Goal: Task Accomplishment & Management: Manage account settings

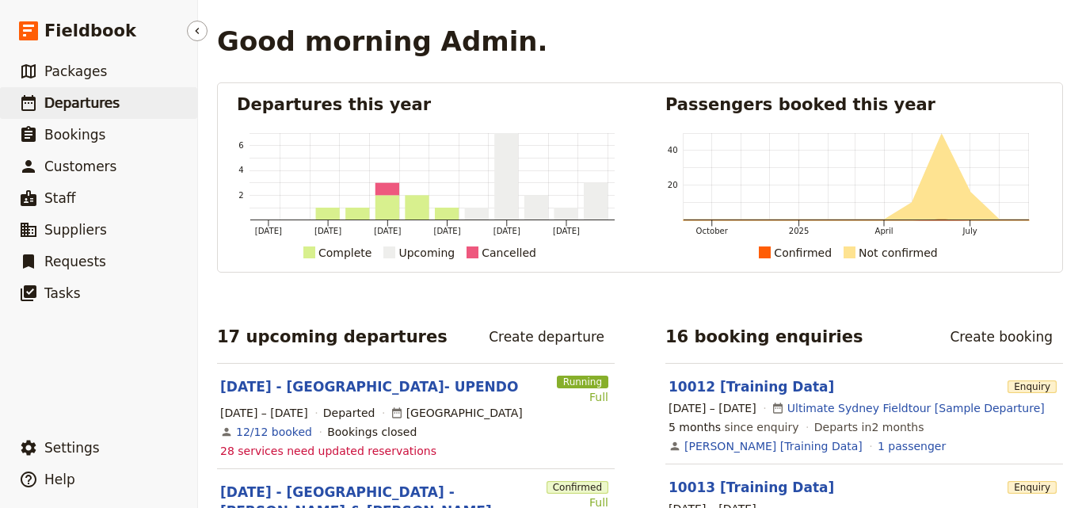
click at [87, 105] on span "Departures" at bounding box center [81, 103] width 75 height 16
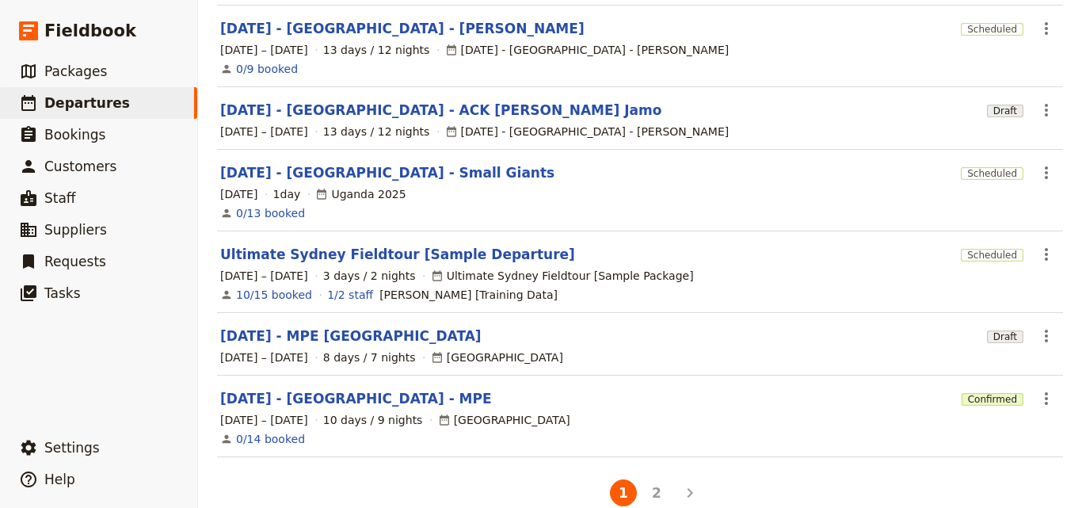
scroll to position [516, 0]
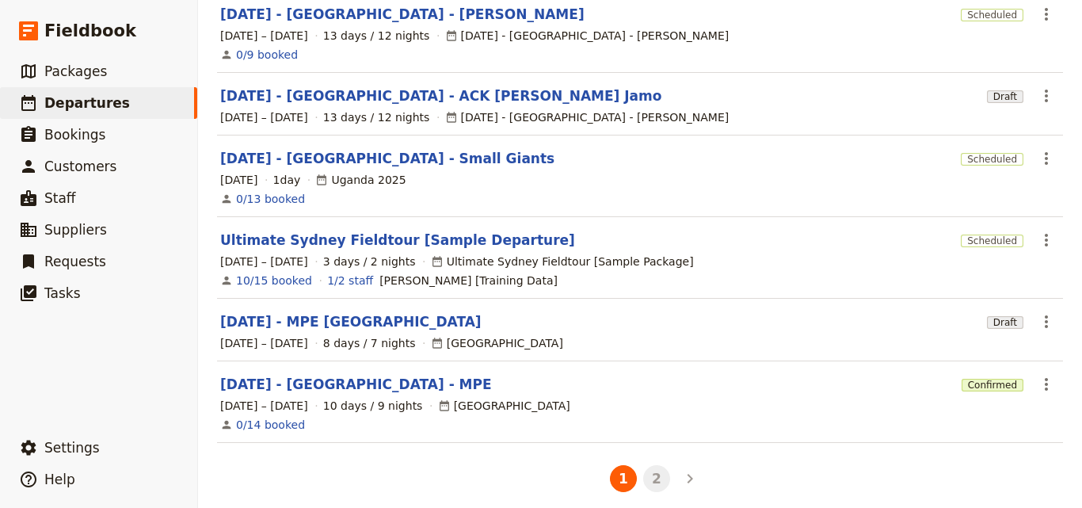
click at [655, 465] on button "2" at bounding box center [656, 478] width 27 height 27
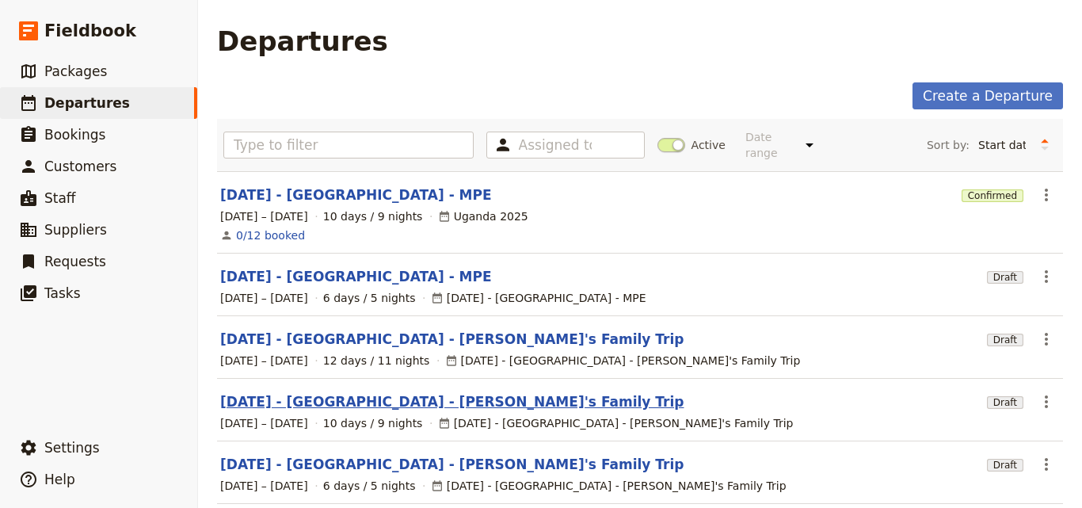
click at [349, 392] on link "[DATE] - [GEOGRAPHIC_DATA] - [PERSON_NAME]'s Family Trip" at bounding box center [451, 401] width 463 height 19
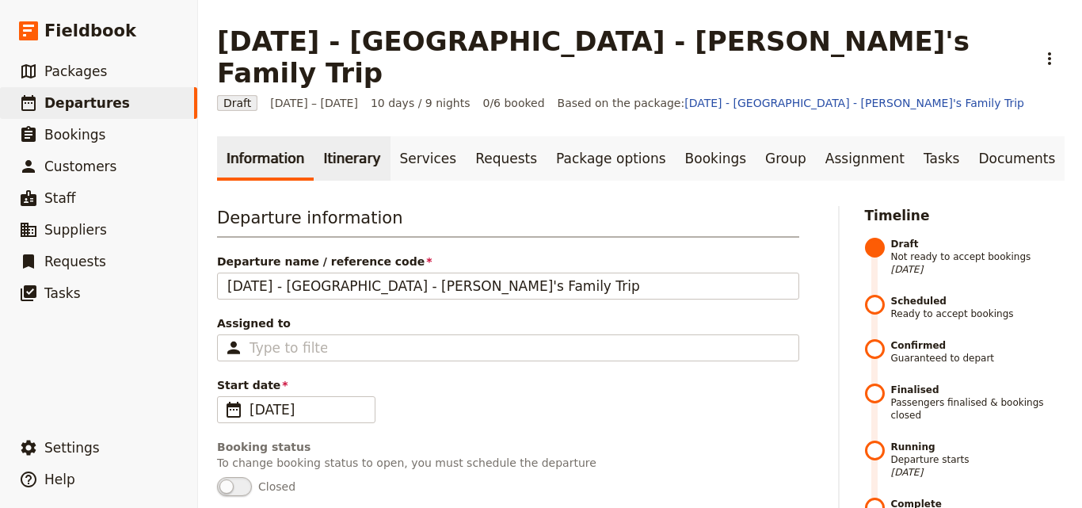
click at [341, 139] on link "Itinerary" at bounding box center [352, 158] width 76 height 44
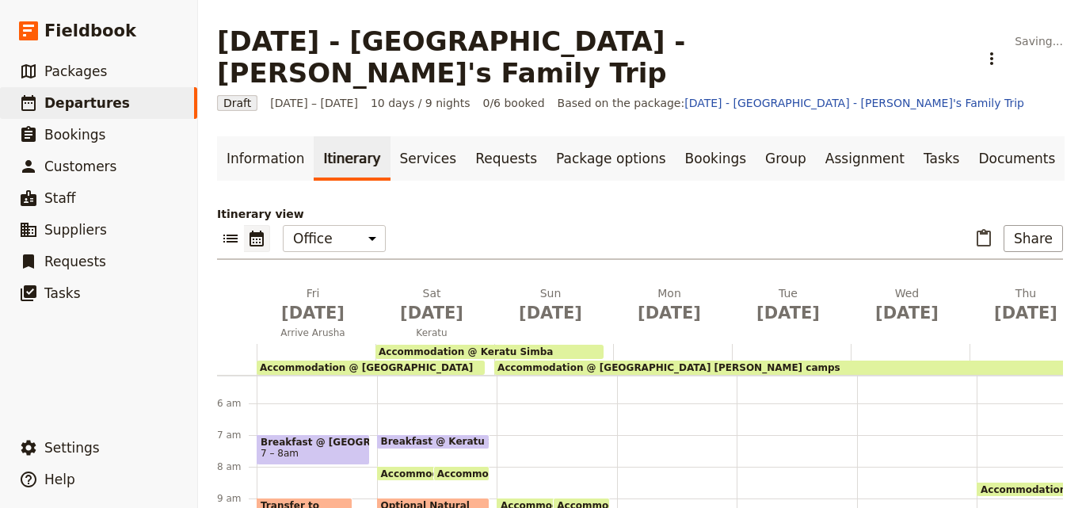
scroll to position [238, 0]
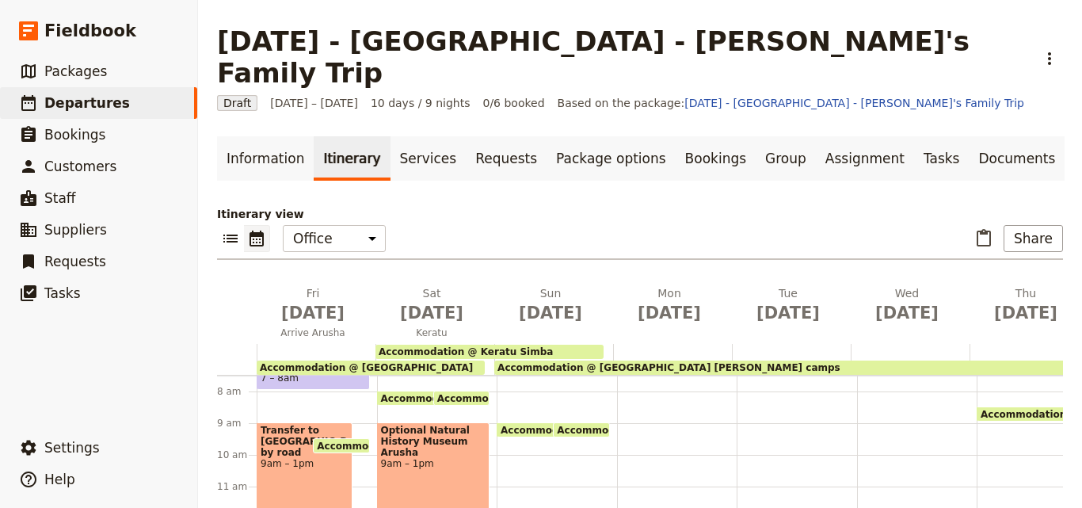
click at [301, 95] on span "[DATE] – [DATE]" at bounding box center [314, 103] width 88 height 16
click at [242, 95] on span "Draft" at bounding box center [237, 103] width 40 height 16
click at [802, 97] on link "[DATE] - [GEOGRAPHIC_DATA] - [PERSON_NAME]'s Family Trip" at bounding box center [854, 103] width 340 height 13
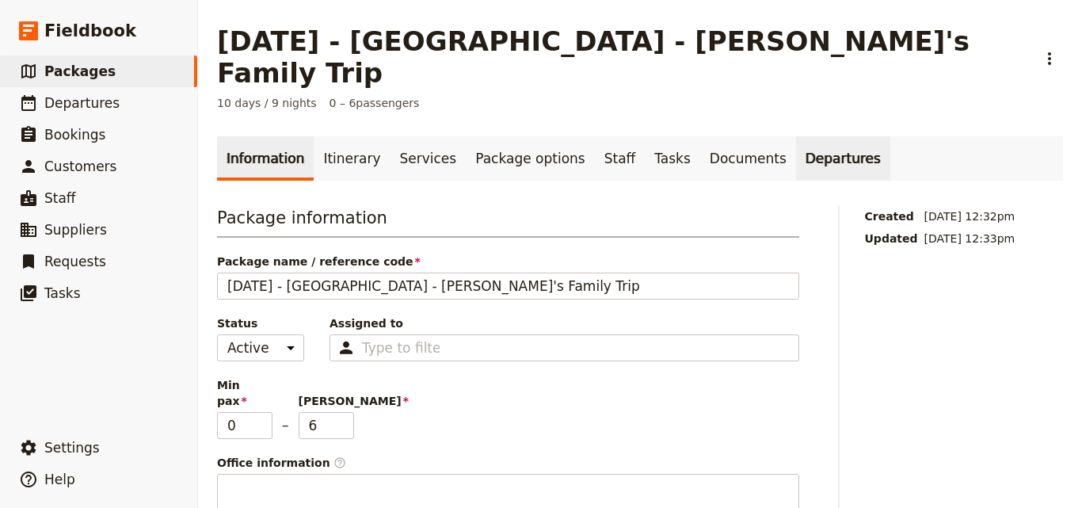
click at [805, 136] on link "Departures" at bounding box center [843, 158] width 94 height 44
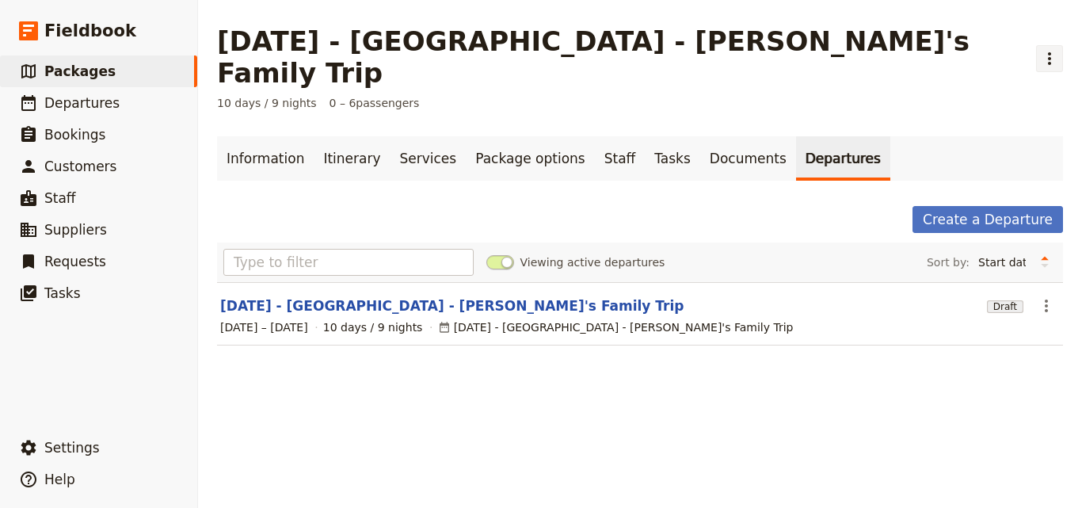
click at [1040, 49] on icon "Actions" at bounding box center [1049, 58] width 19 height 19
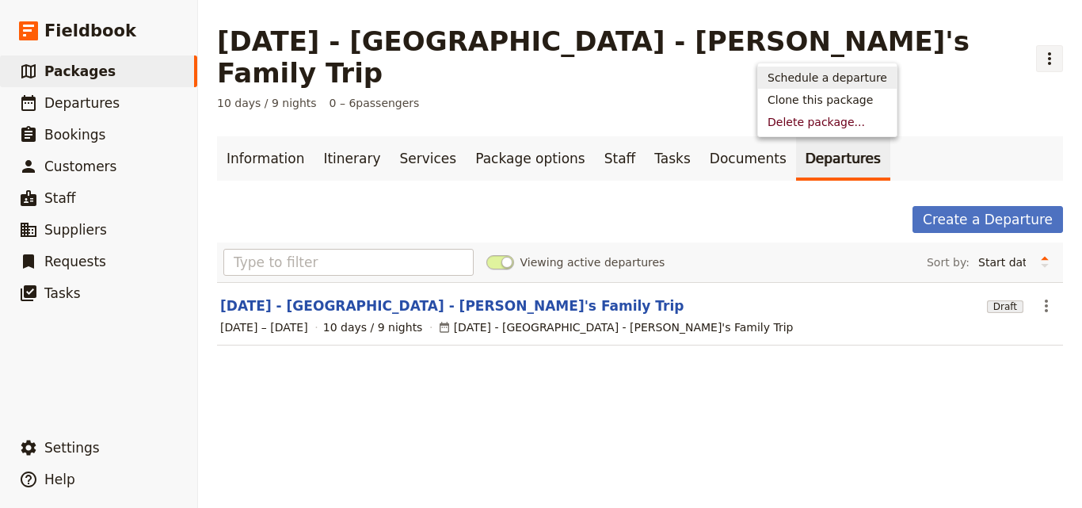
click at [840, 74] on span "Schedule a departure" at bounding box center [828, 78] width 120 height 16
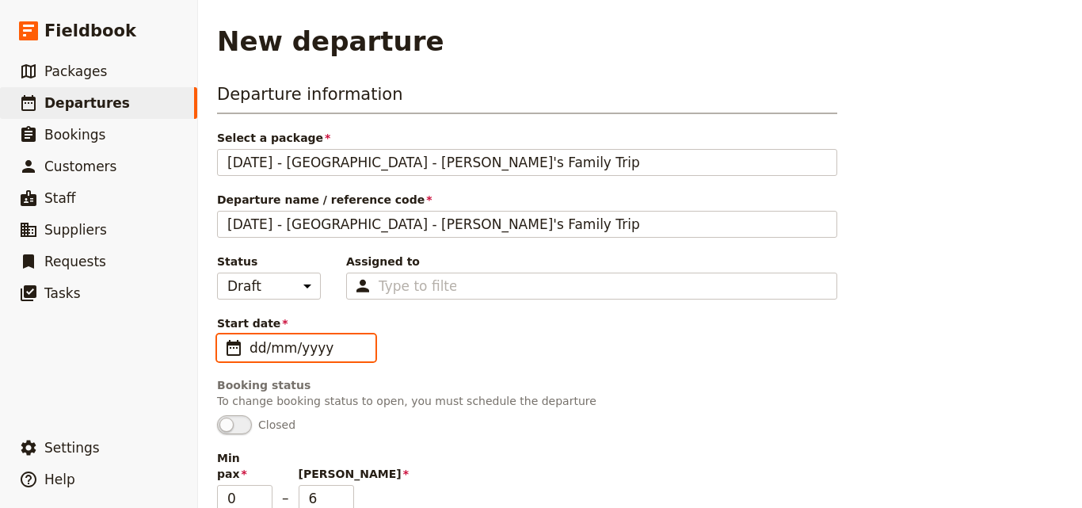
click at [310, 345] on input "dd/mm/yyyy" at bounding box center [308, 347] width 116 height 19
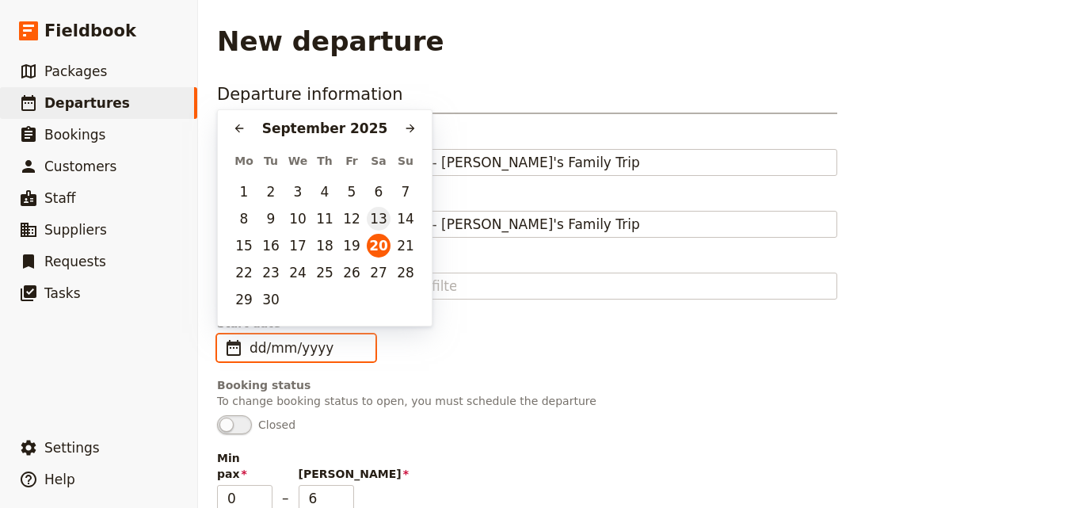
click at [375, 225] on button "13" at bounding box center [379, 219] width 24 height 24
type input "13/09/2025"
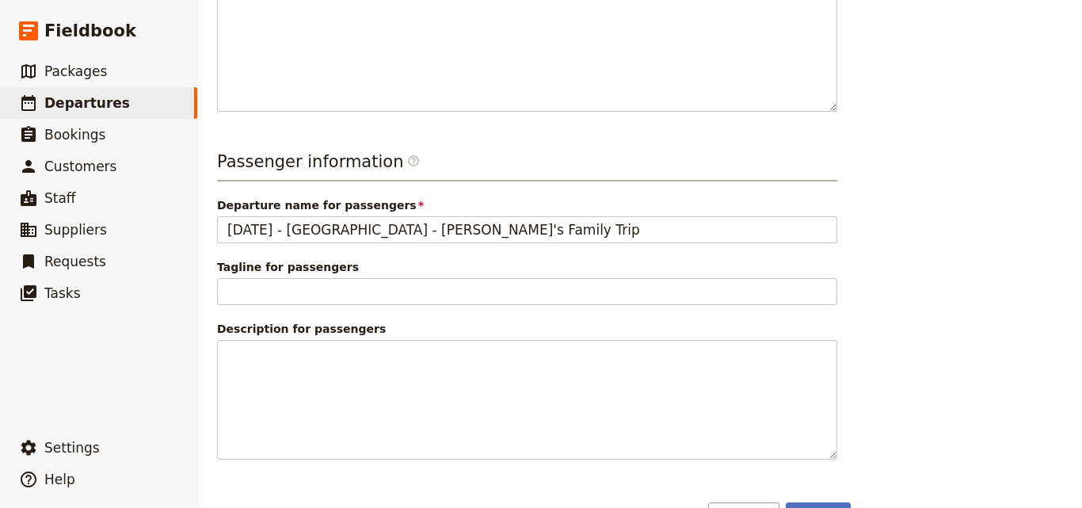
scroll to position [585, 0]
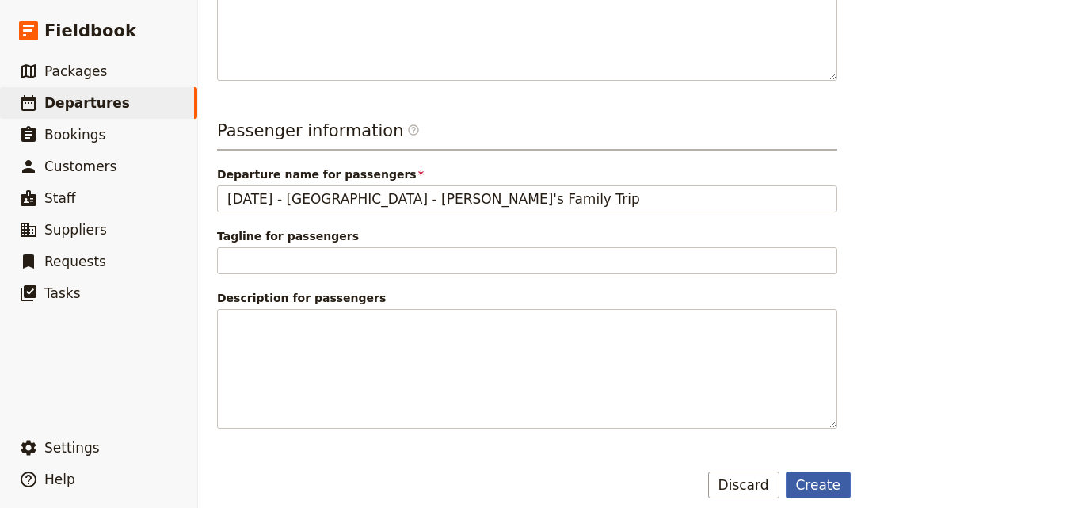
click at [814, 471] on button "Create" at bounding box center [819, 484] width 66 height 27
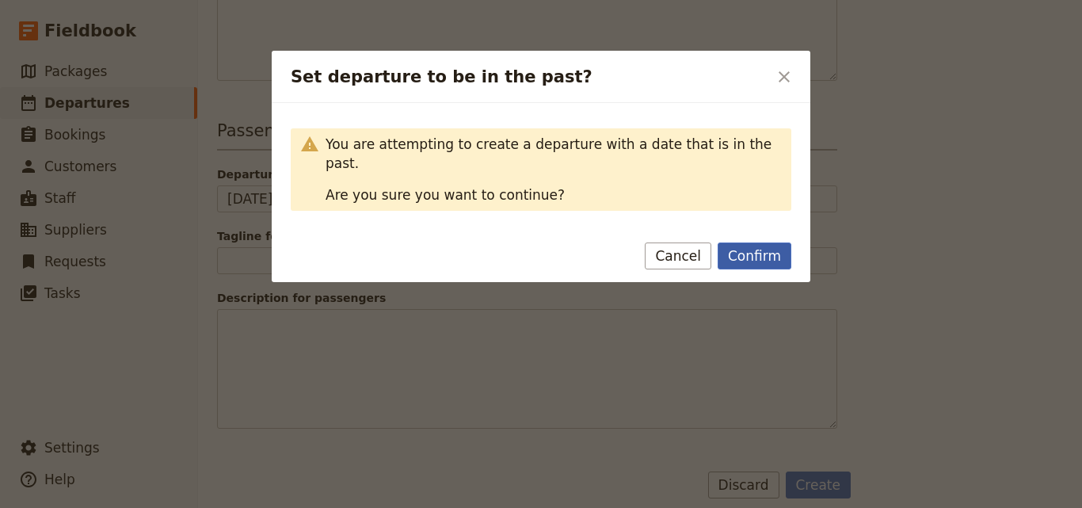
click at [760, 243] on button "Confirm" at bounding box center [755, 255] width 74 height 27
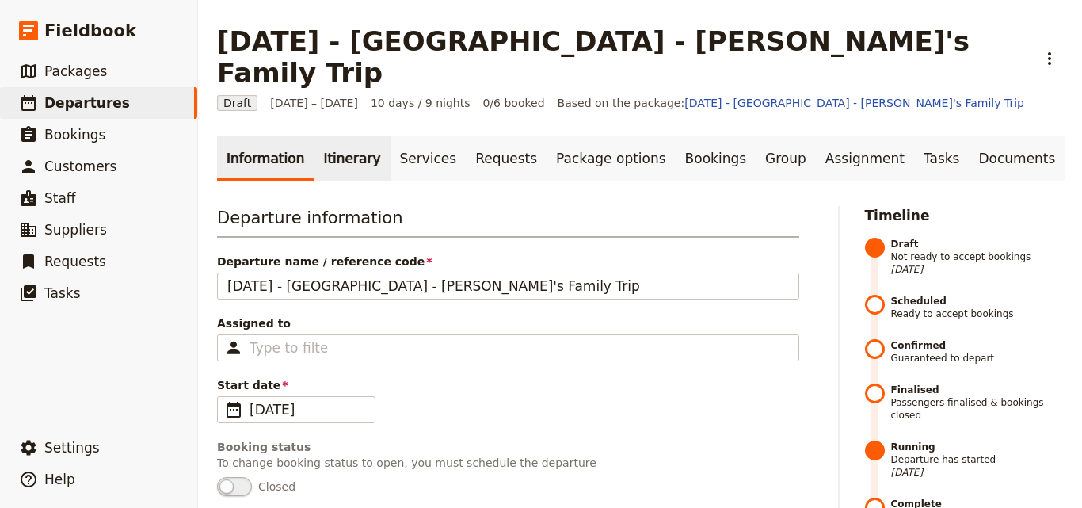
click at [344, 136] on link "Itinerary" at bounding box center [352, 158] width 76 height 44
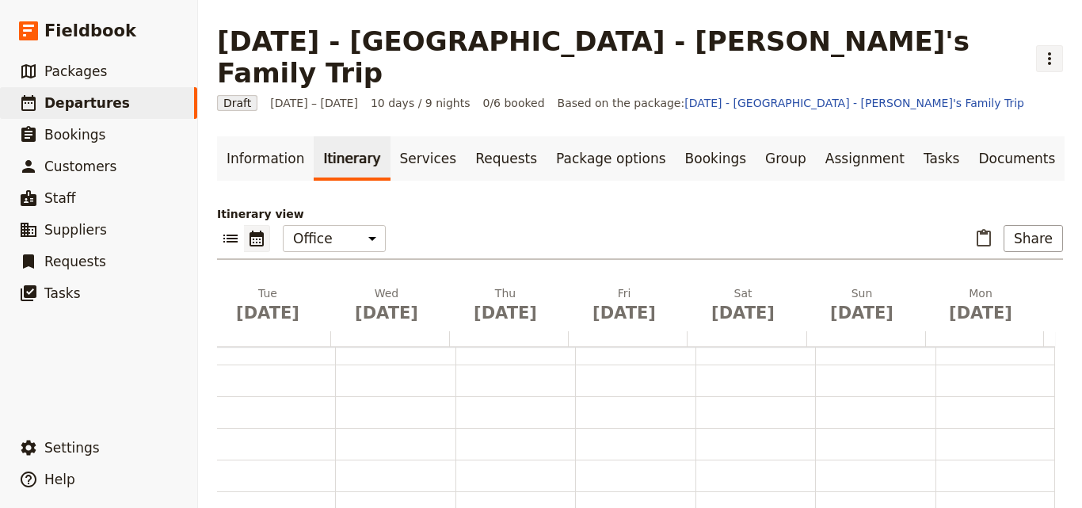
click at [1040, 49] on icon "Actions" at bounding box center [1049, 58] width 19 height 19
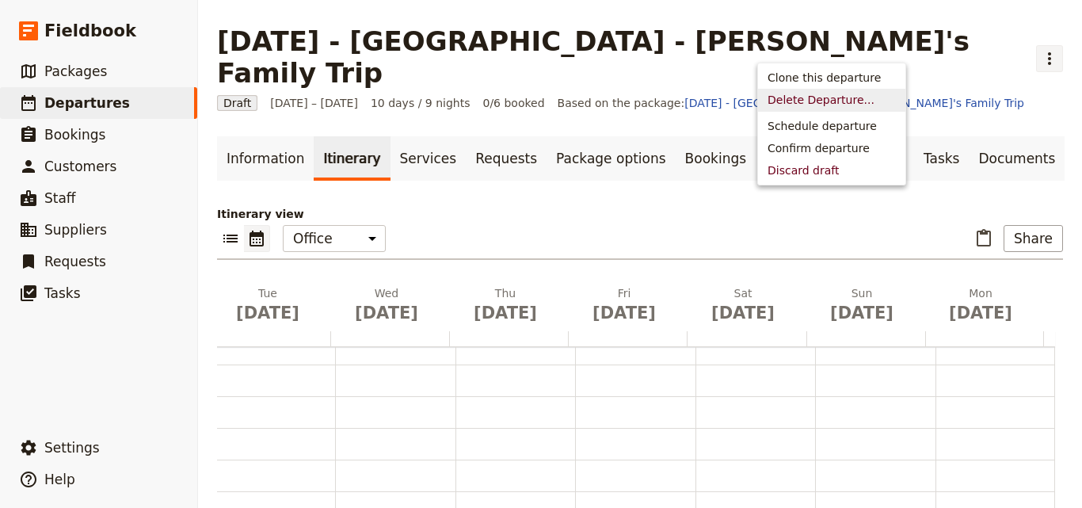
click at [785, 109] on button "Delete Departure..." at bounding box center [831, 100] width 147 height 22
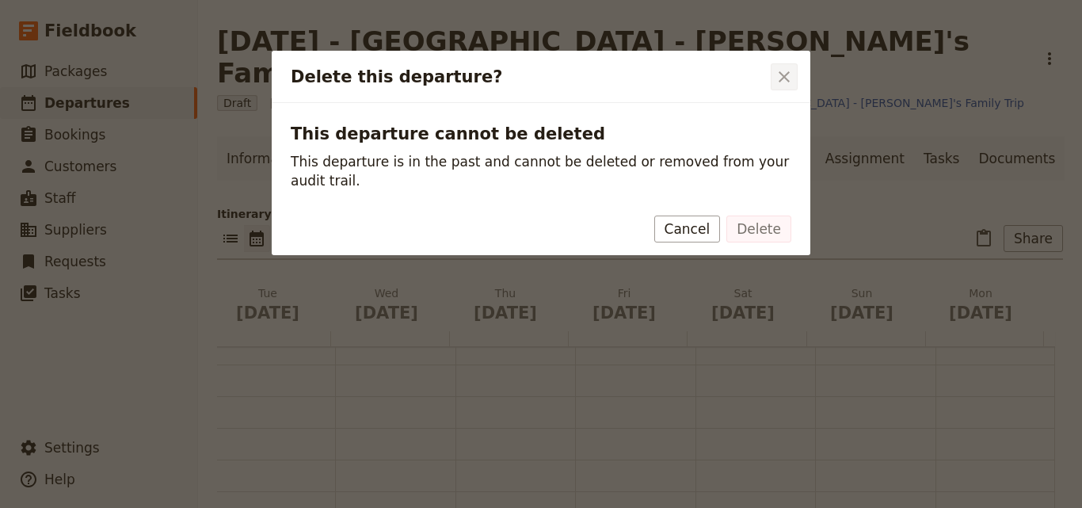
click at [779, 82] on icon "Close dialog" at bounding box center [784, 76] width 19 height 19
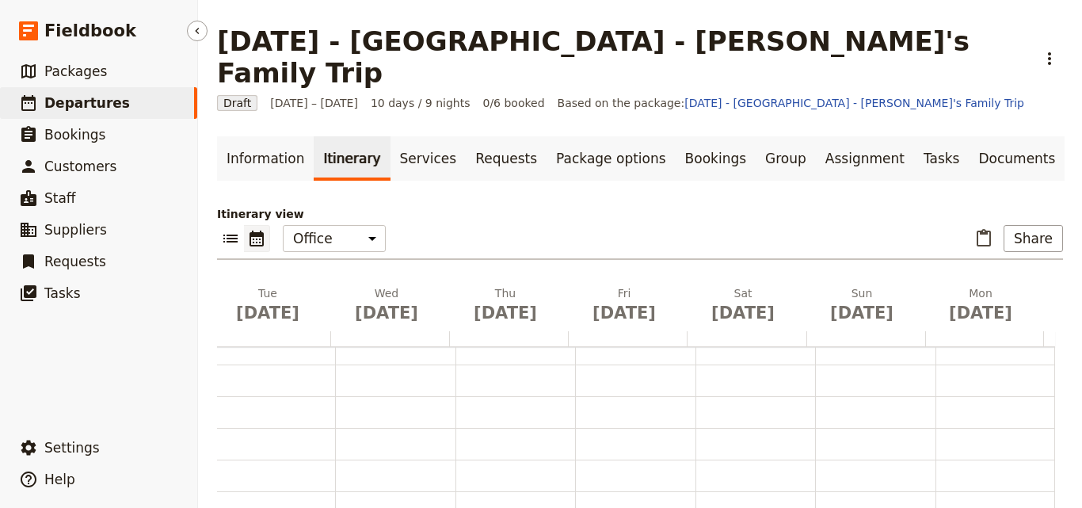
click at [105, 101] on span "Departures" at bounding box center [87, 103] width 86 height 16
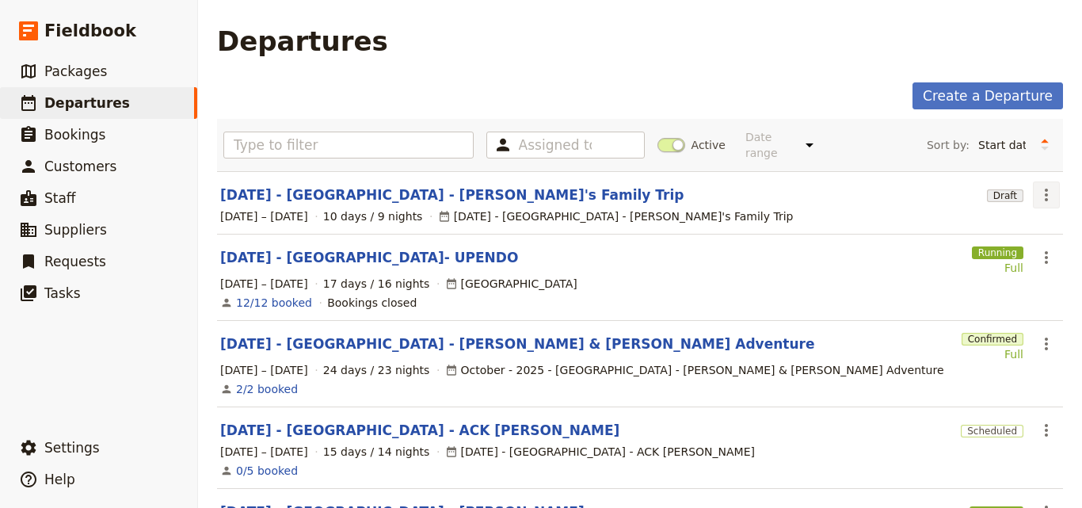
click at [1045, 189] on icon "Actions" at bounding box center [1046, 195] width 3 height 13
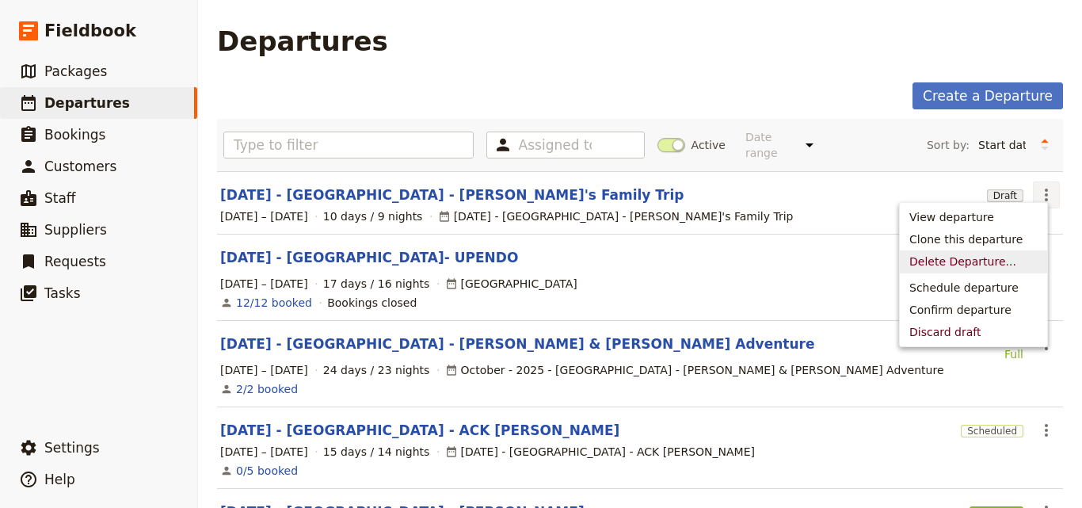
click at [1014, 258] on span "Delete Departure..." at bounding box center [973, 261] width 128 height 16
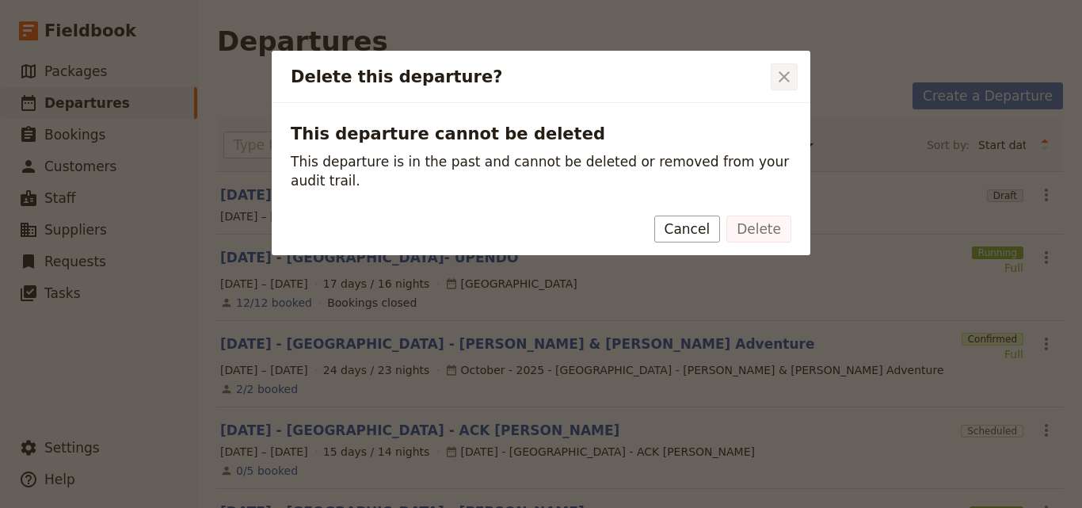
click at [791, 86] on icon "Close dialog" at bounding box center [784, 76] width 19 height 19
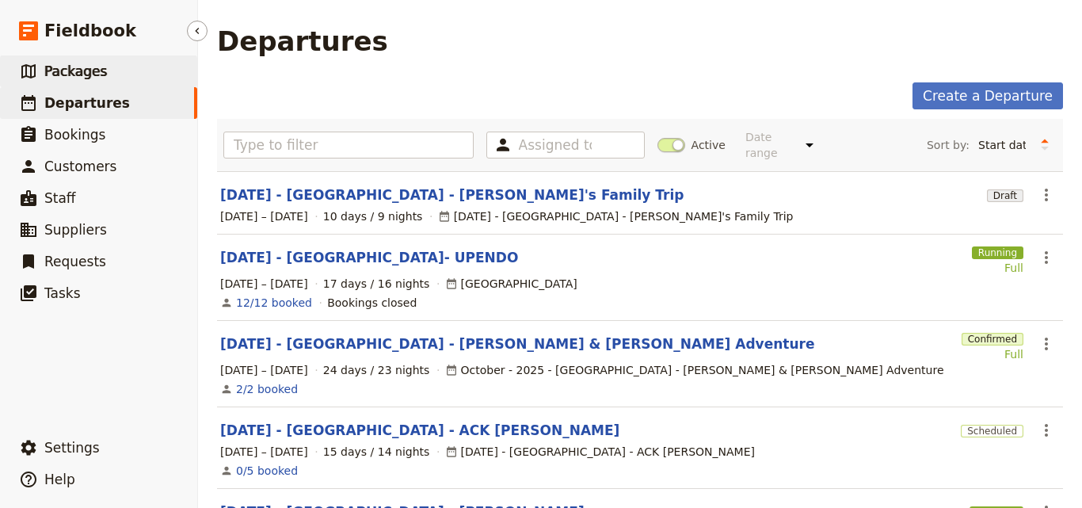
drag, startPoint x: 379, startPoint y: 176, endPoint x: 74, endPoint y: 76, distance: 320.1
click at [74, 76] on span "Packages" at bounding box center [75, 71] width 63 height 16
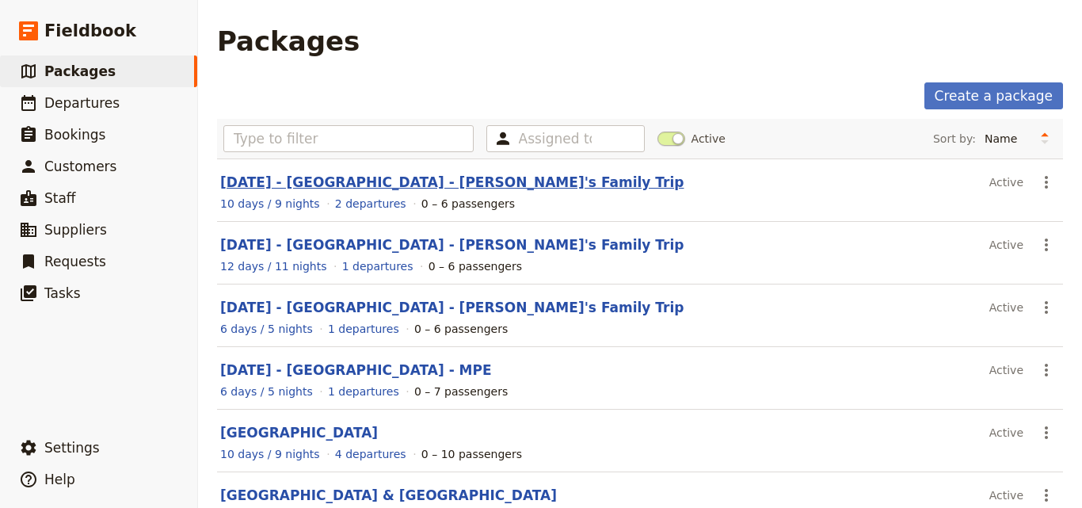
click at [345, 180] on link "[DATE] - [GEOGRAPHIC_DATA] - [PERSON_NAME]'s Family Trip" at bounding box center [451, 182] width 463 height 16
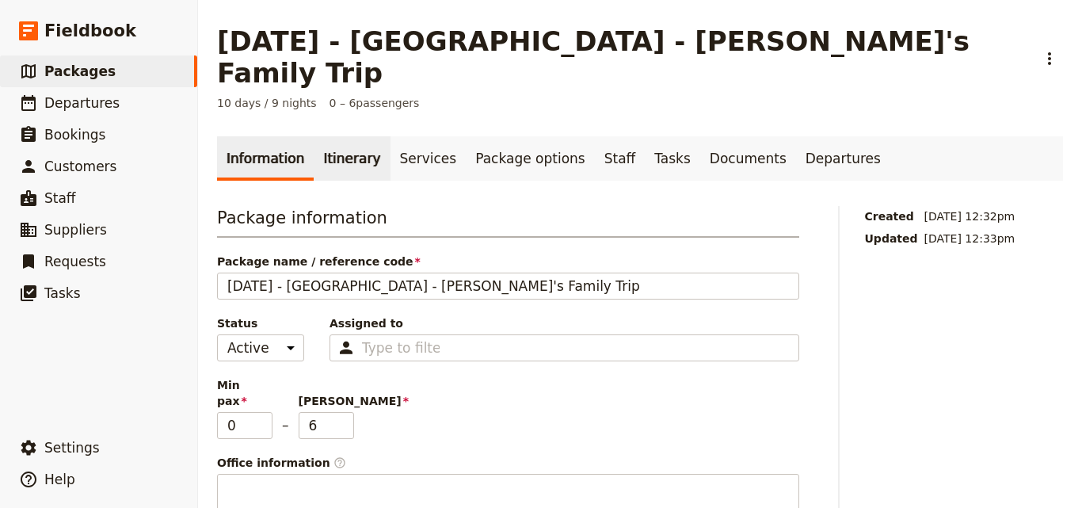
click at [346, 136] on link "Itinerary" at bounding box center [352, 158] width 76 height 44
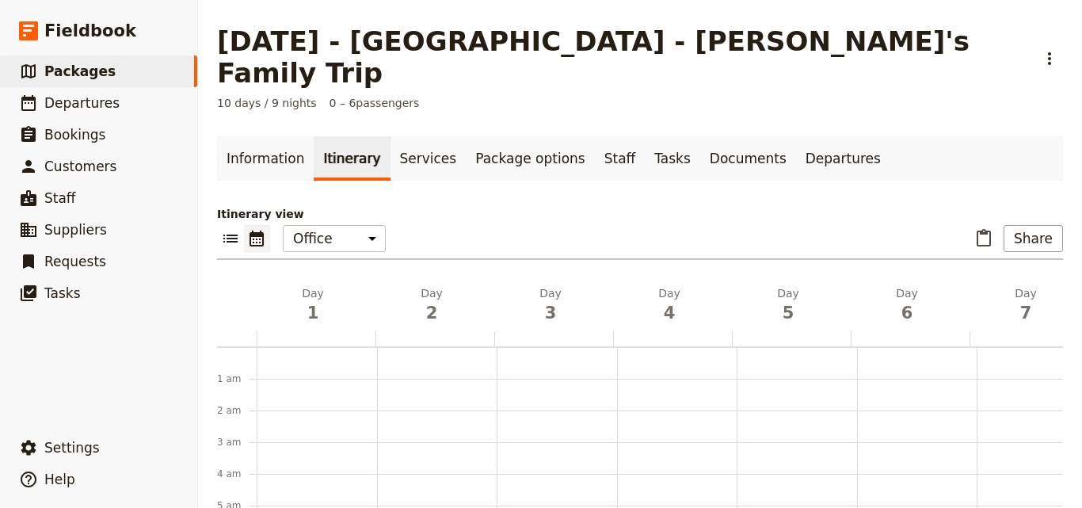
scroll to position [206, 0]
click at [158, 63] on link "​ Packages" at bounding box center [98, 71] width 197 height 32
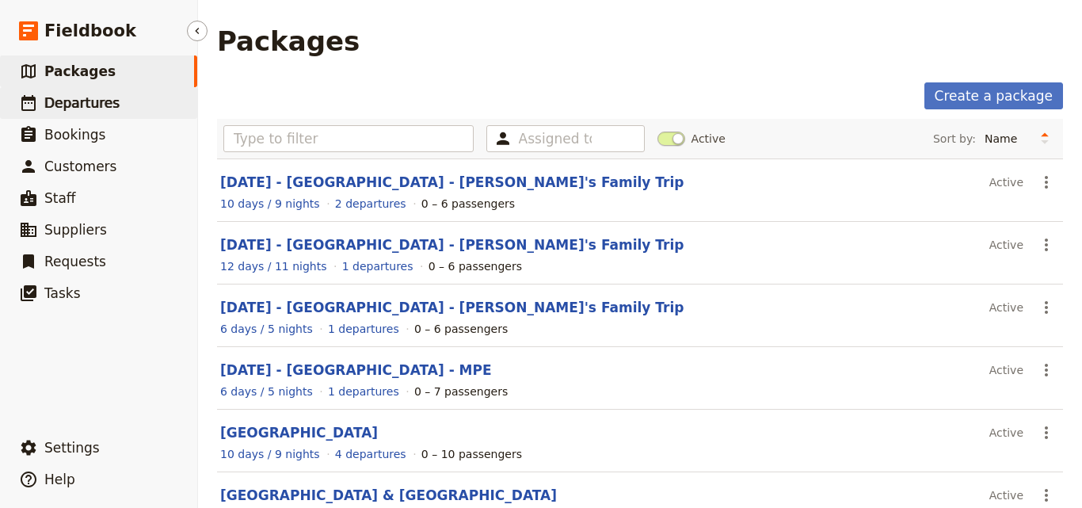
click at [155, 93] on link "​ Departures" at bounding box center [98, 103] width 197 height 32
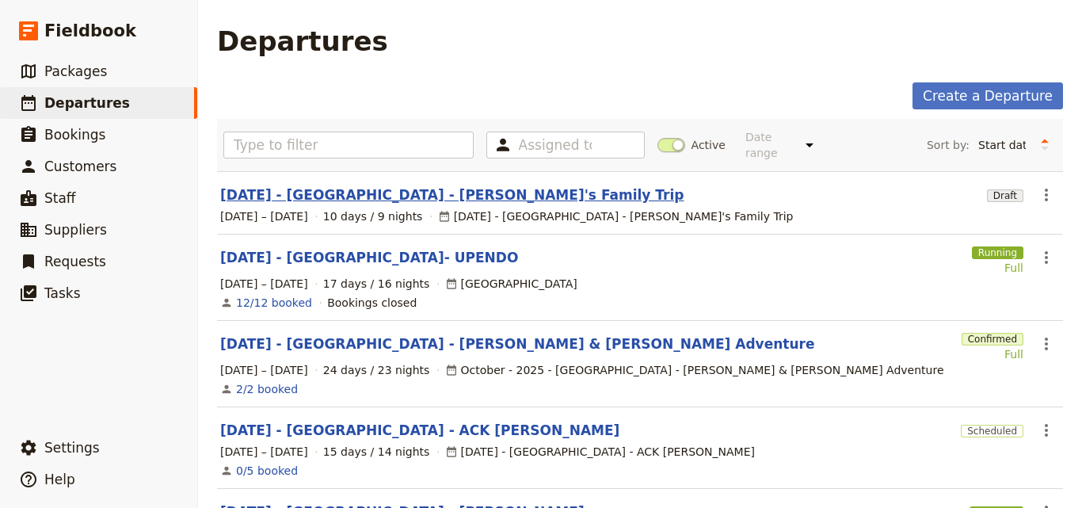
click at [436, 185] on link "[DATE] - [GEOGRAPHIC_DATA] - [PERSON_NAME]'s Family Trip" at bounding box center [451, 194] width 463 height 19
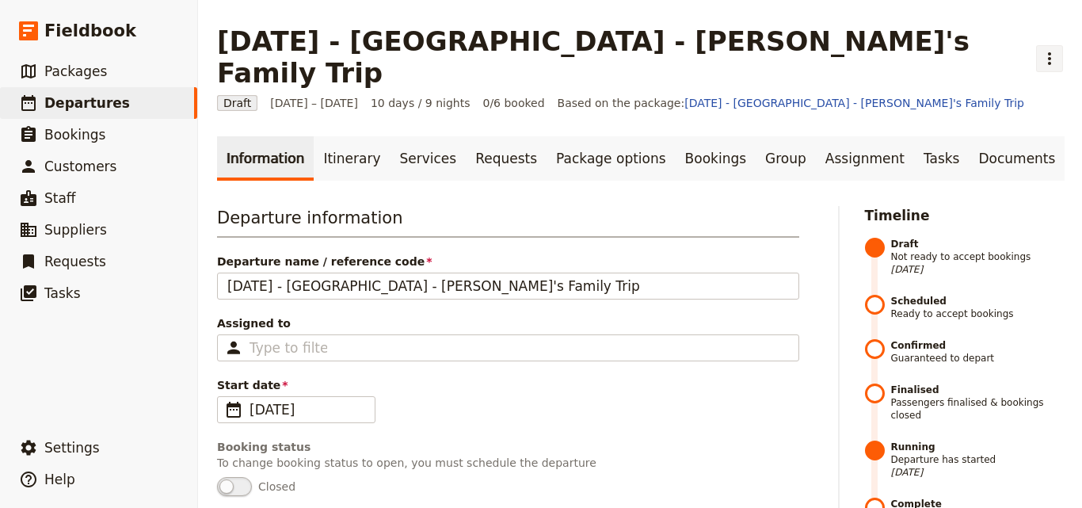
click at [1040, 49] on icon "Actions" at bounding box center [1049, 58] width 19 height 19
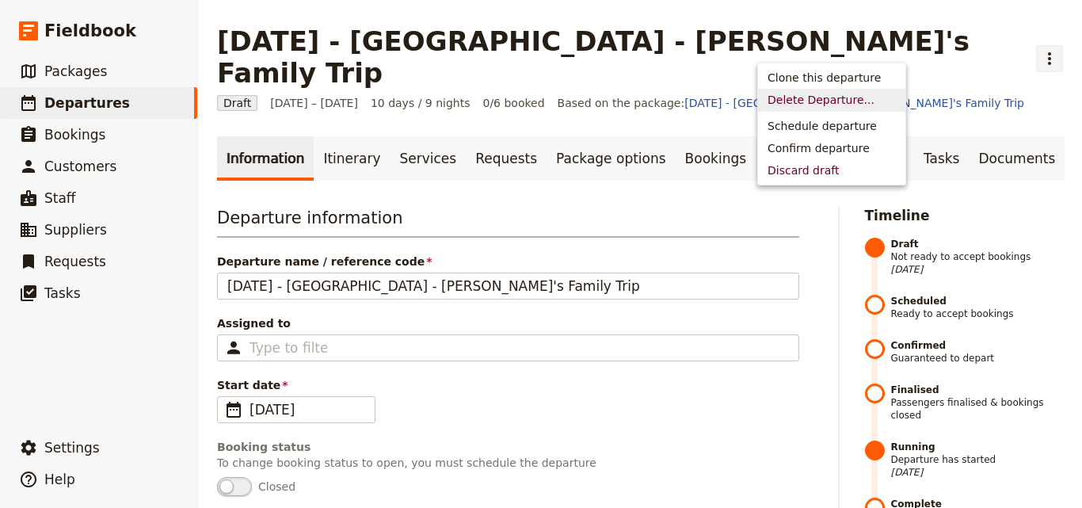
click at [803, 103] on span "Delete Departure..." at bounding box center [821, 100] width 107 height 16
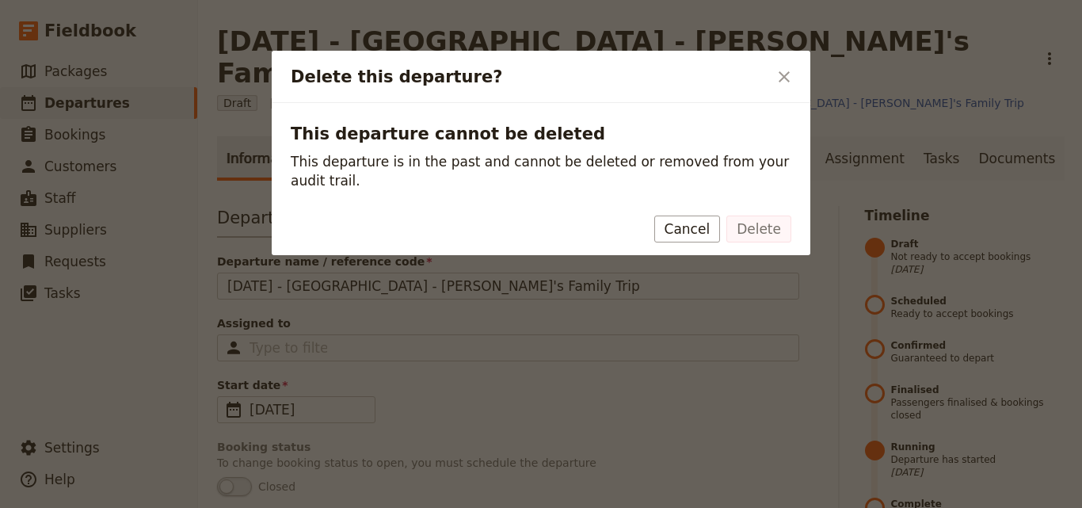
click at [799, 75] on div "Delete this departure? ​" at bounding box center [541, 77] width 539 height 52
click at [776, 61] on div "Delete this departure? ​" at bounding box center [541, 77] width 539 height 52
click at [782, 85] on icon "Close dialog" at bounding box center [784, 76] width 19 height 19
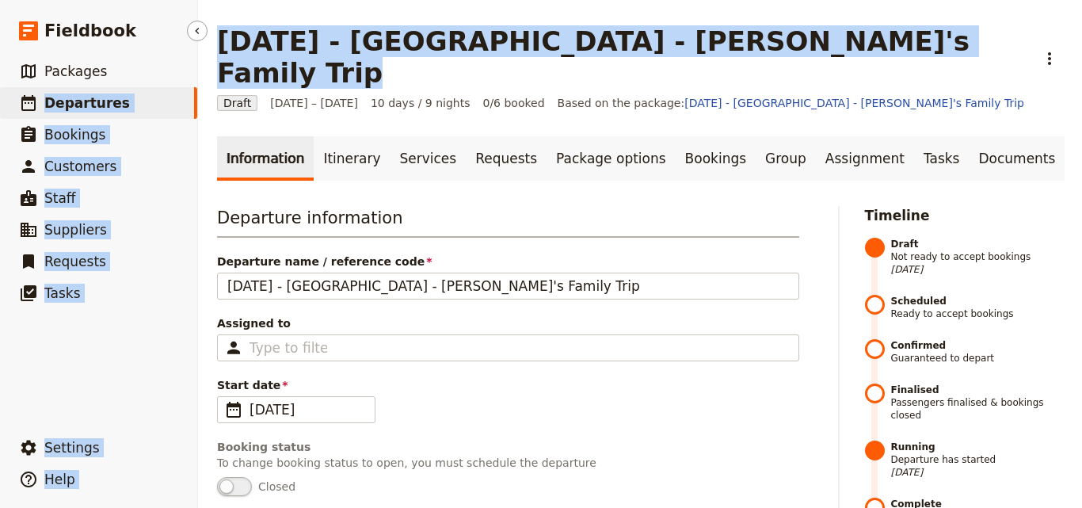
drag, startPoint x: 755, startPoint y: 42, endPoint x: 185, endPoint y: 53, distance: 570.4
click at [185, 53] on div "Fieldbook ​ ​ Fieldbook ​ ​ Packages ​ Departures ​ Bookings ​ Customers ​ Staf…" at bounding box center [541, 254] width 1082 height 508
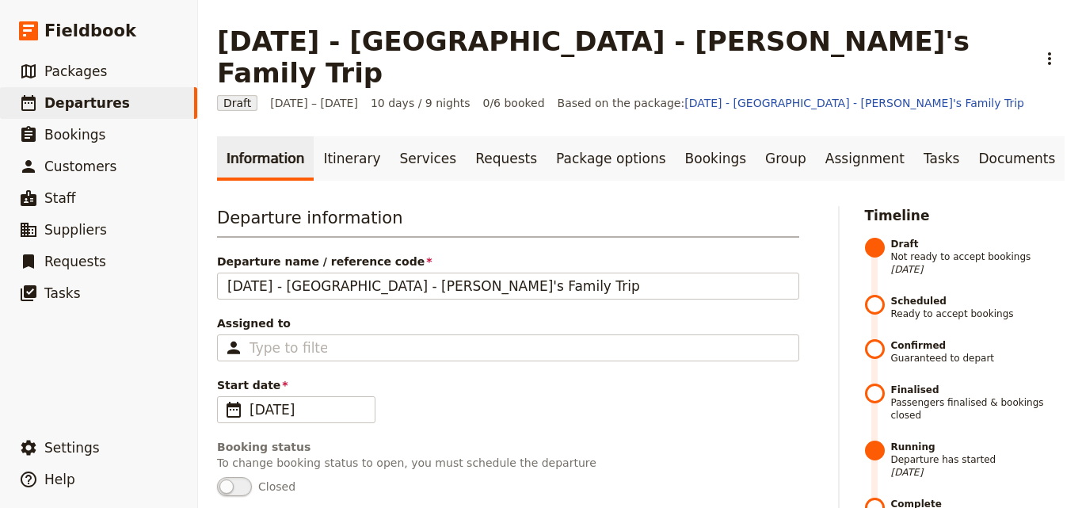
click at [236, 95] on span "Draft" at bounding box center [237, 103] width 40 height 16
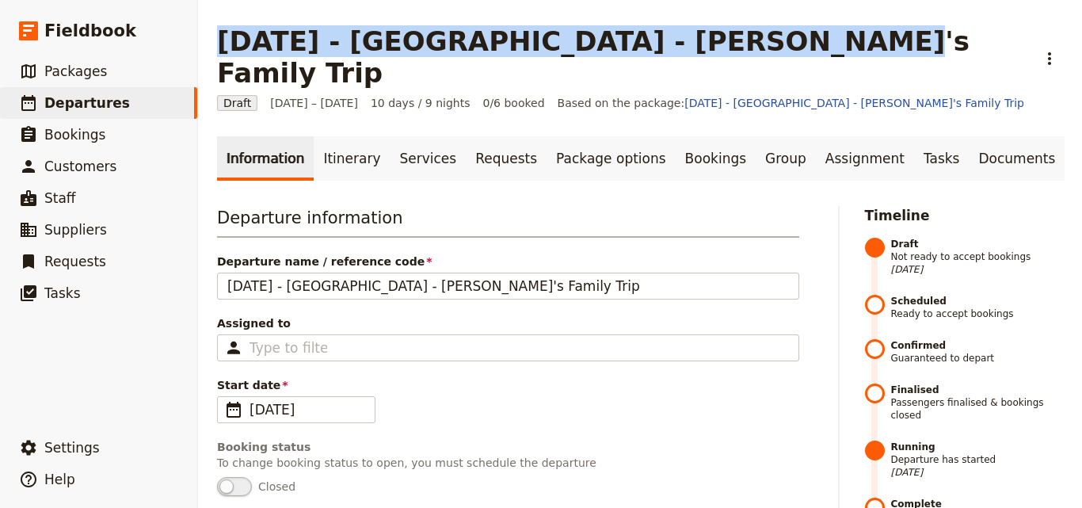
drag, startPoint x: 205, startPoint y: 43, endPoint x: 751, endPoint y: 51, distance: 545.8
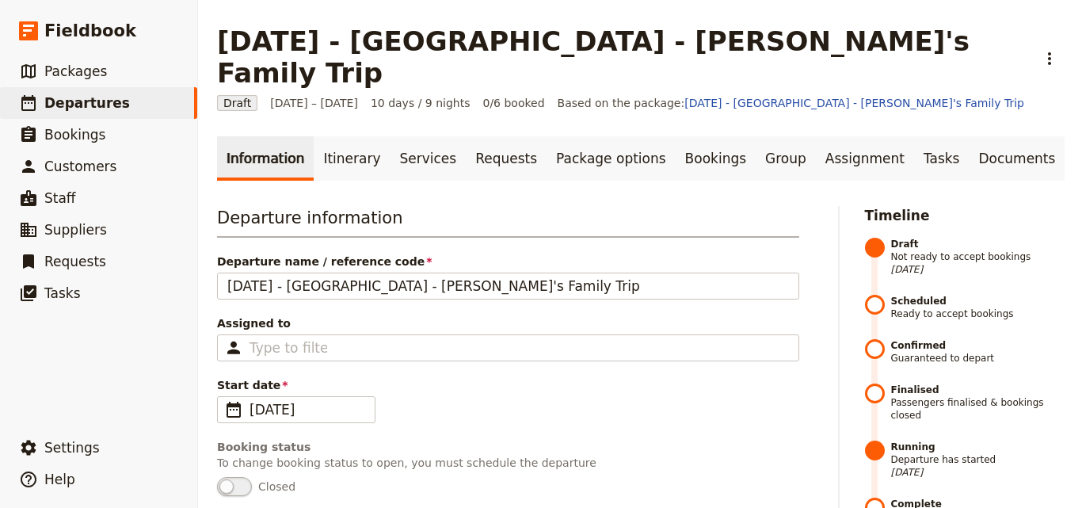
click at [772, 97] on link "[DATE] - [GEOGRAPHIC_DATA] - [PERSON_NAME]'s Family Trip" at bounding box center [854, 103] width 340 height 13
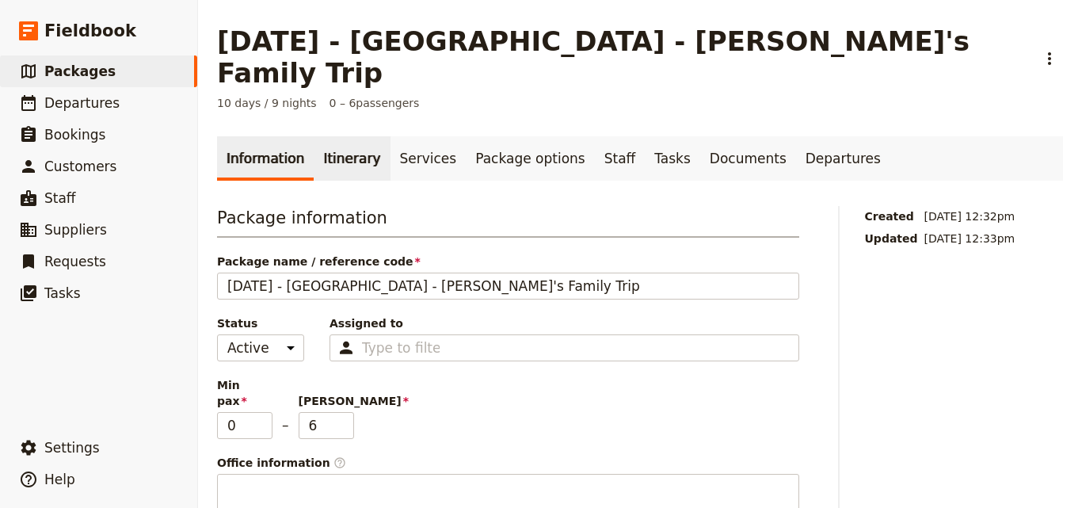
click at [336, 136] on link "Itinerary" at bounding box center [352, 158] width 76 height 44
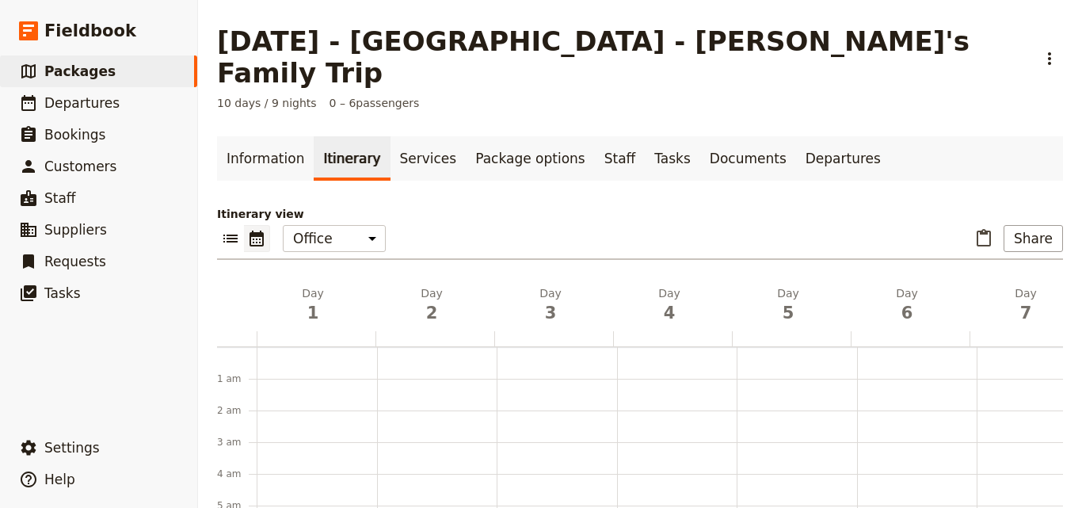
scroll to position [206, 0]
click at [257, 136] on link "Information" at bounding box center [265, 158] width 97 height 44
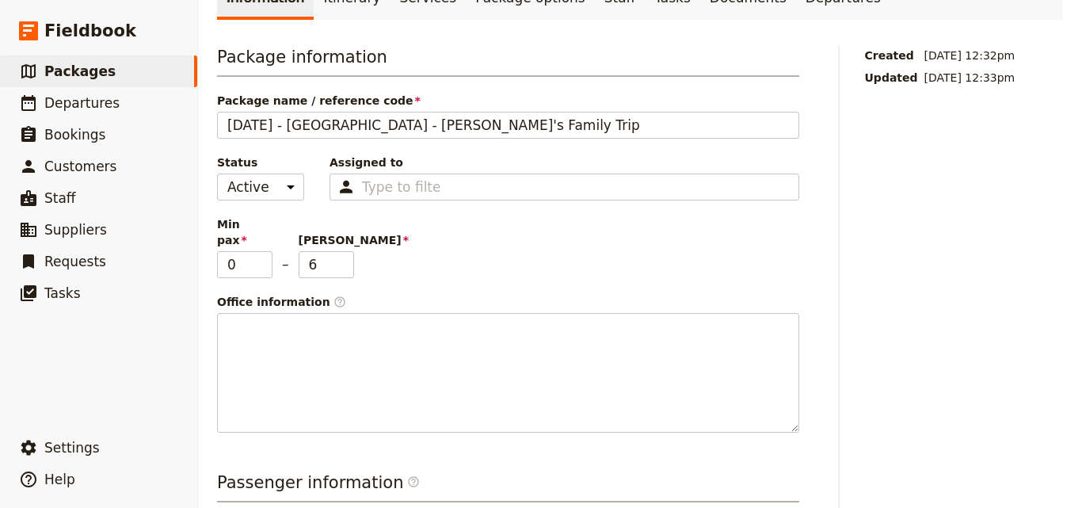
scroll to position [238, 0]
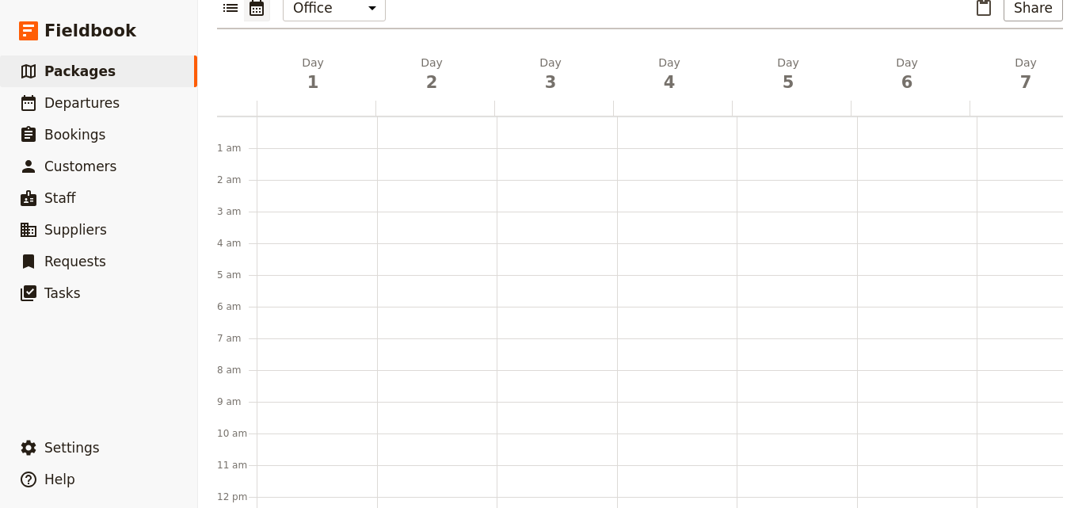
scroll to position [206, 0]
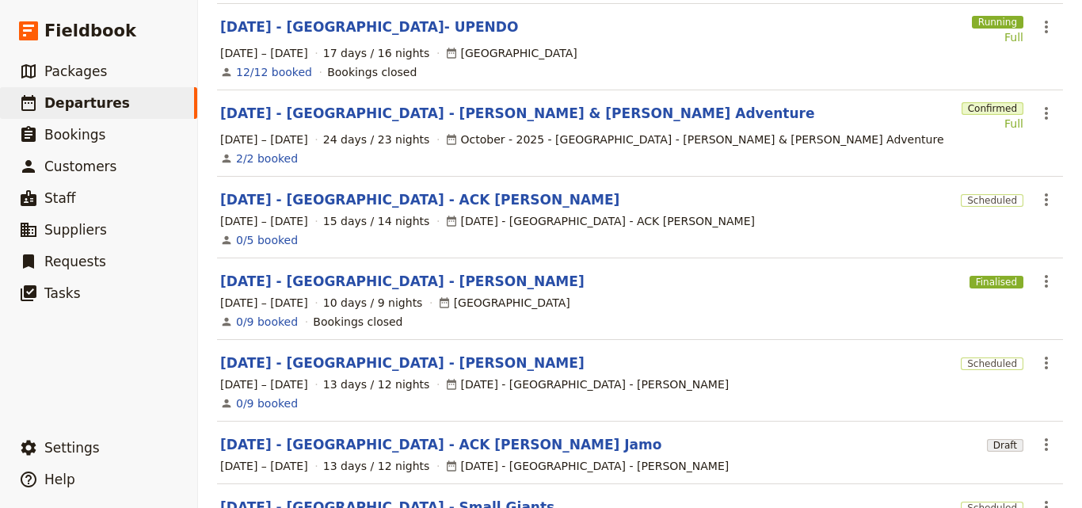
scroll to position [218, 0]
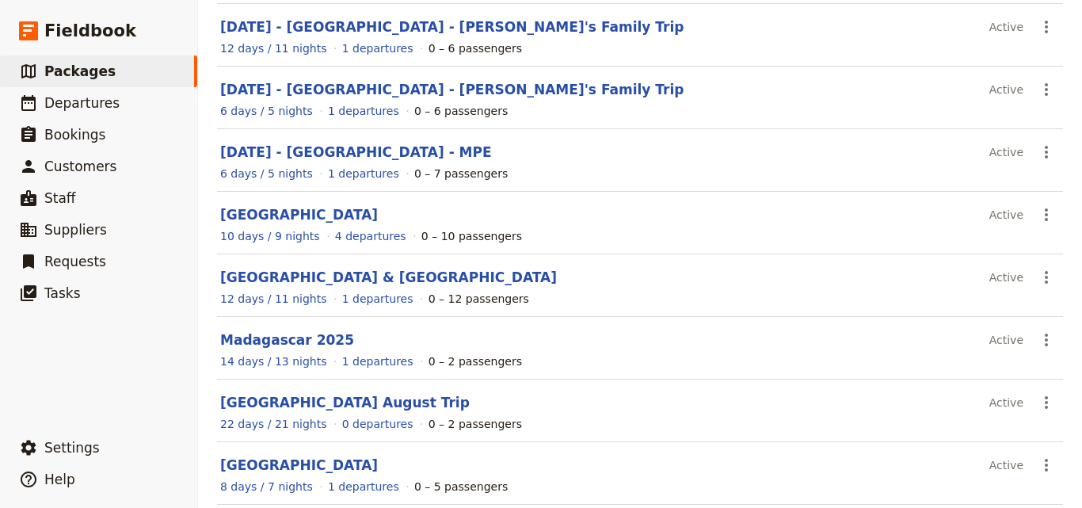
scroll to position [205, 0]
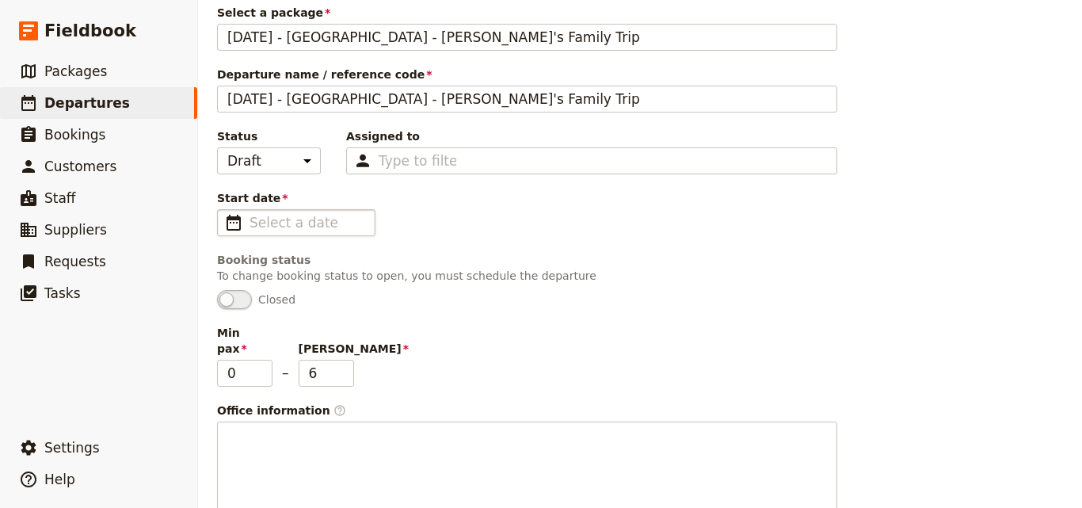
scroll to position [158, 0]
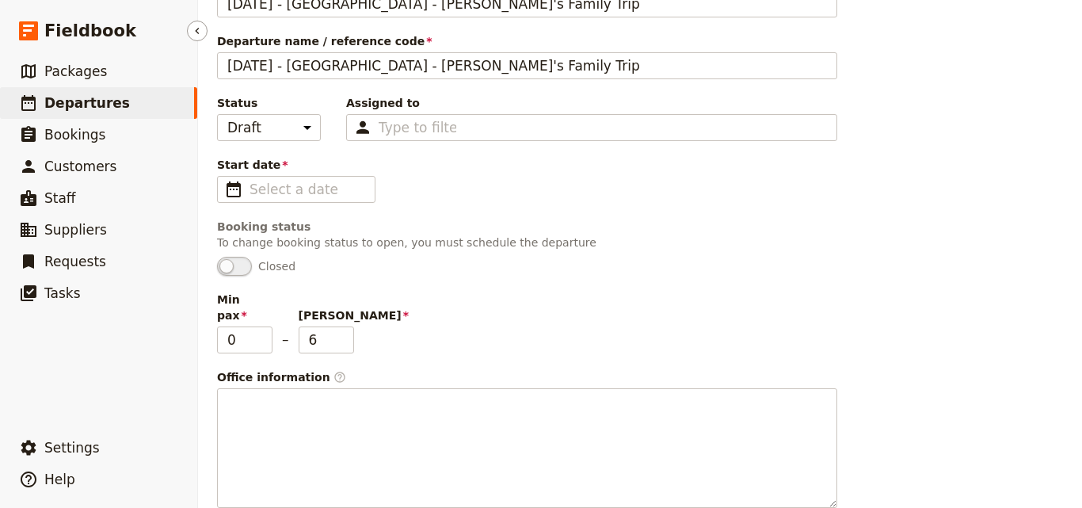
click at [116, 108] on link "​ Departures" at bounding box center [98, 103] width 197 height 32
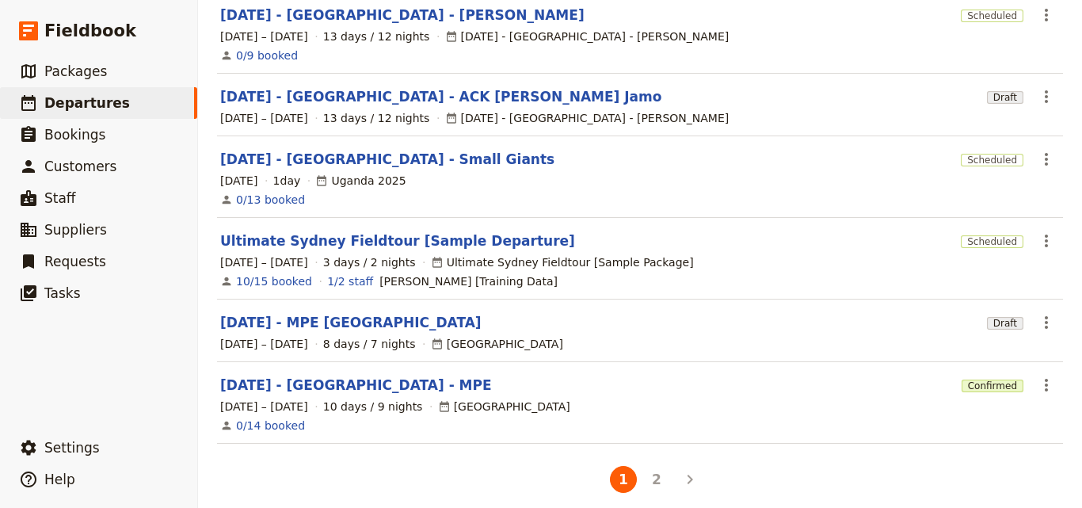
scroll to position [516, 0]
click at [646, 468] on button "2" at bounding box center [656, 478] width 27 height 27
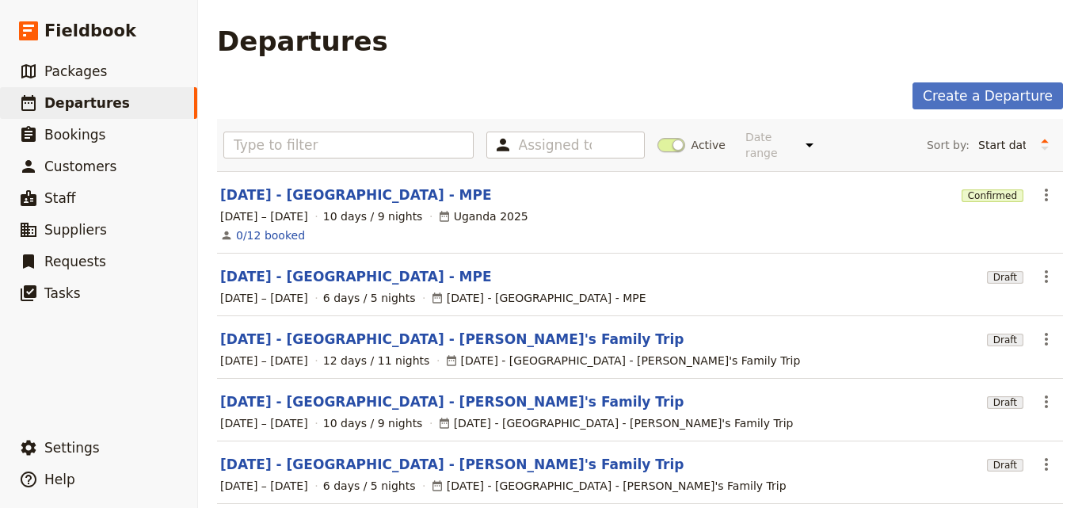
scroll to position [158, 0]
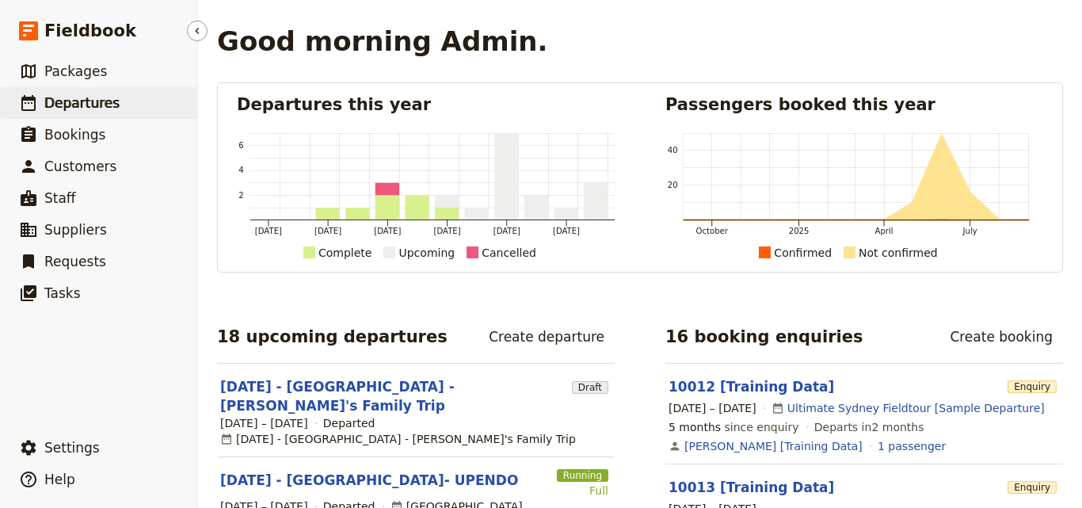
click at [100, 104] on span "Departures" at bounding box center [81, 103] width 75 height 16
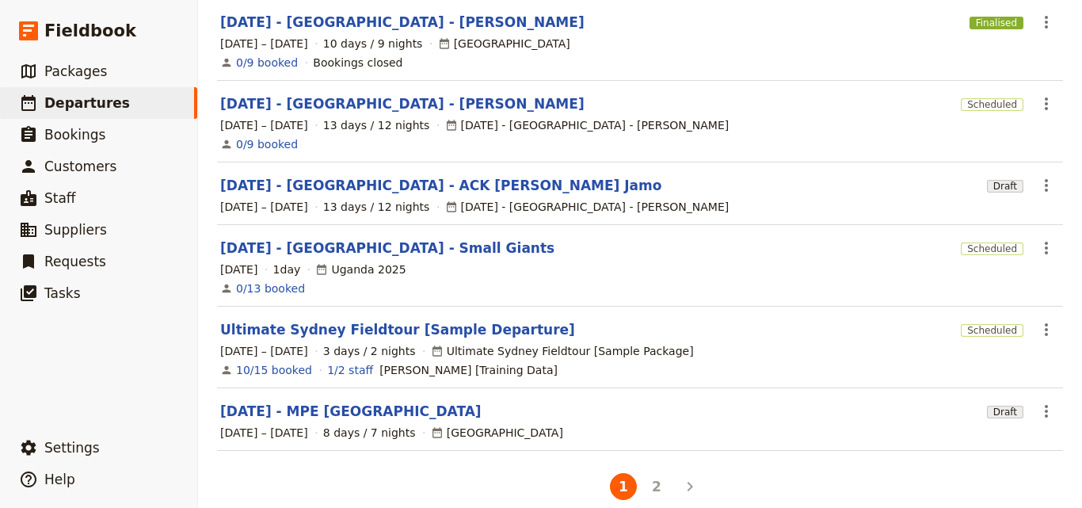
scroll to position [497, 0]
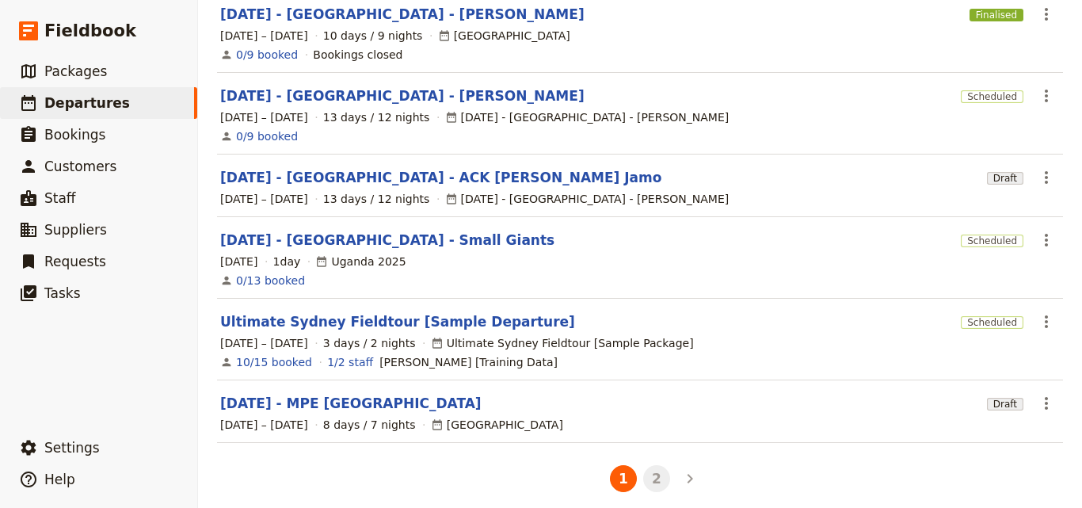
click at [652, 474] on button "2" at bounding box center [656, 478] width 27 height 27
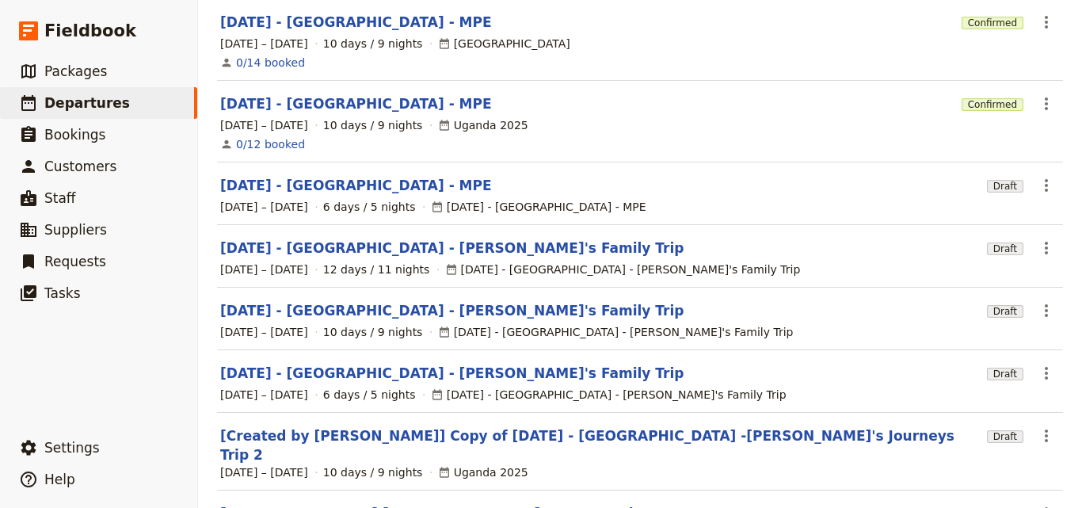
scroll to position [268, 0]
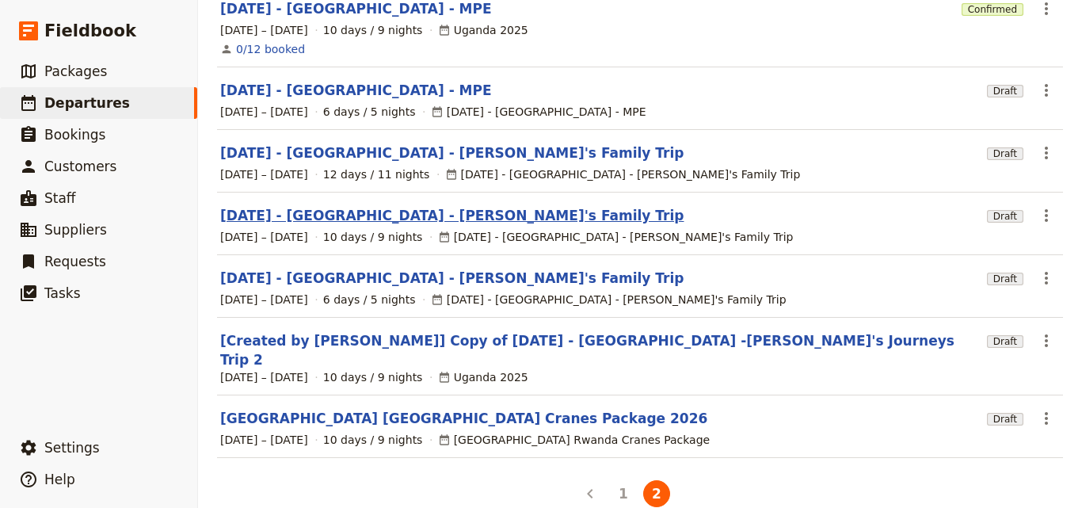
click at [313, 206] on link "[DATE] - [GEOGRAPHIC_DATA] - [PERSON_NAME]'s Family Trip" at bounding box center [451, 215] width 463 height 19
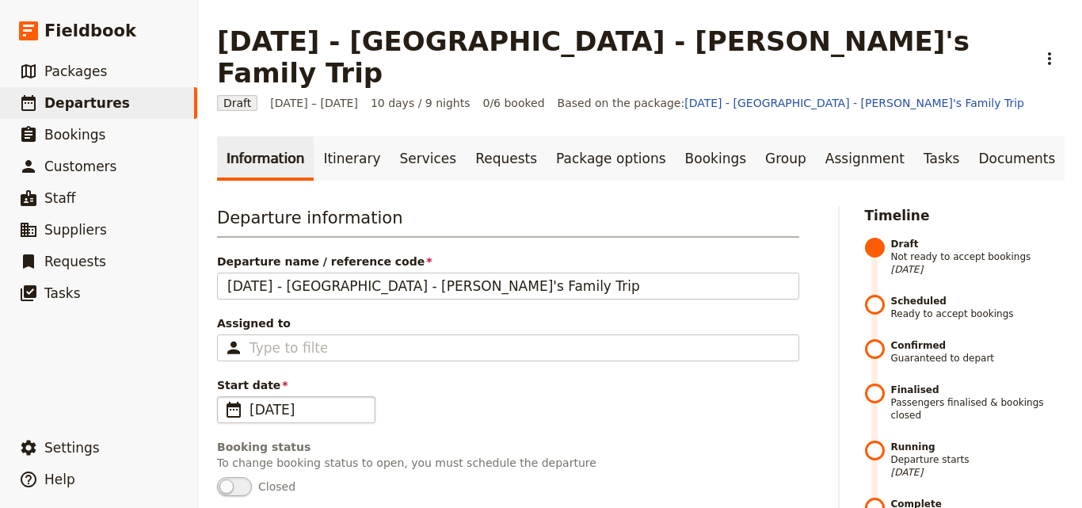
click at [280, 400] on span "[DATE]" at bounding box center [308, 409] width 116 height 19
click at [224, 396] on input "[DATE]" at bounding box center [223, 396] width 1 height 1
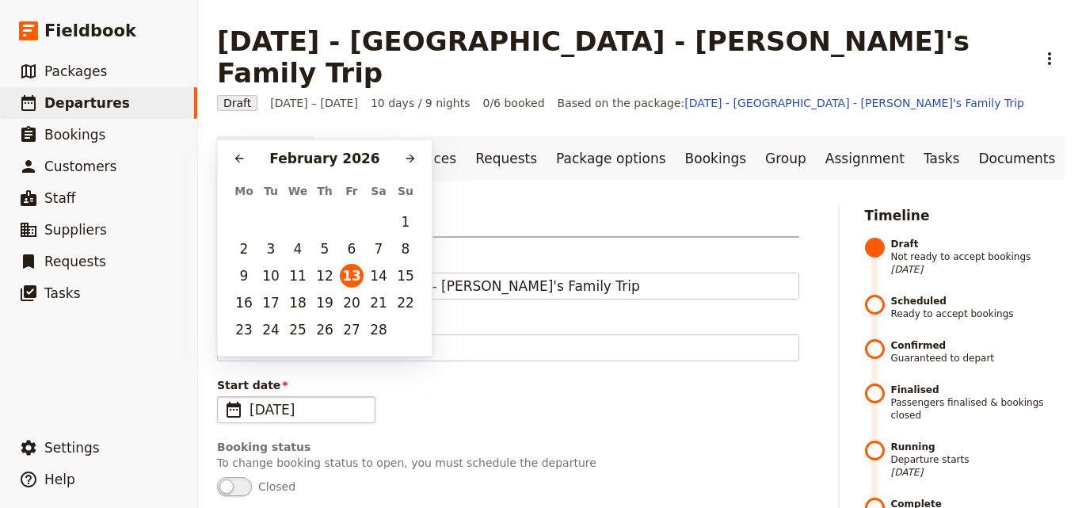
click at [486, 377] on div "Start date ​ [DATE]" at bounding box center [508, 400] width 582 height 46
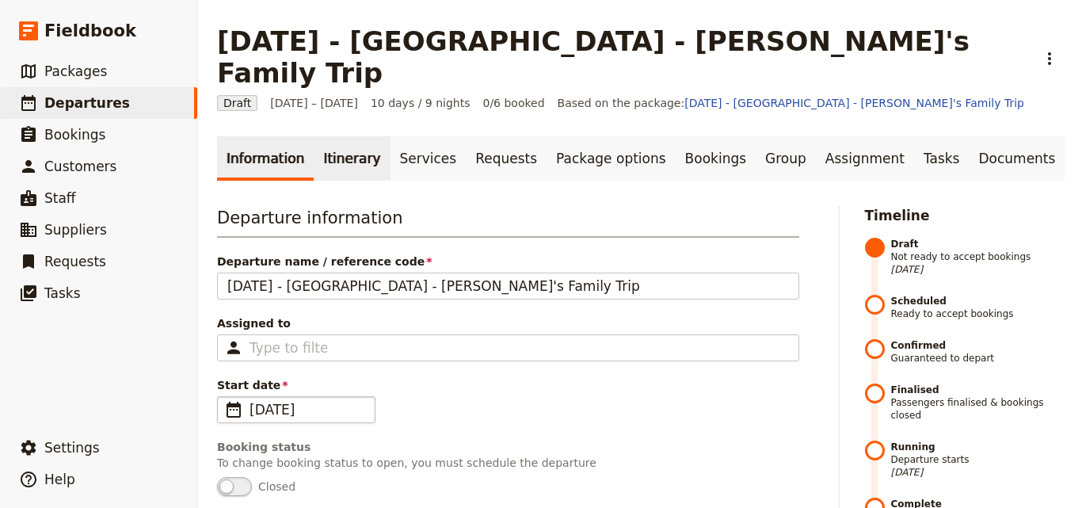
click at [357, 136] on link "Itinerary" at bounding box center [352, 158] width 76 height 44
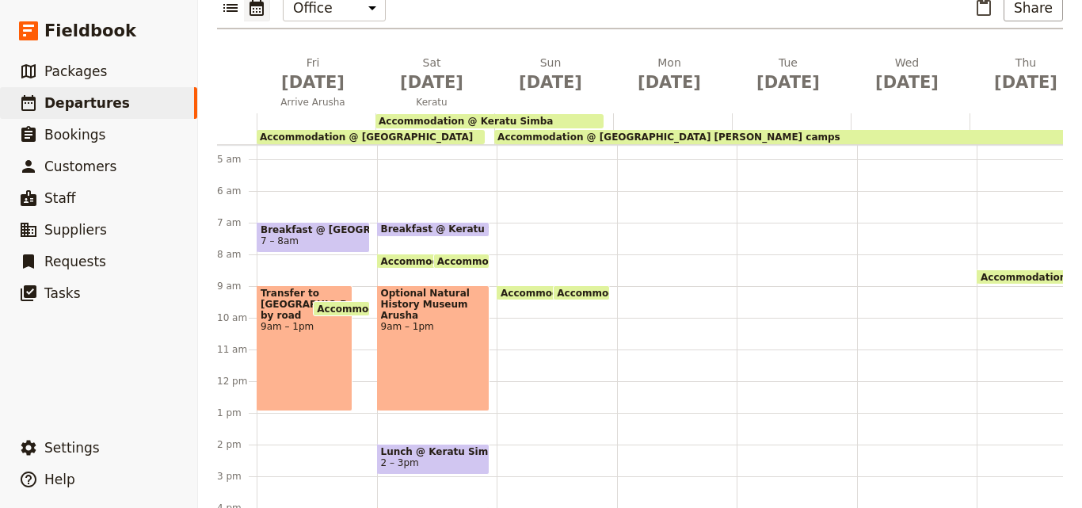
scroll to position [86, 0]
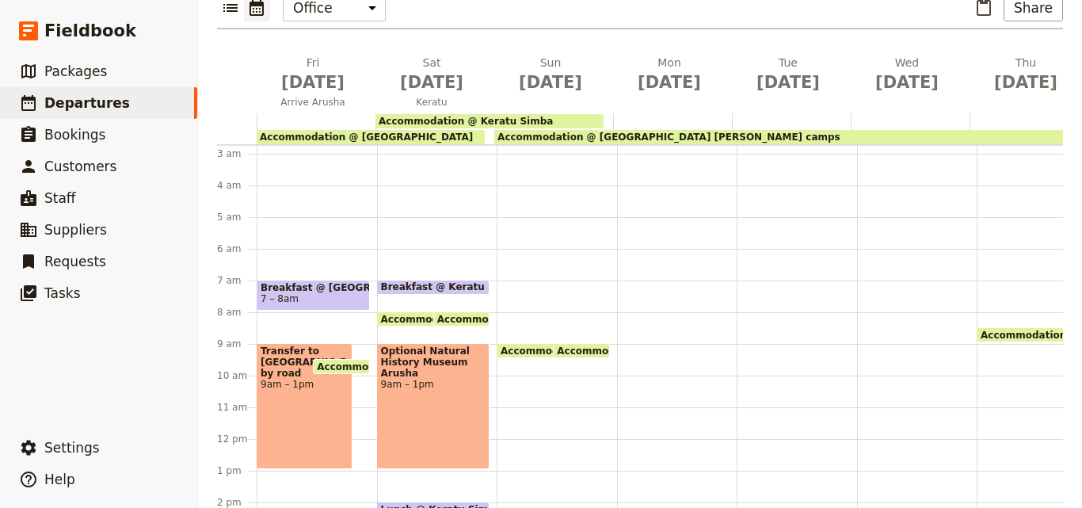
click at [568, 131] on span "Accommodation @ [GEOGRAPHIC_DATA] [PERSON_NAME] camps" at bounding box center [668, 136] width 343 height 11
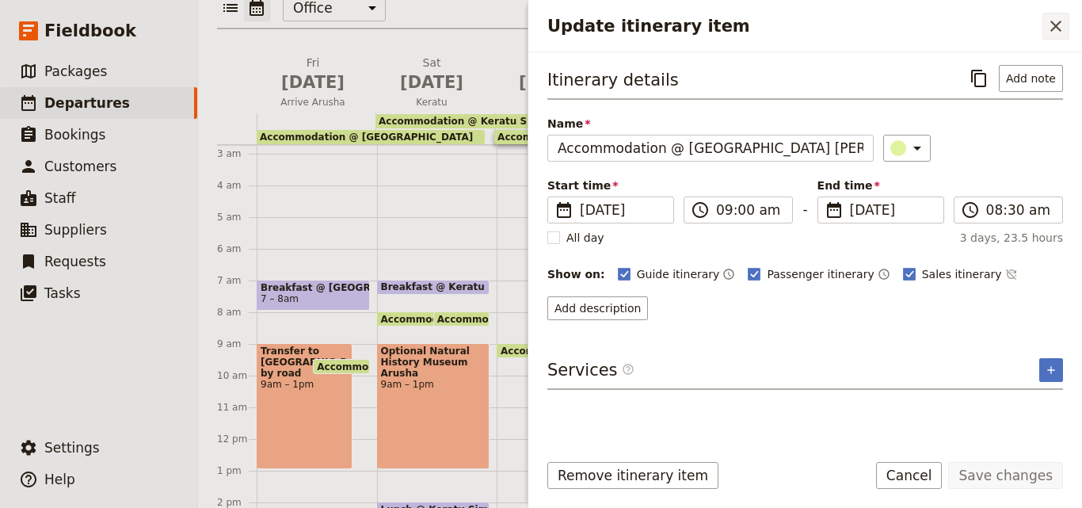
click at [1064, 21] on icon "Close drawer" at bounding box center [1055, 26] width 19 height 19
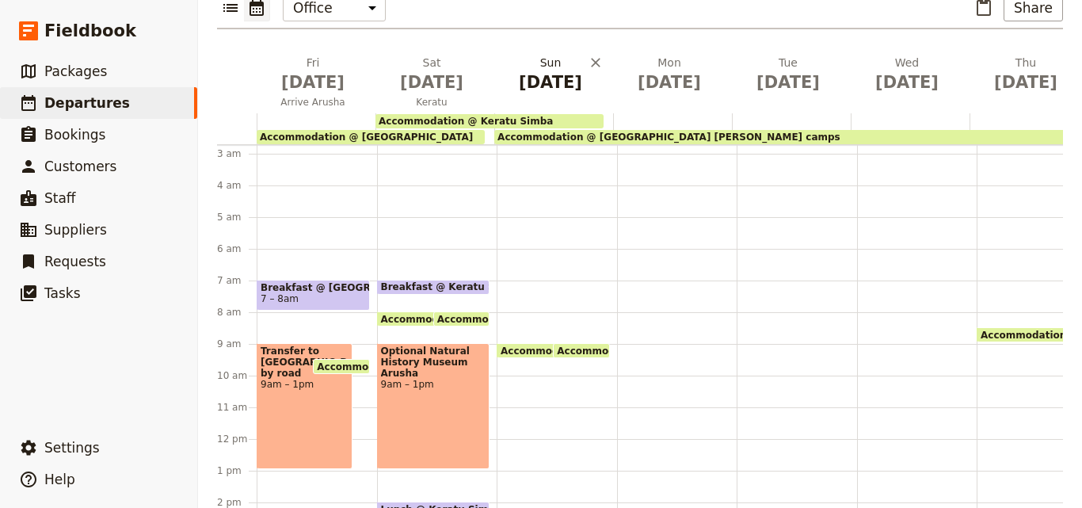
click at [551, 70] on span "[DATE]" at bounding box center [551, 82] width 100 height 24
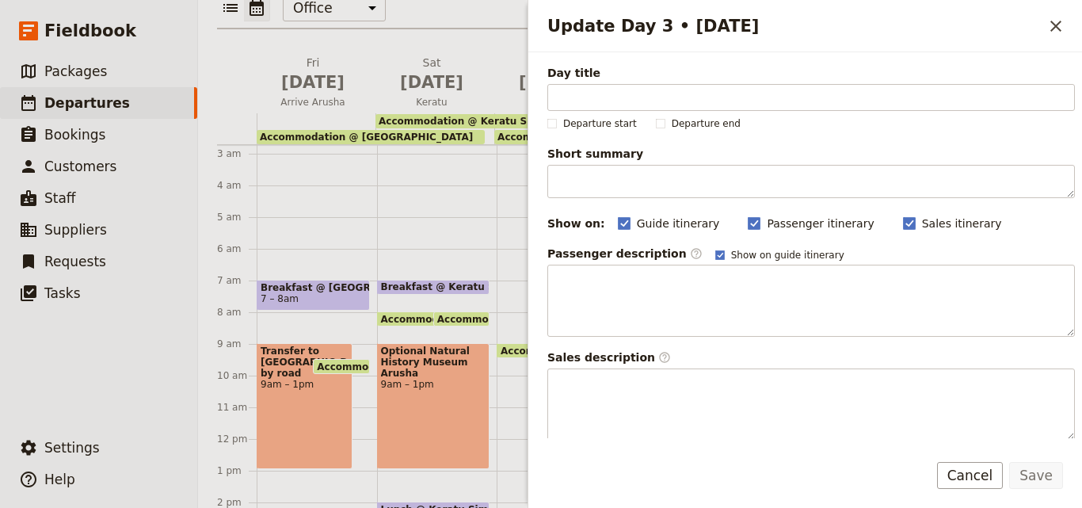
drag, startPoint x: 612, startPoint y: 67, endPoint x: 610, endPoint y: 74, distance: 8.1
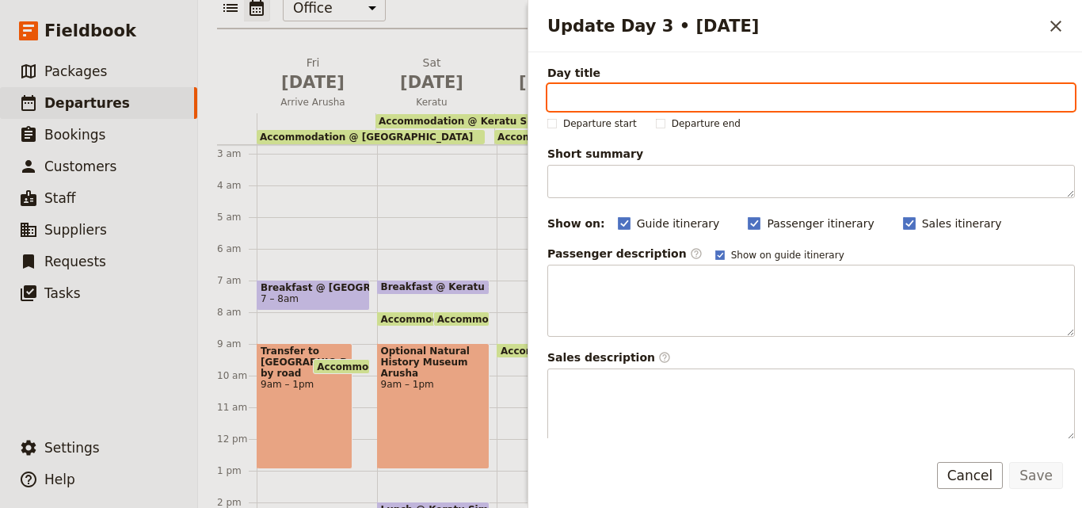
drag, startPoint x: 610, startPoint y: 74, endPoint x: 599, endPoint y: 93, distance: 22.0
paste input "Game drive"
type input "Game drive"
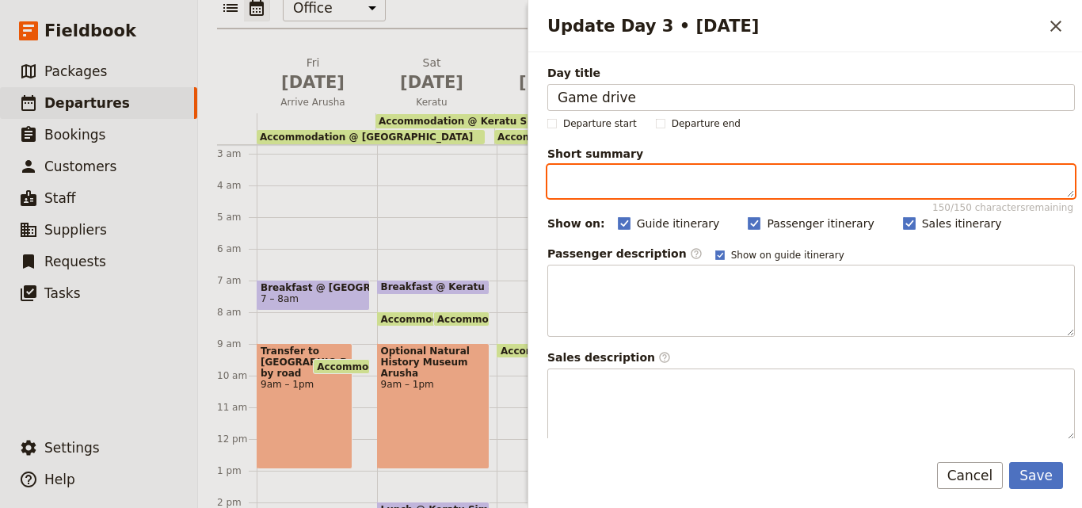
click at [631, 192] on textarea "Short summary 150 / 150 characters remaining" at bounding box center [811, 181] width 528 height 33
paste textarea "Game drive in the Crater"
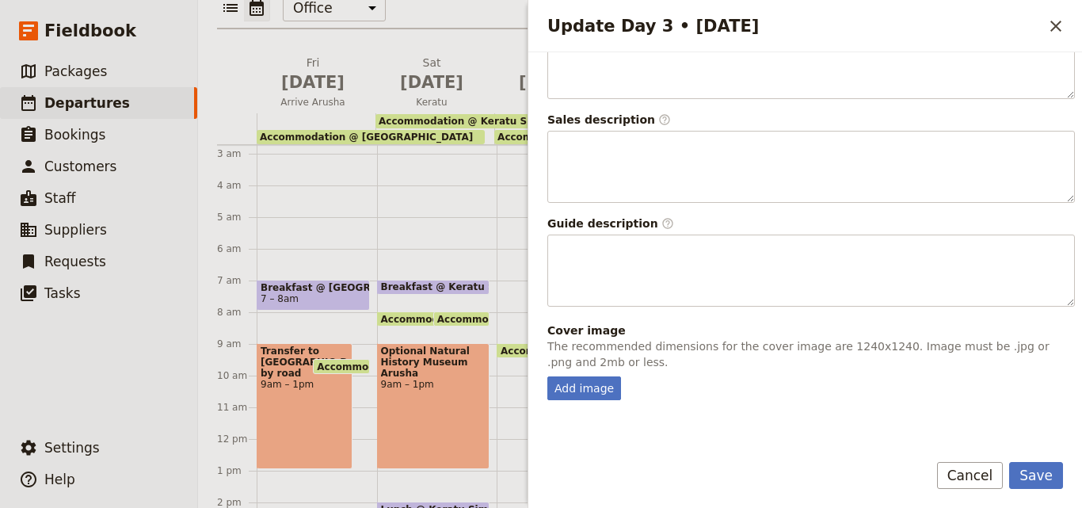
scroll to position [417, 0]
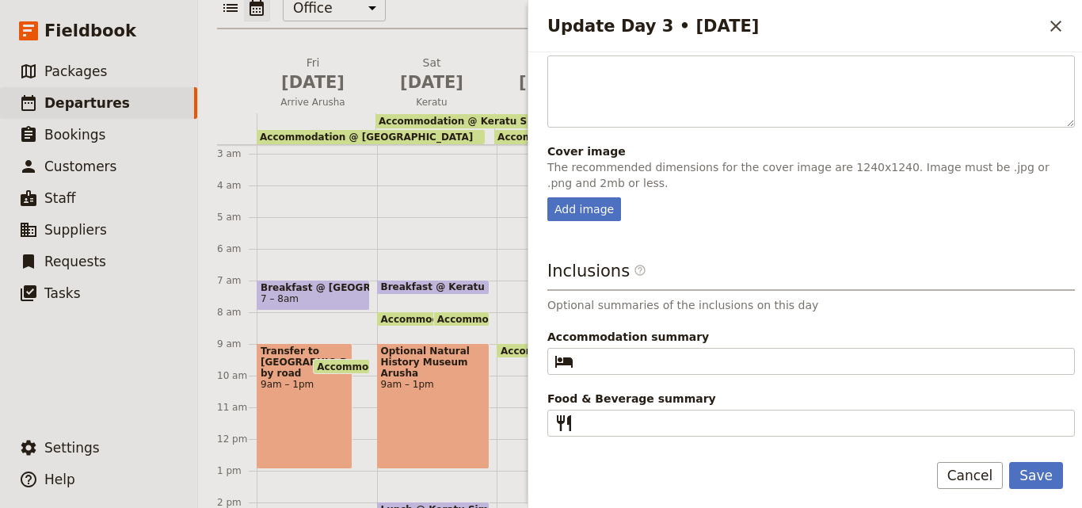
type textarea "Game drive in the Crater"
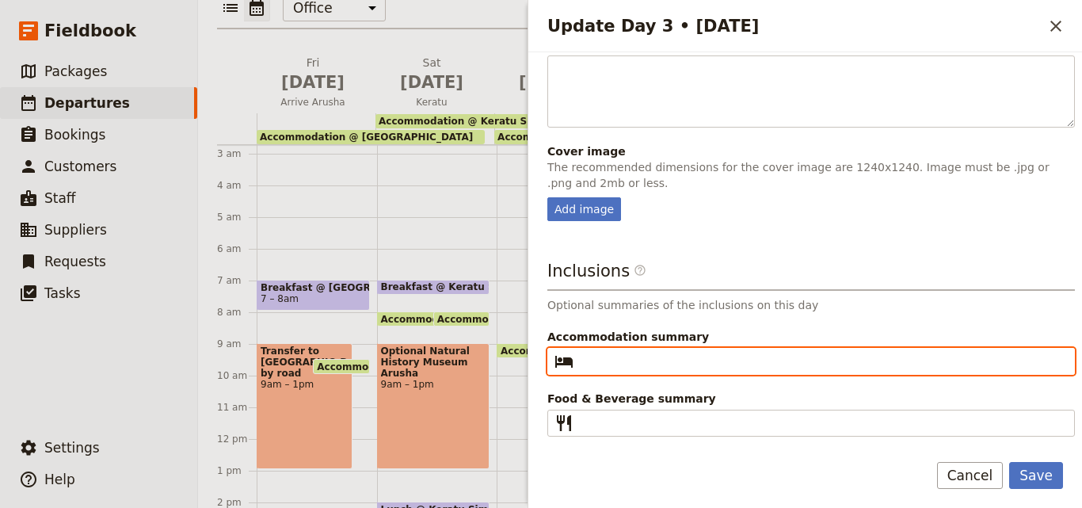
paste input "Tanzania [PERSON_NAME] Camp"
type input "Tanzania [PERSON_NAME] Camp"
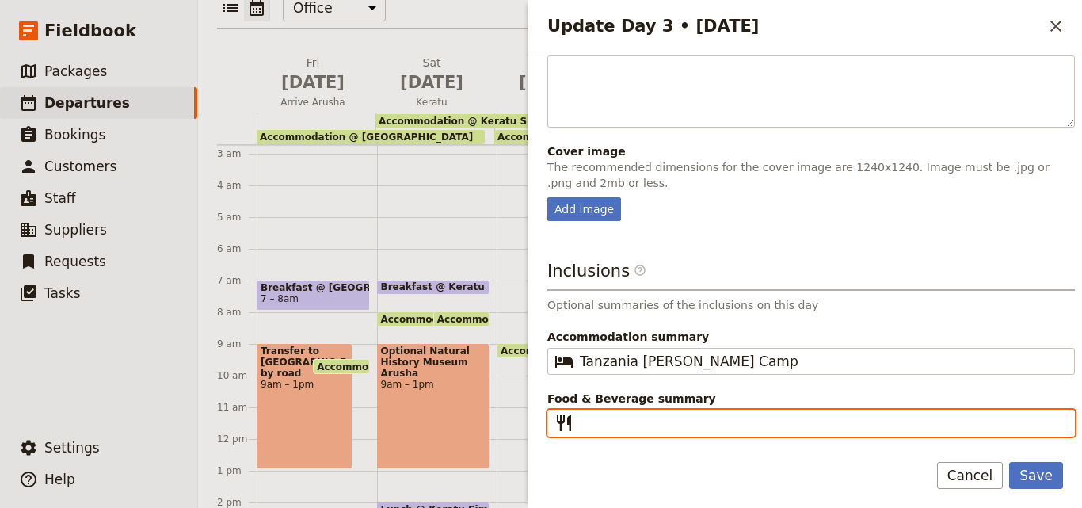
click at [670, 417] on input "Food & Beverage summary ​" at bounding box center [822, 422] width 485 height 19
paste input "B D"
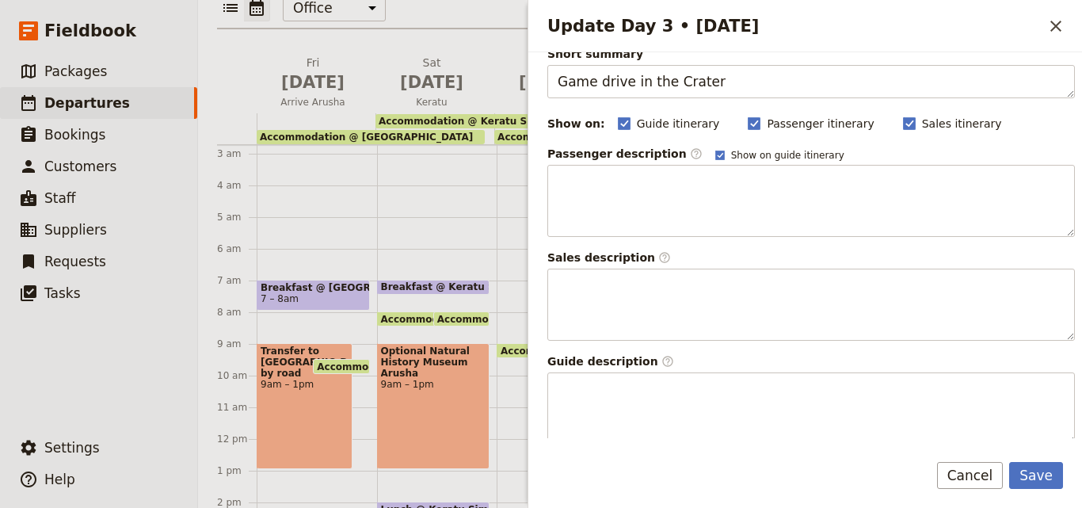
scroll to position [0, 0]
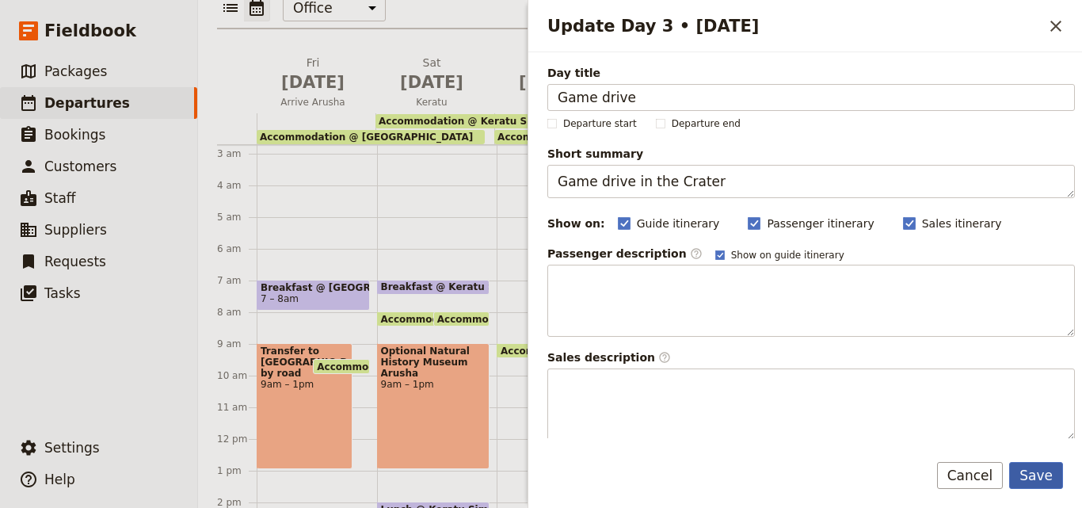
type input "B D"
click at [1032, 473] on button "Save" at bounding box center [1036, 475] width 54 height 27
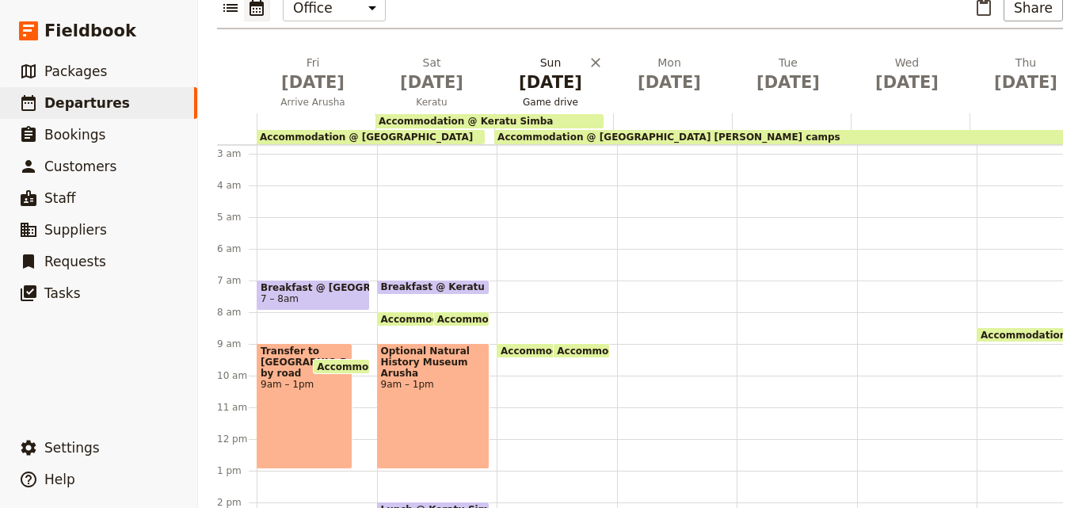
click at [550, 70] on span "[DATE]" at bounding box center [551, 82] width 100 height 24
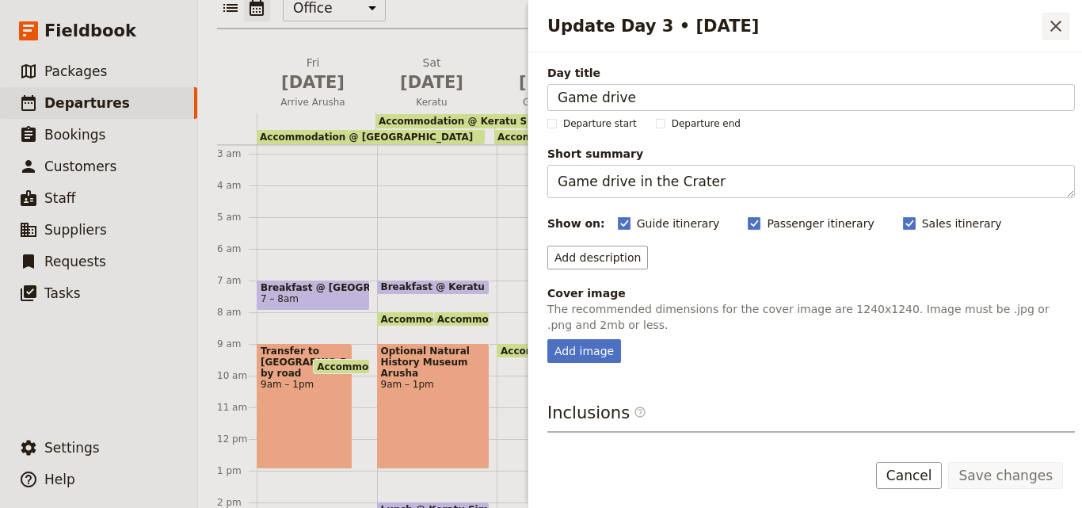
click at [1047, 25] on icon "Close drawer" at bounding box center [1055, 26] width 19 height 19
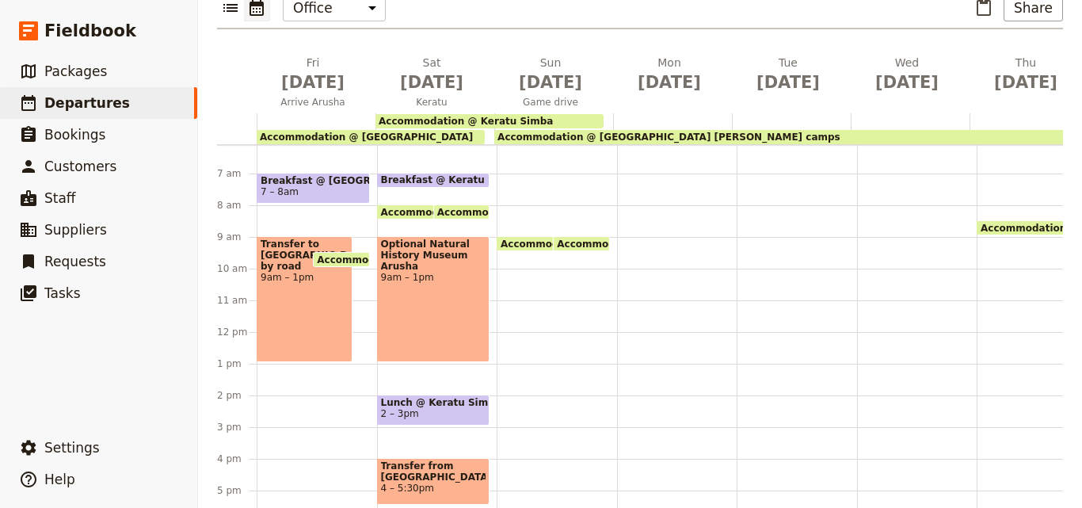
scroll to position [166, 0]
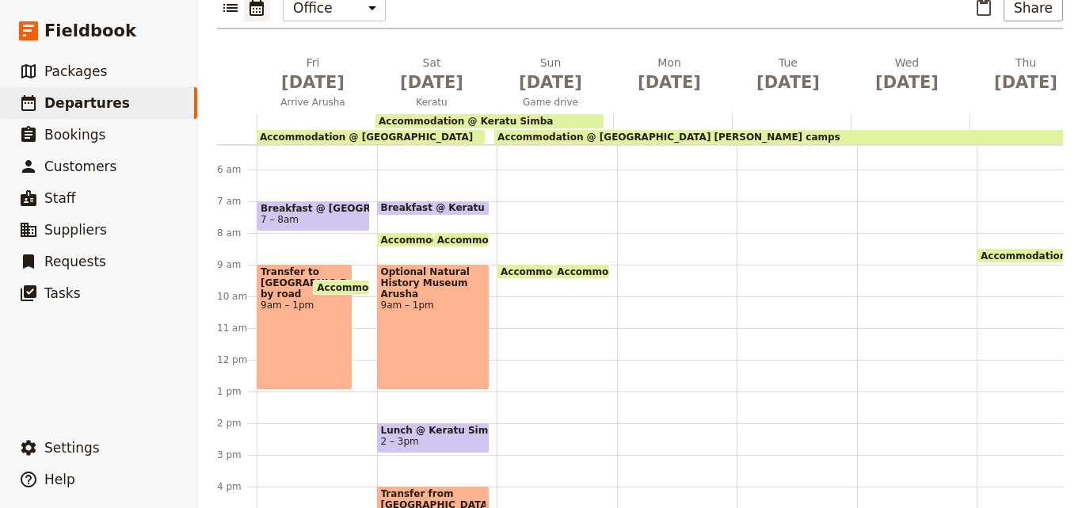
click at [465, 202] on span "Breakfast @ Keratu Simba" at bounding box center [454, 207] width 147 height 11
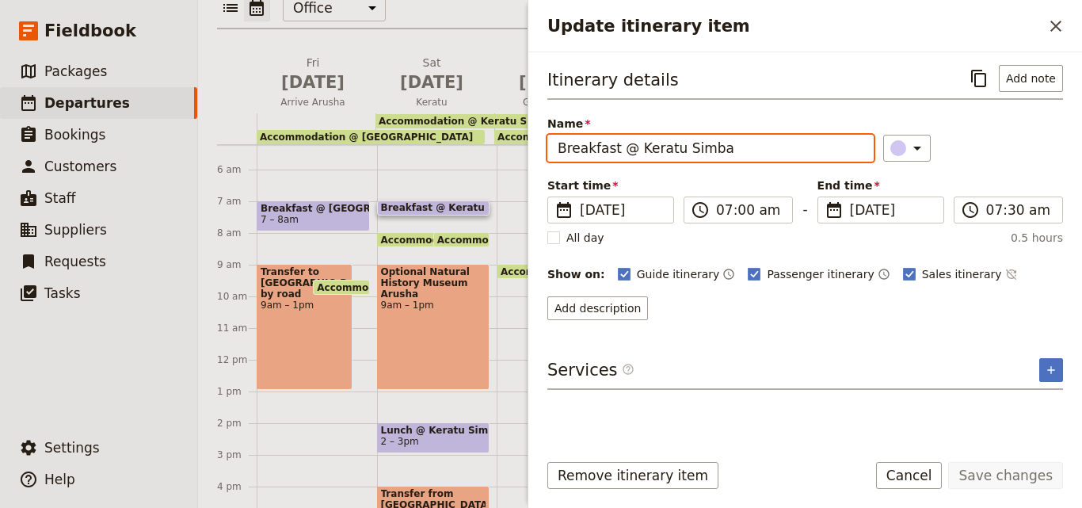
drag, startPoint x: 696, startPoint y: 150, endPoint x: 680, endPoint y: 150, distance: 15.8
click at [680, 150] on input "Breakfast @ Keratu Simba" at bounding box center [710, 148] width 326 height 27
drag, startPoint x: 740, startPoint y: 151, endPoint x: 550, endPoint y: 143, distance: 190.3
click at [550, 143] on input "Breakfast @ Keratu Simba" at bounding box center [710, 148] width 326 height 27
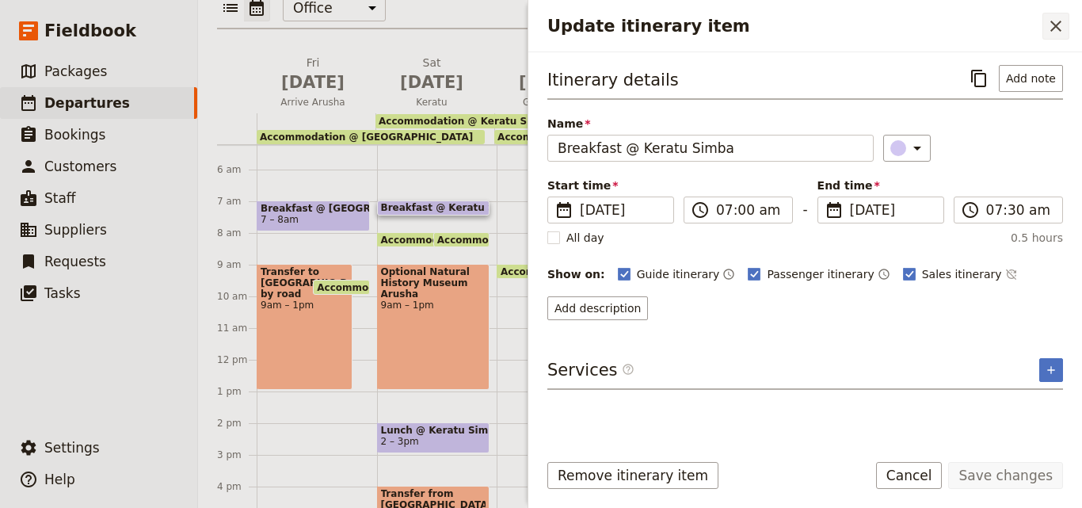
click at [1056, 37] on button "​" at bounding box center [1055, 26] width 27 height 27
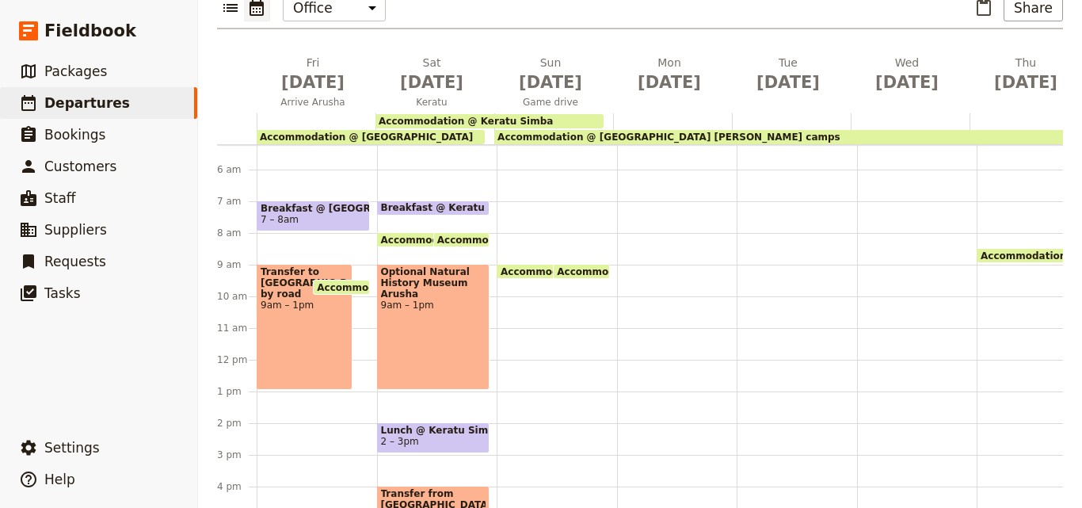
click at [570, 175] on div "Accommodation @ [GEOGRAPHIC_DATA] 8 – 9am Accommodation @ [GEOGRAPHIC_DATA] [PE…" at bounding box center [557, 359] width 120 height 760
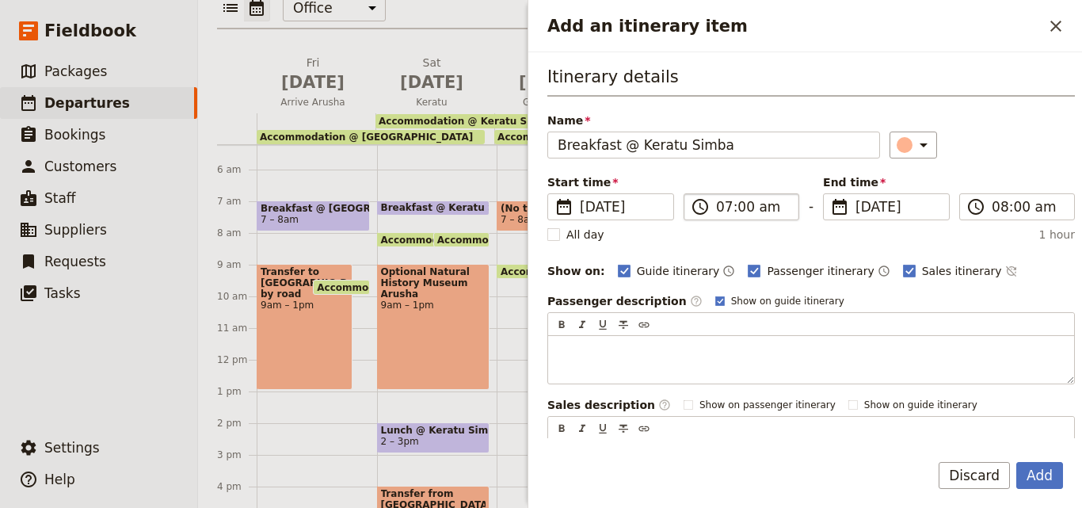
type input "Breakfast @ Keratu Simba"
click at [722, 212] on input "07:00 am" at bounding box center [752, 206] width 73 height 19
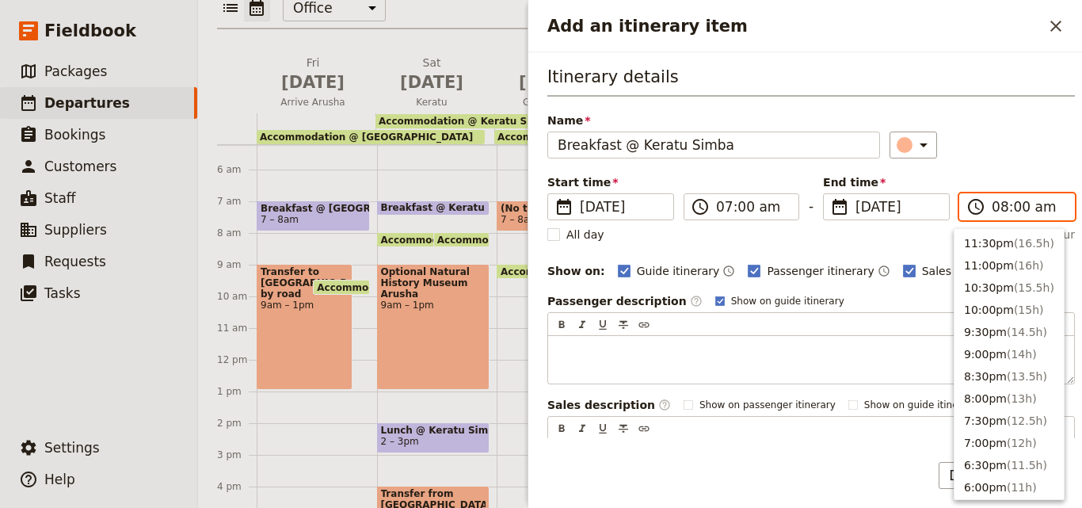
scroll to position [691, 0]
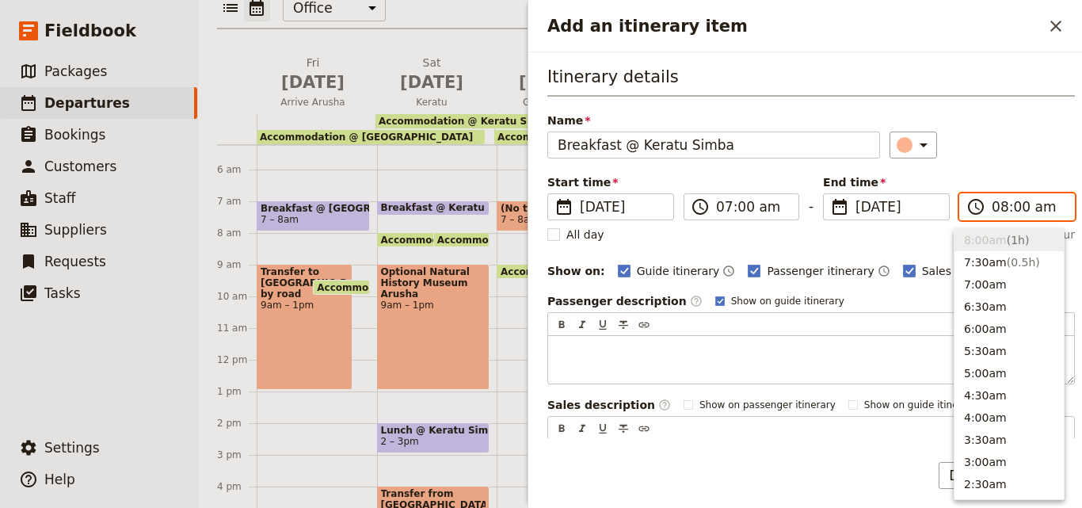
click at [998, 210] on input "08:00 am" at bounding box center [1028, 206] width 73 height 19
click at [1015, 261] on span "( 0.5h )" at bounding box center [1023, 262] width 33 height 13
type input "07:30 am"
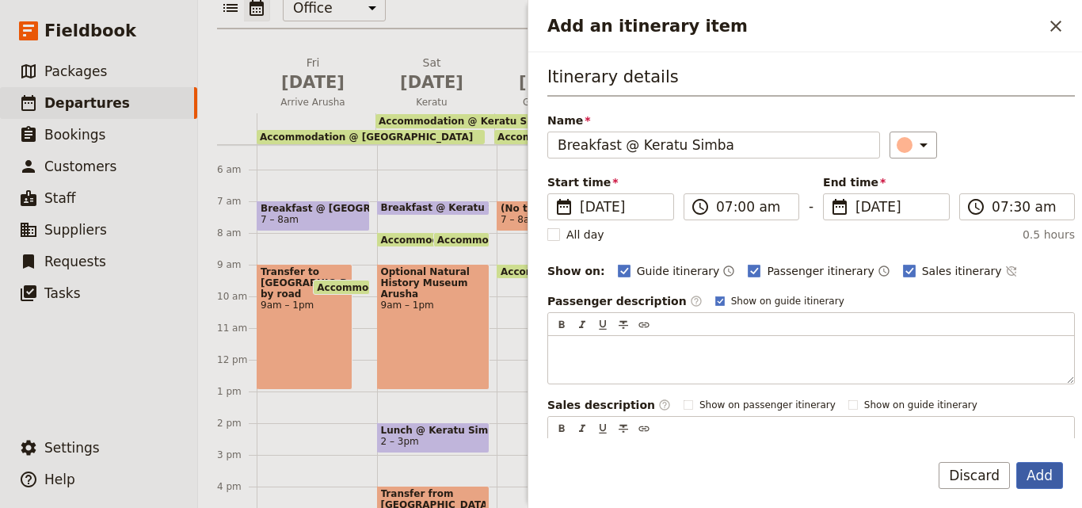
click at [1055, 478] on button "Add" at bounding box center [1039, 475] width 47 height 27
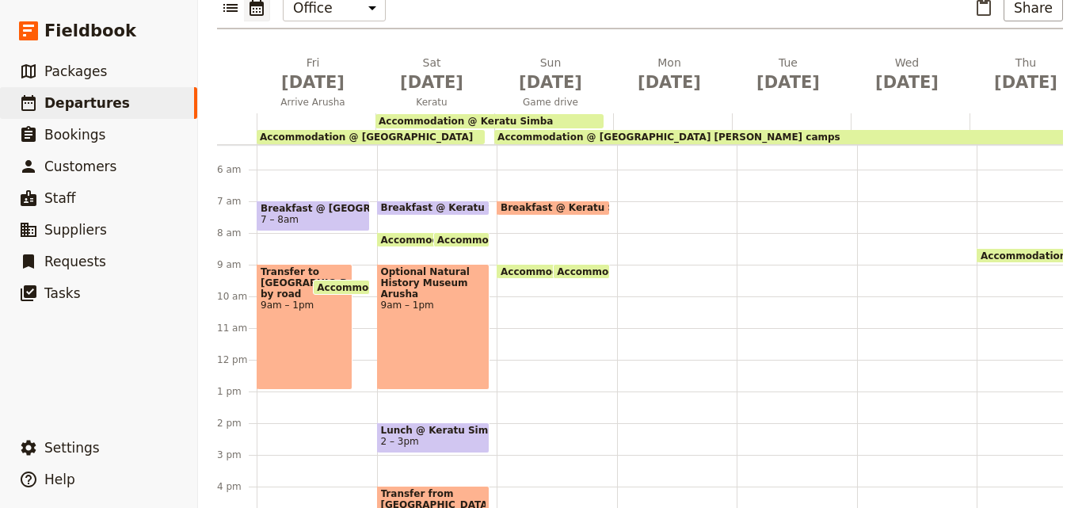
click at [560, 202] on span "Breakfast @ Keratu Simba" at bounding box center [574, 207] width 147 height 11
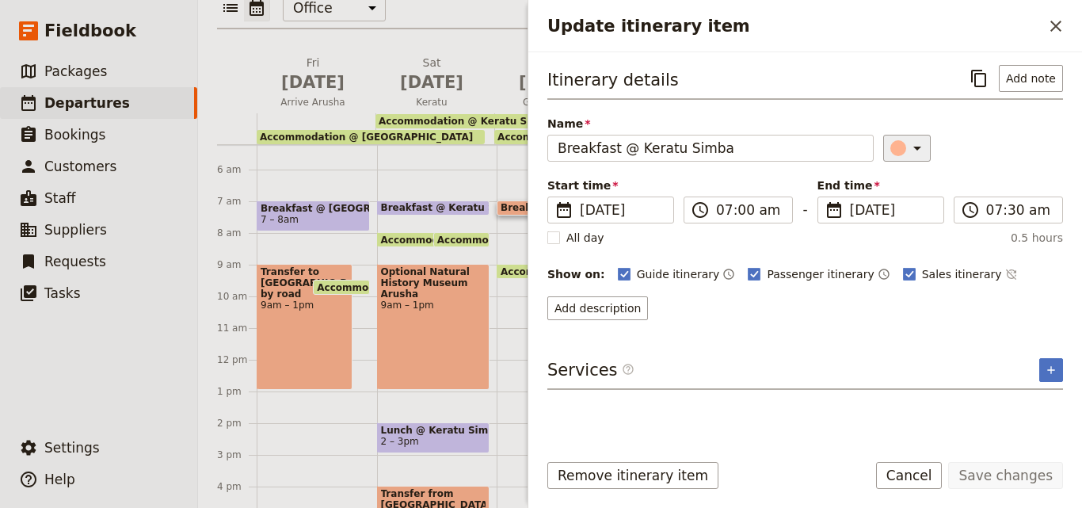
click at [889, 158] on button "​" at bounding box center [907, 148] width 48 height 27
click at [910, 213] on div "button" at bounding box center [908, 219] width 16 height 16
click at [1015, 485] on button "Save changes" at bounding box center [1005, 475] width 115 height 27
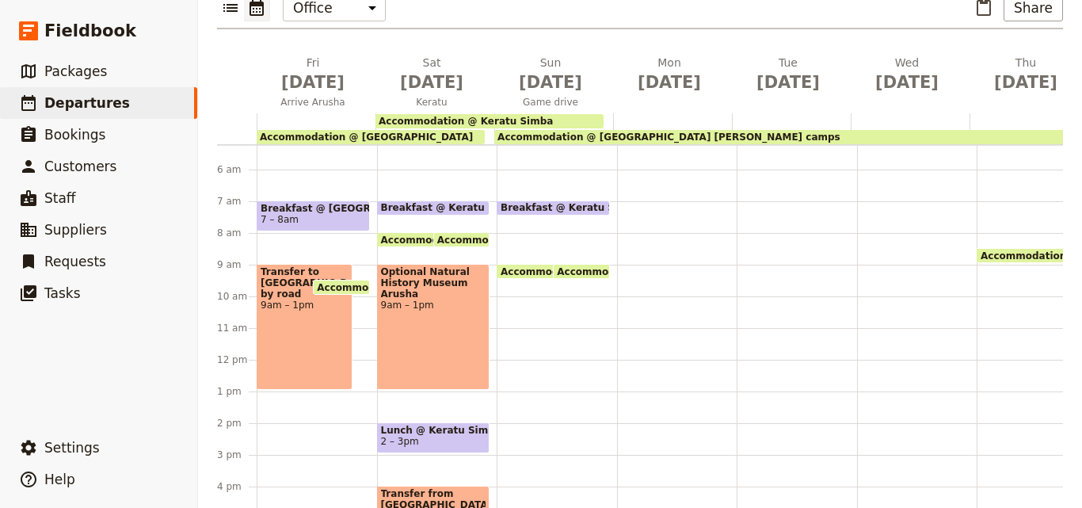
click at [519, 259] on div "Breakfast @ Keratu Simba 7 – 7:30am Accommodation @ [GEOGRAPHIC_DATA] 8 – 9am A…" at bounding box center [557, 359] width 120 height 760
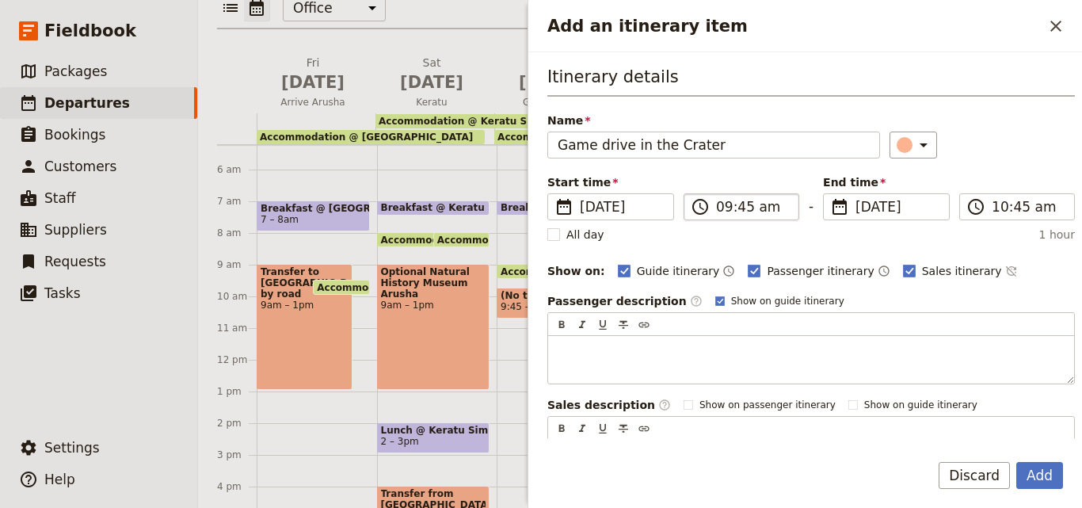
type input "Game drive in the Crater"
click at [742, 208] on input "09:45 am" at bounding box center [752, 206] width 73 height 19
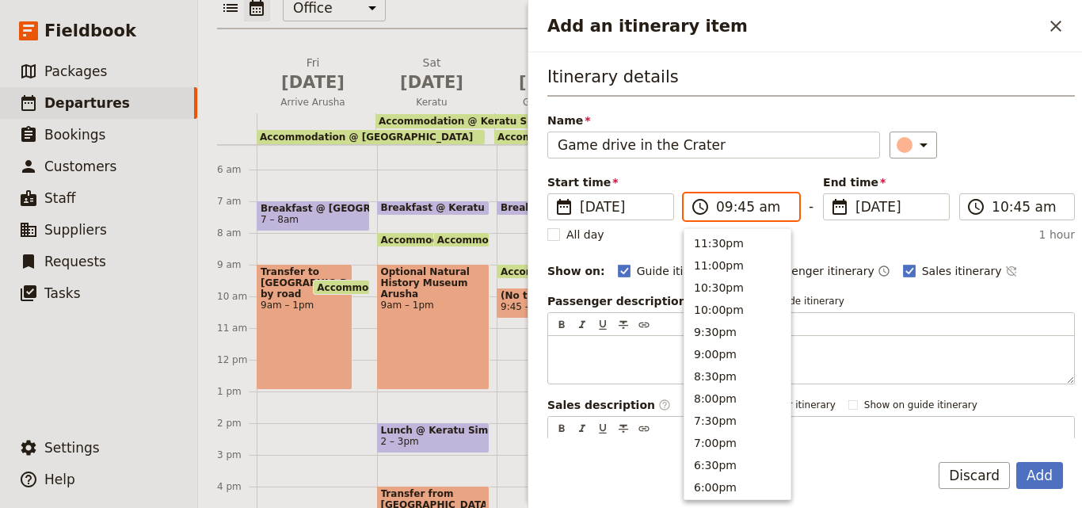
scroll to position [624, 0]
click at [738, 235] on button "9:30am" at bounding box center [737, 240] width 106 height 22
type input "09:30 am"
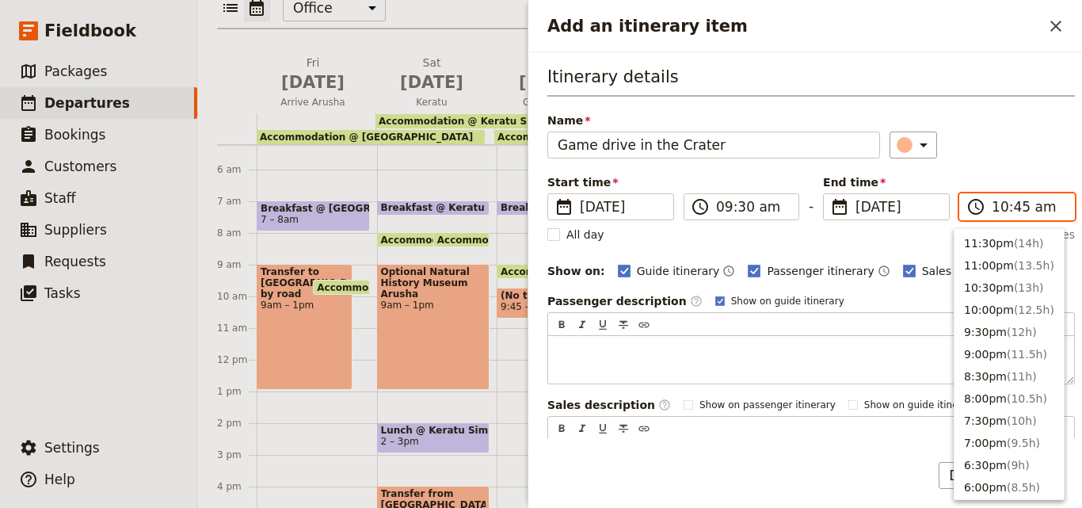
scroll to position [580, 0]
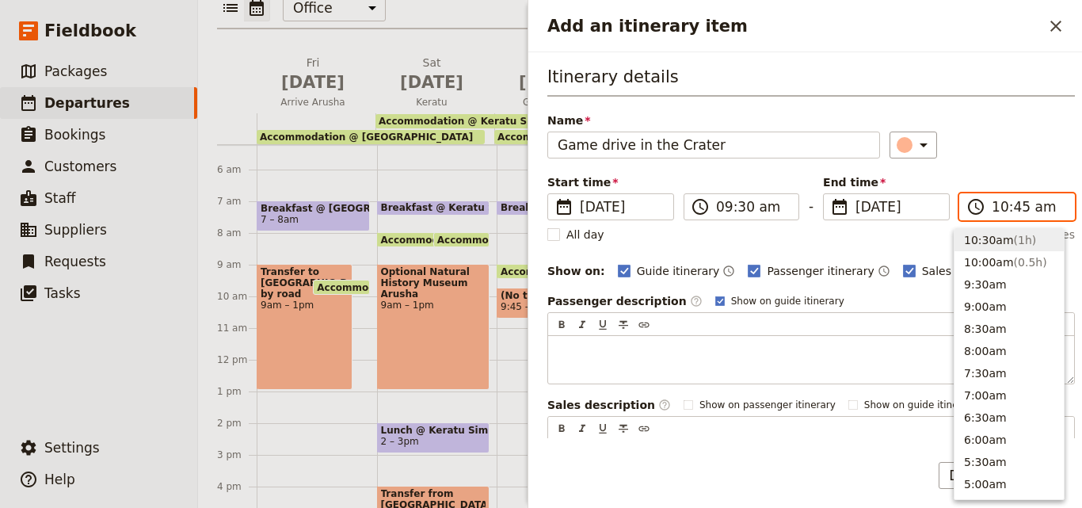
click at [999, 212] on input "10:45 am" at bounding box center [1028, 206] width 73 height 19
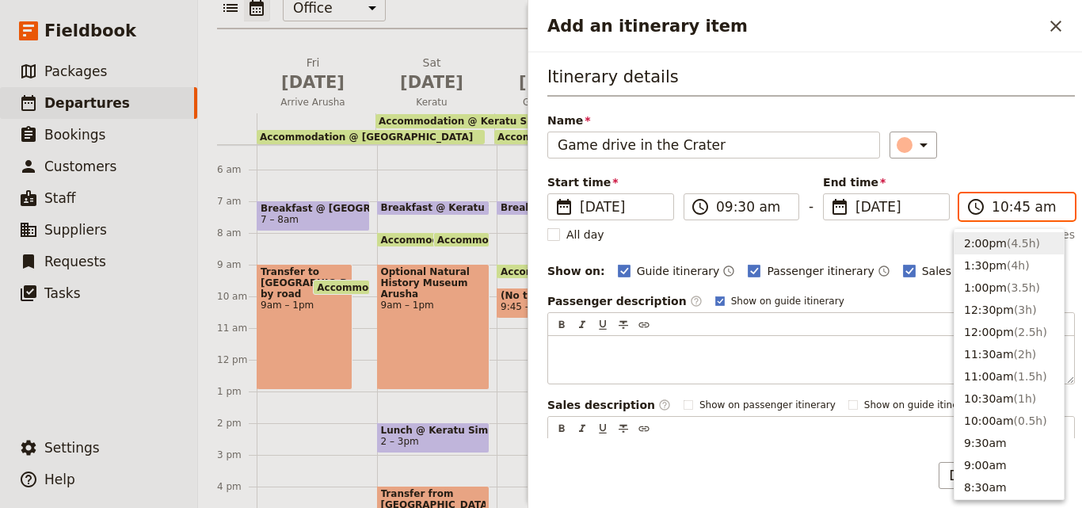
click at [985, 252] on button "2:00pm ( 4.5h )" at bounding box center [1008, 243] width 109 height 22
type input "02:00 pm"
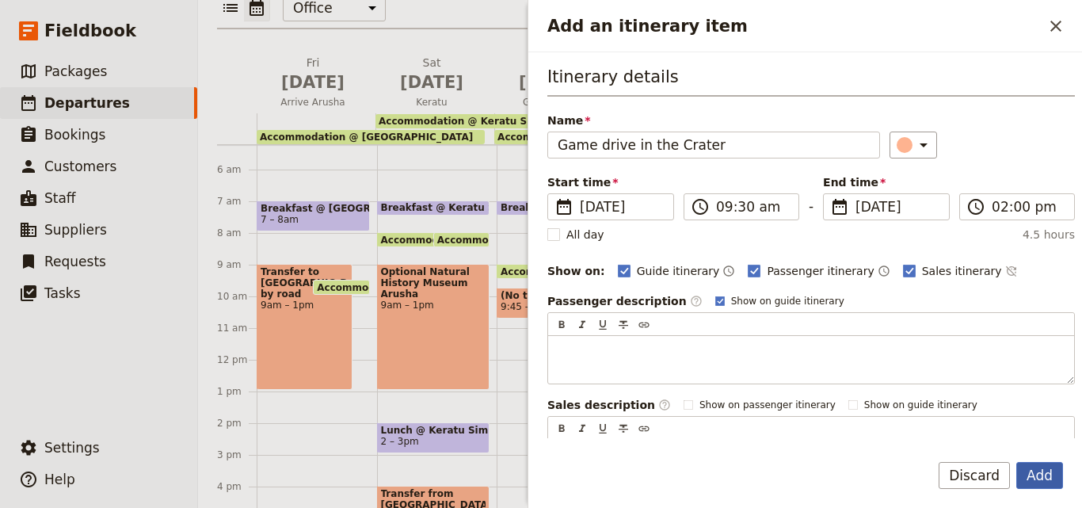
click at [1038, 469] on button "Add" at bounding box center [1039, 475] width 47 height 27
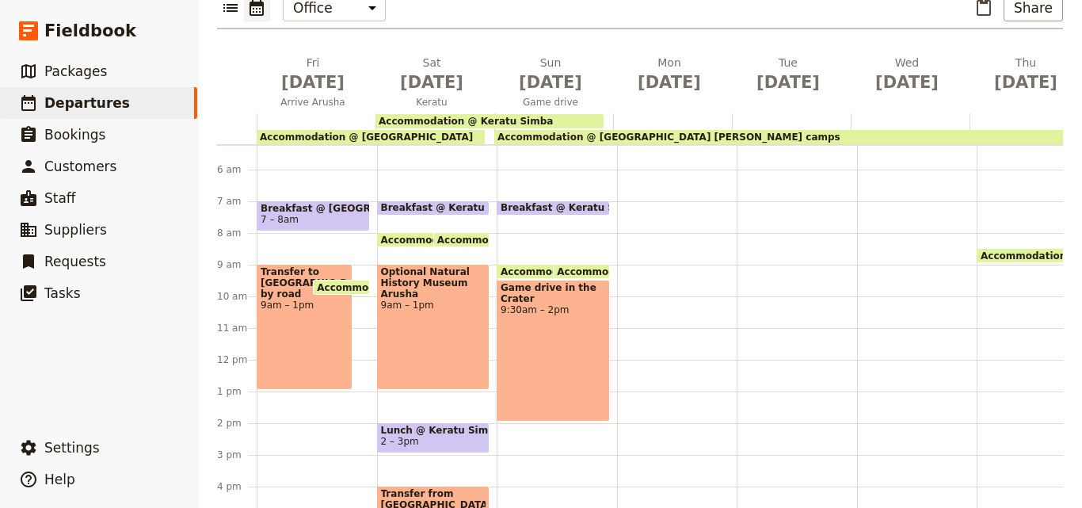
click at [564, 202] on span "Breakfast @ Keratu Simba" at bounding box center [574, 207] width 147 height 11
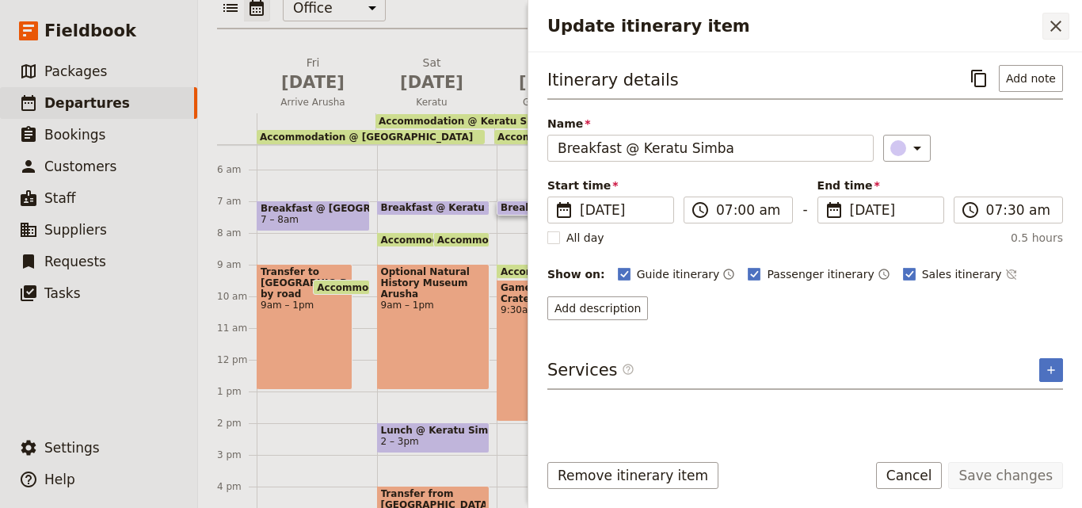
click at [1044, 25] on button "​" at bounding box center [1055, 26] width 27 height 27
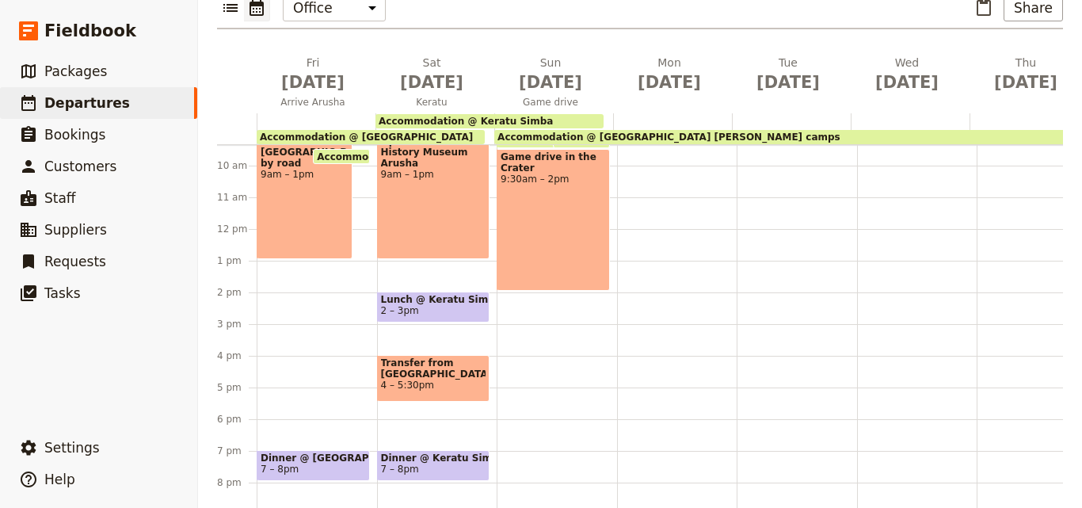
scroll to position [324, 0]
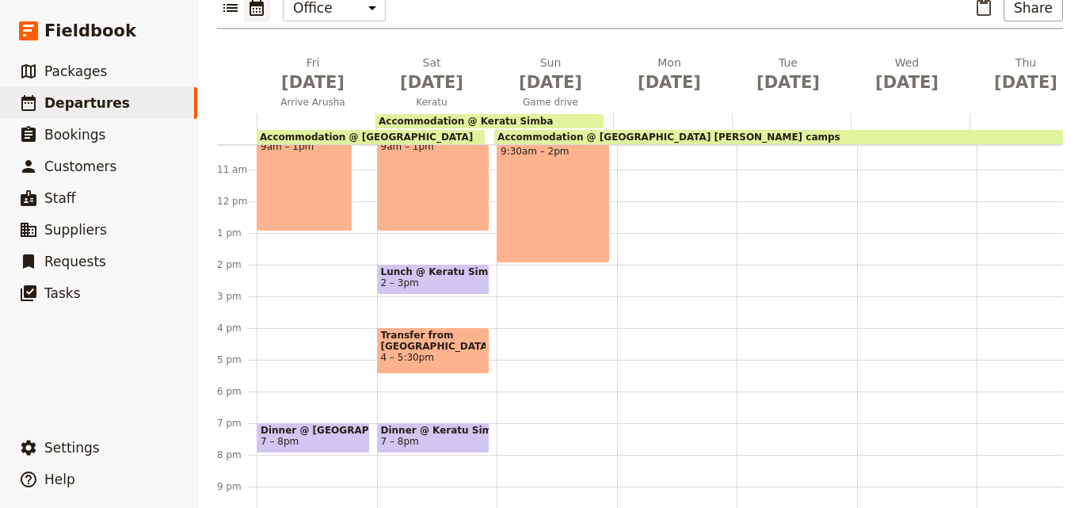
click at [505, 253] on div "Breakfast @ [GEOGRAPHIC_DATA] 7 – 7:30am Accommodation @ [GEOGRAPHIC_DATA] 8 – …" at bounding box center [557, 201] width 120 height 760
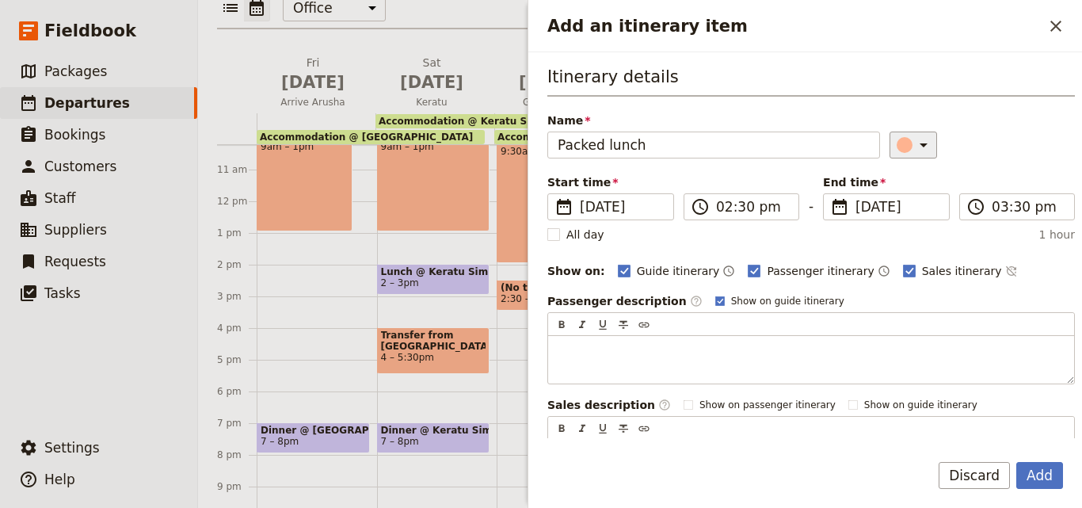
type input "Packed lunch"
click at [915, 147] on icon "Add an itinerary item" at bounding box center [923, 144] width 19 height 19
click at [904, 219] on div "button" at bounding box center [908, 216] width 16 height 16
click at [739, 207] on input "02:30 pm" at bounding box center [752, 206] width 73 height 19
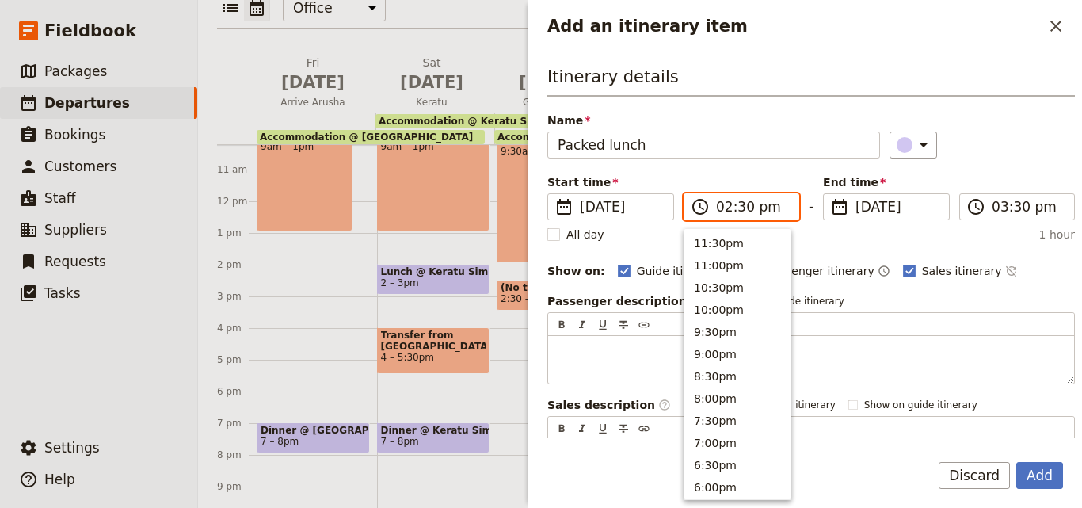
scroll to position [402, 0]
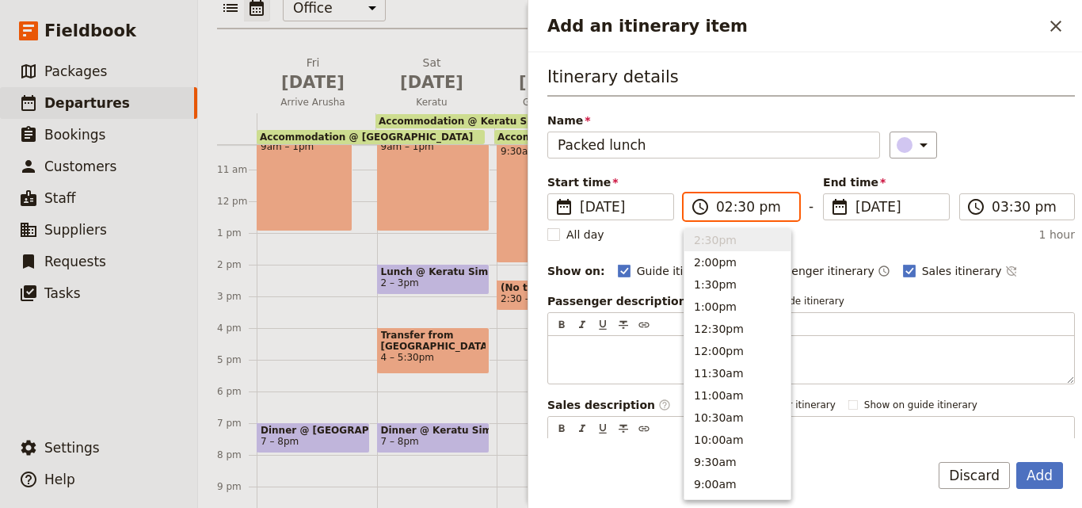
click at [739, 207] on input "02:30 pm" at bounding box center [752, 206] width 73 height 19
click at [726, 262] on button "2:00pm" at bounding box center [737, 262] width 106 height 22
type input "02:00 pm"
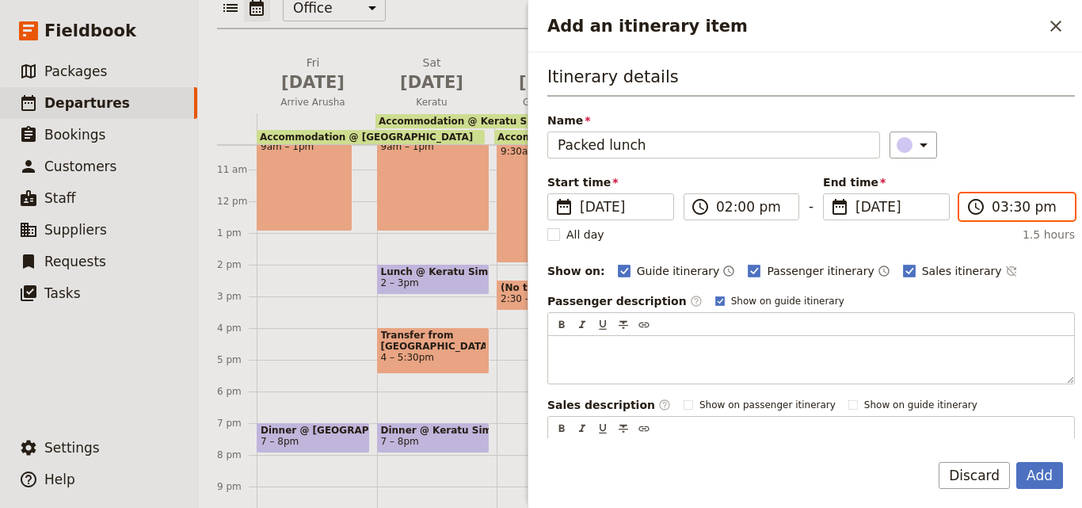
click at [1004, 215] on input "03:30 pm" at bounding box center [1028, 206] width 73 height 19
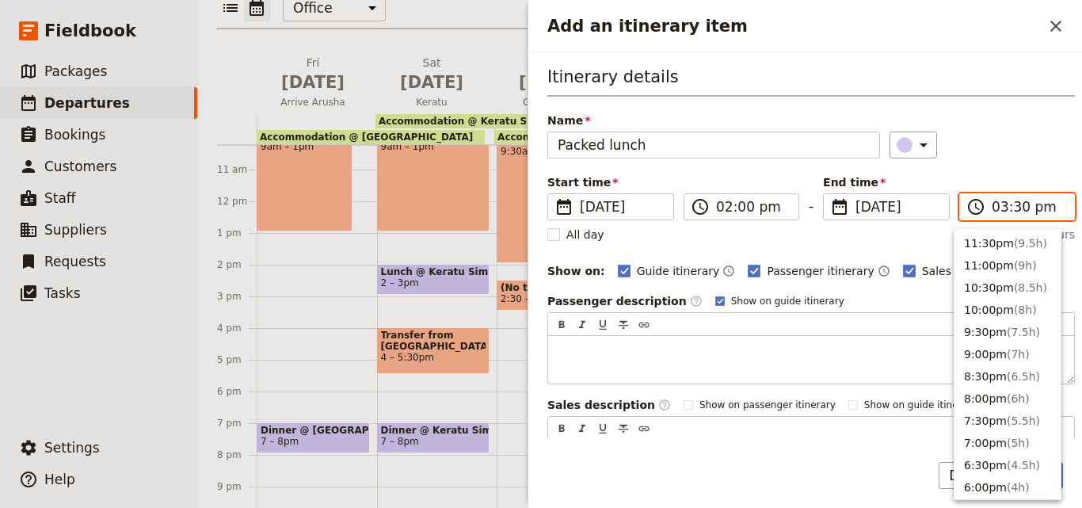
scroll to position [358, 0]
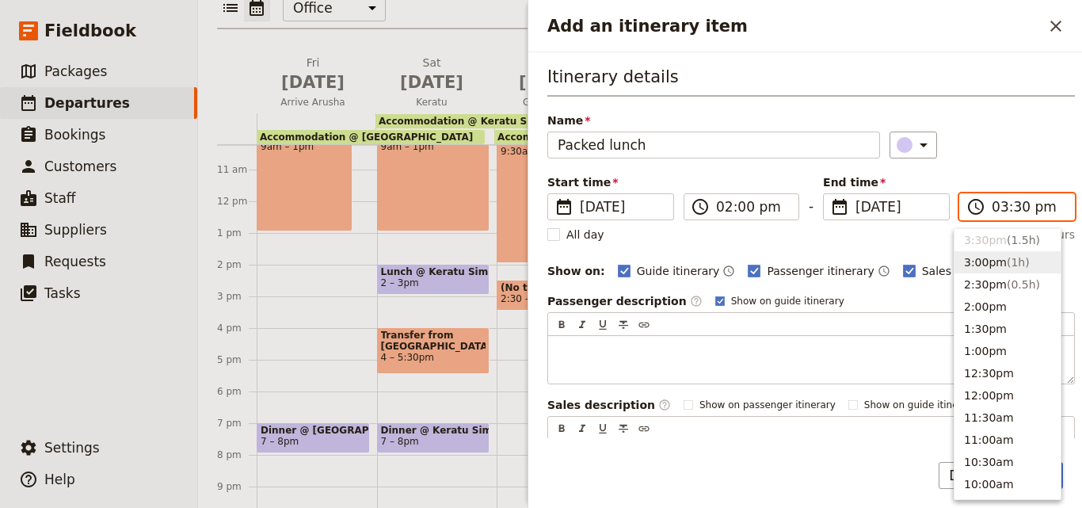
click at [992, 262] on button "3:00pm ( 1h )" at bounding box center [1007, 262] width 106 height 22
type input "03:00 pm"
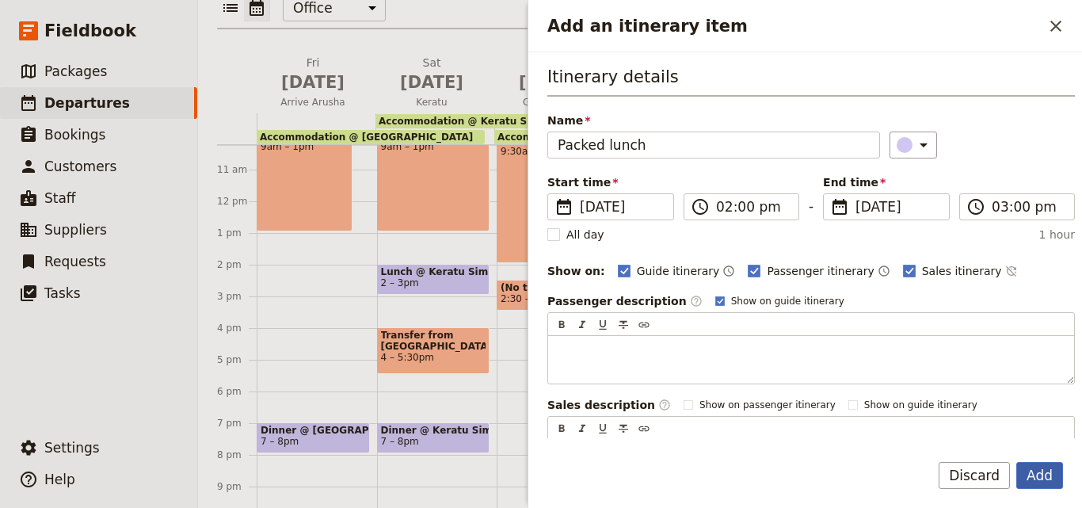
click at [1027, 474] on button "Add" at bounding box center [1039, 475] width 47 height 27
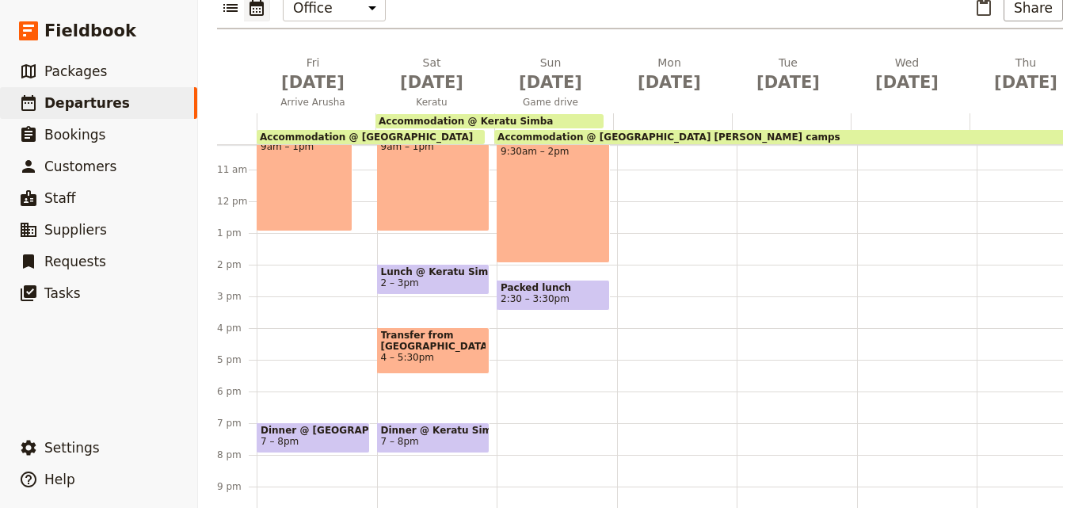
click at [515, 329] on div "Breakfast @ [GEOGRAPHIC_DATA] 7 – 7:30am Accommodation @ [GEOGRAPHIC_DATA] 8 – …" at bounding box center [557, 201] width 120 height 760
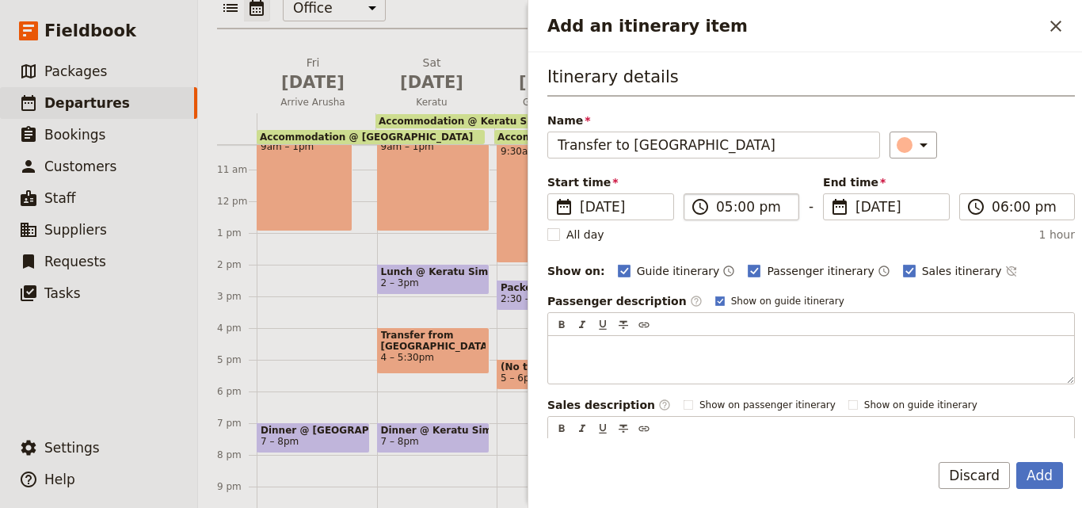
type input "Transfer to [GEOGRAPHIC_DATA]"
click at [724, 204] on input "05:00 pm" at bounding box center [752, 206] width 73 height 19
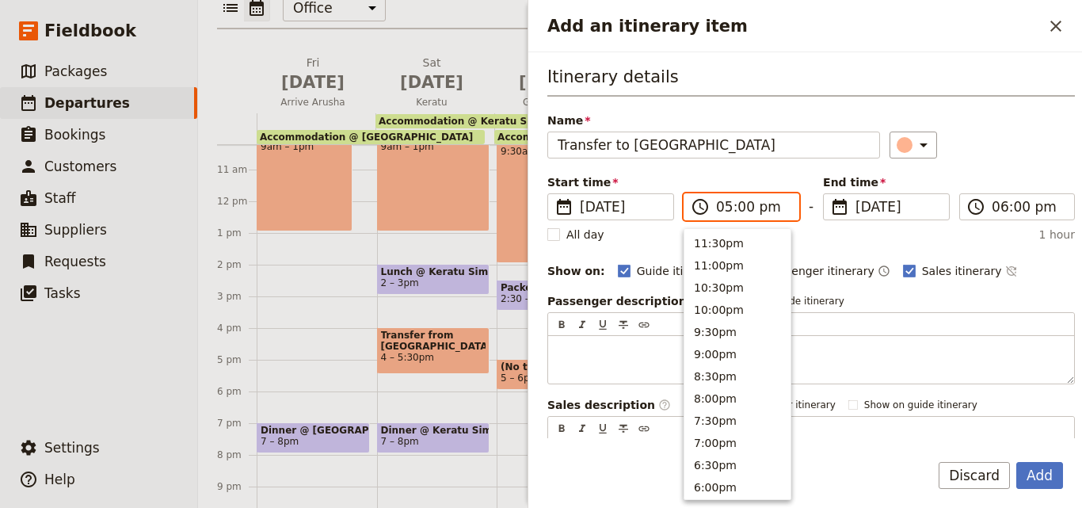
scroll to position [291, 0]
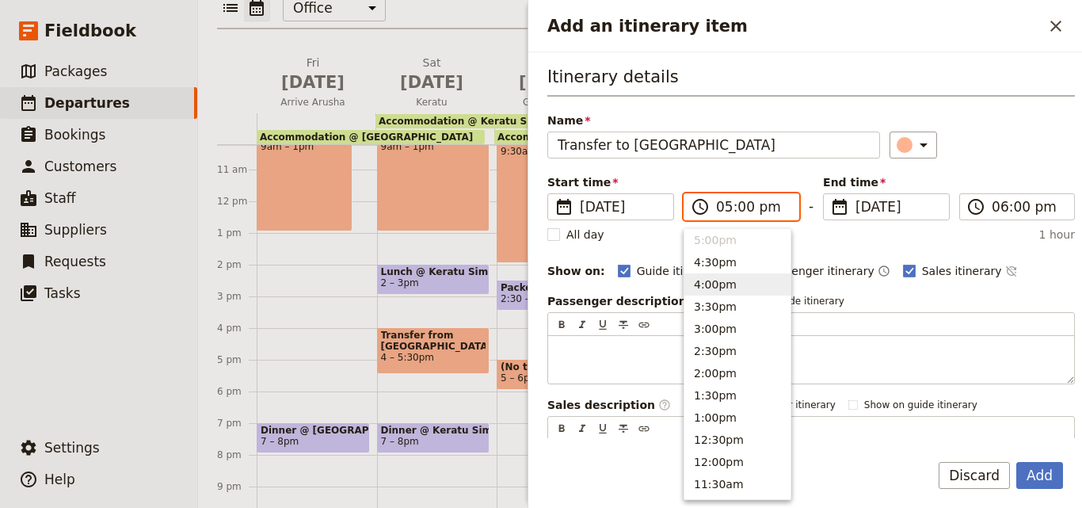
click at [711, 293] on button "4:00pm" at bounding box center [737, 284] width 106 height 22
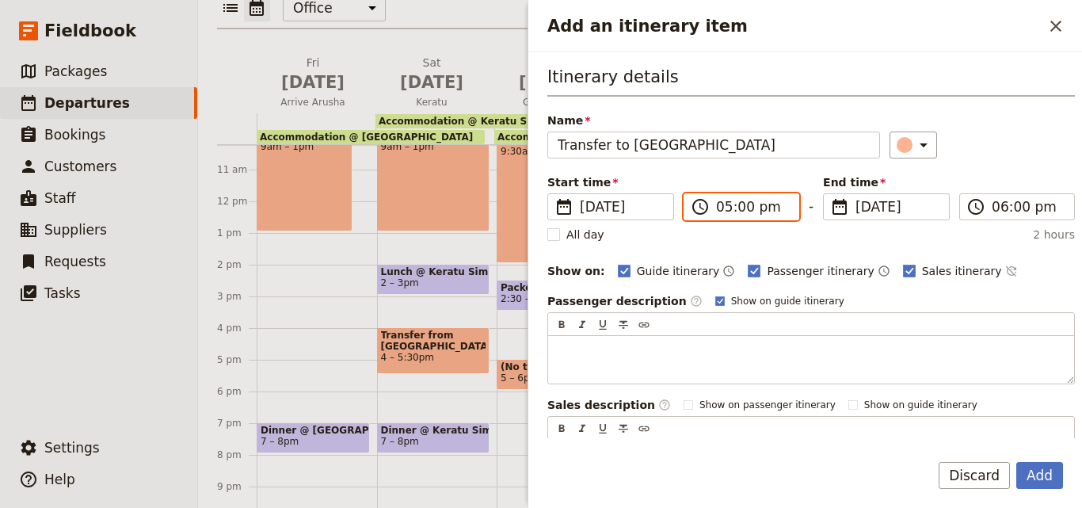
type input "04:00 pm"
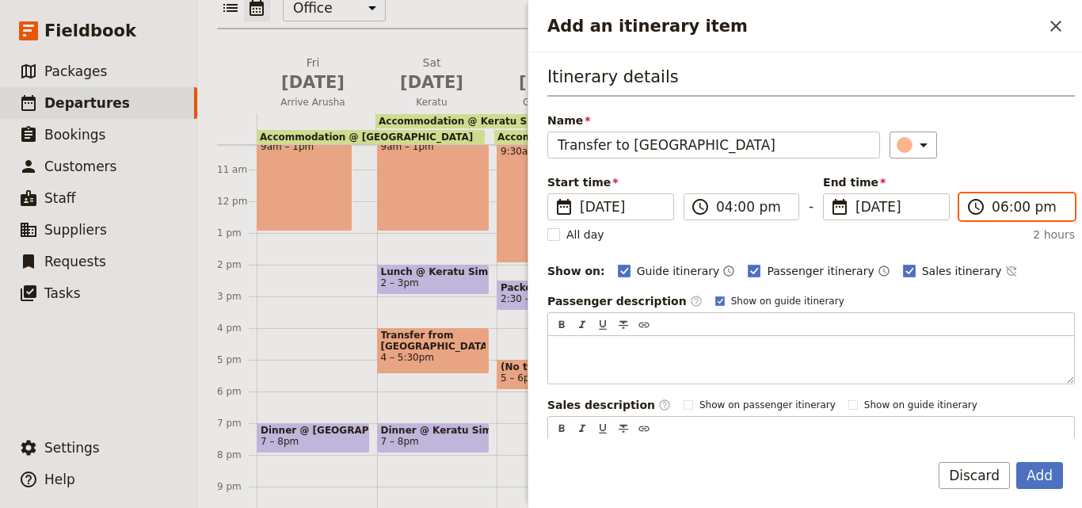
click at [995, 206] on input "06:00 pm" at bounding box center [1028, 206] width 73 height 19
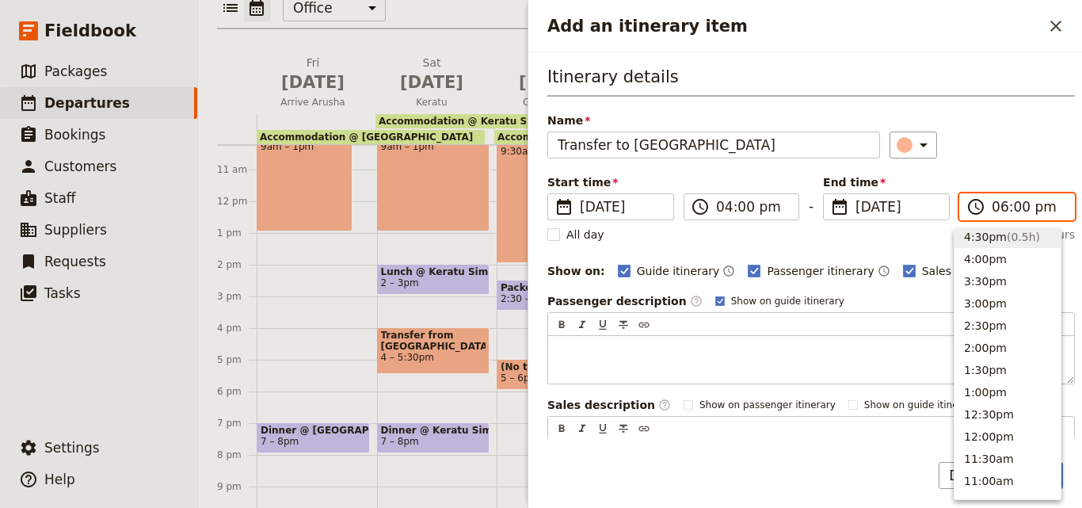
scroll to position [314, 0]
click at [999, 233] on button "4:30pm ( 0.5h )" at bounding box center [1007, 239] width 106 height 22
type input "04:30 pm"
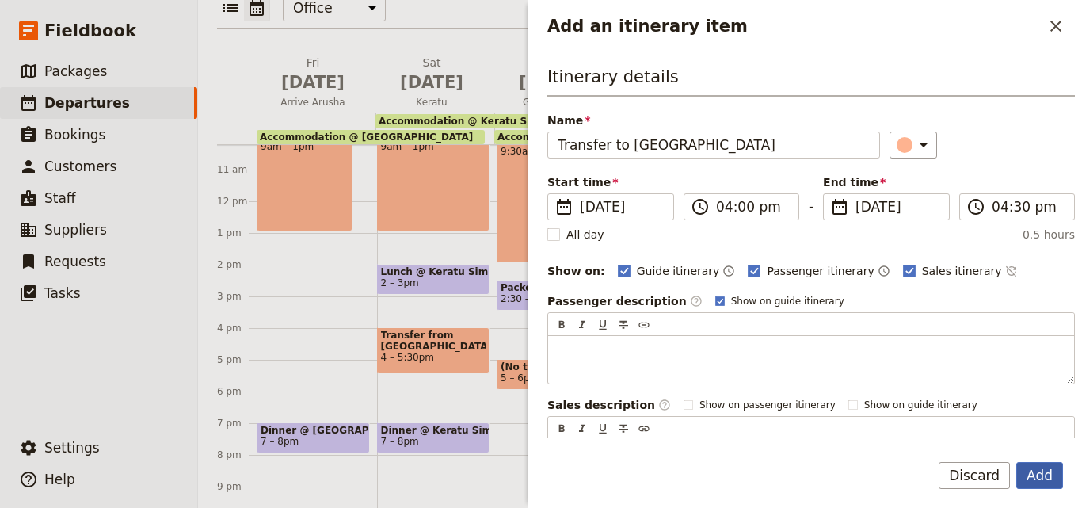
click at [1035, 486] on button "Add" at bounding box center [1039, 475] width 47 height 27
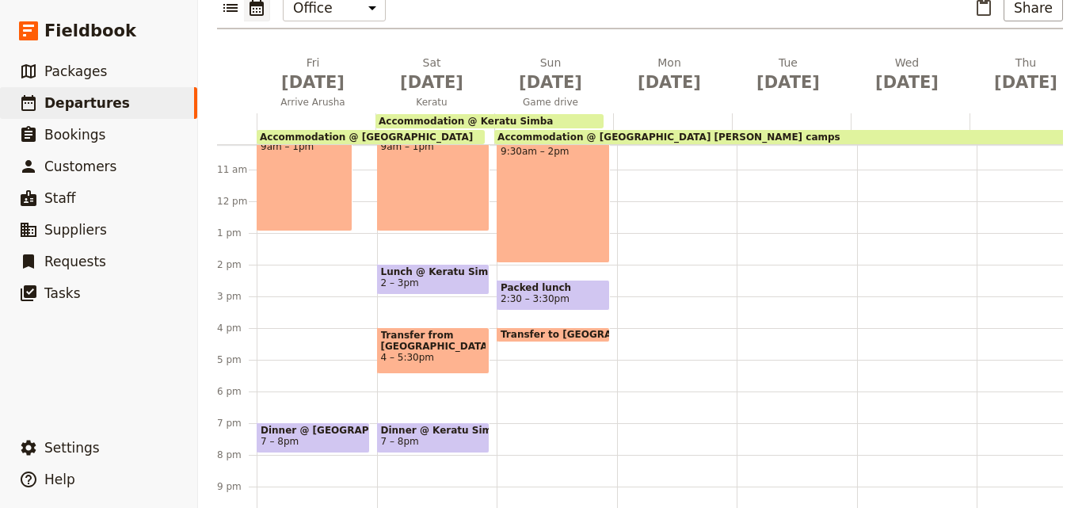
click at [569, 329] on span "Transfer to [GEOGRAPHIC_DATA]" at bounding box center [591, 334] width 181 height 11
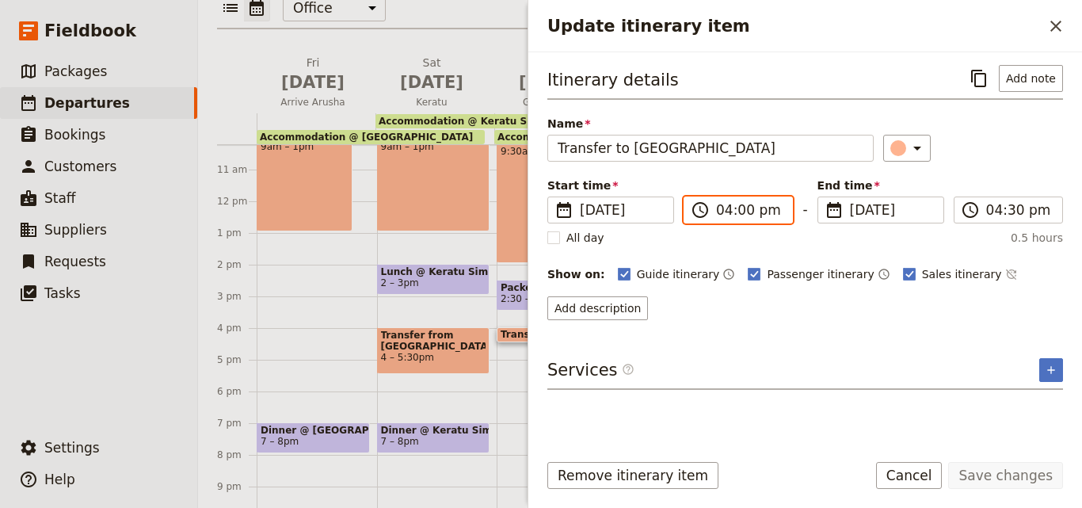
click at [728, 215] on input "04:00 pm" at bounding box center [749, 209] width 67 height 19
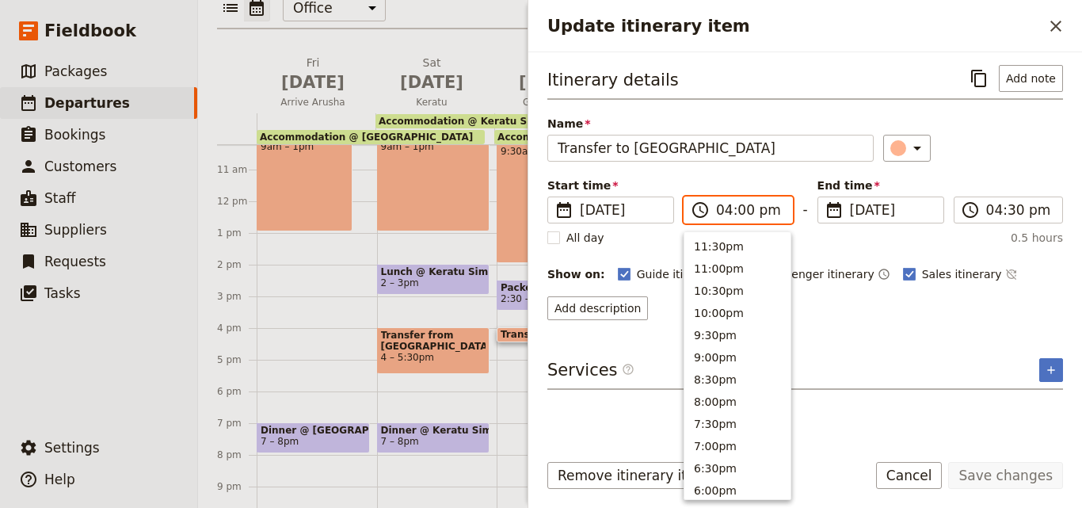
scroll to position [336, 0]
click at [724, 280] on button "3:00pm" at bounding box center [737, 287] width 106 height 22
type input "03:00 pm"
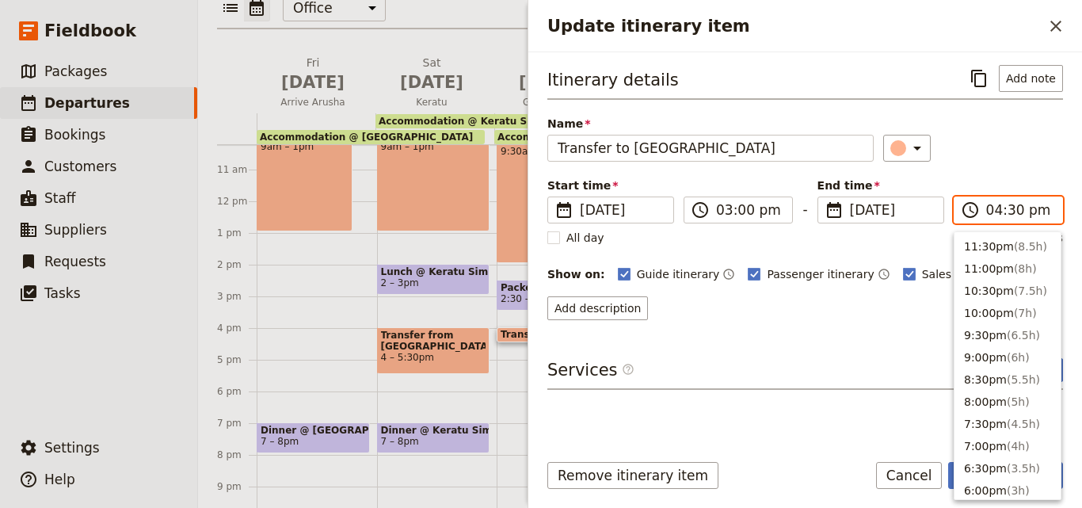
click at [1000, 212] on input "04:30 pm" at bounding box center [1019, 209] width 67 height 19
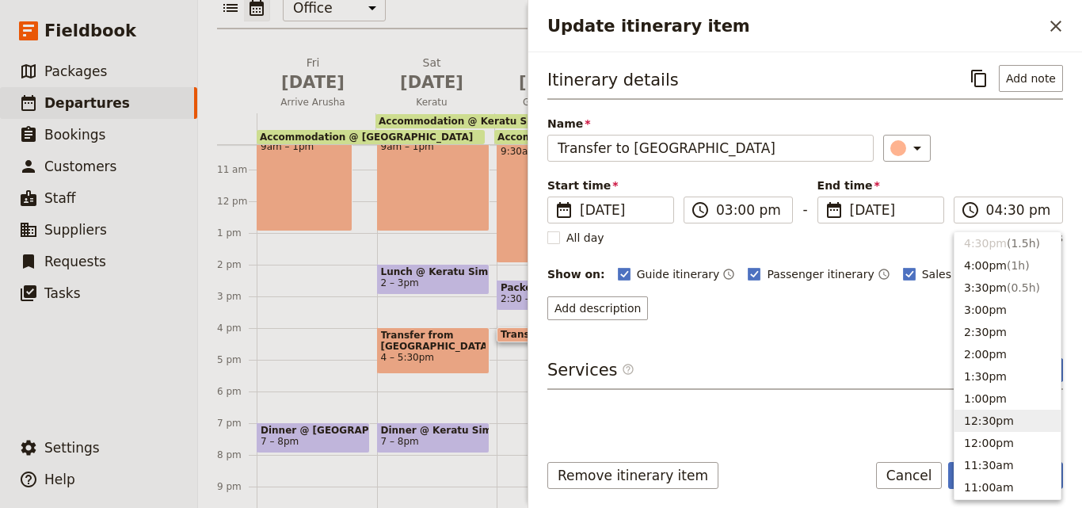
click at [889, 404] on div "Itinerary details ​ Add note Name Transfer to [GEOGRAPHIC_DATA] ​ Start time ​ …" at bounding box center [805, 250] width 516 height 371
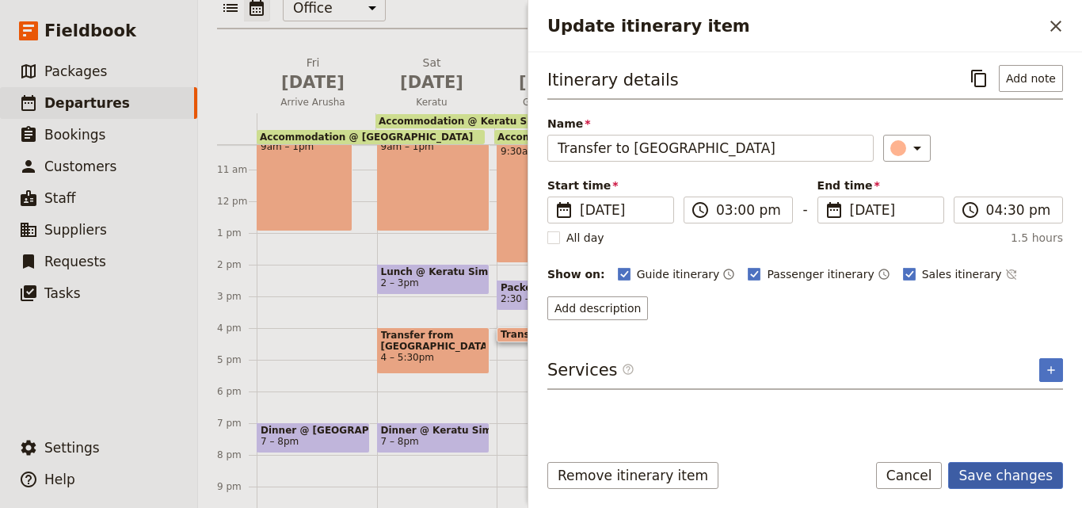
click at [1002, 485] on button "Save changes" at bounding box center [1005, 475] width 115 height 27
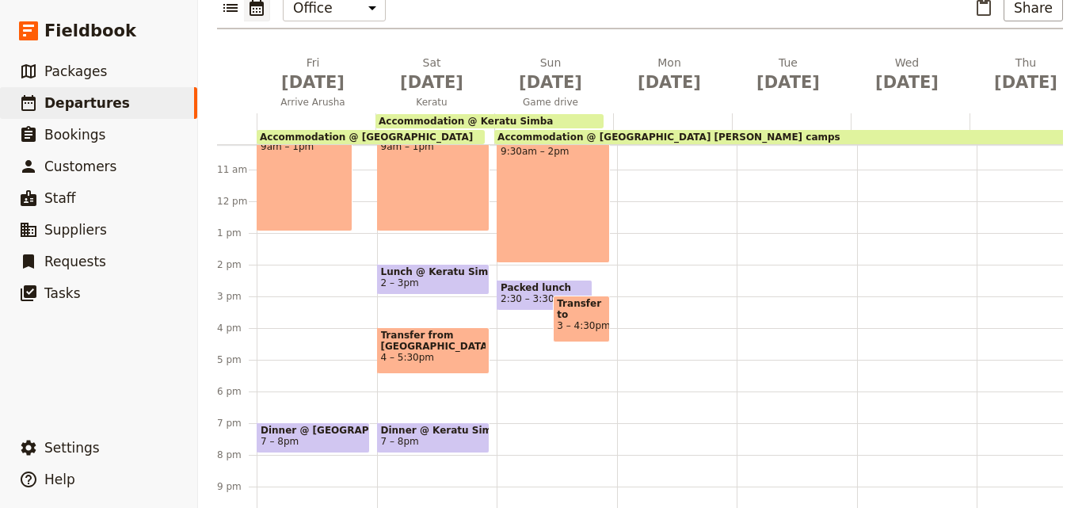
click at [568, 320] on span "3 – 4:30pm" at bounding box center [581, 325] width 48 height 11
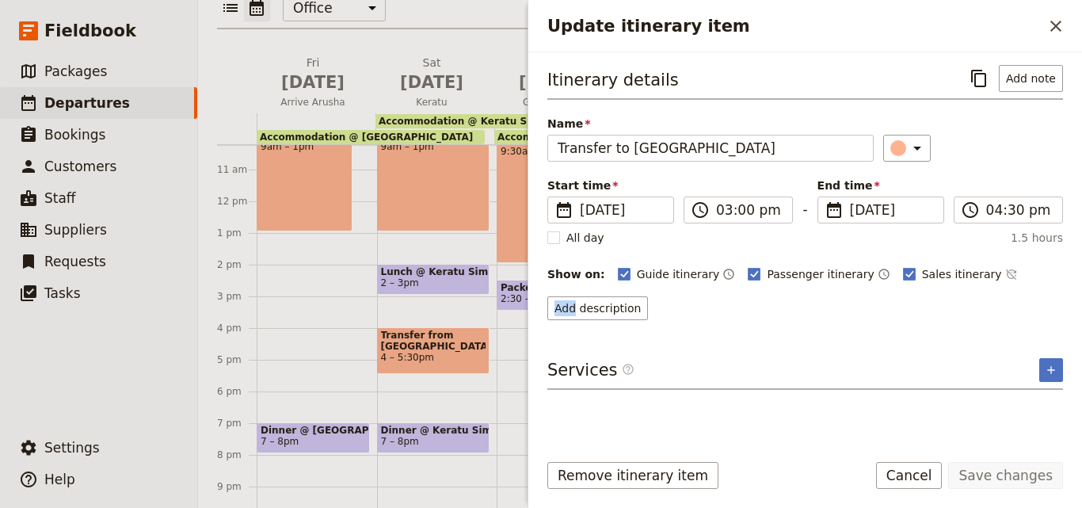
click at [569, 290] on div "Update itinerary item ​ Itinerary details ​ Add note Name Transfer to [GEOGRAPH…" at bounding box center [805, 254] width 554 height 508
click at [1050, 31] on icon "Close drawer" at bounding box center [1055, 26] width 19 height 19
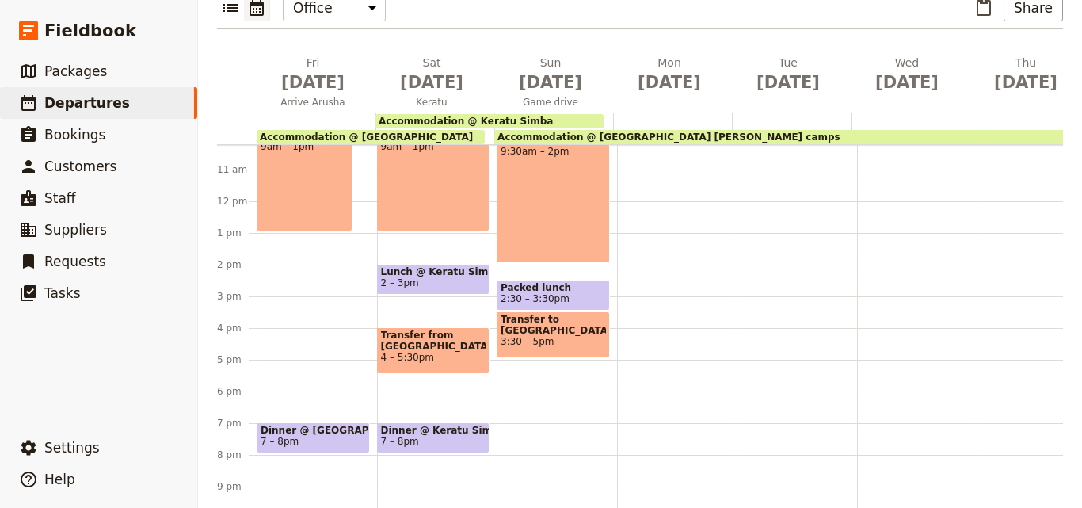
click at [462, 436] on span "7 – 8pm" at bounding box center [433, 441] width 105 height 11
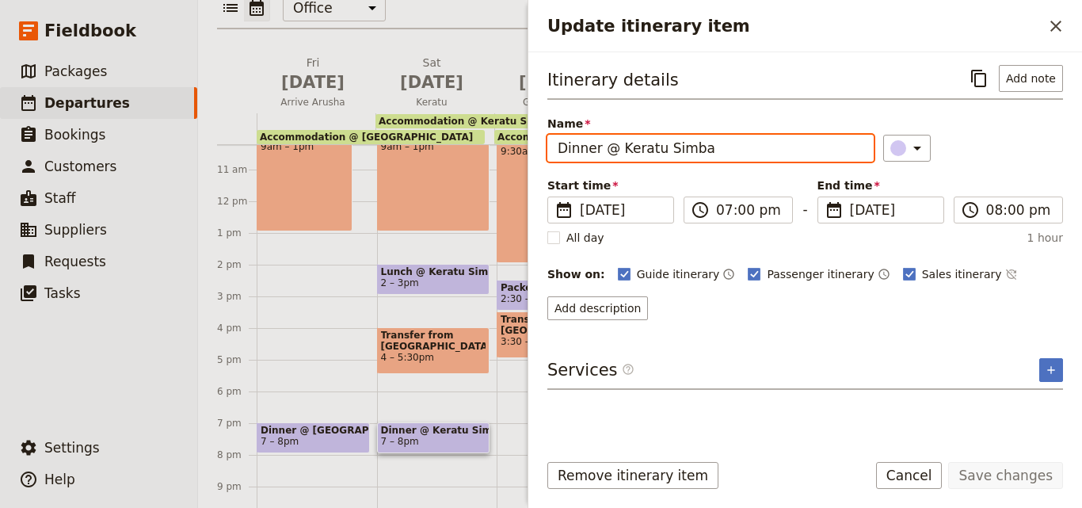
drag, startPoint x: 614, startPoint y: 149, endPoint x: 554, endPoint y: 146, distance: 60.3
click at [554, 146] on input "Dinner @ Keratu Simba" at bounding box center [710, 148] width 326 height 27
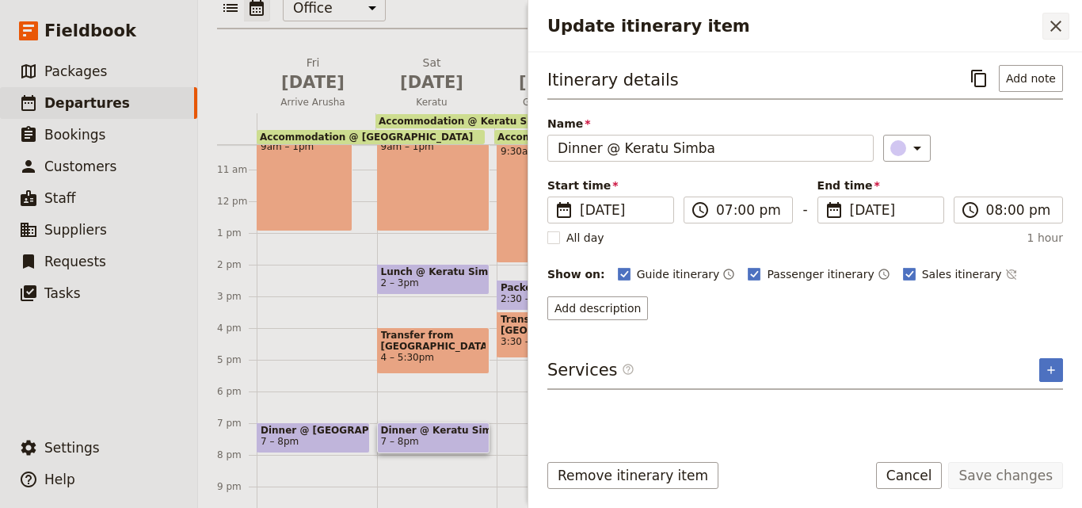
click at [1065, 28] on button "​" at bounding box center [1055, 26] width 27 height 27
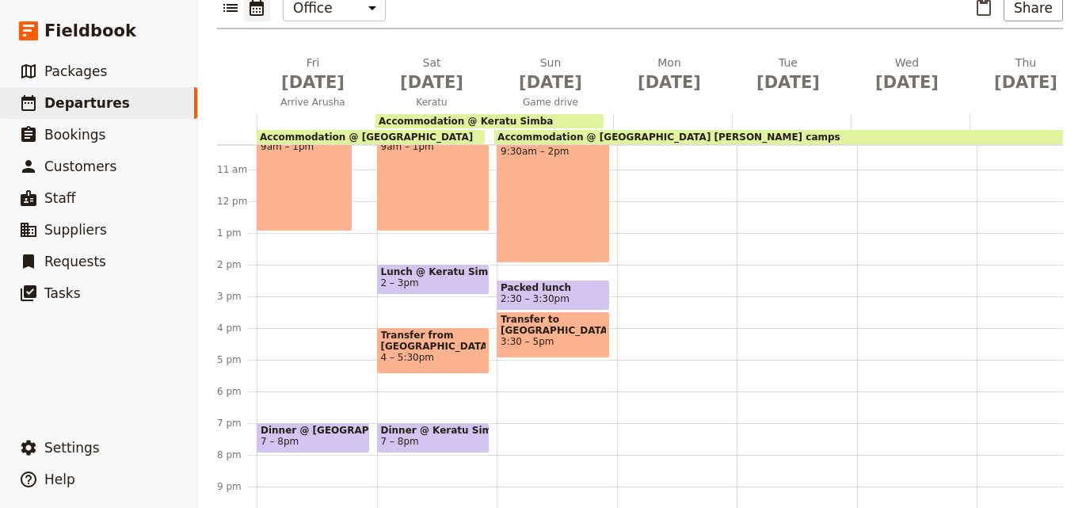
click at [511, 394] on div "Breakfast @ [GEOGRAPHIC_DATA] 7 – 7:30am Accommodation @ [GEOGRAPHIC_DATA] 8 – …" at bounding box center [557, 201] width 120 height 760
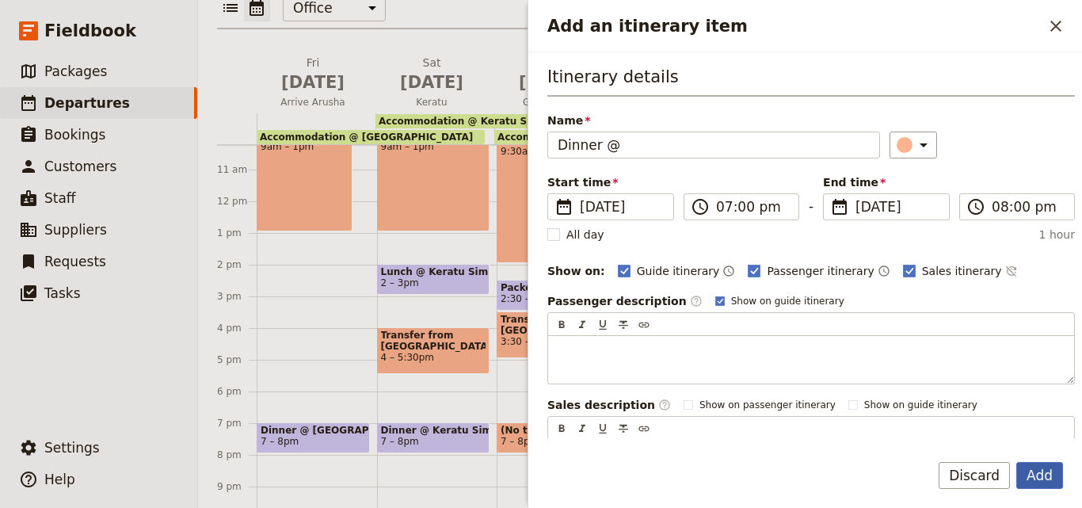
type input "Dinner @"
click at [1052, 467] on button "Add" at bounding box center [1039, 475] width 47 height 27
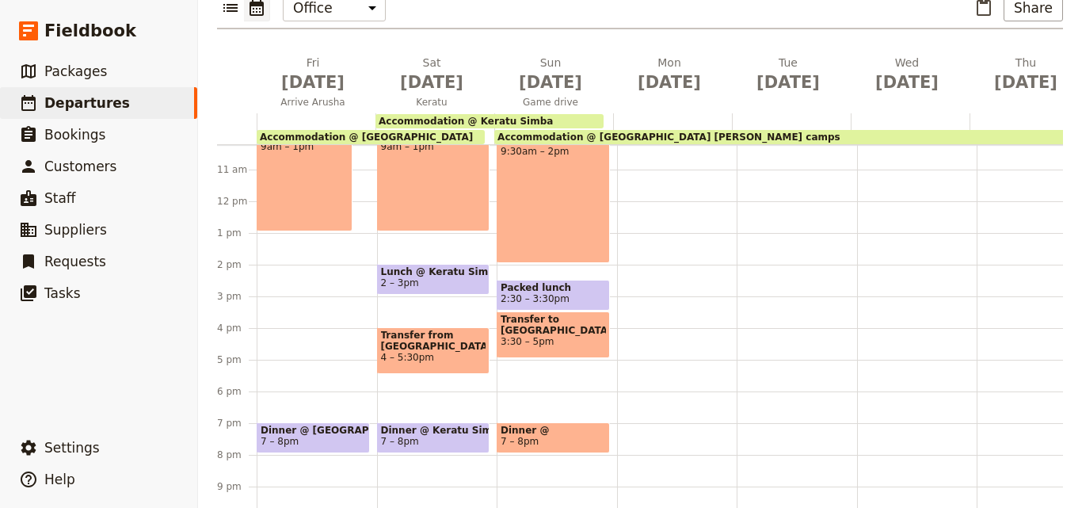
click at [612, 131] on span "Accommodation @ [GEOGRAPHIC_DATA] [PERSON_NAME] camps" at bounding box center [668, 136] width 343 height 11
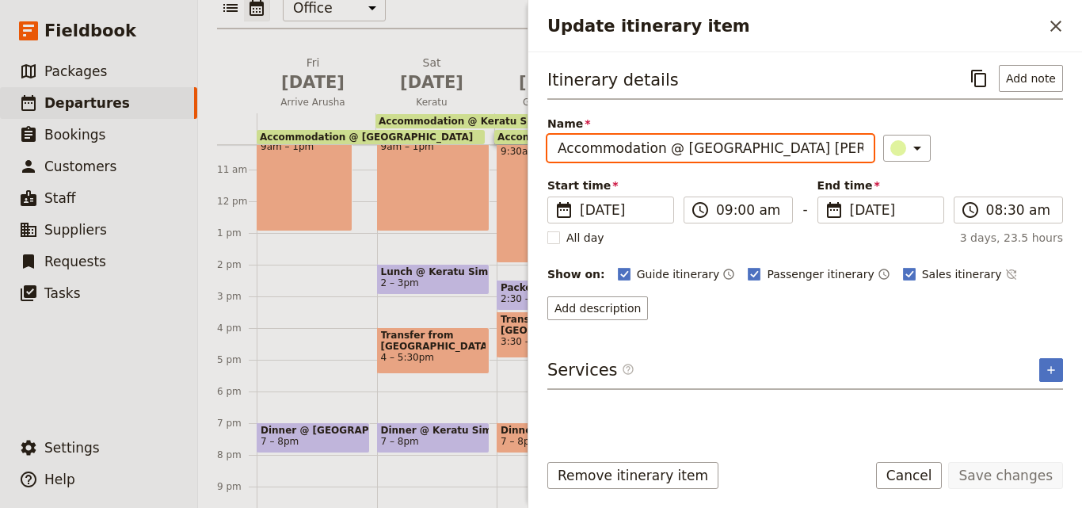
drag, startPoint x: 813, startPoint y: 150, endPoint x: 679, endPoint y: 154, distance: 133.9
click at [679, 154] on input "Accommodation @ [GEOGRAPHIC_DATA] [PERSON_NAME] camps" at bounding box center [710, 148] width 326 height 27
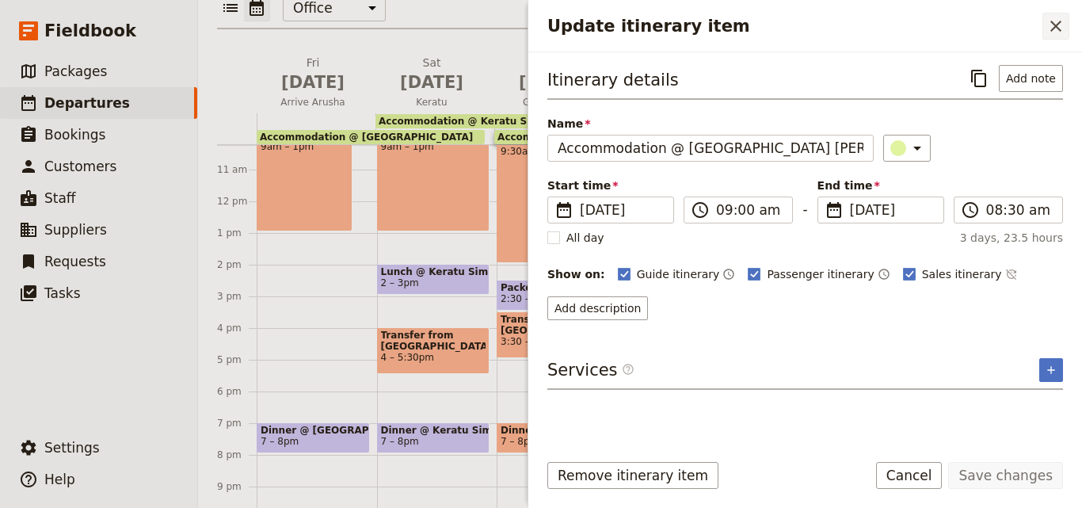
click at [1050, 21] on icon "Close drawer" at bounding box center [1055, 26] width 19 height 19
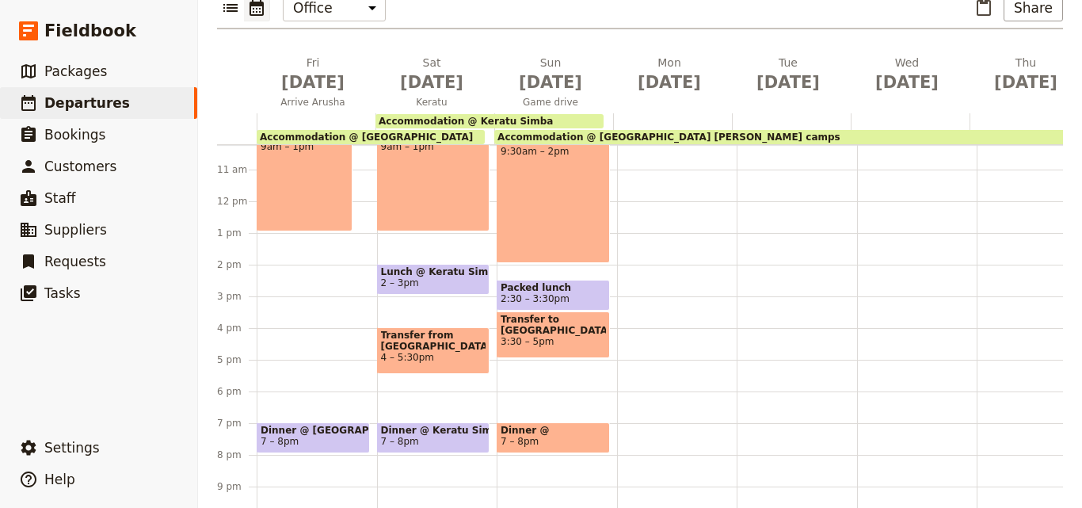
click at [553, 425] on span "Dinner @" at bounding box center [553, 430] width 105 height 11
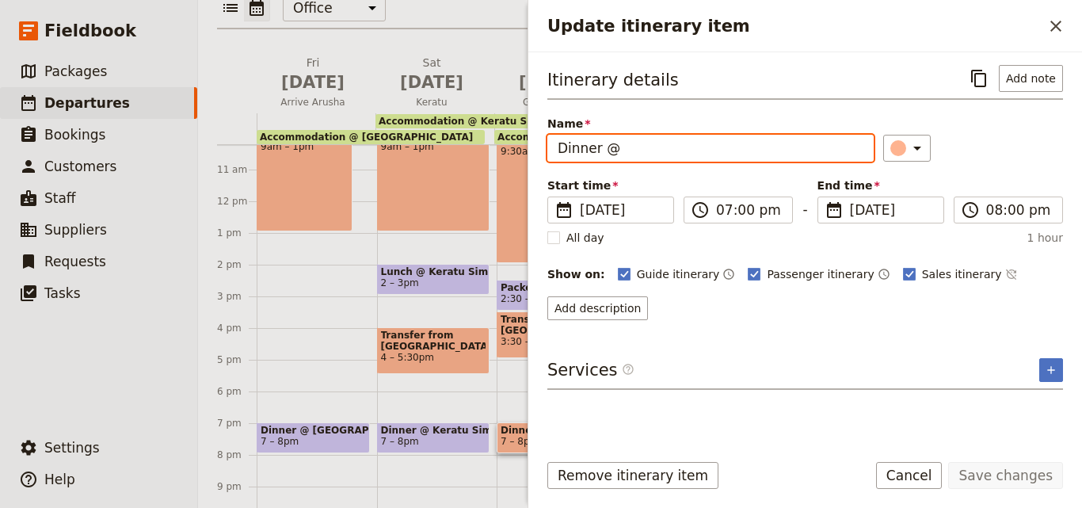
drag, startPoint x: 650, startPoint y: 155, endPoint x: 626, endPoint y: 152, distance: 24.8
click at [626, 152] on input "Dinner @" at bounding box center [710, 148] width 326 height 27
paste input "Tanzania [PERSON_NAME] camps"
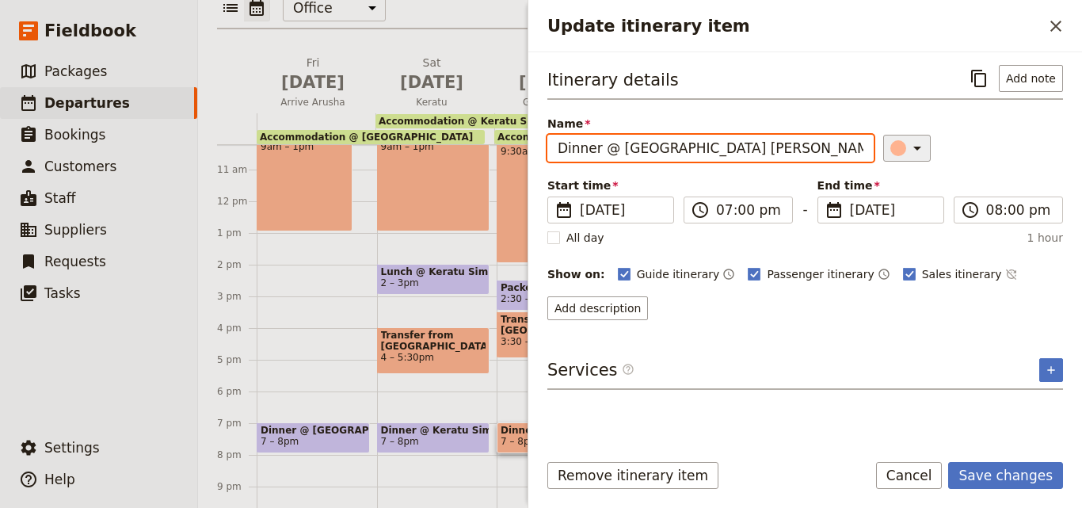
type input "Dinner @ [GEOGRAPHIC_DATA] [PERSON_NAME] camps"
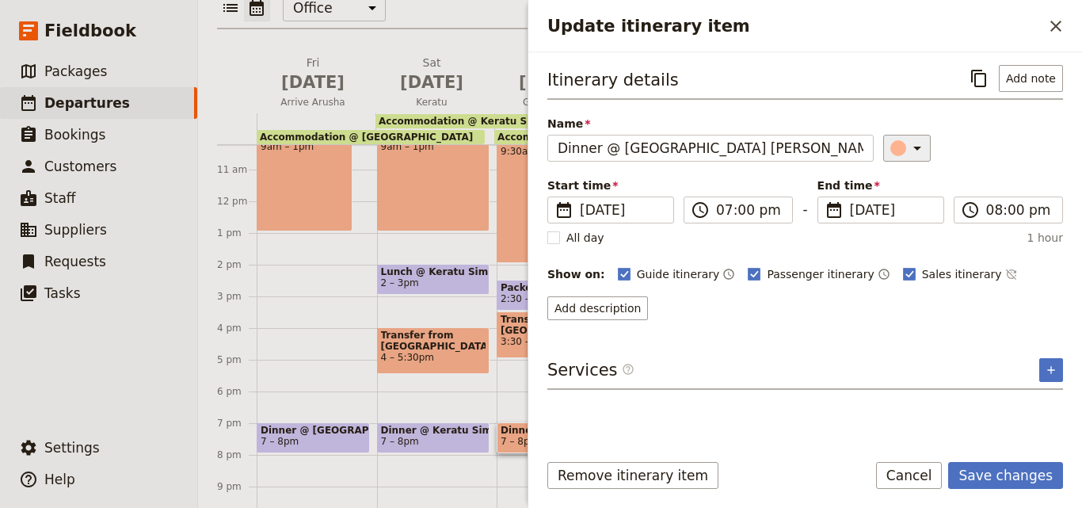
click at [913, 142] on icon "Update itinerary item" at bounding box center [917, 148] width 19 height 19
click at [909, 219] on div "button" at bounding box center [908, 219] width 16 height 16
click at [1035, 465] on button "Save changes" at bounding box center [1005, 475] width 115 height 27
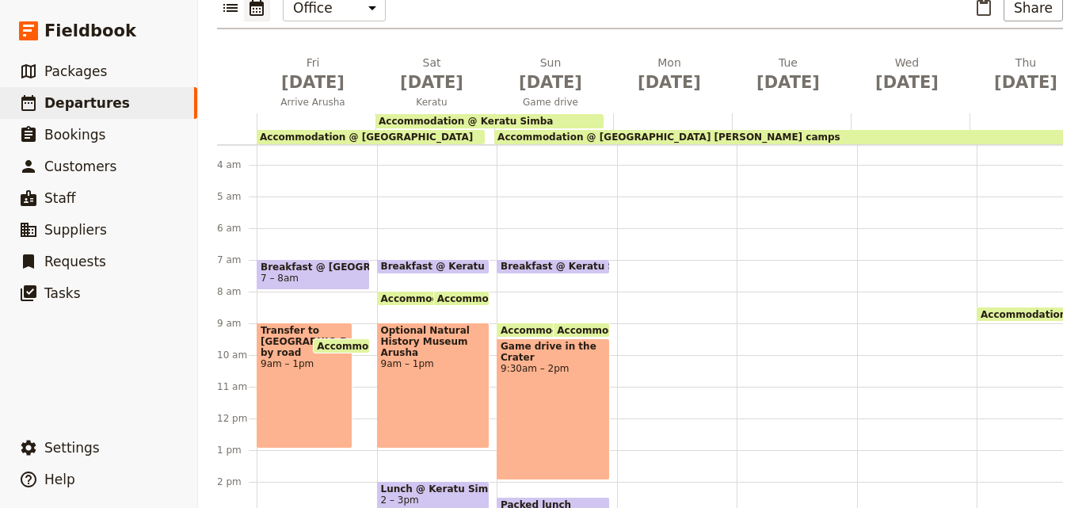
scroll to position [86, 0]
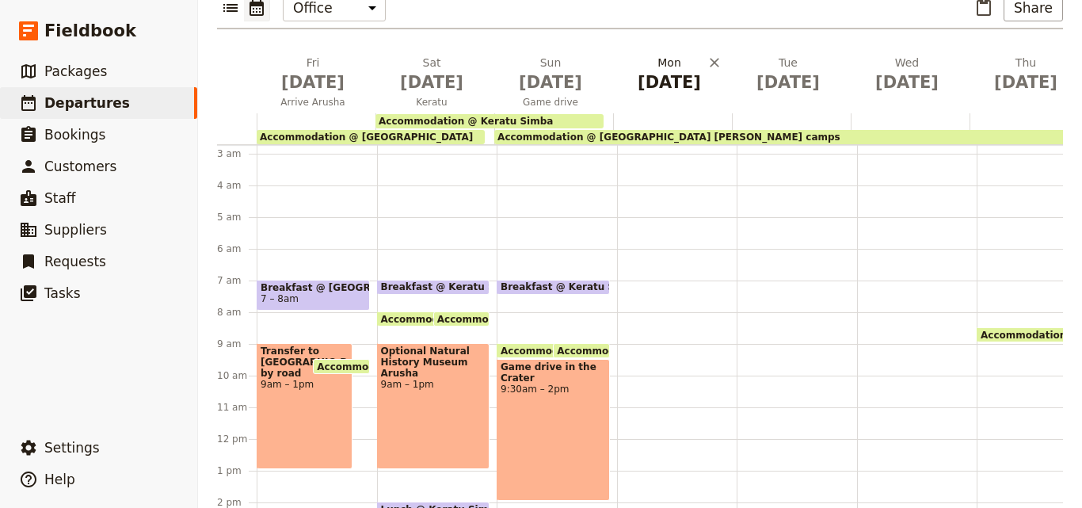
click at [663, 55] on h2 "[DATE]" at bounding box center [669, 75] width 100 height 40
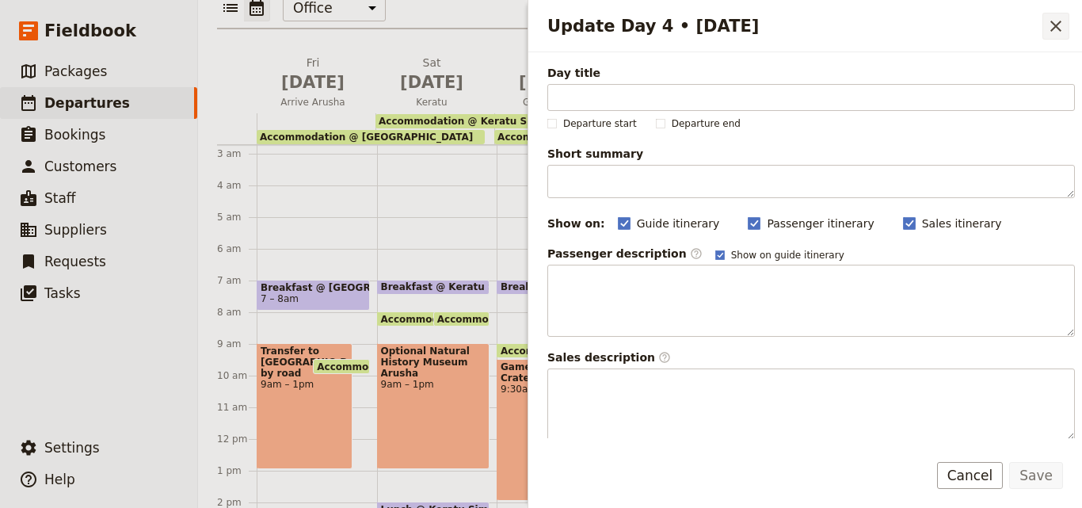
click at [1057, 24] on icon "Close drawer" at bounding box center [1055, 26] width 19 height 19
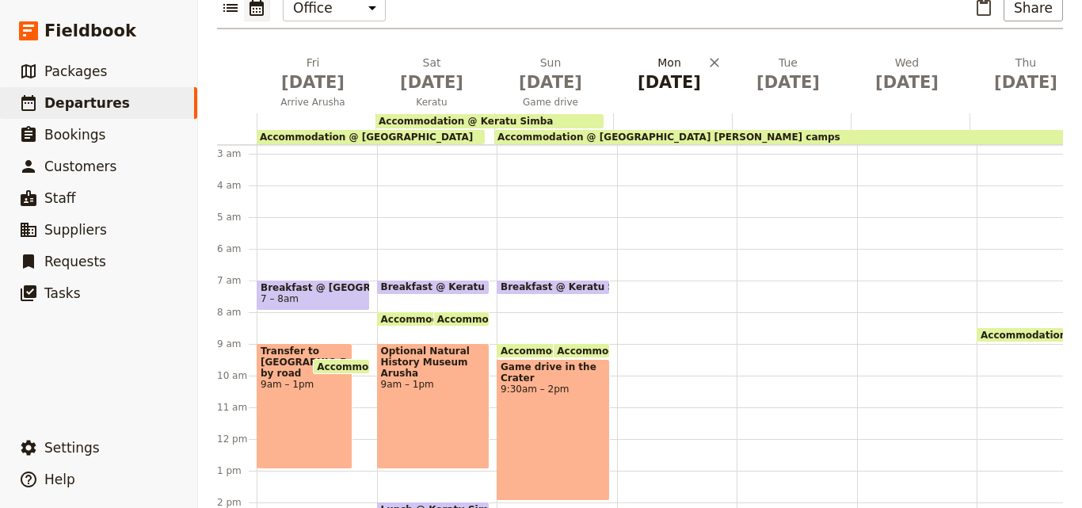
click at [664, 70] on span "[DATE]" at bounding box center [669, 82] width 100 height 24
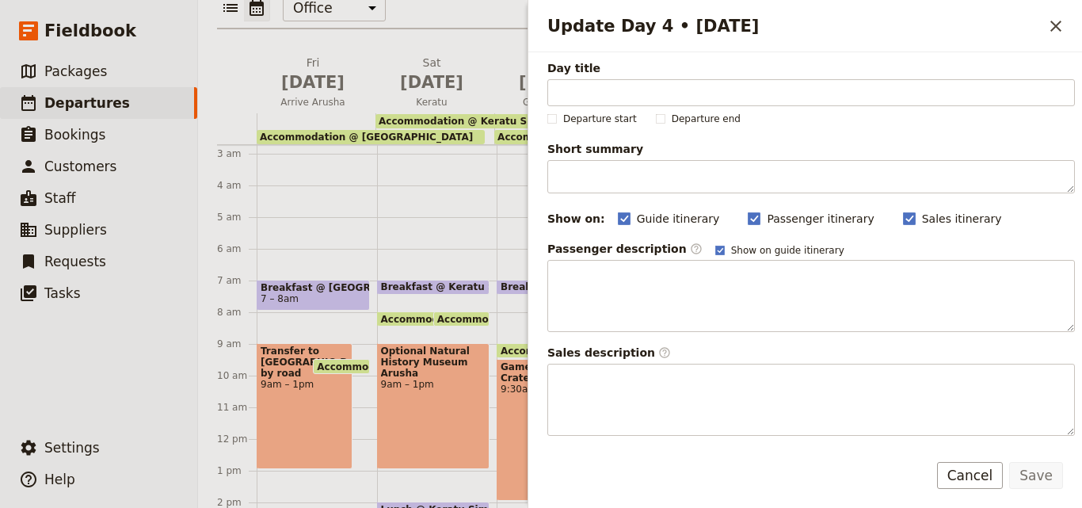
scroll to position [0, 0]
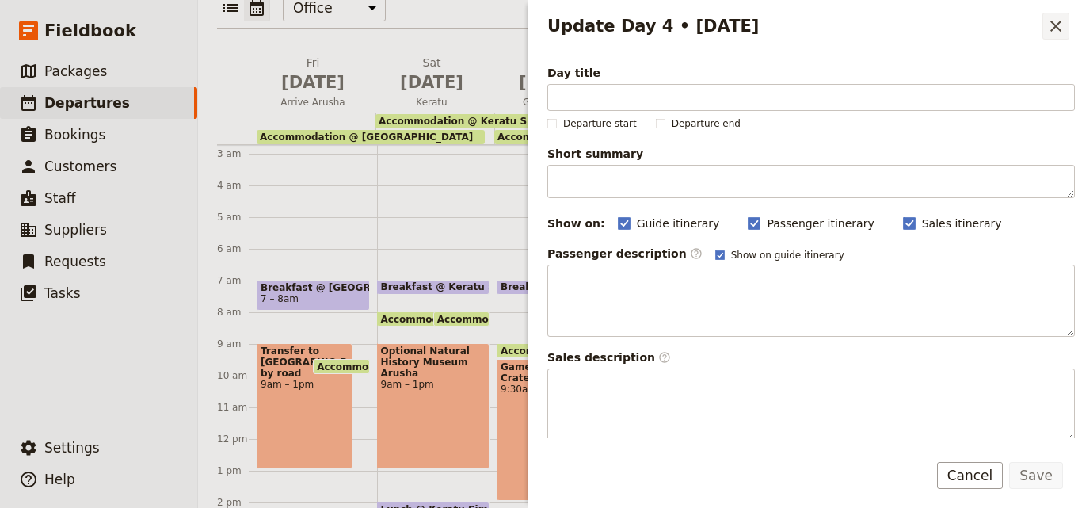
click at [1053, 29] on icon "Close drawer" at bounding box center [1055, 26] width 11 height 11
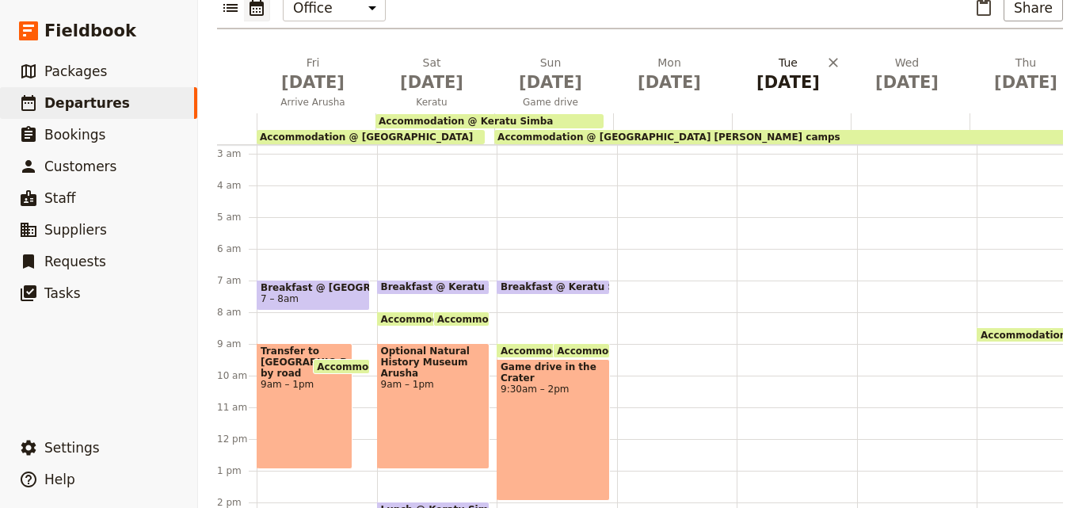
drag, startPoint x: 928, startPoint y: 68, endPoint x: 828, endPoint y: 67, distance: 100.6
click at [828, 67] on div "[DATE] Arrive Arusha [DATE] Keratu [DATE] Game drive [DATE] [DATE] [DATE] [DATE…" at bounding box center [837, 84] width 1240 height 59
click at [828, 67] on button "[DATE]" at bounding box center [791, 78] width 119 height 46
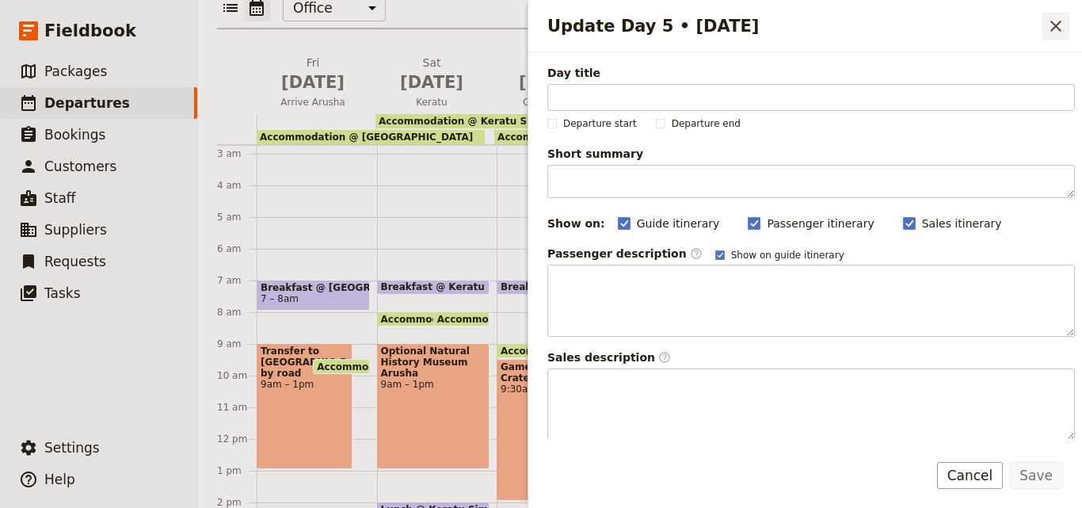
click at [1061, 29] on icon "Close drawer" at bounding box center [1055, 26] width 19 height 19
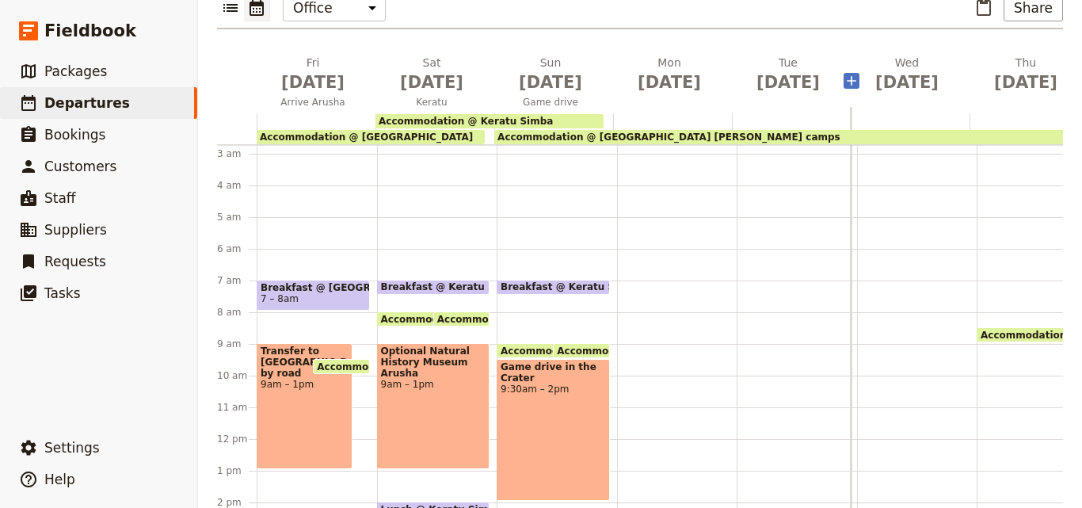
click at [851, 73] on icon "Add before day 6" at bounding box center [852, 81] width 16 height 16
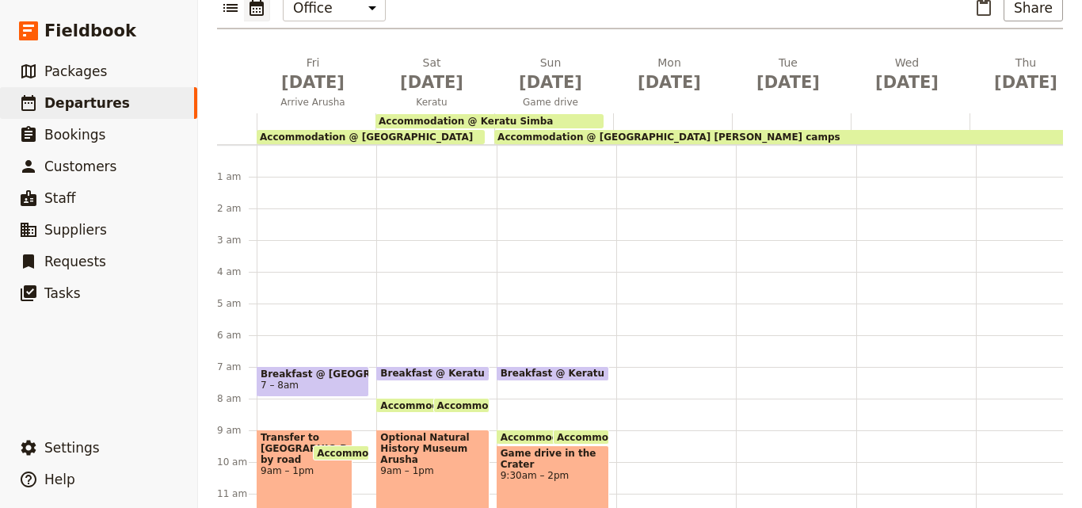
click at [581, 131] on span "Accommodation @ [GEOGRAPHIC_DATA] [PERSON_NAME] camps" at bounding box center [668, 136] width 343 height 11
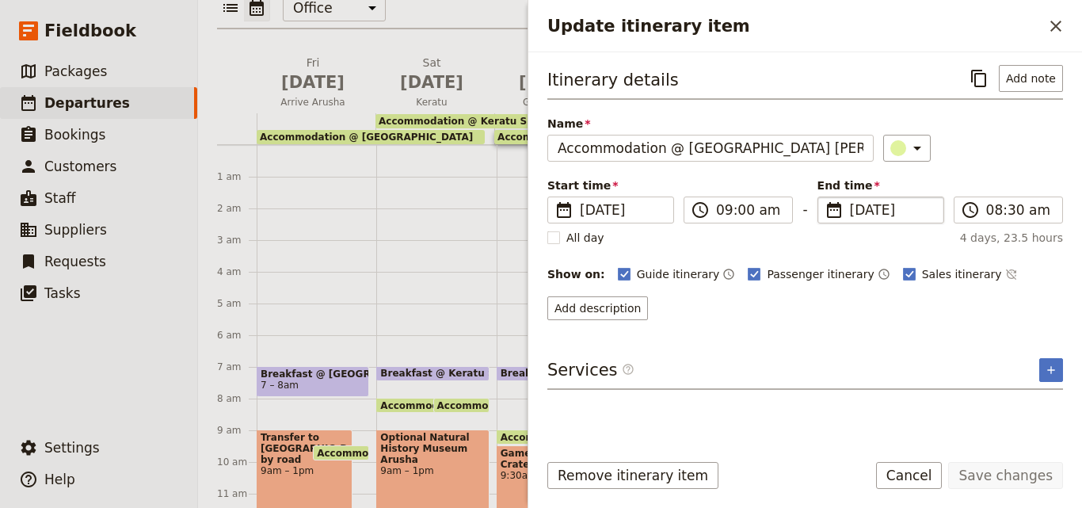
click at [863, 217] on span "[DATE]" at bounding box center [892, 209] width 84 height 19
click at [825, 197] on input "[DATE]" at bounding box center [824, 196] width 1 height 1
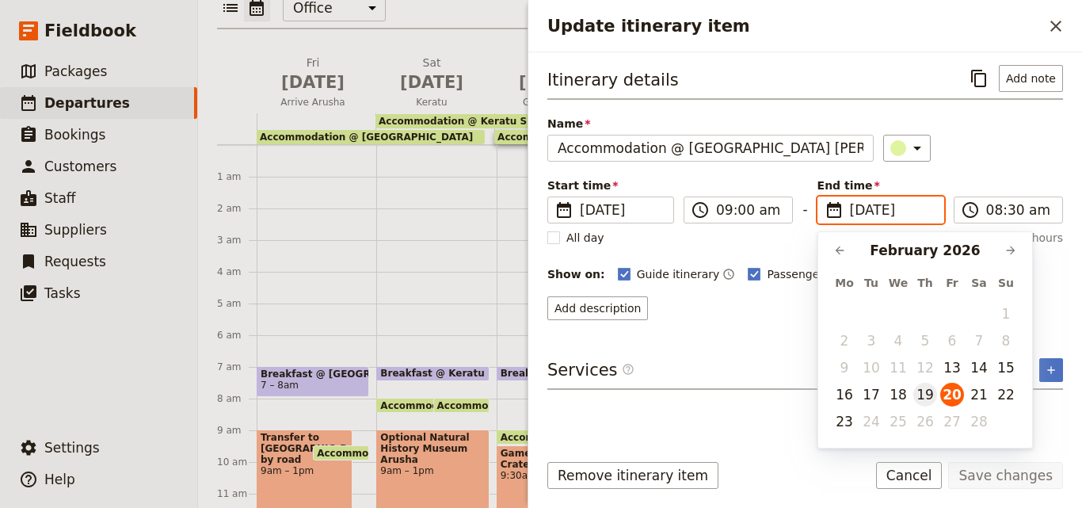
click at [927, 398] on button "19" at bounding box center [925, 395] width 24 height 24
type input "[DATE]"
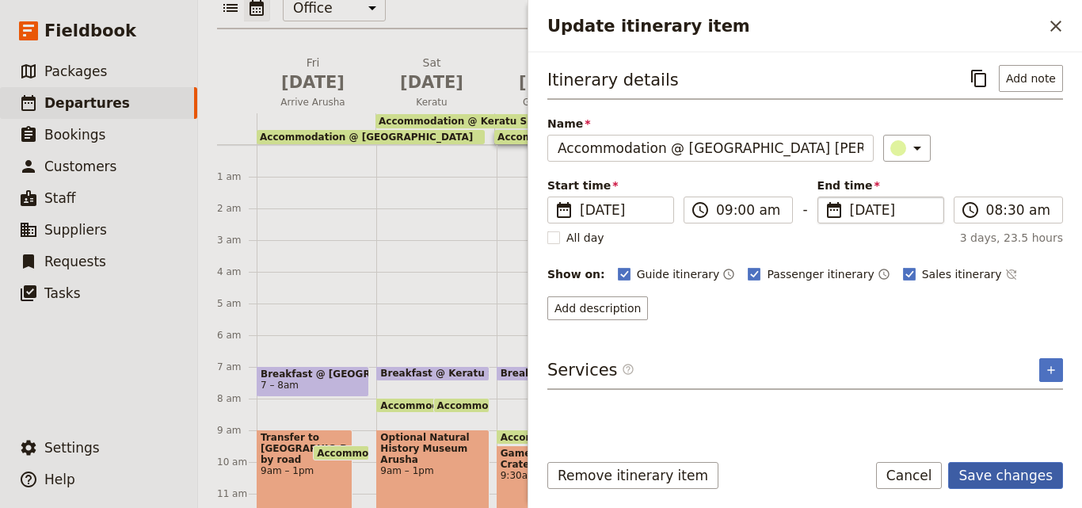
click at [1027, 475] on button "Save changes" at bounding box center [1005, 475] width 115 height 27
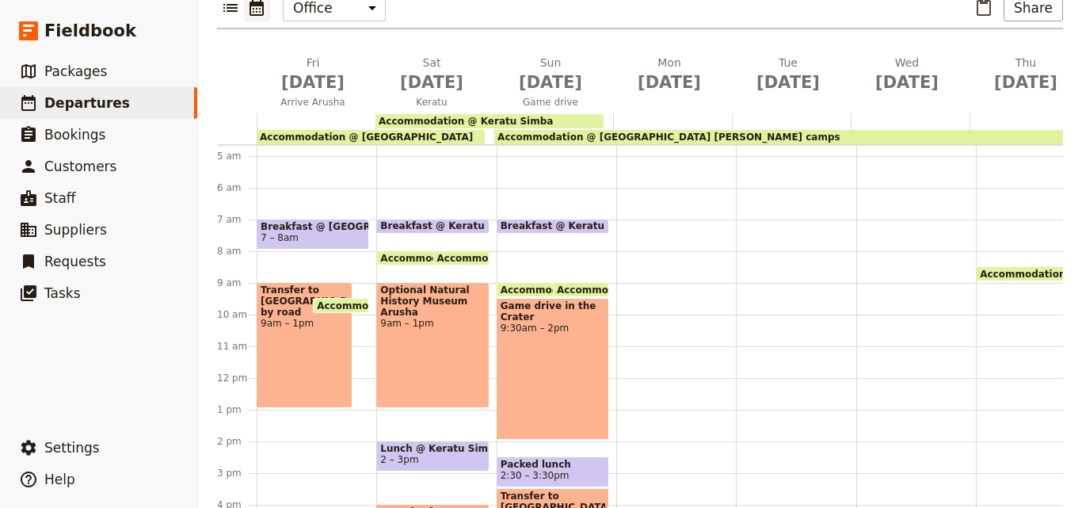
scroll to position [154, 0]
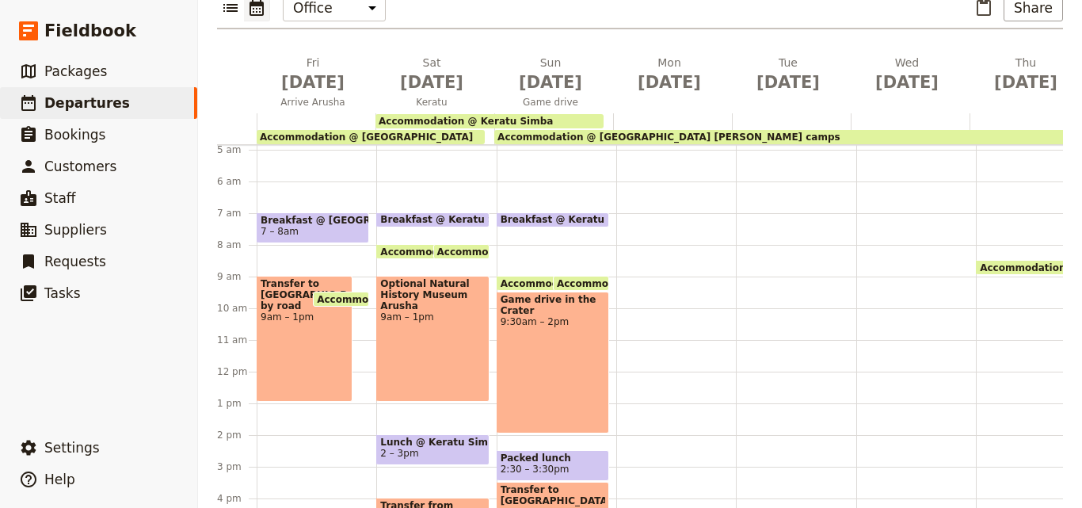
click at [643, 196] on div at bounding box center [676, 371] width 120 height 760
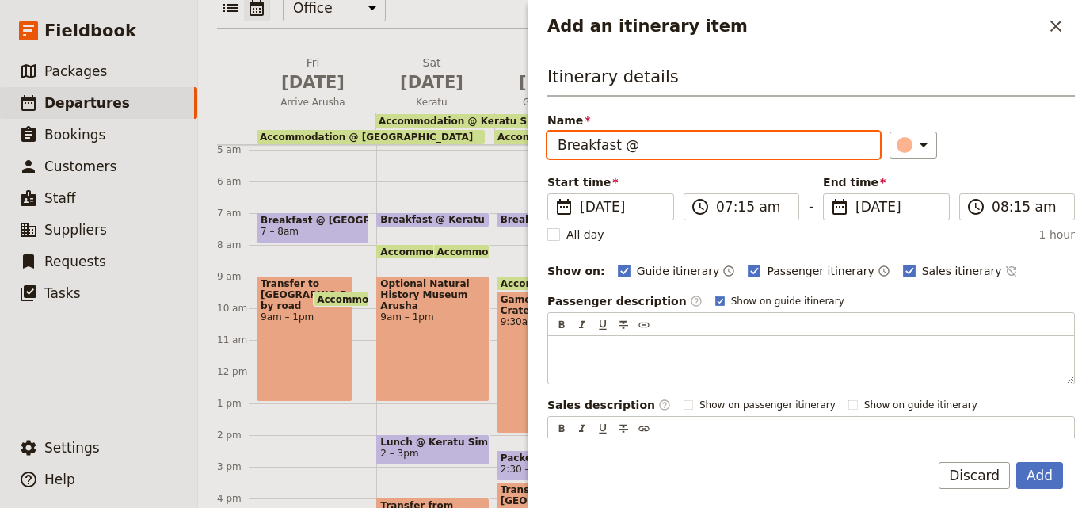
paste input "Tanzania [PERSON_NAME] Camp"
type input "Breakfast @ [GEOGRAPHIC_DATA][PERSON_NAME]"
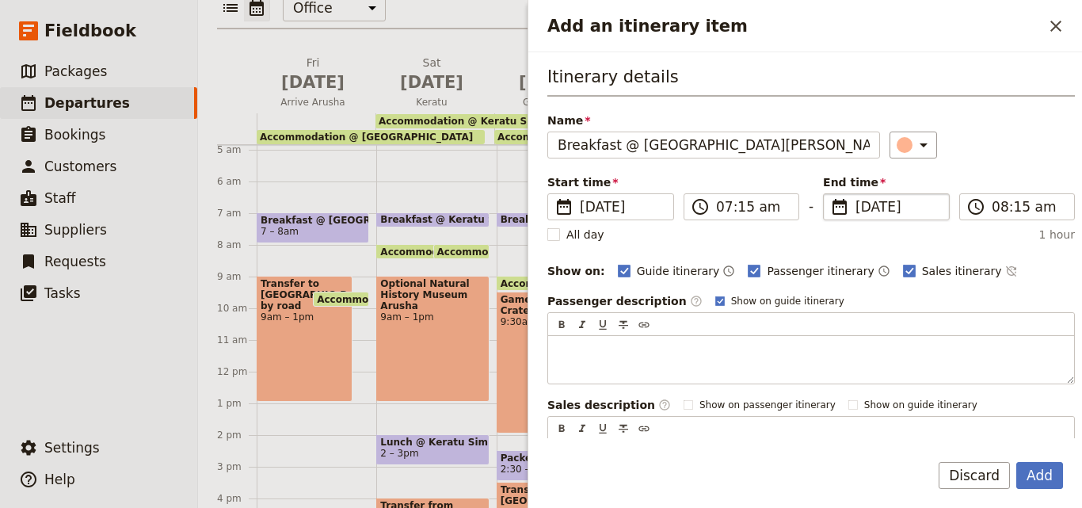
click at [858, 211] on span "[DATE]" at bounding box center [897, 206] width 84 height 19
click at [830, 194] on input "[DATE]" at bounding box center [829, 193] width 1 height 1
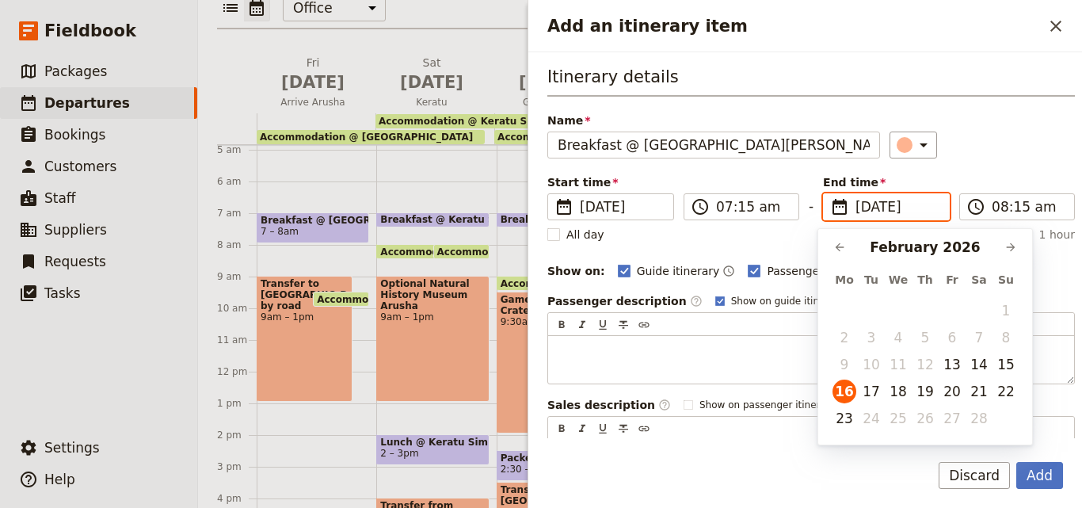
scroll to position [0, 0]
click at [920, 382] on button "19" at bounding box center [925, 391] width 24 height 24
type input "[DATE]"
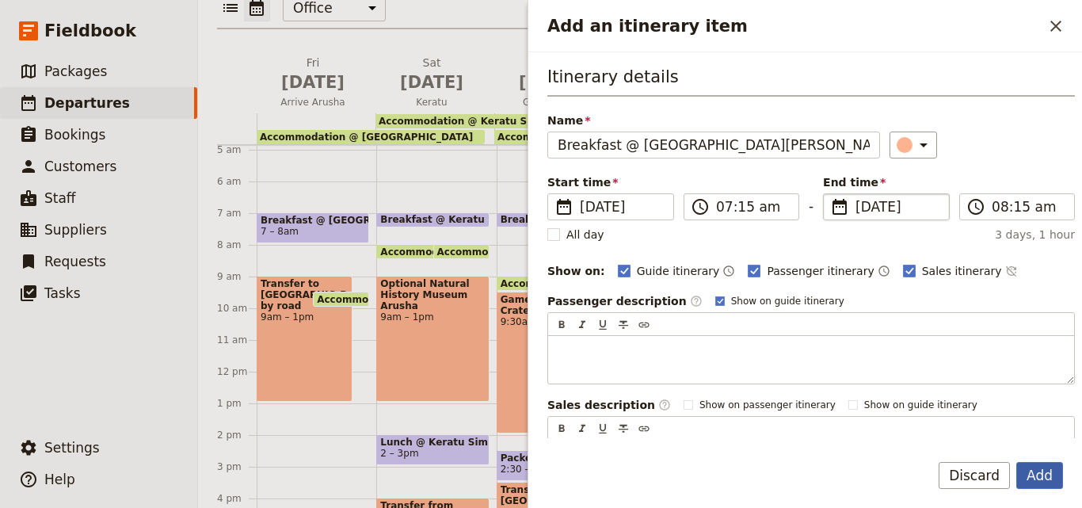
click at [1034, 477] on button "Add" at bounding box center [1039, 475] width 47 height 27
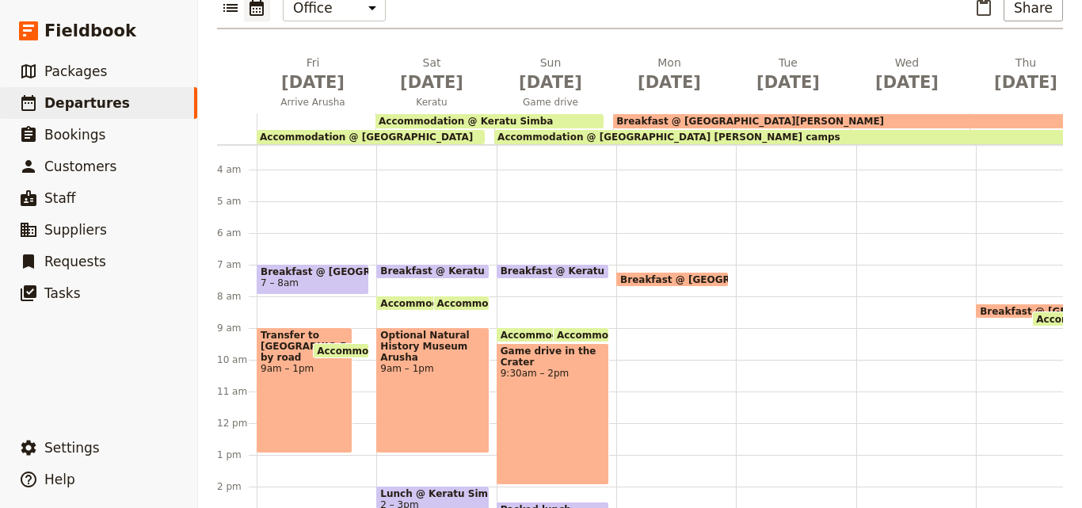
scroll to position [74, 0]
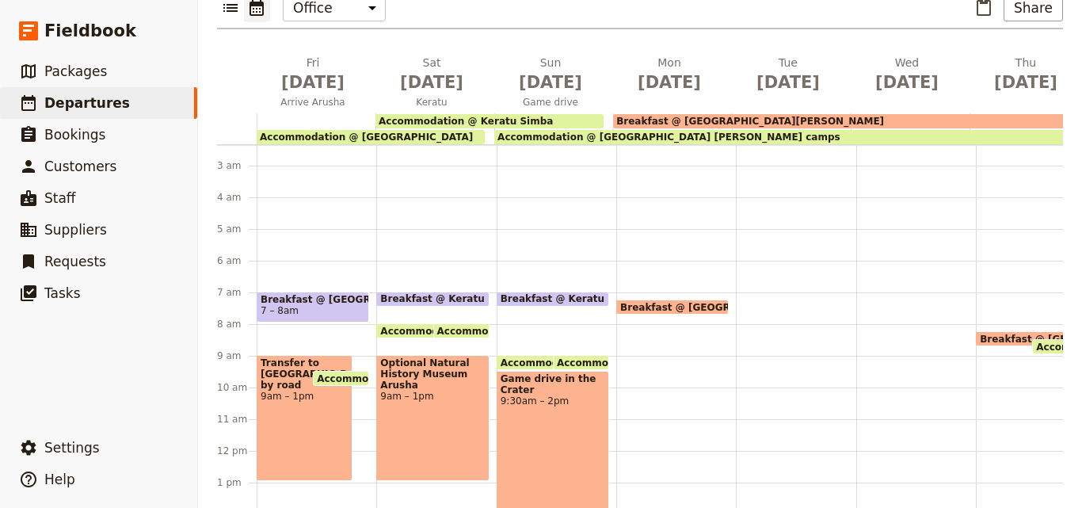
click at [663, 299] on div "Breakfast @ [GEOGRAPHIC_DATA][PERSON_NAME] 7:15 – 8:15am" at bounding box center [672, 306] width 112 height 15
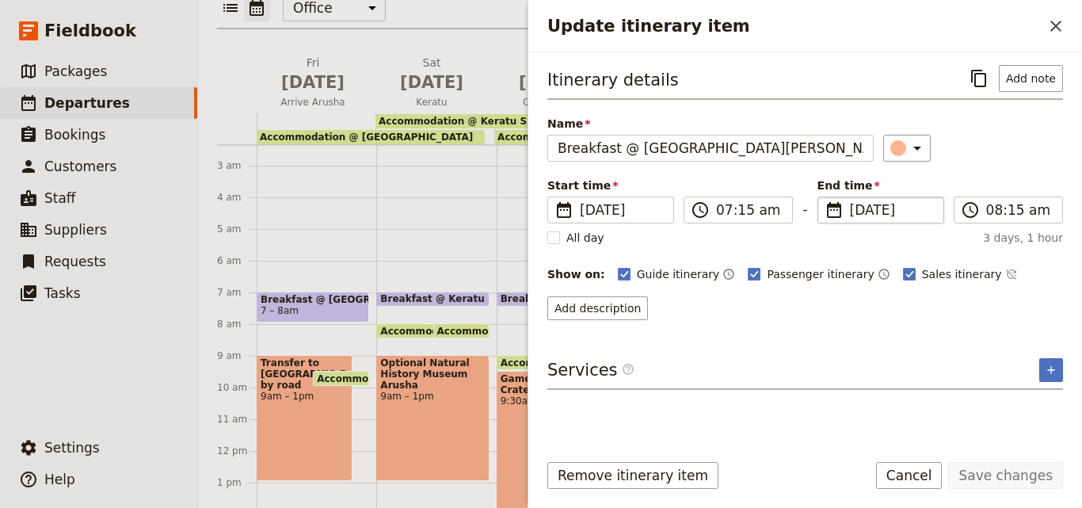
click at [857, 208] on span "[DATE]" at bounding box center [892, 209] width 84 height 19
click at [825, 197] on input "[DATE]" at bounding box center [824, 196] width 1 height 1
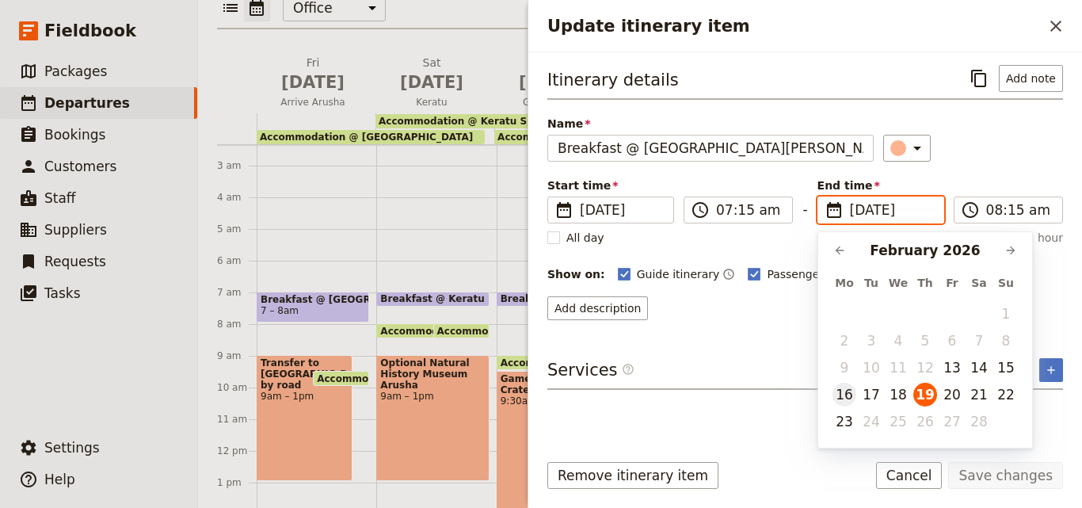
click at [840, 386] on button "16" at bounding box center [844, 395] width 24 height 24
type input "[DATE]"
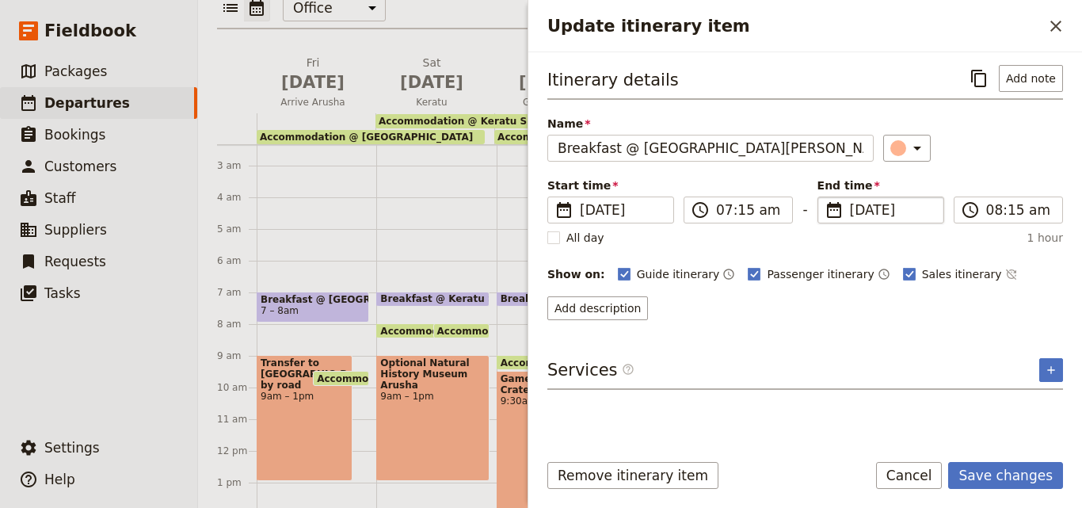
click at [896, 134] on div "Name Breakfast @ [GEOGRAPHIC_DATA] [PERSON_NAME] Camp ​" at bounding box center [805, 139] width 516 height 46
click at [908, 147] on icon "Update itinerary item" at bounding box center [917, 148] width 19 height 19
click at [909, 218] on div "button" at bounding box center [908, 219] width 16 height 16
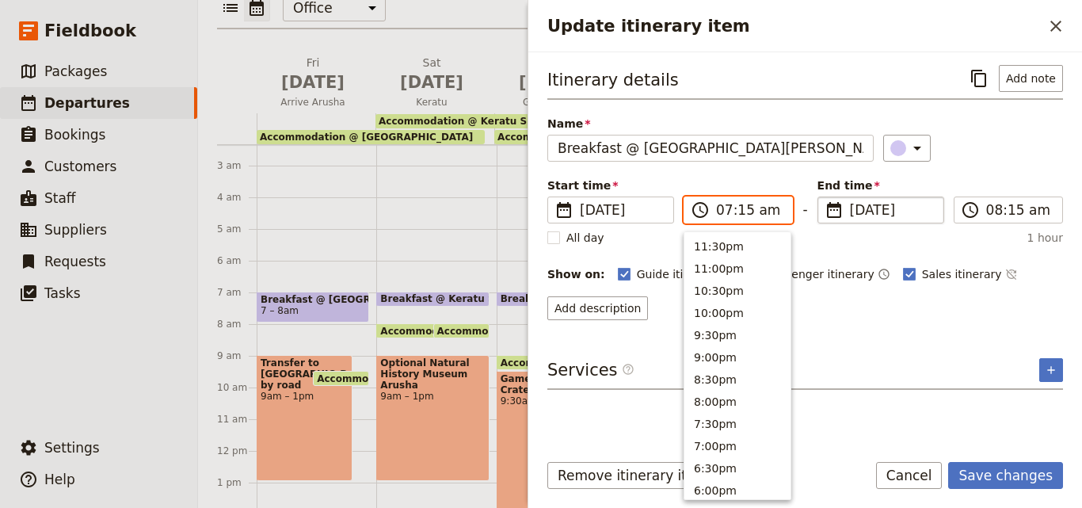
click at [740, 211] on input "07:15 am" at bounding box center [749, 209] width 67 height 19
click at [737, 210] on input "07:15 am" at bounding box center [749, 209] width 67 height 19
click at [730, 242] on button "7:00am" at bounding box center [737, 243] width 106 height 22
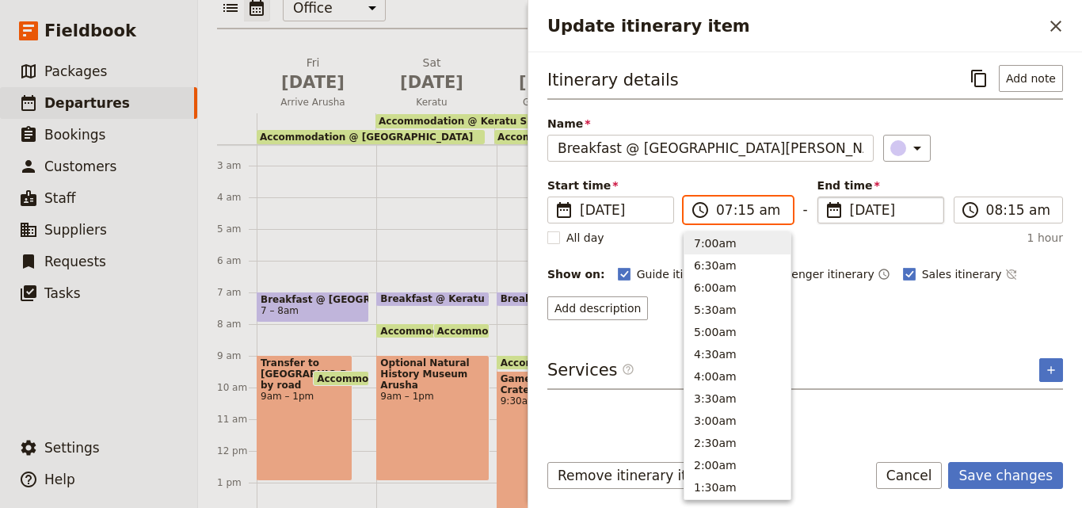
type input "07:00 am"
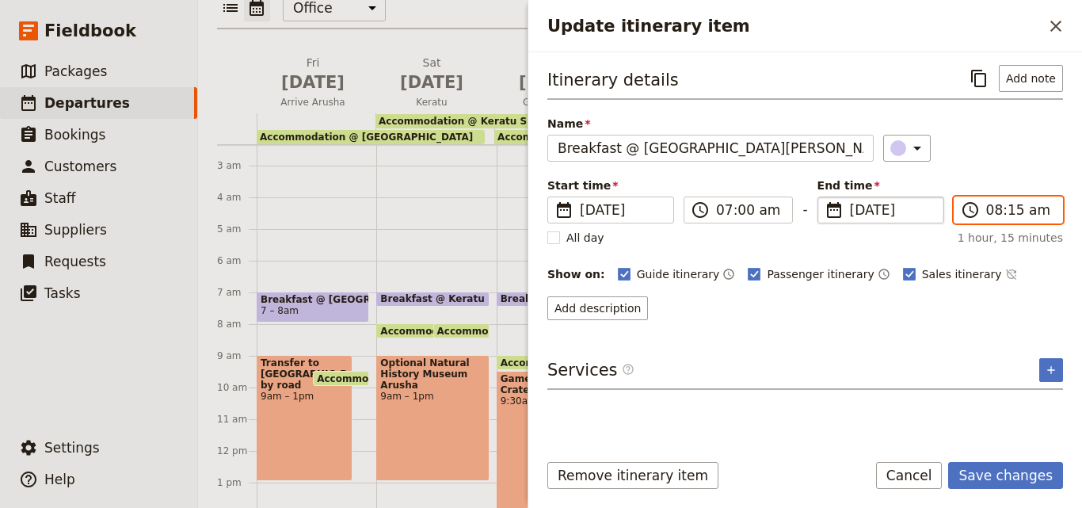
click at [1004, 217] on input "08:15 am" at bounding box center [1019, 209] width 67 height 19
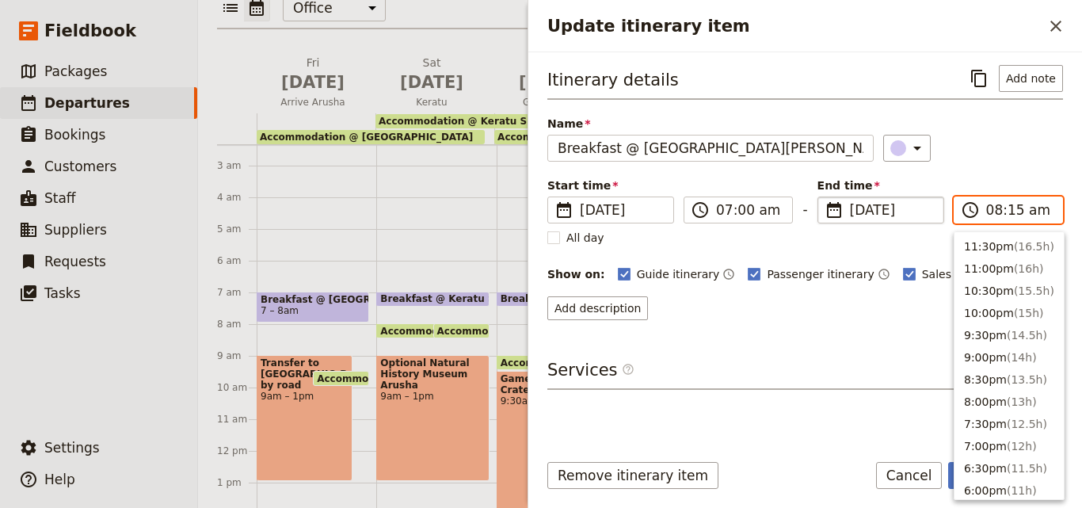
scroll to position [691, 0]
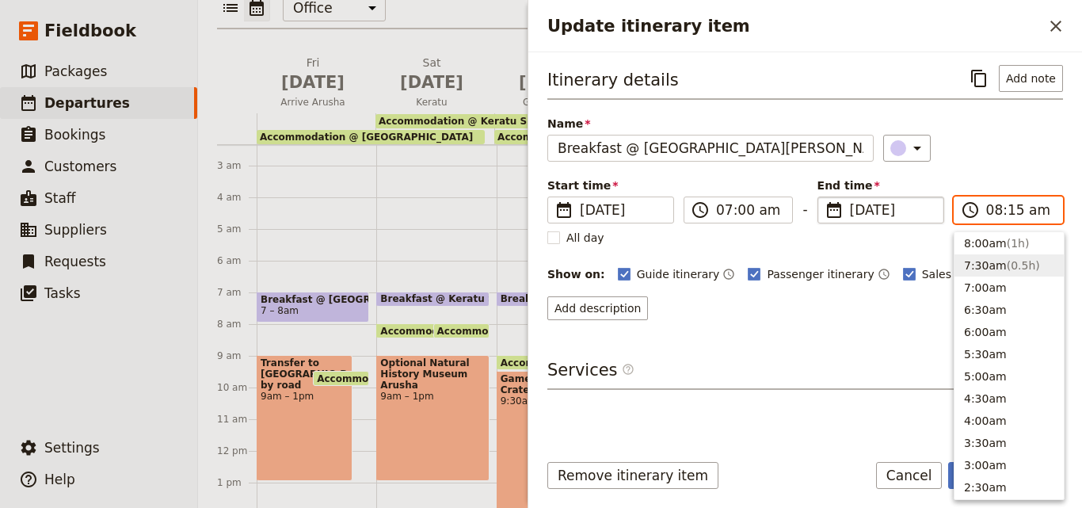
click at [1007, 268] on span "( 0.5h )" at bounding box center [1023, 265] width 33 height 13
type input "07:30 am"
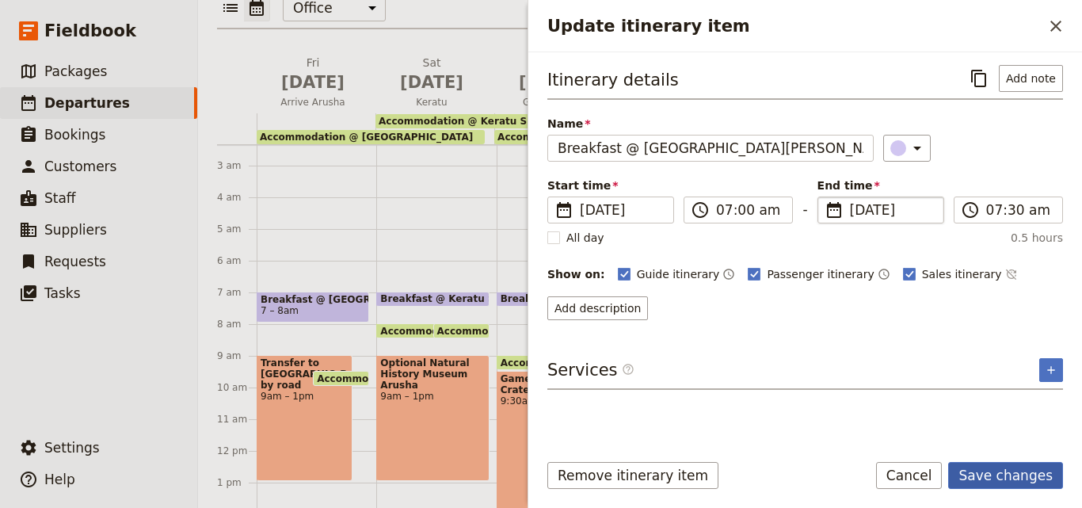
click at [1022, 471] on button "Save changes" at bounding box center [1005, 475] width 115 height 27
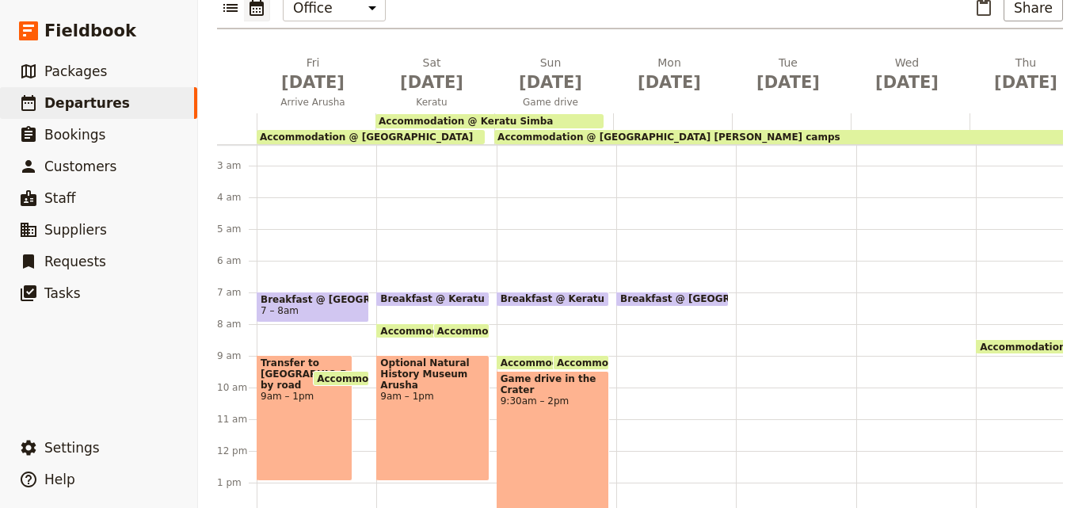
click at [764, 266] on div at bounding box center [796, 450] width 120 height 760
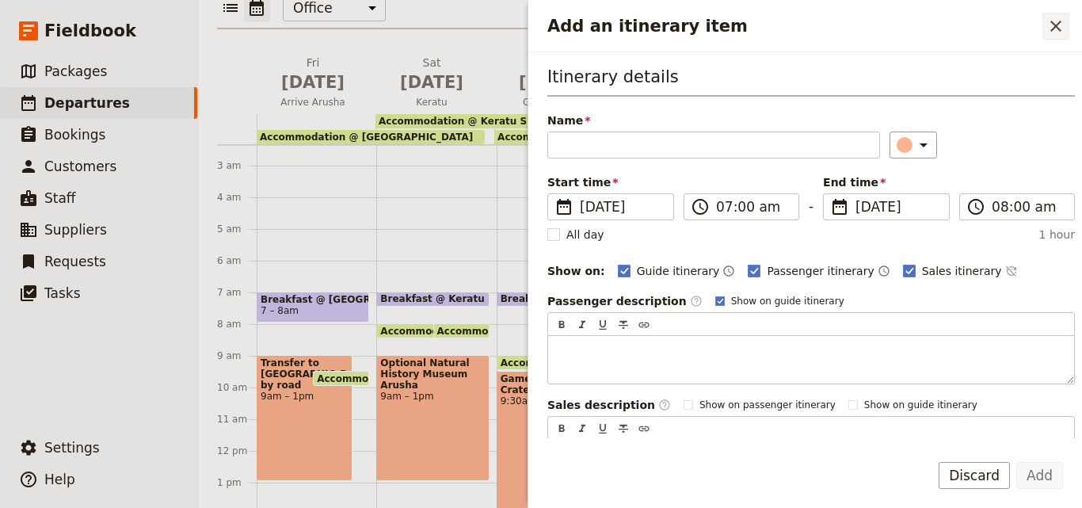
click at [1051, 36] on button "​" at bounding box center [1055, 26] width 27 height 27
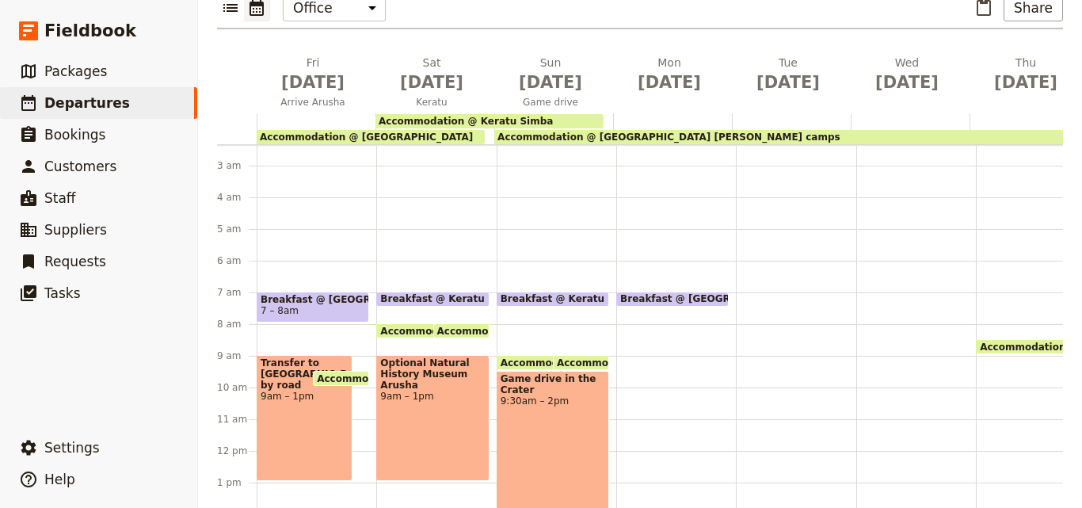
click at [691, 293] on span "Breakfast @ [GEOGRAPHIC_DATA][PERSON_NAME]" at bounding box center [757, 298] width 275 height 11
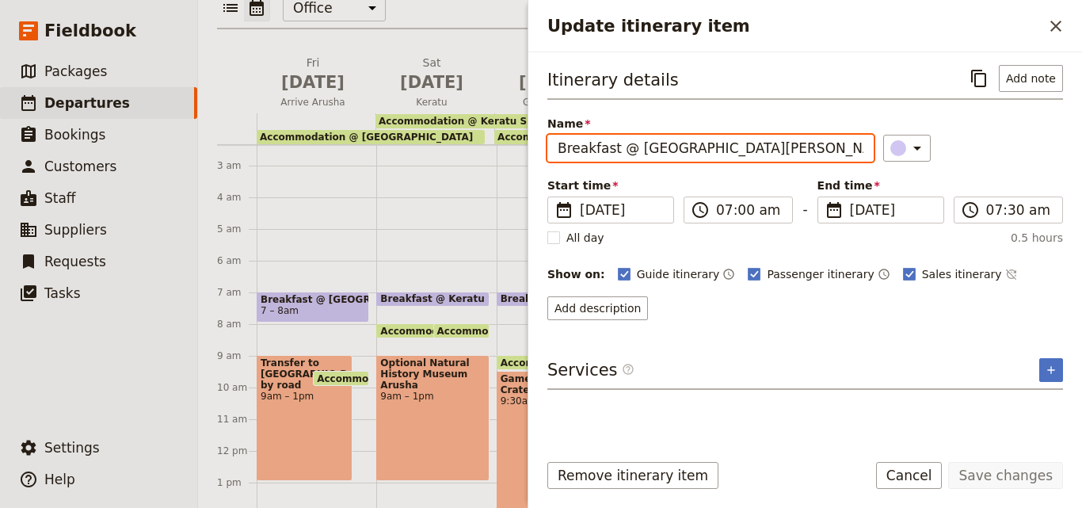
drag, startPoint x: 804, startPoint y: 148, endPoint x: 556, endPoint y: 150, distance: 247.9
click at [556, 150] on input "Breakfast @ [GEOGRAPHIC_DATA][PERSON_NAME]" at bounding box center [710, 148] width 326 height 27
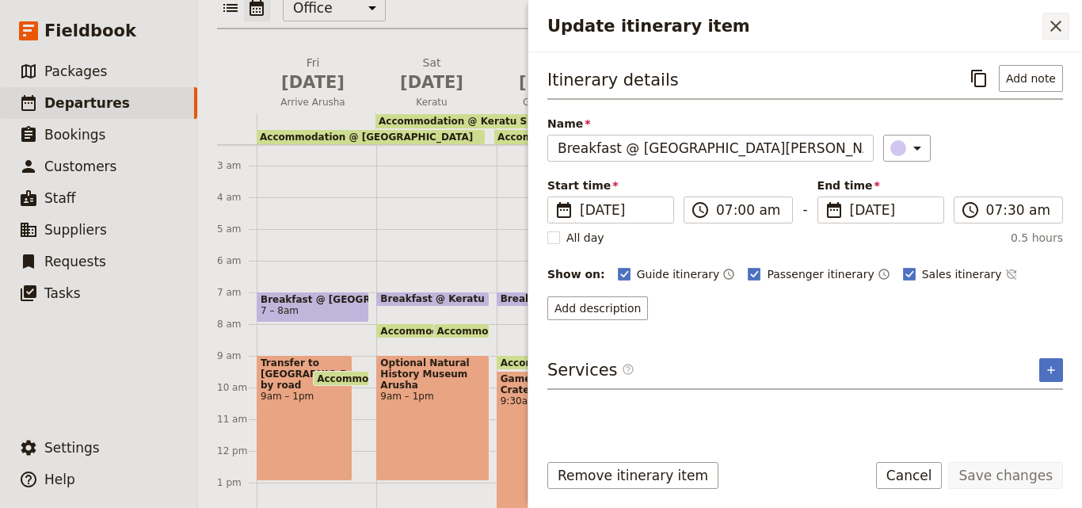
click at [1065, 22] on icon "Close drawer" at bounding box center [1055, 26] width 19 height 19
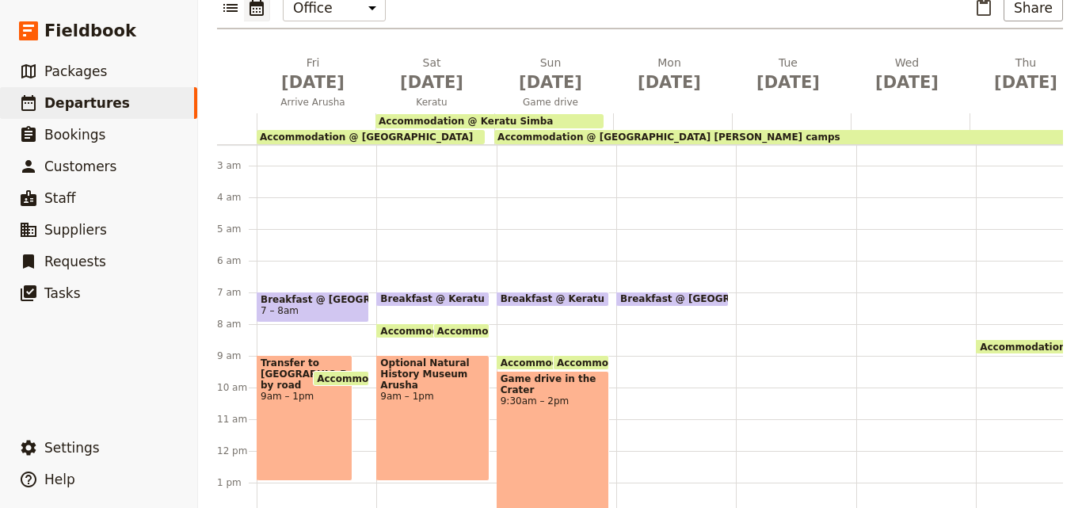
click at [744, 265] on div at bounding box center [796, 450] width 120 height 760
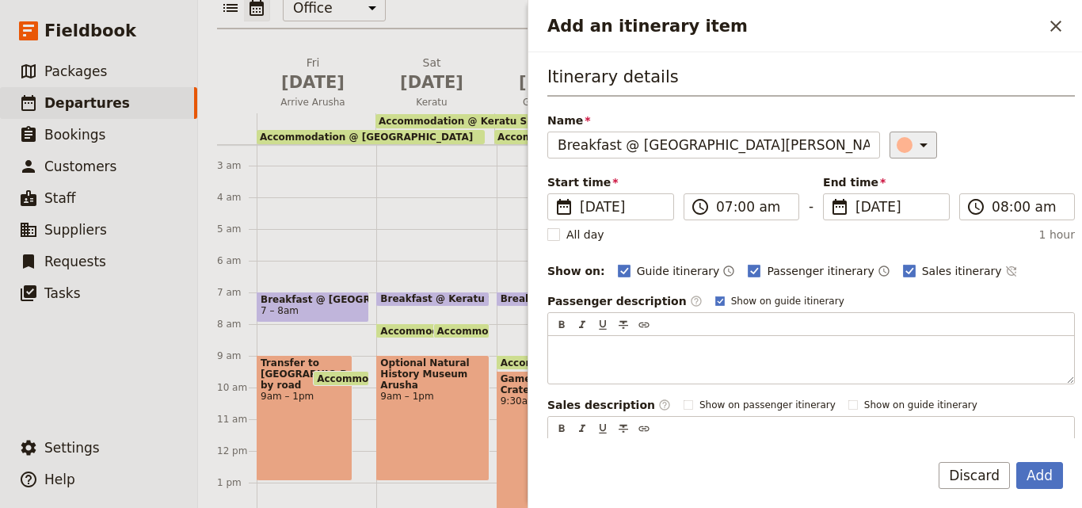
type input "Breakfast @ [GEOGRAPHIC_DATA][PERSON_NAME]"
click at [914, 154] on icon "Add an itinerary item" at bounding box center [923, 144] width 19 height 19
click at [903, 219] on div "button" at bounding box center [908, 216] width 16 height 16
click at [995, 215] on input "08:00 am" at bounding box center [1028, 206] width 73 height 19
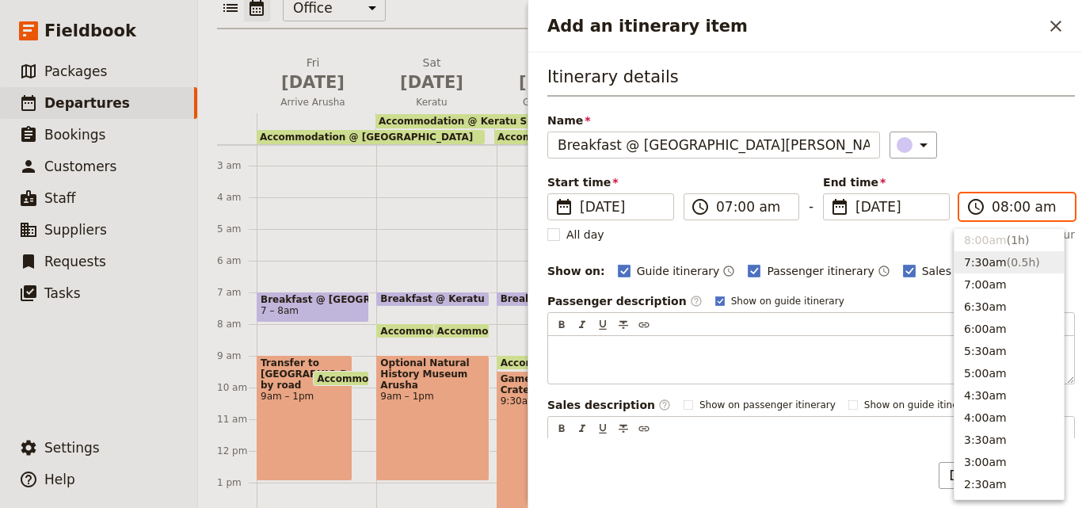
click at [1007, 256] on span "( 0.5h )" at bounding box center [1023, 262] width 33 height 13
type input "07:30 am"
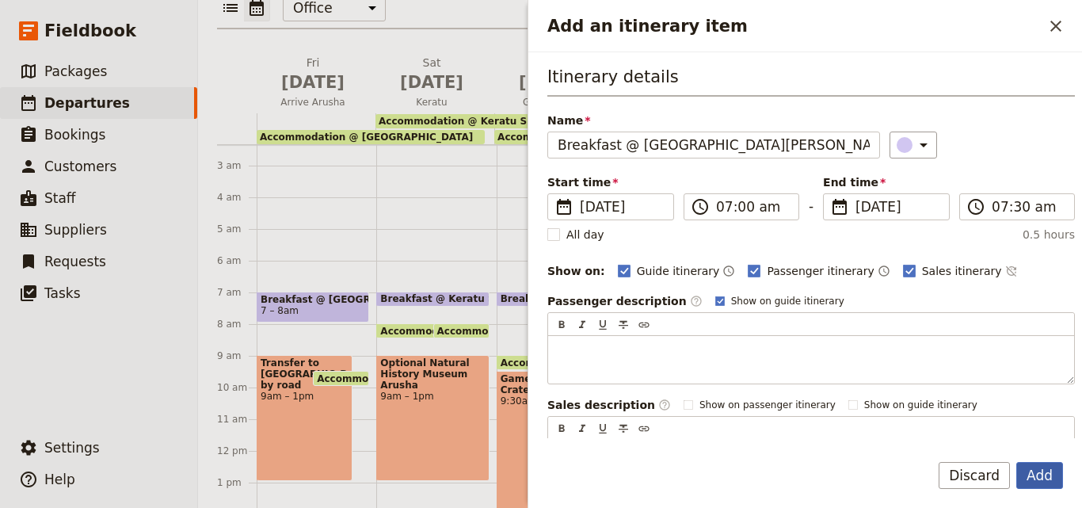
click at [1033, 471] on button "Add" at bounding box center [1039, 475] width 47 height 27
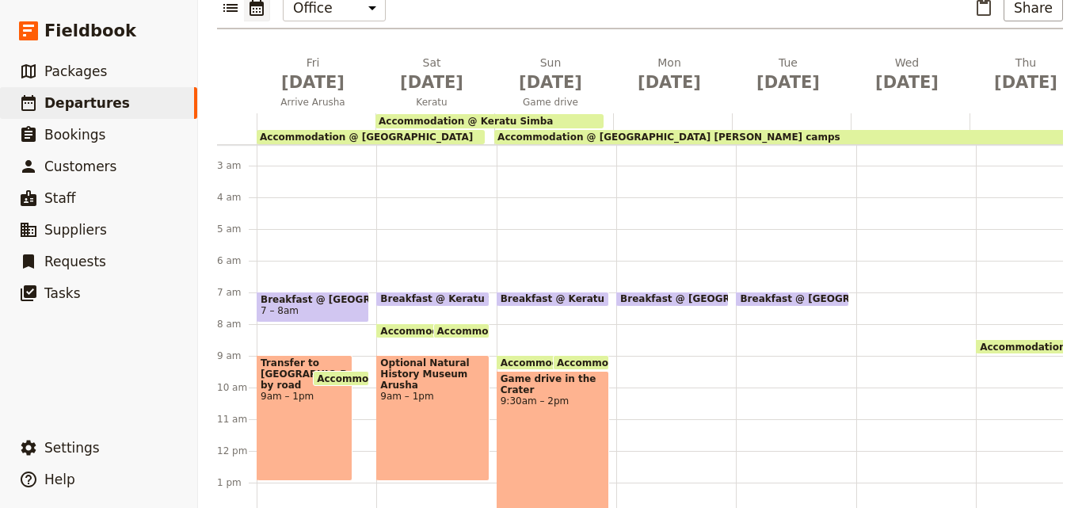
click at [868, 265] on div at bounding box center [916, 450] width 120 height 760
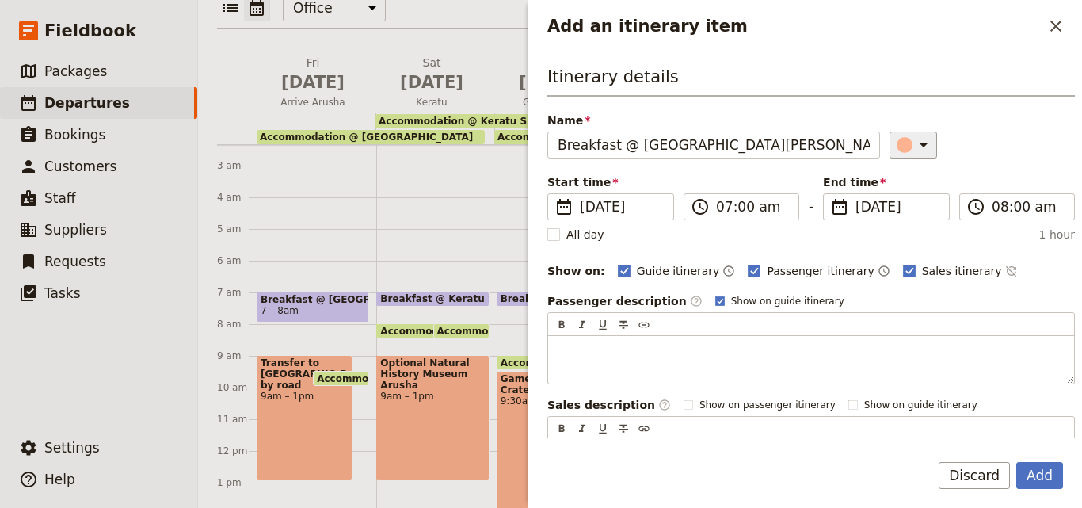
type input "Breakfast @ [GEOGRAPHIC_DATA][PERSON_NAME]"
click at [906, 133] on button "​" at bounding box center [914, 144] width 48 height 27
click at [906, 209] on div "button" at bounding box center [908, 216] width 16 height 16
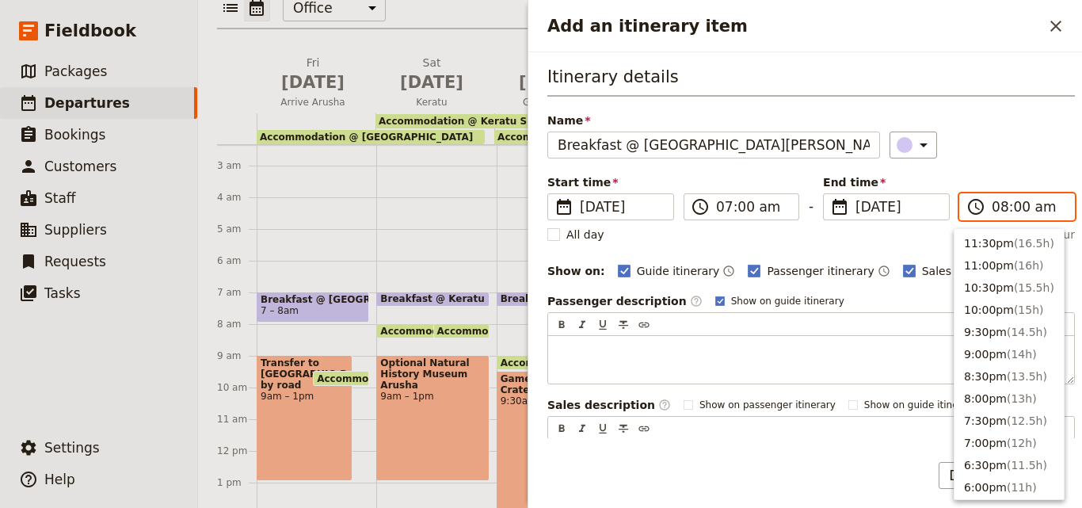
click at [992, 207] on input "08:00 am" at bounding box center [1028, 206] width 73 height 19
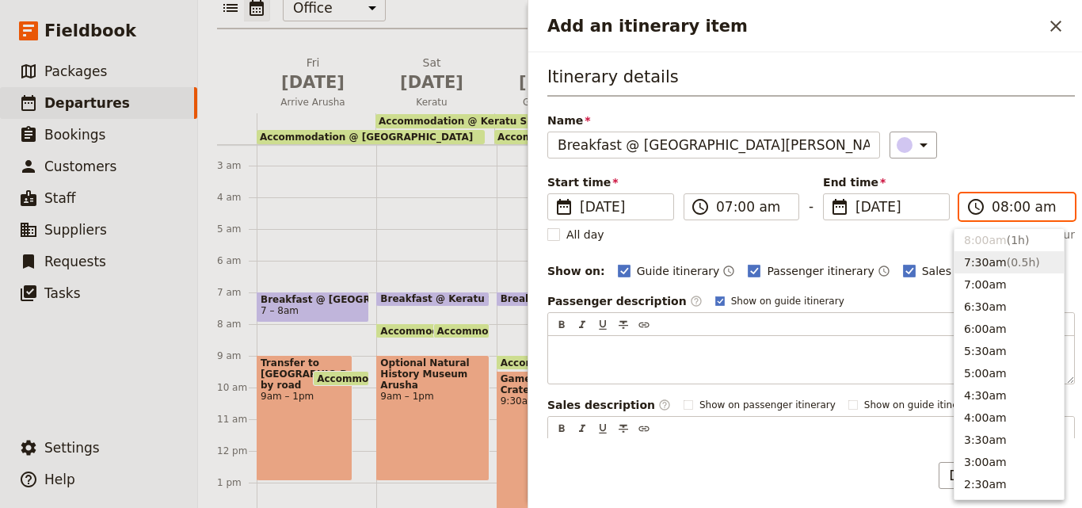
click at [992, 263] on button "7:30am ( 0.5h )" at bounding box center [1008, 262] width 109 height 22
type input "07:30 am"
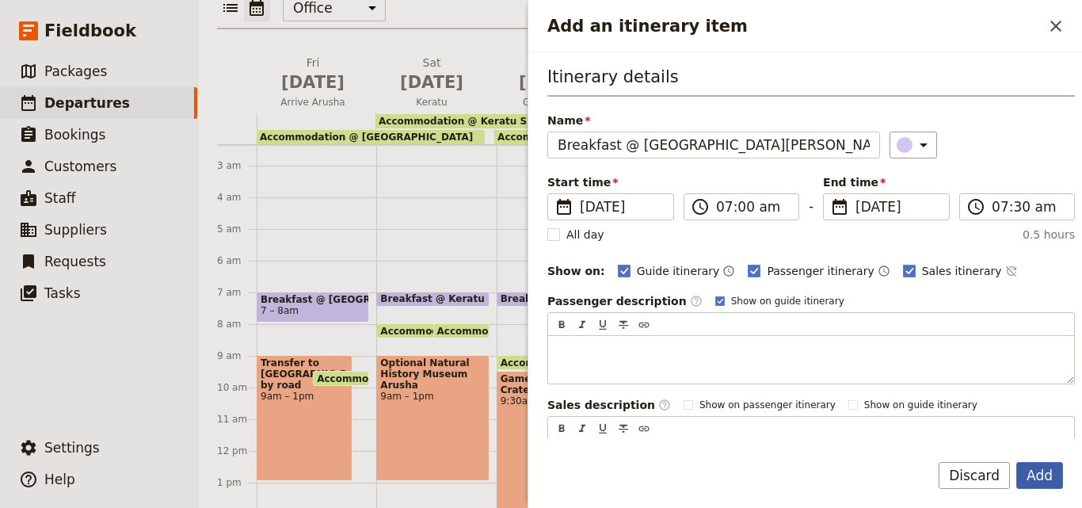
click at [1047, 474] on button "Add" at bounding box center [1039, 475] width 47 height 27
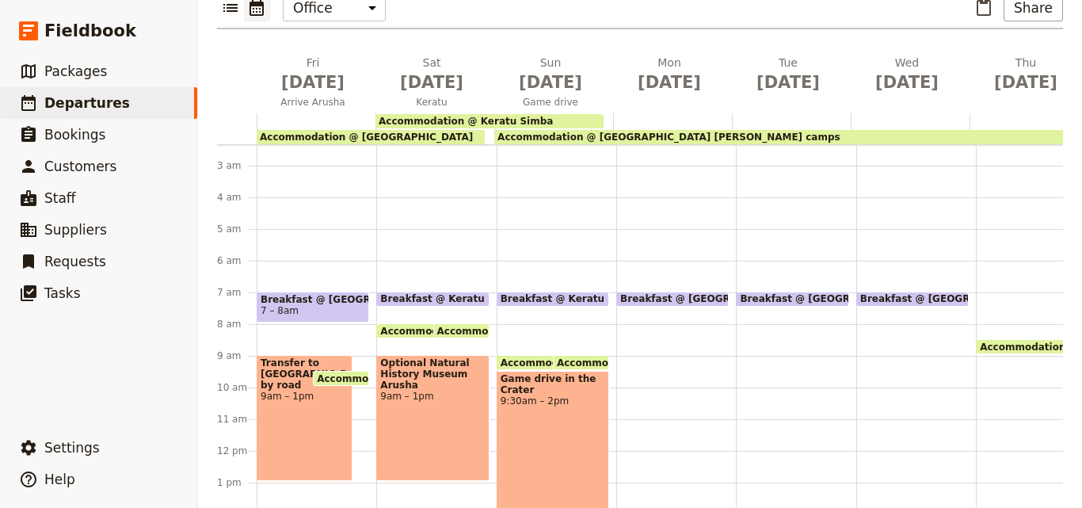
click at [985, 264] on div "Accommodation @ [GEOGRAPHIC_DATA] [PERSON_NAME] camps 9 – 8:30am" at bounding box center [1036, 450] width 120 height 760
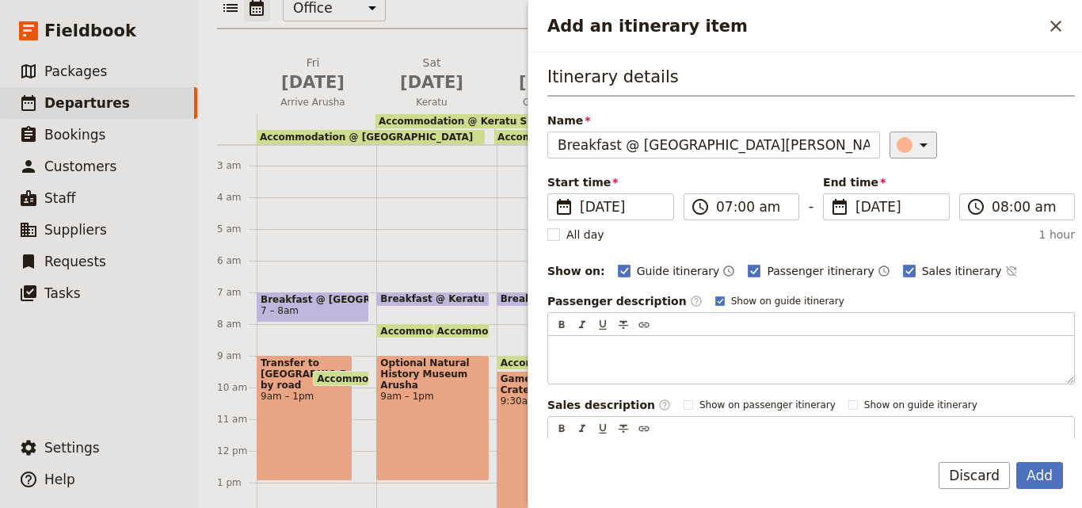
type input "Breakfast @ [GEOGRAPHIC_DATA][PERSON_NAME]"
click at [898, 135] on button "​" at bounding box center [914, 144] width 48 height 27
click at [909, 219] on div "button" at bounding box center [908, 216] width 16 height 16
click at [1001, 204] on input "08:00 am" at bounding box center [1028, 206] width 73 height 19
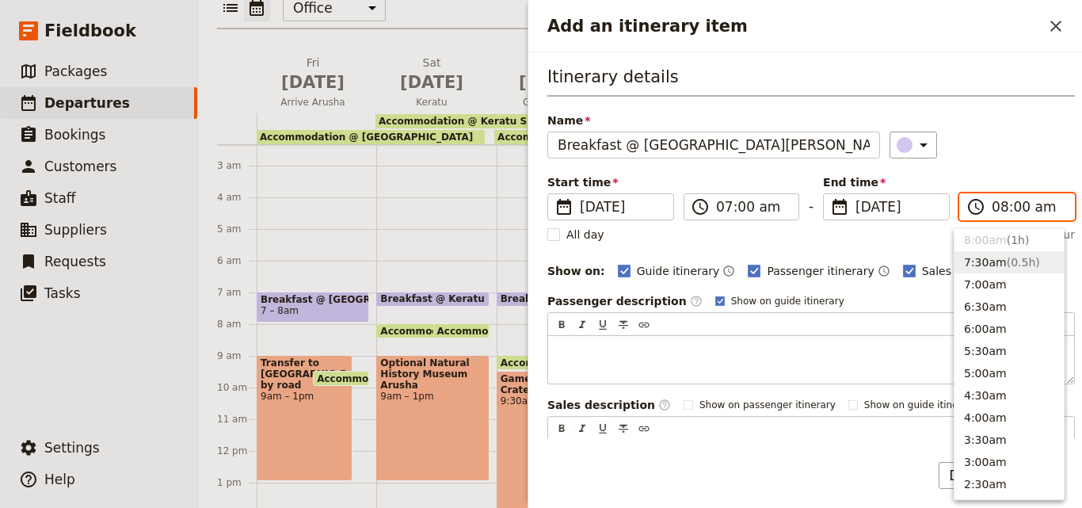
click at [990, 253] on button "7:30am ( 0.5h )" at bounding box center [1008, 262] width 109 height 22
type input "07:30 am"
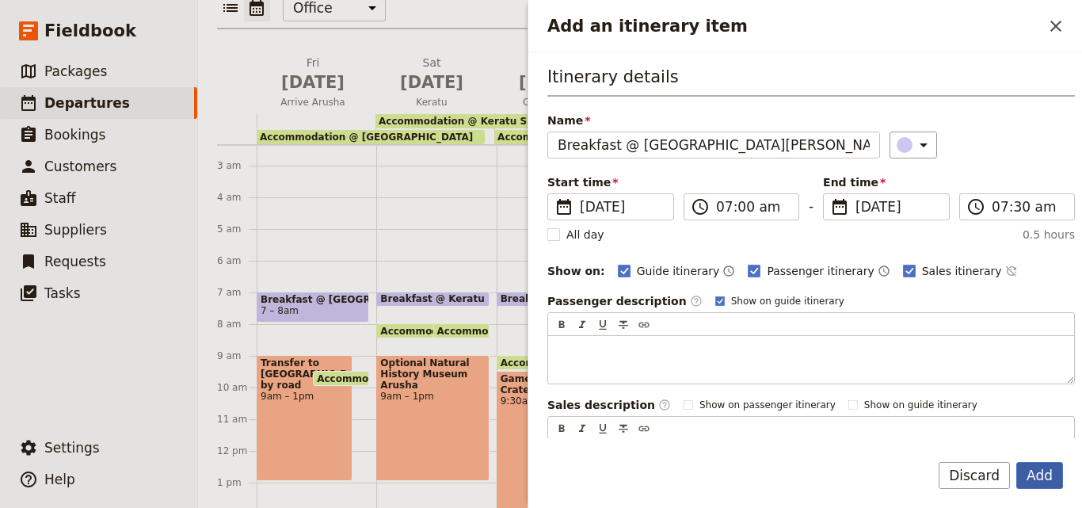
click at [1048, 467] on button "Add" at bounding box center [1039, 475] width 47 height 27
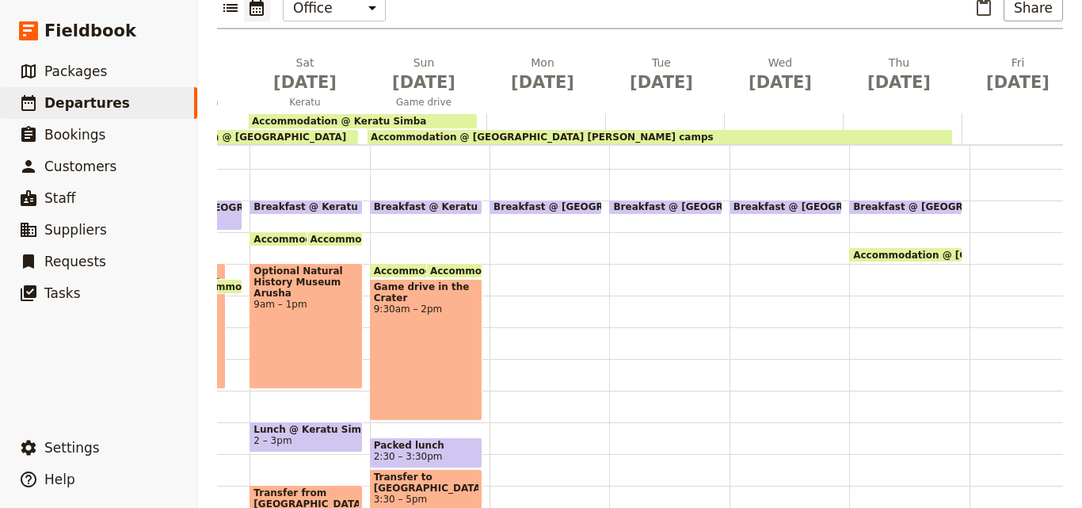
scroll to position [169, 0]
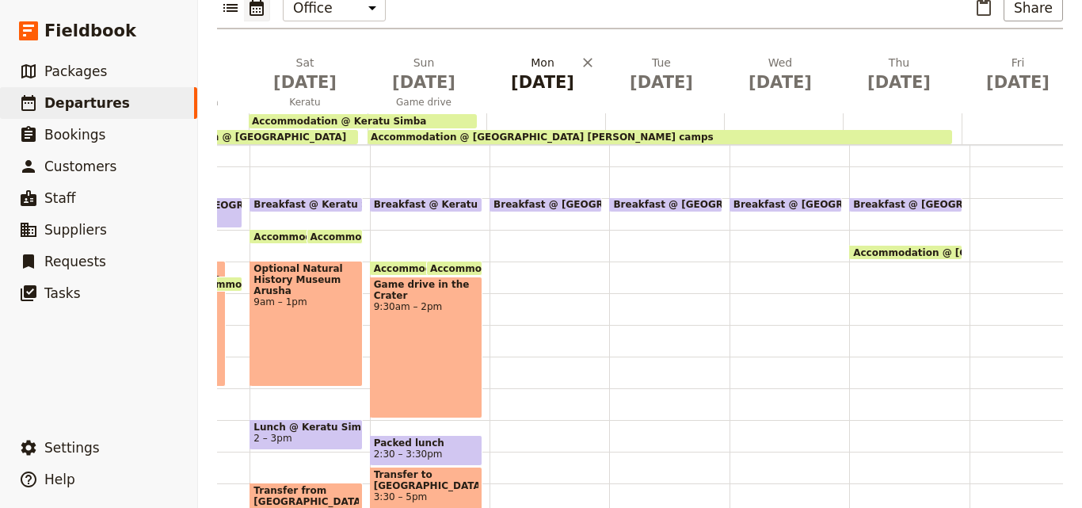
click at [548, 55] on h2 "[DATE]" at bounding box center [543, 75] width 100 height 40
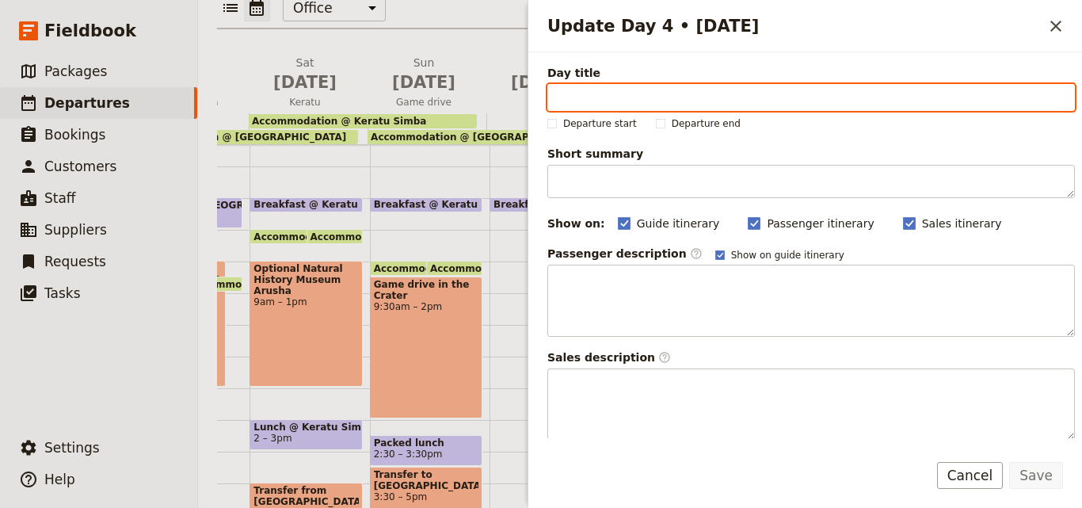
paste input "Balloon Flight"
type input "Balloon Flight"
drag, startPoint x: 559, startPoint y: 96, endPoint x: 669, endPoint y: 109, distance: 110.8
click at [669, 109] on input "Balloon Flight" at bounding box center [811, 97] width 528 height 27
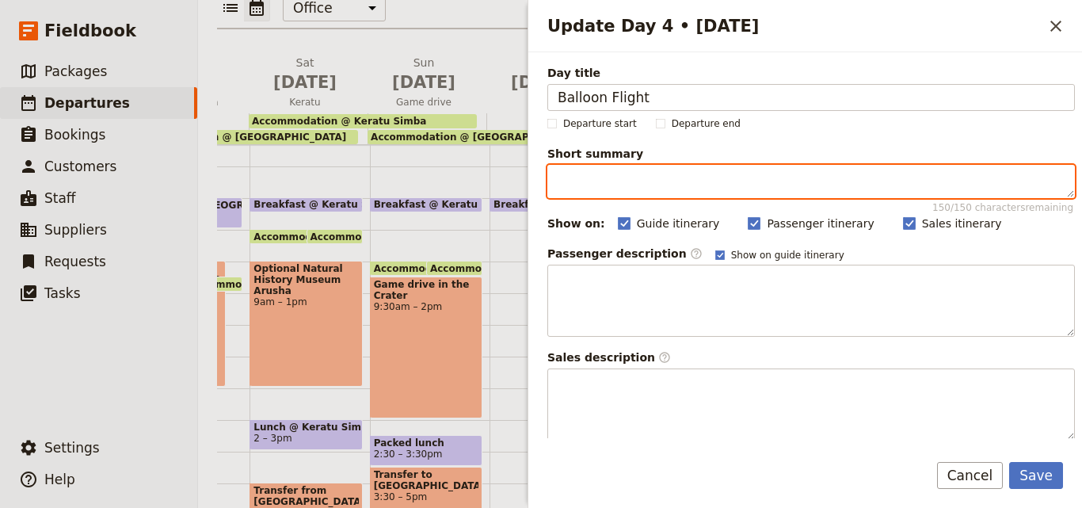
paste textarea "Game drives [GEOGRAPHIC_DATA]"
drag, startPoint x: 633, startPoint y: 181, endPoint x: 551, endPoint y: 181, distance: 81.6
click at [551, 181] on textarea "Game drives [GEOGRAPHIC_DATA]" at bounding box center [811, 181] width 528 height 33
type textarea "Game drives [GEOGRAPHIC_DATA]"
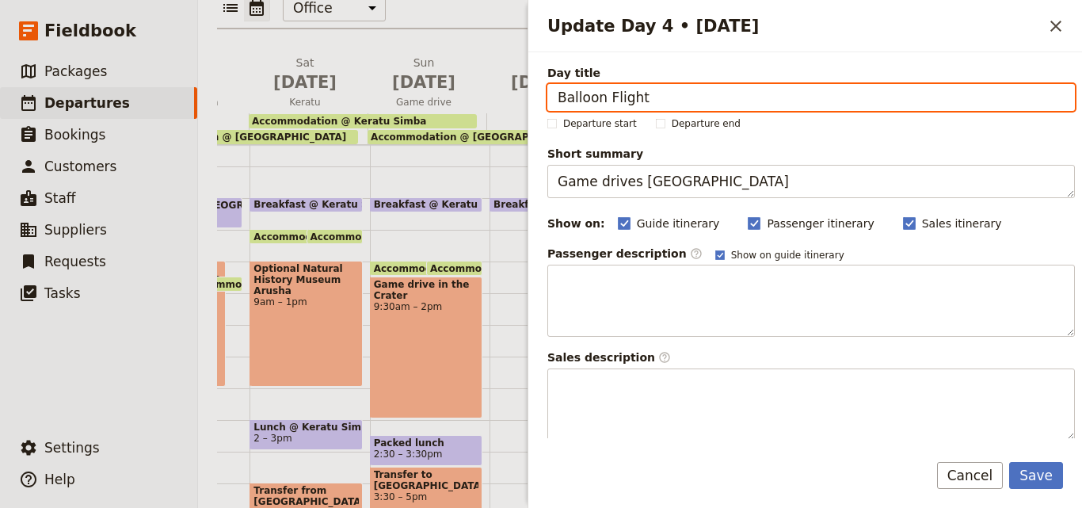
drag, startPoint x: 685, startPoint y: 100, endPoint x: 550, endPoint y: 99, distance: 135.5
click at [550, 99] on input "Balloon Flight" at bounding box center [811, 97] width 528 height 27
paste input "Game drives"
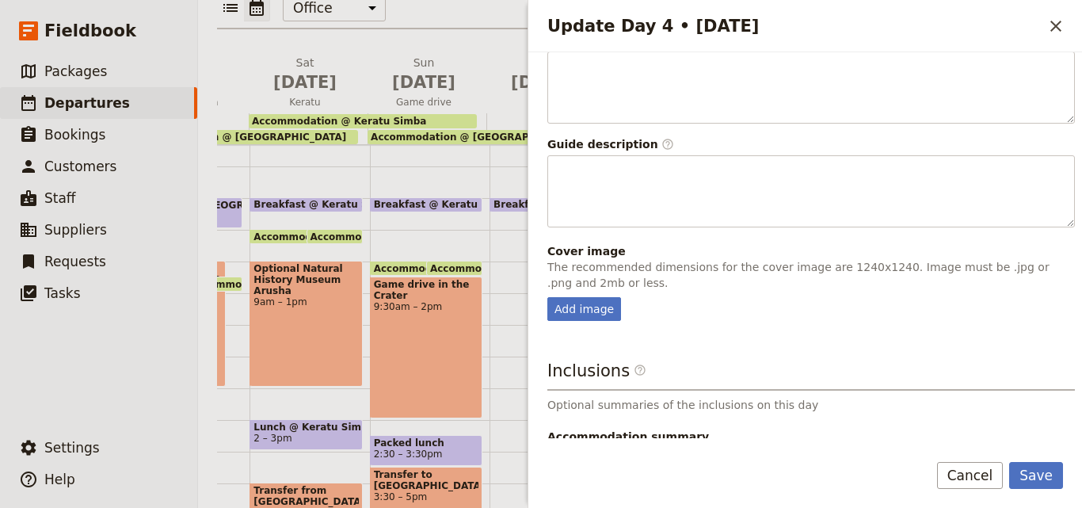
scroll to position [417, 0]
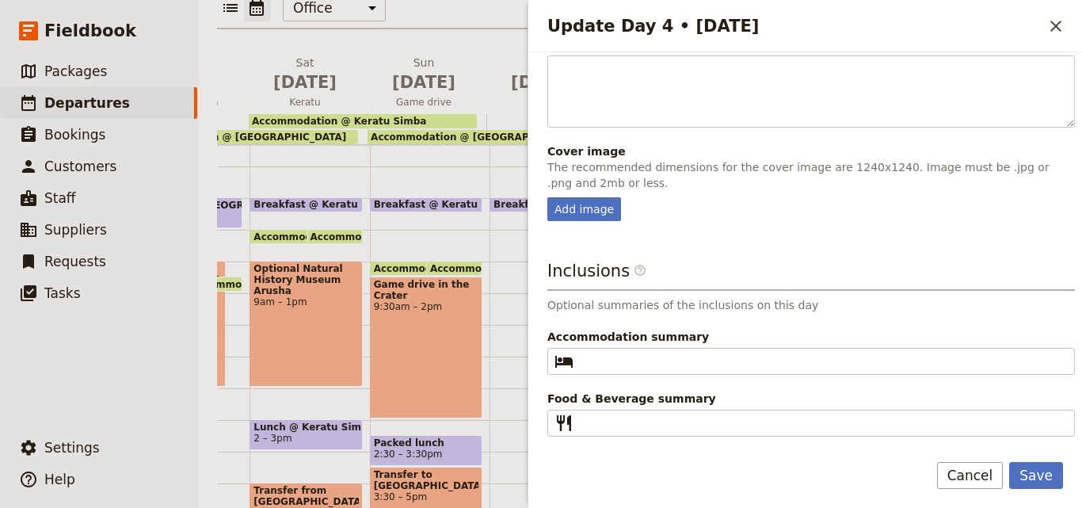
type input "Game drives"
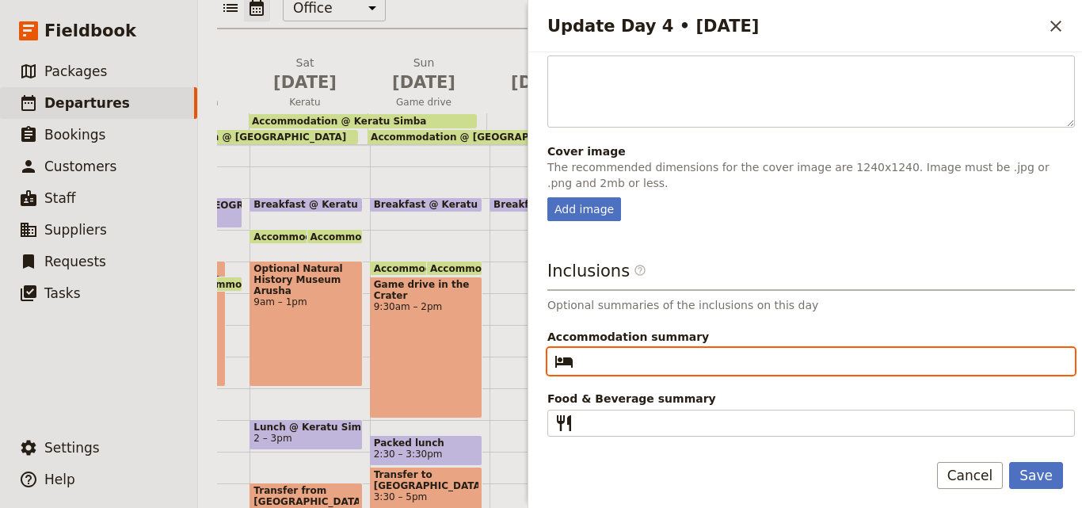
paste input "Tanzania [PERSON_NAME] Camp"
type input "Tanzania [PERSON_NAME] Camp"
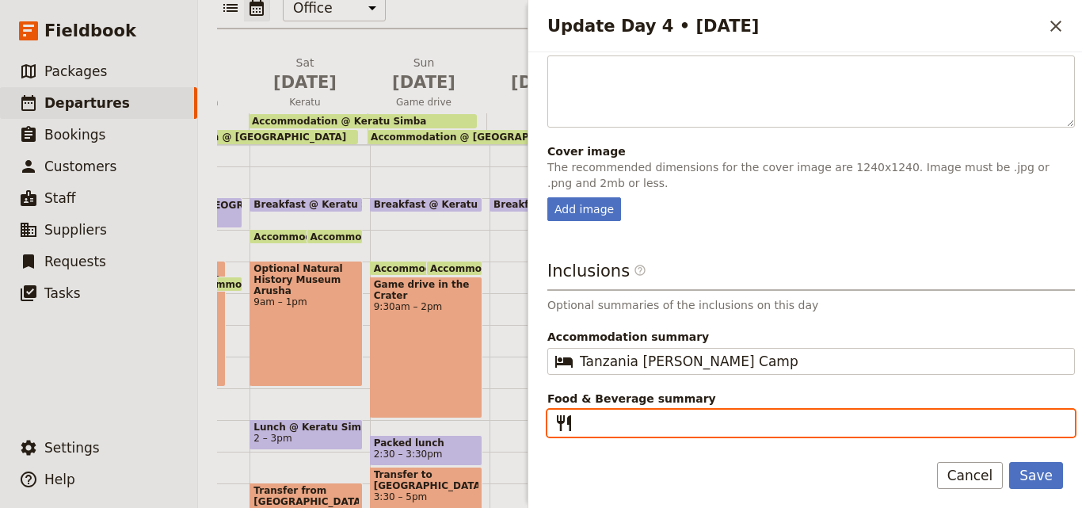
click at [623, 426] on input "Food & Beverage summary ​" at bounding box center [822, 422] width 485 height 19
type input "B L D"
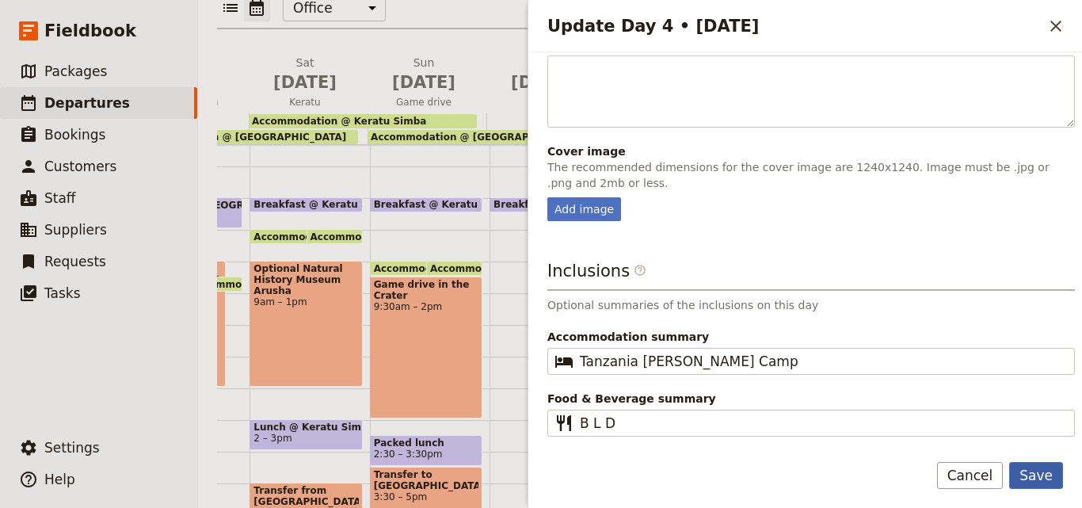
click at [1033, 483] on button "Save" at bounding box center [1036, 475] width 54 height 27
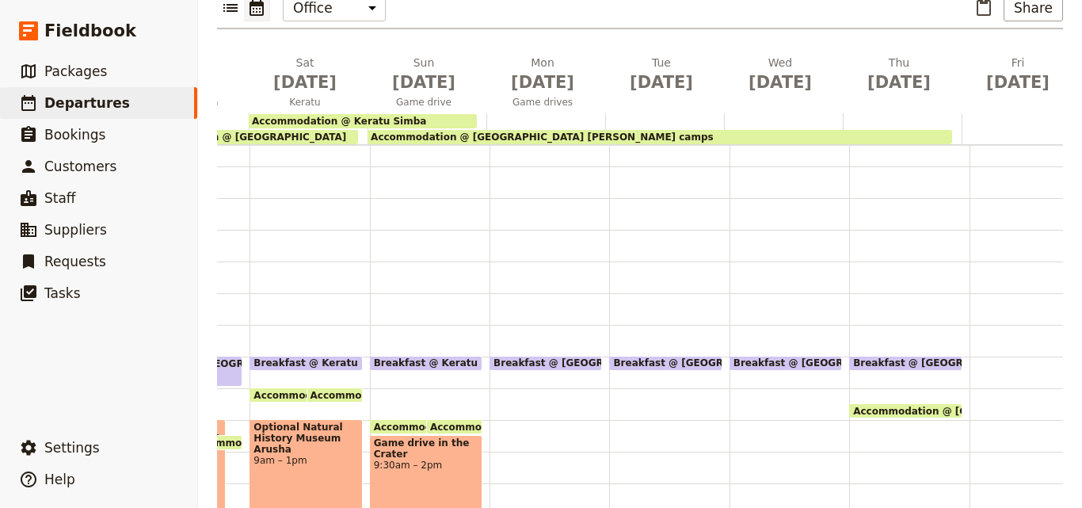
scroll to position [169, 0]
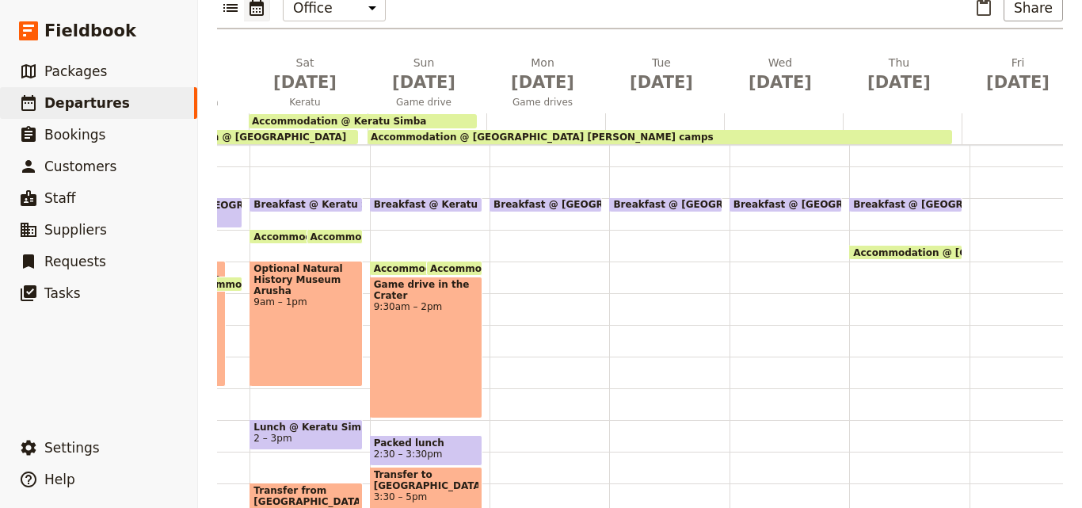
click at [531, 235] on div "Breakfast @ [GEOGRAPHIC_DATA][PERSON_NAME] 7 – 7:30am" at bounding box center [550, 356] width 120 height 760
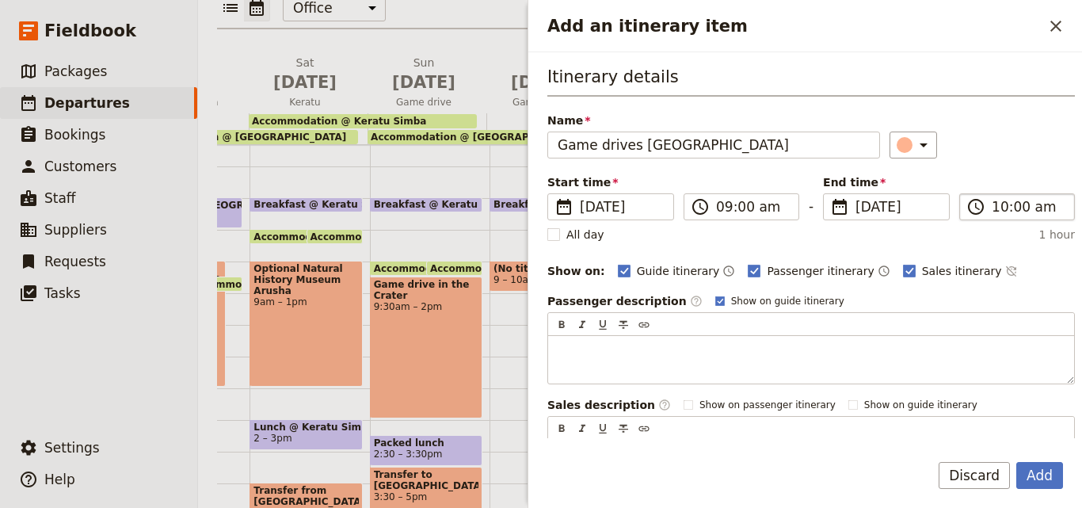
type input "Game drives [GEOGRAPHIC_DATA]"
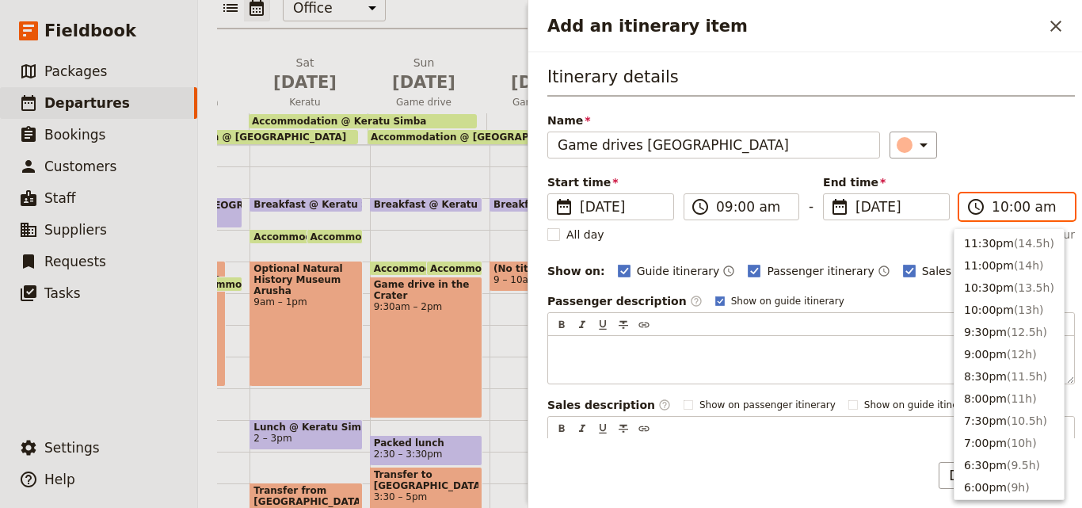
click at [996, 215] on input "10:00 am" at bounding box center [1028, 206] width 73 height 19
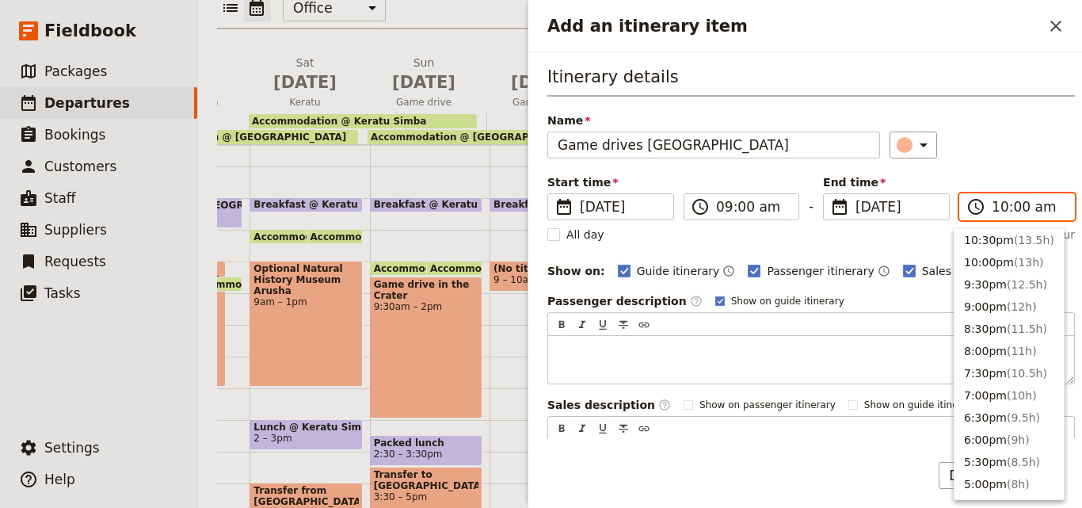
scroll to position [206, 0]
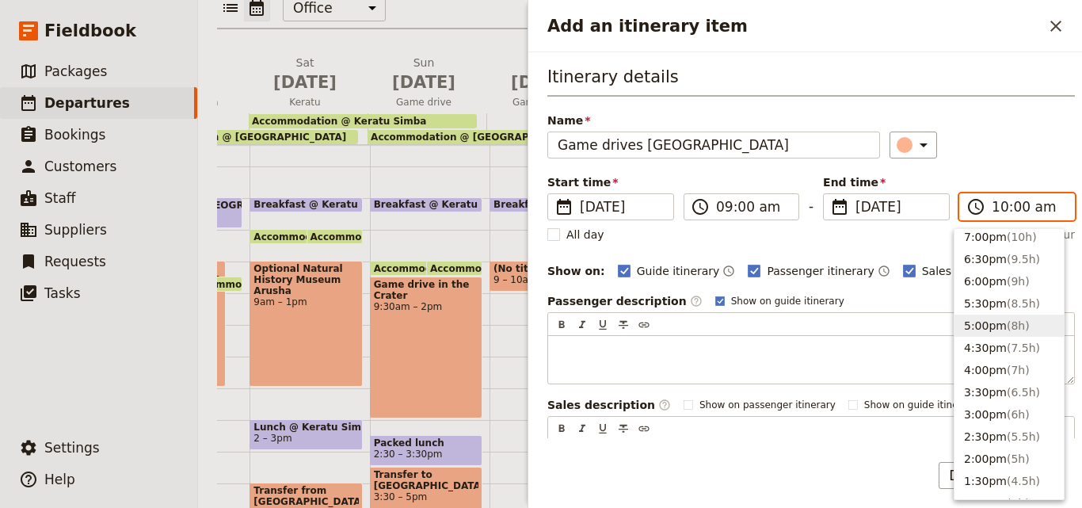
click at [995, 322] on button "5:00pm ( 8h )" at bounding box center [1008, 325] width 109 height 22
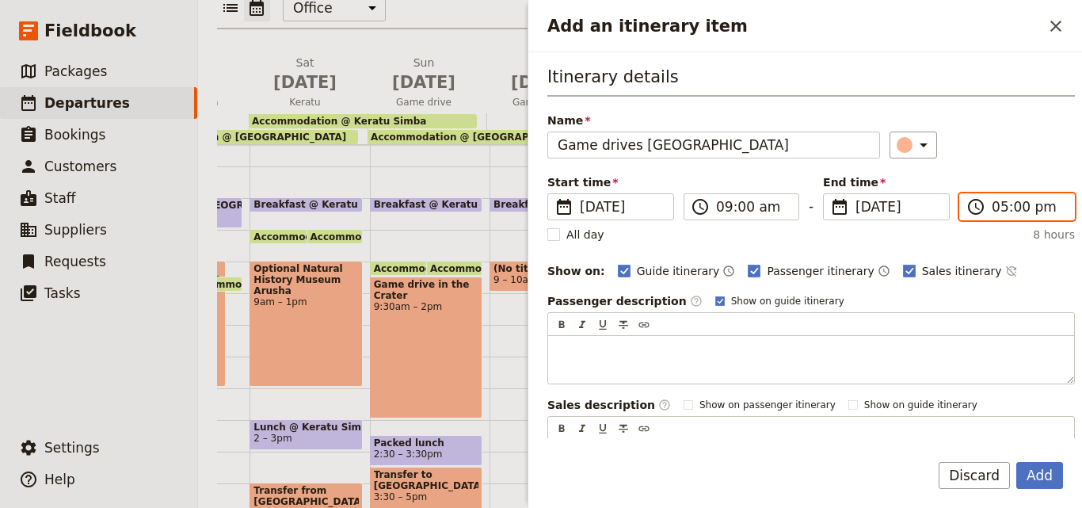
click at [998, 211] on input "05:00 pm" at bounding box center [1028, 206] width 73 height 19
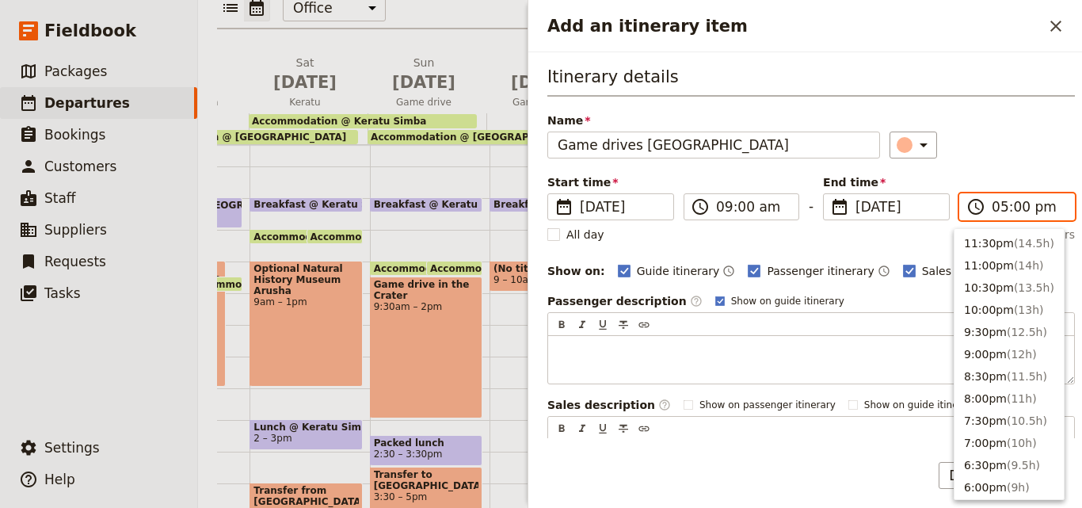
scroll to position [291, 0]
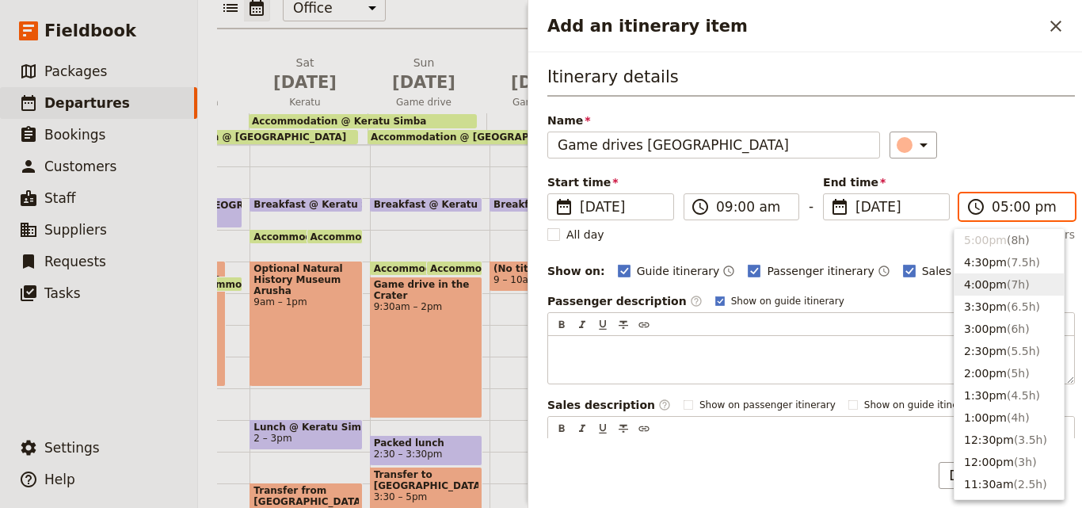
click at [981, 286] on button "4:00pm ( 7h )" at bounding box center [1008, 284] width 109 height 22
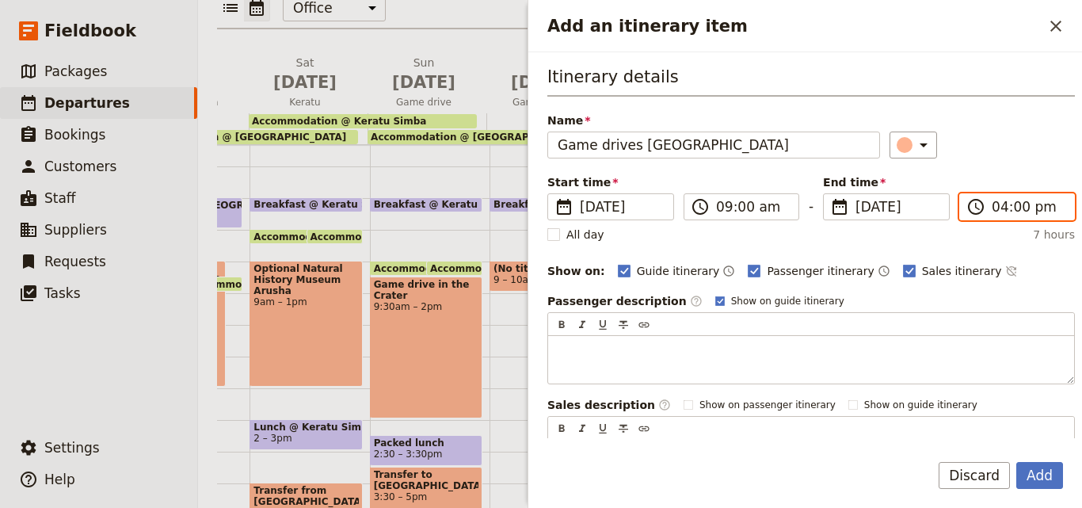
click at [992, 204] on input "04:00 pm" at bounding box center [1028, 206] width 73 height 19
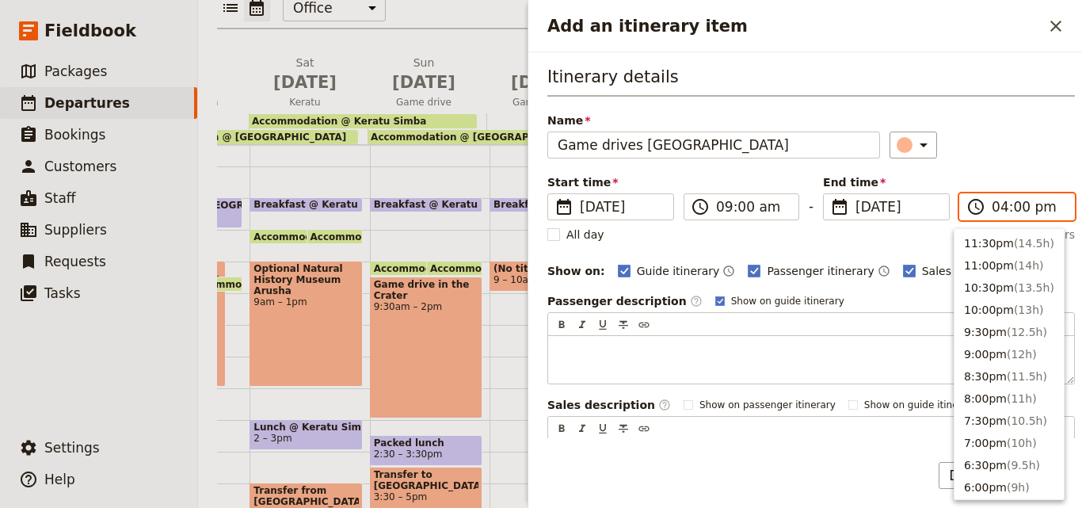
scroll to position [336, 0]
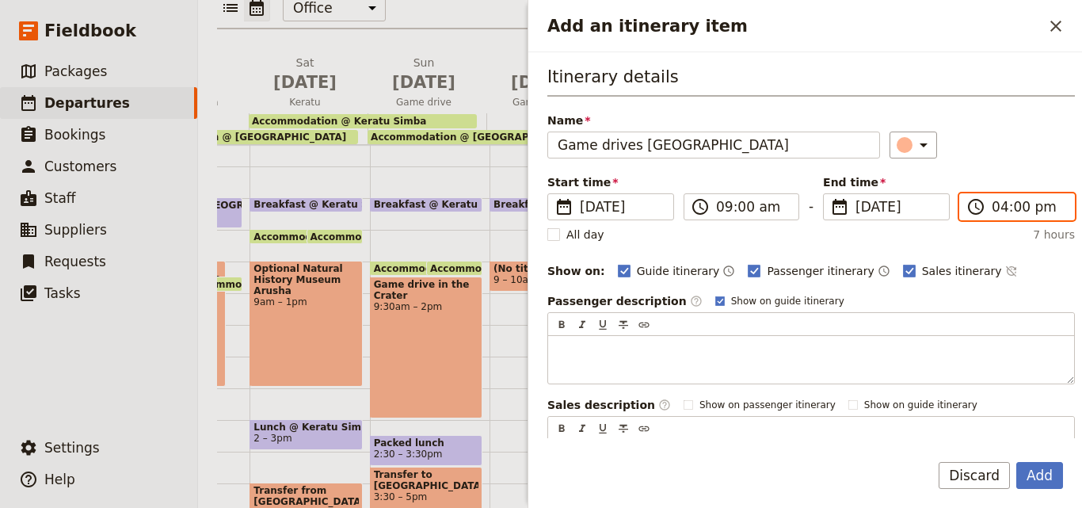
click at [992, 208] on input "04:00 pm" at bounding box center [1028, 206] width 73 height 19
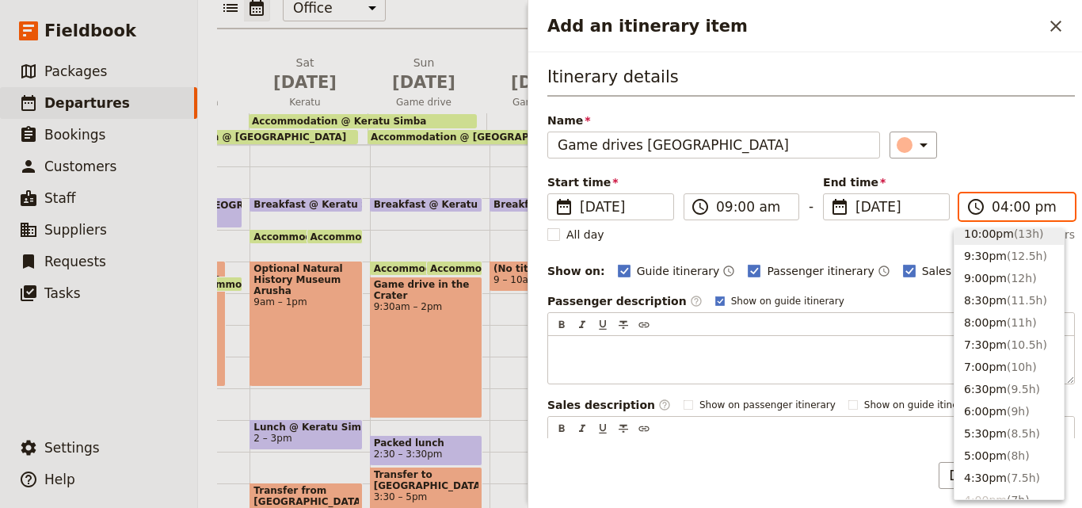
scroll to position [158, 0]
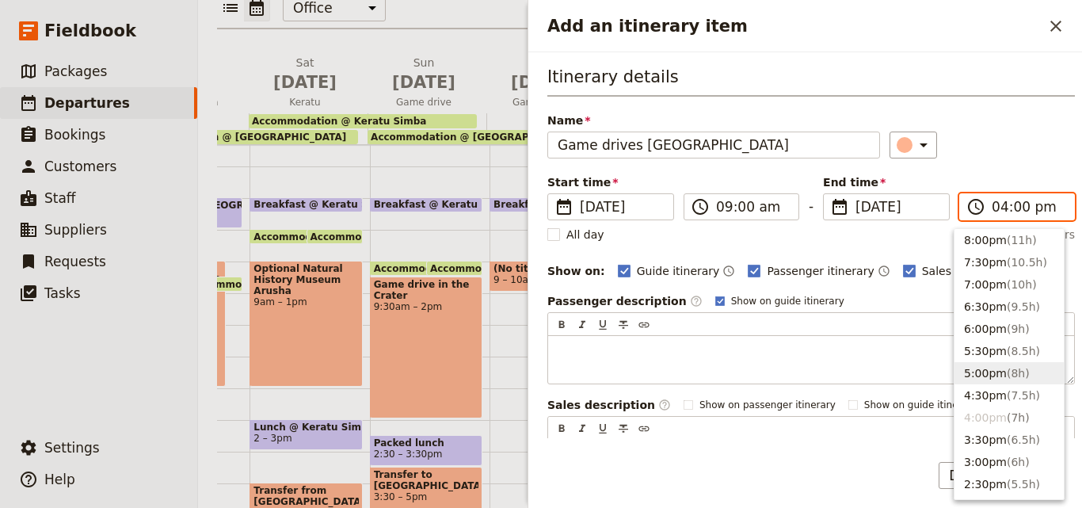
click at [989, 364] on button "5:00pm ( 8h )" at bounding box center [1008, 373] width 109 height 22
type input "05:00 pm"
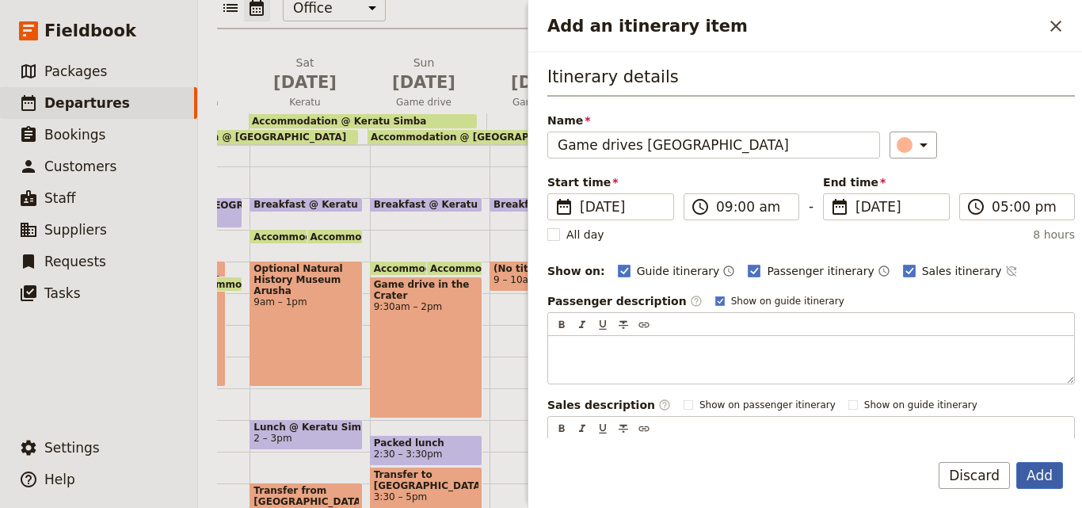
click at [1038, 482] on button "Add" at bounding box center [1039, 475] width 47 height 27
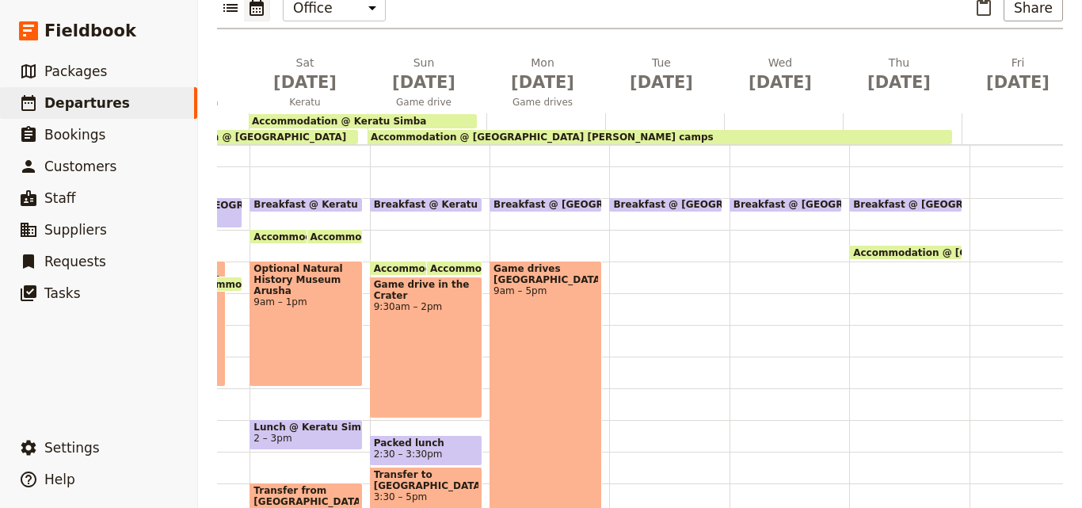
click at [600, 343] on div "Breakfast @ [GEOGRAPHIC_DATA][PERSON_NAME] 7 – 7:30am Game drives [GEOGRAPHIC_D…" at bounding box center [550, 356] width 120 height 760
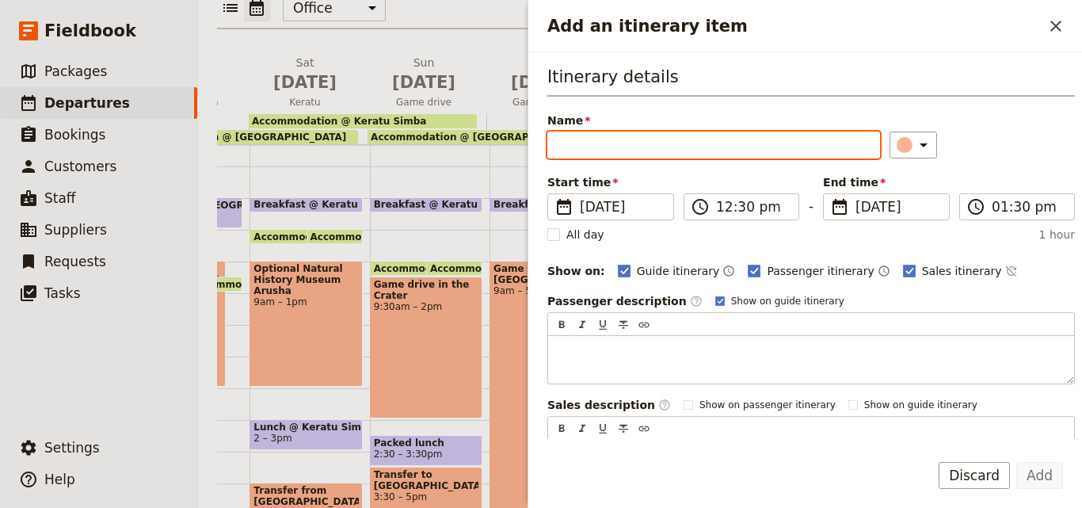
paste input "Optional Balloon Flight"
type input "Optional Balloon Flight"
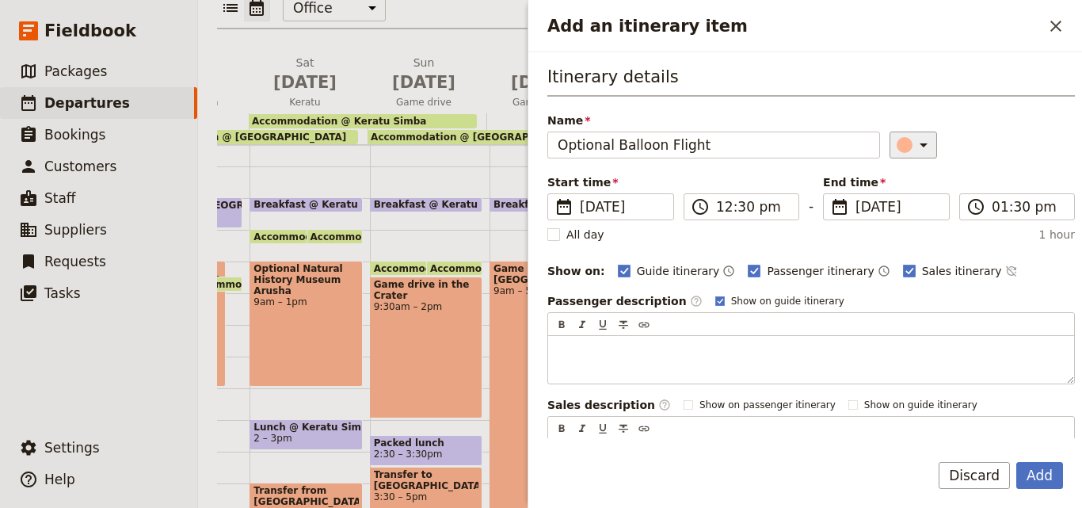
click at [914, 150] on icon "Add an itinerary item" at bounding box center [923, 144] width 19 height 19
click at [905, 201] on div "button" at bounding box center [908, 197] width 16 height 16
click at [914, 150] on icon "Add an itinerary item" at bounding box center [923, 144] width 19 height 19
click at [913, 238] on div "button" at bounding box center [908, 235] width 16 height 16
click at [722, 209] on input "12:30 pm" at bounding box center [752, 206] width 73 height 19
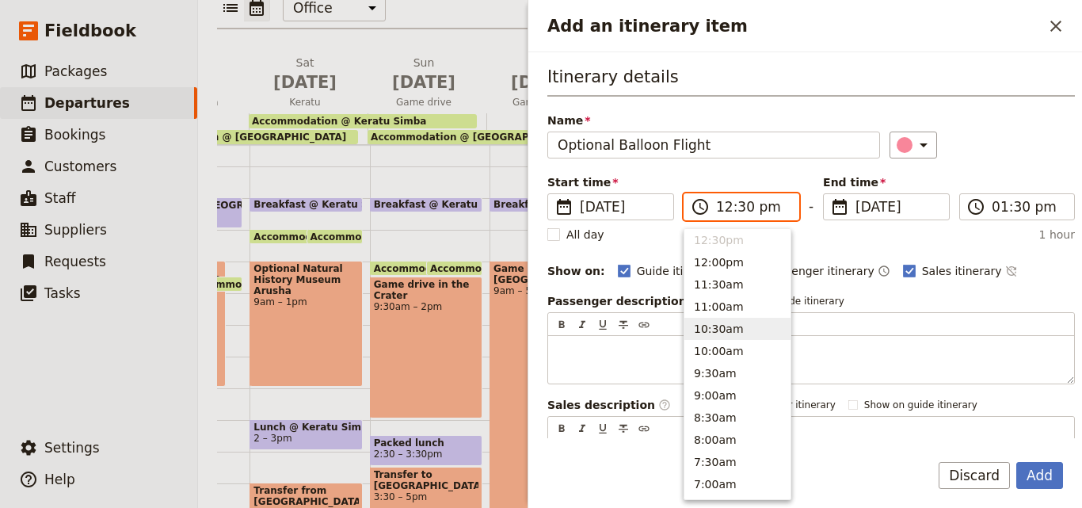
scroll to position [333, 0]
click at [705, 330] on button "2:00pm" at bounding box center [737, 332] width 106 height 22
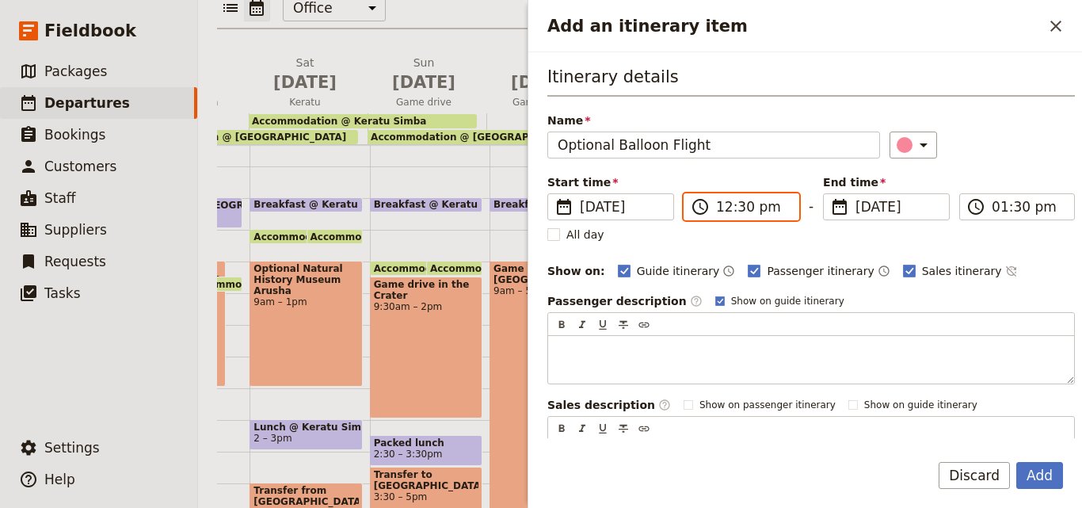
type input "02:00 pm"
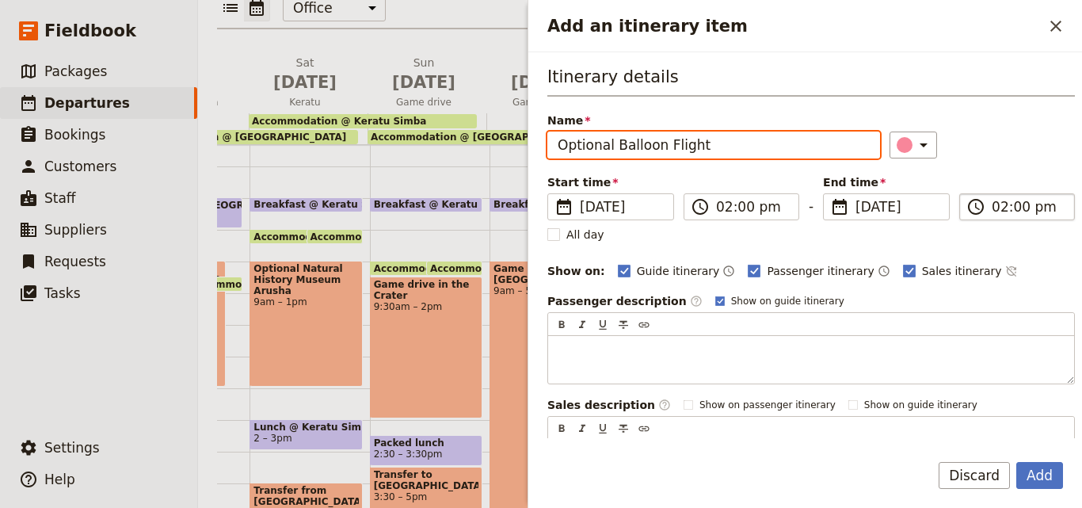
click at [992, 209] on input "02:00 pm" at bounding box center [1028, 206] width 73 height 19
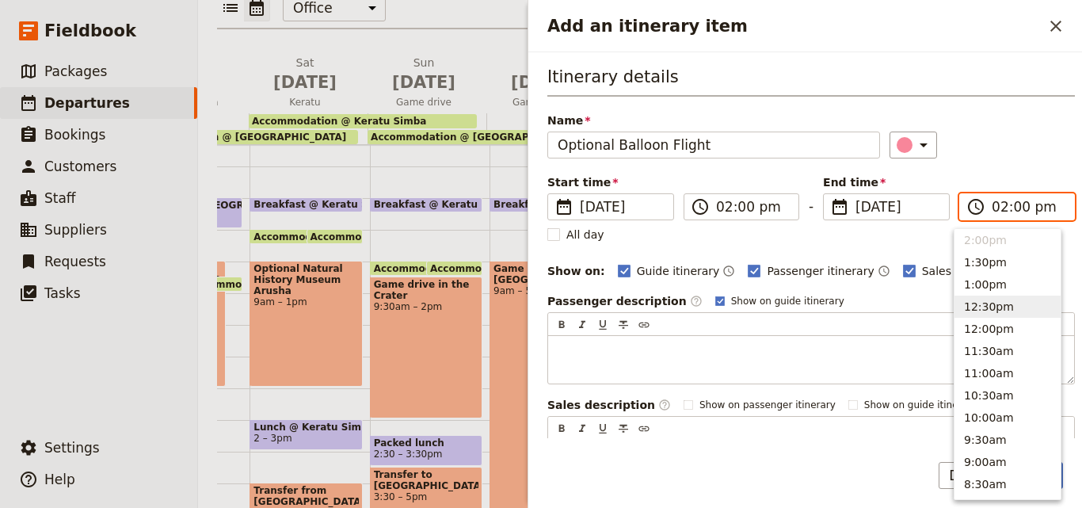
scroll to position [345, 0]
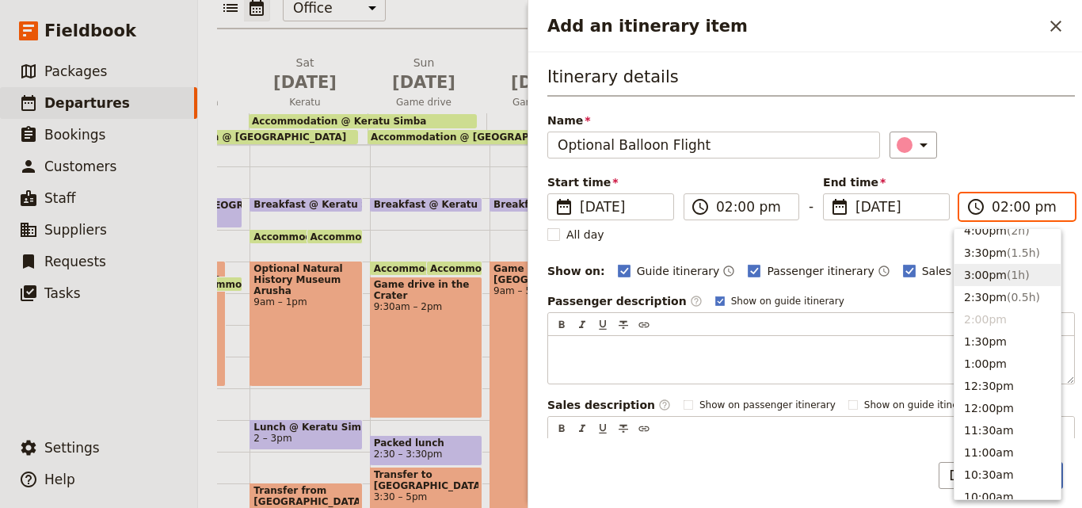
click at [1011, 281] on span "( 1h )" at bounding box center [1018, 275] width 23 height 13
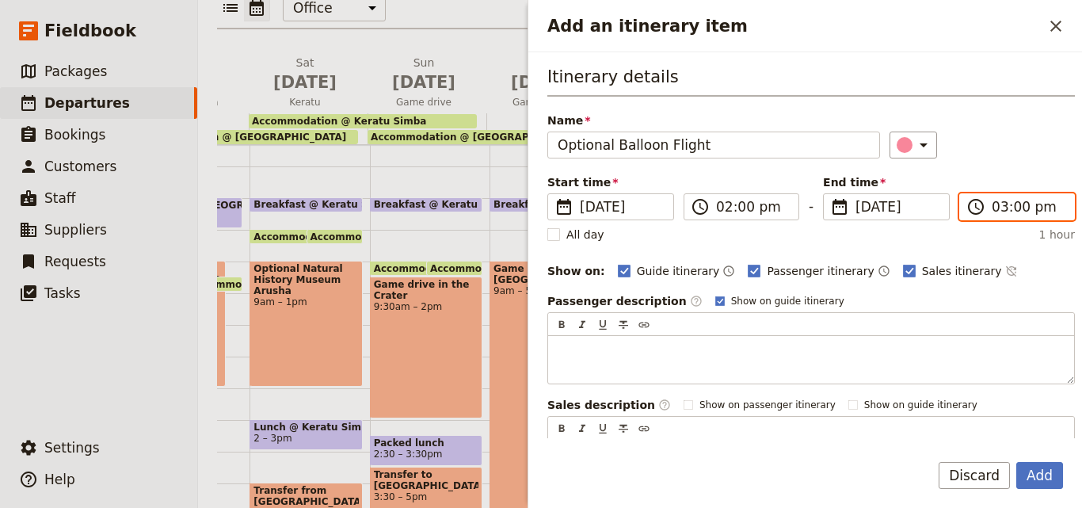
click at [997, 208] on input "03:00 pm" at bounding box center [1028, 206] width 73 height 19
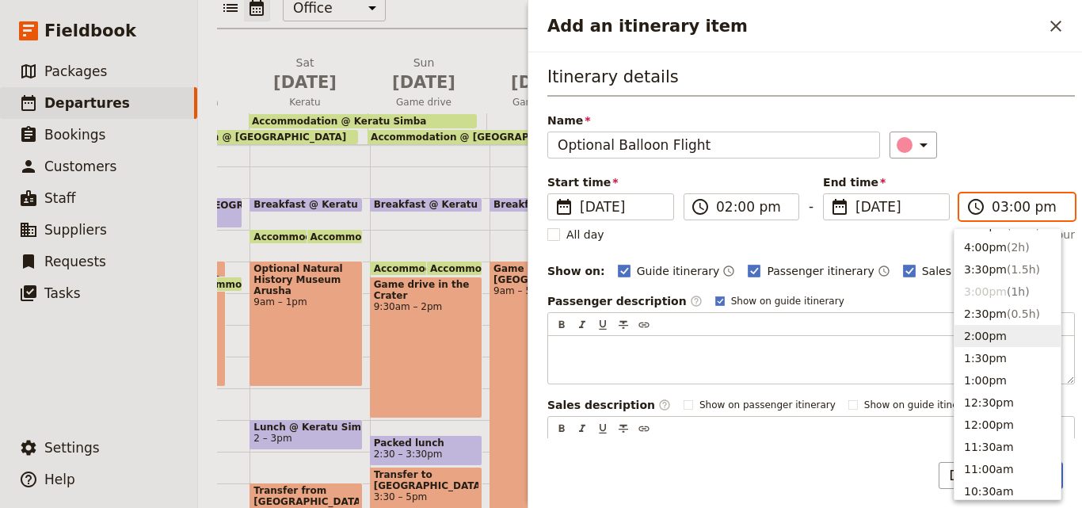
scroll to position [301, 0]
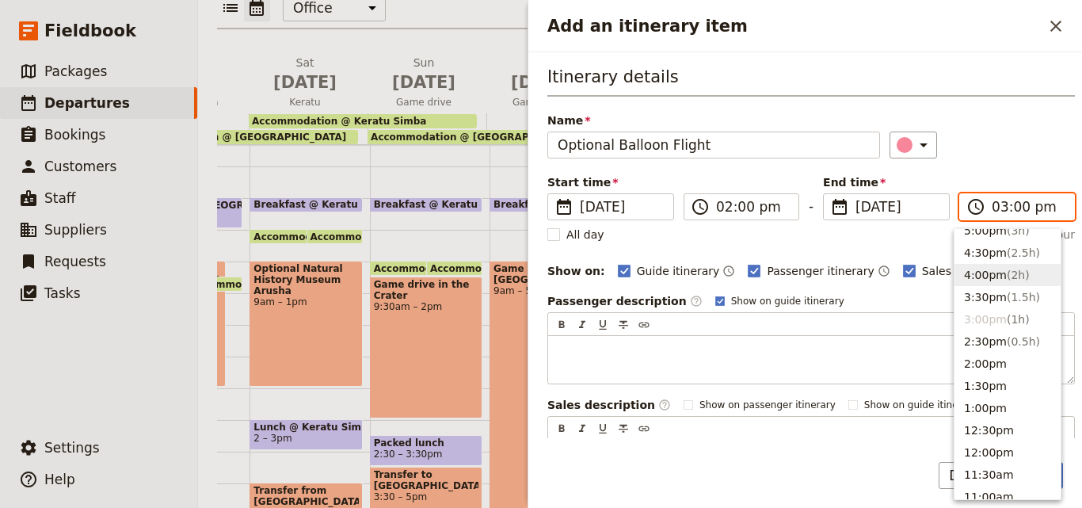
click at [1007, 281] on span "( 2h )" at bounding box center [1018, 275] width 23 height 13
type input "04:00 pm"
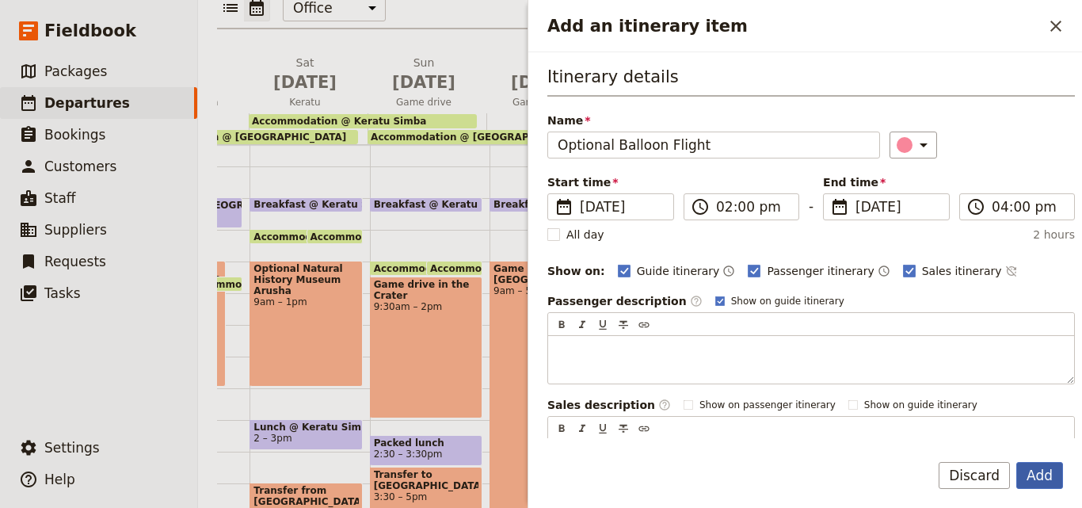
click at [1029, 469] on button "Add" at bounding box center [1039, 475] width 47 height 27
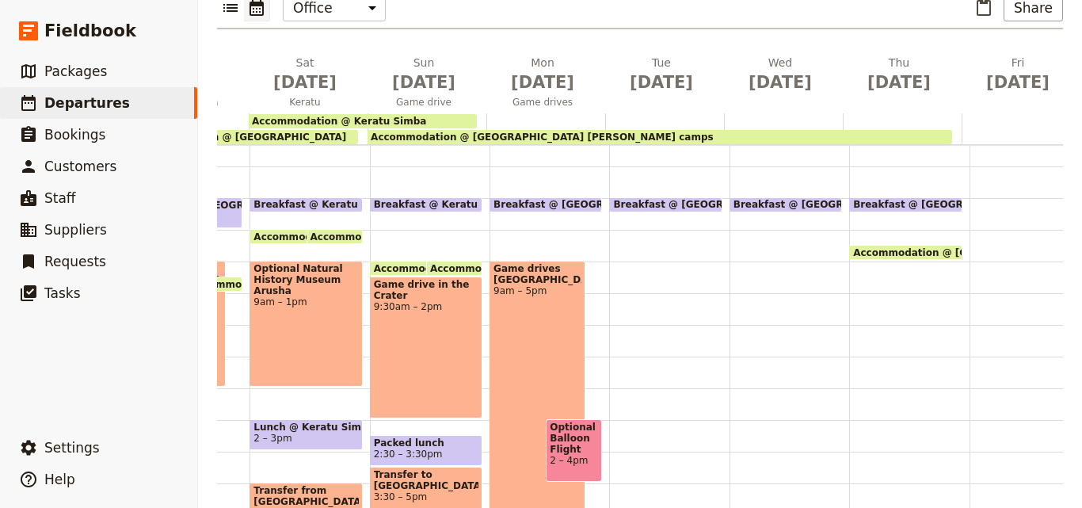
scroll to position [248, 0]
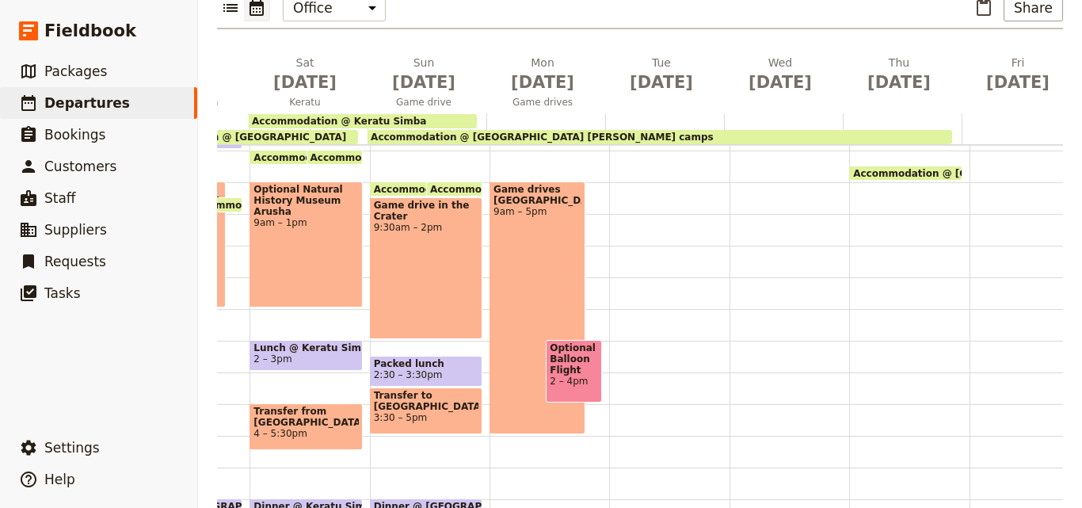
click at [526, 336] on div "Game drives [GEOGRAPHIC_DATA] 9am – 5pm" at bounding box center [538, 307] width 96 height 253
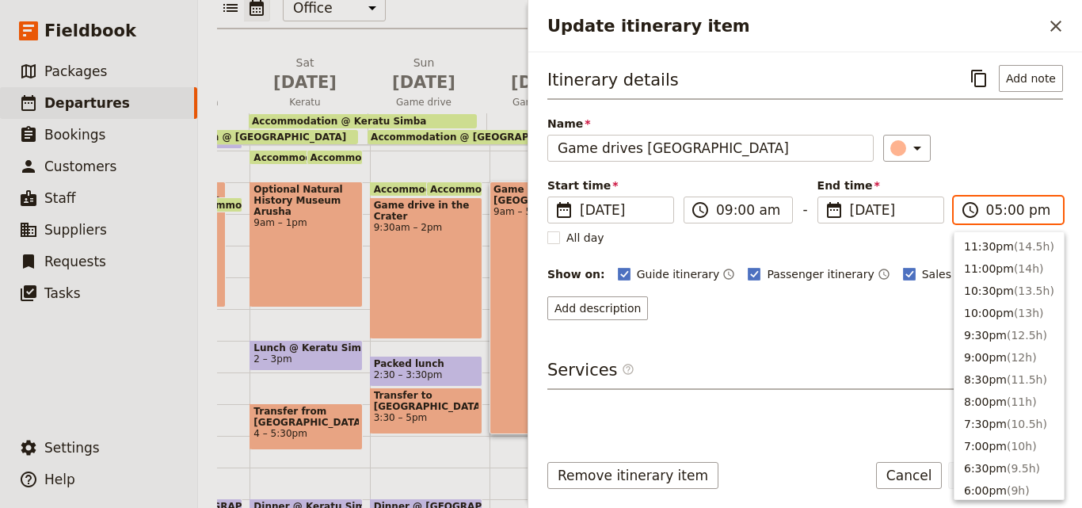
click at [991, 214] on input "05:00 pm" at bounding box center [1019, 209] width 67 height 19
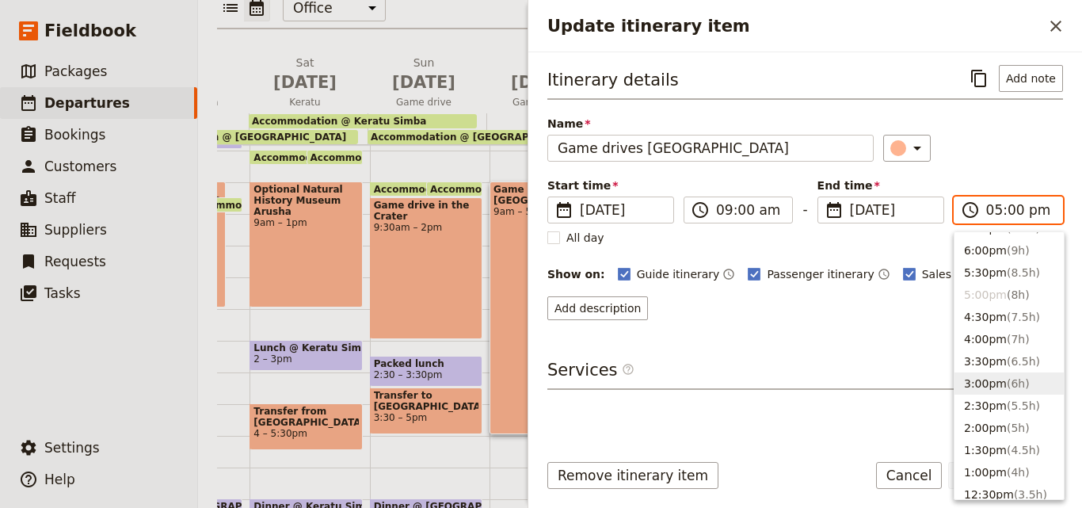
scroll to position [212, 0]
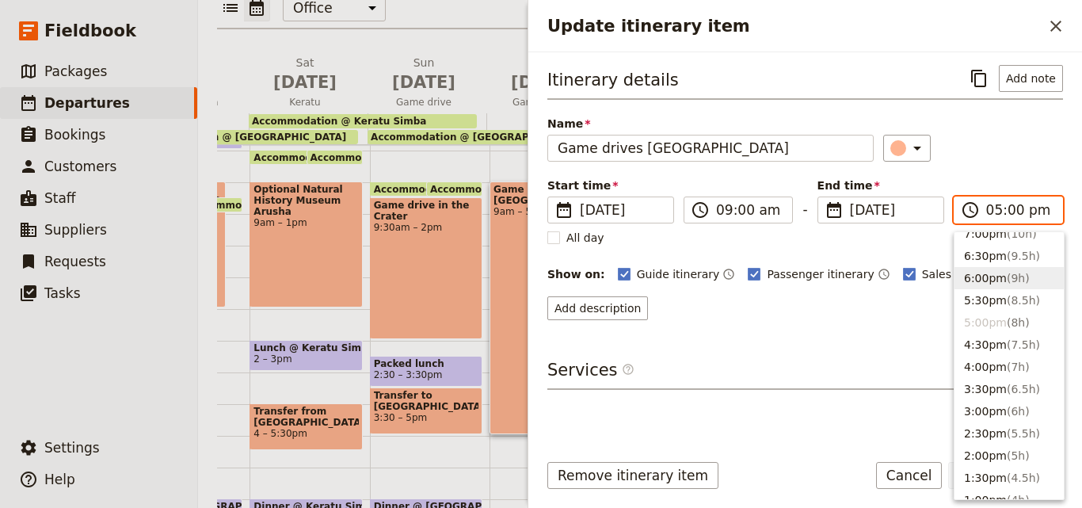
click at [1007, 279] on span "( 9h )" at bounding box center [1018, 278] width 23 height 13
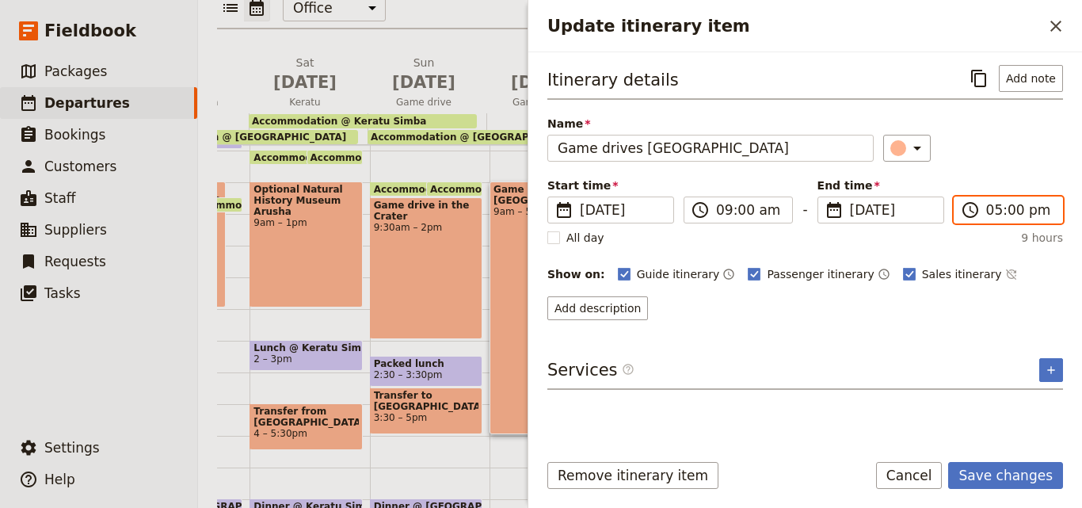
type input "06:00 pm"
click at [1013, 467] on button "Save changes" at bounding box center [1005, 475] width 115 height 27
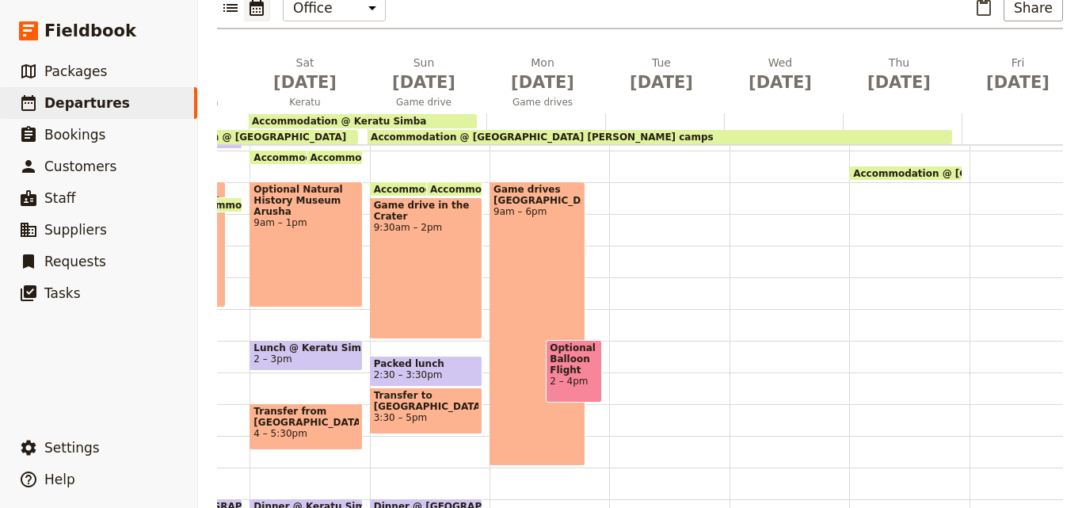
click at [589, 283] on div "Breakfast @ [GEOGRAPHIC_DATA][PERSON_NAME] 7 – 7:30am Game drives [GEOGRAPHIC_D…" at bounding box center [550, 277] width 120 height 760
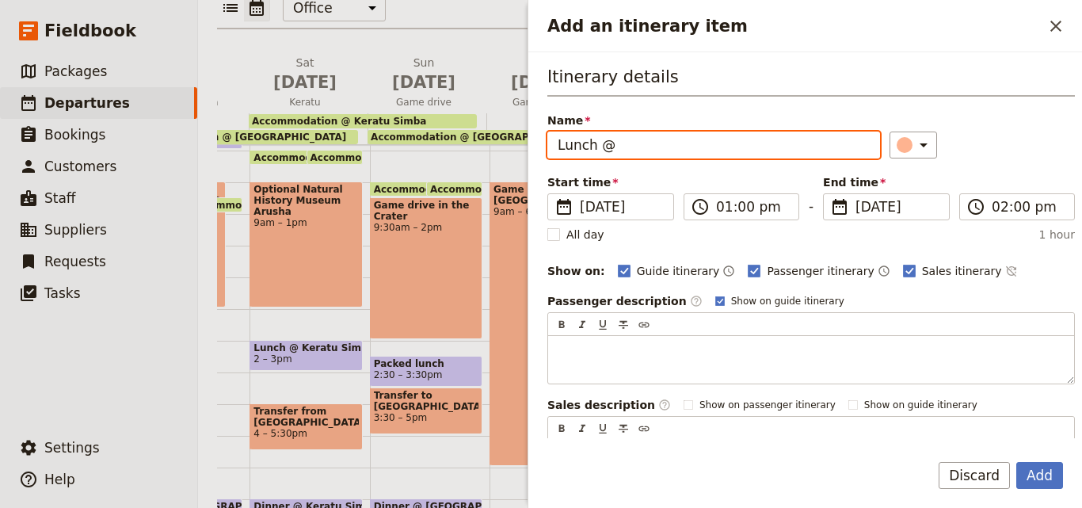
paste input "Tanzania [PERSON_NAME] Camp"
click at [620, 143] on input "Lunch @ [GEOGRAPHIC_DATA][PERSON_NAME]" at bounding box center [713, 144] width 333 height 27
click at [618, 143] on input "Lunch @ [GEOGRAPHIC_DATA][PERSON_NAME]" at bounding box center [713, 144] width 333 height 27
type input "Lunch @ [GEOGRAPHIC_DATA][PERSON_NAME]"
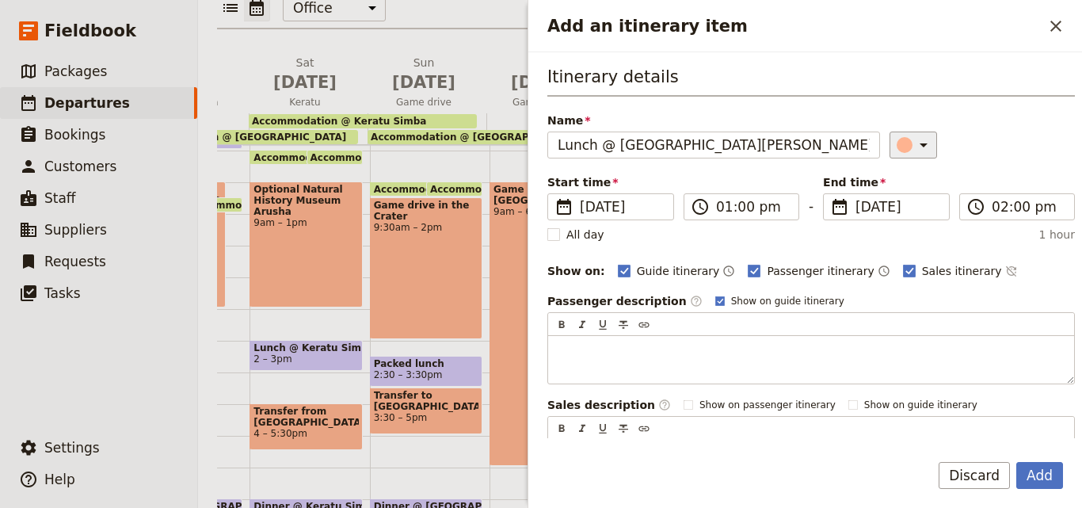
click at [890, 144] on button "​" at bounding box center [914, 144] width 48 height 27
click at [911, 212] on div "button" at bounding box center [908, 216] width 16 height 16
click at [1044, 468] on button "Add" at bounding box center [1039, 475] width 47 height 27
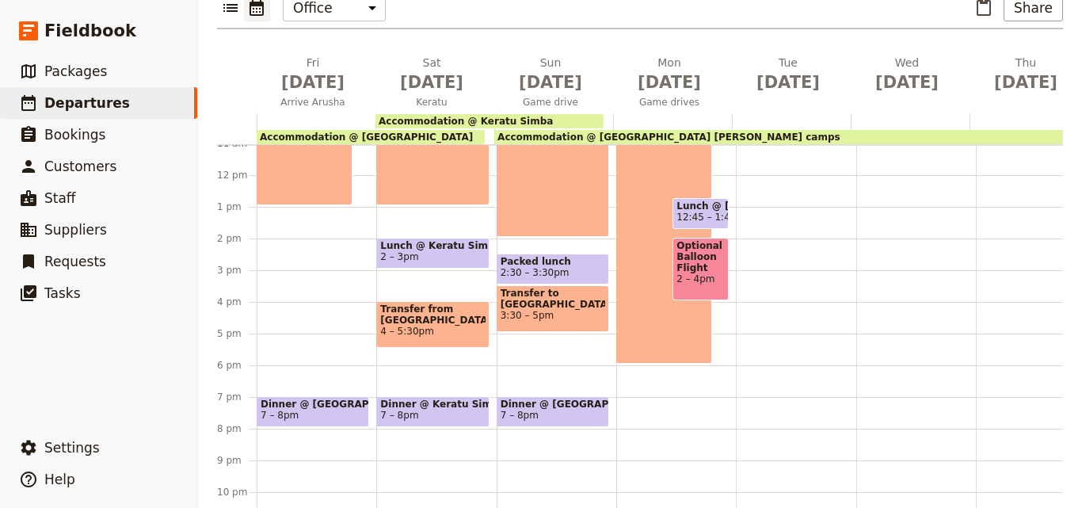
scroll to position [403, 0]
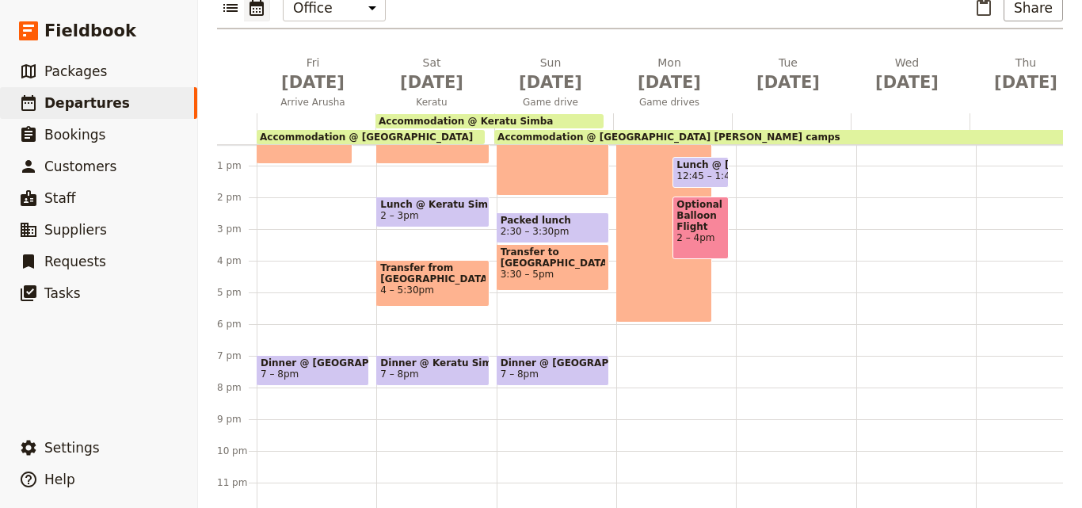
click at [576, 357] on span "Dinner @ [GEOGRAPHIC_DATA] [PERSON_NAME] camps" at bounding box center [553, 362] width 105 height 11
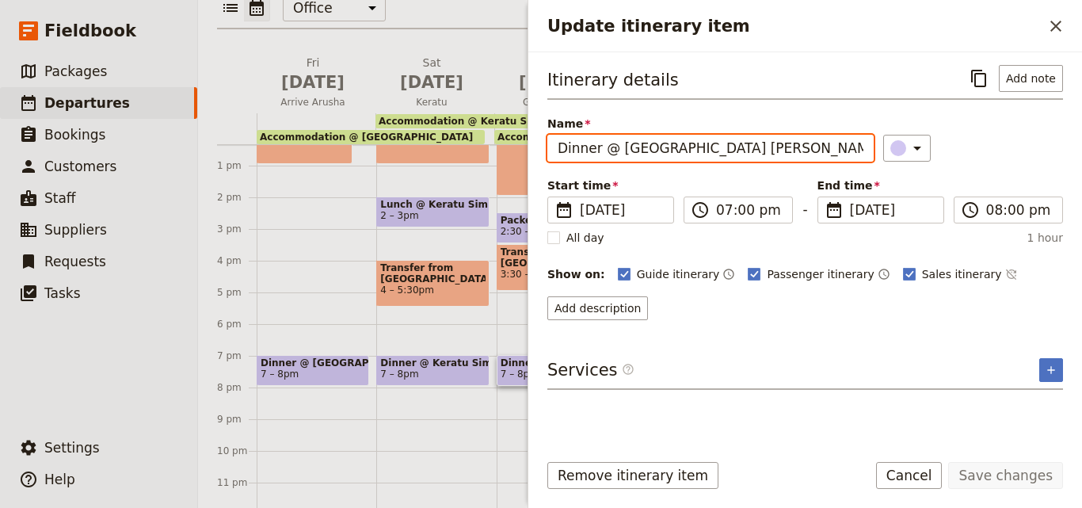
drag, startPoint x: 752, startPoint y: 154, endPoint x: 545, endPoint y: 153, distance: 207.5
click at [545, 153] on div "Itinerary details ​ Add note Name Dinner @ [GEOGRAPHIC_DATA] [PERSON_NAME] camp…" at bounding box center [805, 245] width 554 height 386
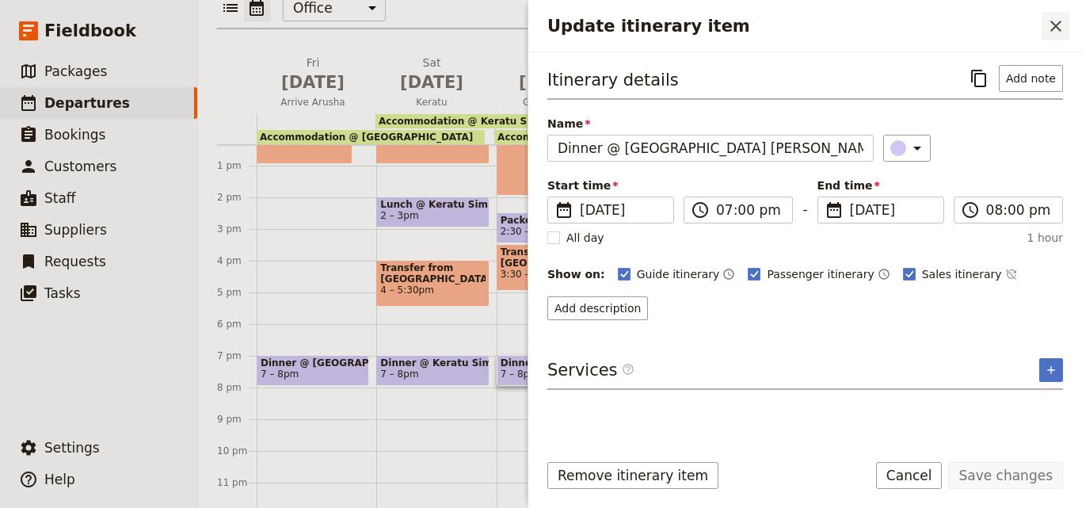
click at [1054, 22] on icon "Close drawer" at bounding box center [1055, 26] width 19 height 19
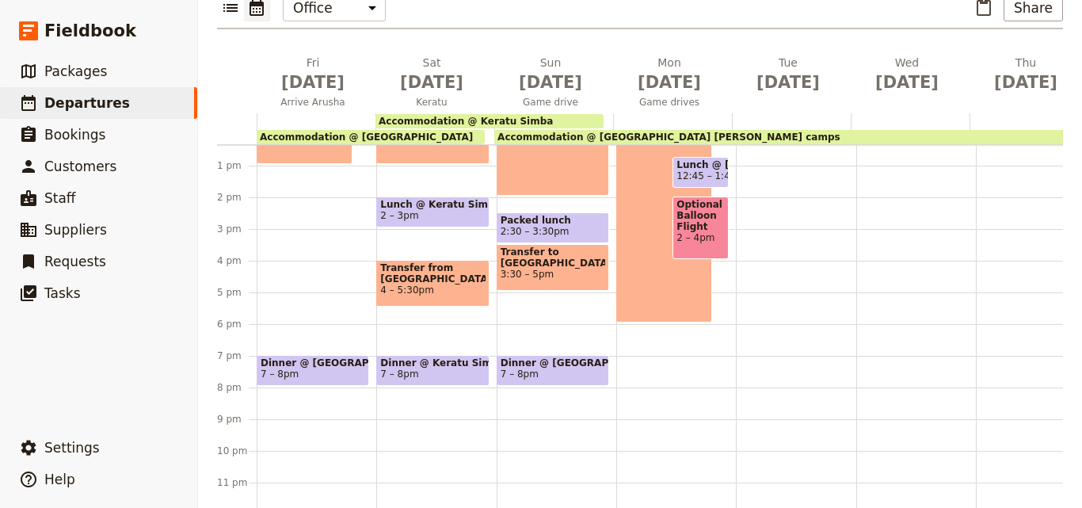
click at [617, 322] on div "Breakfast @ [GEOGRAPHIC_DATA][PERSON_NAME] 7 – 7:30am Game drives [GEOGRAPHIC_D…" at bounding box center [676, 134] width 120 height 760
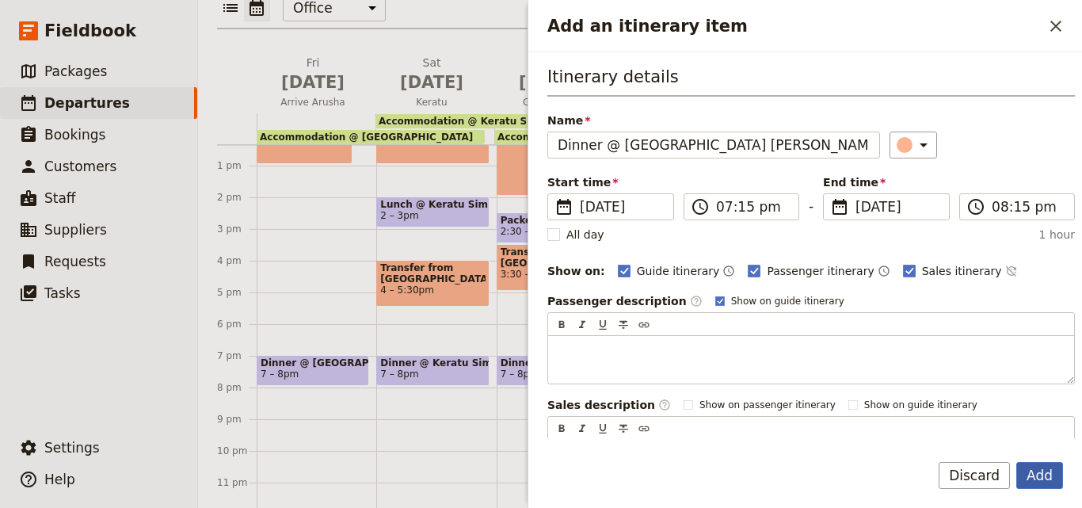
type input "Dinner @ [GEOGRAPHIC_DATA] [PERSON_NAME] camps"
click at [1052, 475] on button "Add" at bounding box center [1039, 475] width 47 height 27
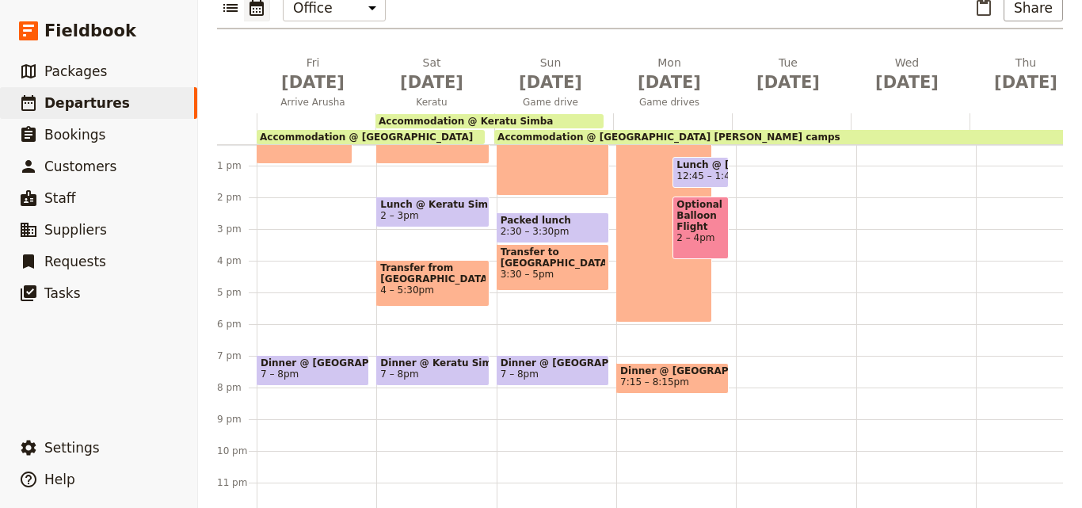
click at [671, 387] on span at bounding box center [672, 390] width 111 height 6
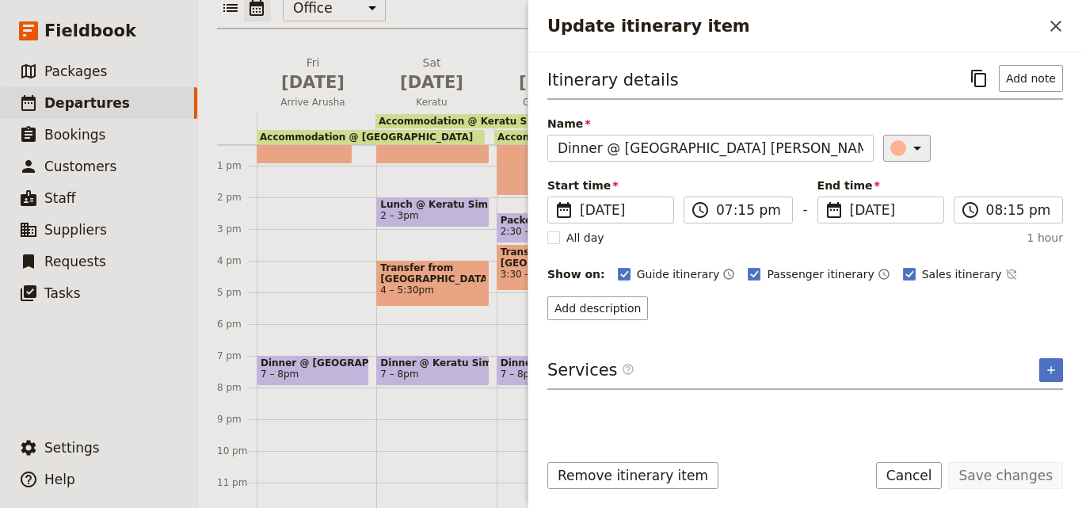
click at [908, 145] on icon "Update itinerary item" at bounding box center [917, 148] width 19 height 19
click at [911, 208] on button "button" at bounding box center [907, 200] width 19 height 19
click at [915, 131] on div "Name Dinner @ [GEOGRAPHIC_DATA] [PERSON_NAME] camps ​" at bounding box center [805, 139] width 516 height 46
click at [912, 143] on icon "Update itinerary item" at bounding box center [917, 148] width 19 height 19
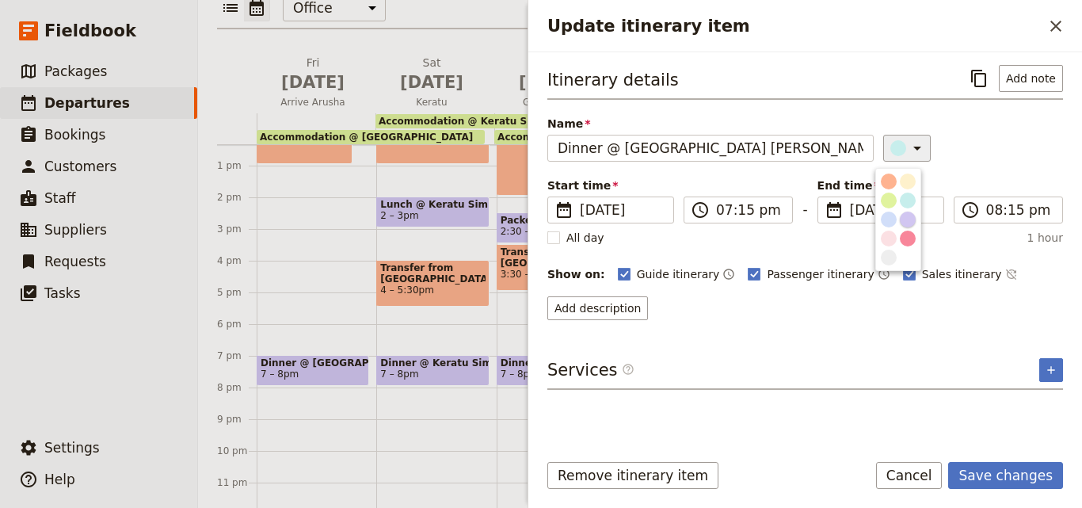
click at [905, 219] on div "button" at bounding box center [908, 219] width 16 height 16
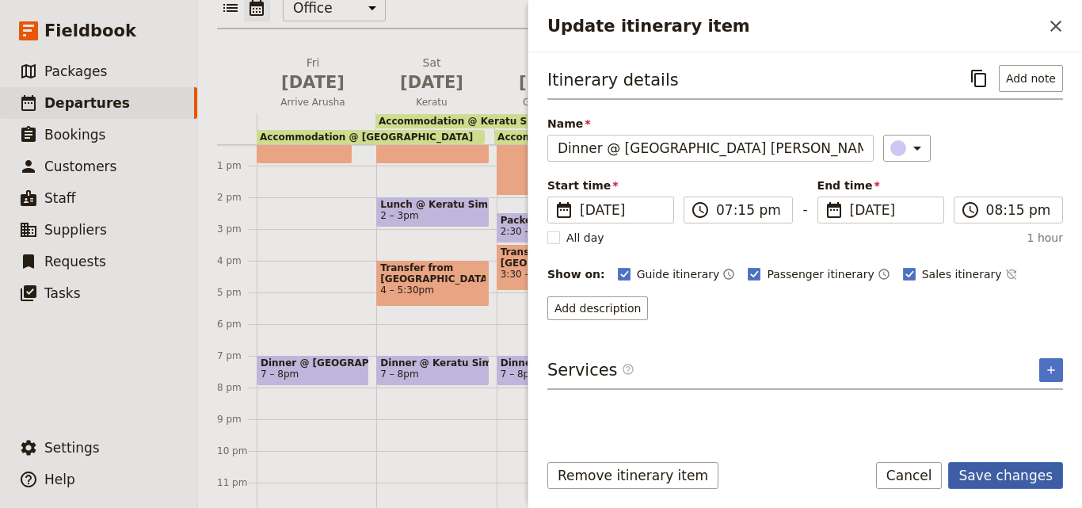
click at [977, 465] on button "Save changes" at bounding box center [1005, 475] width 115 height 27
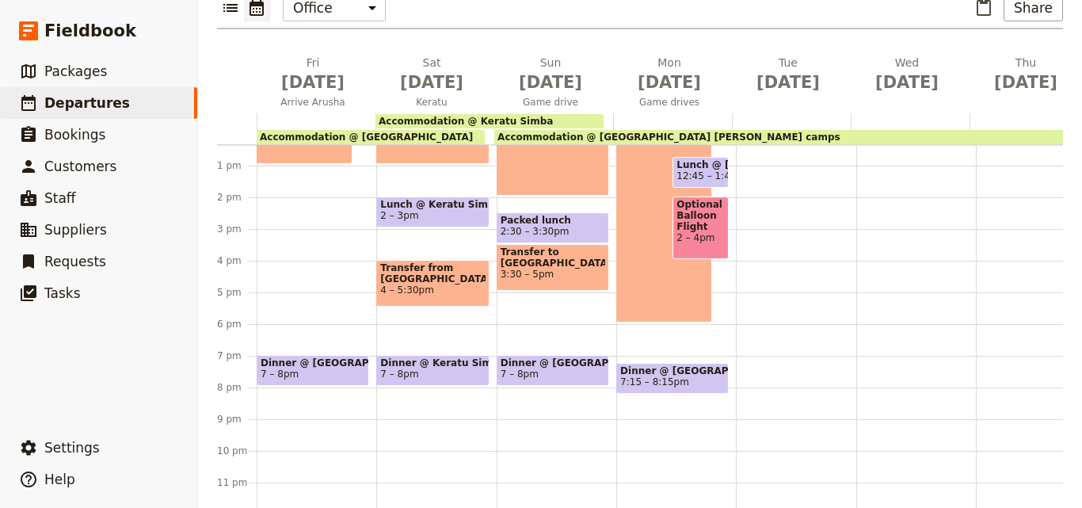
click at [708, 365] on span "Dinner @ [GEOGRAPHIC_DATA] [PERSON_NAME] camps" at bounding box center [672, 370] width 105 height 11
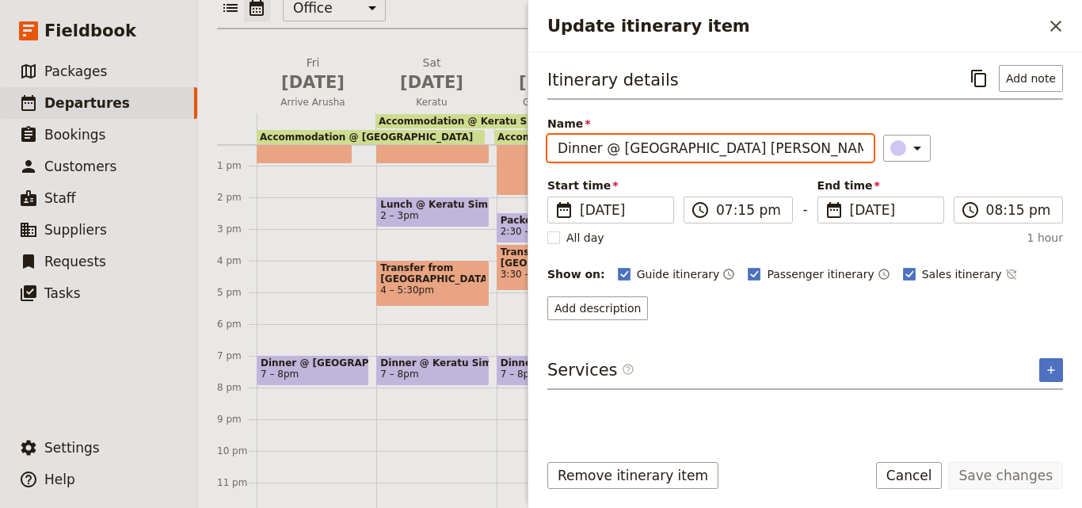
drag, startPoint x: 771, startPoint y: 150, endPoint x: 526, endPoint y: 147, distance: 244.8
click at [526, 147] on div "[DATE] - [GEOGRAPHIC_DATA] - [PERSON_NAME]'s Family Trip ​ Draft [DATE] – [DATE…" at bounding box center [640, 254] width 884 height 508
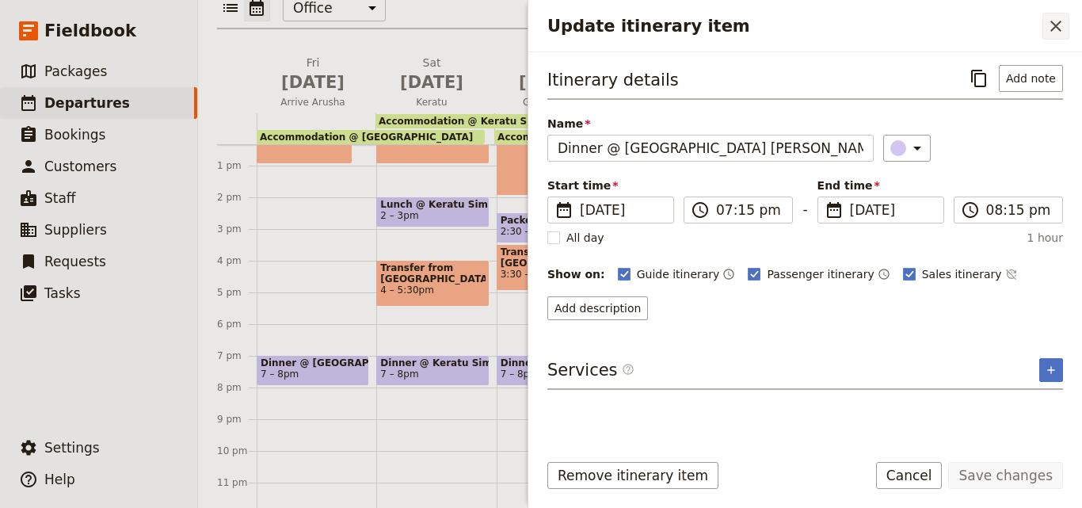
click at [1063, 33] on icon "Close drawer" at bounding box center [1055, 26] width 19 height 19
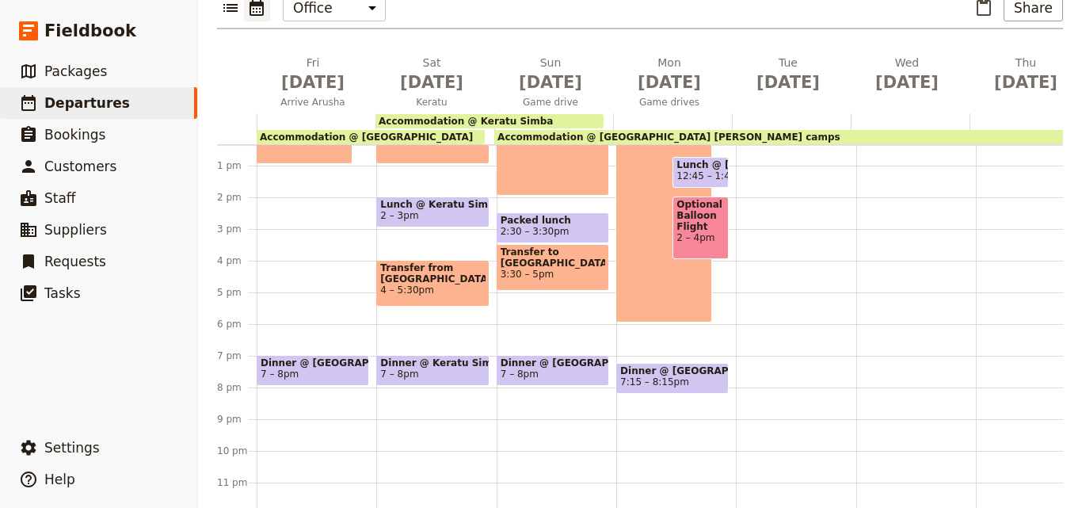
click at [768, 314] on div "Breakfast @ [GEOGRAPHIC_DATA][PERSON_NAME] 7 – 7:30am" at bounding box center [796, 134] width 120 height 760
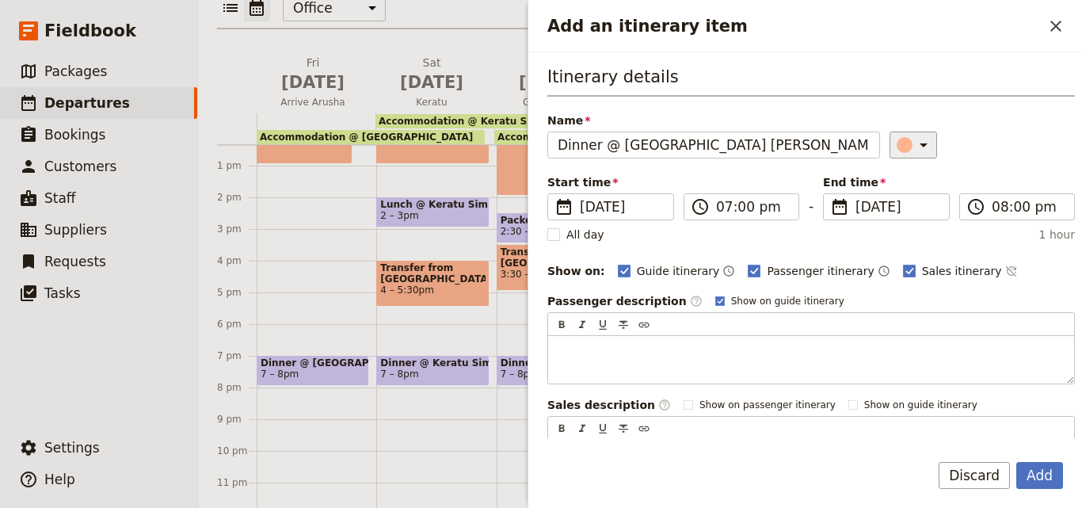
type input "Dinner @ [GEOGRAPHIC_DATA] [PERSON_NAME] camps"
click at [914, 141] on icon "Add an itinerary item" at bounding box center [923, 144] width 19 height 19
click at [913, 211] on div "button" at bounding box center [908, 216] width 16 height 16
click at [1046, 472] on button "Add" at bounding box center [1039, 475] width 47 height 27
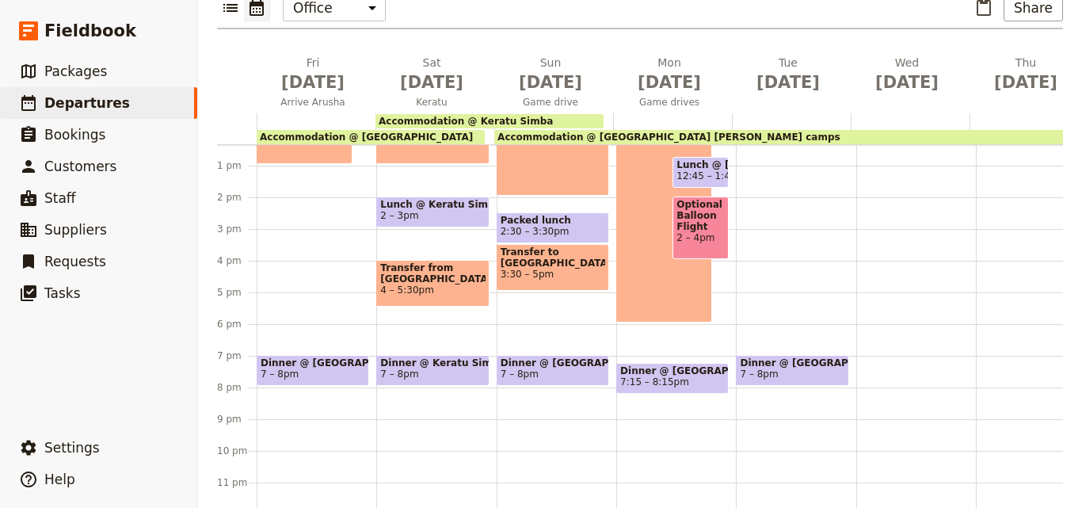
click at [885, 322] on div "Breakfast @ [GEOGRAPHIC_DATA][PERSON_NAME] 7 – 7:30am" at bounding box center [916, 134] width 120 height 760
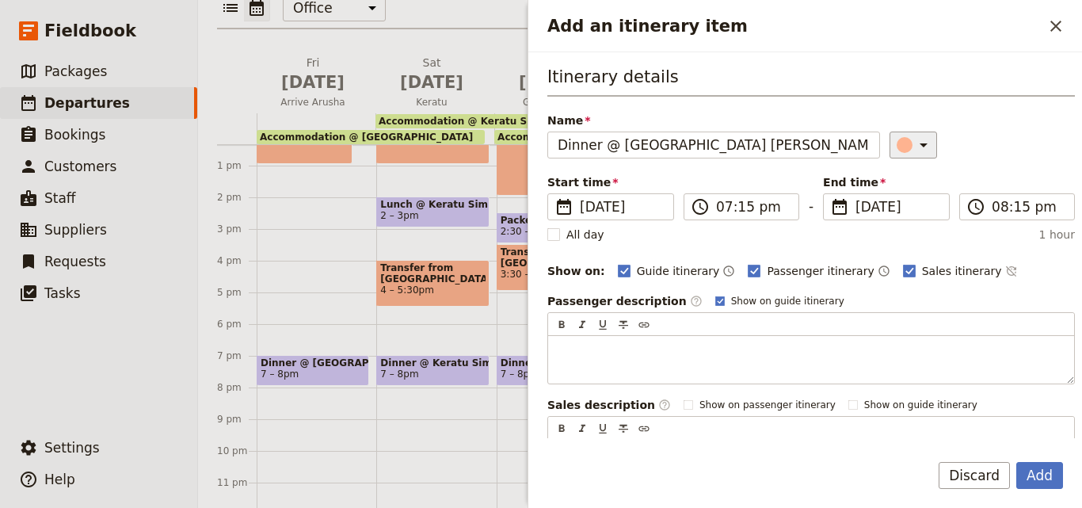
type input "Dinner @ [GEOGRAPHIC_DATA] [PERSON_NAME] camps"
click at [890, 139] on button "​" at bounding box center [914, 144] width 48 height 27
click at [904, 219] on div "button" at bounding box center [908, 216] width 16 height 16
click at [1056, 473] on button "Add" at bounding box center [1039, 475] width 47 height 27
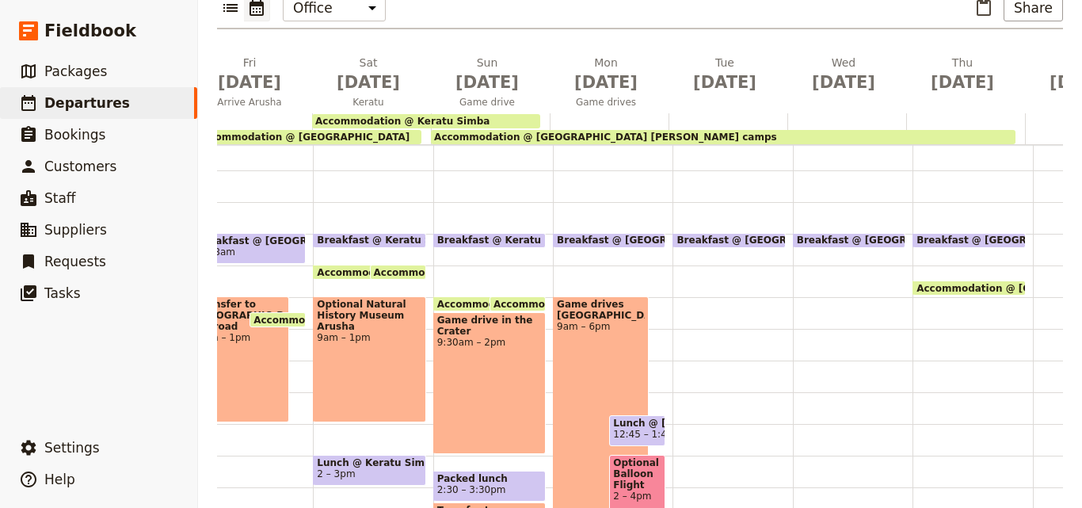
scroll to position [134, 0]
click at [596, 320] on span "9am – 6pm" at bounding box center [601, 325] width 88 height 11
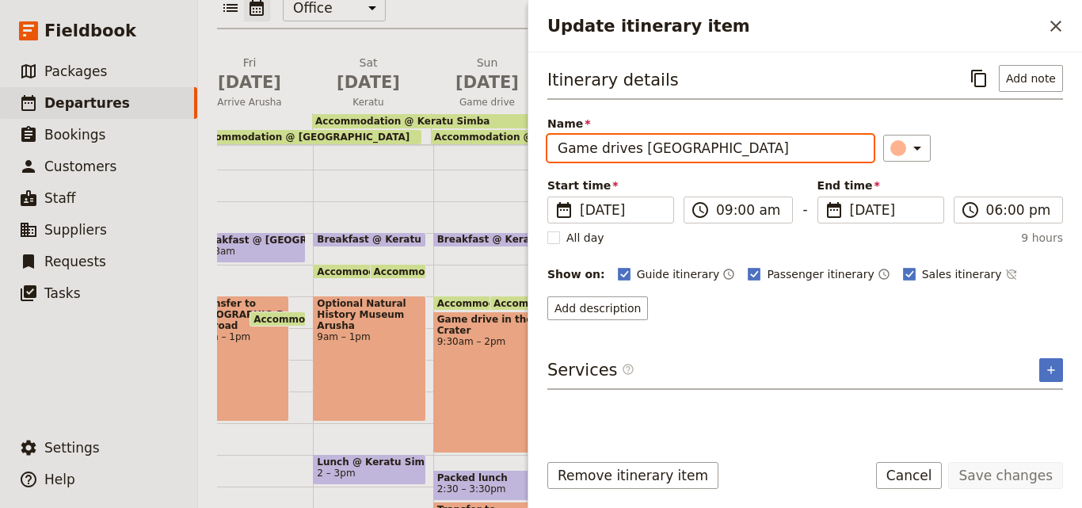
drag, startPoint x: 794, startPoint y: 150, endPoint x: 547, endPoint y: 151, distance: 247.9
click at [547, 151] on div "Itinerary details ​ Add note Name Game drives [GEOGRAPHIC_DATA] ​ Start time ​ …" at bounding box center [805, 245] width 554 height 386
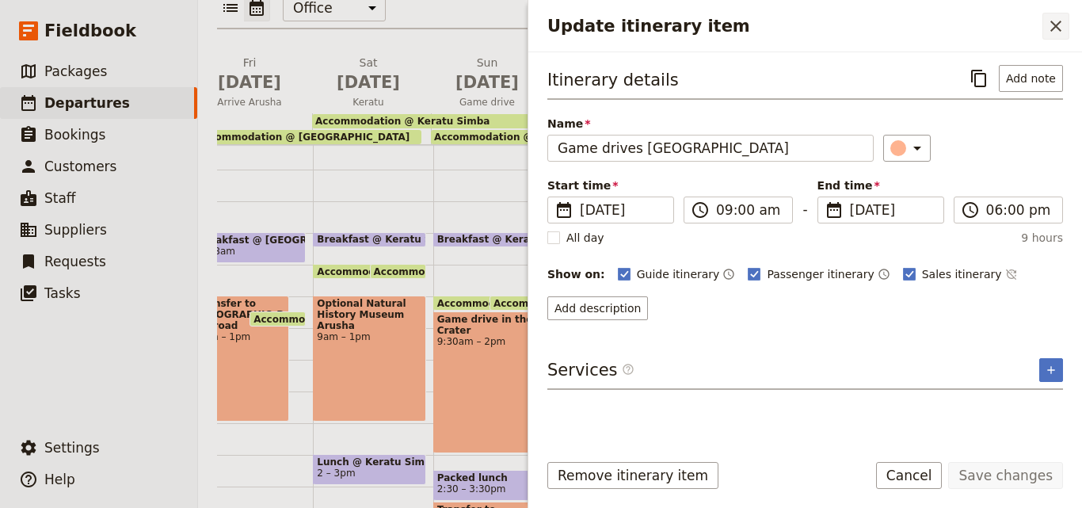
click at [1049, 28] on icon "Close drawer" at bounding box center [1055, 26] width 19 height 19
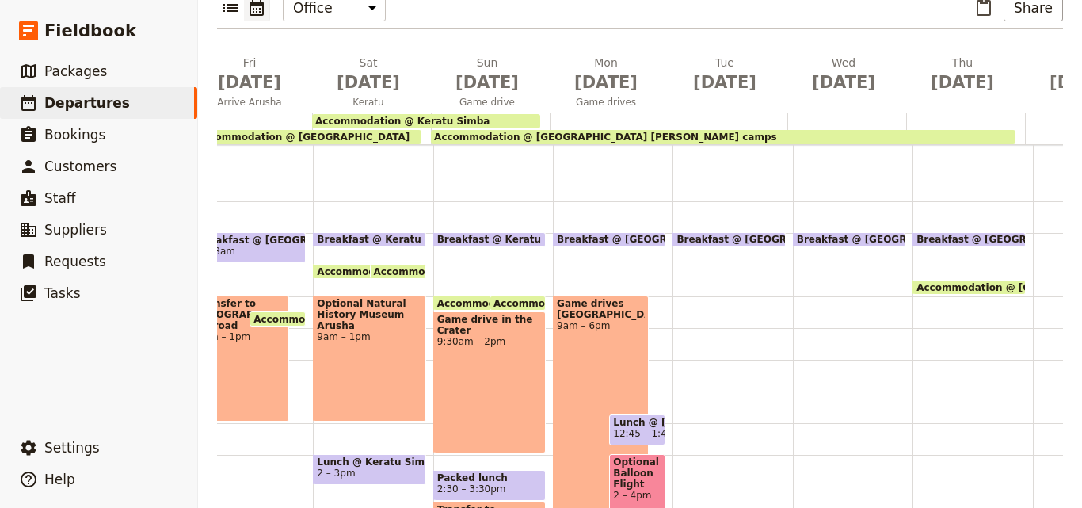
scroll to position [211, 0]
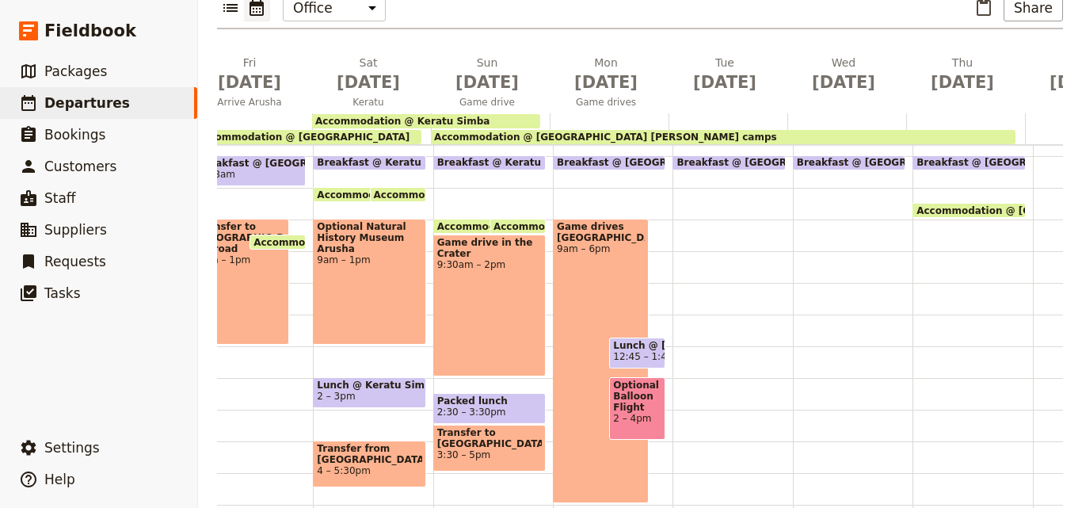
click at [688, 194] on div "Breakfast @ [GEOGRAPHIC_DATA][PERSON_NAME] 7 – 7:30am Dinner @ [GEOGRAPHIC_DATA…" at bounding box center [732, 314] width 120 height 760
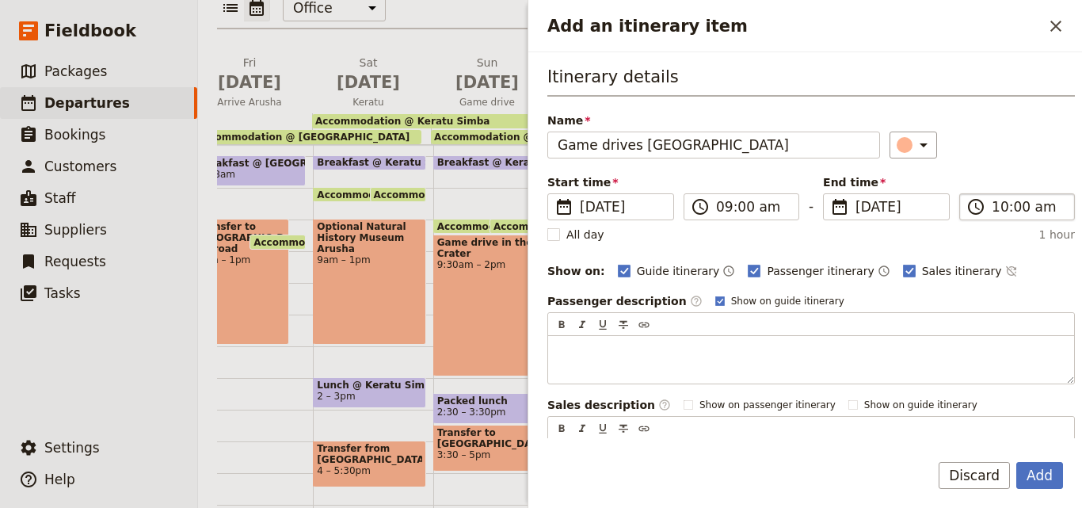
type input "Game drives [GEOGRAPHIC_DATA]"
click at [992, 206] on input "10:00 am" at bounding box center [1028, 206] width 73 height 19
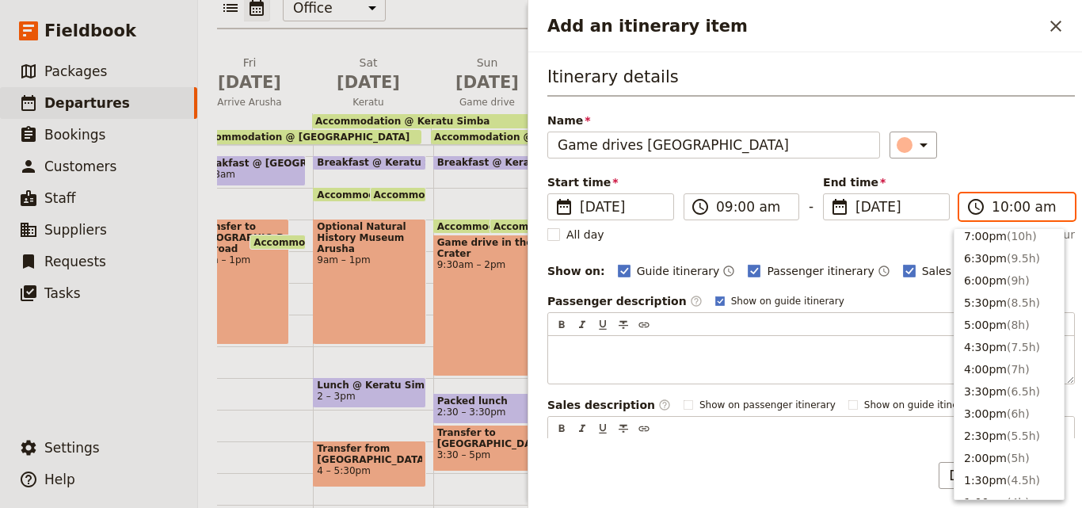
scroll to position [206, 0]
click at [989, 274] on button "6:00pm ( 9h )" at bounding box center [1008, 281] width 109 height 22
type input "06:00 pm"
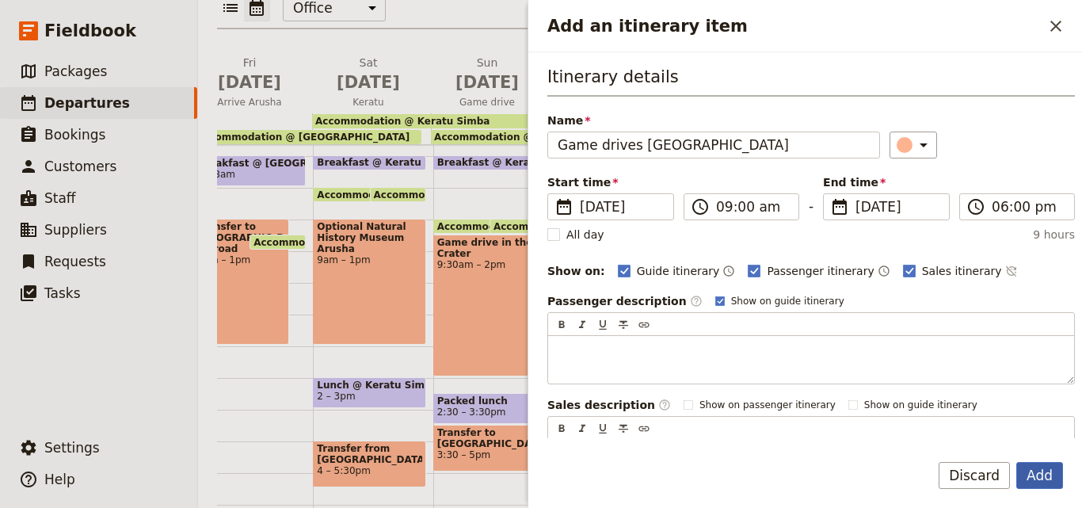
click at [1041, 480] on button "Add" at bounding box center [1039, 475] width 47 height 27
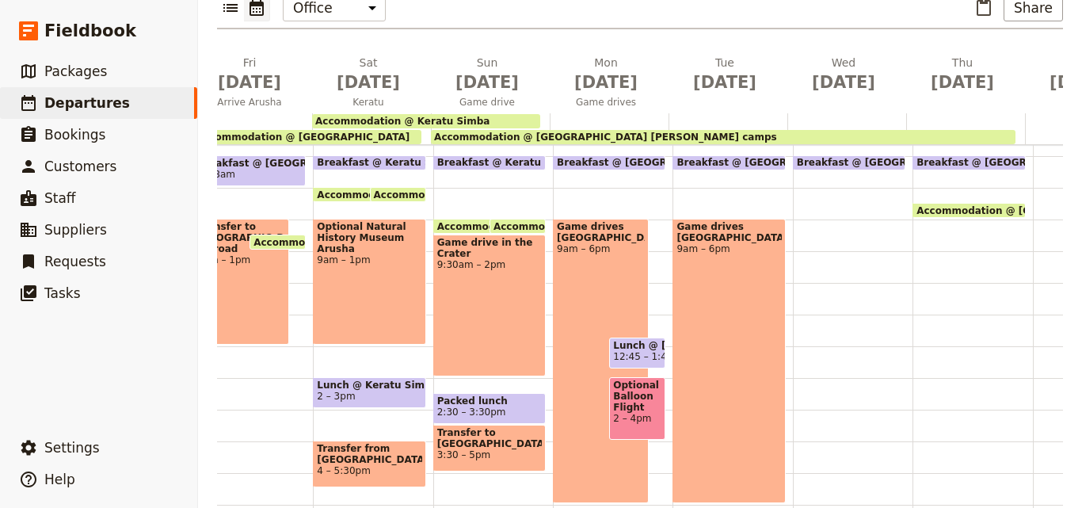
click at [825, 189] on div "Breakfast @ [GEOGRAPHIC_DATA][PERSON_NAME] 7 – 7:30am Dinner @ [GEOGRAPHIC_DATA…" at bounding box center [853, 314] width 120 height 760
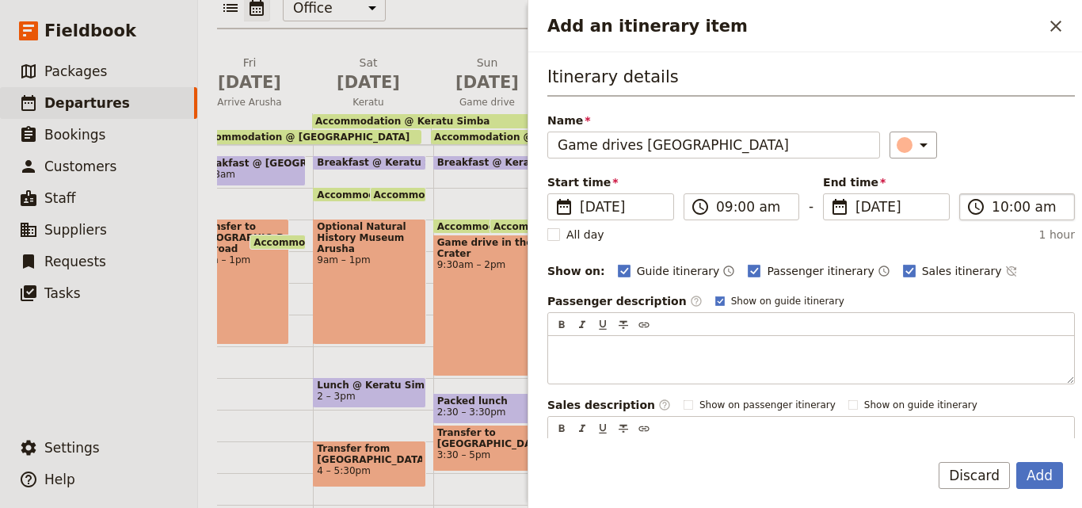
type input "Game drives [GEOGRAPHIC_DATA]"
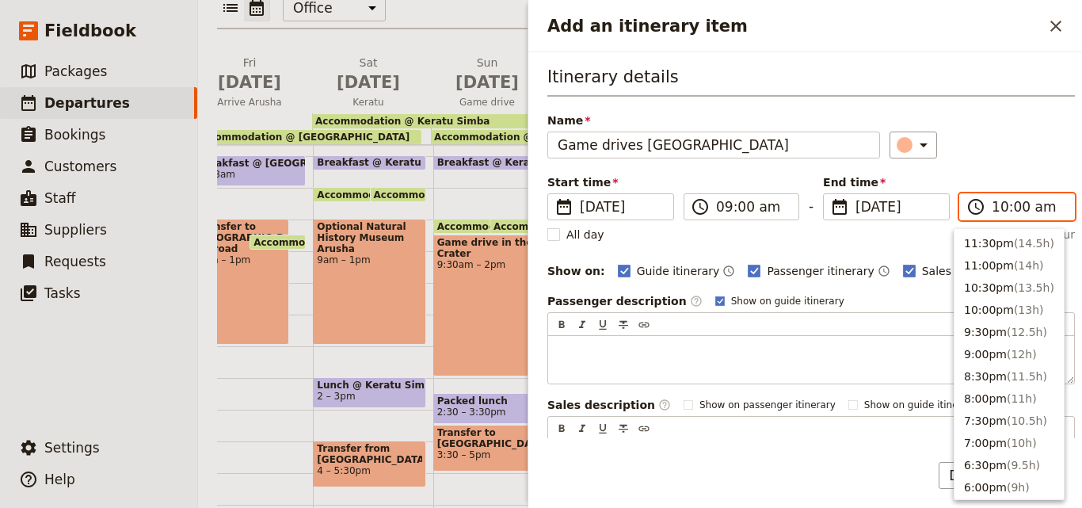
click at [1000, 210] on input "10:00 am" at bounding box center [1028, 206] width 73 height 19
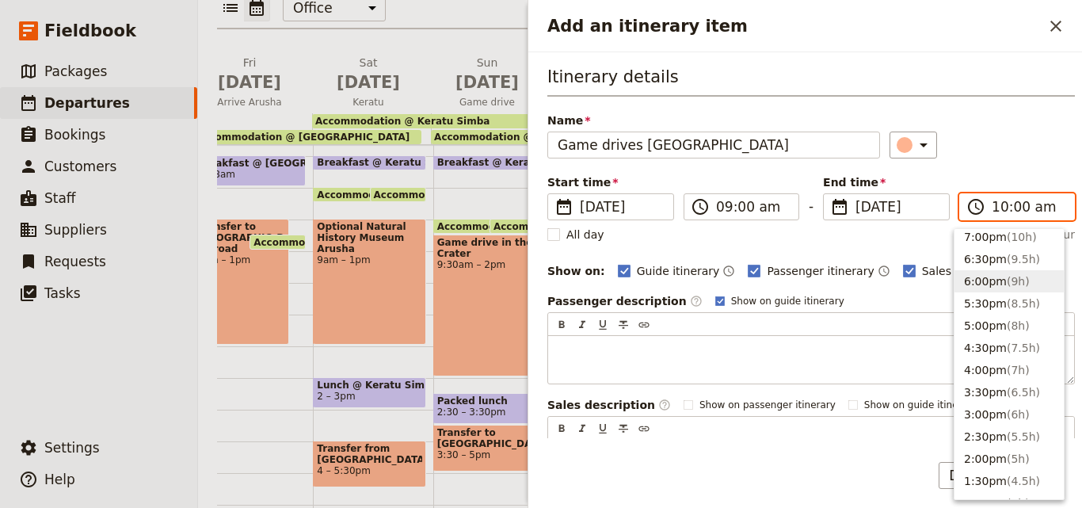
click at [1007, 281] on span "( 9h )" at bounding box center [1018, 281] width 23 height 13
type input "06:00 pm"
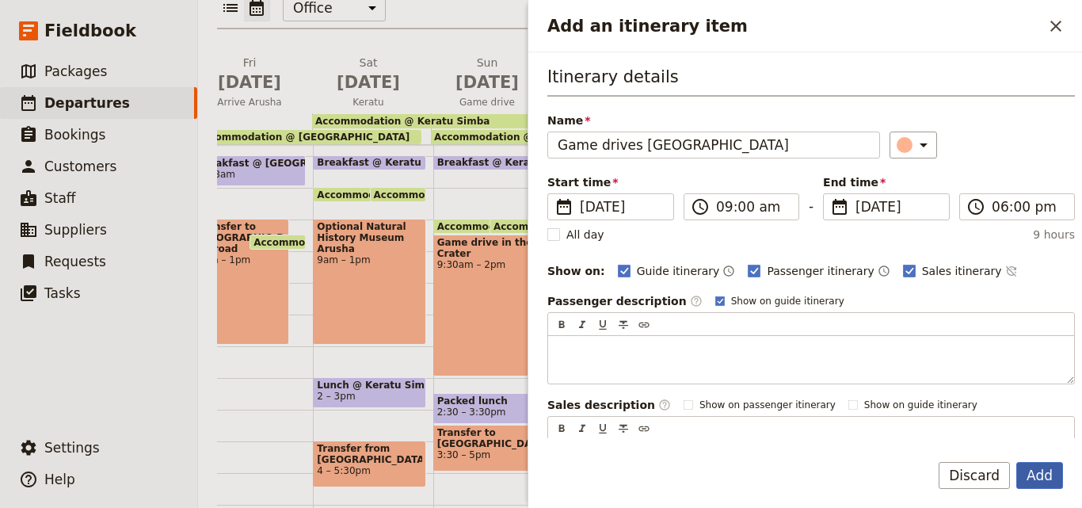
click at [1057, 472] on button "Add" at bounding box center [1039, 475] width 47 height 27
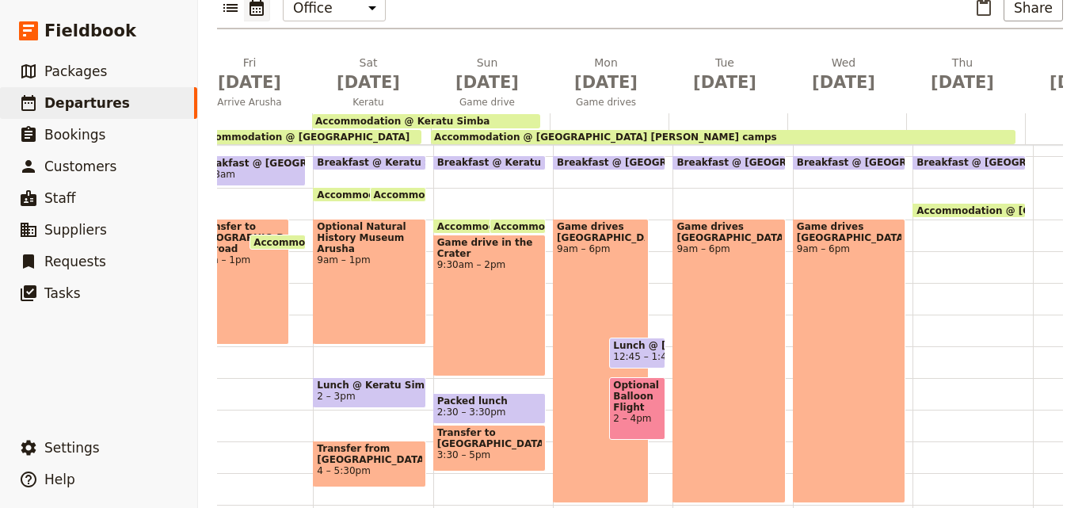
click at [638, 351] on span "12:45 – 1:45pm" at bounding box center [650, 356] width 74 height 11
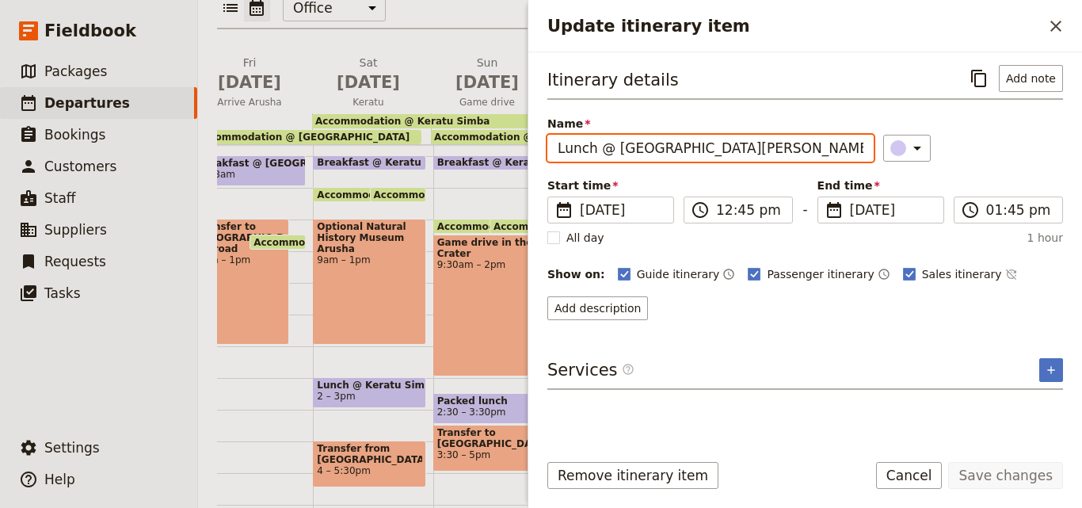
drag, startPoint x: 751, startPoint y: 146, endPoint x: 484, endPoint y: 144, distance: 266.9
click at [484, 144] on div "[DATE] - [GEOGRAPHIC_DATA] - [PERSON_NAME]'s Family Trip ​ Draft [DATE] – [DATE…" at bounding box center [640, 254] width 884 height 508
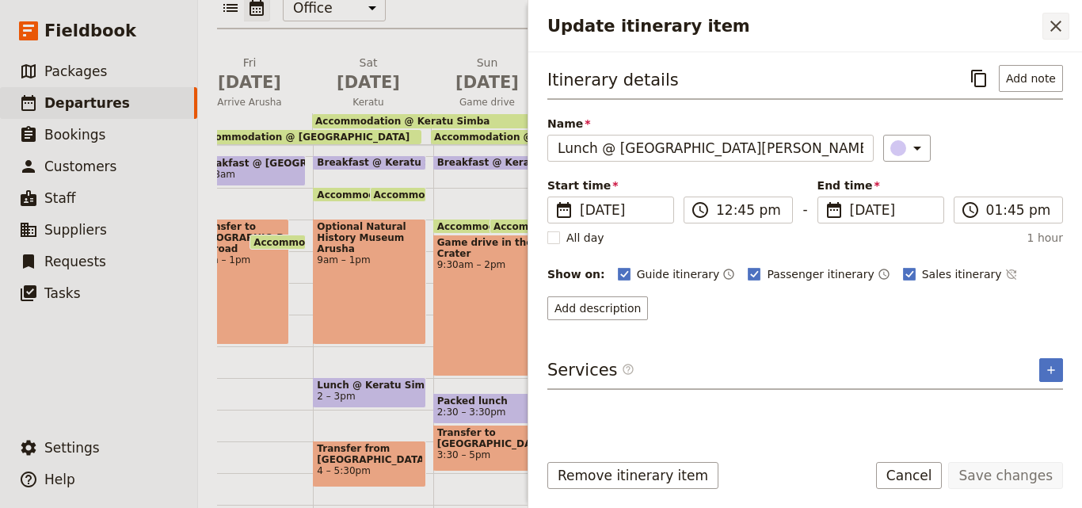
click at [1044, 26] on button "​" at bounding box center [1055, 26] width 27 height 27
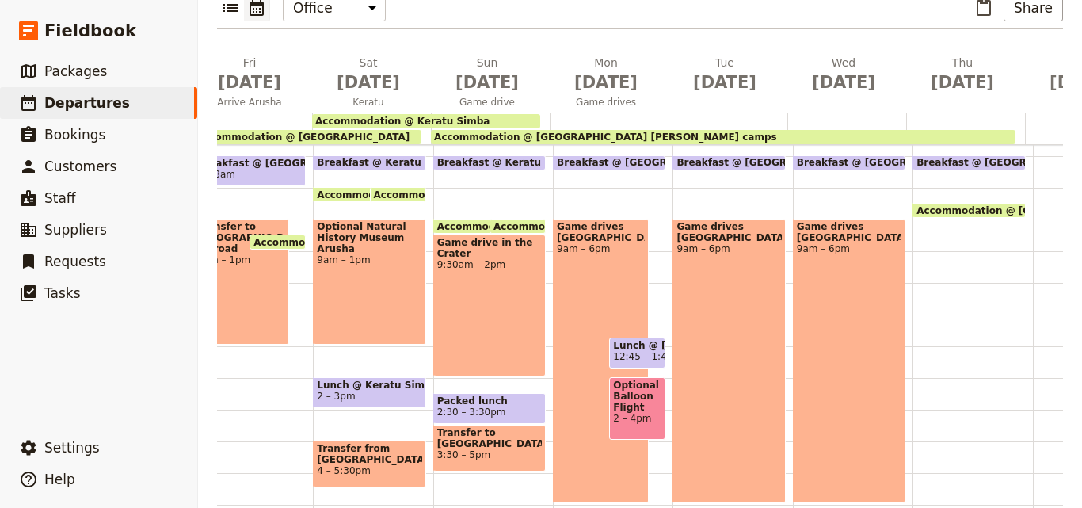
click at [780, 315] on div "Breakfast @ [GEOGRAPHIC_DATA][PERSON_NAME] 7 – 7:30am Game drives [GEOGRAPHIC_D…" at bounding box center [732, 314] width 120 height 760
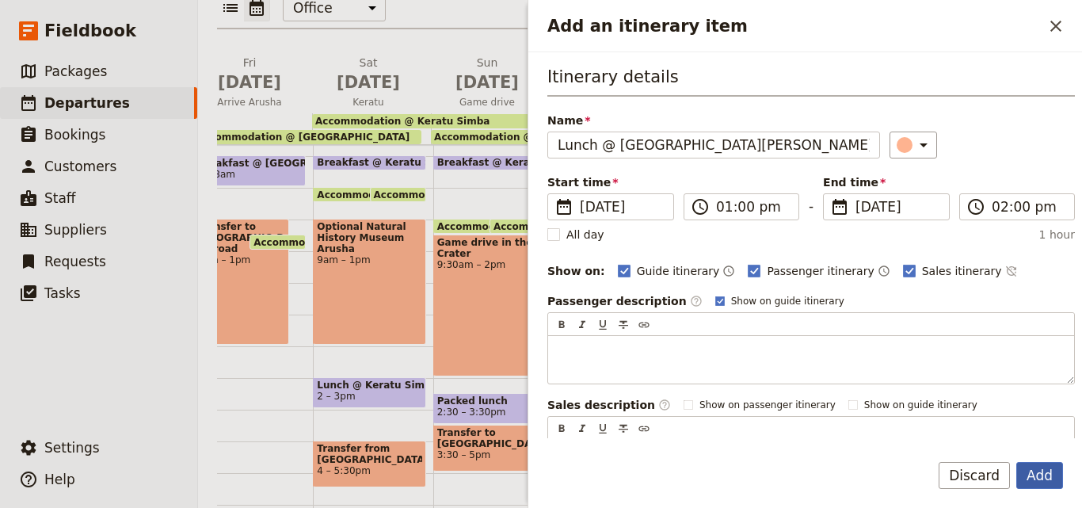
type input "Lunch @ [GEOGRAPHIC_DATA][PERSON_NAME]"
click at [1042, 465] on button "Add" at bounding box center [1039, 475] width 47 height 27
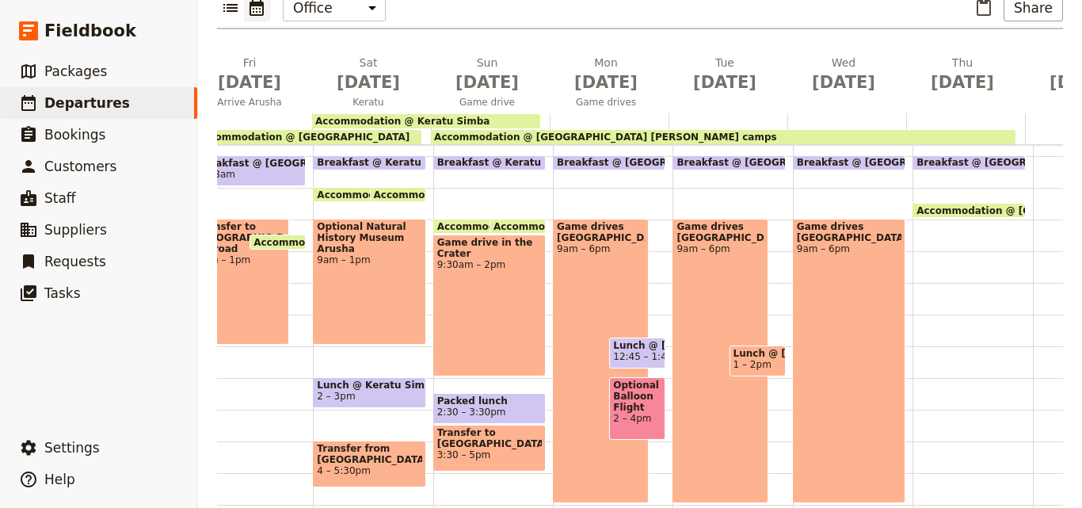
click at [745, 359] on span "1 – 2pm" at bounding box center [752, 364] width 38 height 11
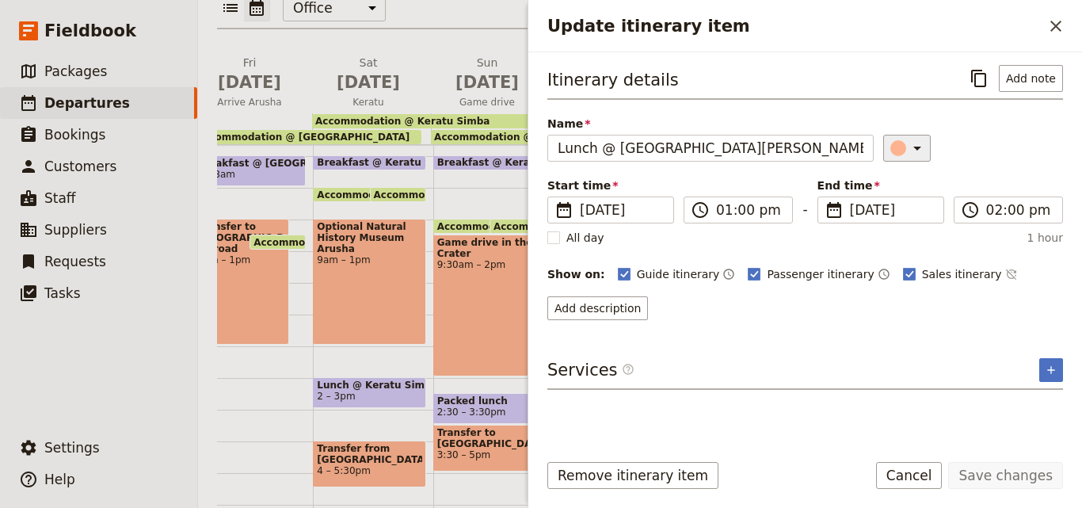
click at [908, 151] on icon "Update itinerary item" at bounding box center [917, 148] width 19 height 19
click at [909, 217] on div "button" at bounding box center [908, 219] width 16 height 16
click at [984, 480] on button "Save changes" at bounding box center [1005, 475] width 115 height 27
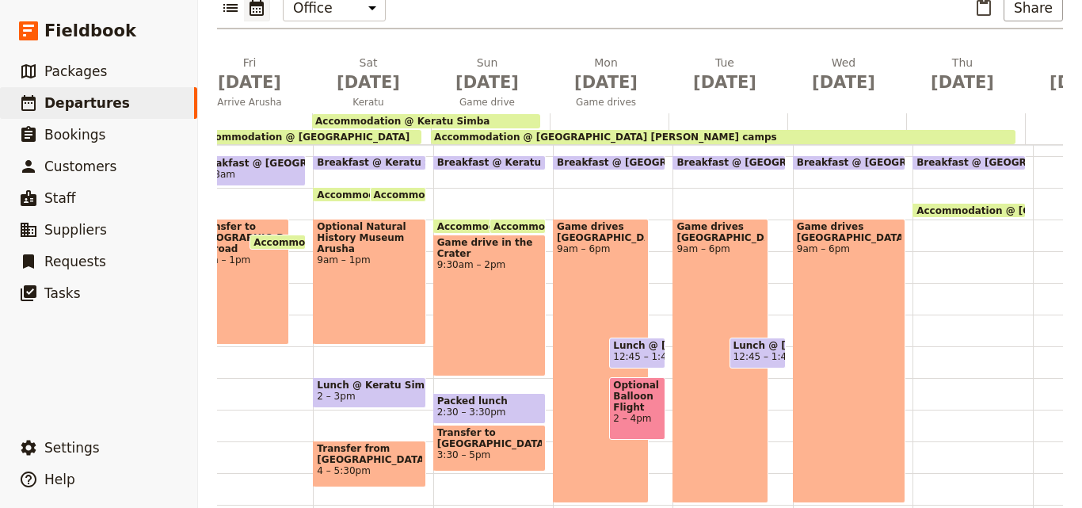
click at [901, 315] on div "Breakfast @ [GEOGRAPHIC_DATA][PERSON_NAME] 7 – 7:30am Game drives [GEOGRAPHIC_D…" at bounding box center [853, 314] width 120 height 760
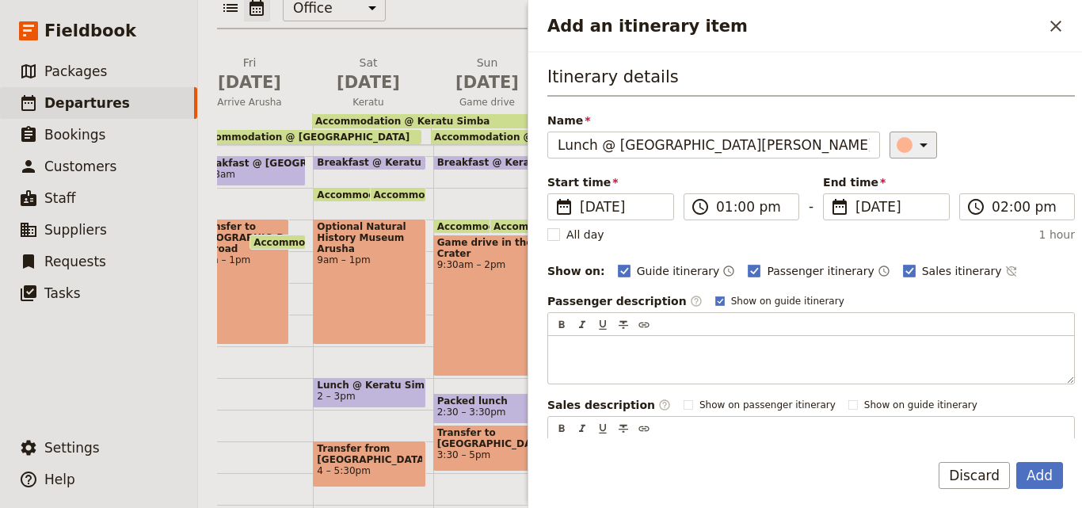
type input "Lunch @ [GEOGRAPHIC_DATA][PERSON_NAME]"
click at [914, 150] on icon "Add an itinerary item" at bounding box center [923, 144] width 19 height 19
click at [912, 209] on div "button" at bounding box center [908, 216] width 16 height 16
click at [1051, 471] on button "Add" at bounding box center [1039, 475] width 47 height 27
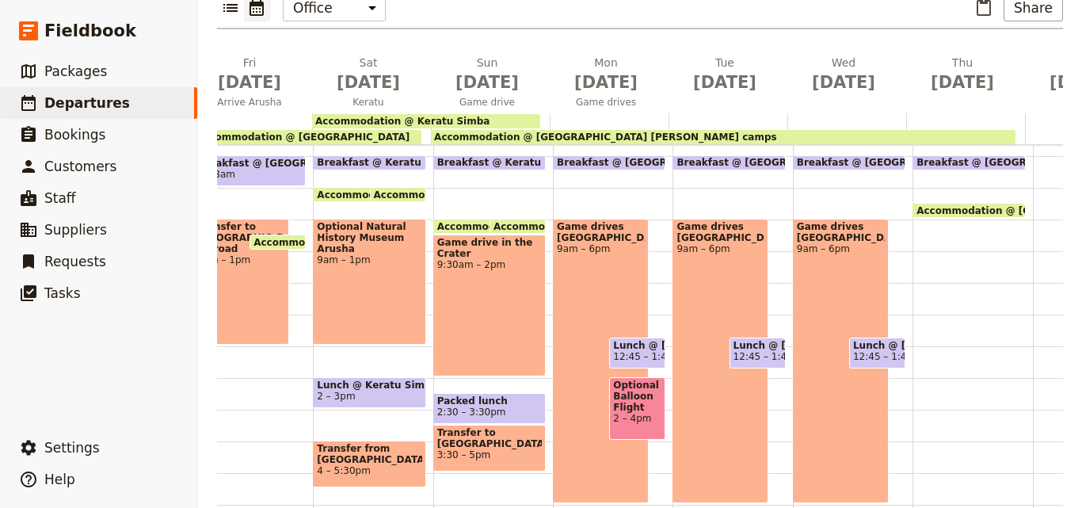
click at [648, 379] on span "Optional Balloon Flight" at bounding box center [637, 395] width 48 height 33
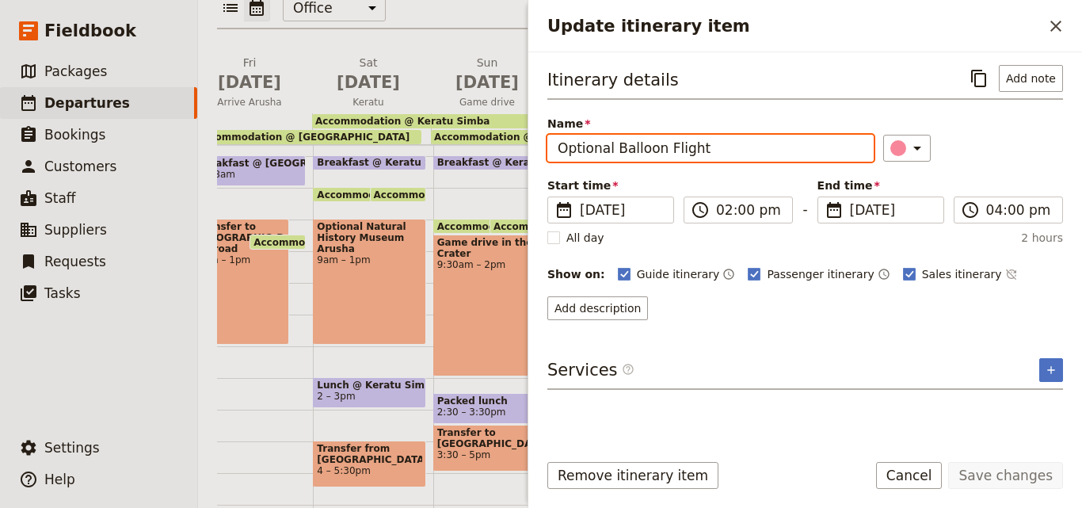
drag, startPoint x: 737, startPoint y: 157, endPoint x: 559, endPoint y: 150, distance: 177.5
click at [559, 150] on input "Optional Balloon Flight" at bounding box center [710, 148] width 326 height 27
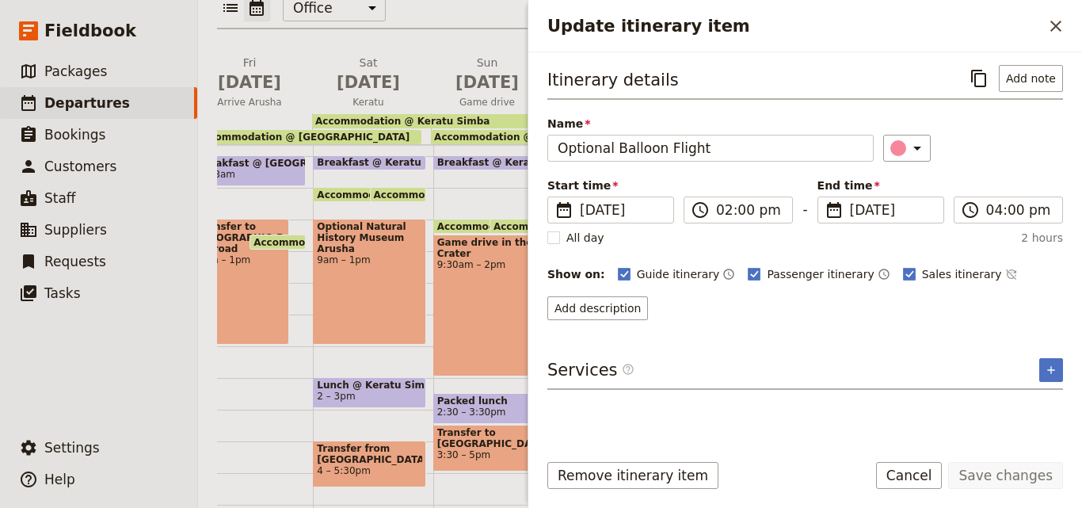
click at [1071, 30] on div "Update itinerary item ​" at bounding box center [805, 26] width 554 height 52
click at [1061, 21] on icon "Close drawer" at bounding box center [1055, 26] width 11 height 11
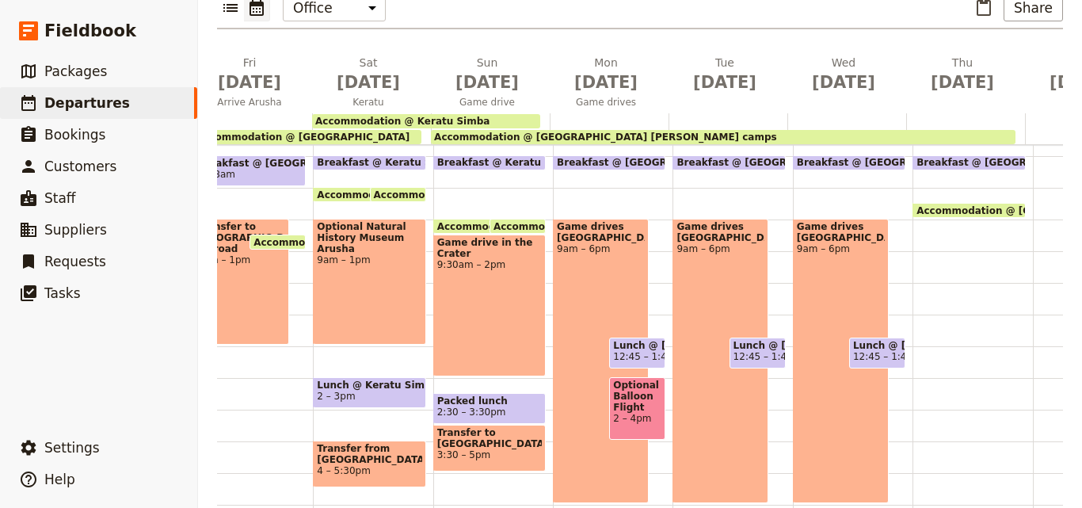
click at [769, 350] on div "Breakfast @ [GEOGRAPHIC_DATA][PERSON_NAME] 7 – 7:30am Game drives [GEOGRAPHIC_D…" at bounding box center [732, 314] width 120 height 760
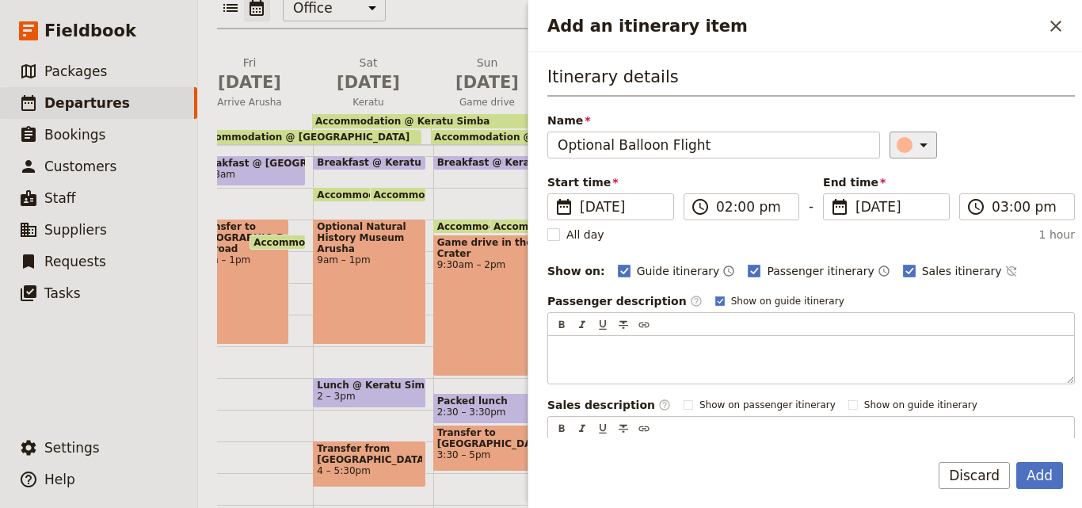
type input "Optional Balloon Flight"
click at [897, 149] on div "Add an itinerary item" at bounding box center [905, 145] width 16 height 16
click at [909, 210] on div "button" at bounding box center [908, 216] width 16 height 16
click at [914, 147] on icon "Add an itinerary item" at bounding box center [923, 144] width 19 height 19
click at [907, 232] on div "button" at bounding box center [908, 235] width 16 height 16
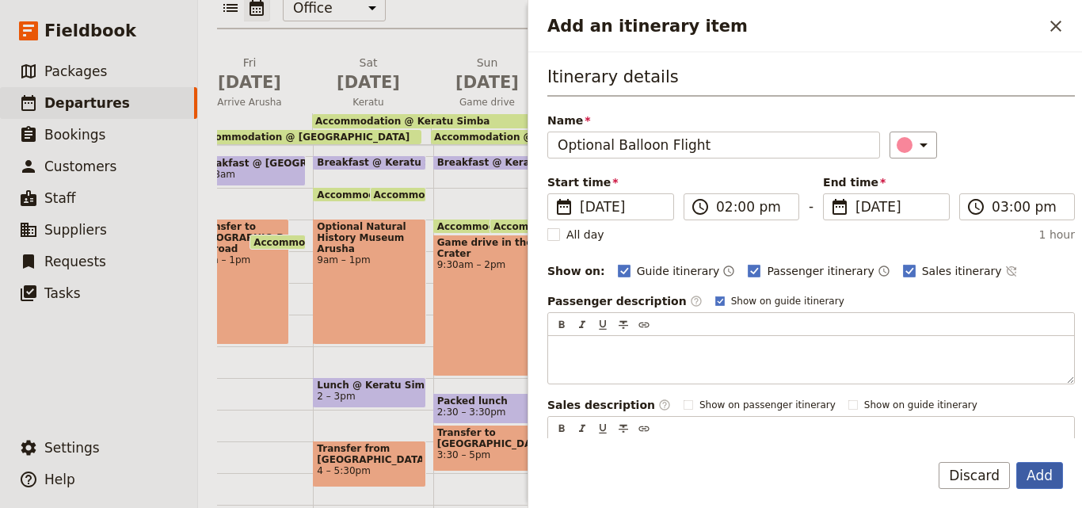
click at [1024, 473] on button "Add" at bounding box center [1039, 475] width 47 height 27
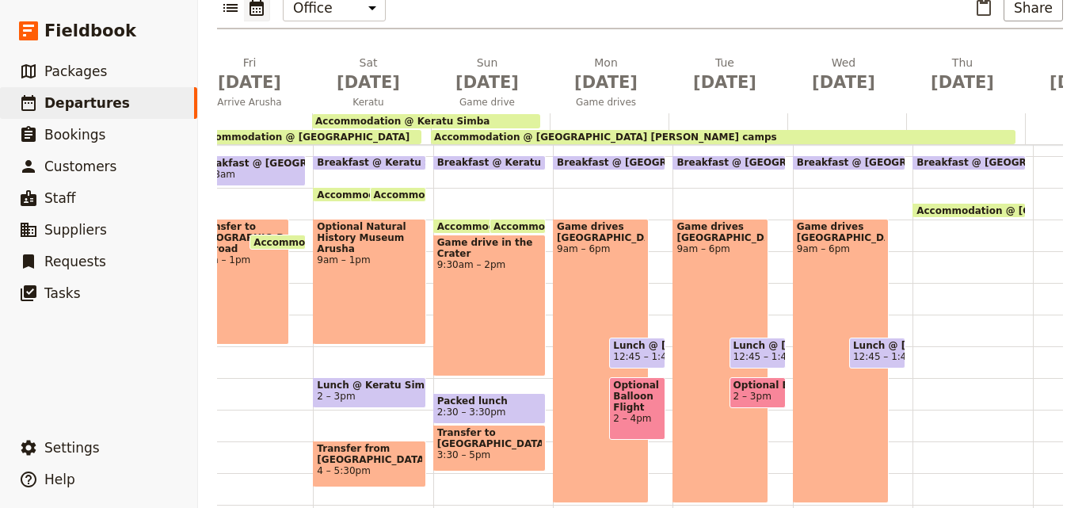
click at [768, 391] on span "2 – 3pm" at bounding box center [757, 396] width 48 height 11
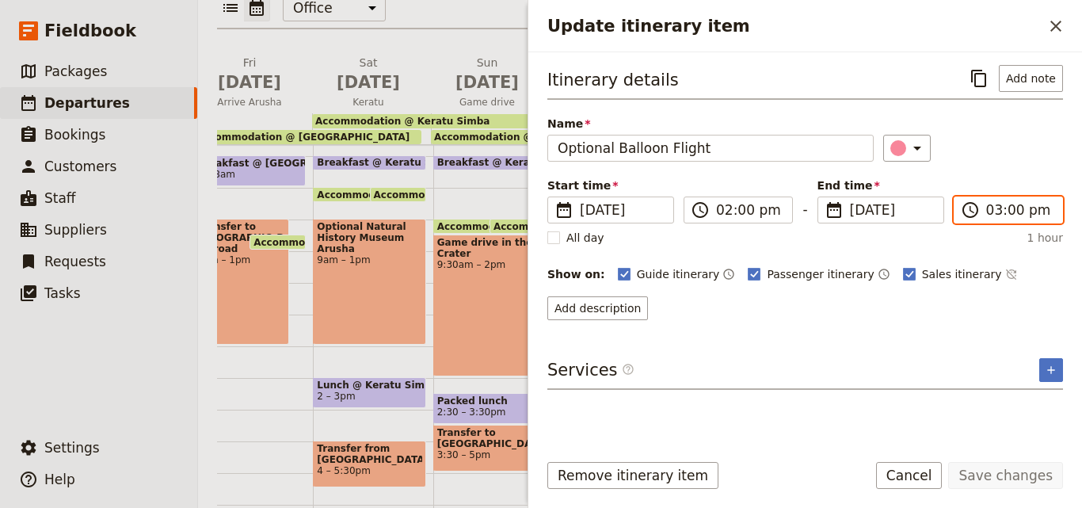
click at [992, 210] on input "03:00 pm" at bounding box center [1019, 209] width 67 height 19
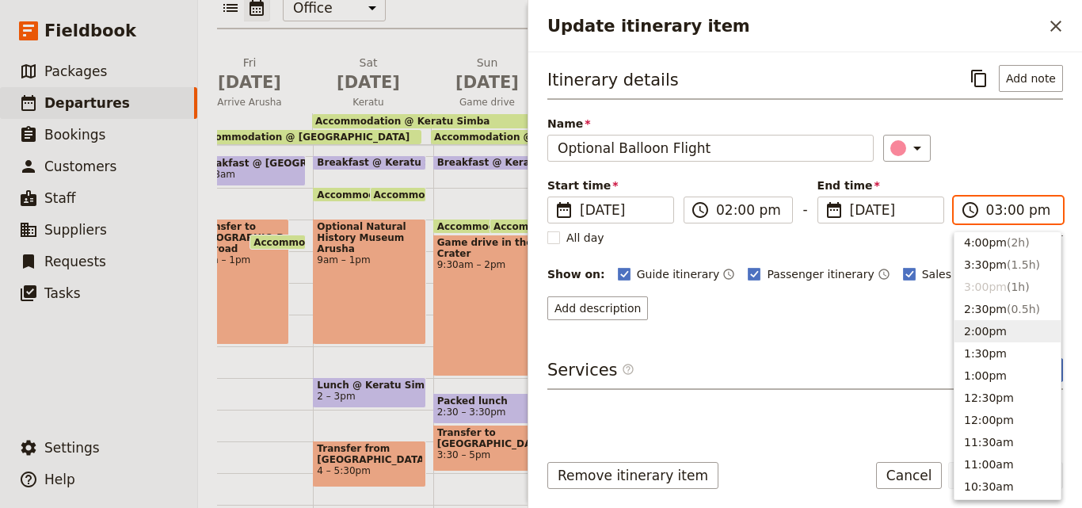
scroll to position [301, 0]
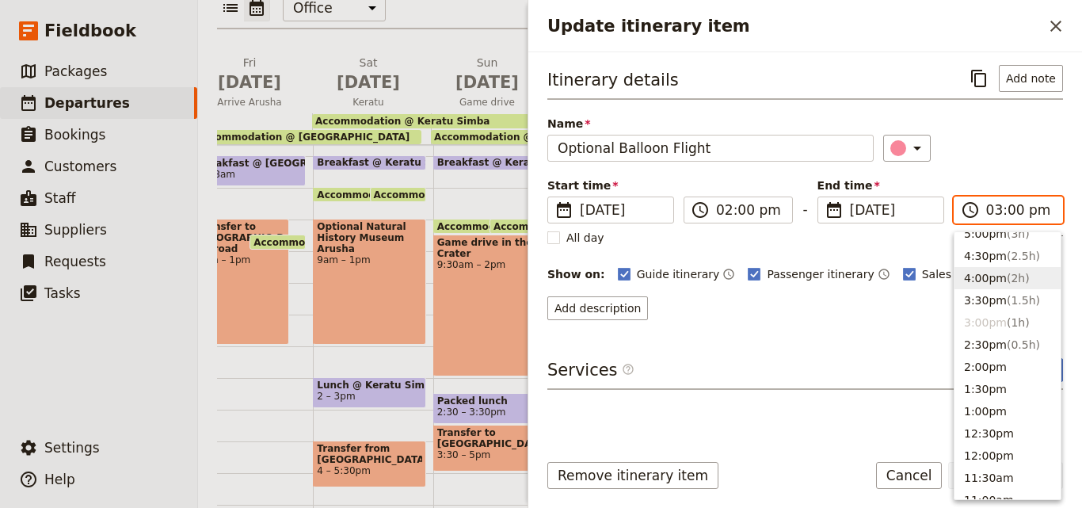
click at [1007, 281] on span "( 2h )" at bounding box center [1018, 278] width 23 height 13
type input "04:00 pm"
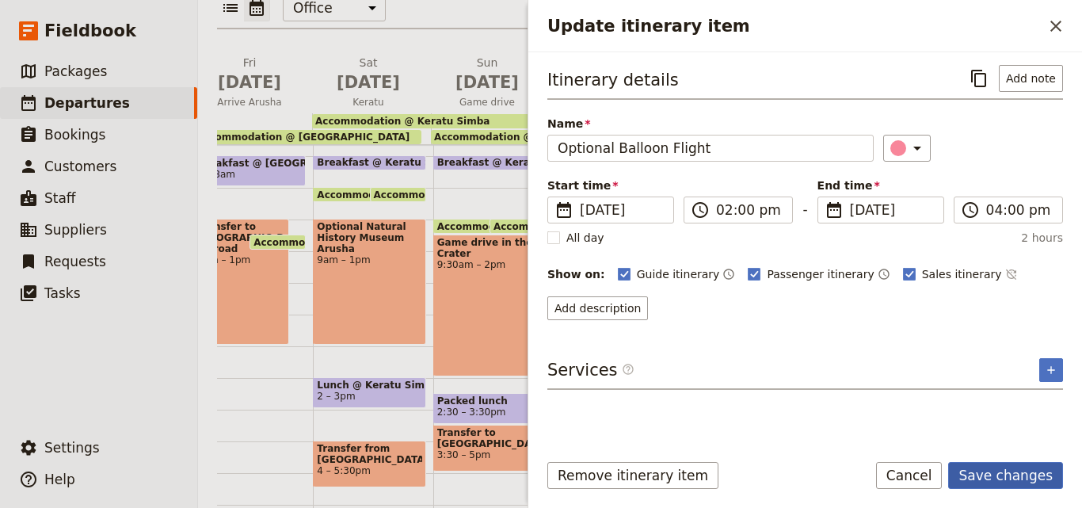
click at [1000, 470] on button "Save changes" at bounding box center [1005, 475] width 115 height 27
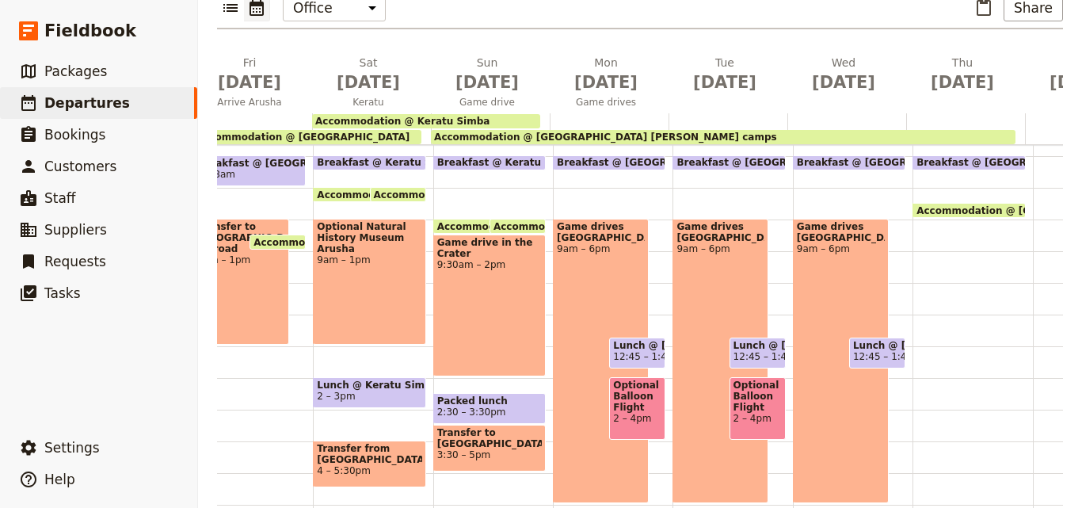
click at [893, 357] on div "Breakfast @ [GEOGRAPHIC_DATA][PERSON_NAME] 7 – 7:30am Game drives [GEOGRAPHIC_D…" at bounding box center [853, 314] width 120 height 760
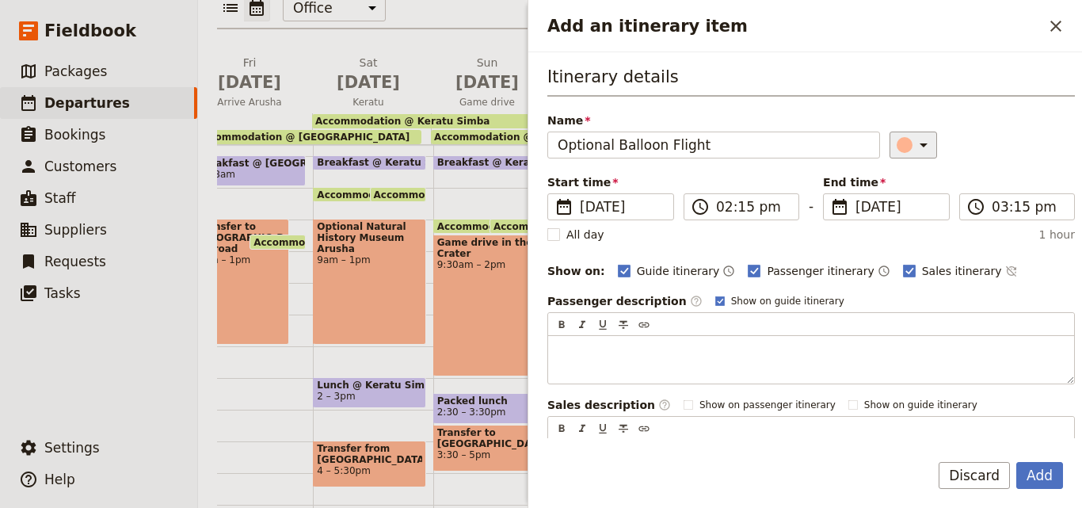
type input "Optional Balloon Flight"
click at [897, 149] on div "Add an itinerary item" at bounding box center [905, 145] width 16 height 16
click at [910, 230] on div "button" at bounding box center [908, 235] width 16 height 16
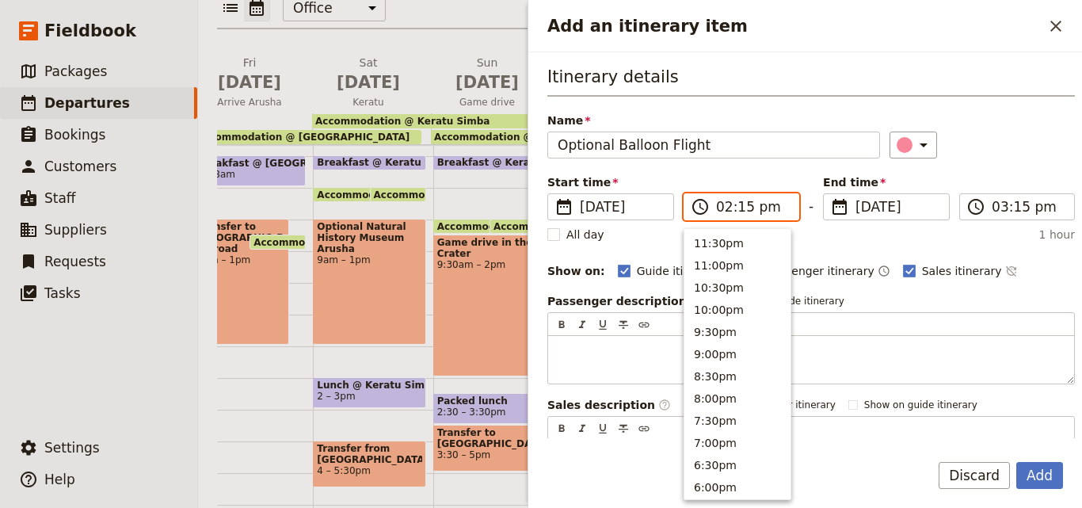
click at [743, 205] on input "02:15 pm" at bounding box center [752, 206] width 73 height 19
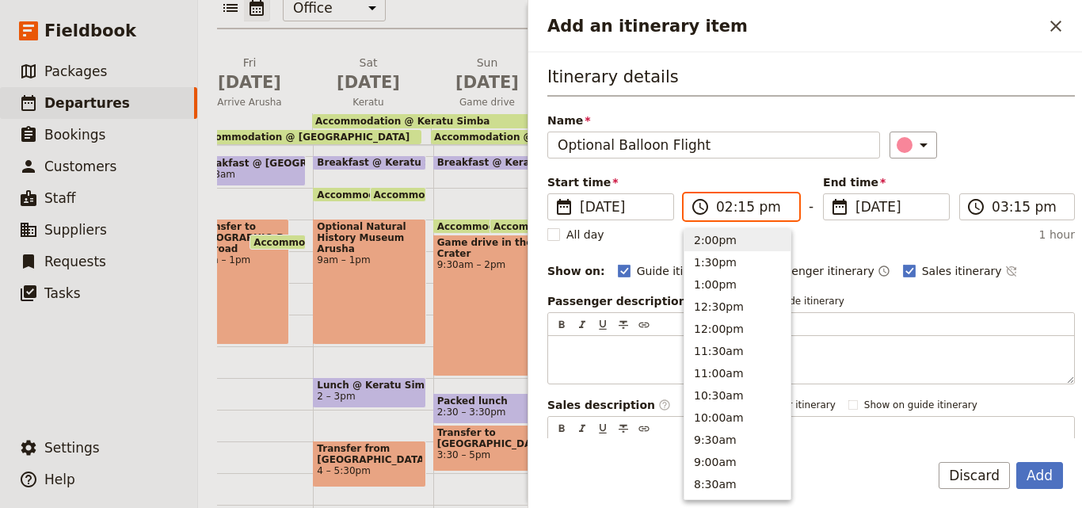
click at [743, 205] on input "02:15 pm" at bounding box center [752, 206] width 73 height 19
click at [741, 207] on input "02:15 pm" at bounding box center [752, 206] width 73 height 19
type input "02:00 pm"
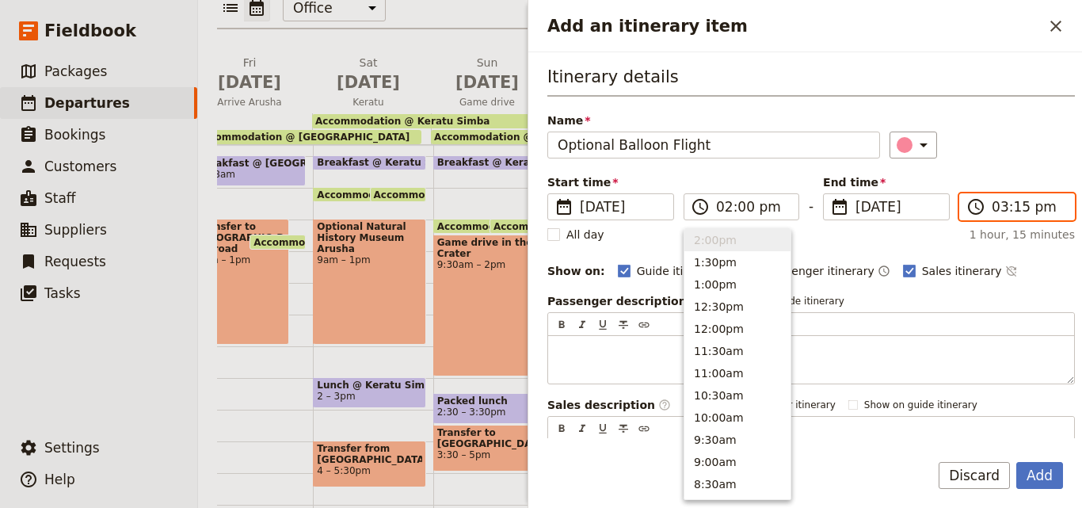
click at [993, 208] on input "03:15 pm" at bounding box center [1028, 206] width 73 height 19
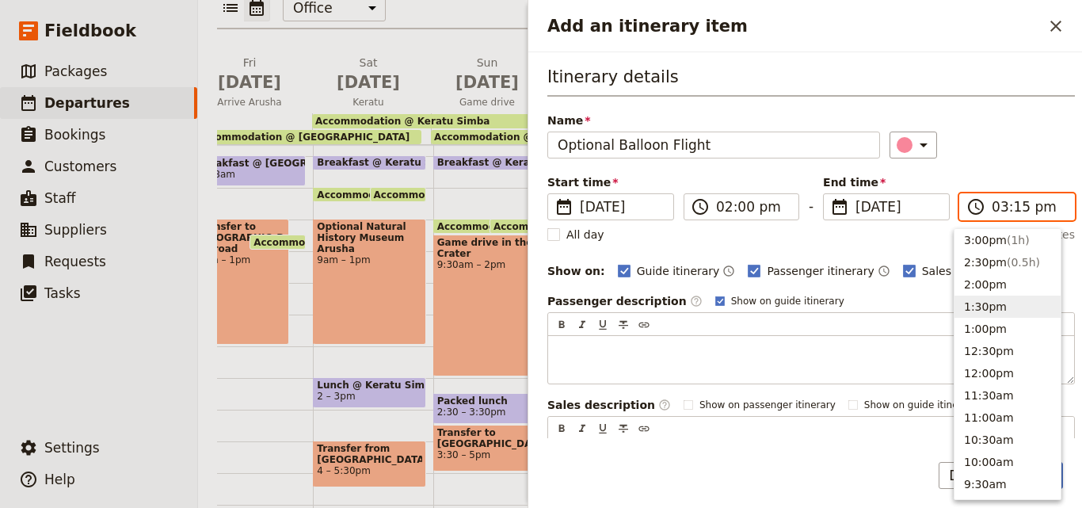
scroll to position [222, 0]
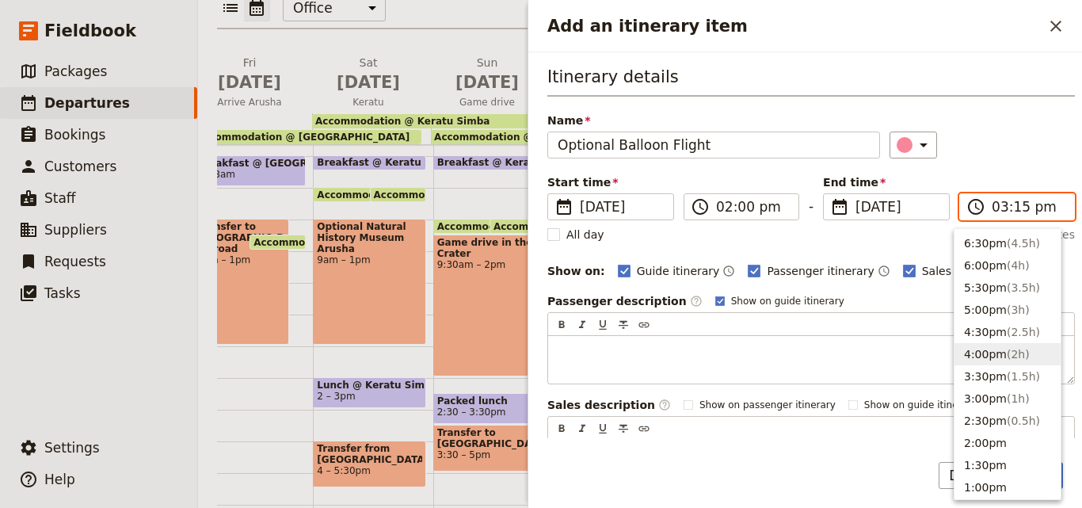
click at [993, 359] on button "4:00pm ( 2h )" at bounding box center [1007, 354] width 106 height 22
type input "04:00 pm"
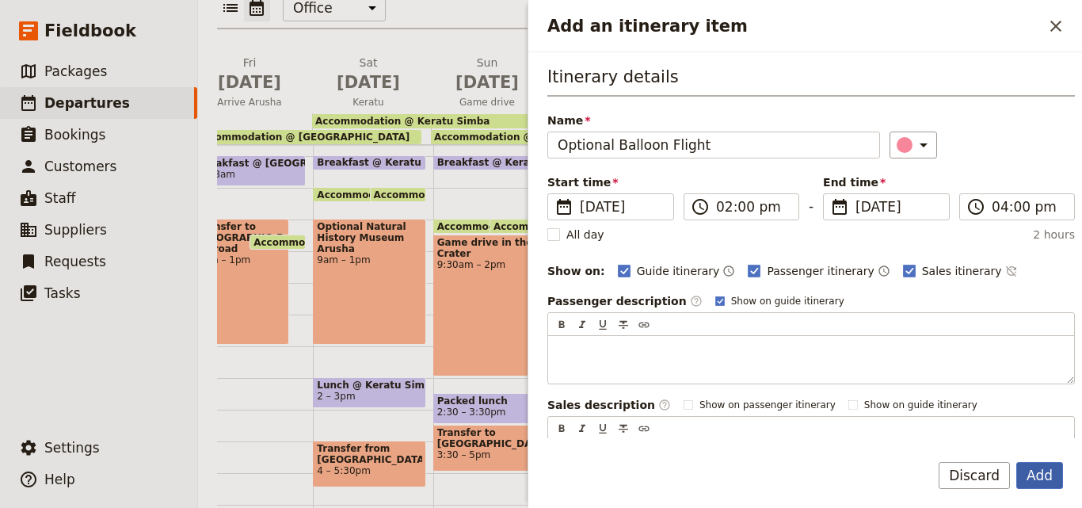
click at [1043, 481] on button "Add" at bounding box center [1039, 475] width 47 height 27
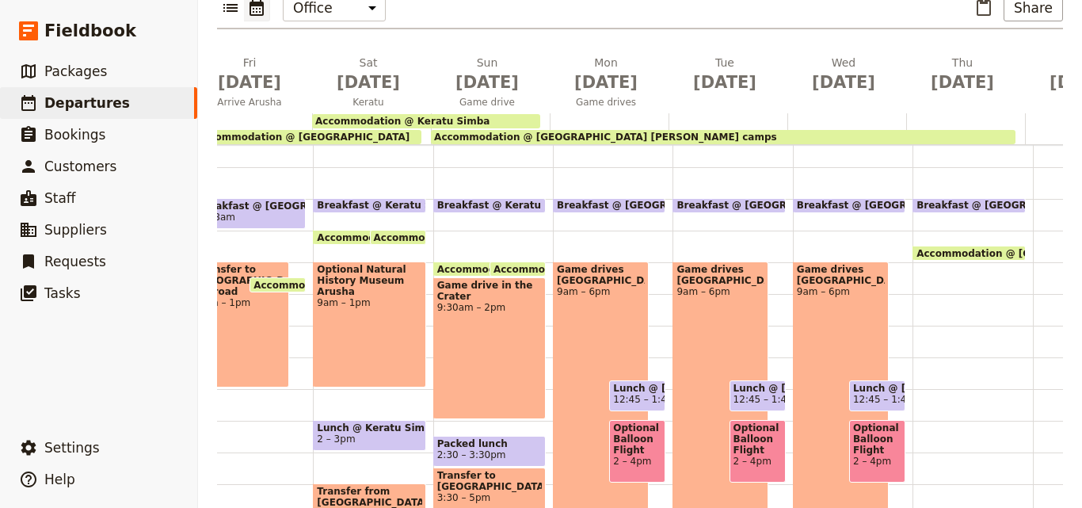
scroll to position [140, 0]
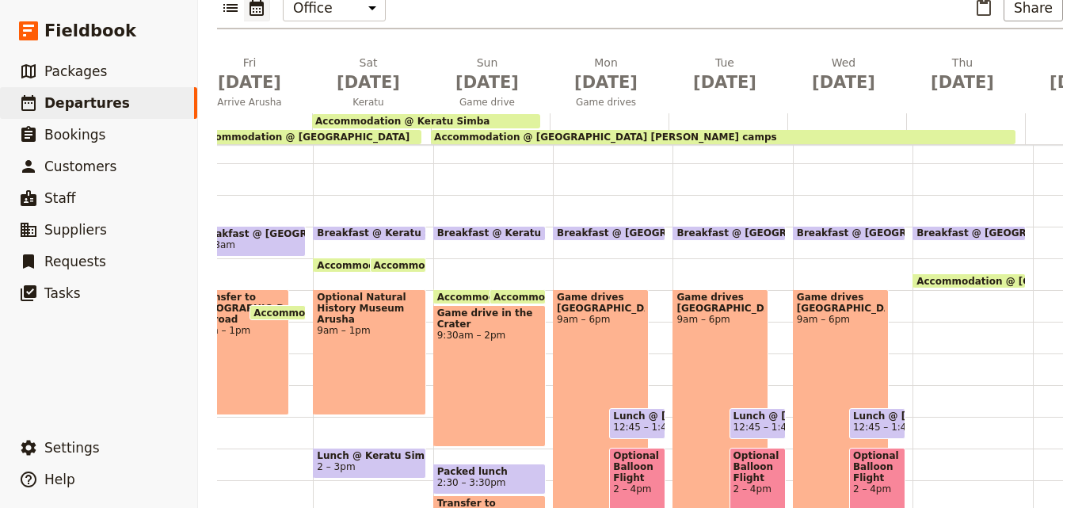
click at [752, 130] on div "Accommodation @ [GEOGRAPHIC_DATA] [PERSON_NAME] camps" at bounding box center [723, 137] width 585 height 14
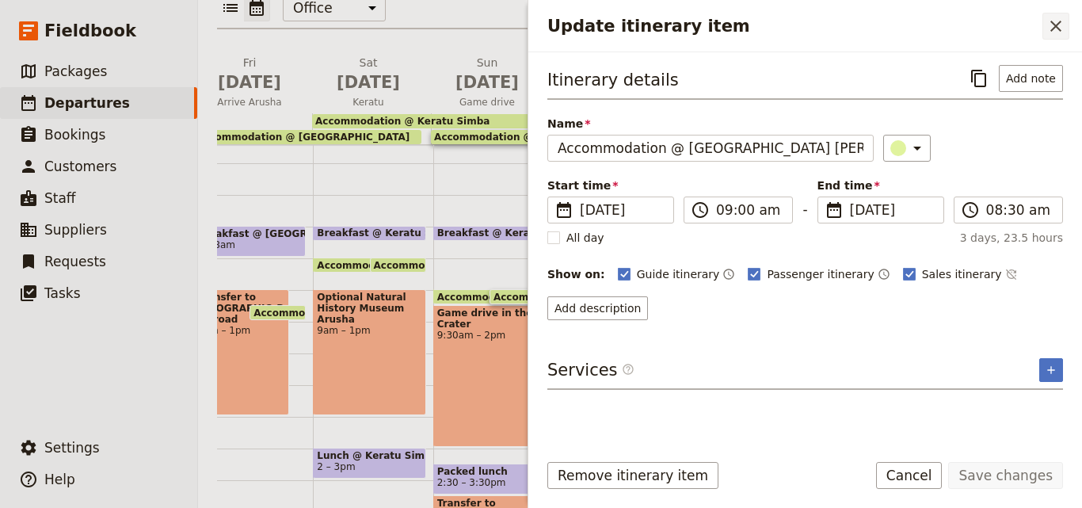
click at [1057, 15] on button "​" at bounding box center [1055, 26] width 27 height 27
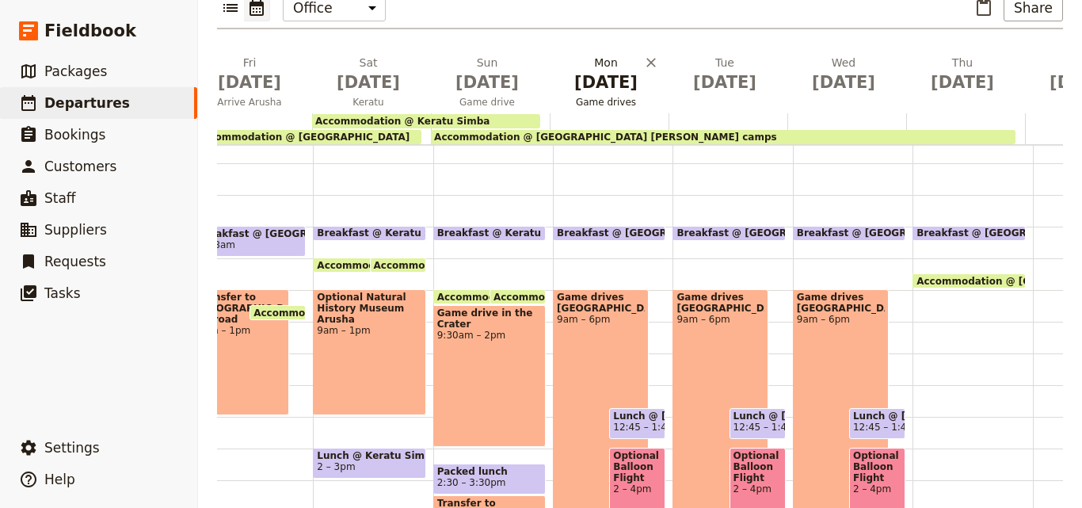
click at [603, 70] on span "[DATE]" at bounding box center [606, 82] width 100 height 24
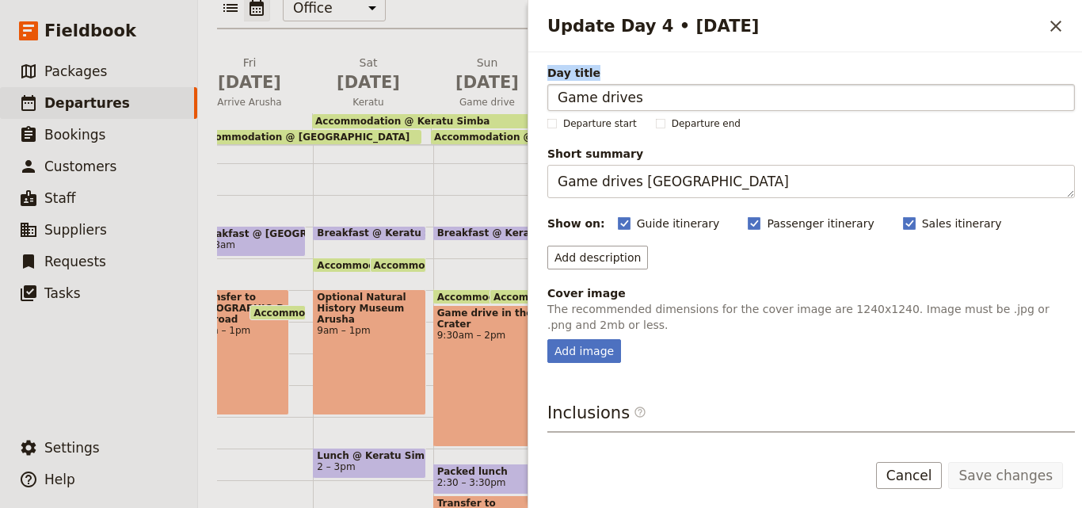
drag, startPoint x: 733, startPoint y: 80, endPoint x: 616, endPoint y: 98, distance: 118.6
click at [589, 90] on label "Day title Game drives" at bounding box center [811, 85] width 528 height 40
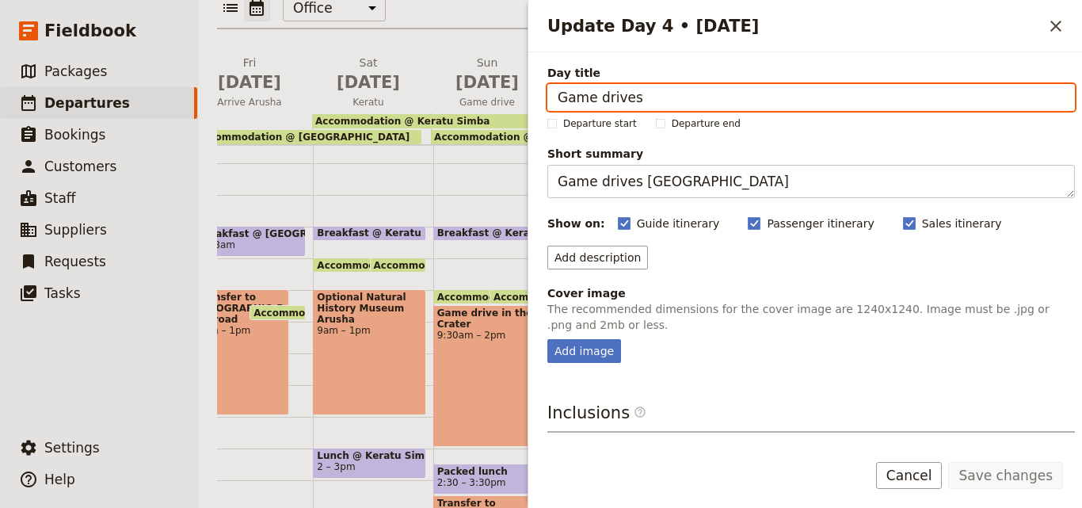
drag, startPoint x: 649, startPoint y: 100, endPoint x: 542, endPoint y: 95, distance: 107.0
click at [542, 95] on div "Day title Game drives Departure start Departure end Short summary Game drives S…" at bounding box center [805, 245] width 554 height 386
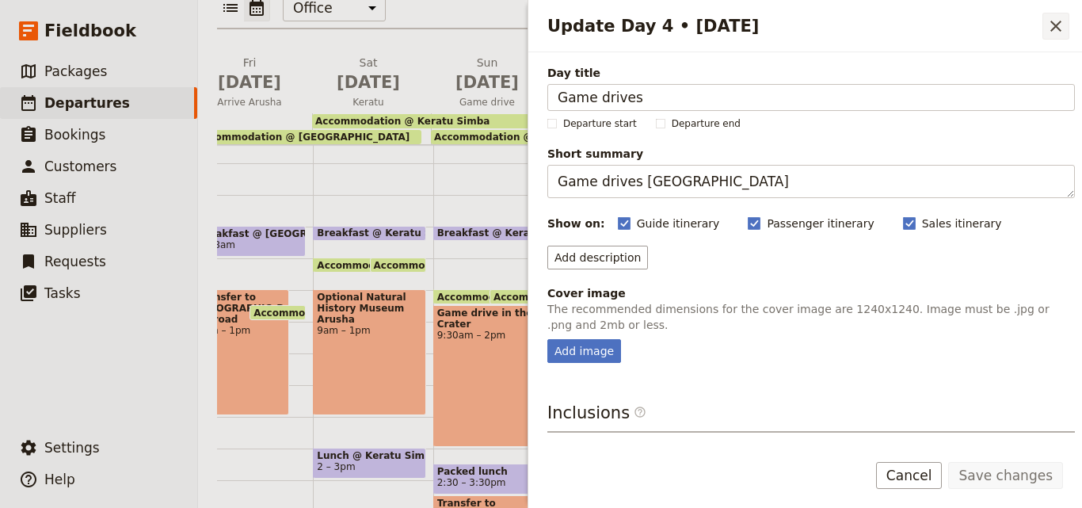
click at [1062, 28] on icon "Close drawer" at bounding box center [1055, 26] width 19 height 19
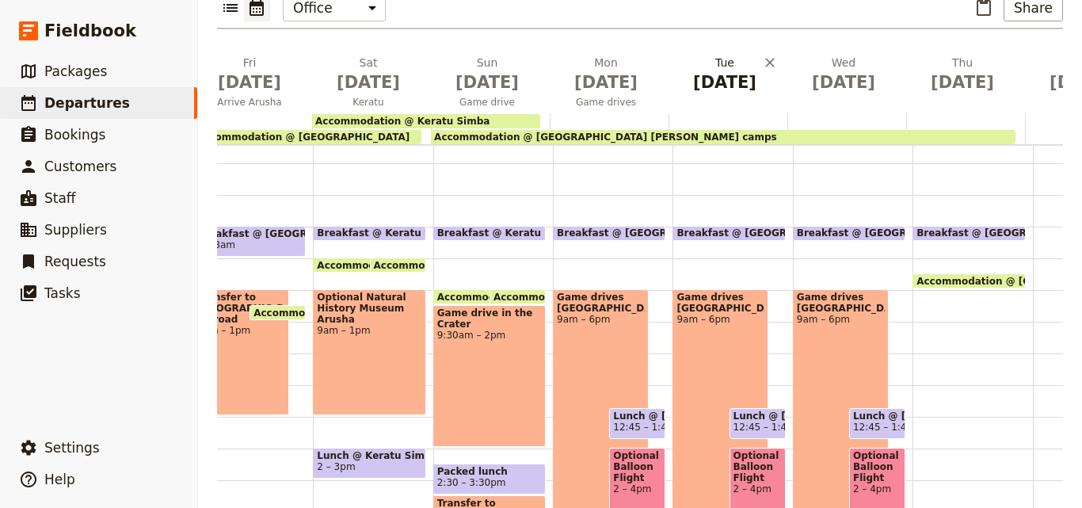
click at [719, 70] on span "[DATE]" at bounding box center [725, 82] width 100 height 24
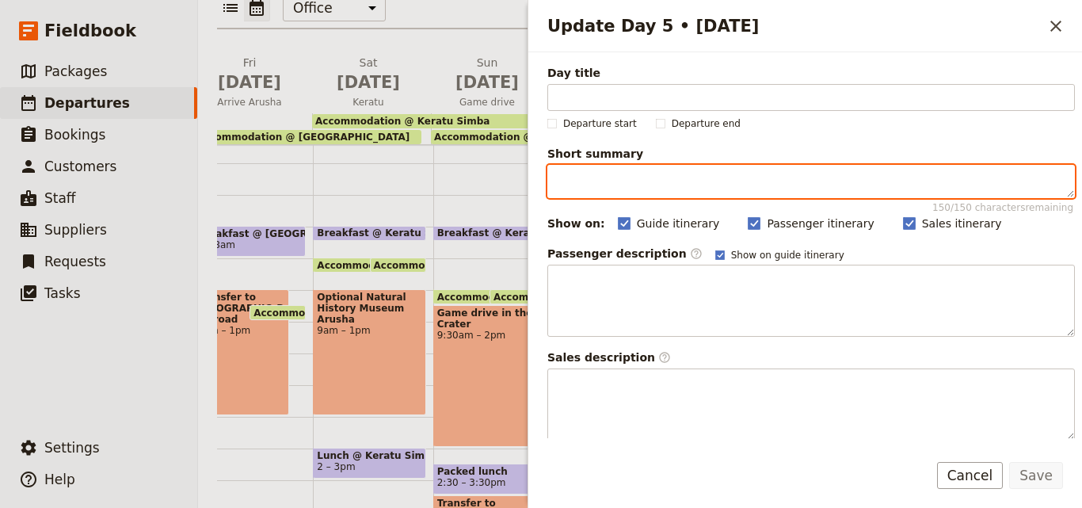
drag, startPoint x: 721, startPoint y: 97, endPoint x: 596, endPoint y: 170, distance: 144.8
paste textarea "Game drives [GEOGRAPHIC_DATA]"
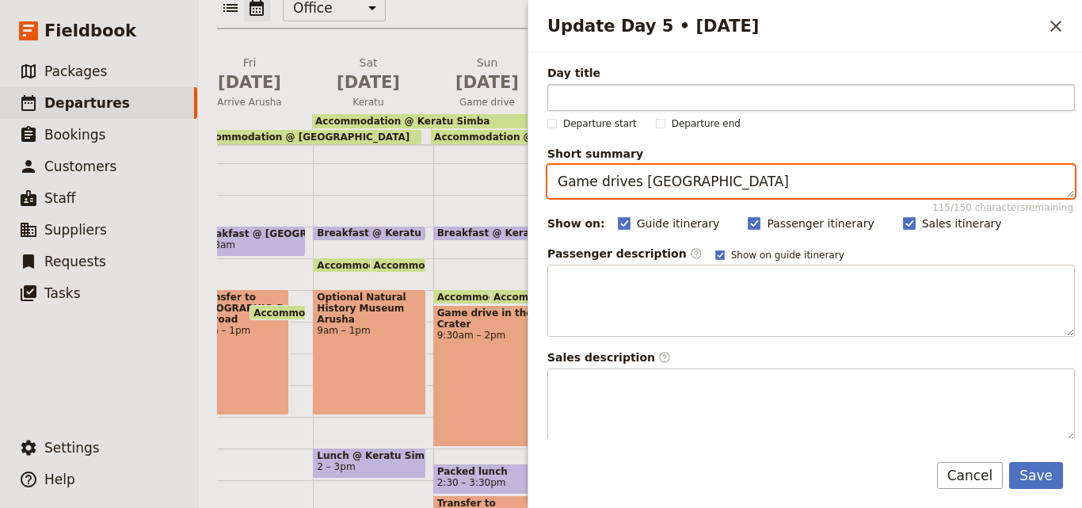
type textarea "Game drives [GEOGRAPHIC_DATA]"
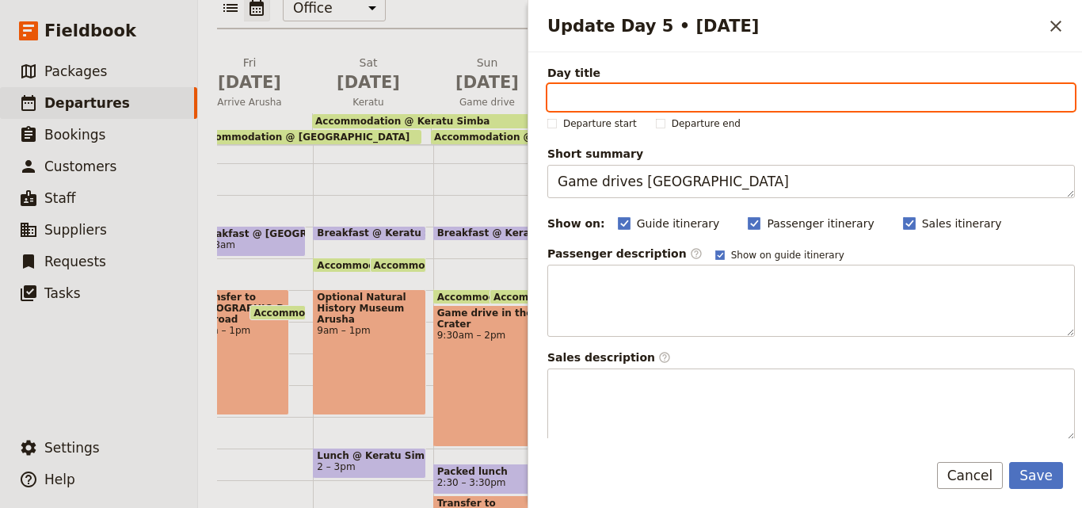
paste input "Game drives [GEOGRAPHIC_DATA]"
drag, startPoint x: 780, startPoint y: 102, endPoint x: 637, endPoint y: 102, distance: 143.4
click at [637, 102] on input "Game drives [GEOGRAPHIC_DATA]" at bounding box center [811, 97] width 528 height 27
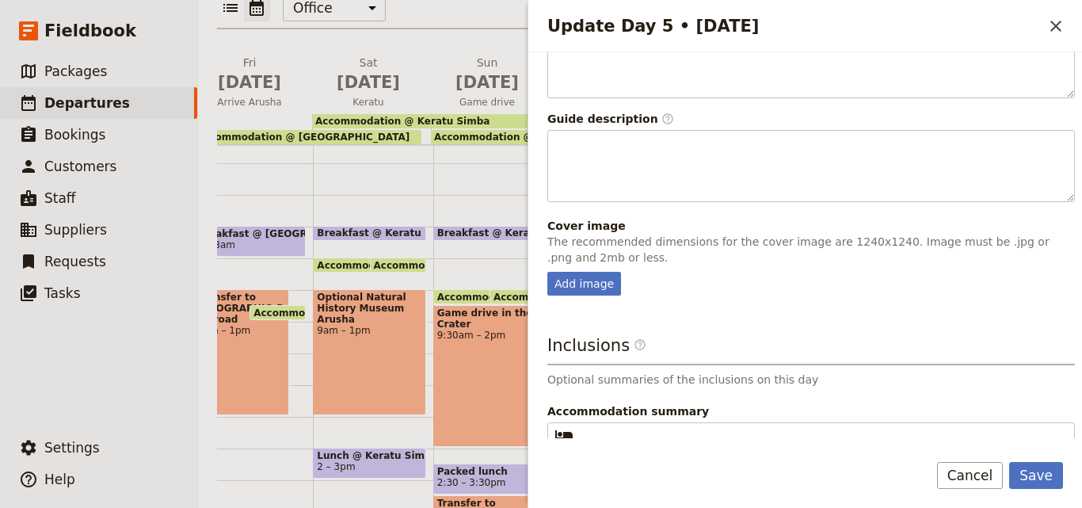
scroll to position [417, 0]
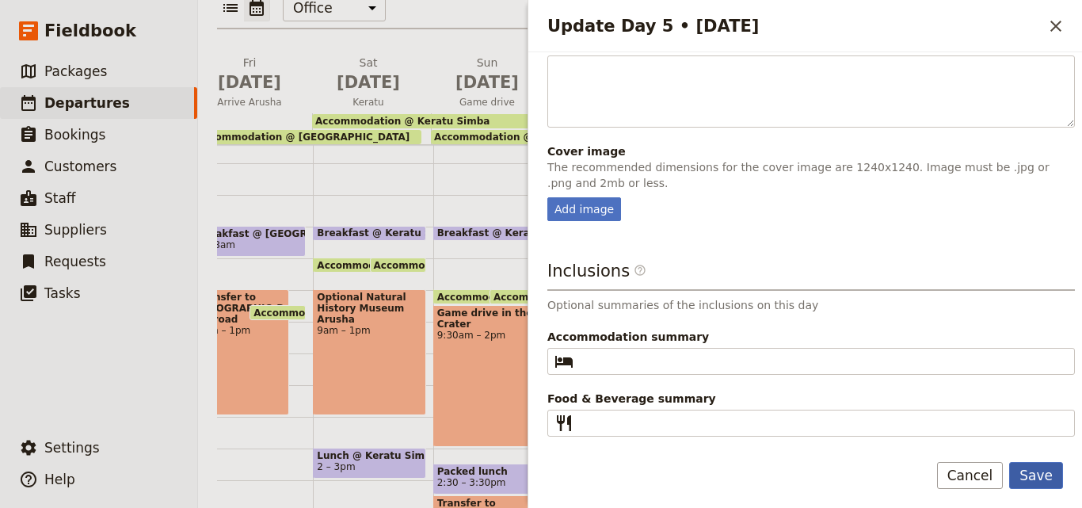
type input "Game drives"
click at [1033, 483] on button "Save" at bounding box center [1036, 475] width 54 height 27
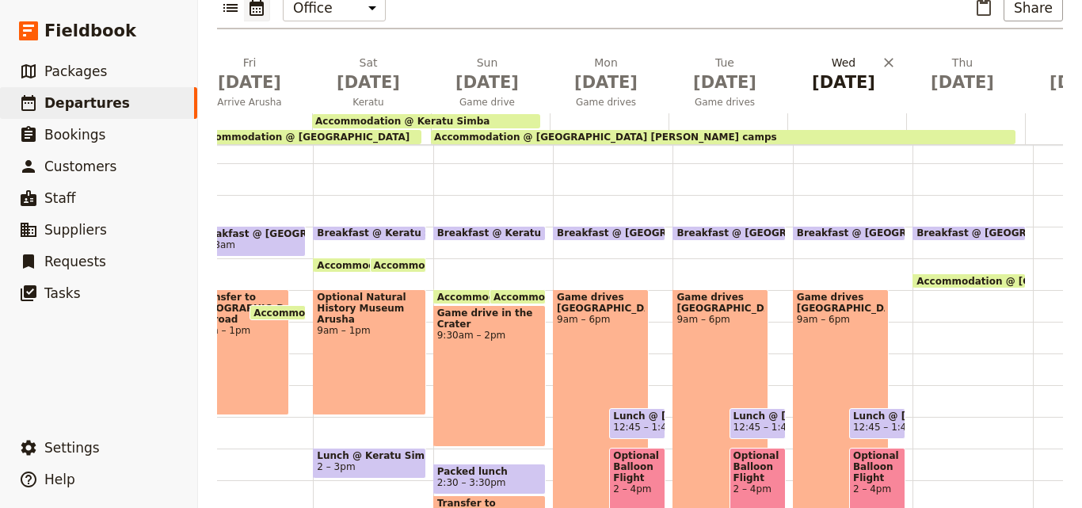
click at [829, 70] on span "[DATE]" at bounding box center [844, 82] width 100 height 24
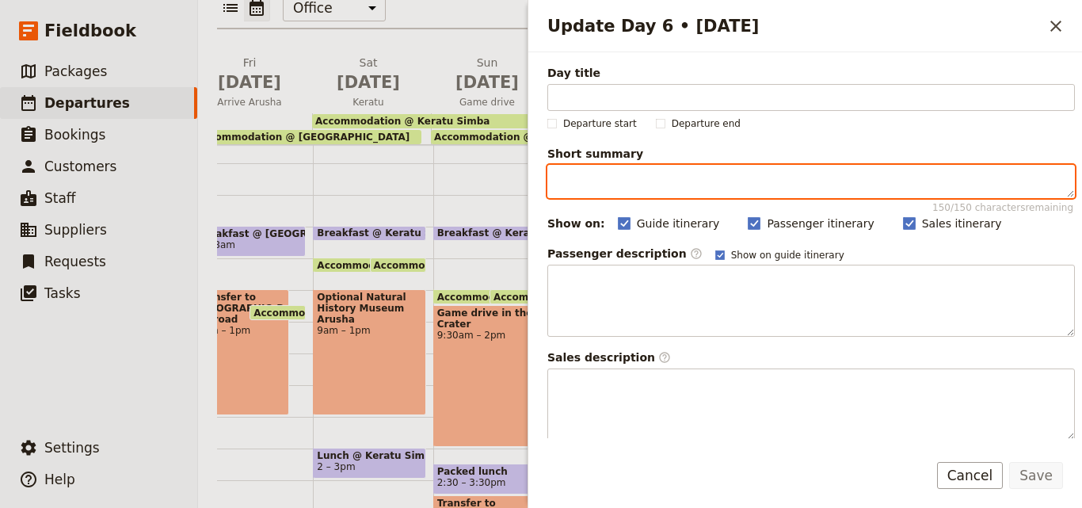
paste textarea "Game drives [GEOGRAPHIC_DATA]"
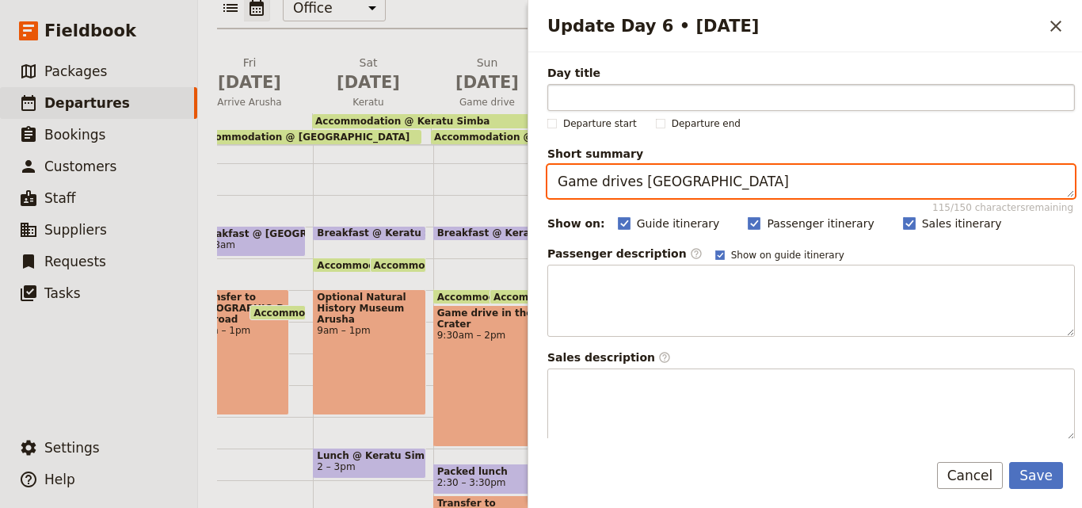
type textarea "Game drives [GEOGRAPHIC_DATA]"
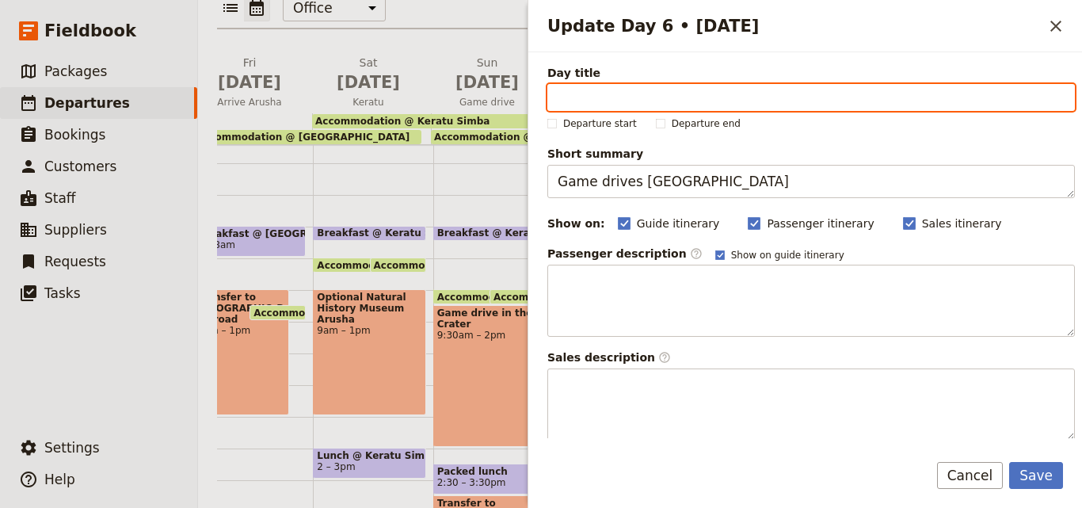
paste input "Game drives [GEOGRAPHIC_DATA]"
drag, startPoint x: 635, startPoint y: 95, endPoint x: 791, endPoint y: 100, distance: 156.1
click at [791, 100] on input "Game drives [GEOGRAPHIC_DATA]" at bounding box center [811, 97] width 528 height 27
type input "Game drives"
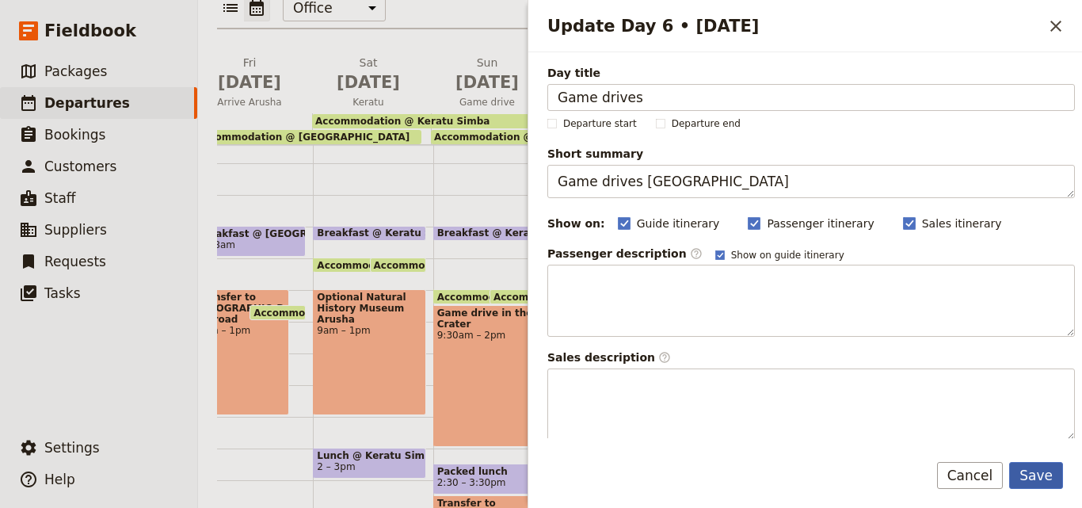
click at [1042, 481] on button "Save" at bounding box center [1036, 475] width 54 height 27
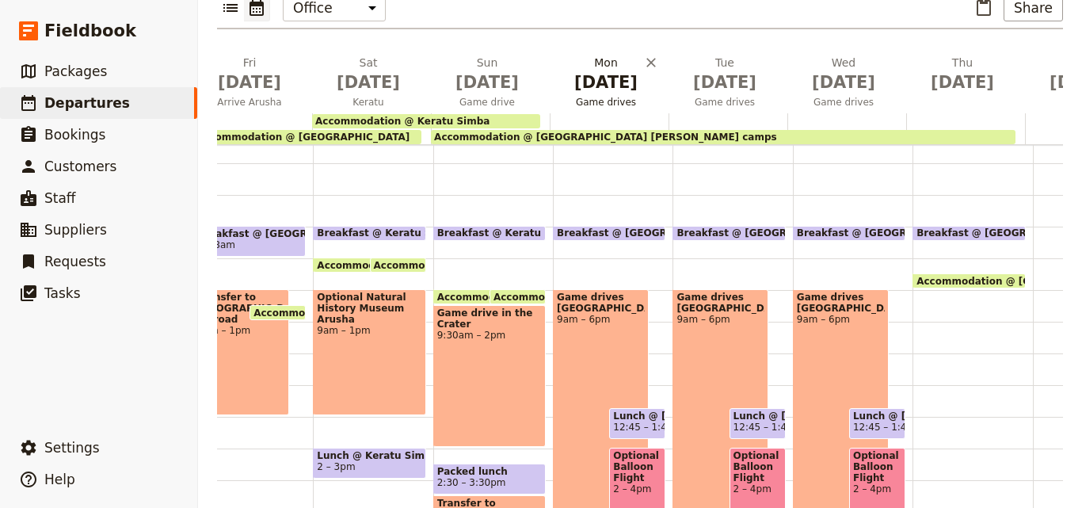
click at [604, 70] on span "[DATE]" at bounding box center [606, 82] width 100 height 24
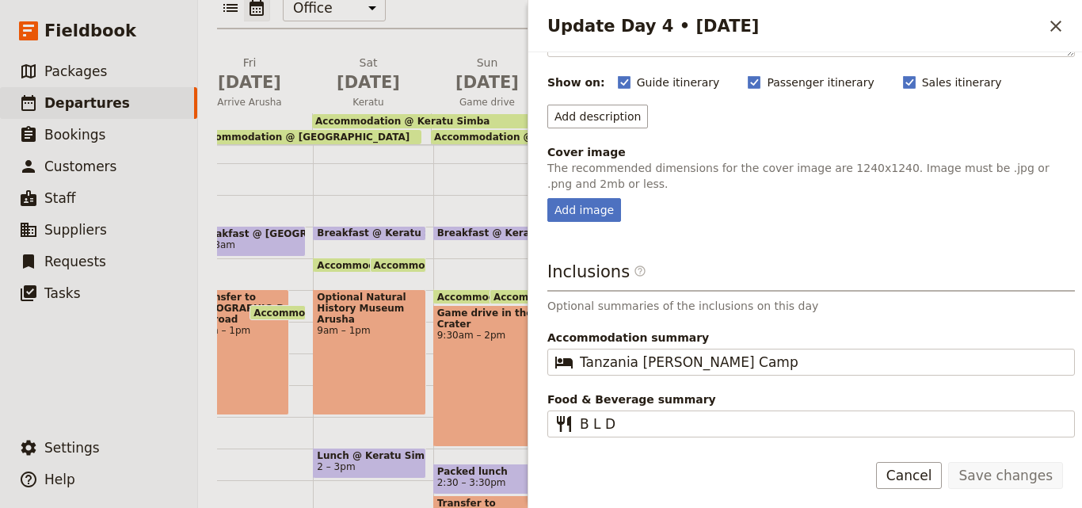
scroll to position [142, 0]
click at [1069, 25] on div "Update Day 4 • [DATE] ​" at bounding box center [805, 26] width 554 height 52
click at [1058, 24] on icon "Close drawer" at bounding box center [1055, 26] width 11 height 11
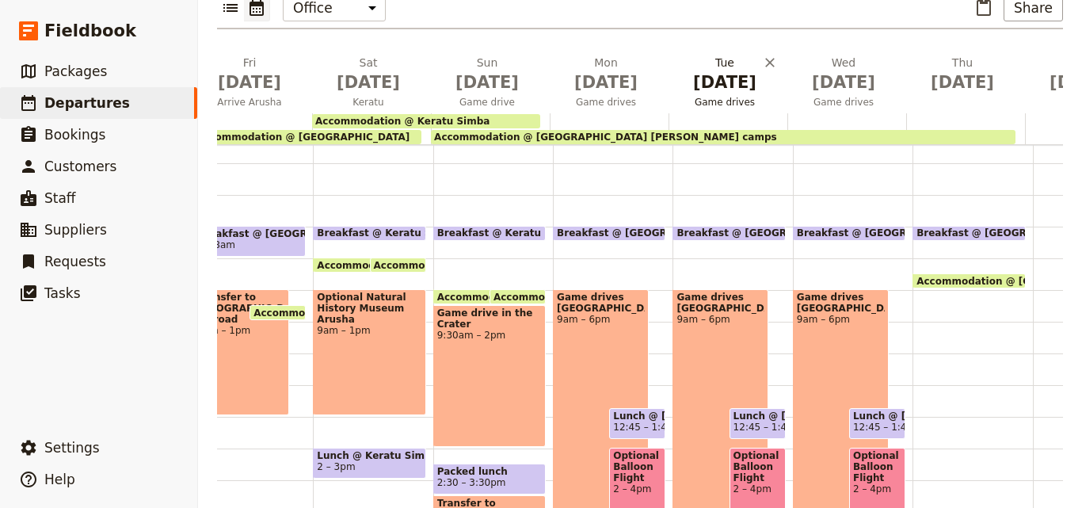
click at [714, 70] on span "[DATE]" at bounding box center [725, 82] width 100 height 24
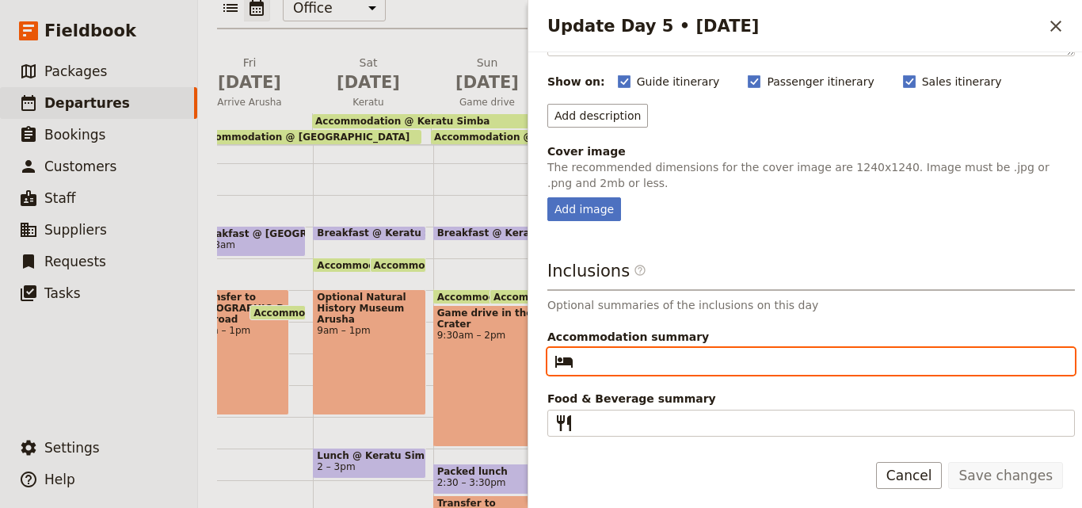
paste input "B L D"
type input "B L D"
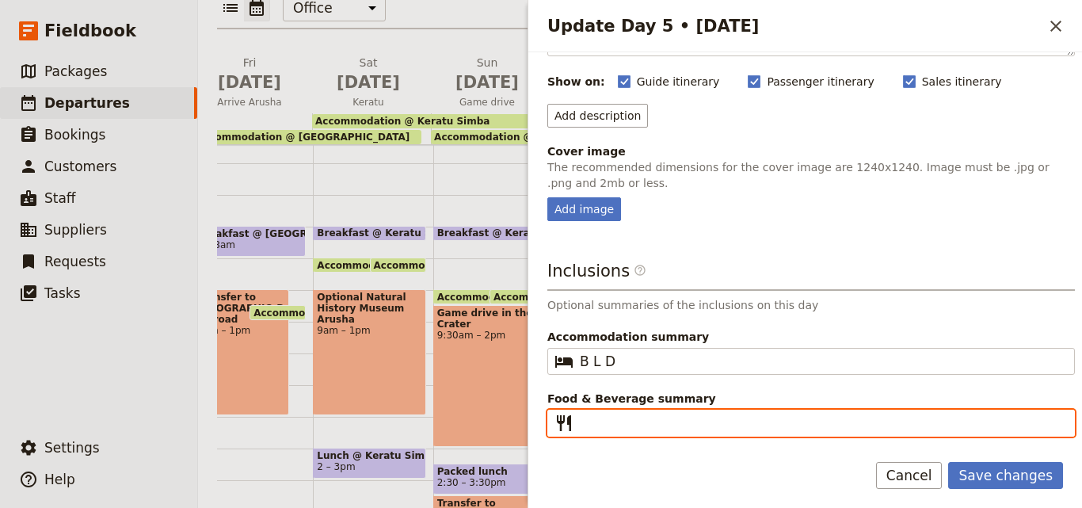
paste input "B L D"
type input "B L D"
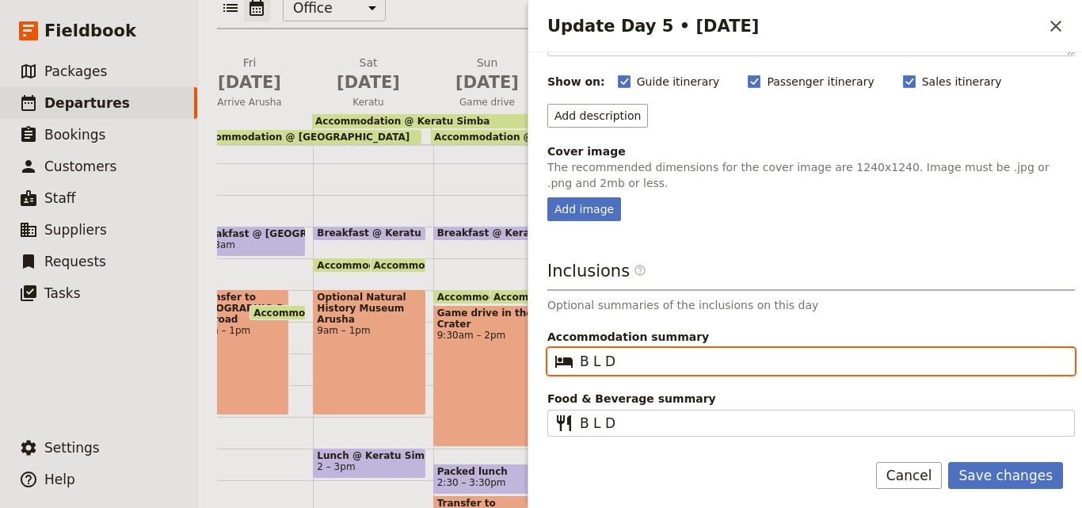
drag, startPoint x: 637, startPoint y: 364, endPoint x: 541, endPoint y: 359, distance: 96.0
click at [541, 359] on div "Day title Game drives Departure start Departure end Short summary Game drives S…" at bounding box center [805, 245] width 554 height 386
paste input "Tanzania [PERSON_NAME] Camp"
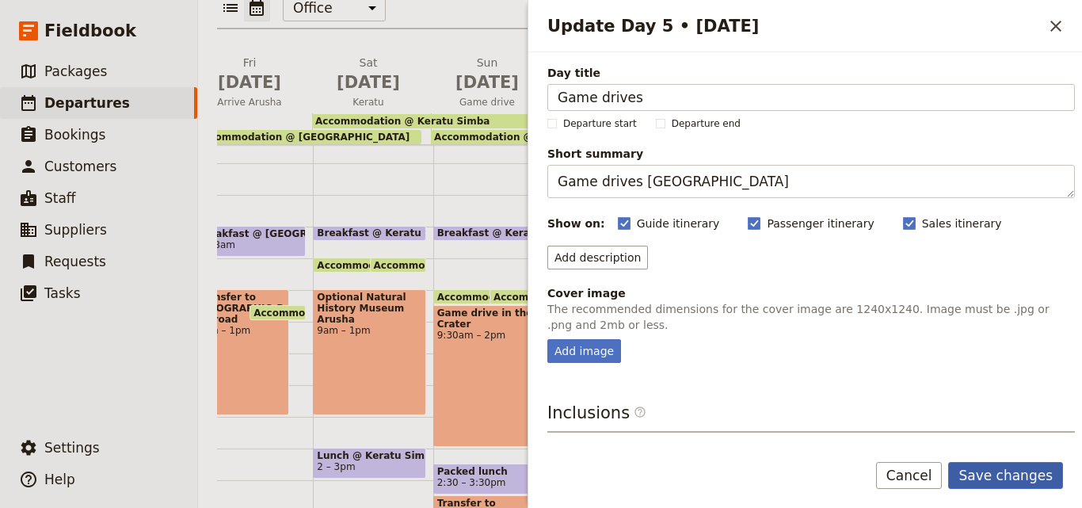
type input "Tanzania [PERSON_NAME] Camp"
click at [1015, 477] on button "Save changes" at bounding box center [1005, 475] width 115 height 27
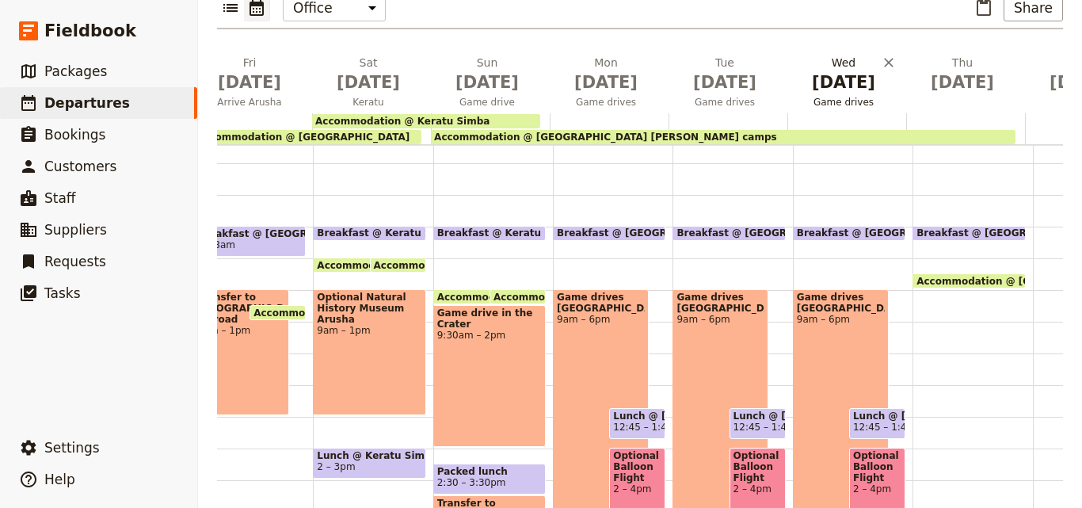
click at [847, 63] on button "[DATE] Game drives" at bounding box center [846, 84] width 119 height 59
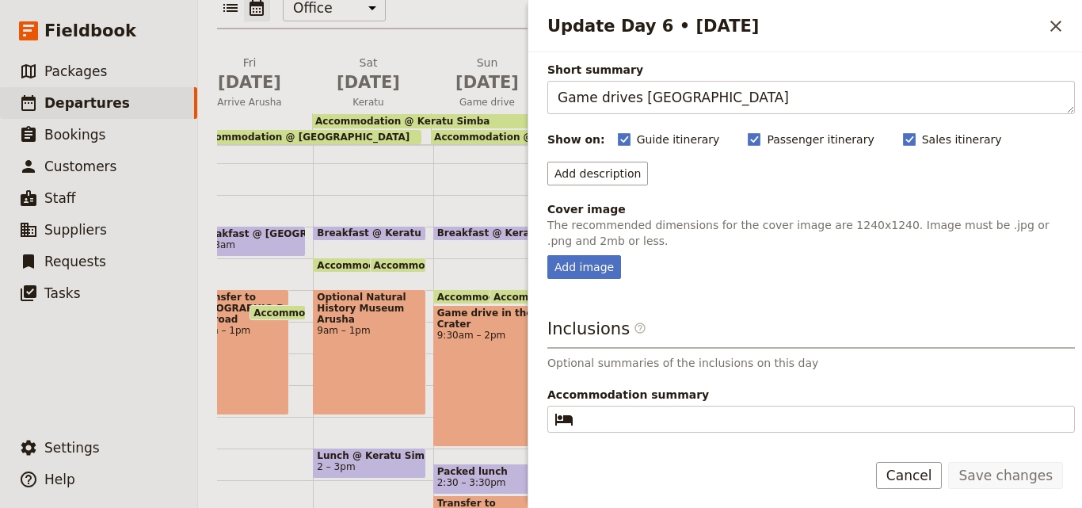
scroll to position [142, 0]
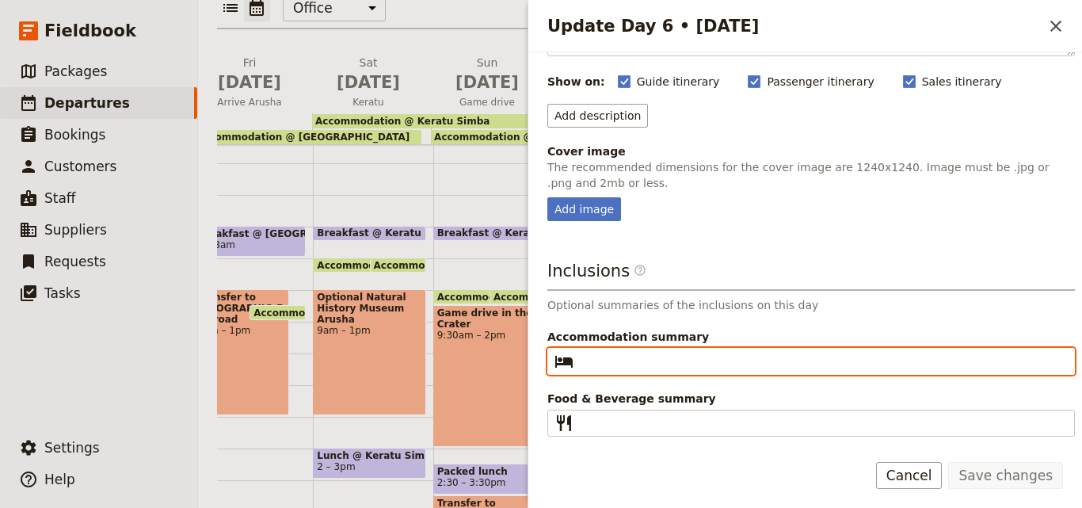
paste input "Tanzania [PERSON_NAME] Camp"
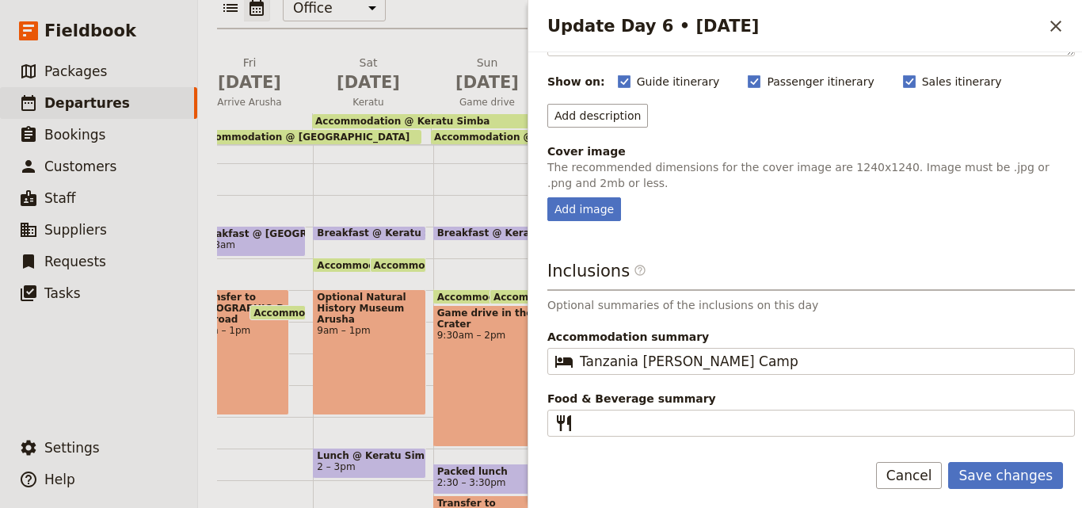
click at [690, 441] on form "Day title Game drives Departure start Departure end Short summary Game drives S…" at bounding box center [805, 279] width 554 height 455
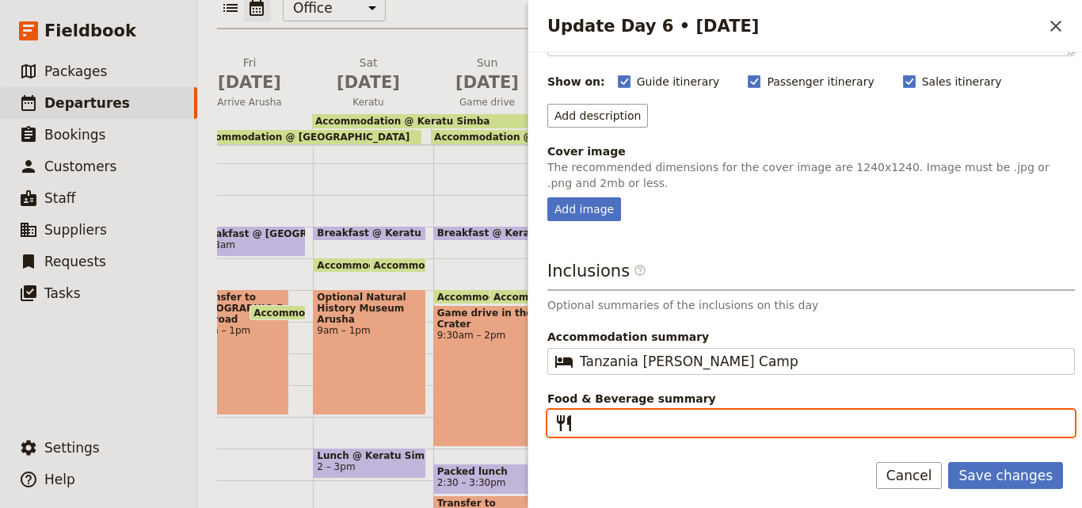
click at [690, 425] on input "Food & Beverage summary ​" at bounding box center [822, 422] width 485 height 19
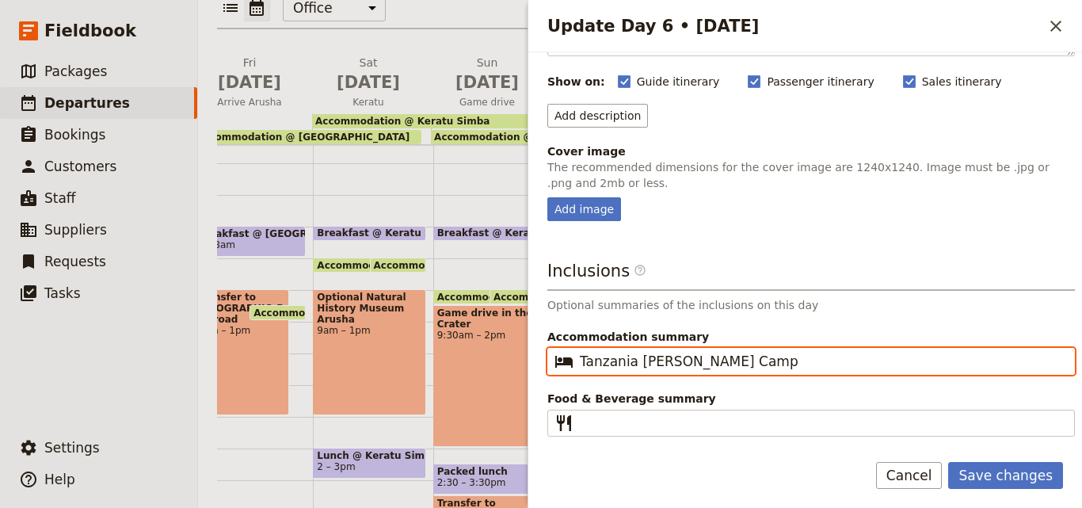
click at [585, 360] on input "Tanzania [PERSON_NAME] Camp" at bounding box center [822, 361] width 485 height 19
type input "Tanzania [PERSON_NAME] Camp"
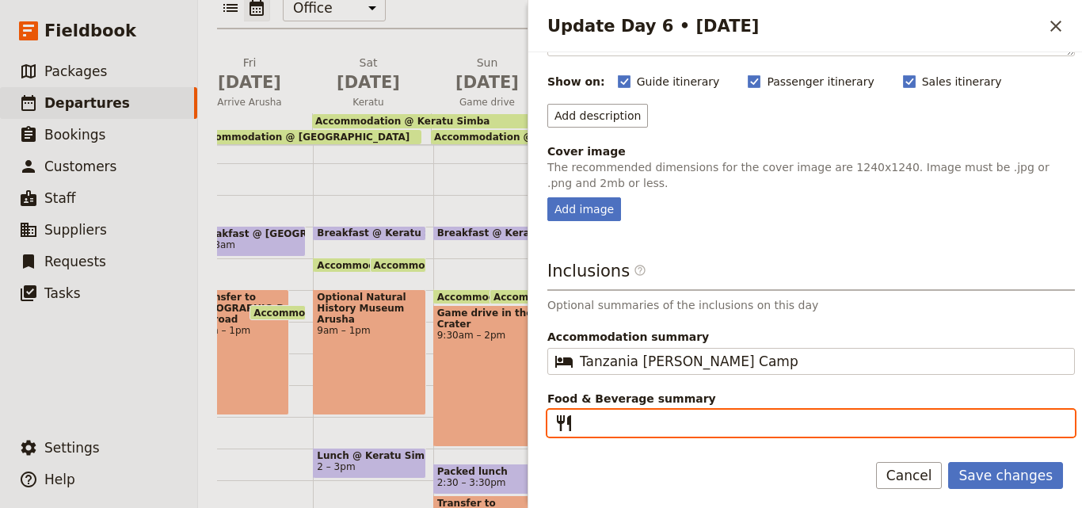
click at [591, 422] on input "Food & Beverage summary ​" at bounding box center [822, 422] width 485 height 19
type input "B L D"
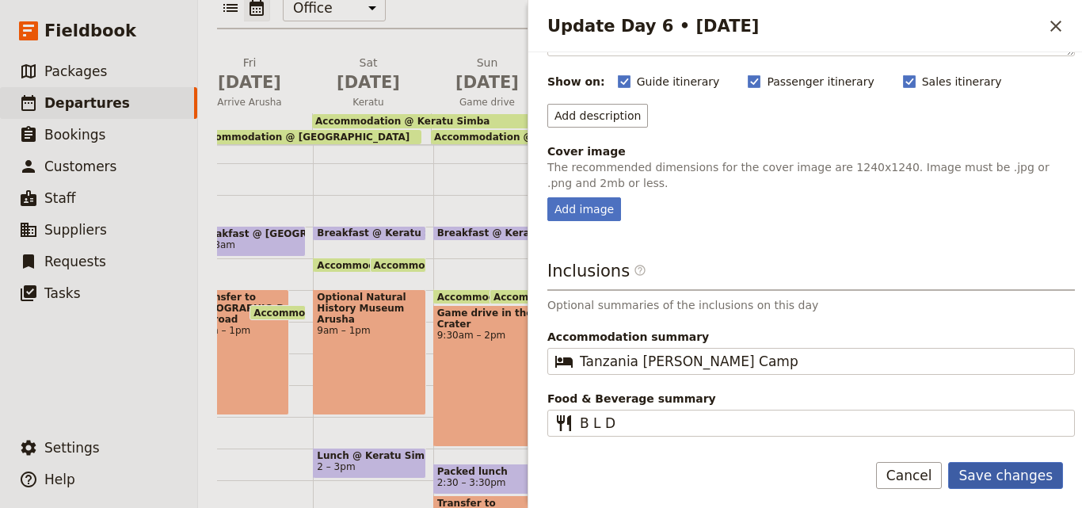
click at [994, 470] on button "Save changes" at bounding box center [1005, 475] width 115 height 27
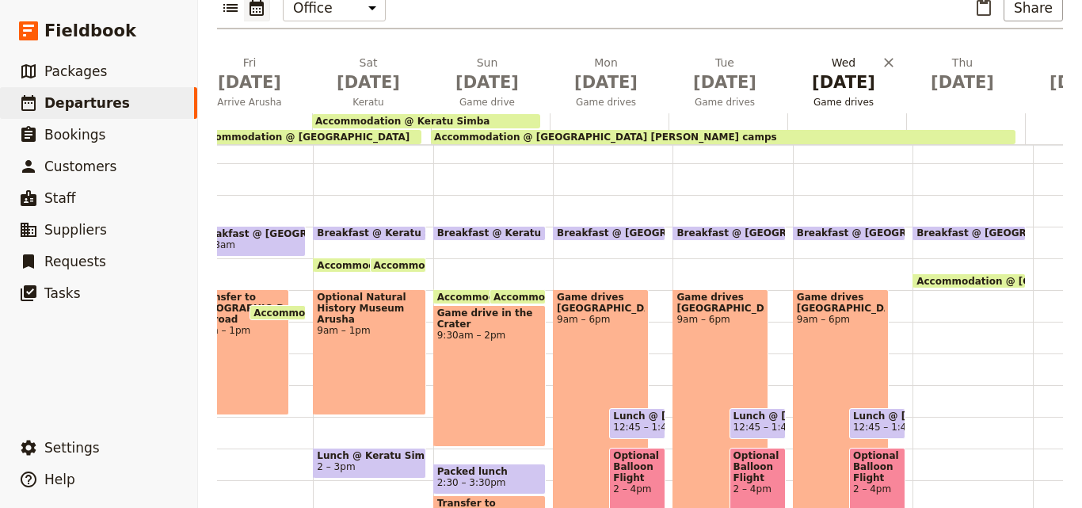
click at [845, 55] on h2 "[DATE] Game drives" at bounding box center [844, 75] width 100 height 40
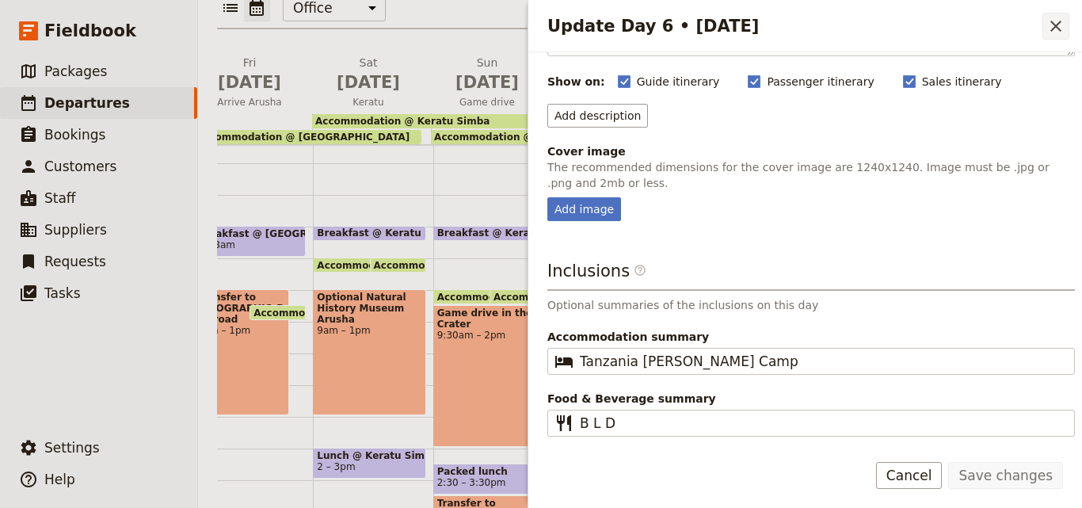
click at [1058, 23] on icon "Close drawer" at bounding box center [1055, 26] width 11 height 11
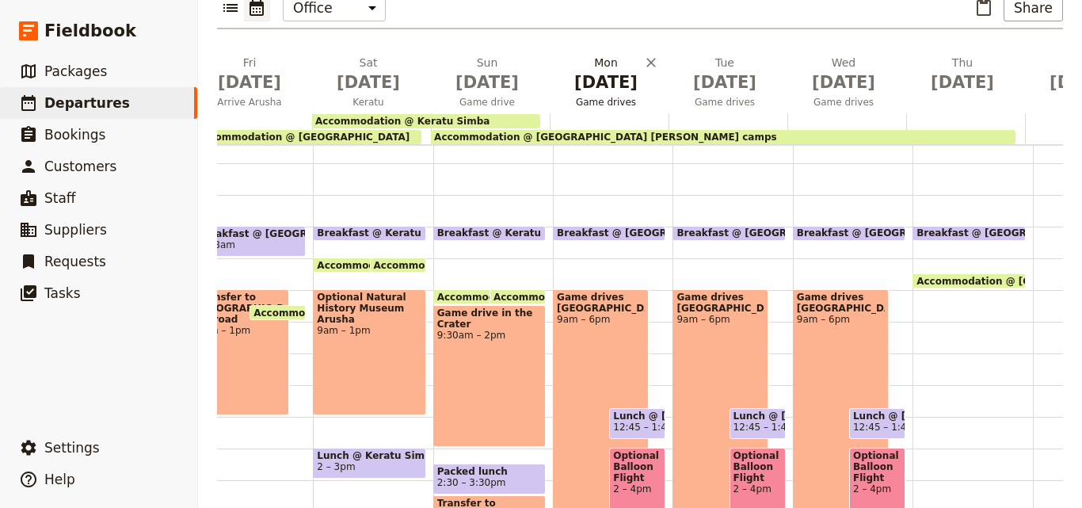
click at [615, 70] on span "[DATE]" at bounding box center [606, 82] width 100 height 24
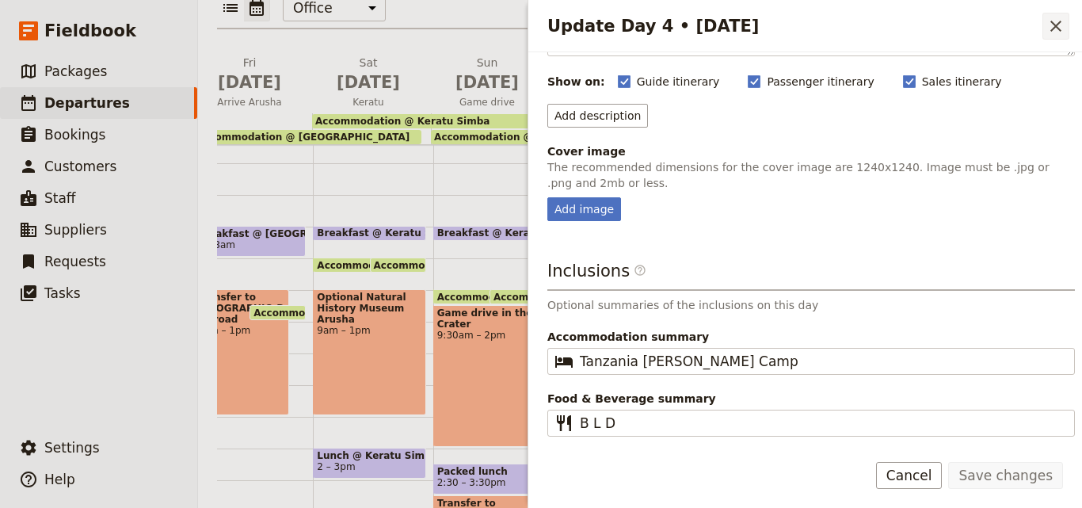
click at [1055, 31] on icon "Close drawer" at bounding box center [1055, 26] width 19 height 19
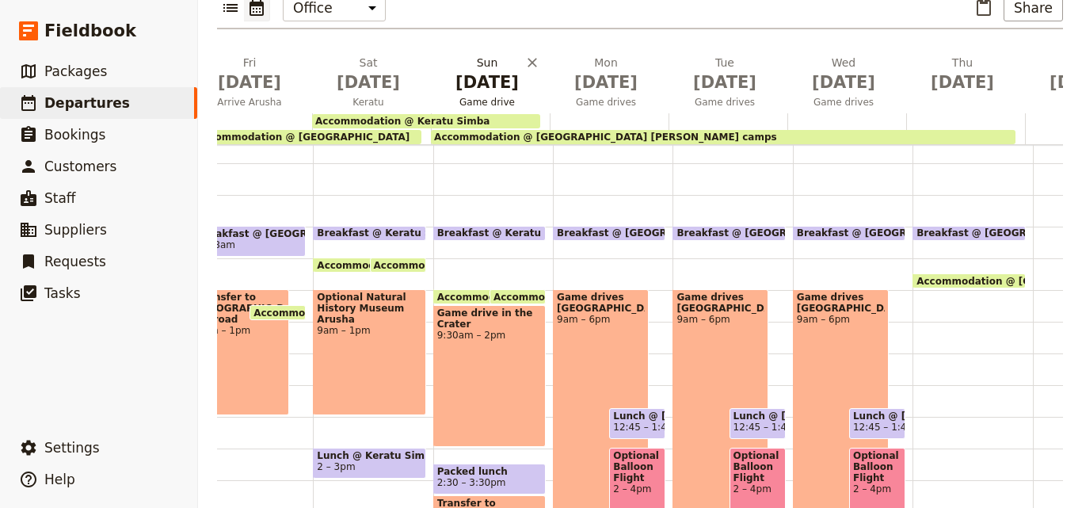
click at [491, 70] on span "[DATE]" at bounding box center [487, 82] width 100 height 24
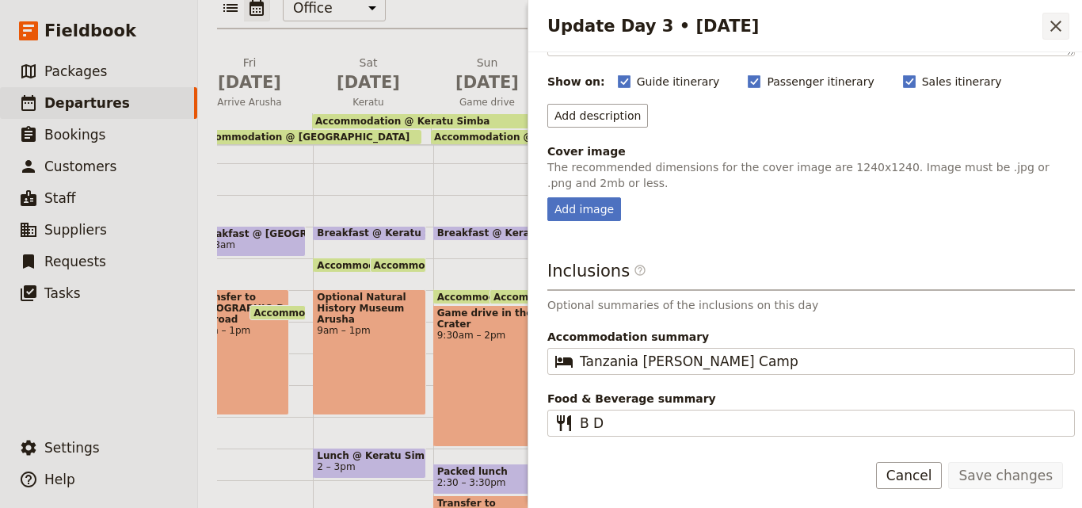
click at [1055, 26] on icon "Close drawer" at bounding box center [1055, 26] width 11 height 11
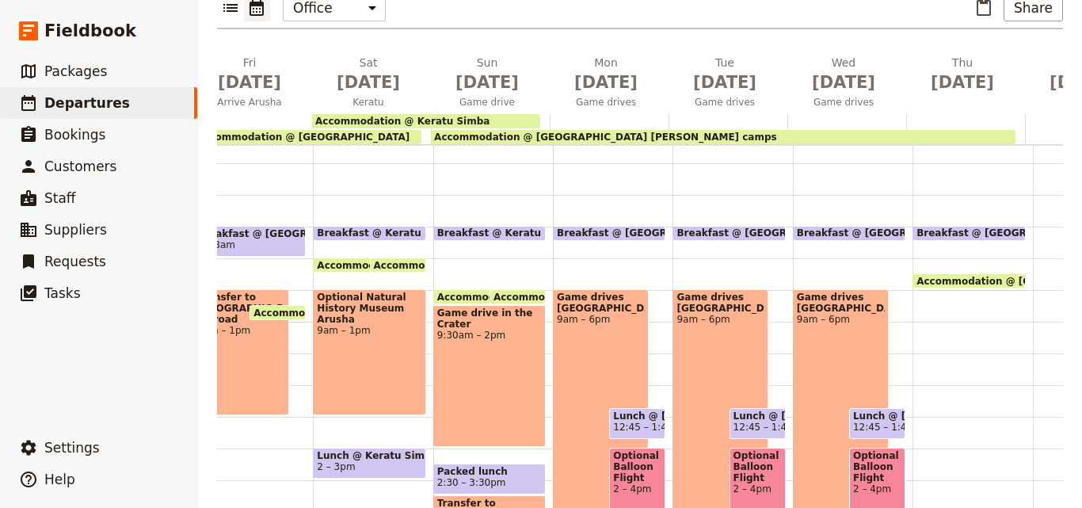
click at [423, 116] on span "Accommodation @ Keratu Simba" at bounding box center [402, 121] width 174 height 11
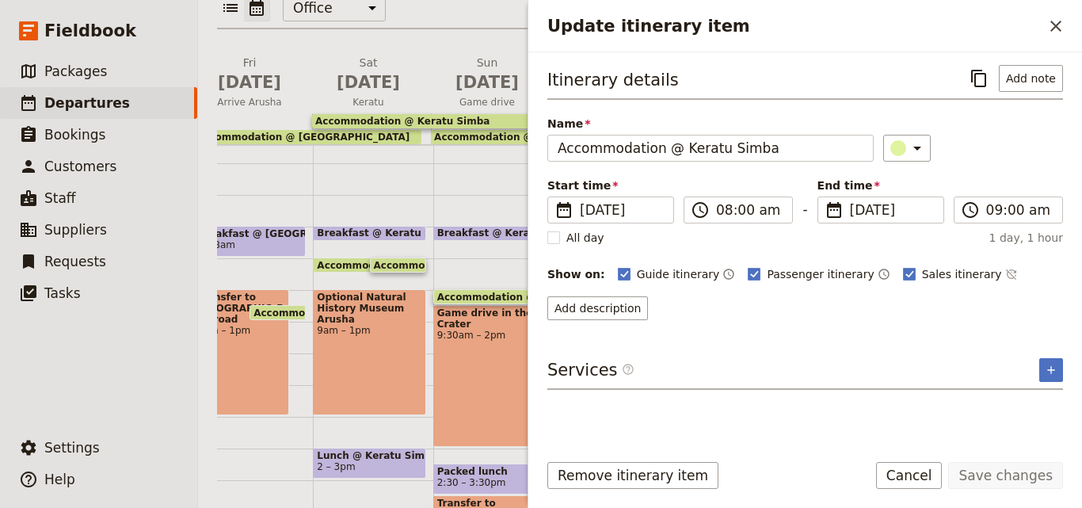
click at [257, 131] on span "Accommodation @ [GEOGRAPHIC_DATA]" at bounding box center [302, 136] width 213 height 11
click at [1054, 367] on icon "Add service inclusion" at bounding box center [1051, 370] width 13 height 13
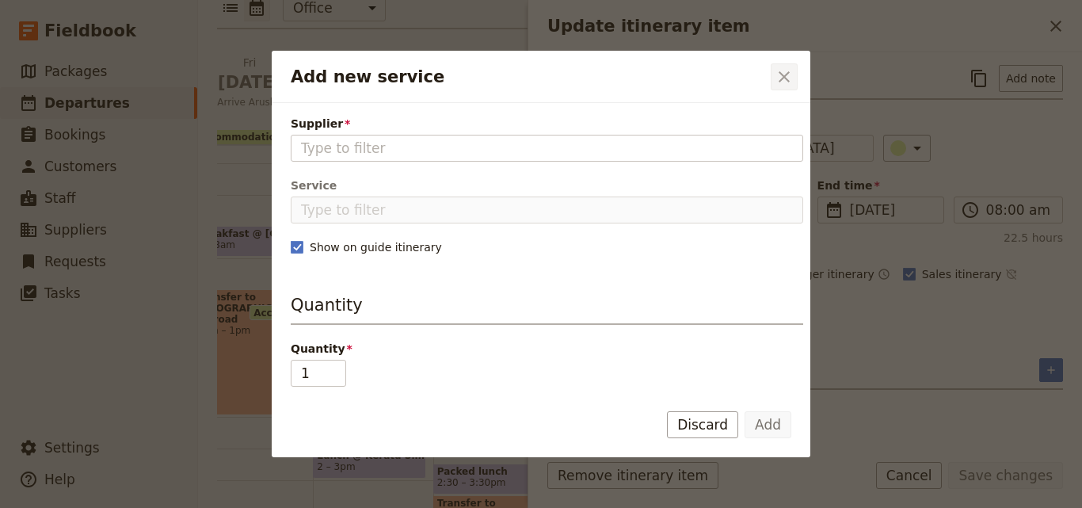
click at [779, 83] on icon "Close dialog" at bounding box center [784, 76] width 19 height 19
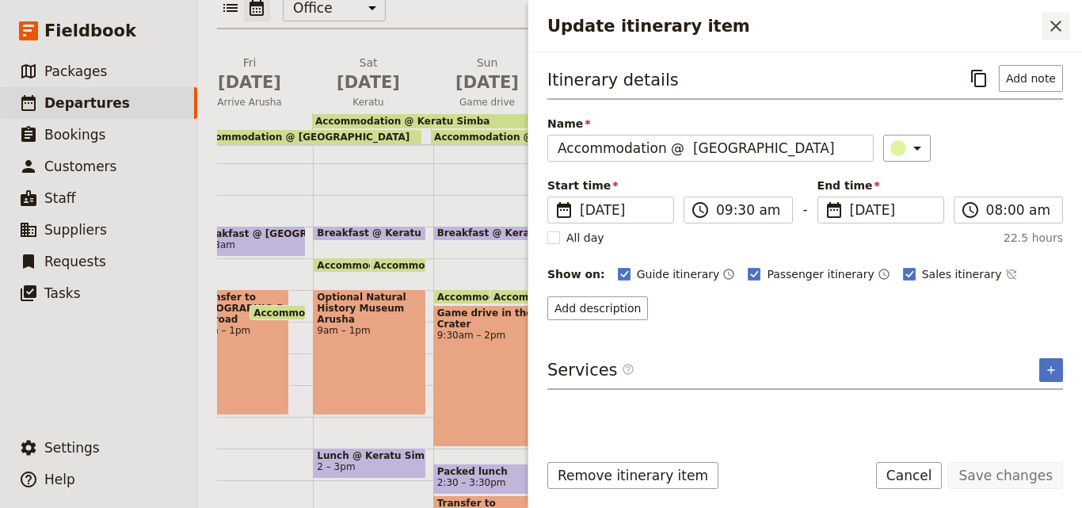
click at [1050, 36] on button "​" at bounding box center [1055, 26] width 27 height 27
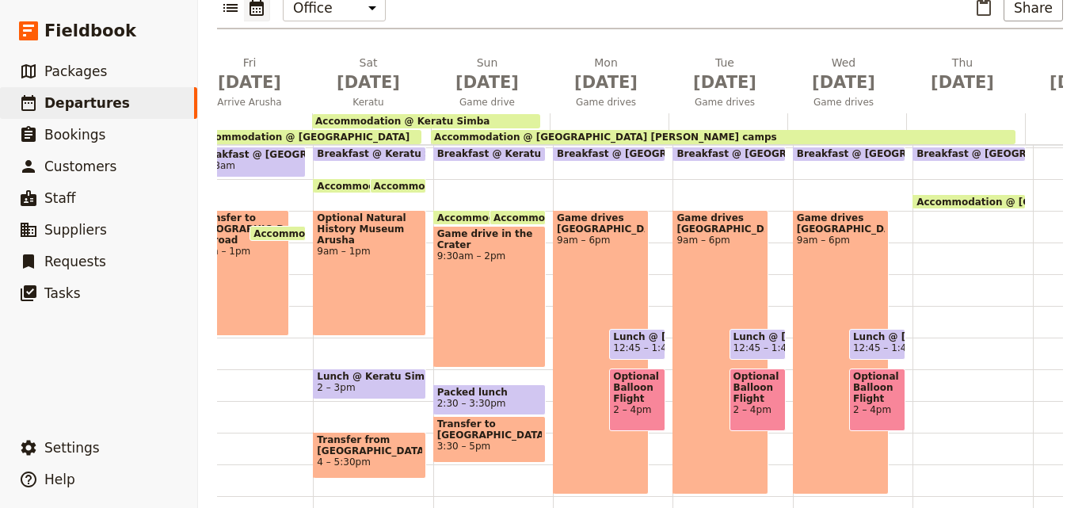
scroll to position [0, 0]
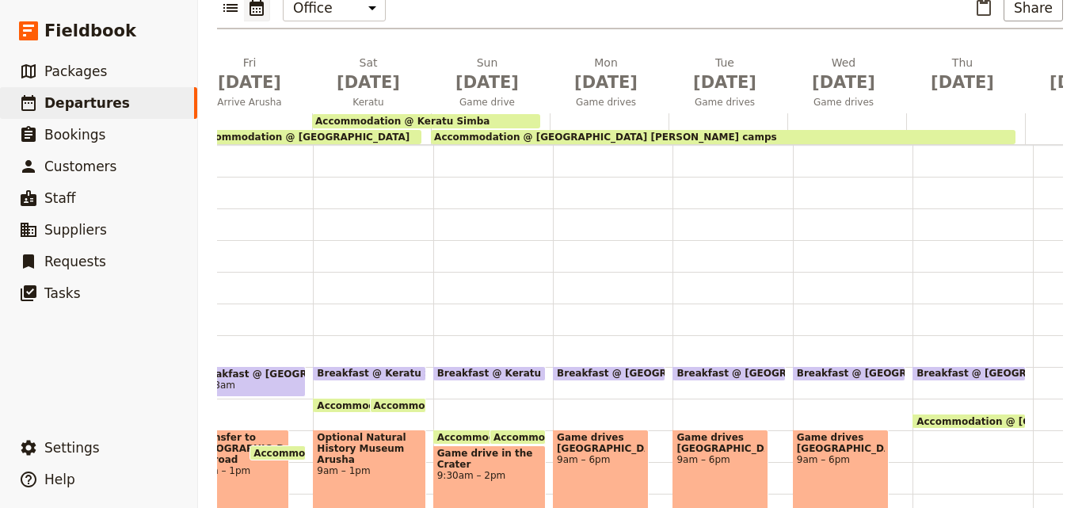
click at [268, 131] on span "Accommodation @ [GEOGRAPHIC_DATA]" at bounding box center [302, 136] width 213 height 11
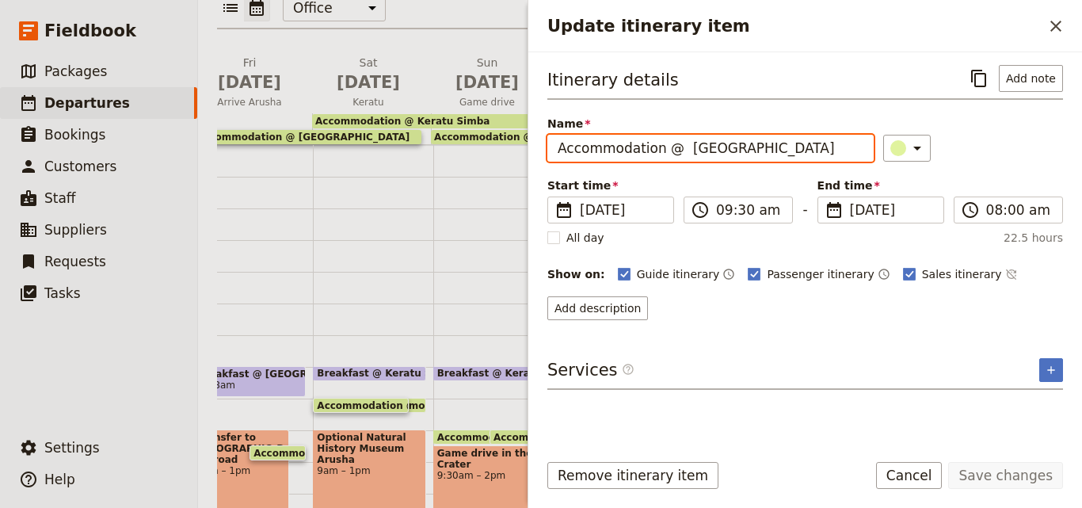
drag, startPoint x: 775, startPoint y: 144, endPoint x: 667, endPoint y: 154, distance: 108.2
click at [667, 154] on input "Accommodation @ [GEOGRAPHIC_DATA]" at bounding box center [710, 148] width 326 height 27
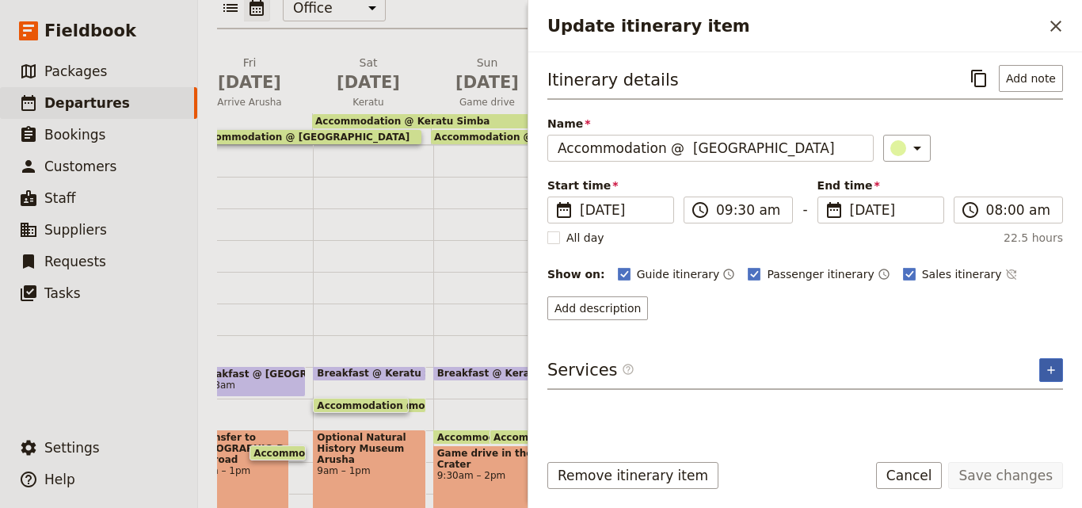
click at [1049, 367] on icon "Add service inclusion" at bounding box center [1051, 370] width 13 height 13
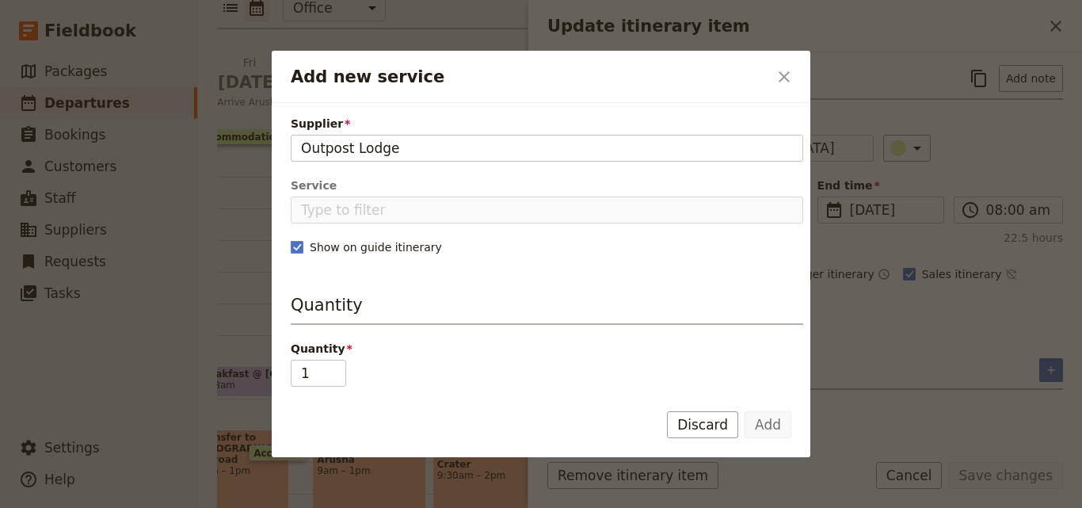
type input "Outpost Lodge"
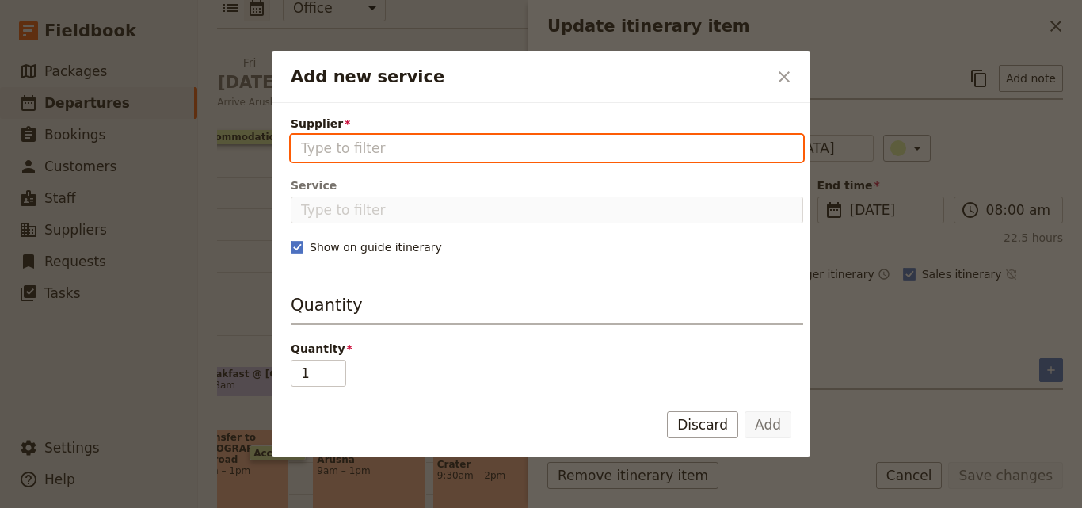
click at [414, 154] on input "Supplier" at bounding box center [547, 148] width 492 height 19
click at [417, 148] on input "Supplier" at bounding box center [547, 148] width 492 height 19
paste input "Outpost Lodge"
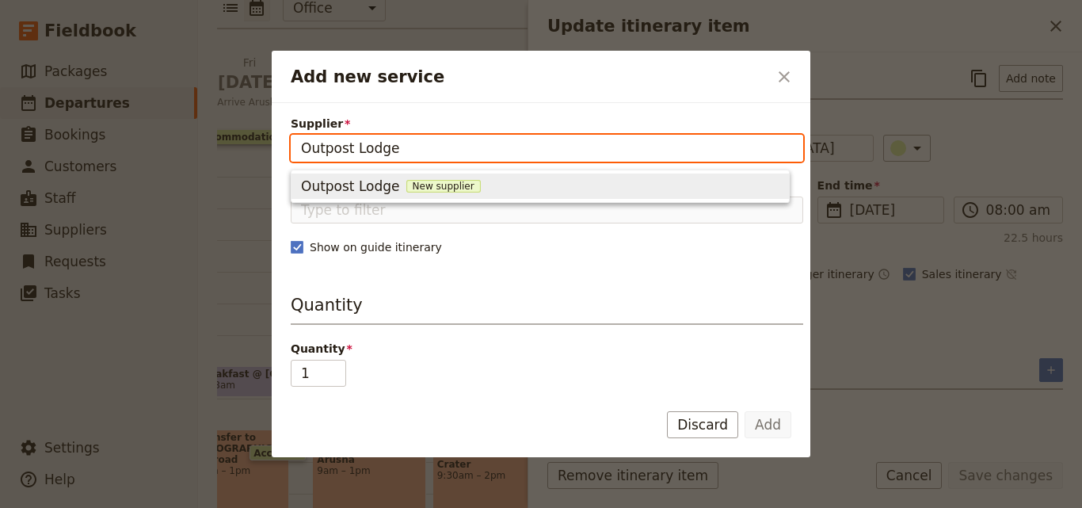
click at [429, 188] on span "New supplier" at bounding box center [443, 186] width 74 height 13
type input "Outpost Lodge"
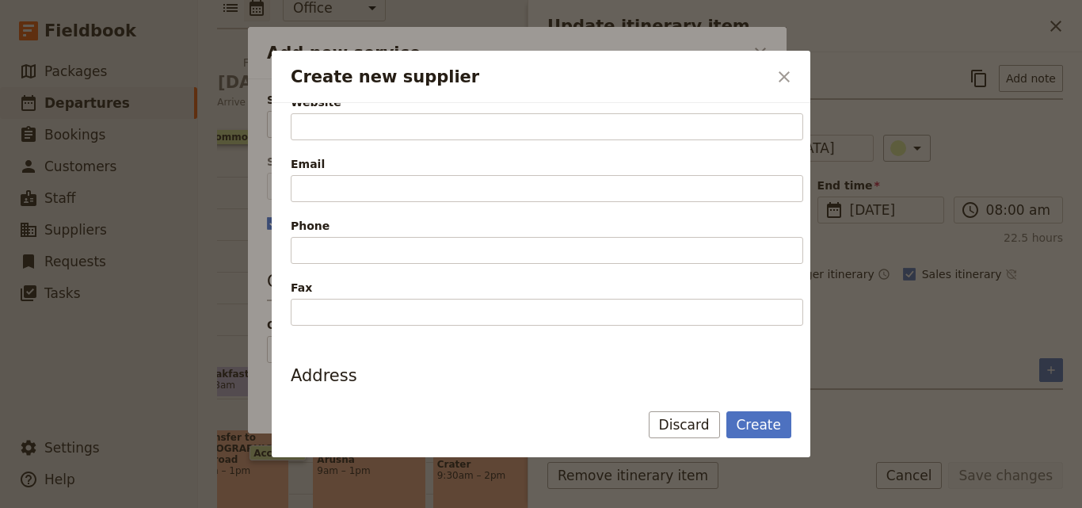
scroll to position [396, 0]
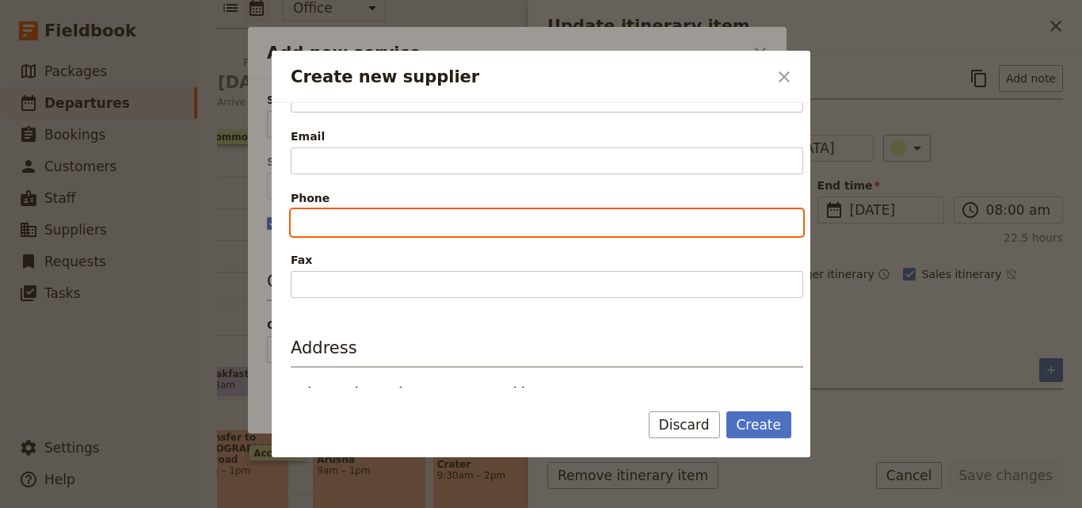
paste input "[PHONE_NUMBER]"
type input "[PHONE_NUMBER]"
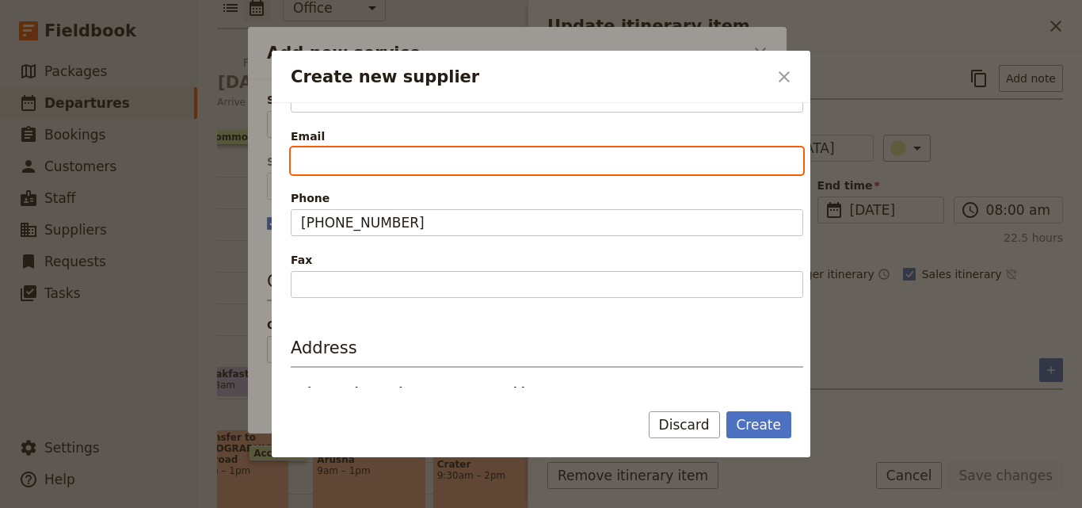
click at [329, 169] on input "Email" at bounding box center [547, 160] width 512 height 27
paste input "[EMAIL_ADDRESS][DOMAIN_NAME]"
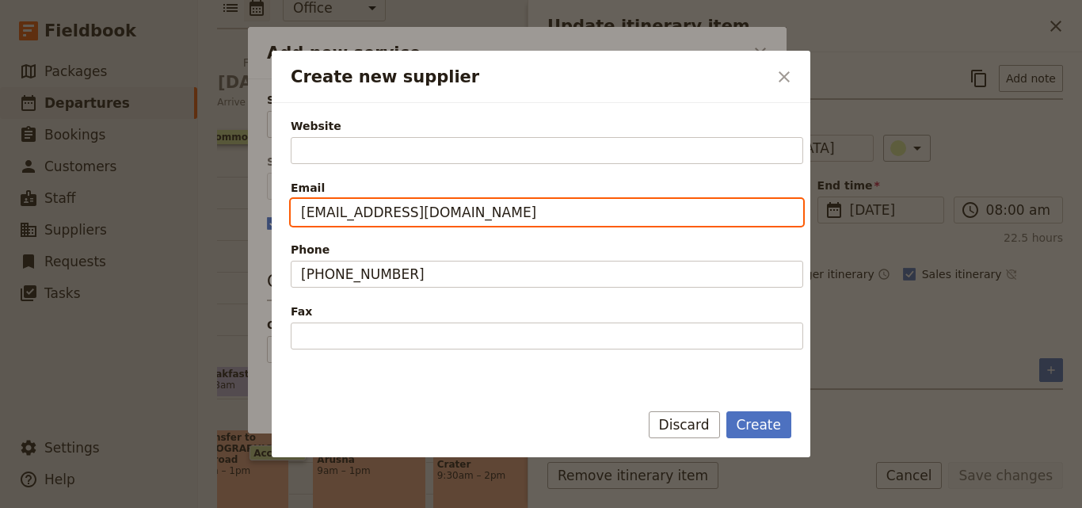
scroll to position [317, 0]
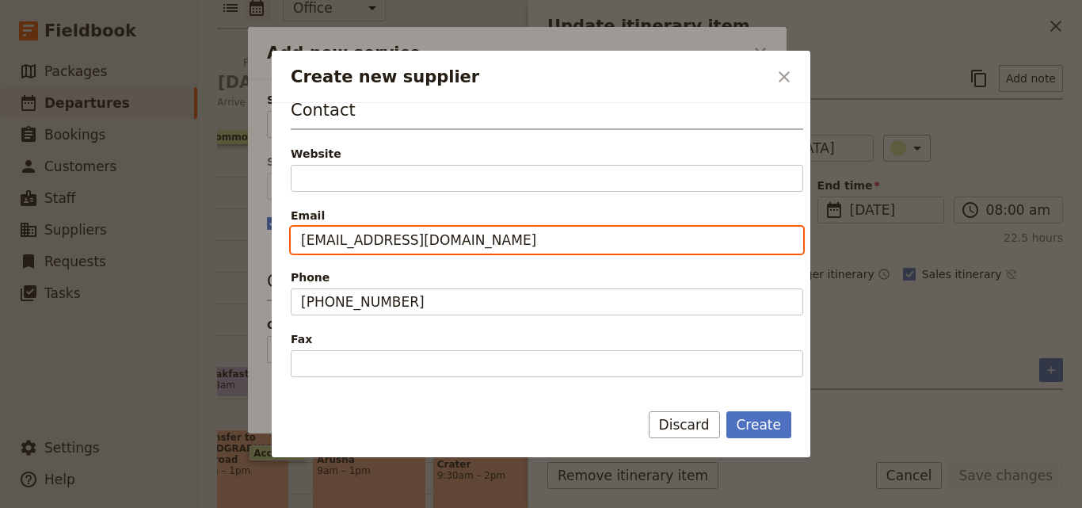
type input "[EMAIL_ADDRESS][DOMAIN_NAME]"
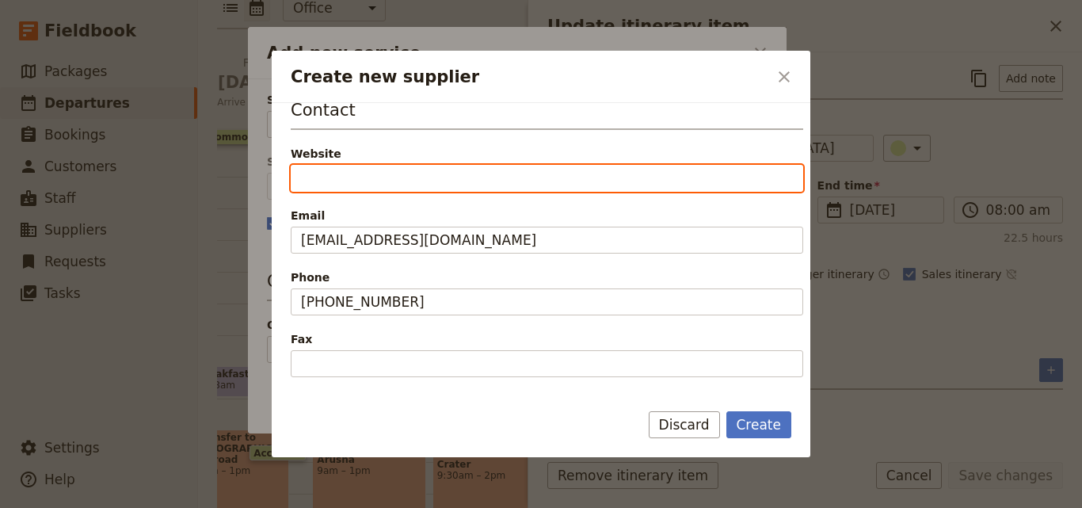
paste input "[URL][DOMAIN_NAME]"
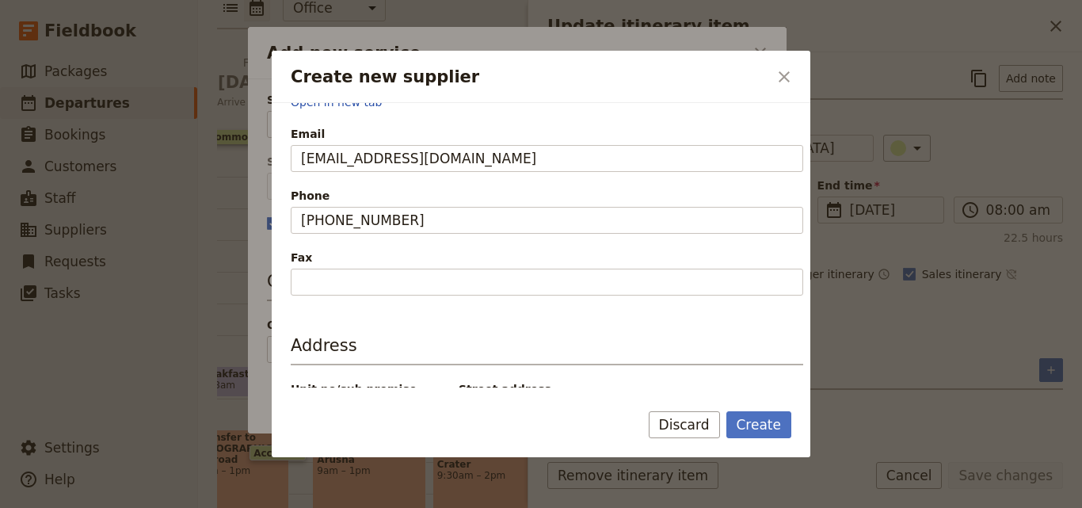
scroll to position [520, 0]
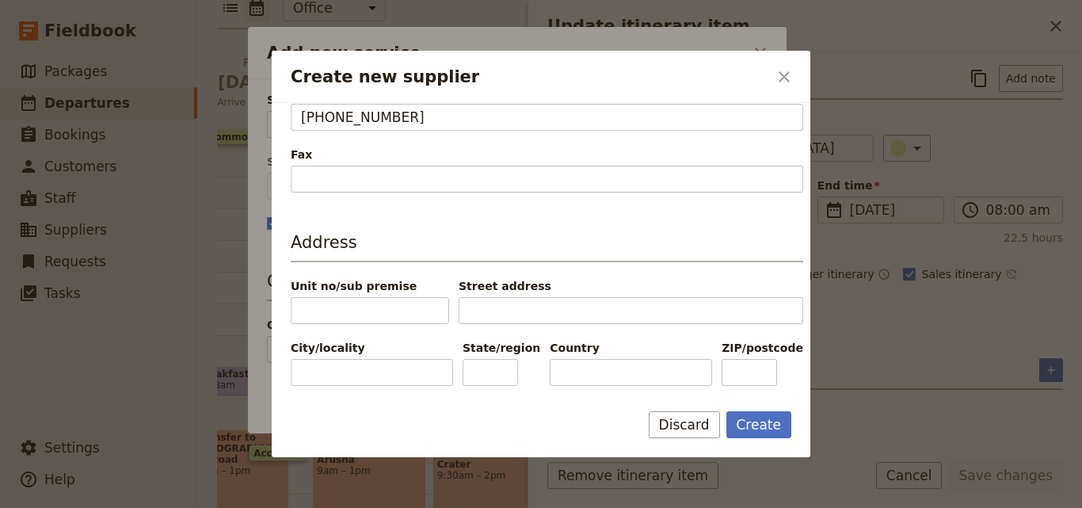
type input "[URL][DOMAIN_NAME]"
paste input "[GEOGRAPHIC_DATA]"
click at [555, 371] on input "[GEOGRAPHIC_DATA]" at bounding box center [631, 372] width 162 height 27
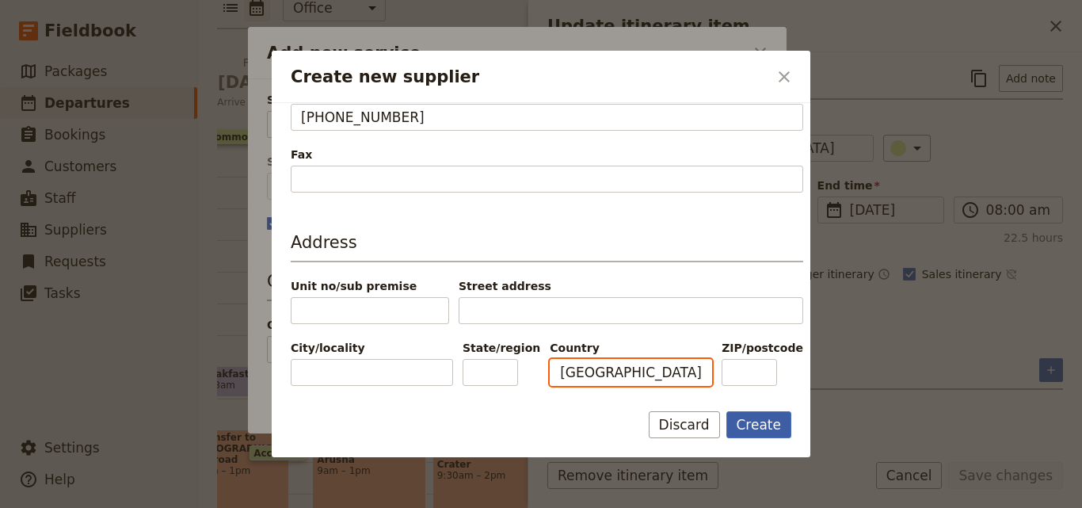
type input "[GEOGRAPHIC_DATA]"
click at [737, 416] on button "Create" at bounding box center [759, 424] width 66 height 27
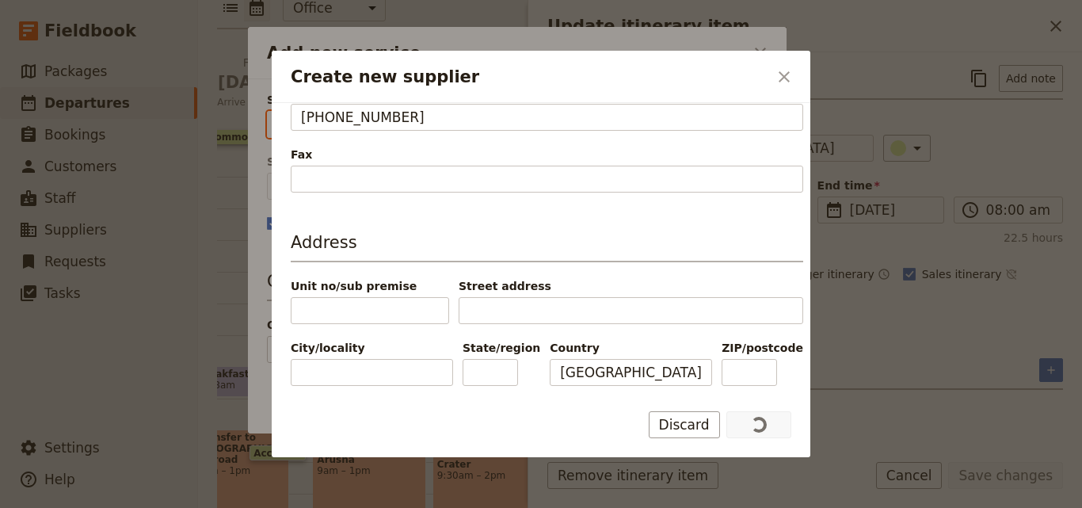
type input "Outpost Lodge"
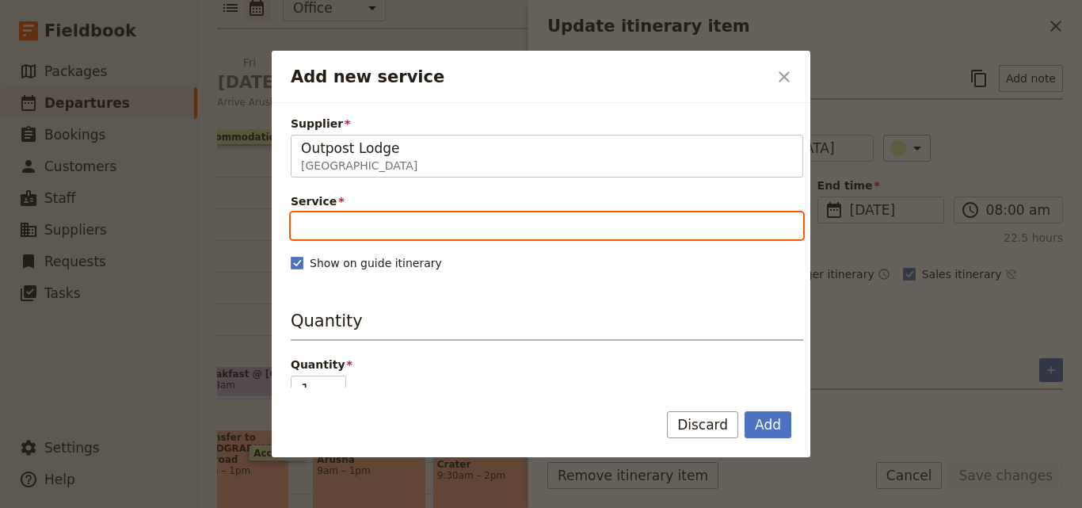
click at [433, 233] on input "Service" at bounding box center [547, 225] width 512 height 27
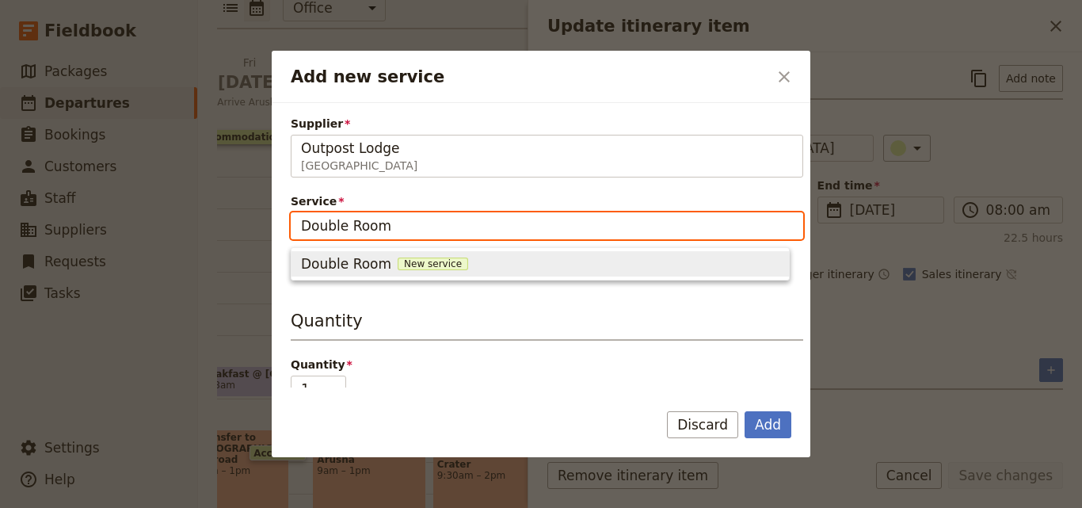
click at [402, 261] on span "New service" at bounding box center [433, 263] width 70 height 13
type input "Double Room"
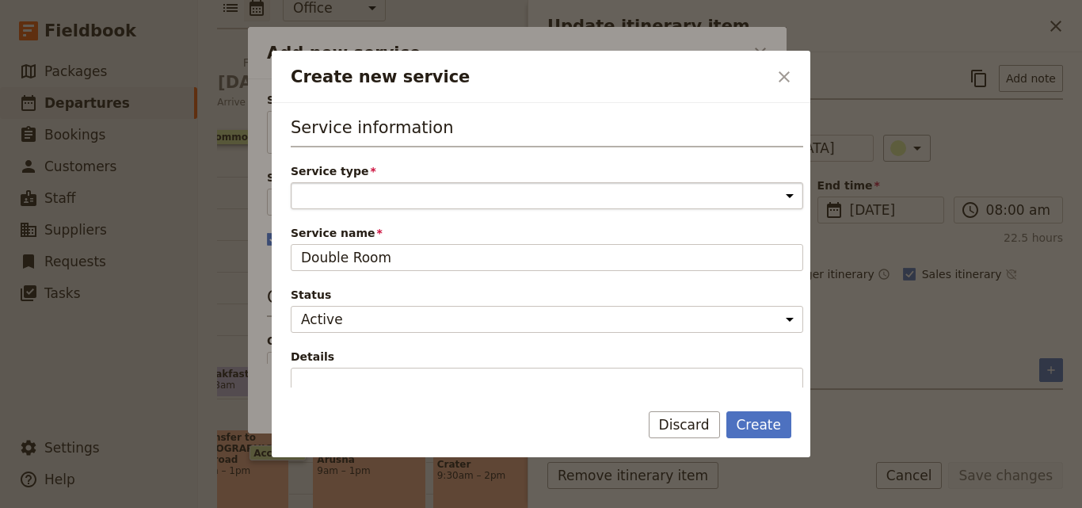
click at [387, 198] on select "Accommodation Activity Transport Flight Food and beverage Other" at bounding box center [547, 195] width 512 height 27
select select "AccommodationService"
click at [291, 182] on select "Accommodation Activity Transport Flight Food and beverage Other" at bounding box center [547, 195] width 512 height 27
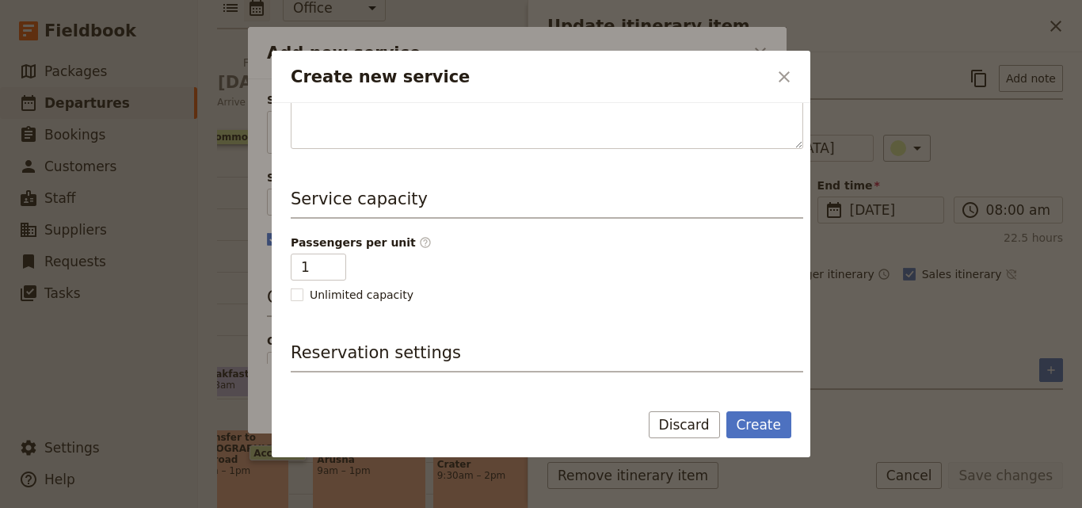
scroll to position [317, 0]
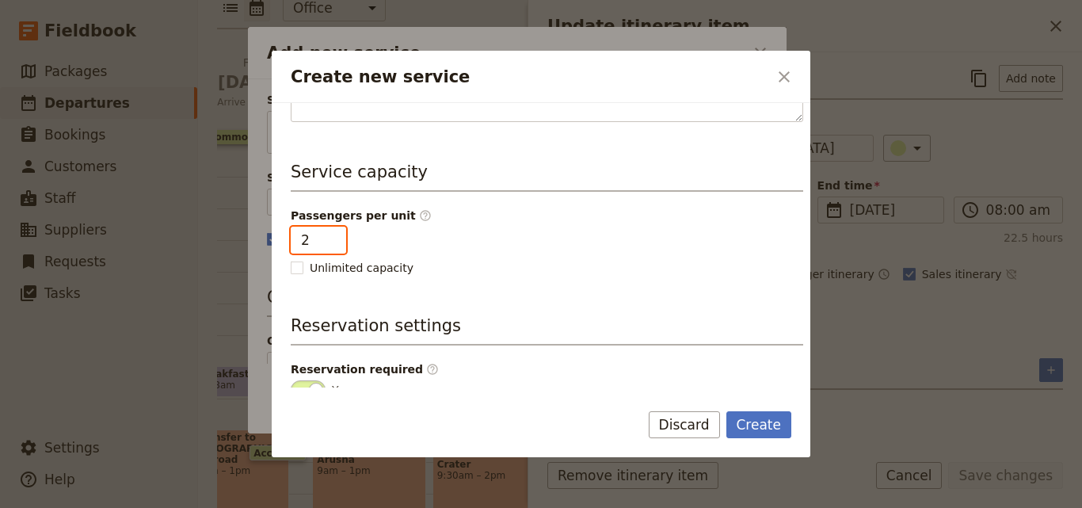
type input "2"
click at [329, 238] on input "2" at bounding box center [318, 240] width 55 height 27
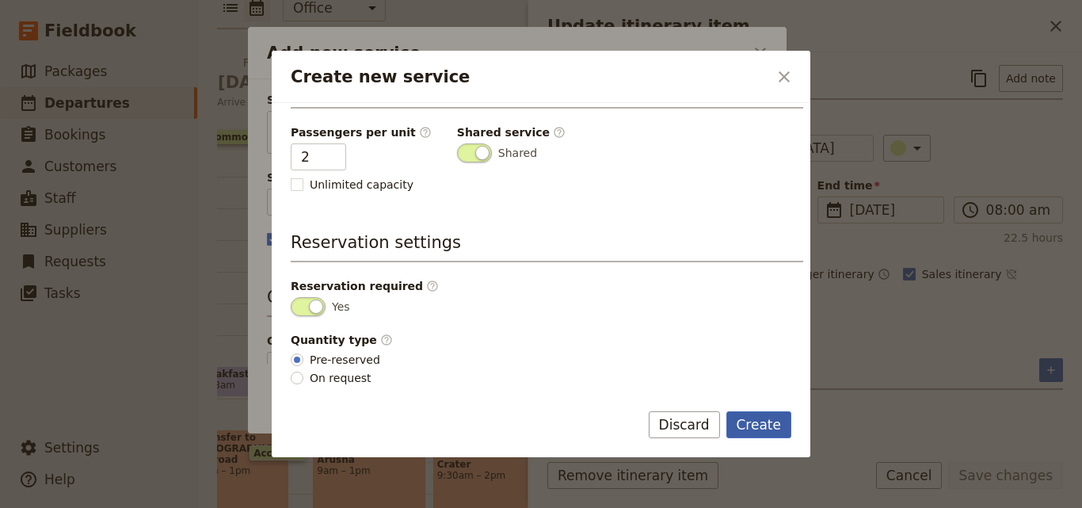
click at [752, 423] on button "Create" at bounding box center [759, 424] width 66 height 27
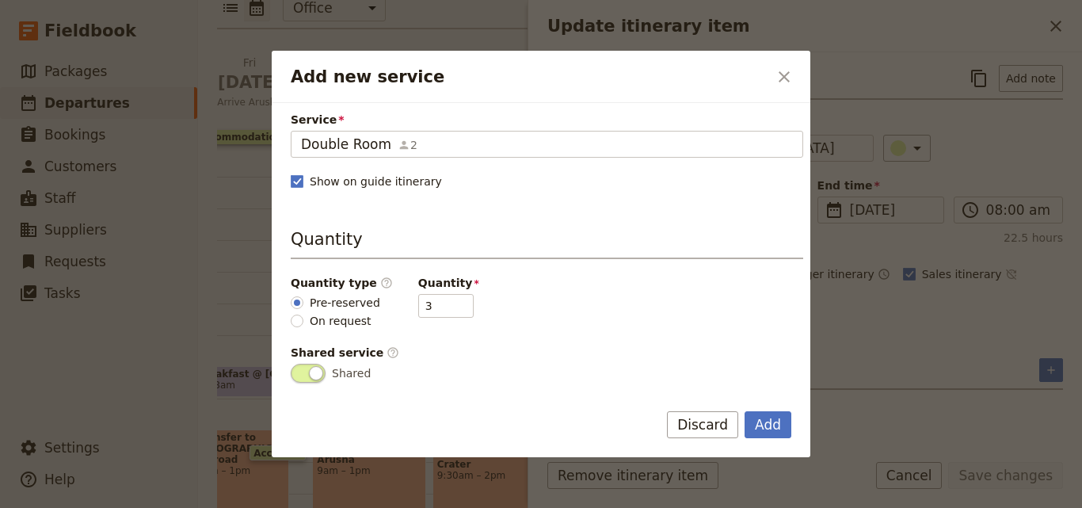
scroll to position [158, 0]
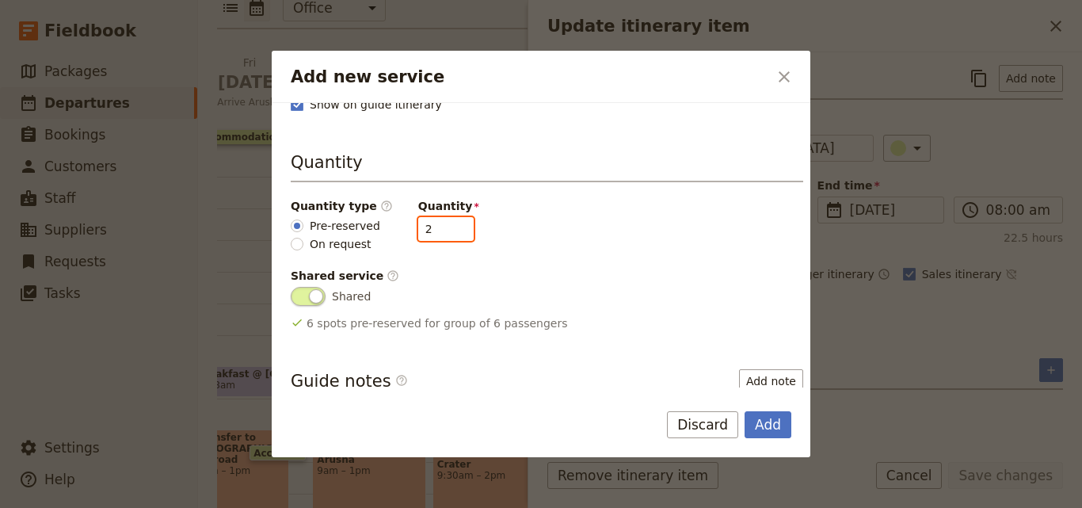
click at [448, 233] on input "2" at bounding box center [445, 229] width 55 height 24
type input "1"
click at [448, 233] on input "1" at bounding box center [445, 229] width 55 height 24
click at [775, 425] on button "Add" at bounding box center [768, 424] width 47 height 27
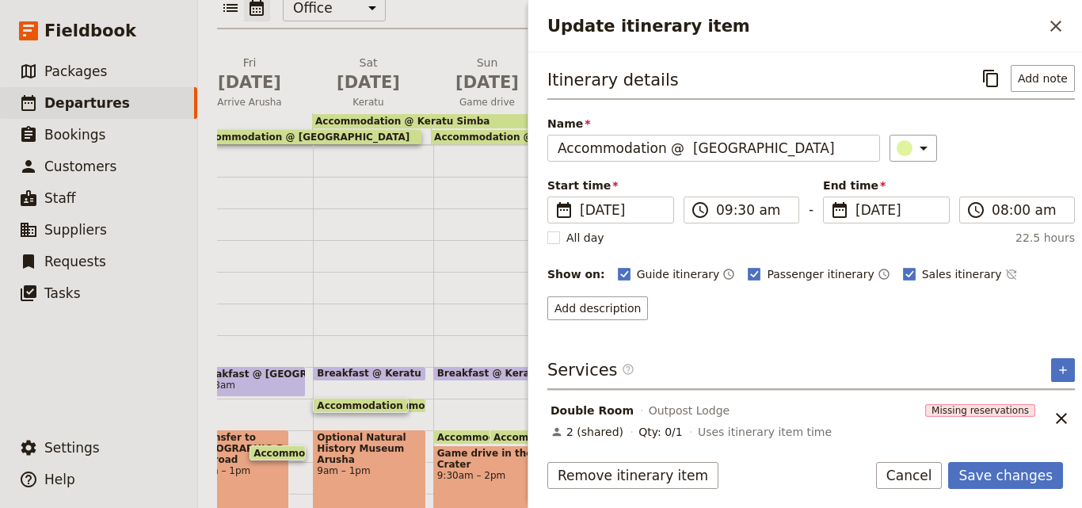
scroll to position [7, 0]
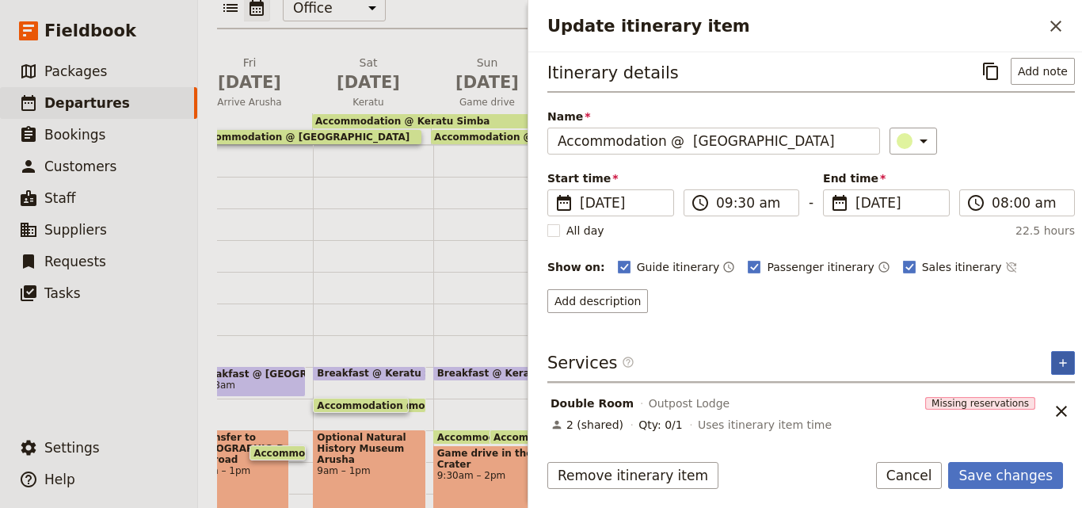
click at [1061, 369] on button "​" at bounding box center [1063, 363] width 24 height 24
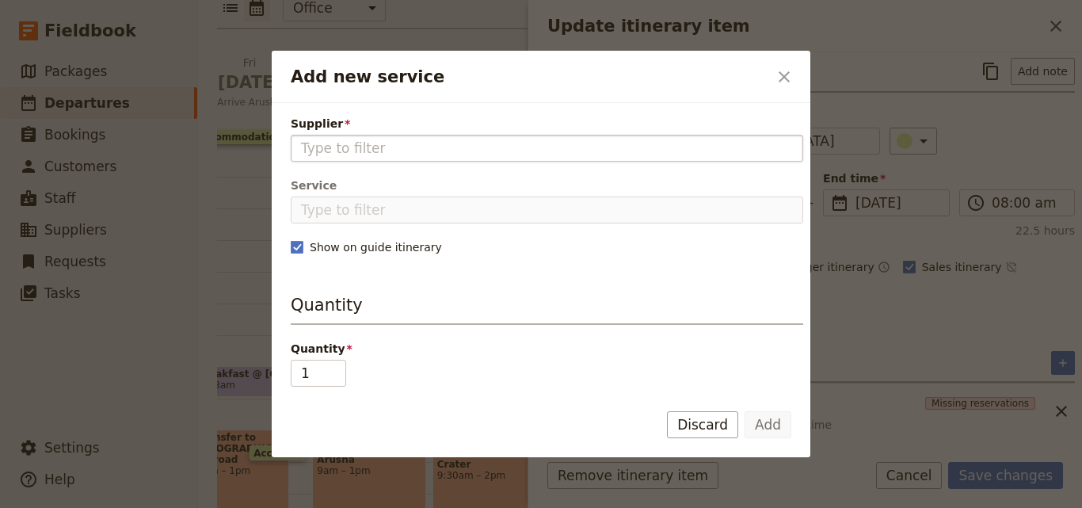
type input "[GEOGRAPHIC_DATA]"
drag, startPoint x: 363, startPoint y: 150, endPoint x: 263, endPoint y: 155, distance: 100.0
click at [263, 507] on div "Add new service ​ Supplier [GEOGRAPHIC_DATA] Service Show on guide itinerary Qu…" at bounding box center [541, 508] width 1082 height 0
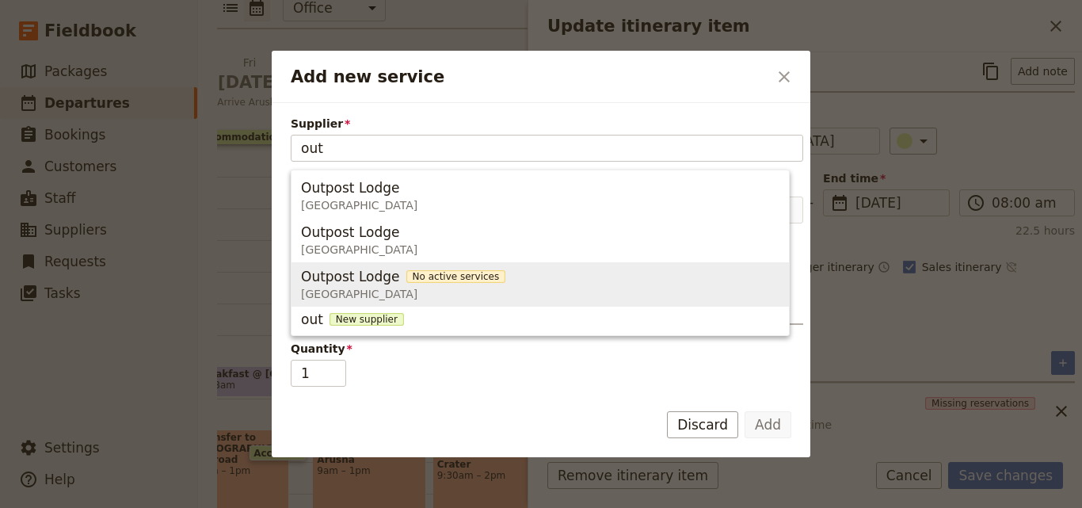
click at [304, 263] on button "Outpost Lodge No active services [GEOGRAPHIC_DATA]" at bounding box center [539, 284] width 497 height 44
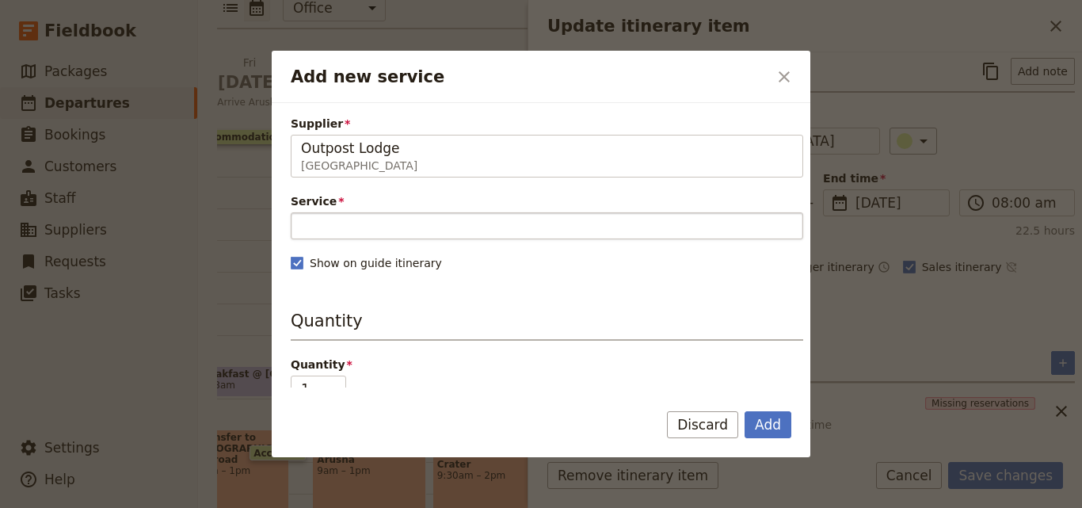
type input "Outpost Lodge"
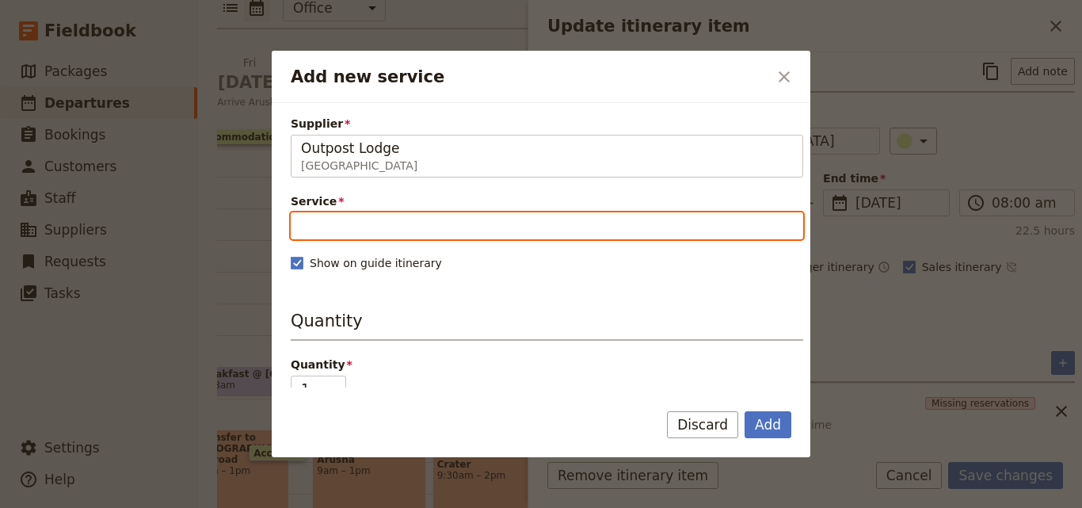
click at [335, 221] on input "Service" at bounding box center [547, 225] width 512 height 27
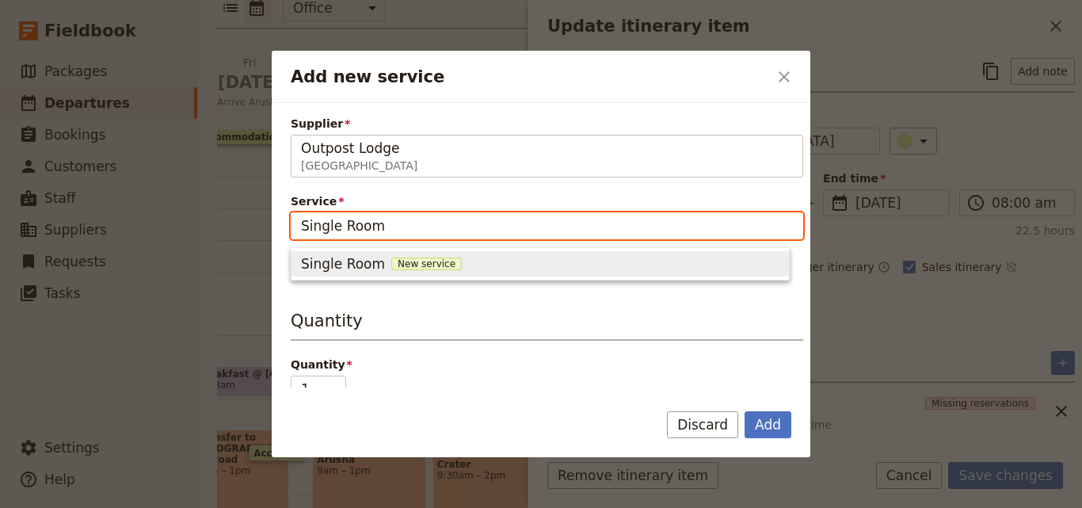
click at [402, 263] on span "New service" at bounding box center [426, 263] width 70 height 13
type input "Single Room"
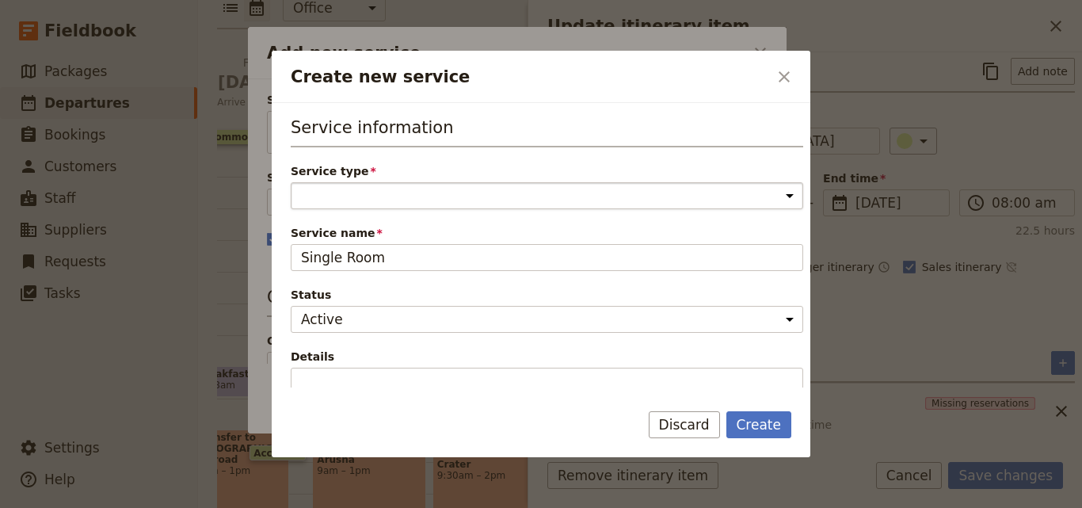
click at [391, 204] on select "Accommodation Activity Transport Flight Food and beverage Other" at bounding box center [547, 195] width 512 height 27
select select "AccommodationService"
click at [291, 182] on select "Accommodation Activity Transport Flight Food and beverage Other" at bounding box center [547, 195] width 512 height 27
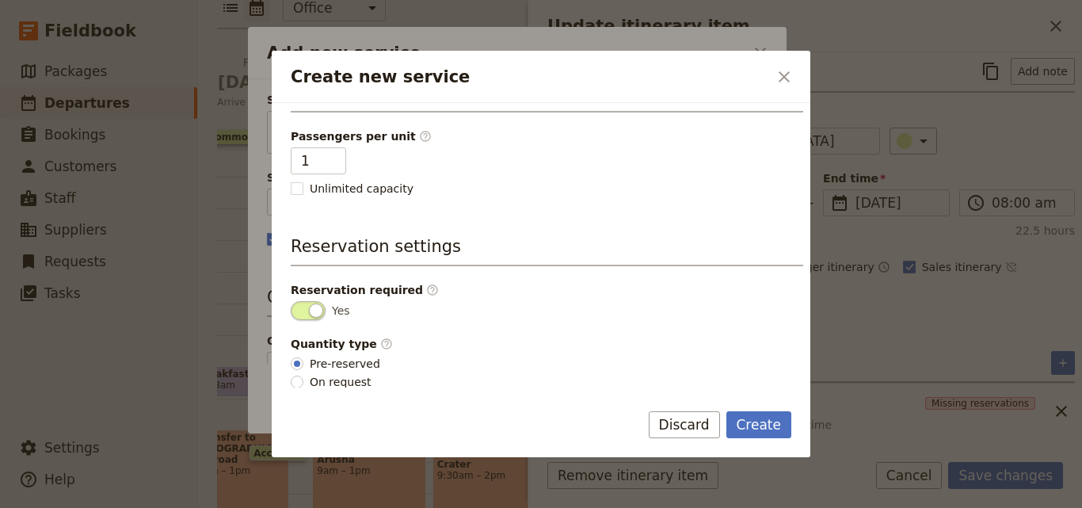
scroll to position [400, 0]
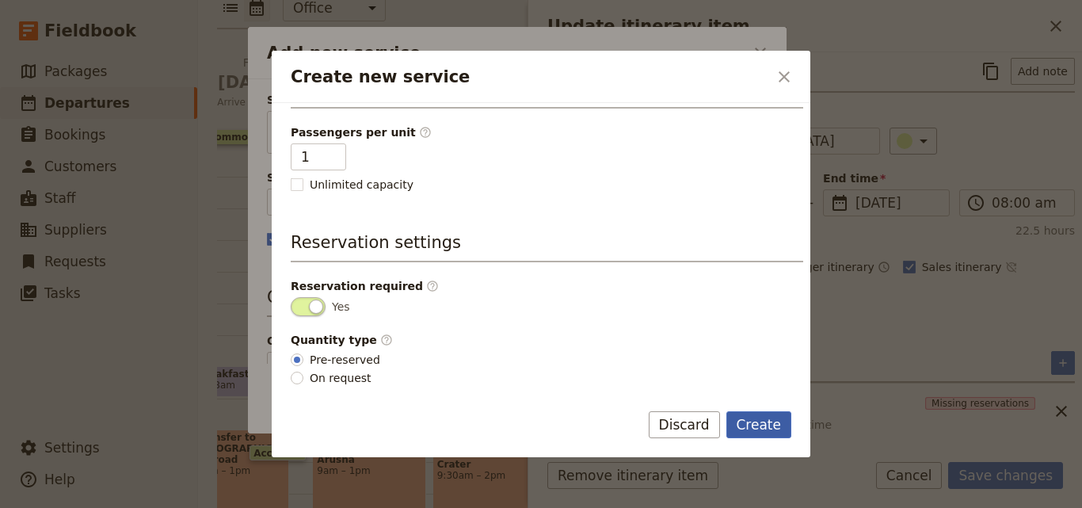
click at [756, 412] on button "Create" at bounding box center [759, 424] width 66 height 27
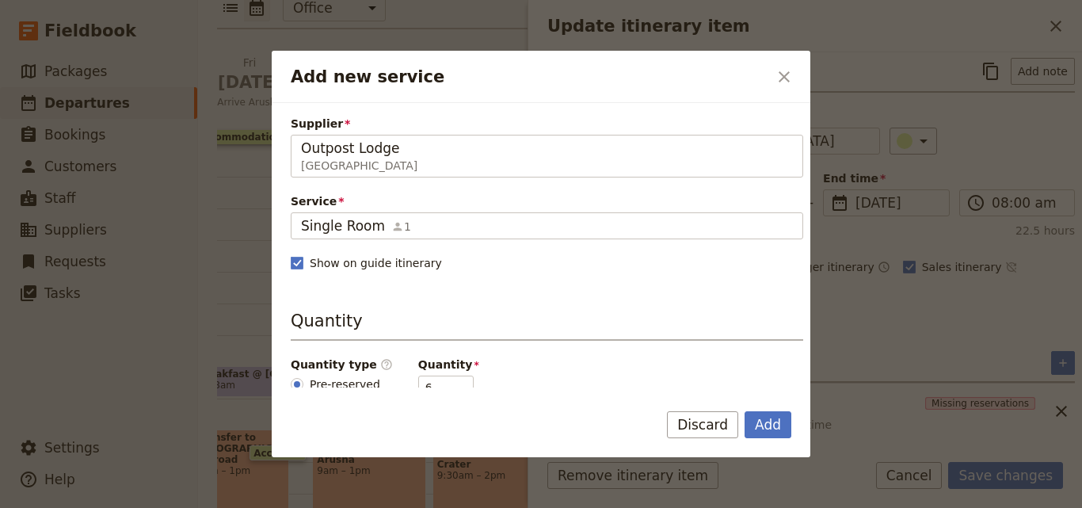
scroll to position [158, 0]
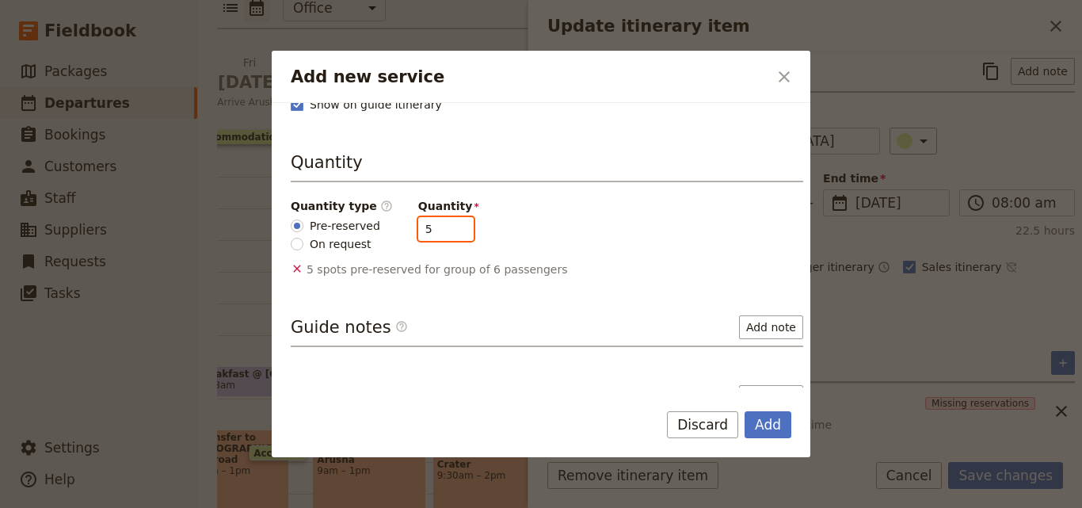
click at [444, 230] on input "5" at bounding box center [445, 229] width 55 height 24
click at [444, 230] on input "4" at bounding box center [445, 229] width 55 height 24
click at [444, 230] on input "3" at bounding box center [445, 229] width 55 height 24
type input "2"
click at [444, 230] on input "2" at bounding box center [445, 229] width 55 height 24
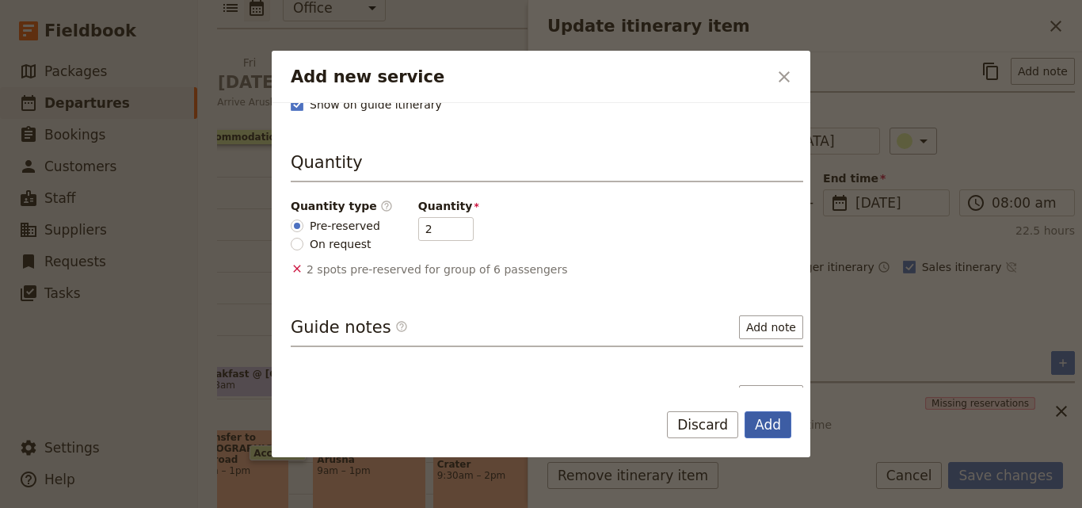
click at [757, 415] on button "Add" at bounding box center [768, 424] width 47 height 27
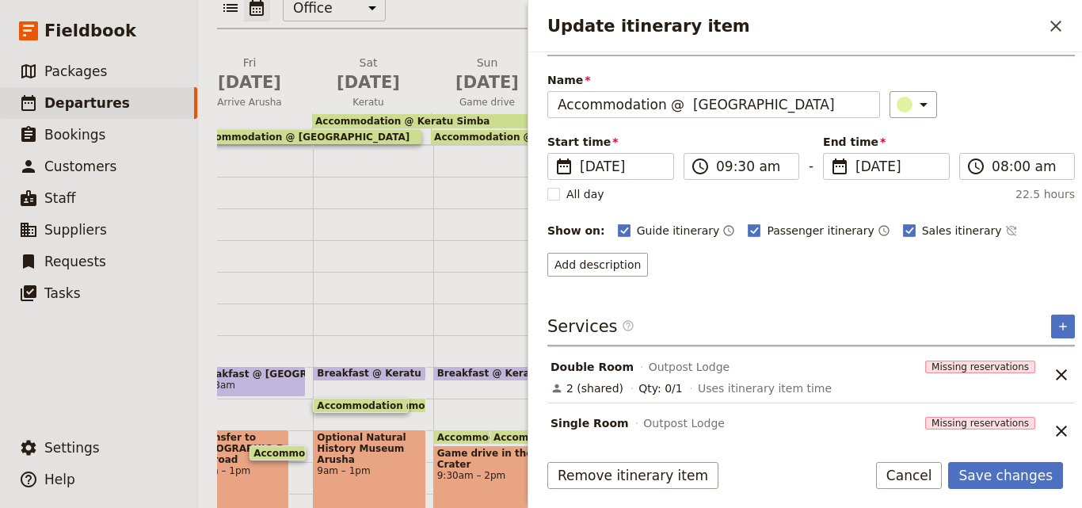
scroll to position [63, 0]
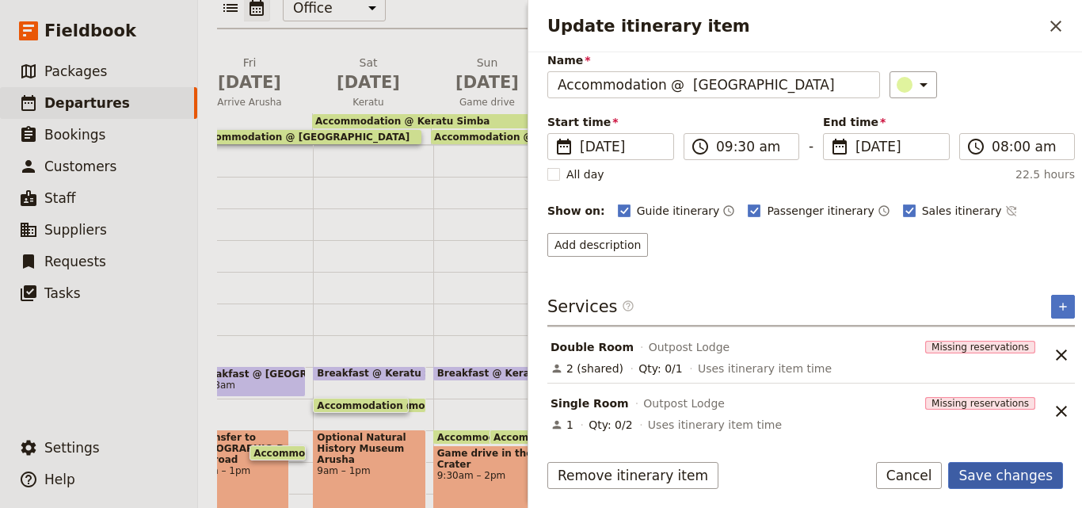
click at [1034, 477] on button "Save changes" at bounding box center [1005, 475] width 115 height 27
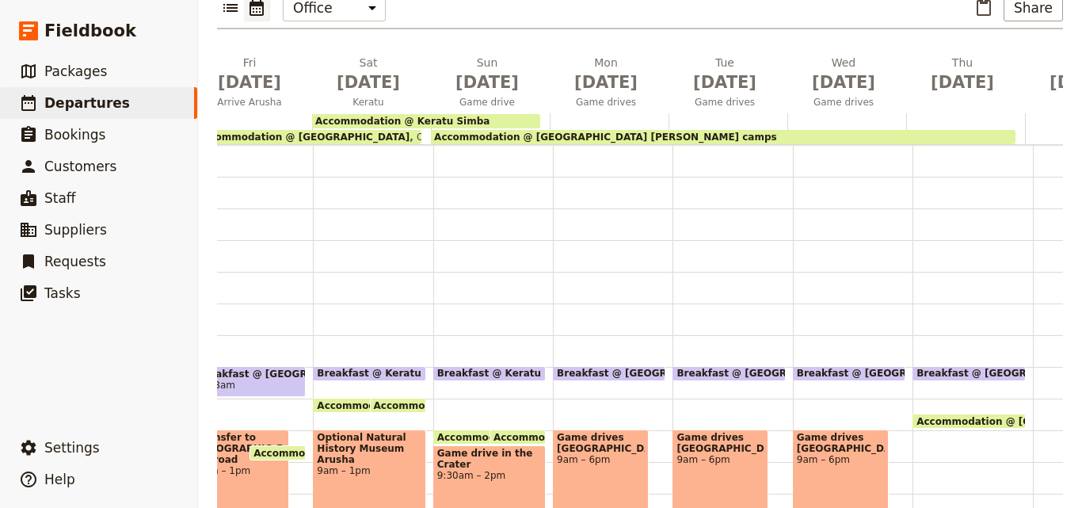
click at [321, 131] on span "Accommodation @ [GEOGRAPHIC_DATA]" at bounding box center [302, 136] width 213 height 11
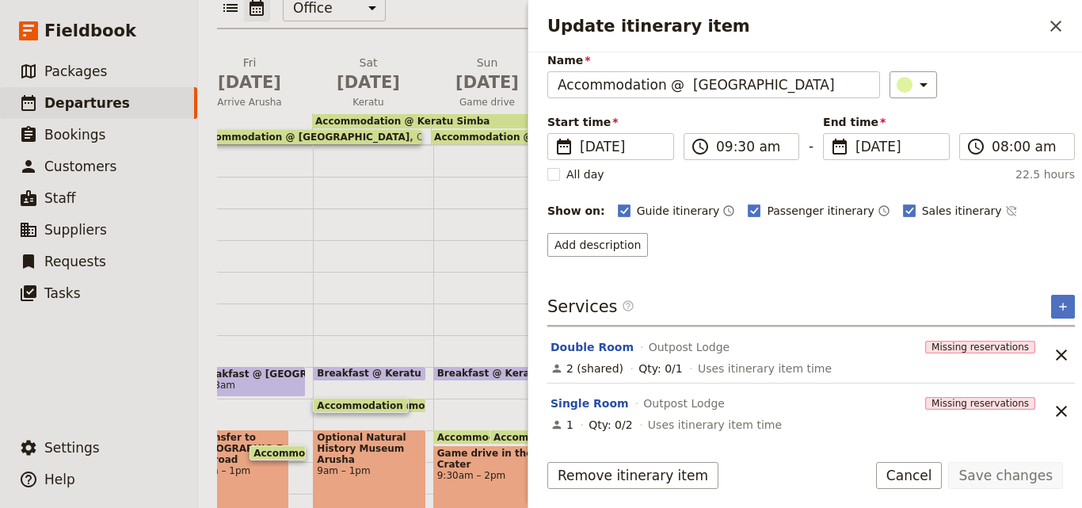
click at [423, 116] on span "Accommodation @ Keratu Simba" at bounding box center [402, 121] width 174 height 11
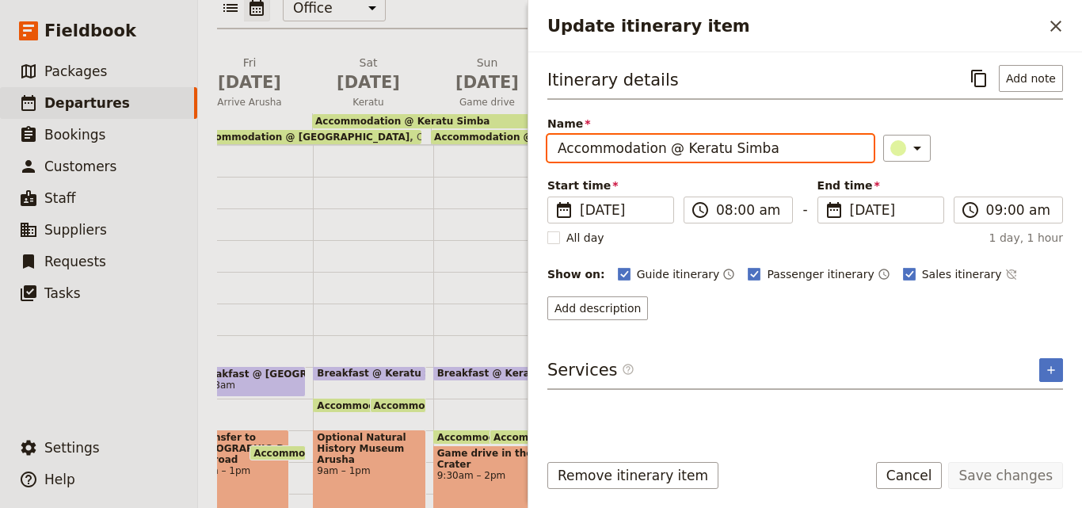
drag, startPoint x: 780, startPoint y: 143, endPoint x: 671, endPoint y: 146, distance: 109.4
click at [671, 146] on input "Accommodation @ Keratu Simba" at bounding box center [710, 148] width 326 height 27
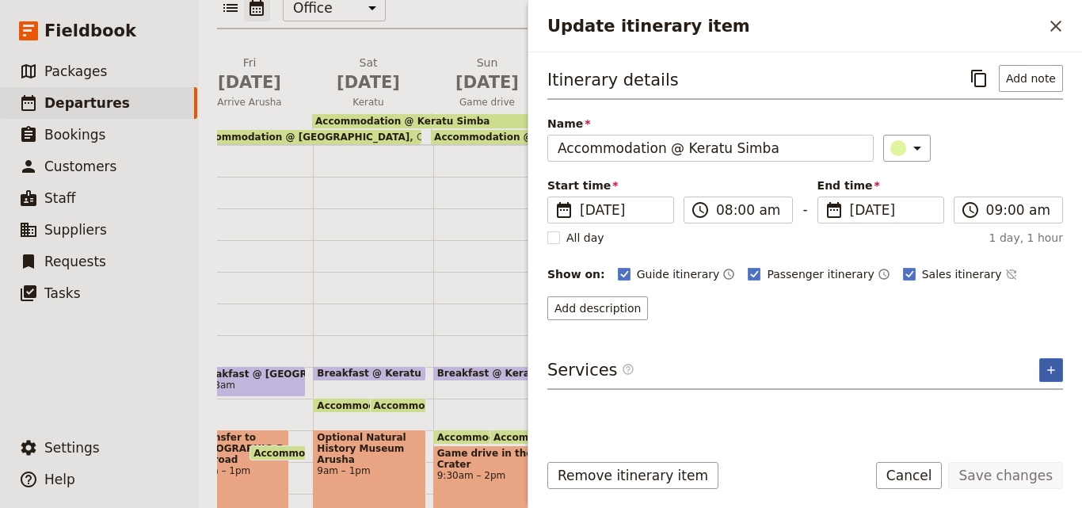
click at [1058, 359] on button "​" at bounding box center [1051, 370] width 24 height 24
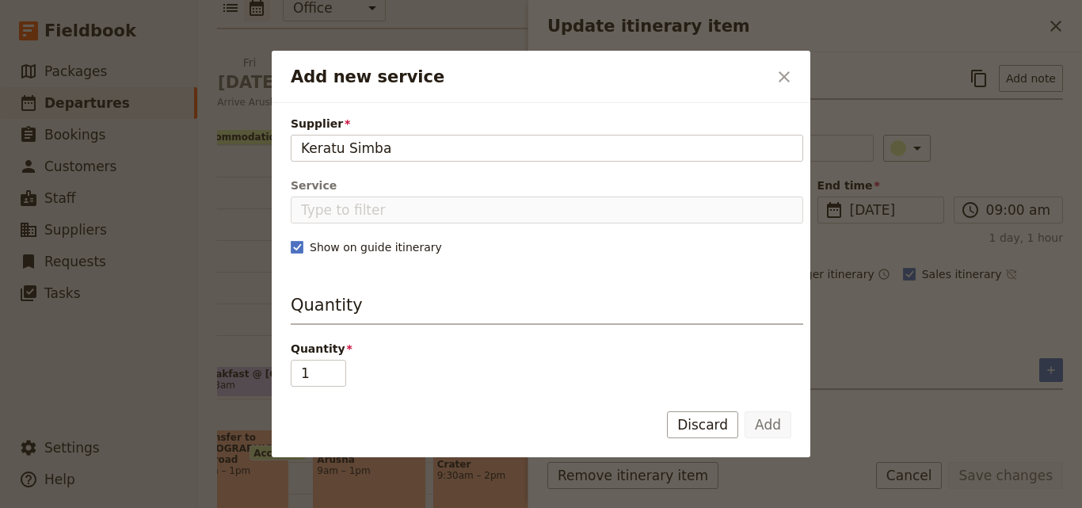
type input "Keratu Simba"
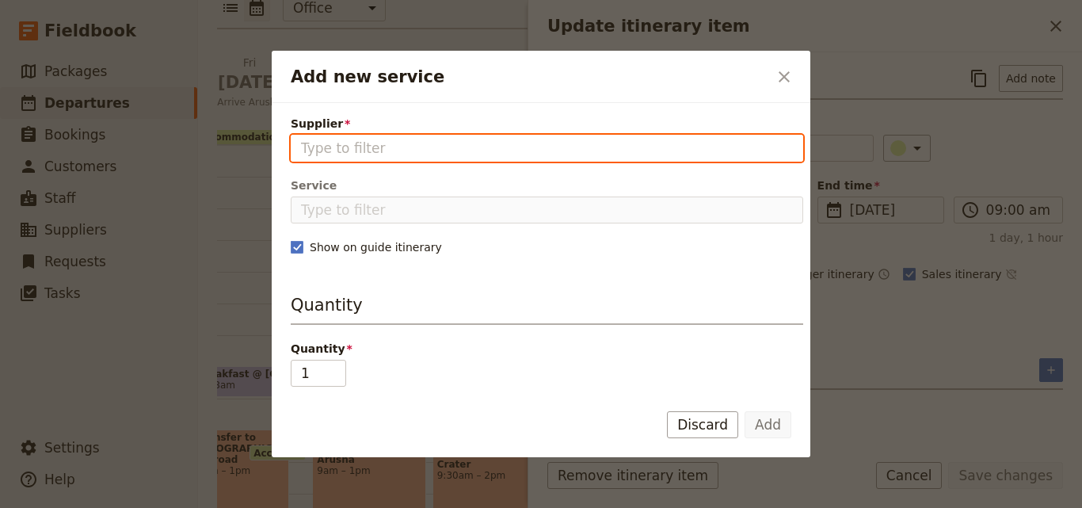
click at [386, 150] on input "Supplier" at bounding box center [547, 148] width 492 height 19
paste input "Keratu Simba"
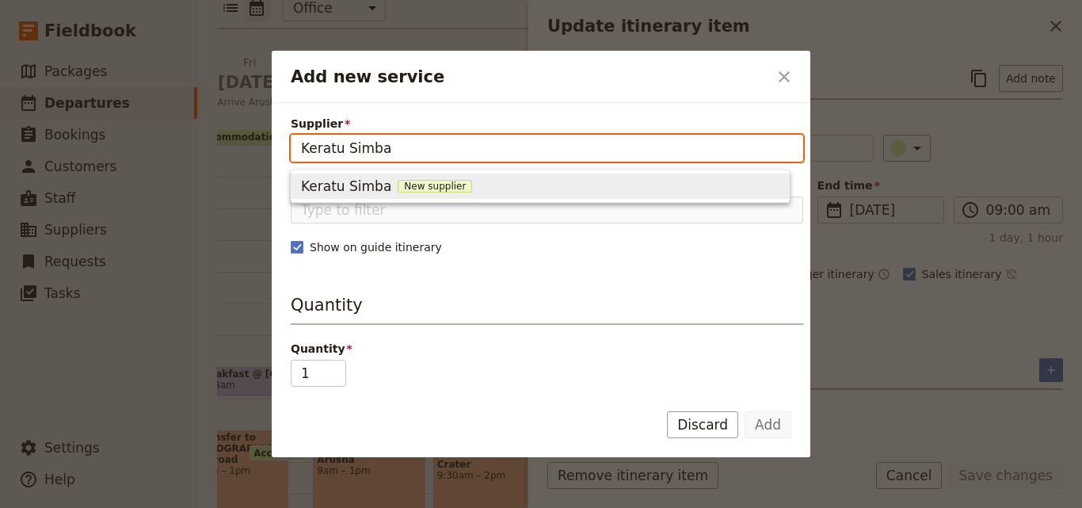
click at [411, 185] on span "New supplier" at bounding box center [435, 186] width 74 height 13
type input "Keratu Simba"
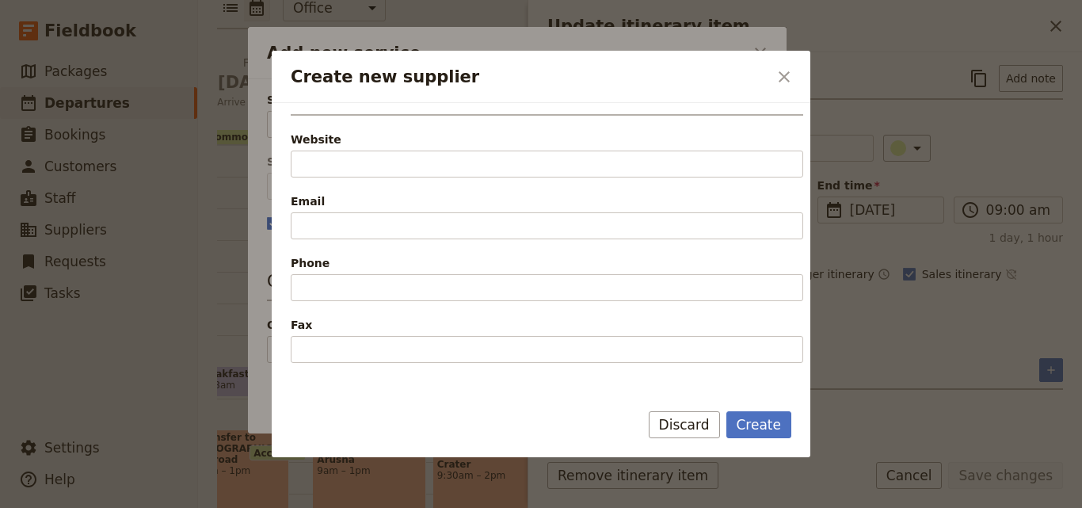
scroll to position [396, 0]
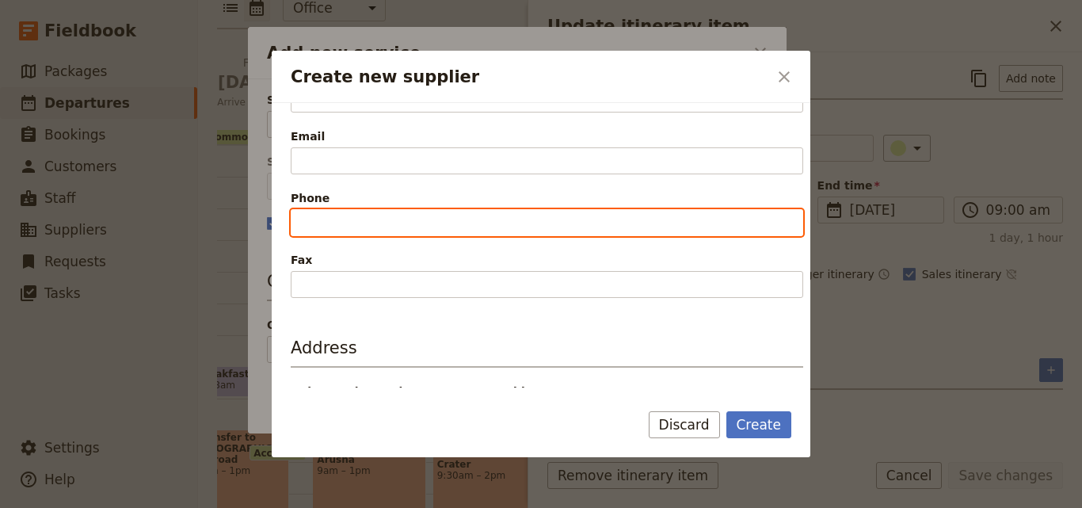
paste input "[URL][DOMAIN_NAME][PHONE_NUMBER]"
drag, startPoint x: 387, startPoint y: 220, endPoint x: 173, endPoint y: 219, distance: 213.9
click at [173, 507] on div "Create new supplier ​ Supplier information Name Keratu Simba Status Active Inac…" at bounding box center [541, 508] width 1082 height 0
type input "[PHONE_NUMBER]"
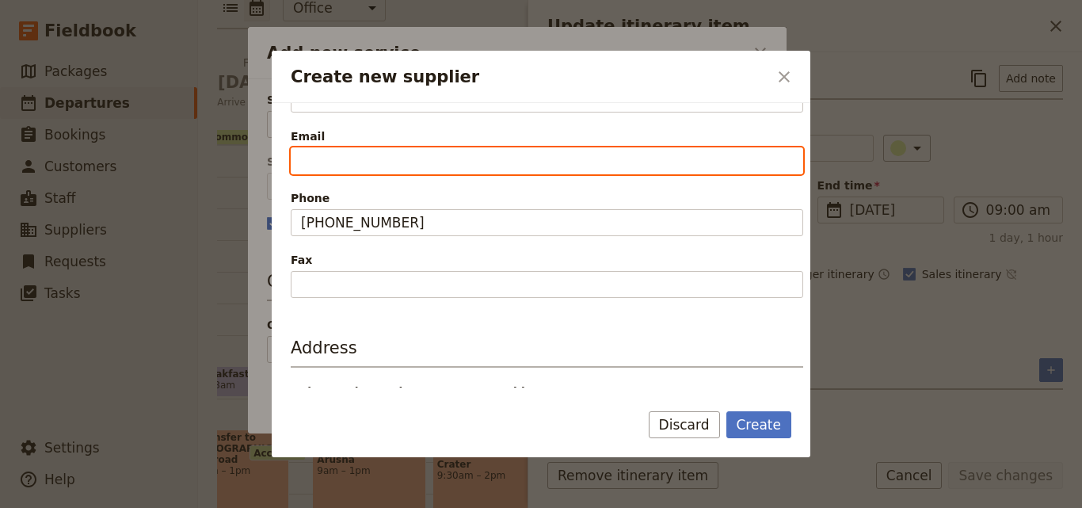
paste input "[EMAIL_ADDRESS][DOMAIN_NAME]"
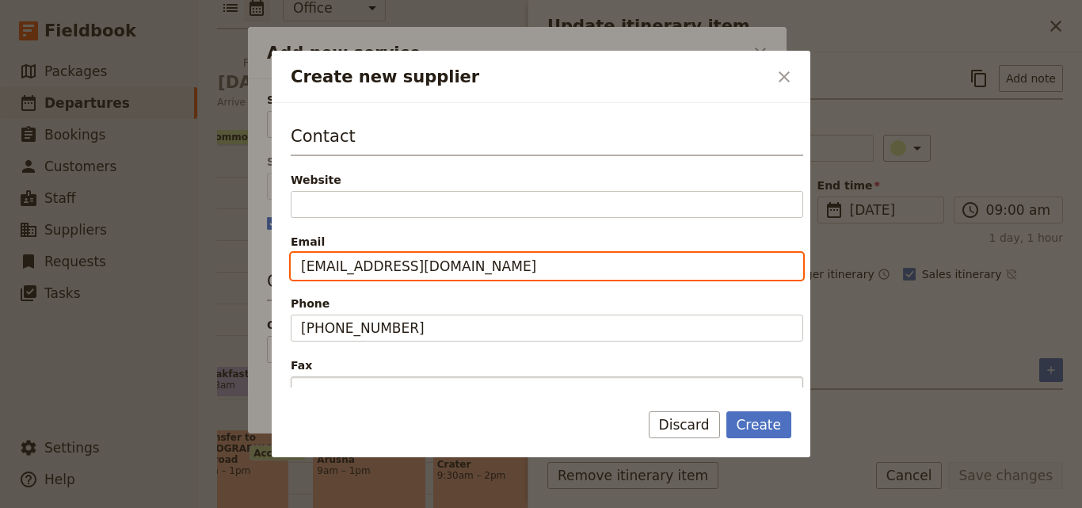
scroll to position [238, 0]
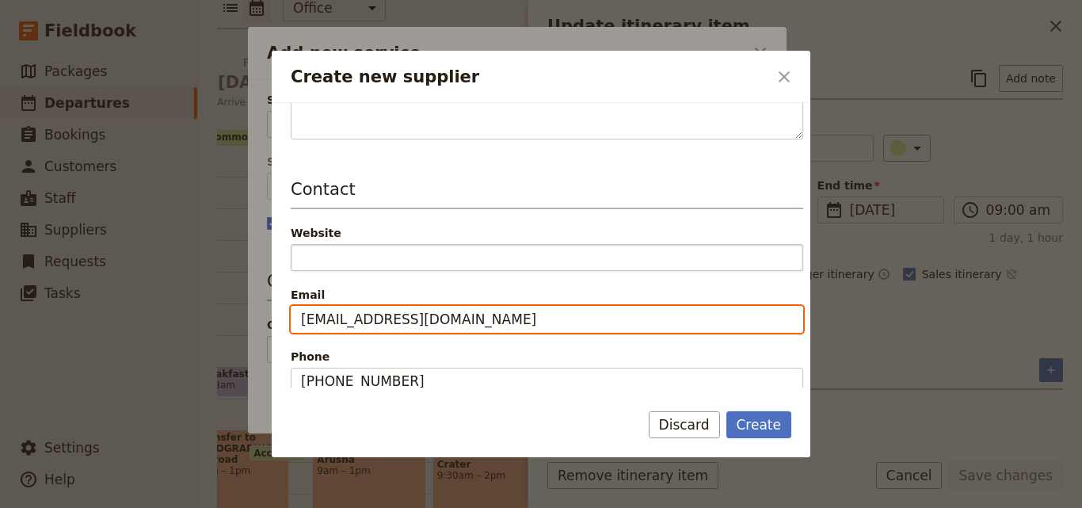
type input "[EMAIL_ADDRESS][DOMAIN_NAME]"
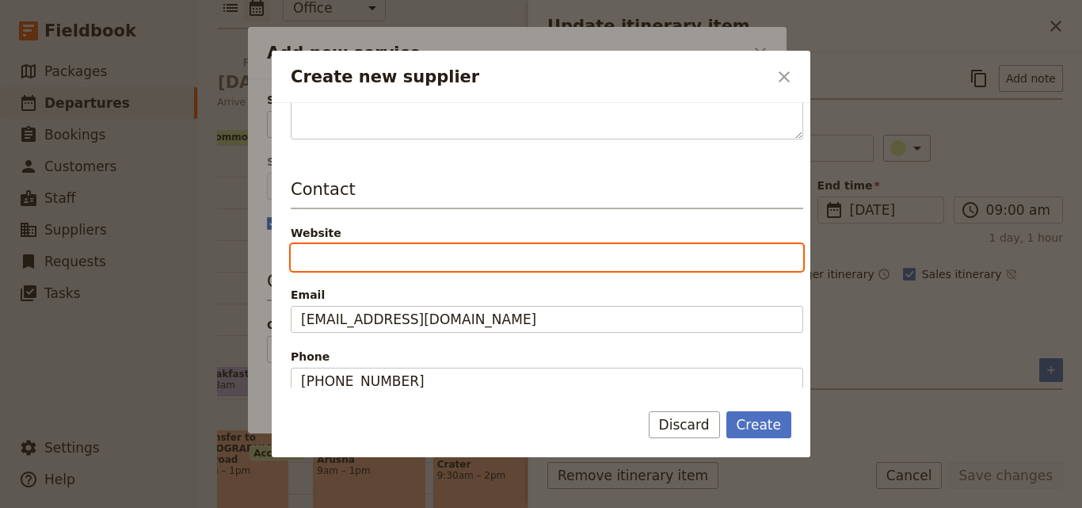
click at [367, 257] on input "Website" at bounding box center [547, 257] width 512 height 27
paste input "[URL][DOMAIN_NAME]"
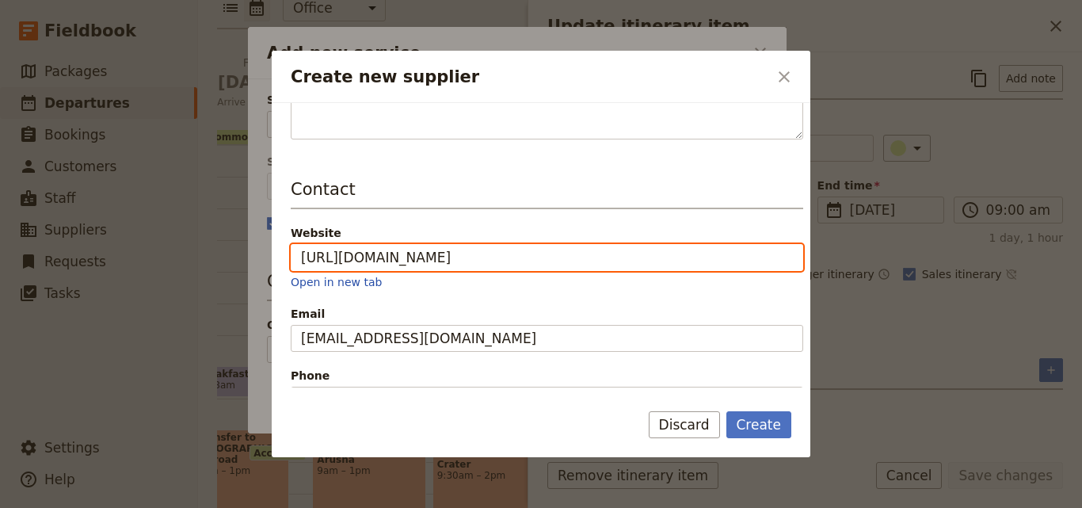
scroll to position [396, 0]
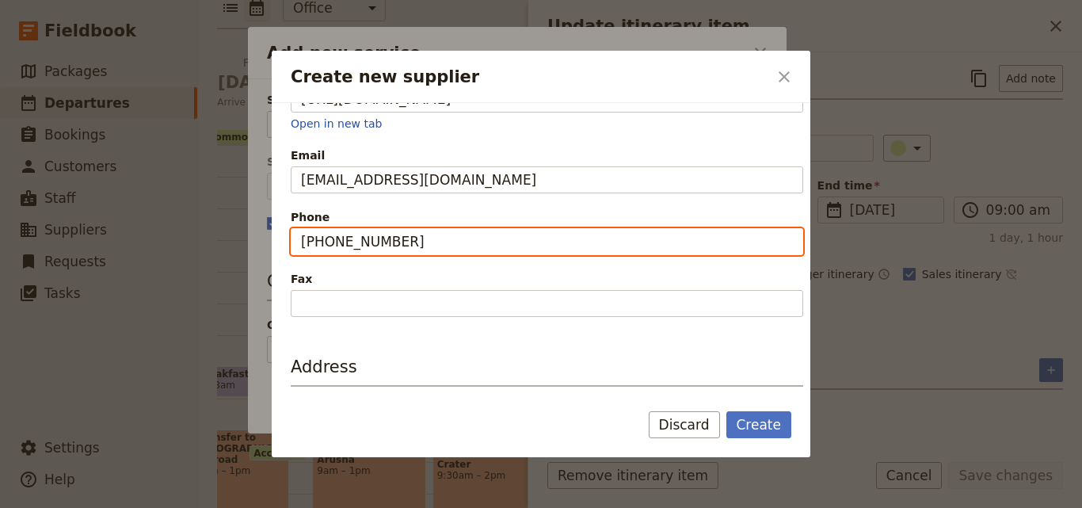
type input "[URL][DOMAIN_NAME]"
click at [303, 238] on input "[PHONE_NUMBER]" at bounding box center [547, 241] width 512 height 27
drag, startPoint x: 411, startPoint y: 238, endPoint x: 254, endPoint y: 232, distance: 157.0
click at [254, 507] on div "Create new supplier ​ Supplier information Name Keratu Simba Status Active Inac…" at bounding box center [541, 508] width 1082 height 0
paste input "756 987"
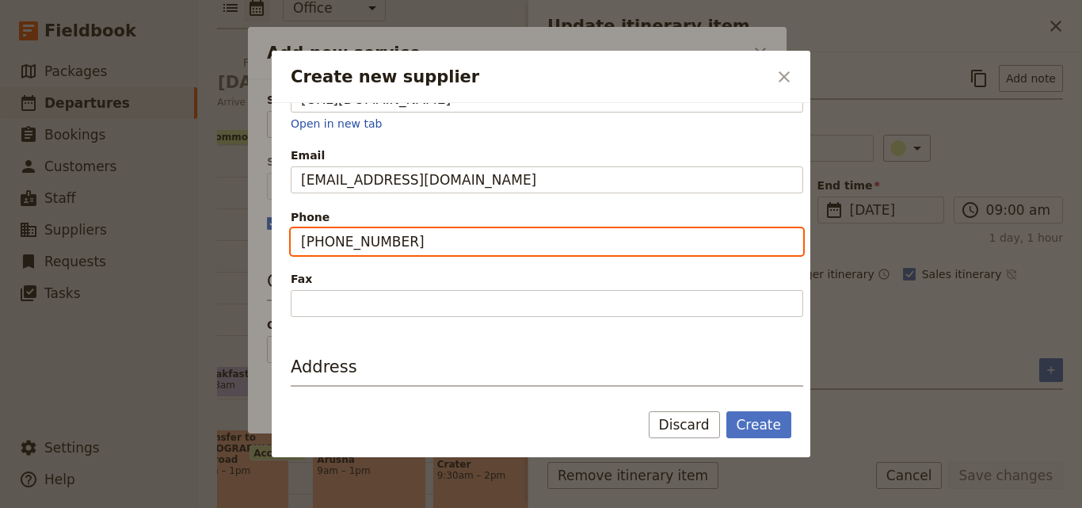
scroll to position [520, 0]
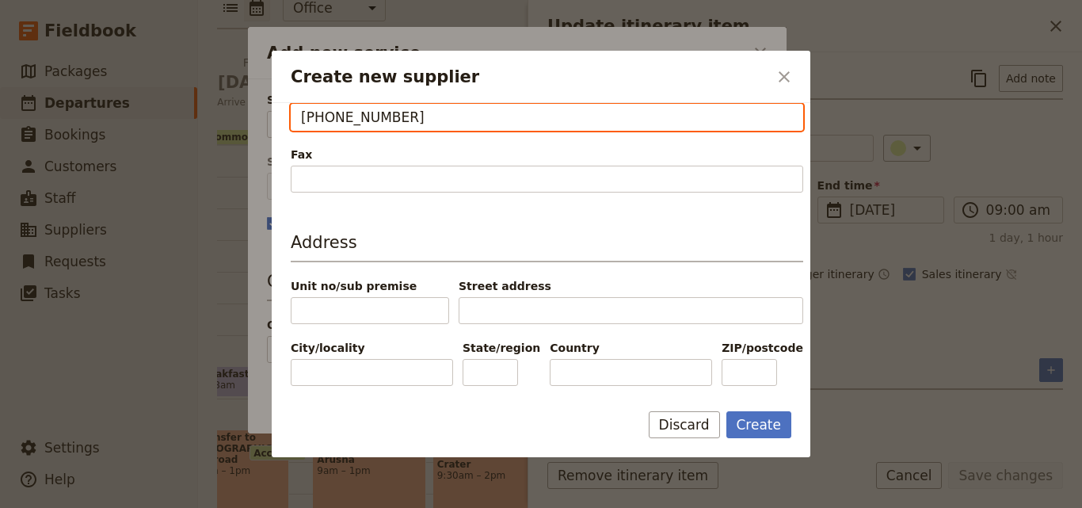
type input "[PHONE_NUMBER]"
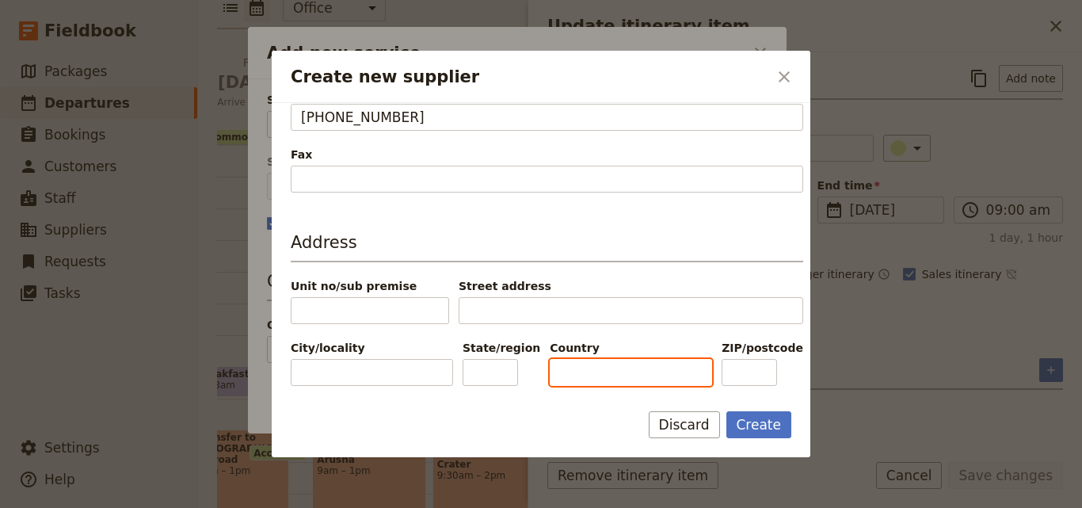
paste input "[GEOGRAPHIC_DATA]"
click at [558, 371] on input "[GEOGRAPHIC_DATA]" at bounding box center [631, 372] width 162 height 27
type input "[GEOGRAPHIC_DATA]"
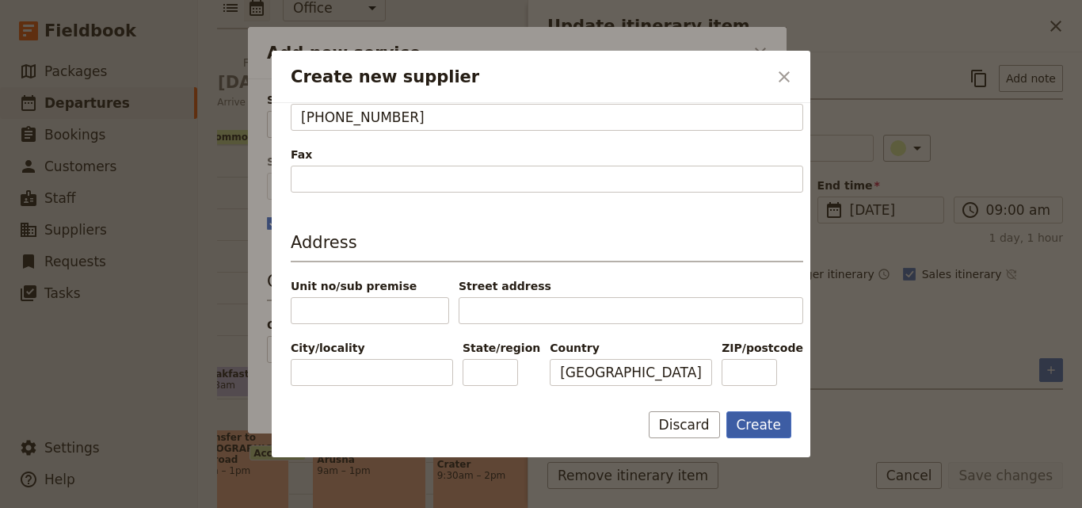
click at [753, 418] on button "Create" at bounding box center [759, 424] width 66 height 27
type input "Keratu Simba"
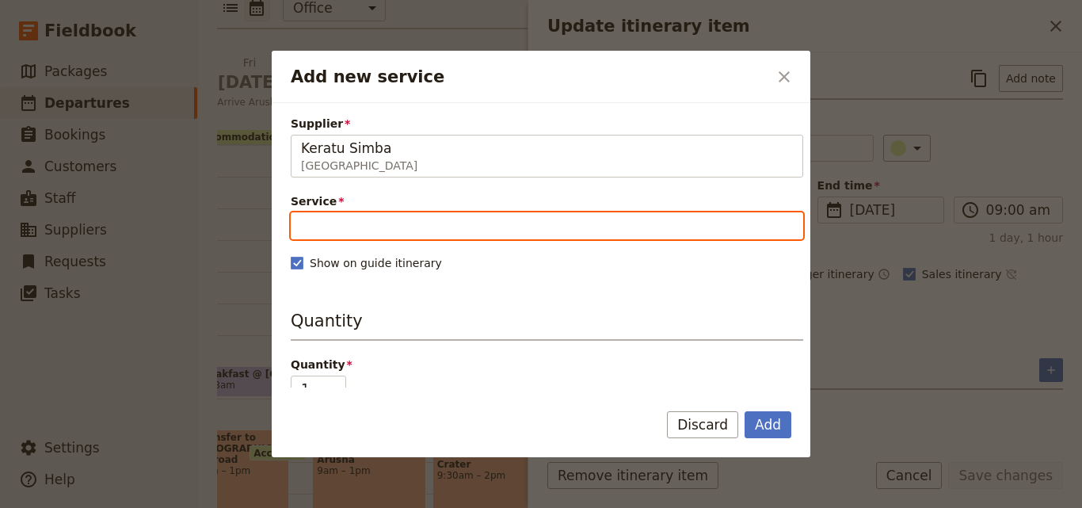
click at [397, 226] on input "Service" at bounding box center [547, 225] width 512 height 27
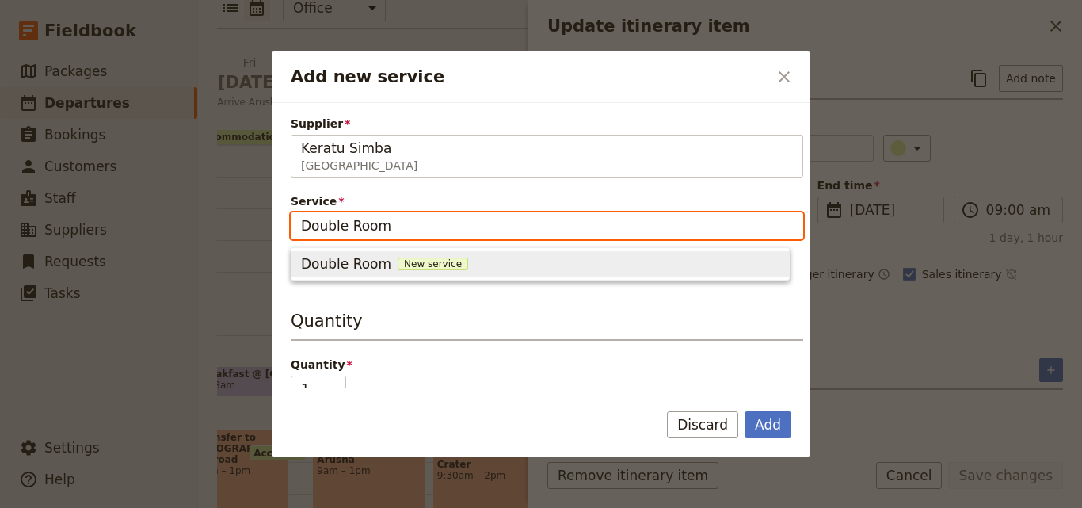
click at [410, 261] on span "New service" at bounding box center [433, 263] width 70 height 13
type input "Double Room"
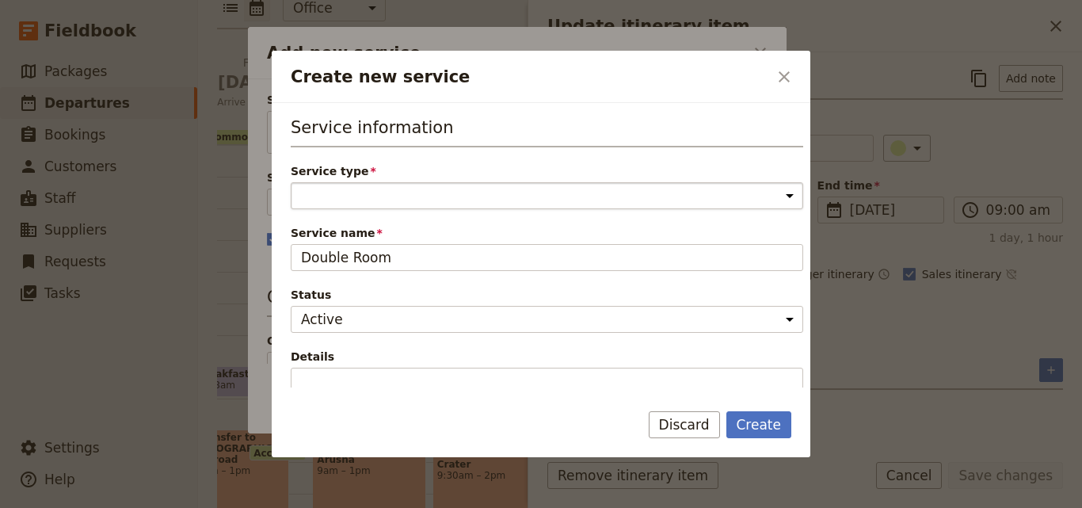
click at [413, 199] on select "Accommodation Activity Transport Flight Food and beverage Other" at bounding box center [547, 195] width 512 height 27
select select "AccommodationService"
click at [291, 182] on select "Accommodation Activity Transport Flight Food and beverage Other" at bounding box center [547, 195] width 512 height 27
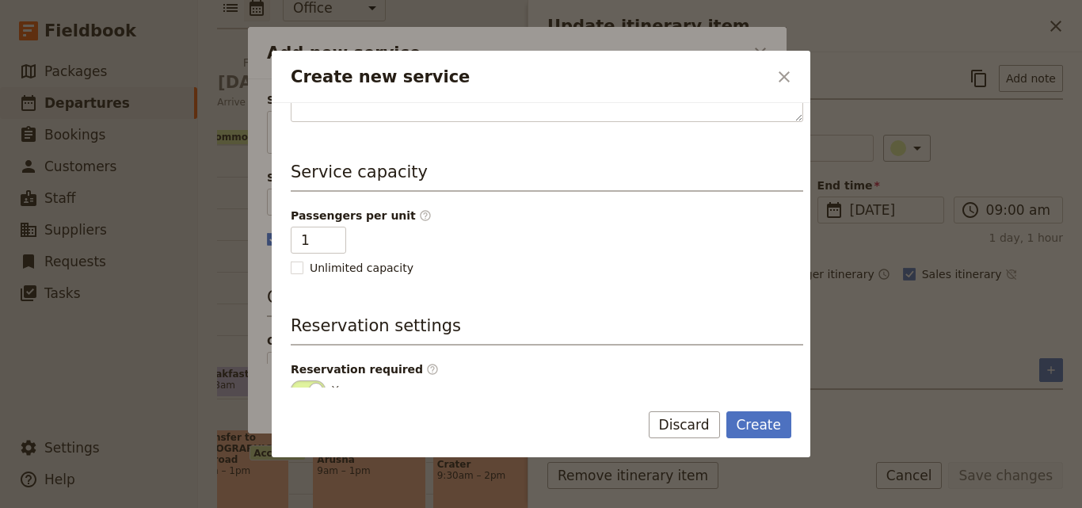
scroll to position [400, 0]
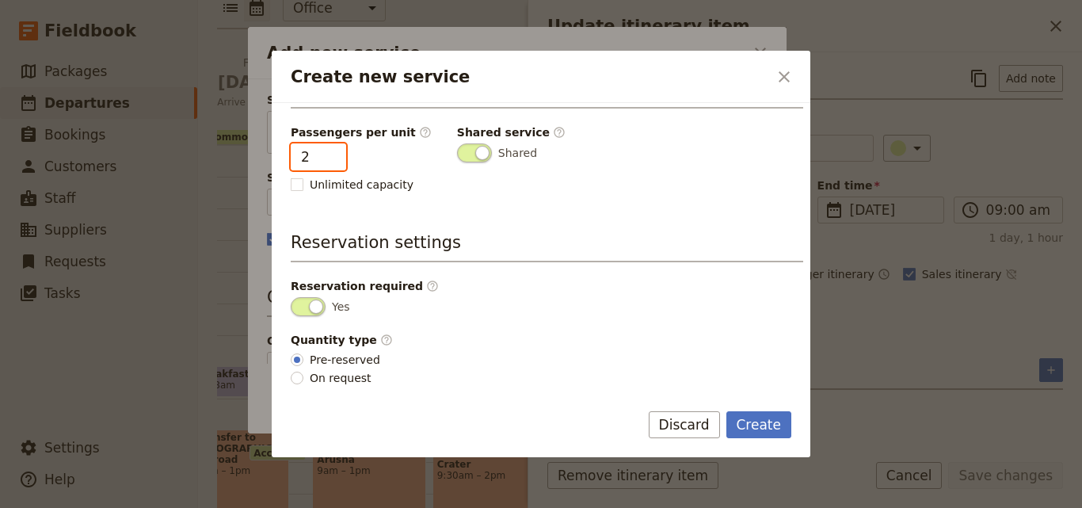
type input "2"
click at [333, 153] on input "2" at bounding box center [318, 156] width 55 height 27
click at [751, 423] on button "Create" at bounding box center [759, 424] width 66 height 27
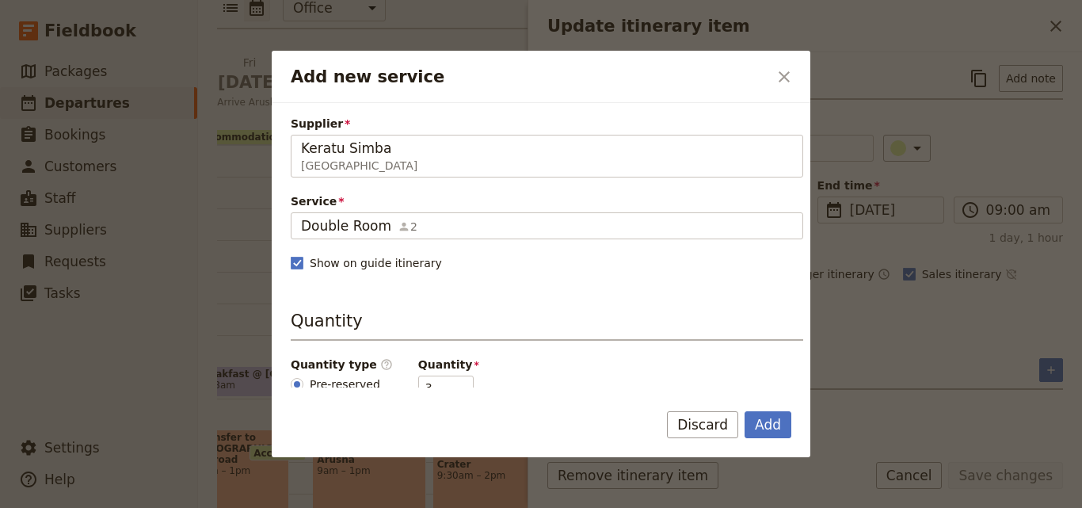
scroll to position [158, 0]
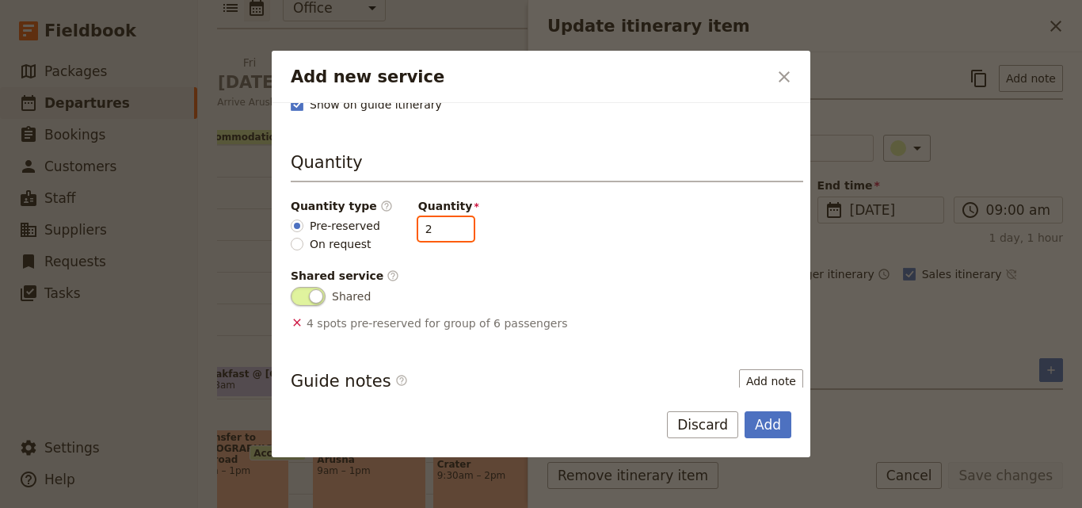
click at [446, 233] on input "2" at bounding box center [445, 229] width 55 height 24
type input "1"
click at [446, 233] on input "1" at bounding box center [445, 229] width 55 height 24
click at [772, 423] on button "Add" at bounding box center [768, 424] width 47 height 27
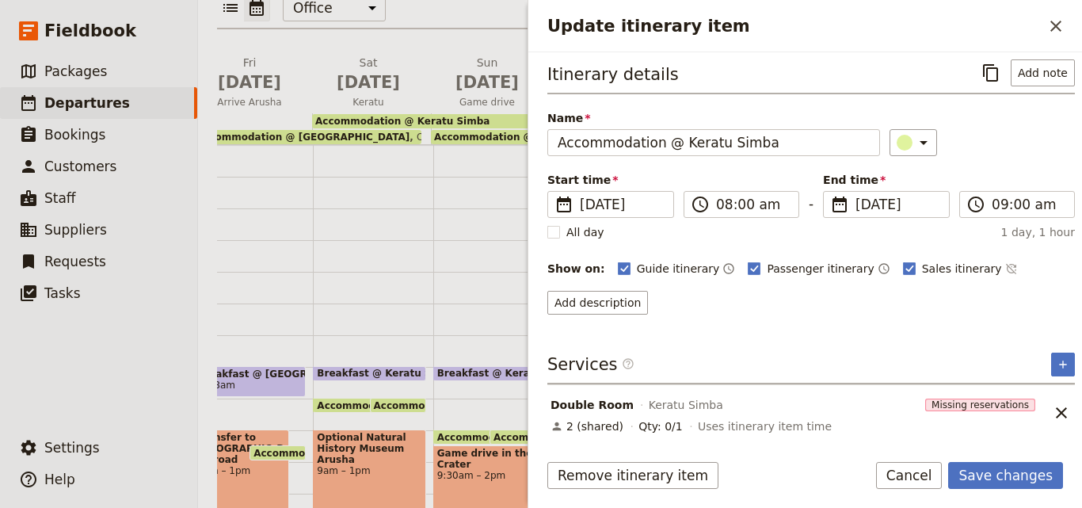
scroll to position [7, 0]
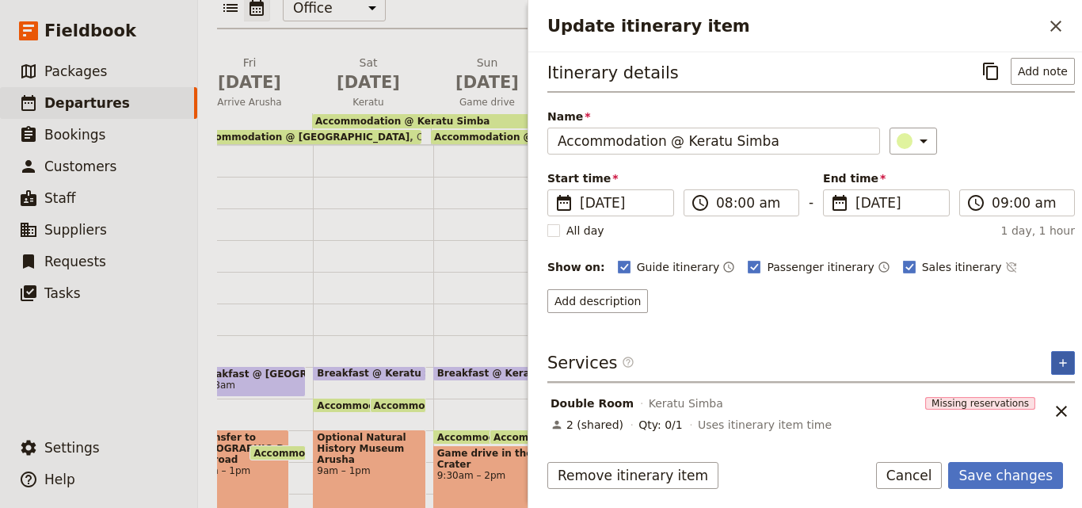
click at [1061, 361] on button "​" at bounding box center [1063, 363] width 24 height 24
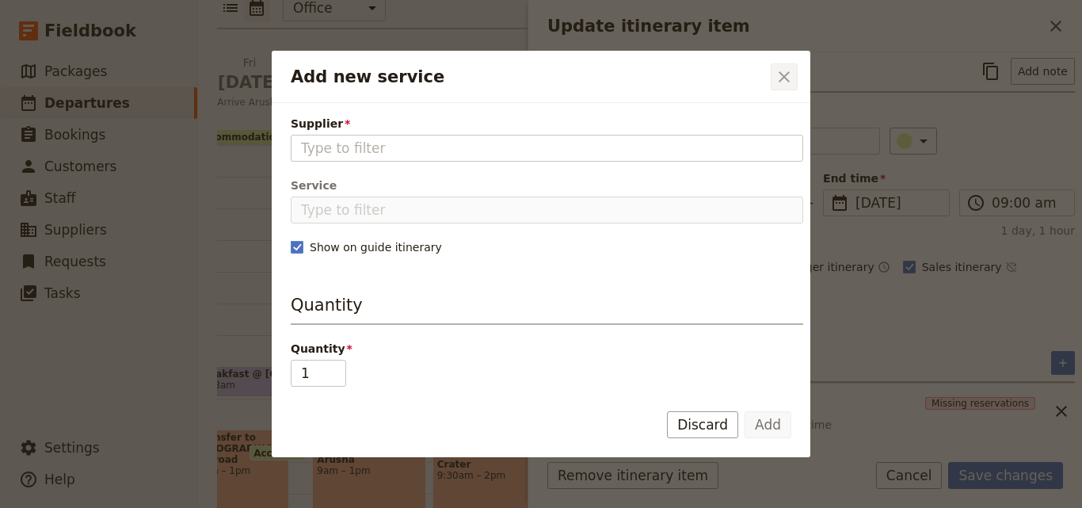
drag, startPoint x: 456, startPoint y: 142, endPoint x: 784, endPoint y: 78, distance: 334.0
click at [784, 78] on icon "Close dialog" at bounding box center [784, 76] width 19 height 19
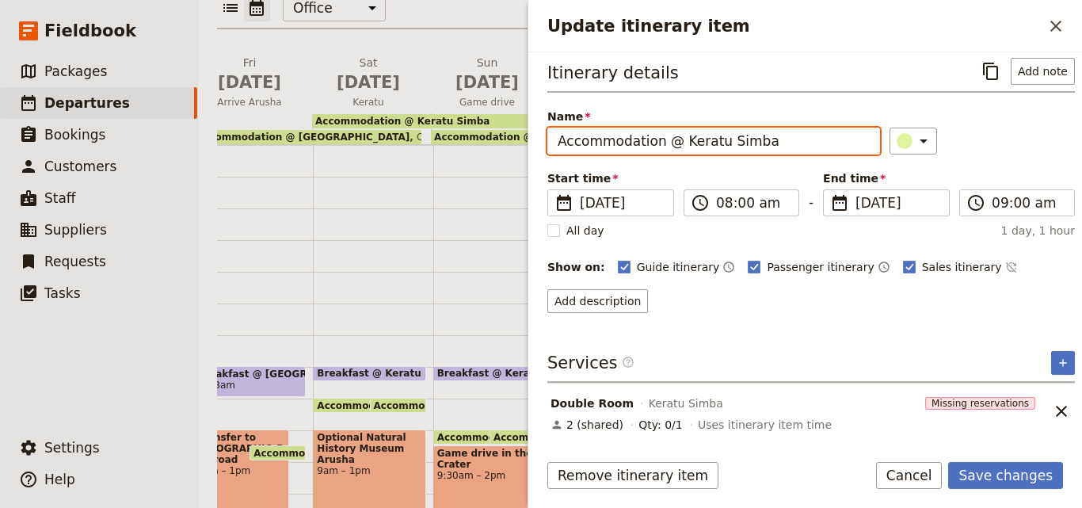
drag, startPoint x: 764, startPoint y: 141, endPoint x: 678, endPoint y: 141, distance: 86.3
click at [678, 141] on input "Accommodation @ Keratu Simba" at bounding box center [713, 141] width 333 height 27
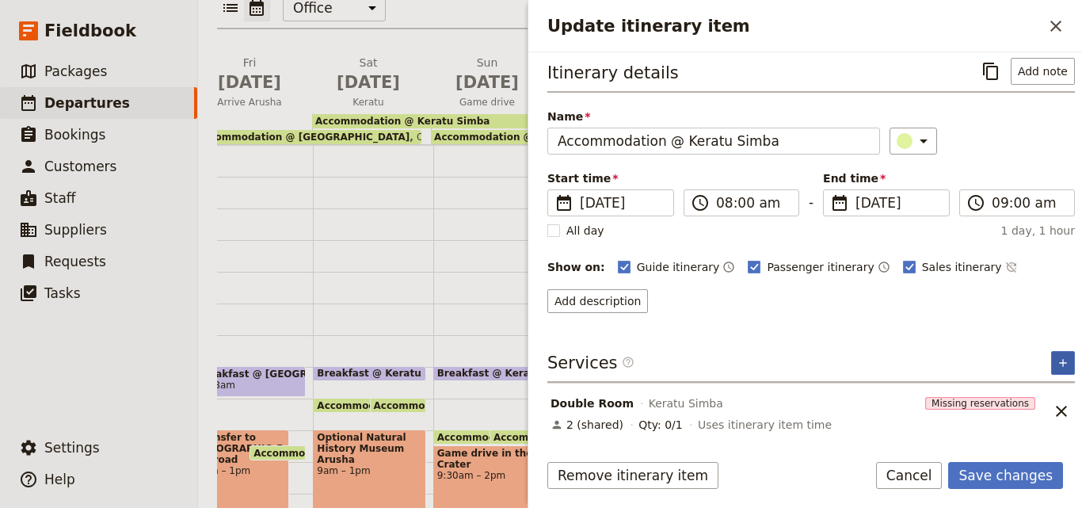
click at [1057, 367] on icon "Add service inclusion" at bounding box center [1063, 362] width 13 height 13
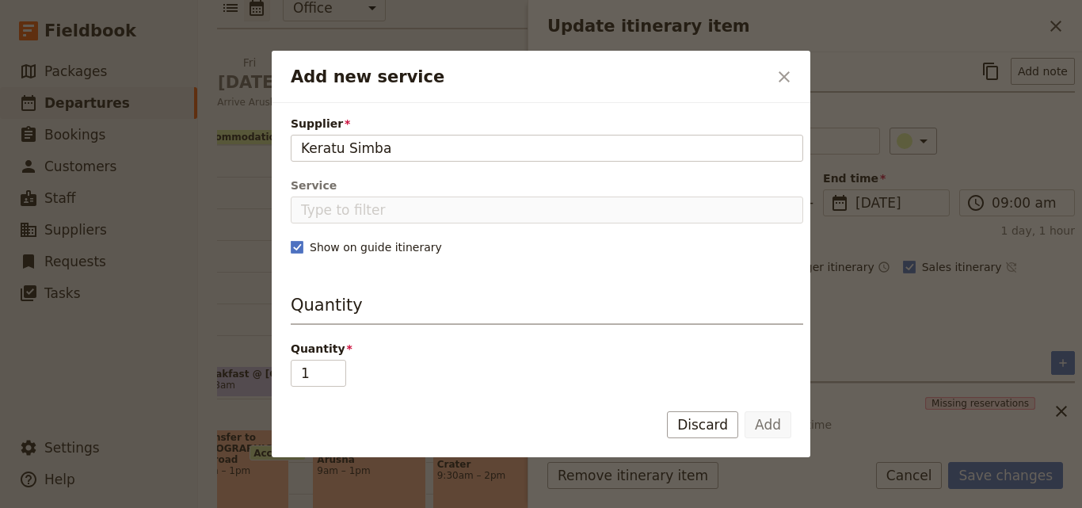
type input "Keratu Simba"
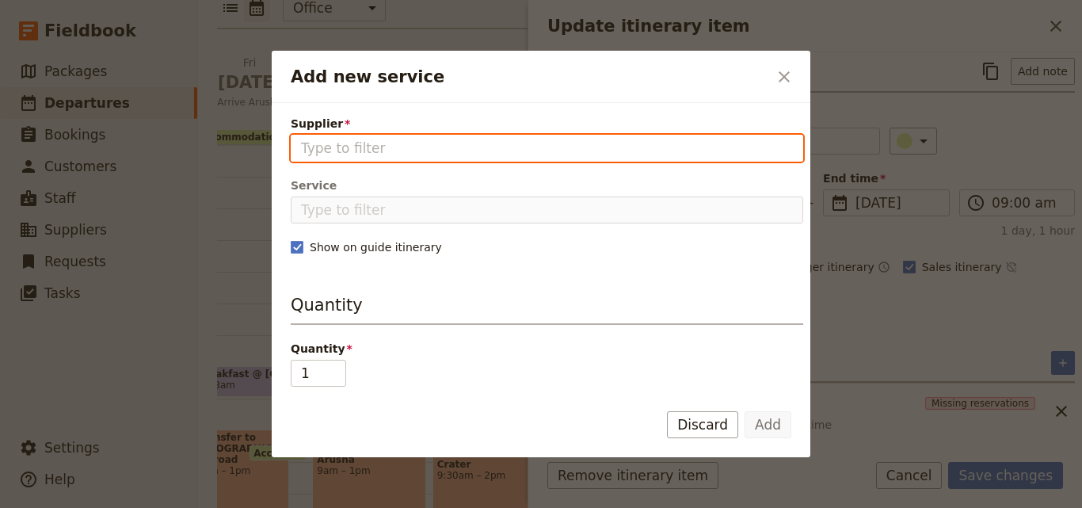
click at [432, 143] on input "Supplier" at bounding box center [547, 148] width 492 height 19
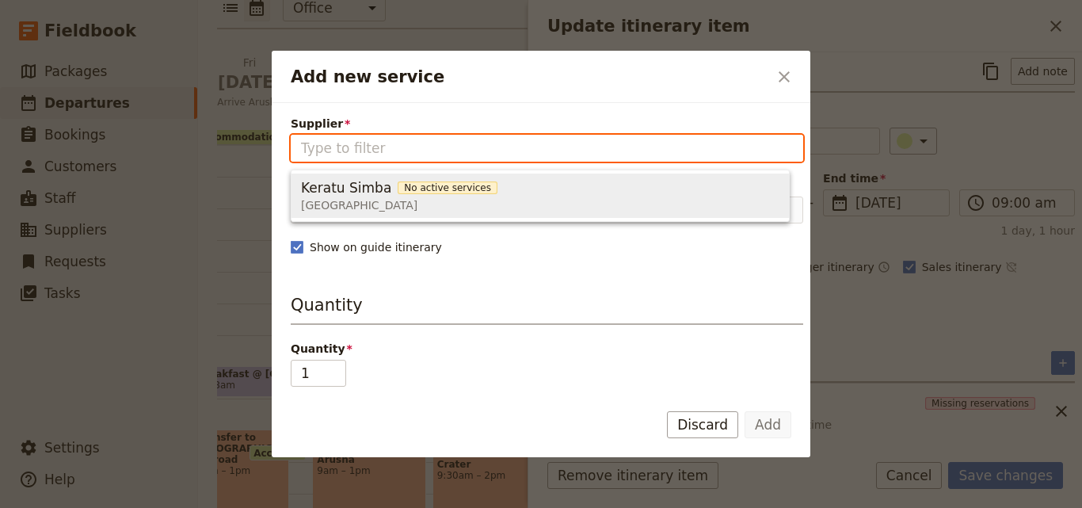
click at [429, 181] on span "No active services" at bounding box center [448, 187] width 100 height 13
type input "Keratu Simba"
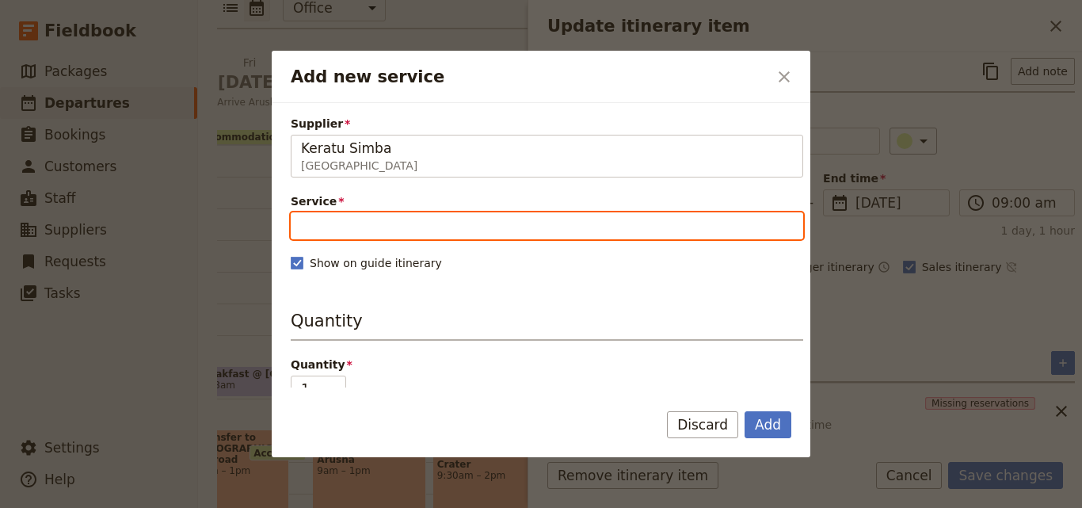
click at [426, 223] on input "Service" at bounding box center [547, 225] width 512 height 27
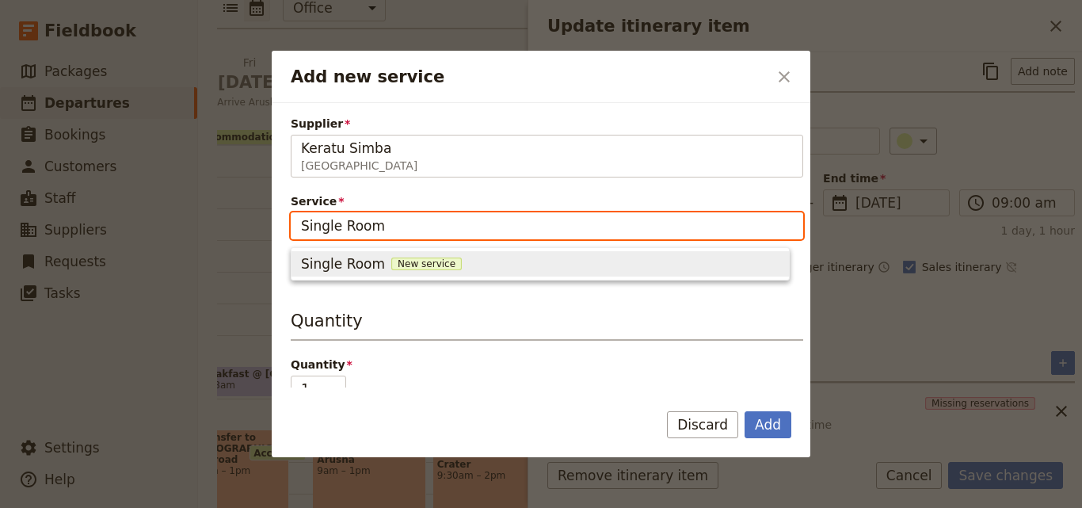
click at [402, 265] on span "New service" at bounding box center [426, 263] width 70 height 13
type input "Single Room"
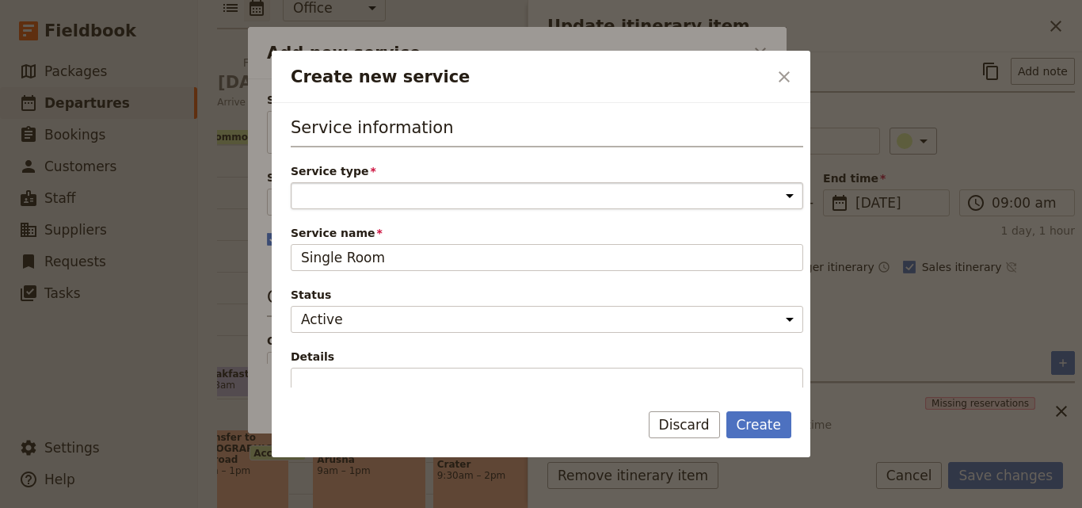
click at [398, 196] on select "Accommodation Activity Transport Flight Food and beverage Other" at bounding box center [547, 195] width 512 height 27
select select "AccommodationService"
click at [291, 182] on select "Accommodation Activity Transport Flight Food and beverage Other" at bounding box center [547, 195] width 512 height 27
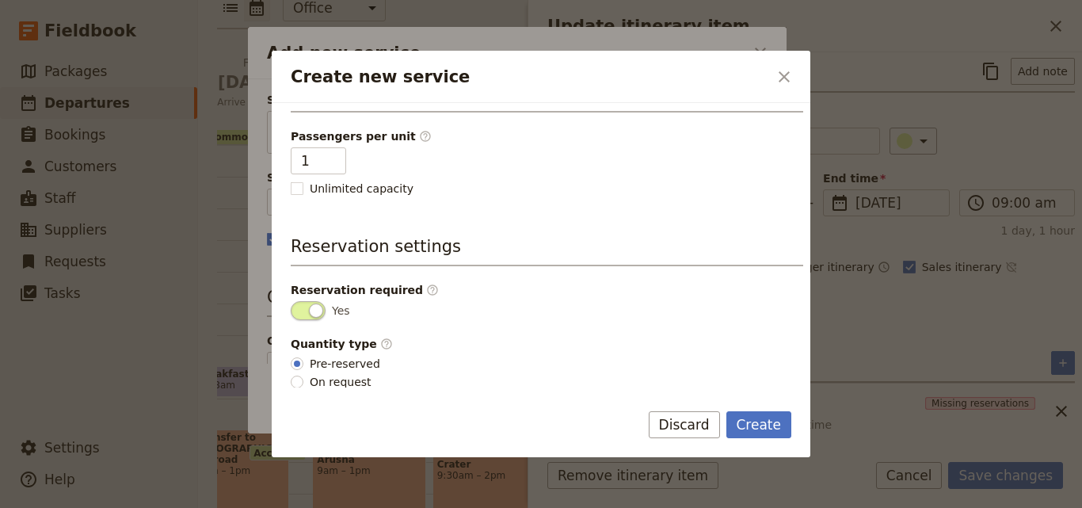
scroll to position [400, 0]
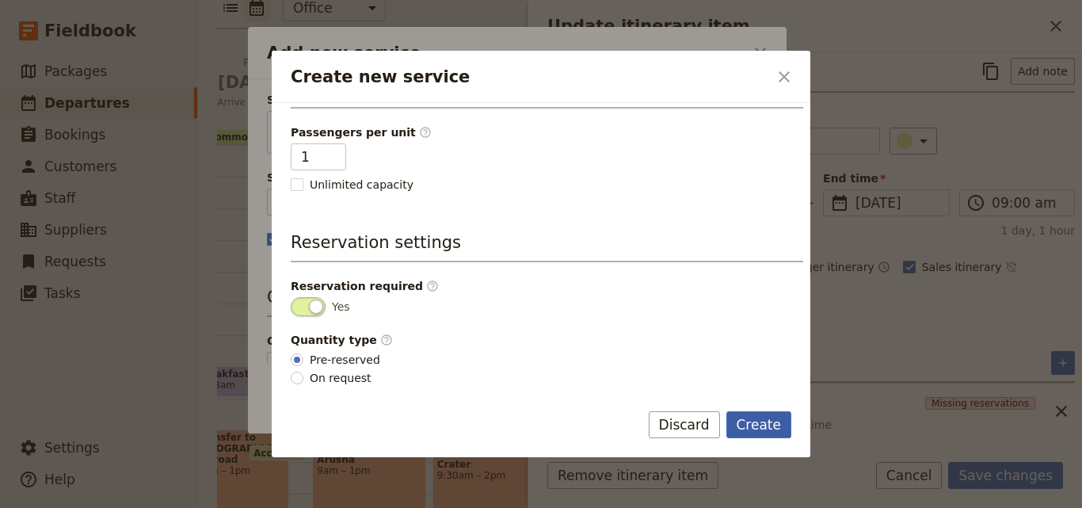
click at [740, 423] on button "Create" at bounding box center [759, 424] width 66 height 27
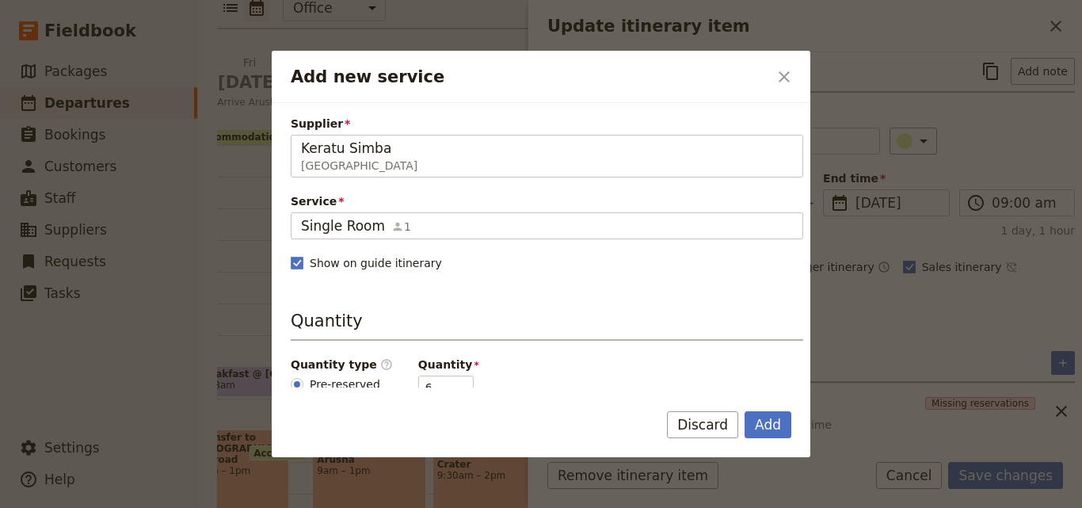
scroll to position [238, 0]
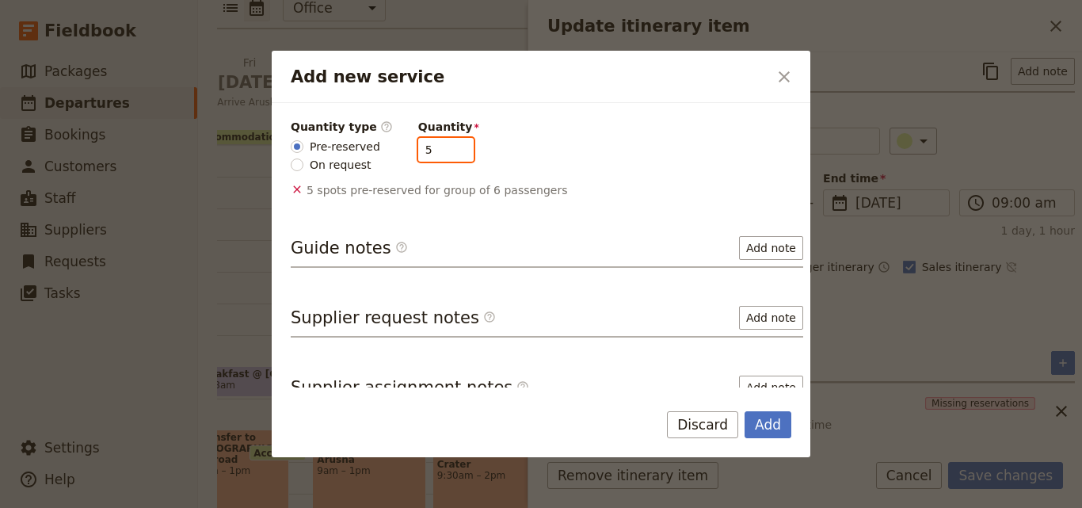
click at [444, 154] on input "5" at bounding box center [445, 150] width 55 height 24
click at [444, 154] on input "4" at bounding box center [445, 150] width 55 height 24
click at [444, 154] on input "3" at bounding box center [445, 150] width 55 height 24
type input "2"
click at [444, 154] on input "2" at bounding box center [445, 150] width 55 height 24
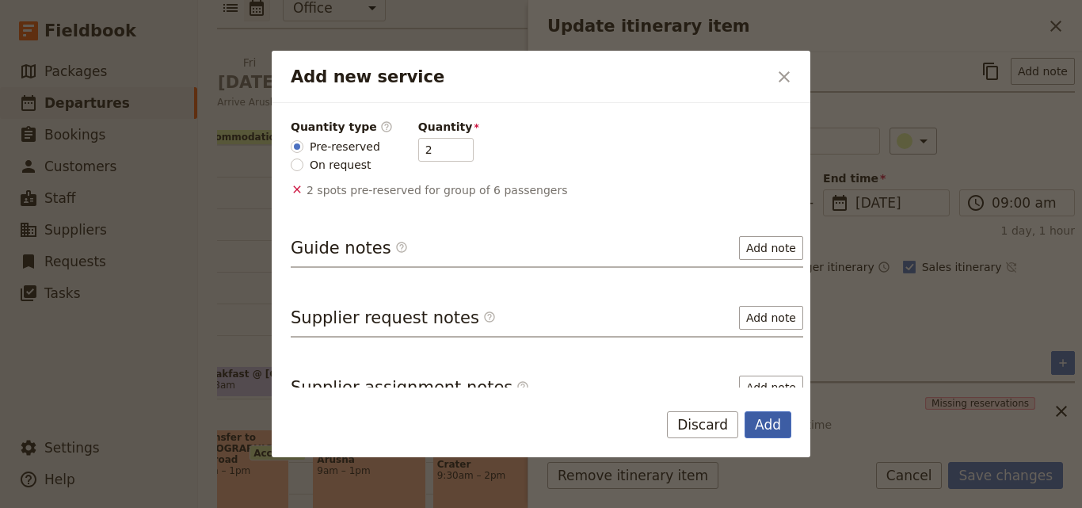
click at [768, 423] on button "Add" at bounding box center [768, 424] width 47 height 27
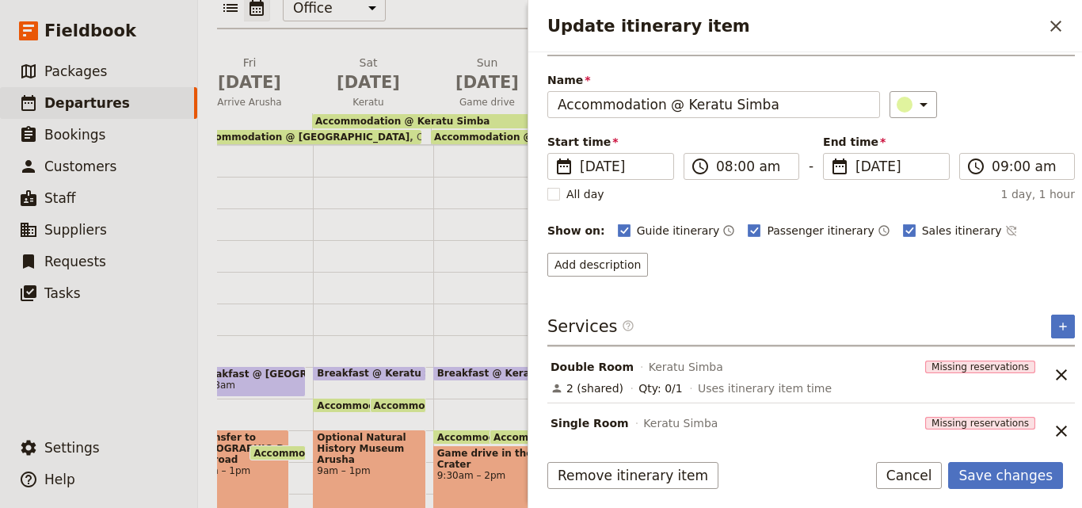
scroll to position [63, 0]
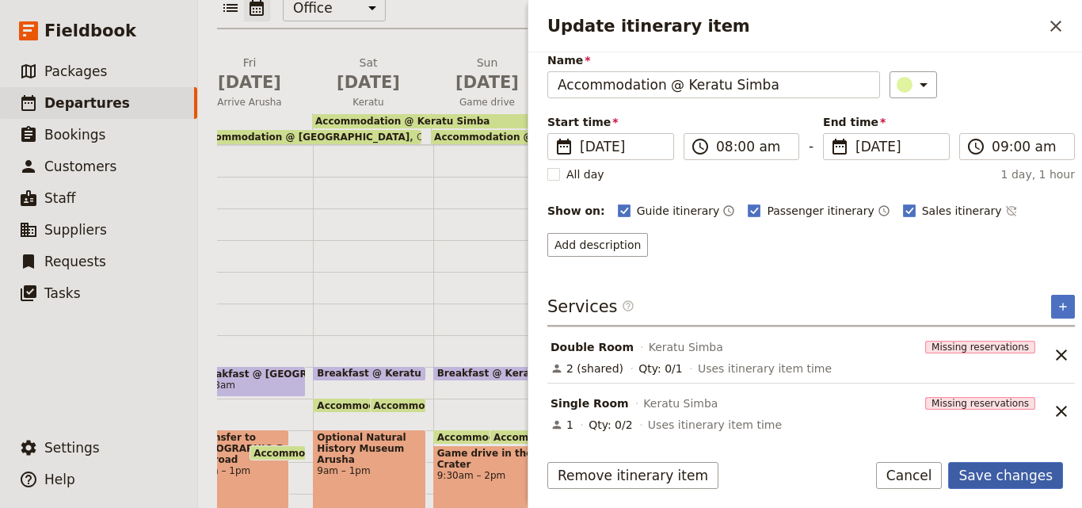
click at [982, 467] on button "Save changes" at bounding box center [1005, 475] width 115 height 27
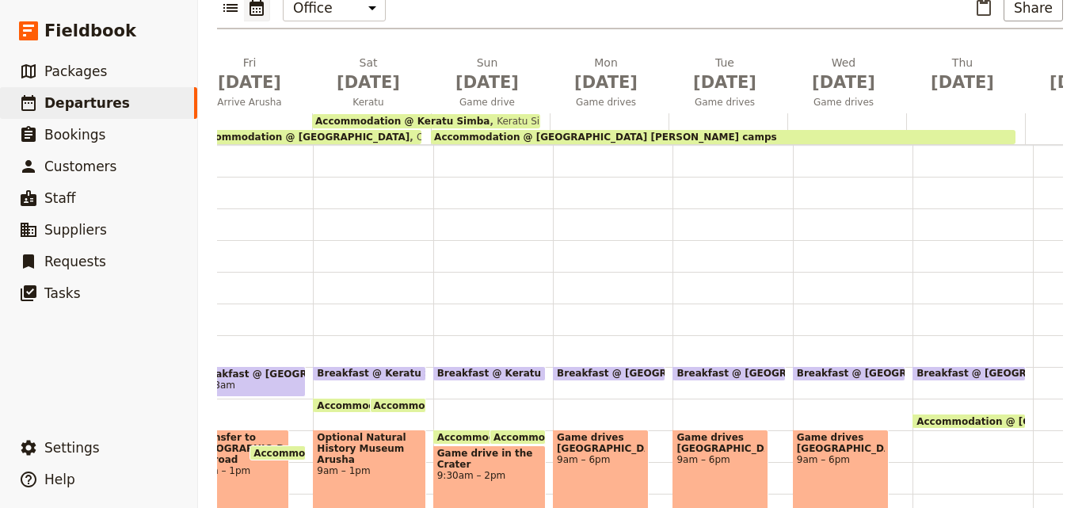
scroll to position [0, 0]
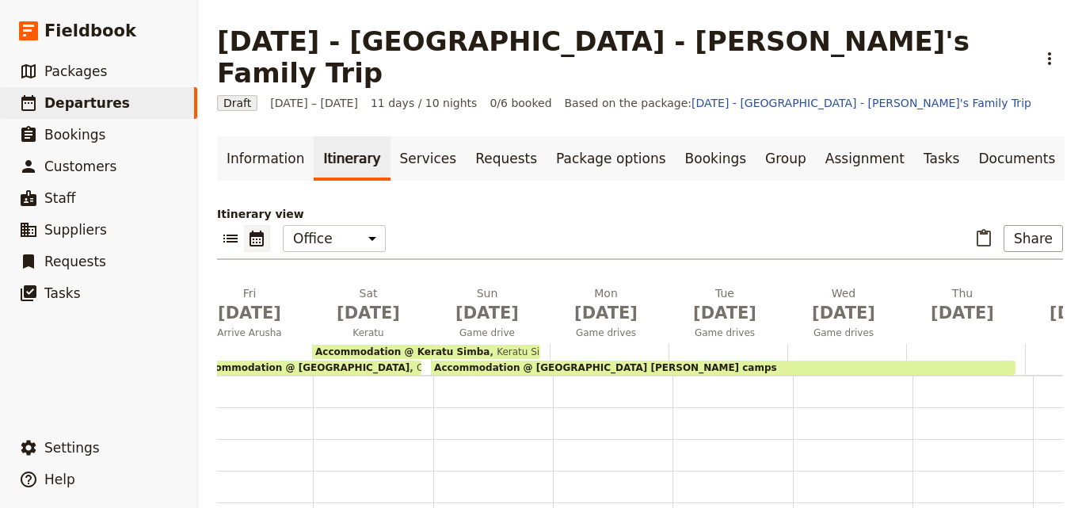
click at [516, 346] on span "Keratu Simba" at bounding box center [525, 351] width 70 height 11
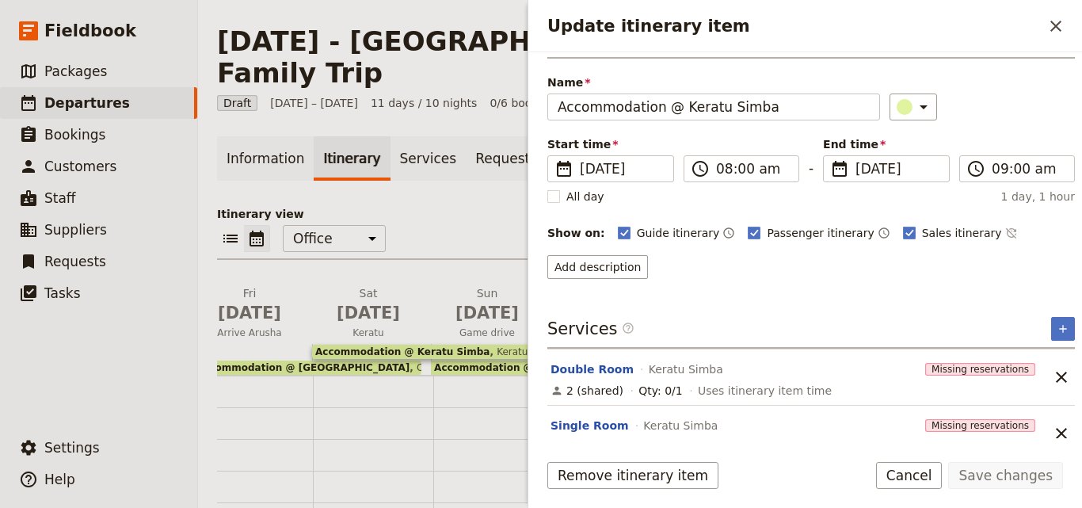
scroll to position [63, 0]
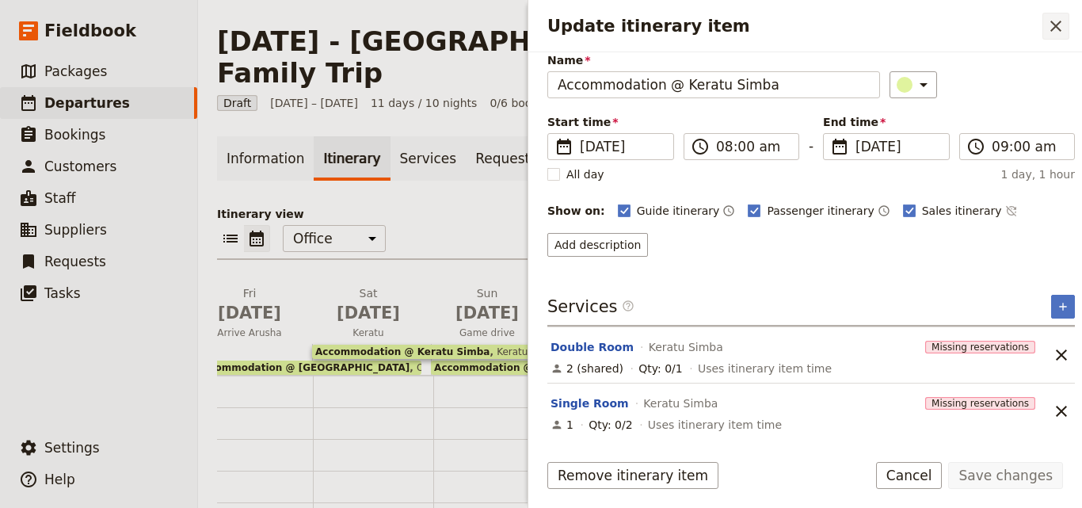
click at [1060, 22] on icon "Close drawer" at bounding box center [1055, 26] width 11 height 11
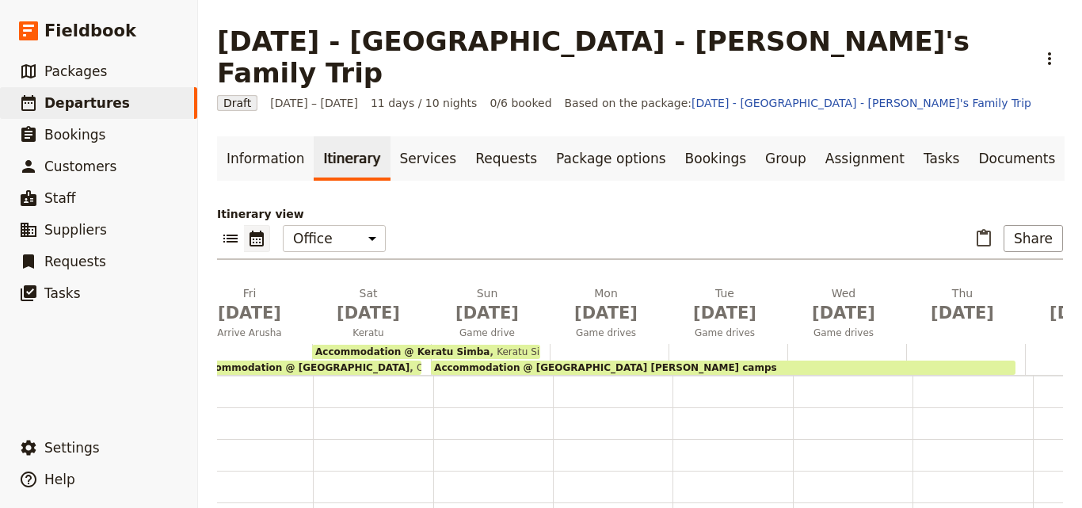
click at [572, 362] on span "Accommodation @ [GEOGRAPHIC_DATA] [PERSON_NAME] camps" at bounding box center [605, 367] width 343 height 11
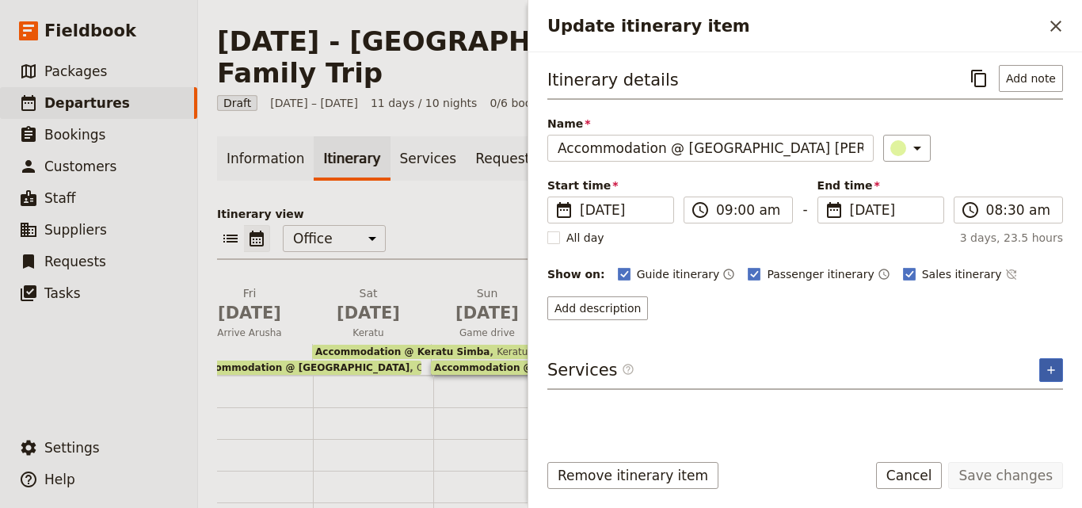
click at [1044, 376] on button "​" at bounding box center [1051, 370] width 24 height 24
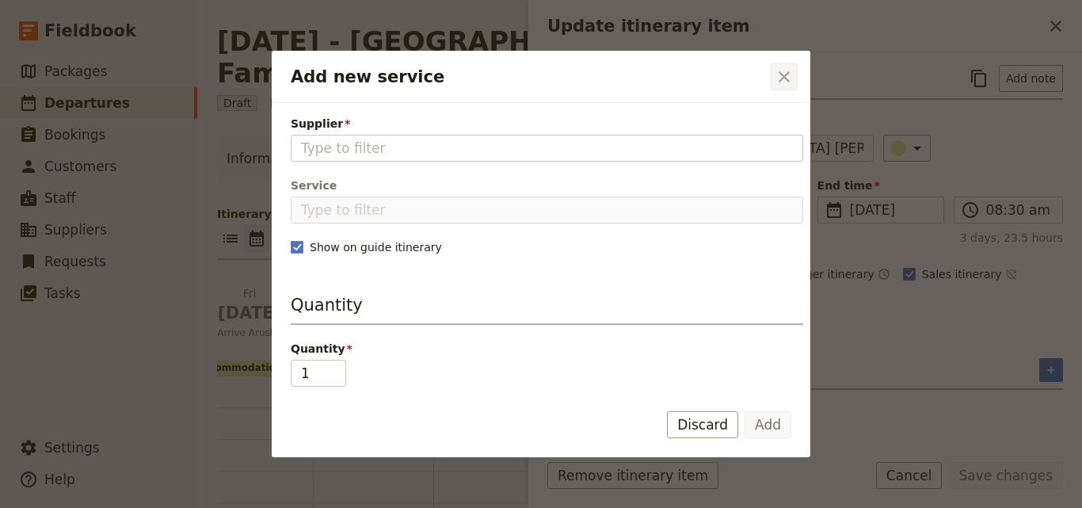
click at [786, 78] on icon "Close dialog" at bounding box center [784, 76] width 11 height 11
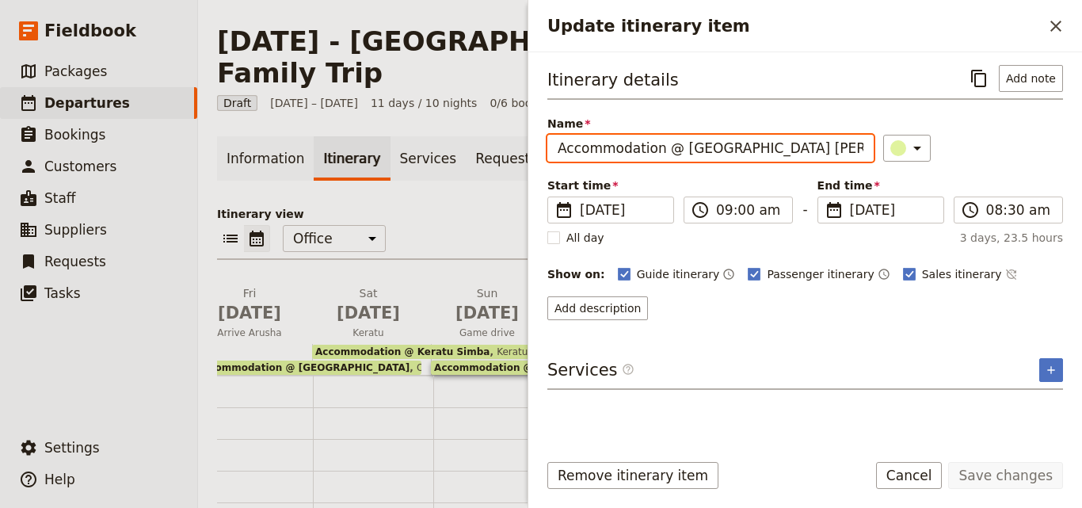
drag, startPoint x: 818, startPoint y: 154, endPoint x: 678, endPoint y: 150, distance: 140.2
click at [678, 150] on input "Accommodation @ [GEOGRAPHIC_DATA] [PERSON_NAME] camps" at bounding box center [710, 148] width 326 height 27
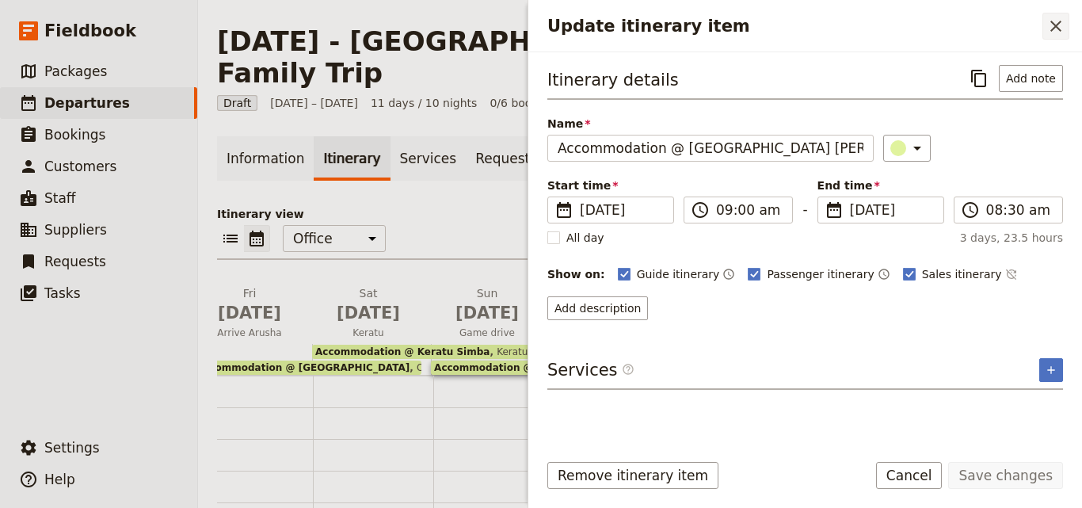
click at [1068, 17] on button "​" at bounding box center [1055, 26] width 27 height 27
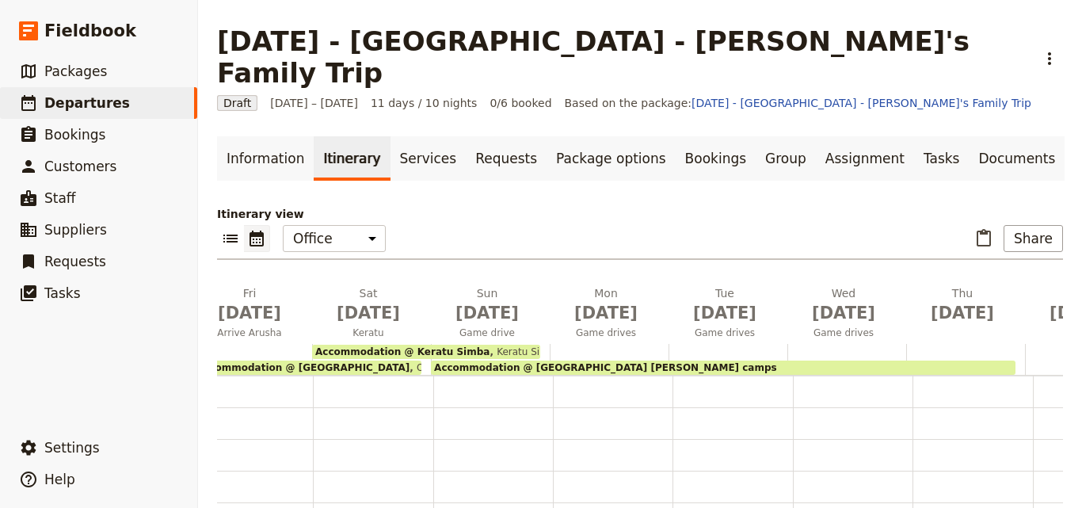
click at [701, 360] on div "Accommodation @ [GEOGRAPHIC_DATA] [PERSON_NAME] camps" at bounding box center [723, 367] width 585 height 14
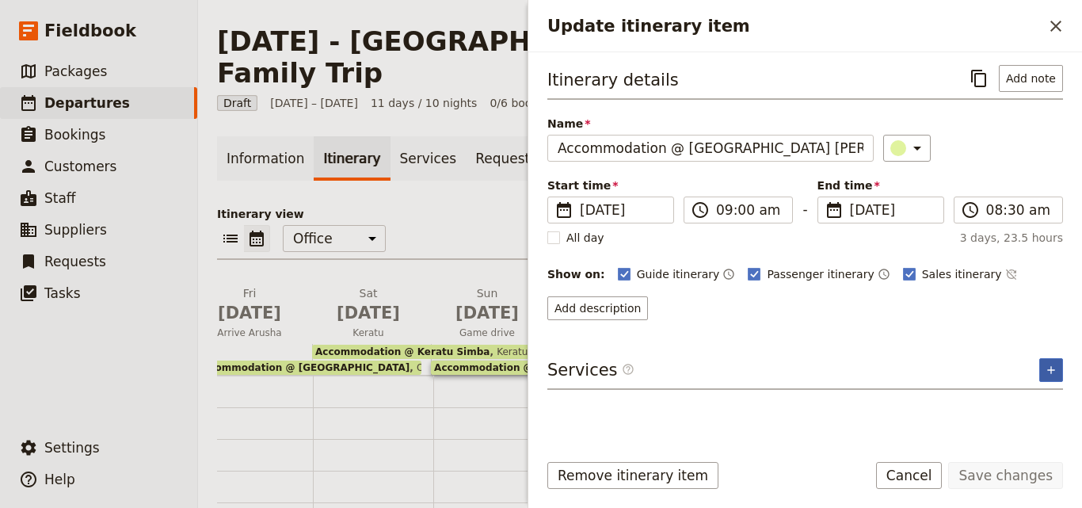
click at [1056, 373] on icon "Add service inclusion" at bounding box center [1051, 370] width 13 height 13
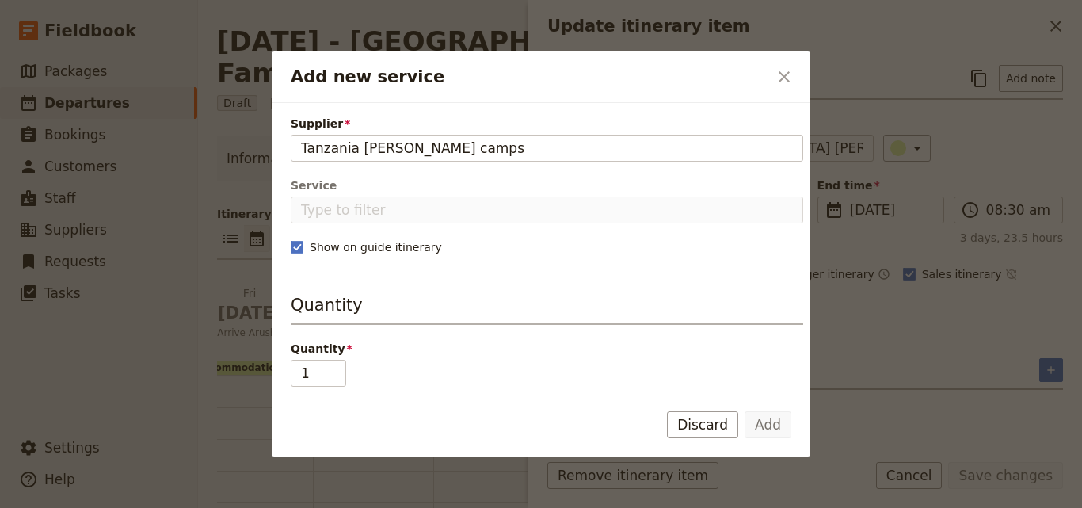
type input "Tanzania [PERSON_NAME] camps"
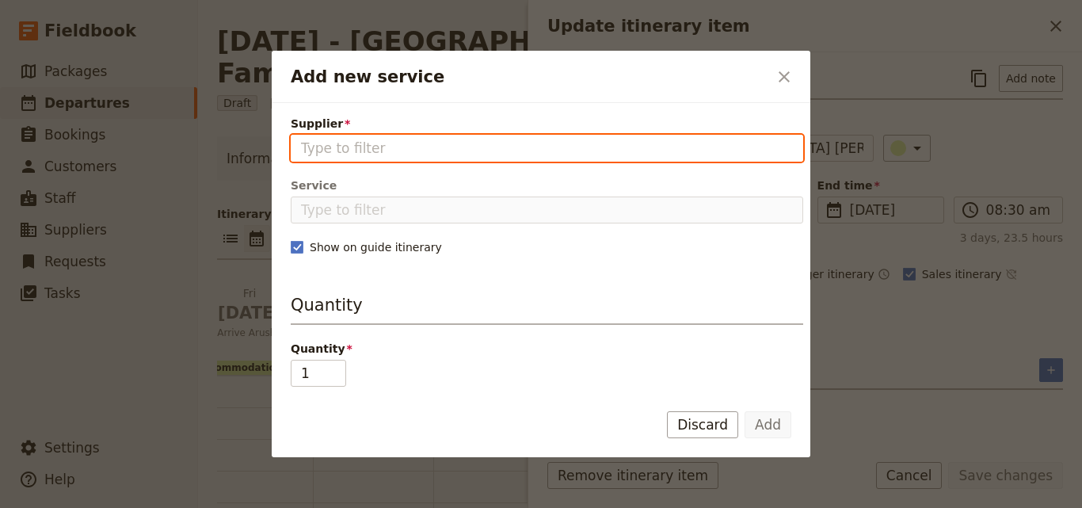
paste input "Tanzania [PERSON_NAME] camps"
type input "Tanzania [PERSON_NAME] camps"
click at [446, 154] on input "Supplier" at bounding box center [547, 148] width 492 height 19
paste input "Tanzania [PERSON_NAME] camps"
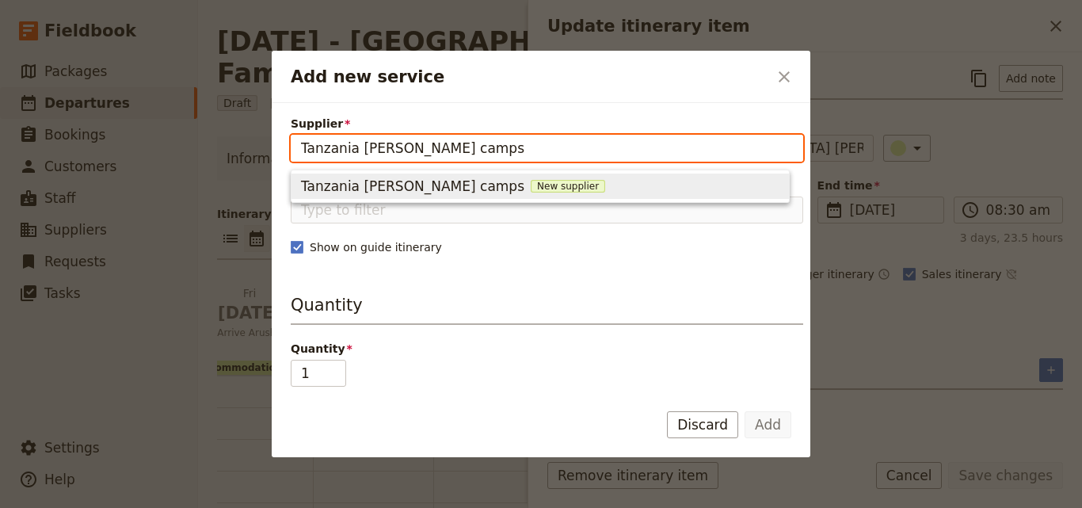
click at [531, 186] on span "New supplier" at bounding box center [568, 186] width 74 height 13
type input "Tanzania [PERSON_NAME] camps"
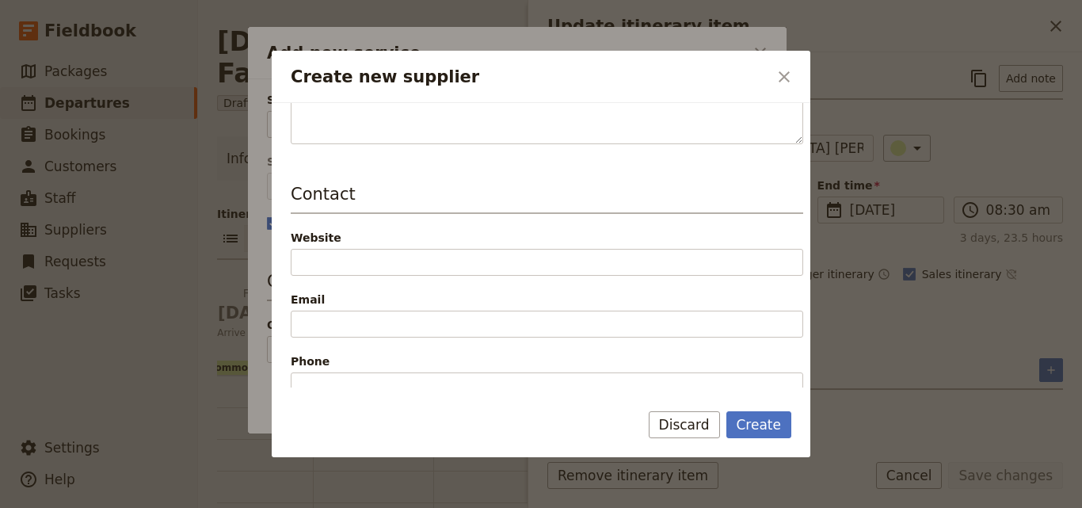
scroll to position [317, 0]
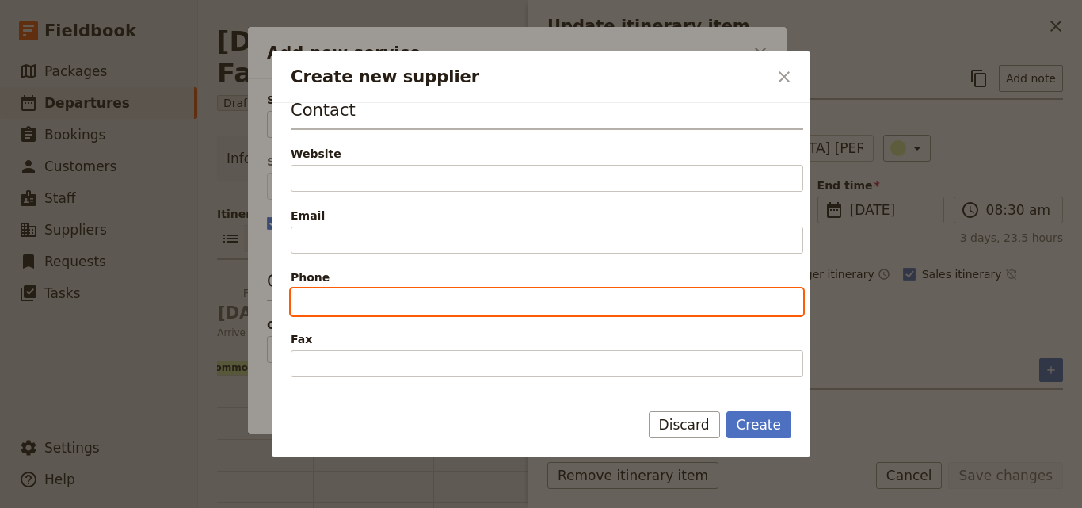
paste input "[PHONE_NUMBER]"
type input "[PHONE_NUMBER]"
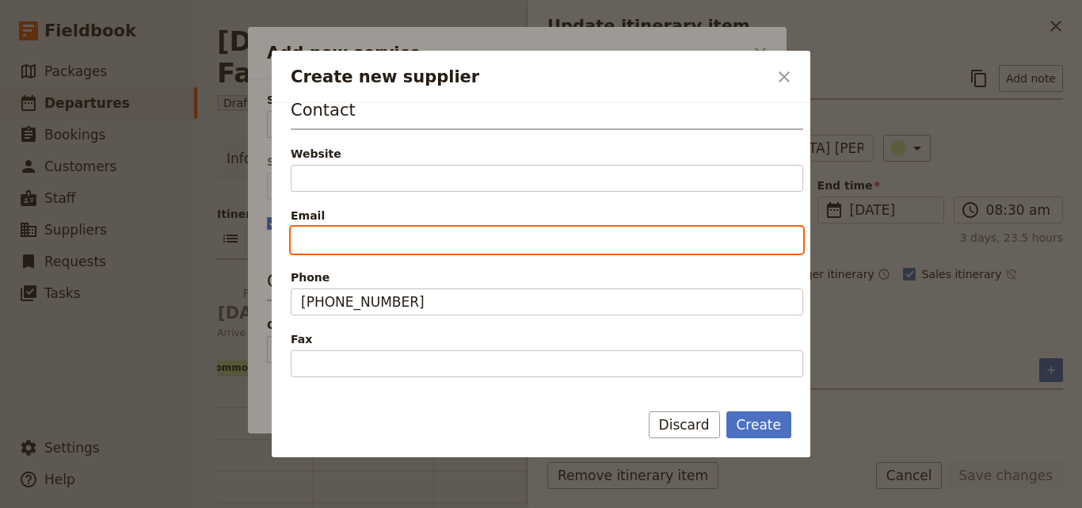
paste input "[EMAIL_ADDRESS][DOMAIN_NAME]"
type input "[EMAIL_ADDRESS][DOMAIN_NAME]"
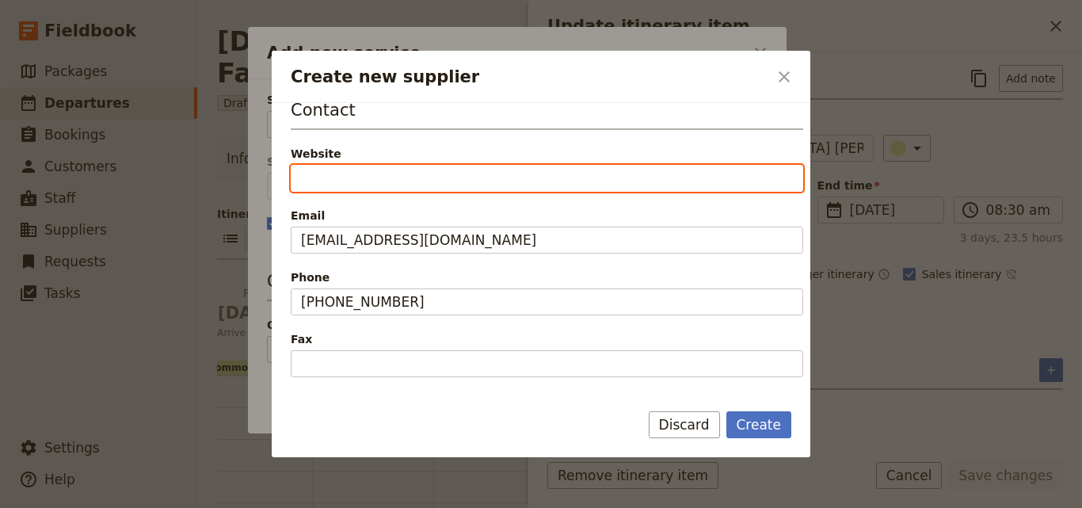
click at [447, 174] on input "Website" at bounding box center [547, 178] width 512 height 27
paste input "[URL][DOMAIN_NAME]"
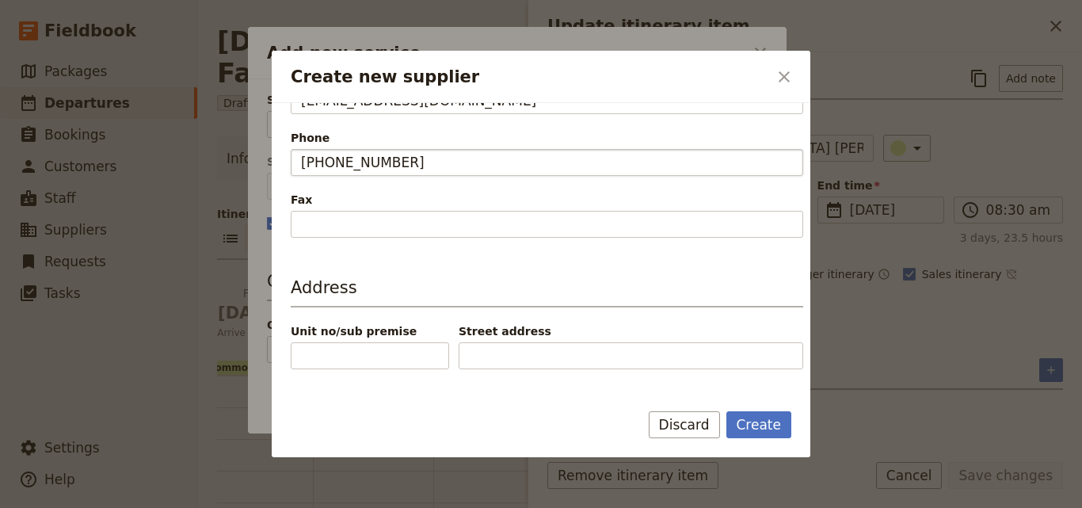
scroll to position [520, 0]
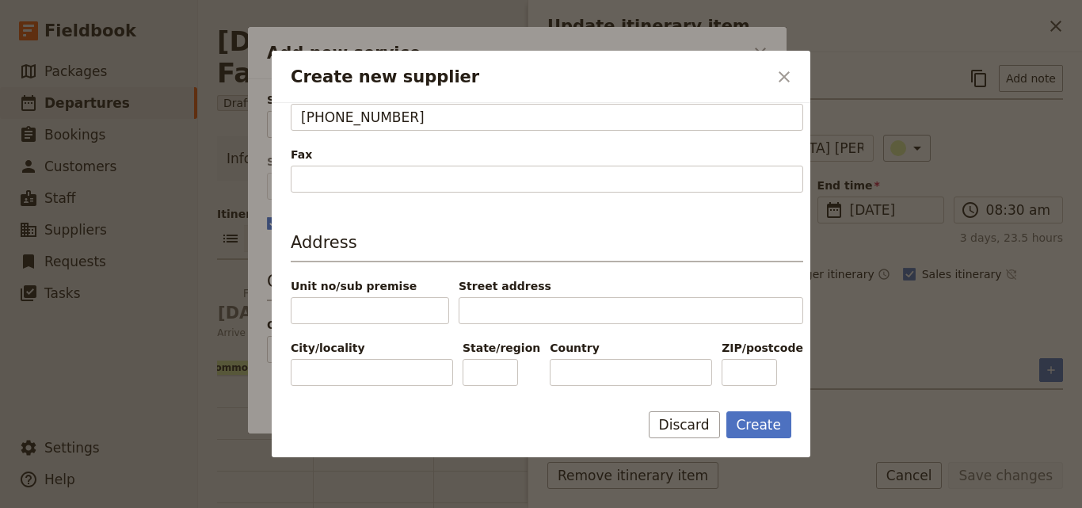
type input "[URL][DOMAIN_NAME]"
paste input "[GEOGRAPHIC_DATA]"
click at [554, 367] on input "[GEOGRAPHIC_DATA]" at bounding box center [631, 372] width 162 height 27
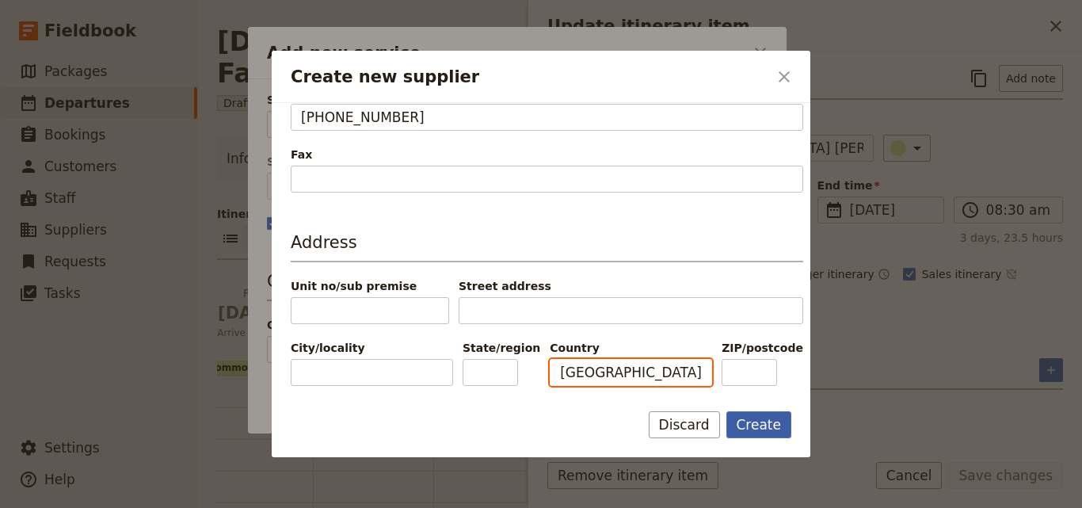
type input "[GEOGRAPHIC_DATA]"
click at [776, 414] on button "Create" at bounding box center [759, 424] width 66 height 27
type input "Tanzania [PERSON_NAME] camps"
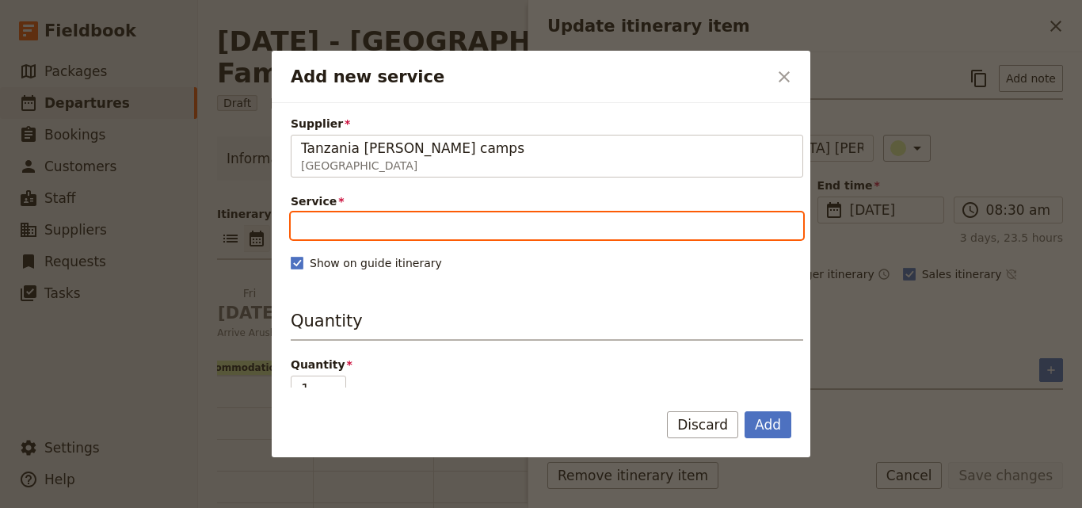
click at [459, 219] on input "Service" at bounding box center [547, 225] width 512 height 27
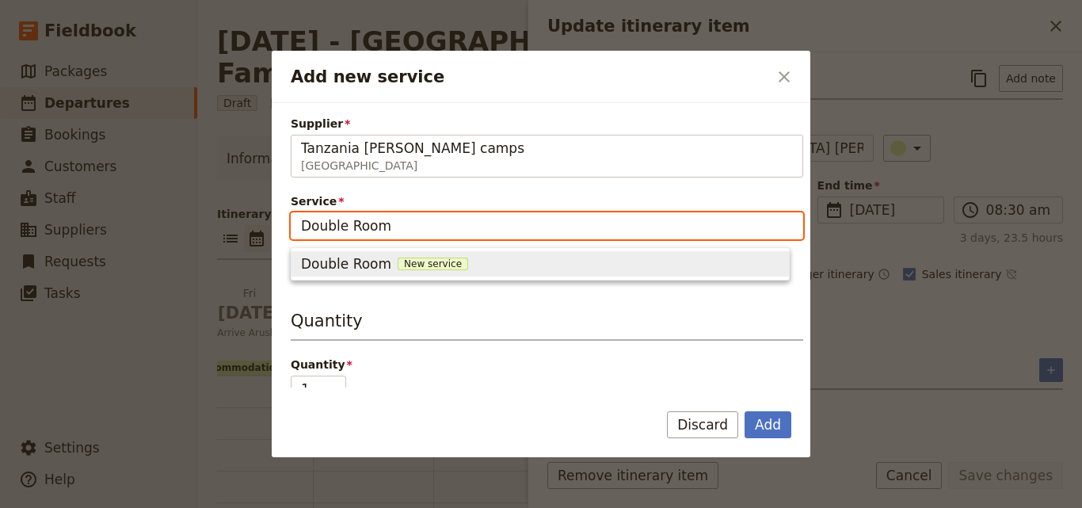
click at [436, 261] on span "New service" at bounding box center [433, 263] width 70 height 13
type input "Double Room"
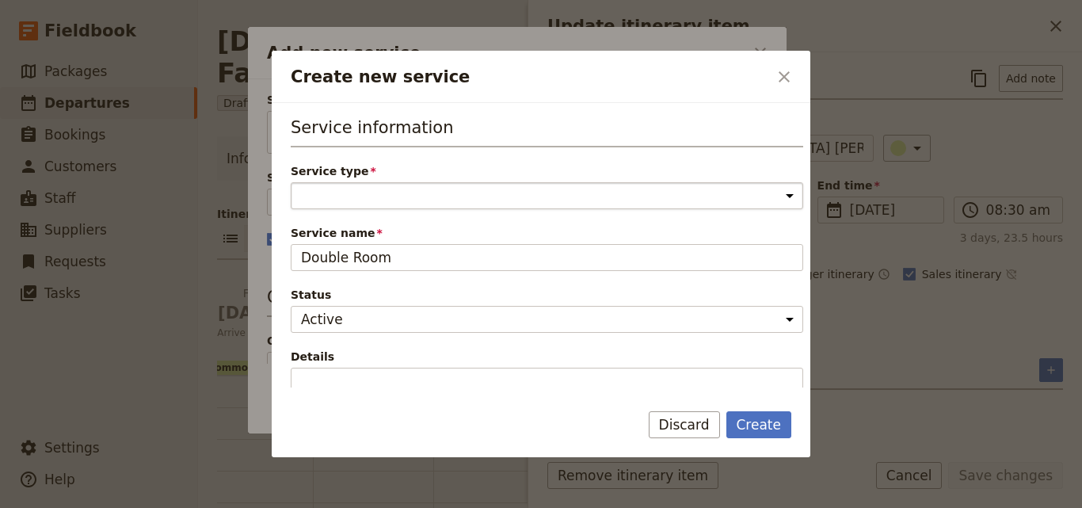
click at [425, 183] on select "Accommodation Activity Transport Flight Food and beverage Other" at bounding box center [547, 195] width 512 height 27
select select "AccommodationService"
click at [291, 182] on select "Accommodation Activity Transport Flight Food and beverage Other" at bounding box center [547, 195] width 512 height 27
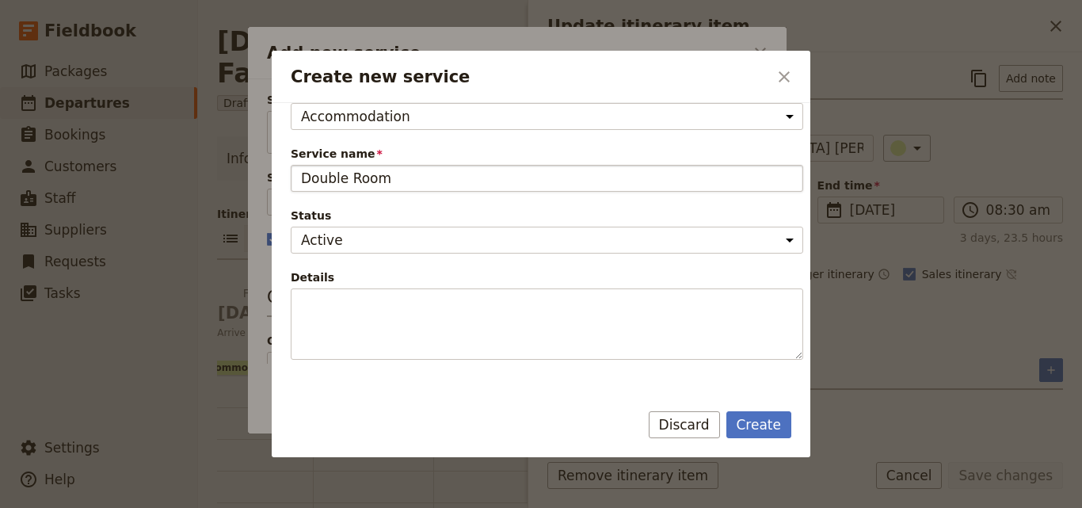
scroll to position [317, 0]
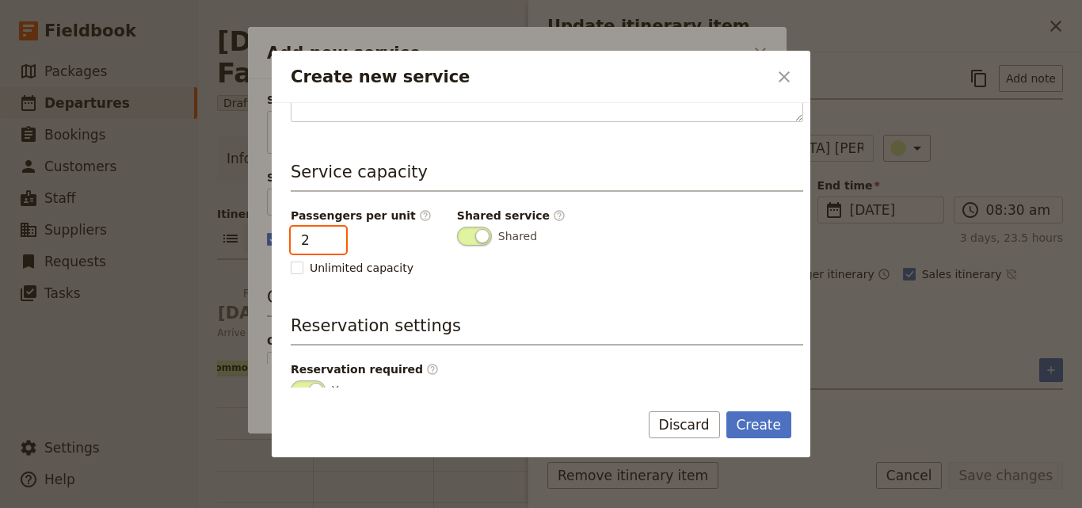
type input "2"
click at [327, 232] on input "2" at bounding box center [318, 240] width 55 height 27
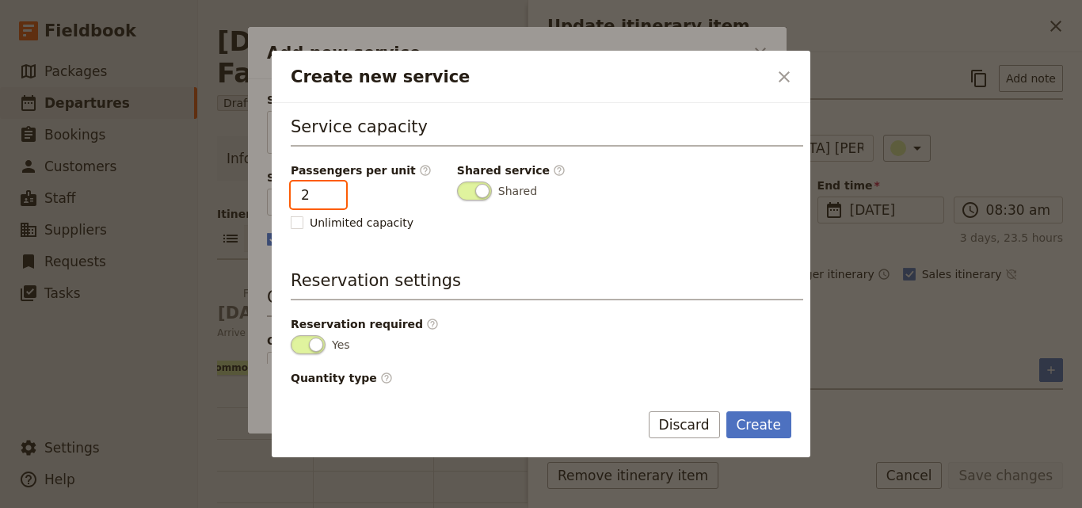
scroll to position [400, 0]
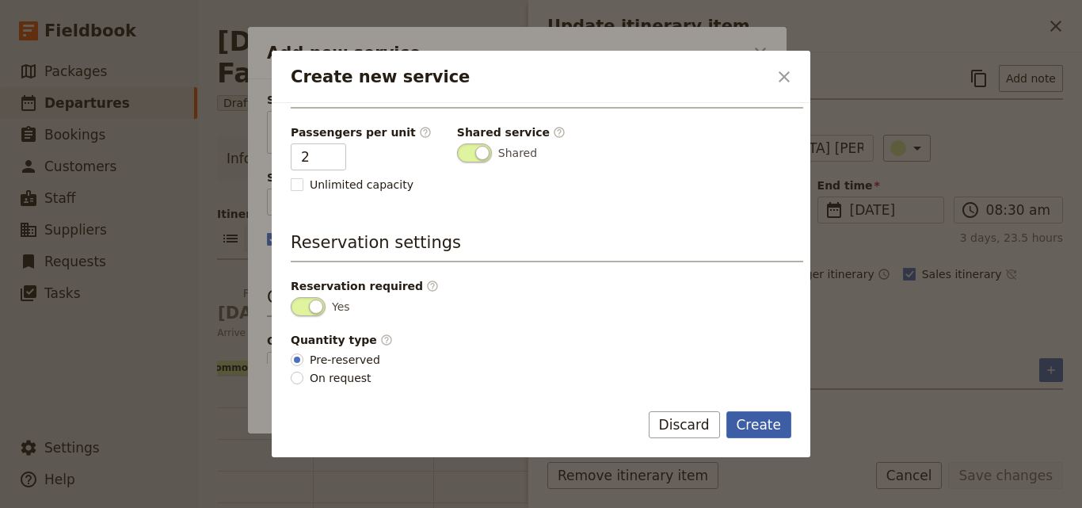
click at [748, 432] on button "Create" at bounding box center [759, 424] width 66 height 27
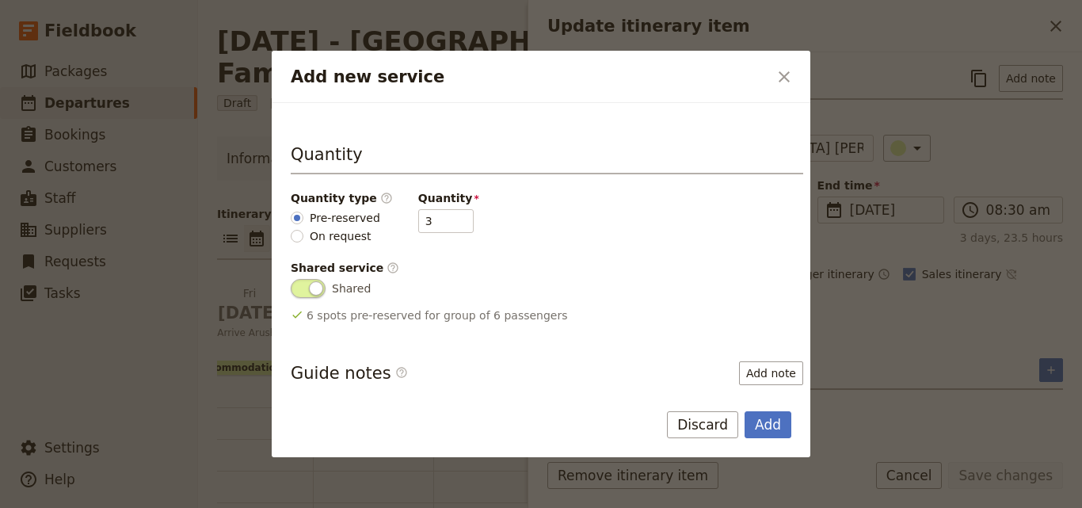
scroll to position [238, 0]
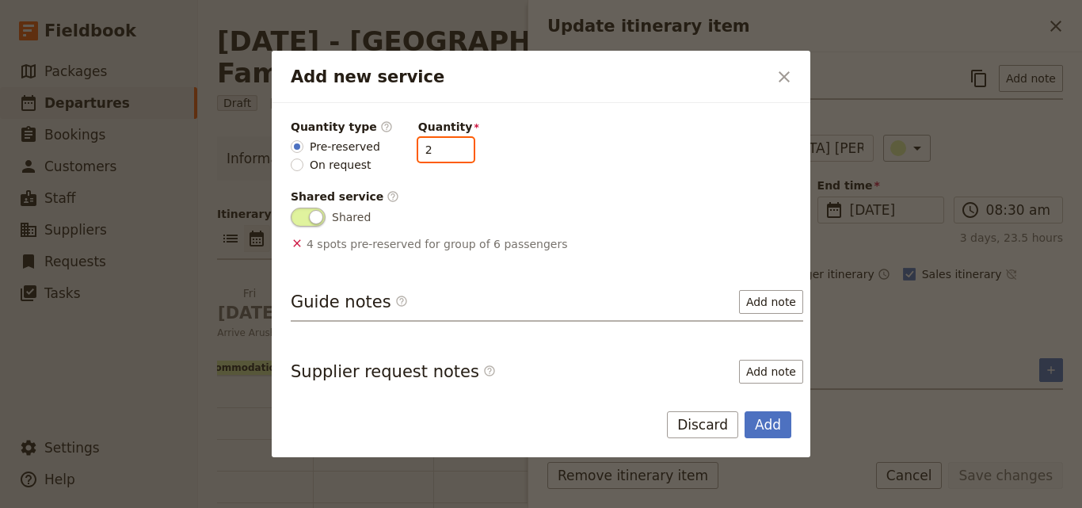
click at [450, 156] on input "2" at bounding box center [445, 150] width 55 height 24
type input "1"
click at [450, 156] on input "1" at bounding box center [445, 150] width 55 height 24
click at [786, 420] on button "Add" at bounding box center [768, 424] width 47 height 27
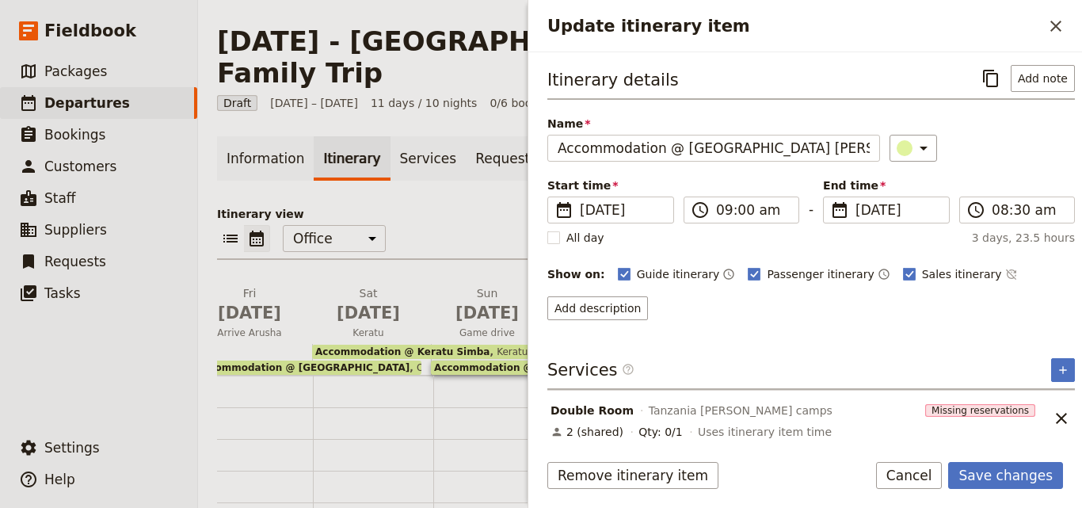
scroll to position [7, 0]
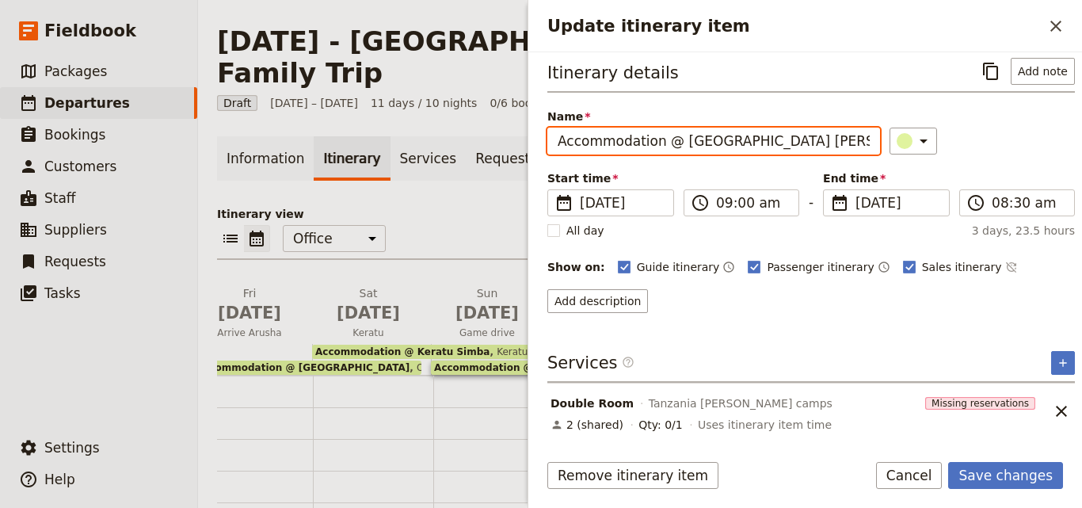
drag, startPoint x: 821, startPoint y: 134, endPoint x: 675, endPoint y: 143, distance: 146.0
click at [675, 143] on input "Accommodation @ [GEOGRAPHIC_DATA] [PERSON_NAME] camps" at bounding box center [713, 141] width 333 height 27
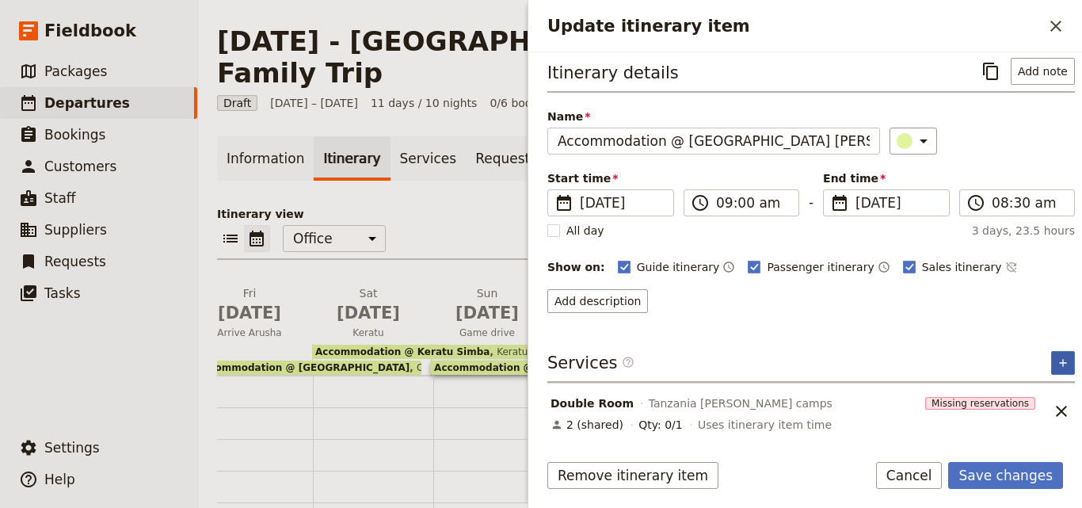
click at [1057, 365] on icon "Add service inclusion" at bounding box center [1063, 362] width 13 height 13
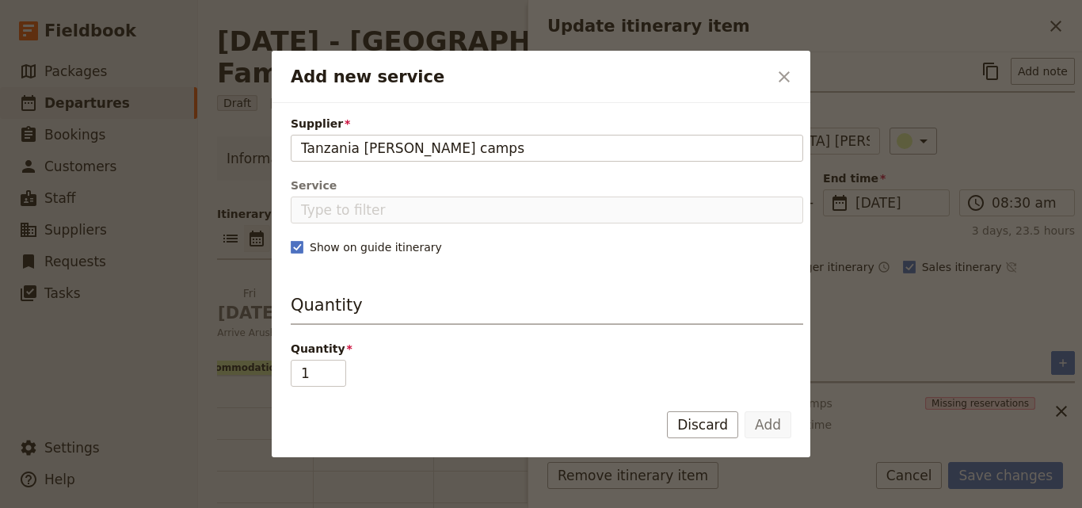
type input "Tanzania [PERSON_NAME] camps"
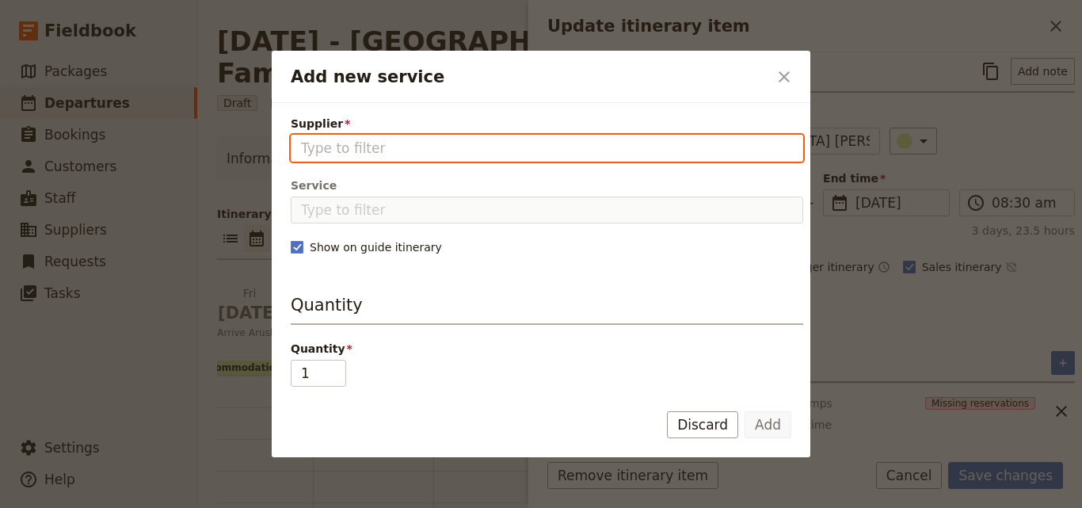
click at [496, 147] on input "Supplier" at bounding box center [547, 148] width 492 height 19
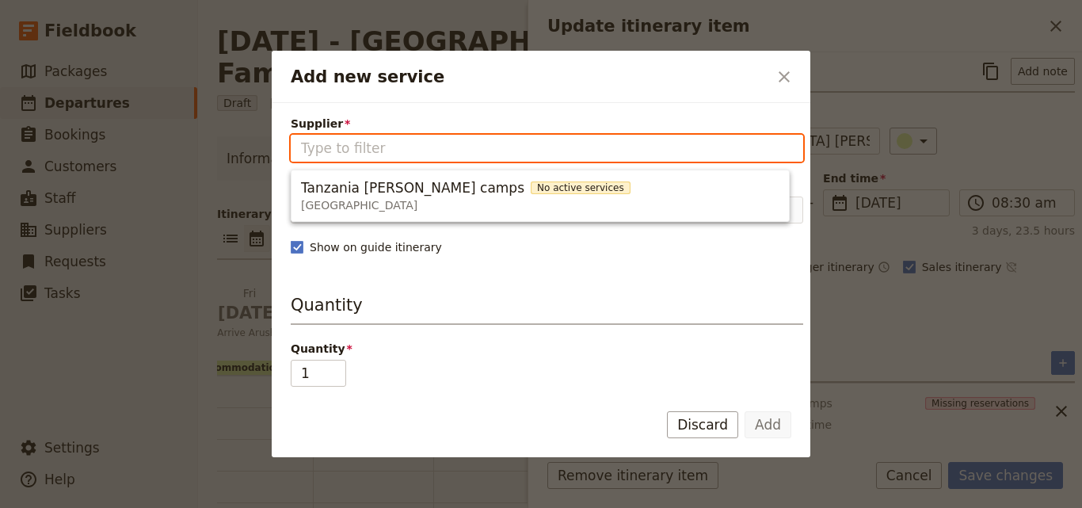
drag, startPoint x: 496, startPoint y: 147, endPoint x: 472, endPoint y: 190, distance: 49.6
click at [531, 190] on span "No active services" at bounding box center [581, 187] width 100 height 13
type input "Tanzania [PERSON_NAME] camps"
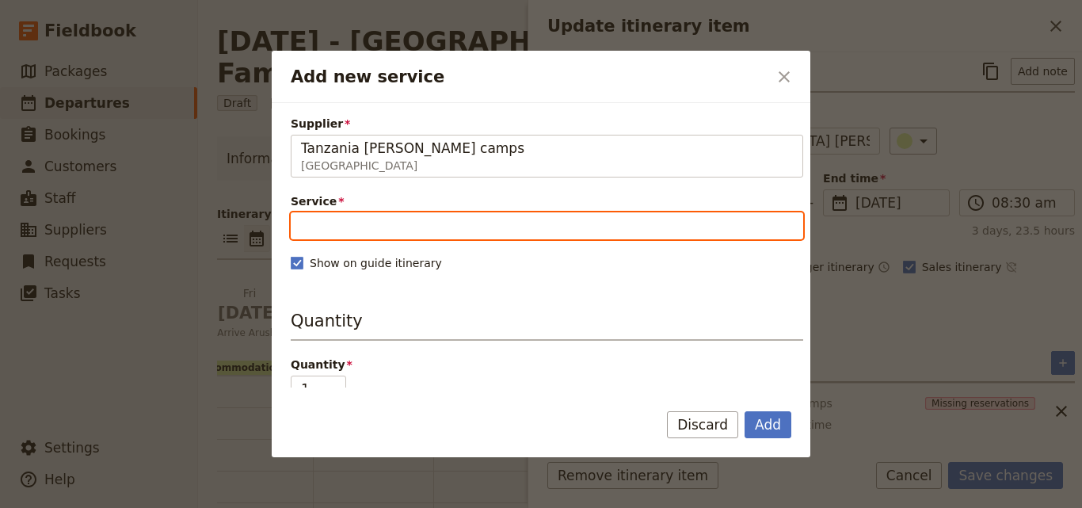
click at [467, 219] on input "Service" at bounding box center [547, 225] width 512 height 27
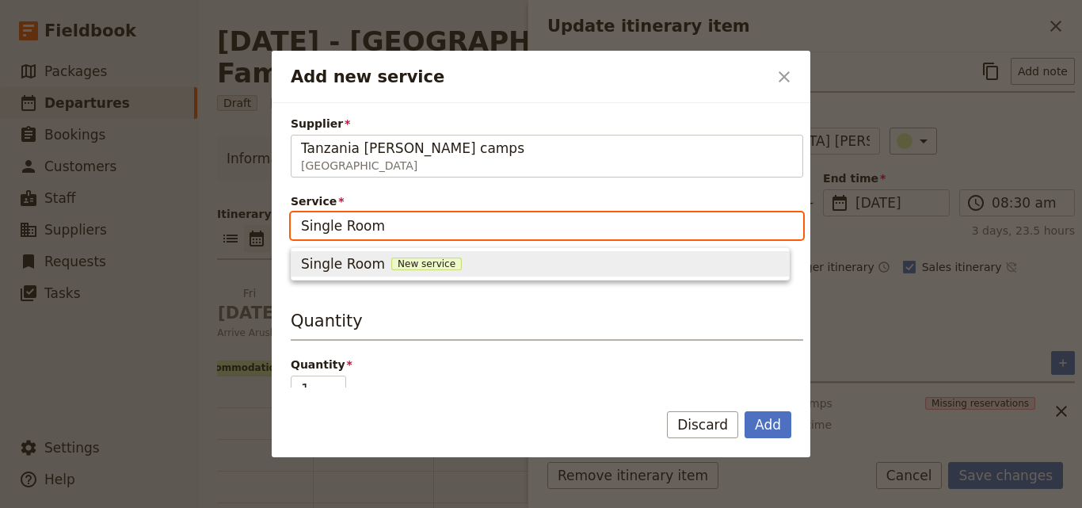
click at [430, 261] on span "New service" at bounding box center [426, 263] width 70 height 13
type input "Single Room"
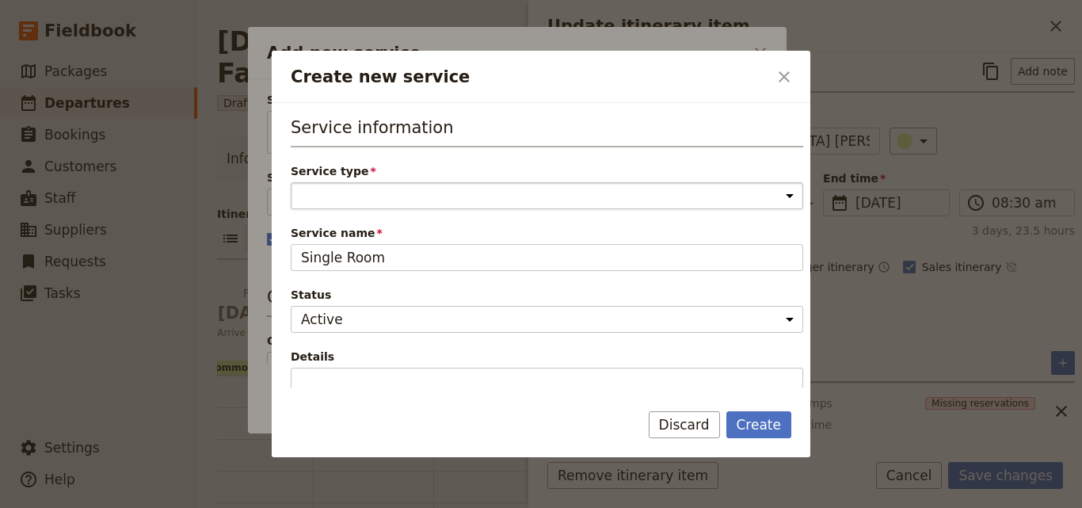
click at [433, 190] on select "Accommodation Activity Transport Flight Food and beverage Other" at bounding box center [547, 195] width 512 height 27
select select "AccommodationService"
click at [291, 182] on select "Accommodation Activity Transport Flight Food and beverage Other" at bounding box center [547, 195] width 512 height 27
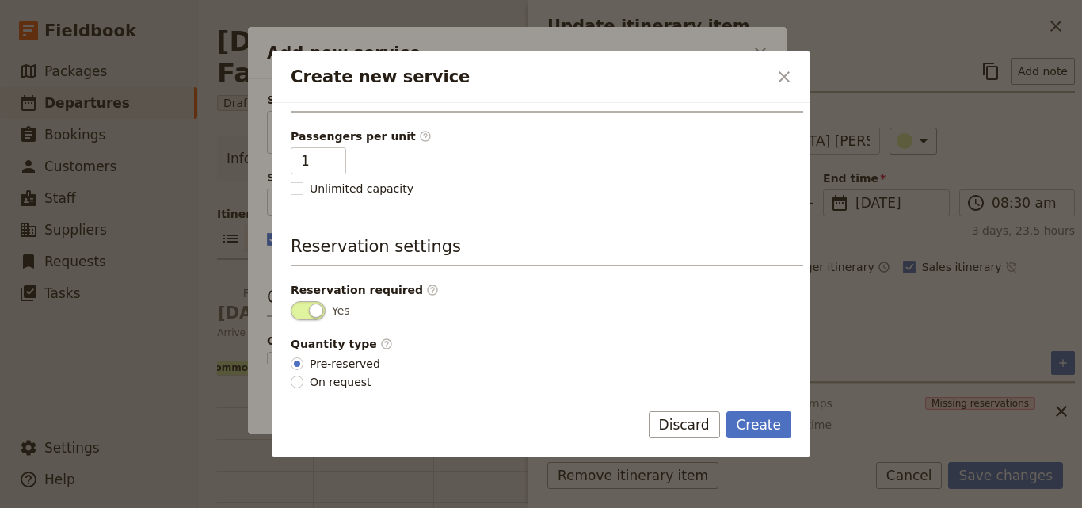
scroll to position [400, 0]
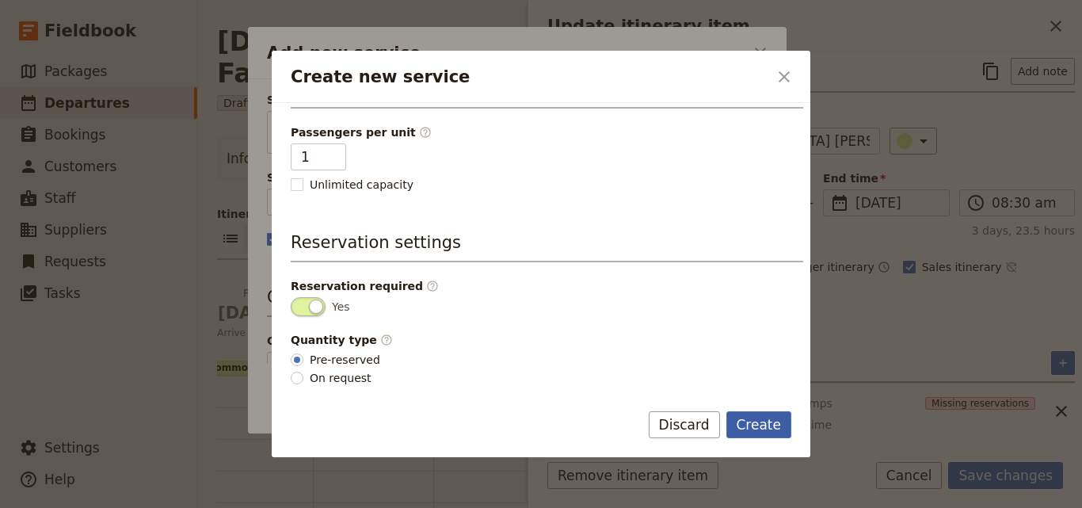
click at [779, 413] on button "Create" at bounding box center [759, 424] width 66 height 27
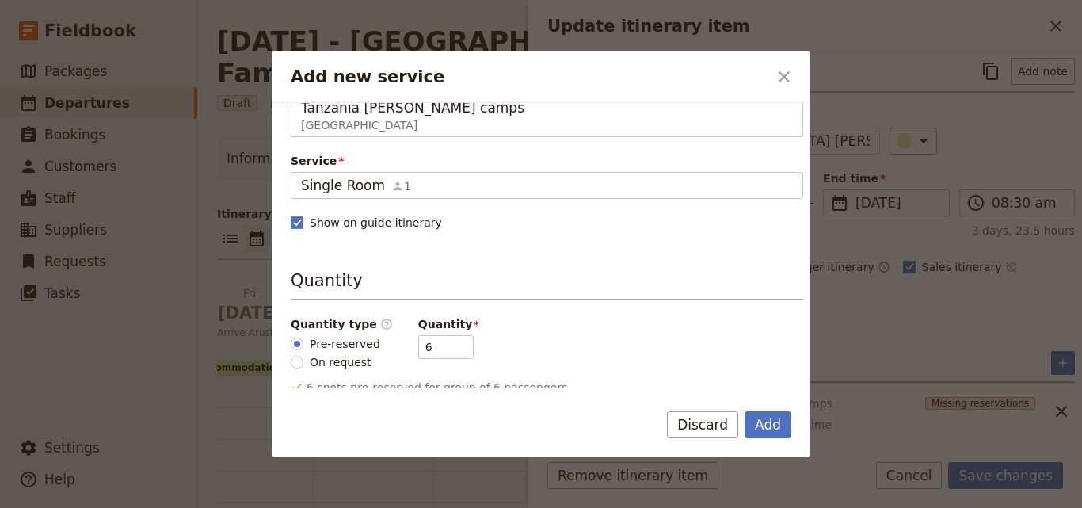
scroll to position [79, 0]
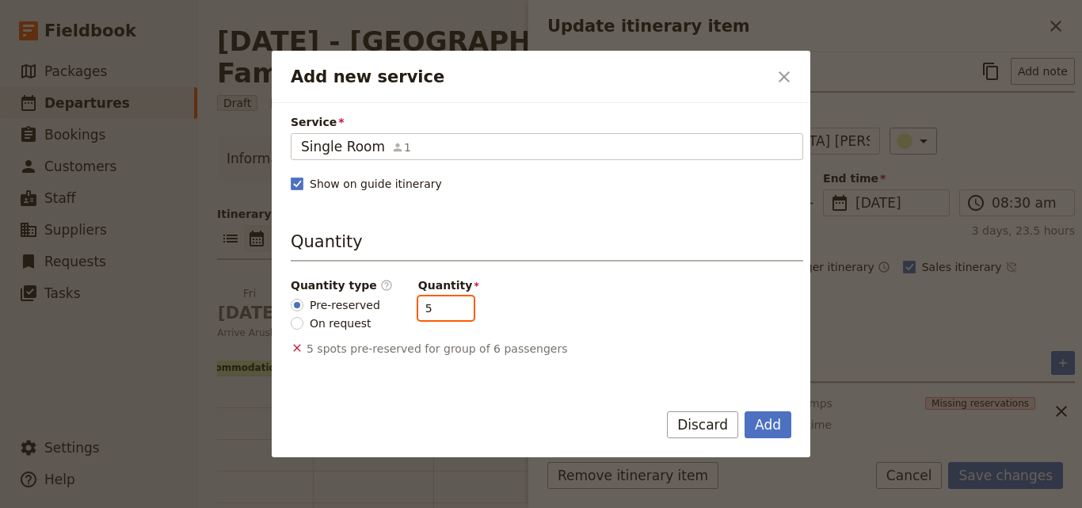
click at [445, 313] on input "5" at bounding box center [445, 308] width 55 height 24
click at [445, 313] on input "4" at bounding box center [445, 308] width 55 height 24
click at [445, 313] on input "3" at bounding box center [445, 308] width 55 height 24
type input "2"
click at [445, 313] on input "2" at bounding box center [445, 308] width 55 height 24
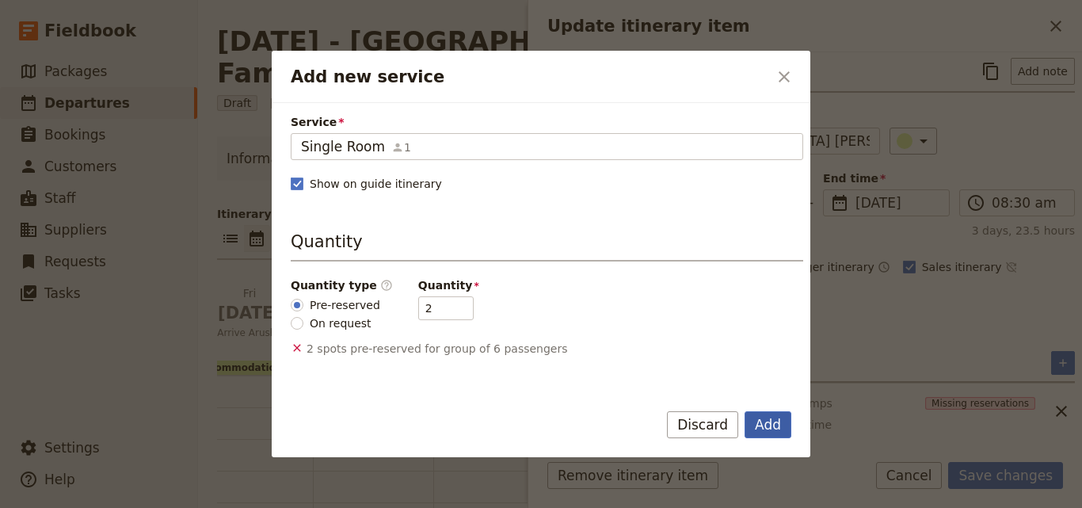
click at [779, 425] on button "Add" at bounding box center [768, 424] width 47 height 27
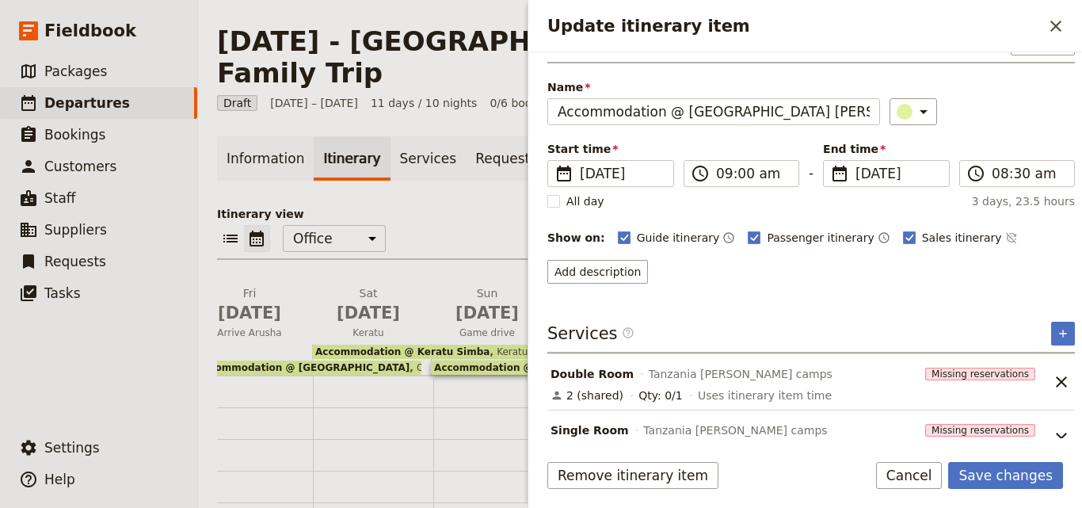
scroll to position [63, 0]
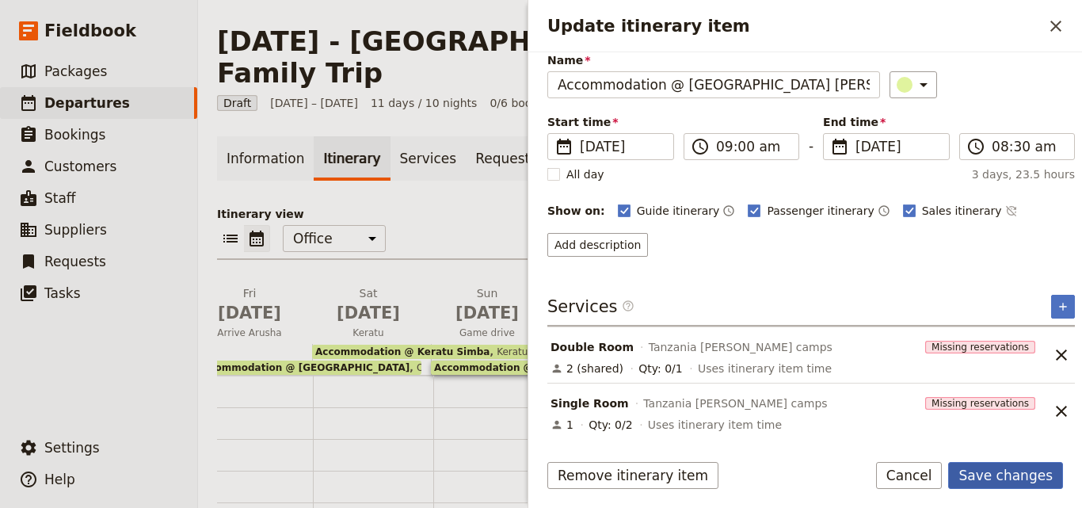
click at [993, 476] on button "Save changes" at bounding box center [1005, 475] width 115 height 27
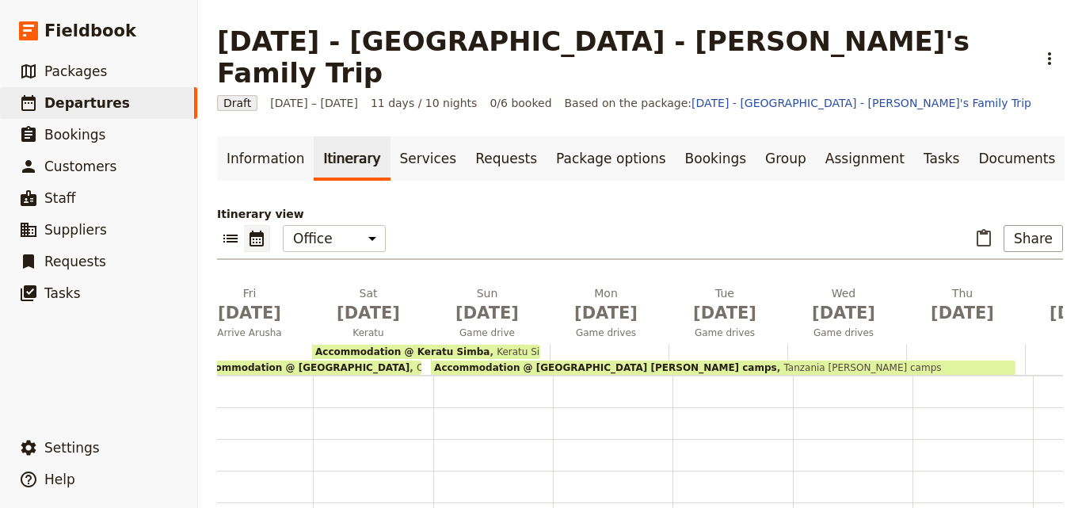
click at [898, 360] on div "Accommodation @ [GEOGRAPHIC_DATA] [PERSON_NAME] camps [GEOGRAPHIC_DATA] [PERSON…" at bounding box center [723, 367] width 585 height 14
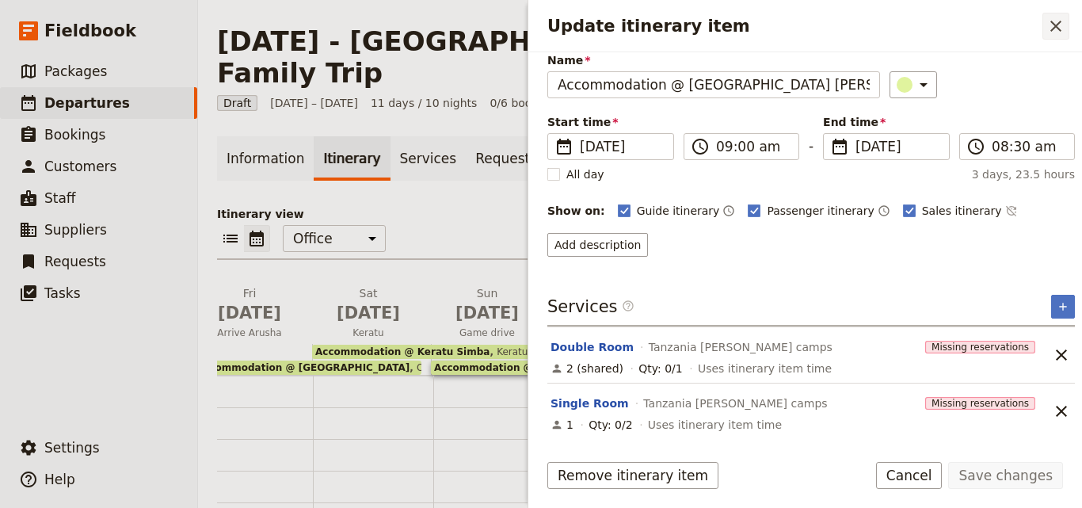
click at [1062, 16] on button "​" at bounding box center [1055, 26] width 27 height 27
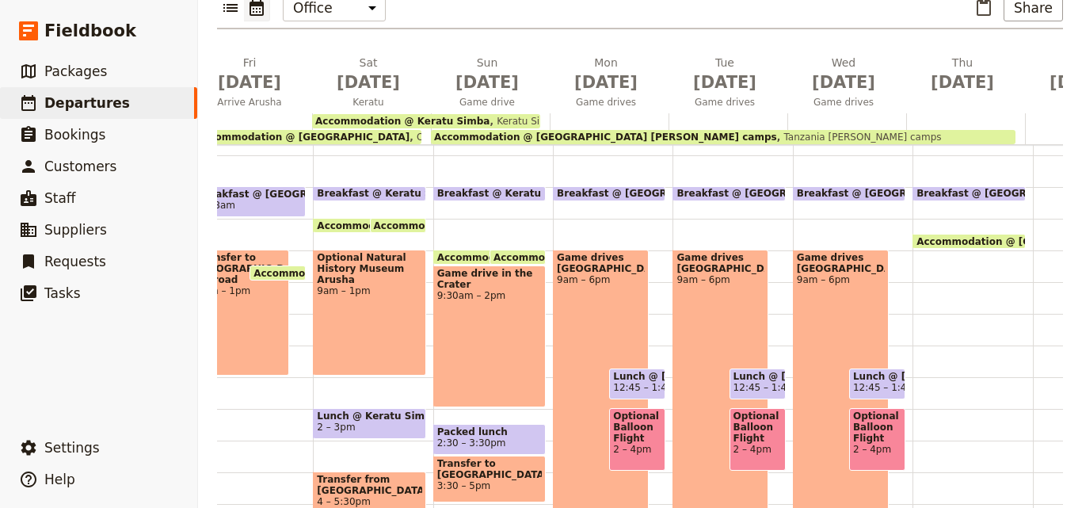
scroll to position [238, 0]
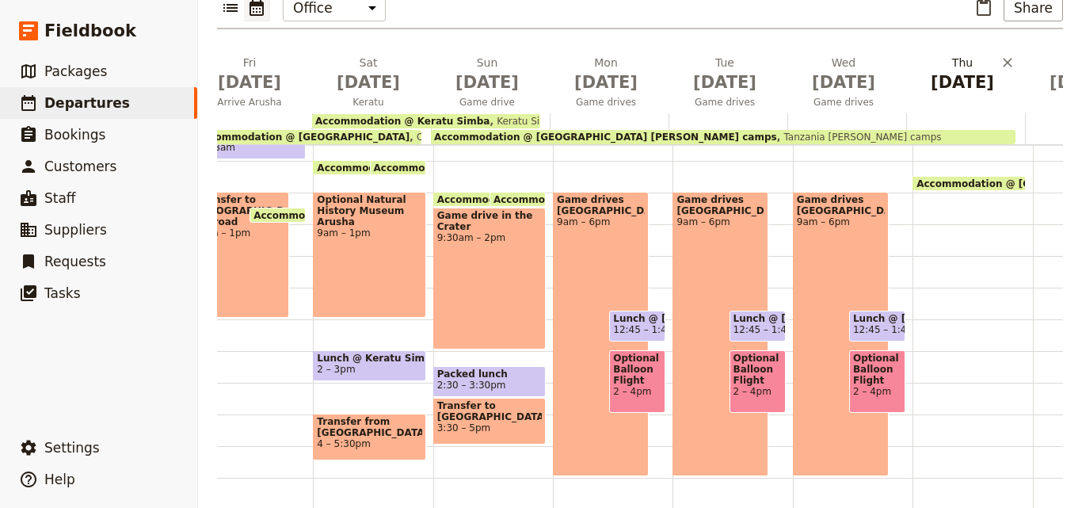
click at [955, 70] on span "[DATE]" at bounding box center [963, 82] width 100 height 24
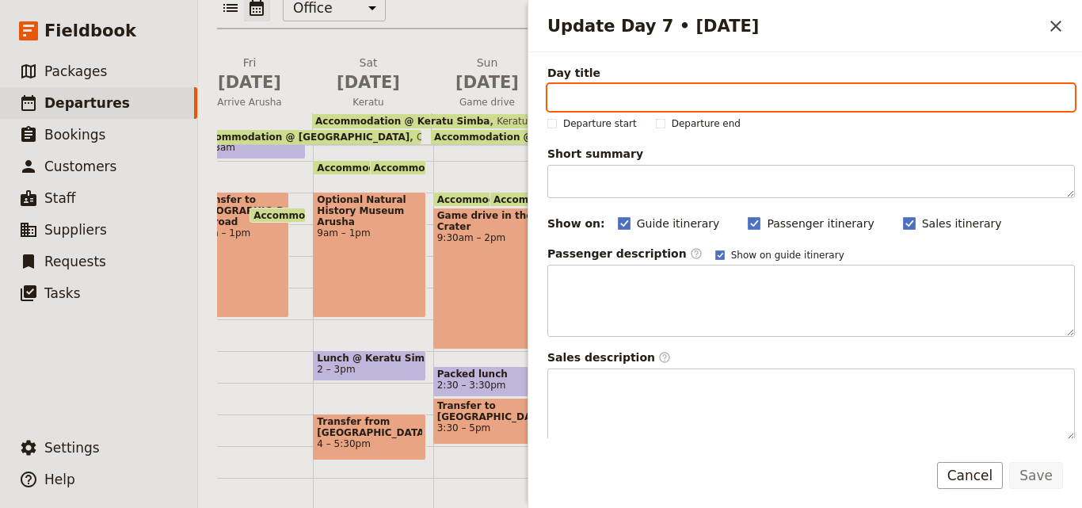
paste input "Ol Duvai Gorge and [GEOGRAPHIC_DATA]"
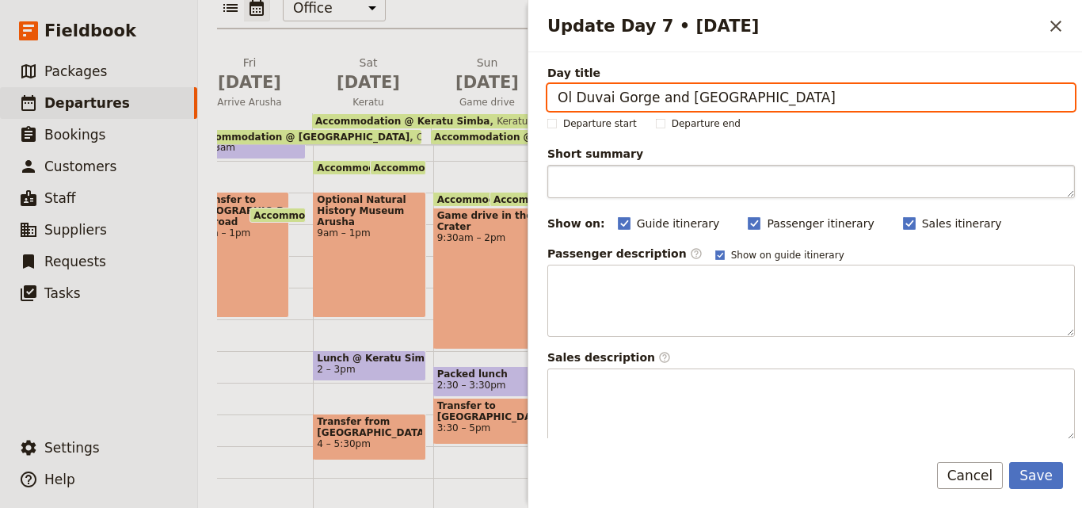
type input "Ol Duvai Gorge and [GEOGRAPHIC_DATA]"
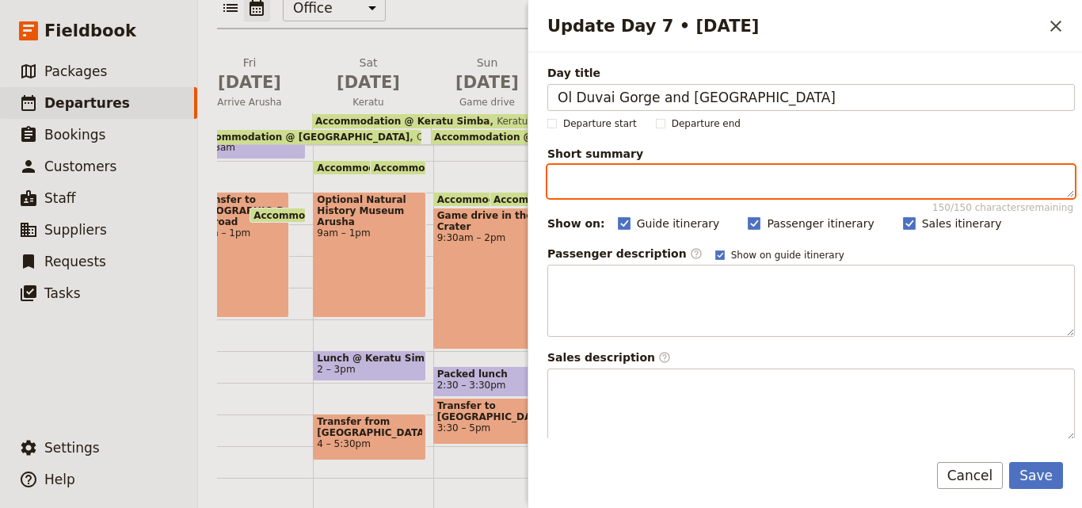
click at [604, 172] on textarea "Short summary 150 / 150 characters remaining" at bounding box center [811, 181] width 528 height 33
paste textarea "Early morning game drive in [GEOGRAPHIC_DATA]"
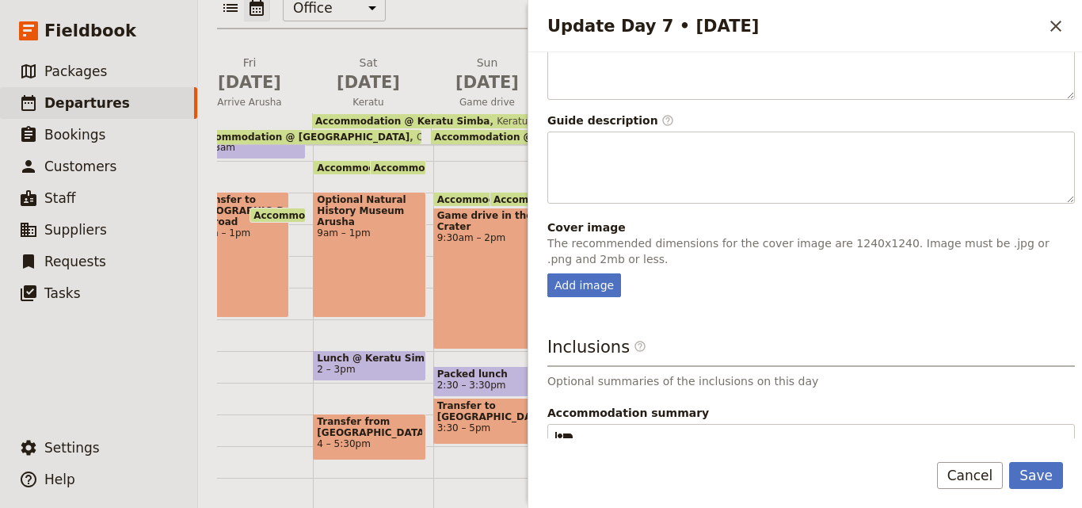
scroll to position [436, 0]
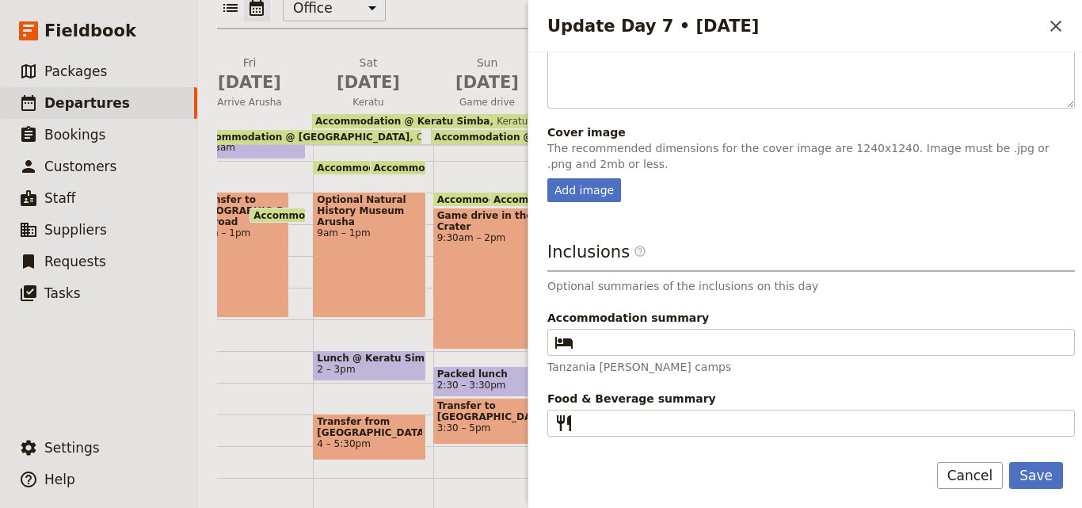
type textarea "Early morning game drive in [GEOGRAPHIC_DATA]"
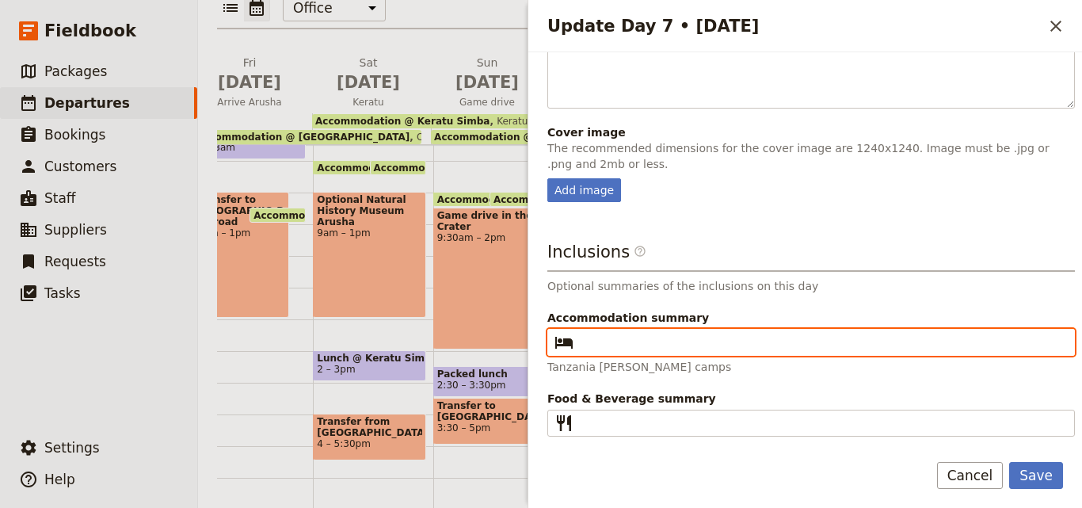
paste input "Fanaka Safari"
type input "Fanaka Safari"
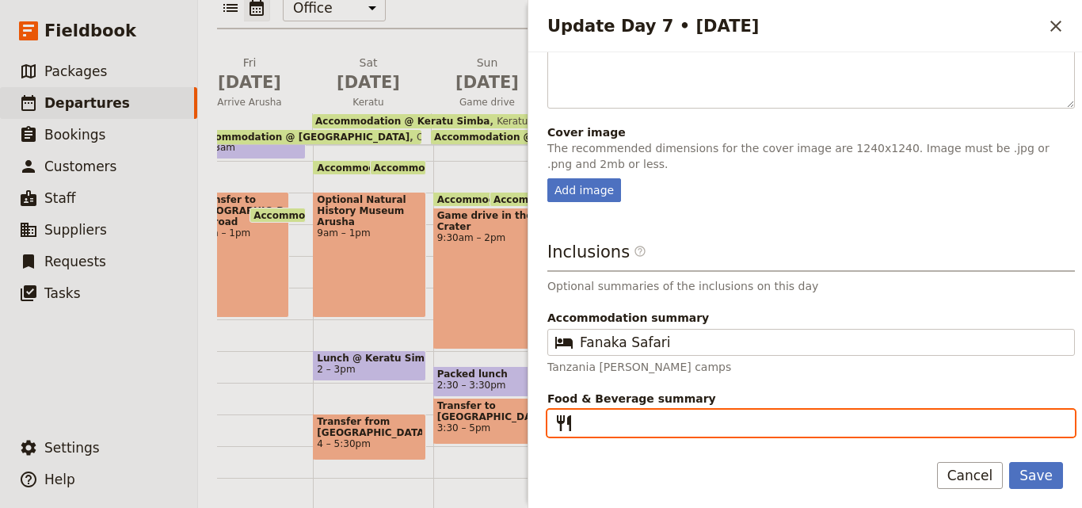
click at [656, 423] on input "Food & Beverage summary ​" at bounding box center [822, 422] width 485 height 19
paste input "[PERSON_NAME]"
type input "[PERSON_NAME]"
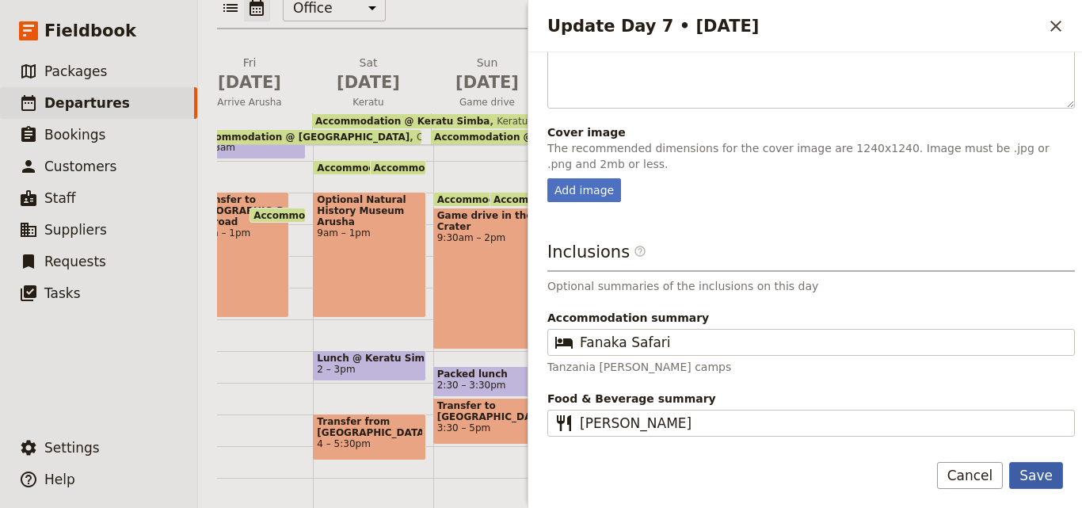
click at [1042, 474] on button "Save" at bounding box center [1036, 475] width 54 height 27
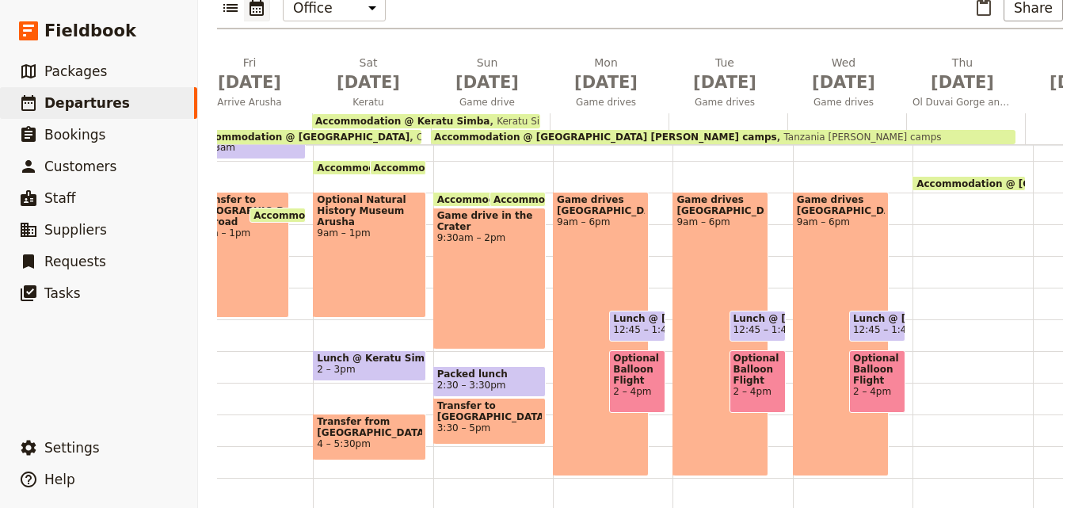
click at [910, 113] on div at bounding box center [965, 128] width 119 height 31
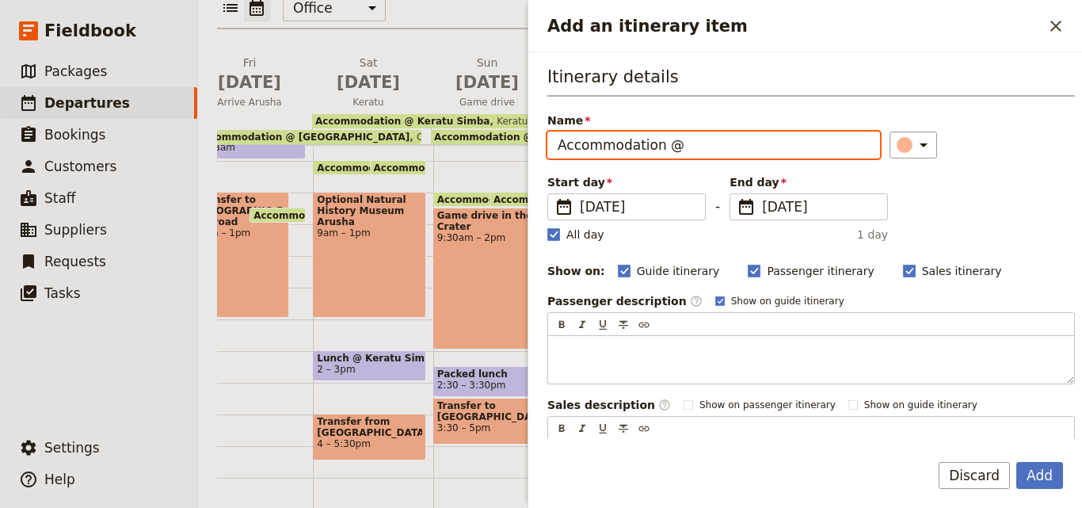
paste input "Fanaka Safar"
type input "Accommodation @ Fanaka Safari"
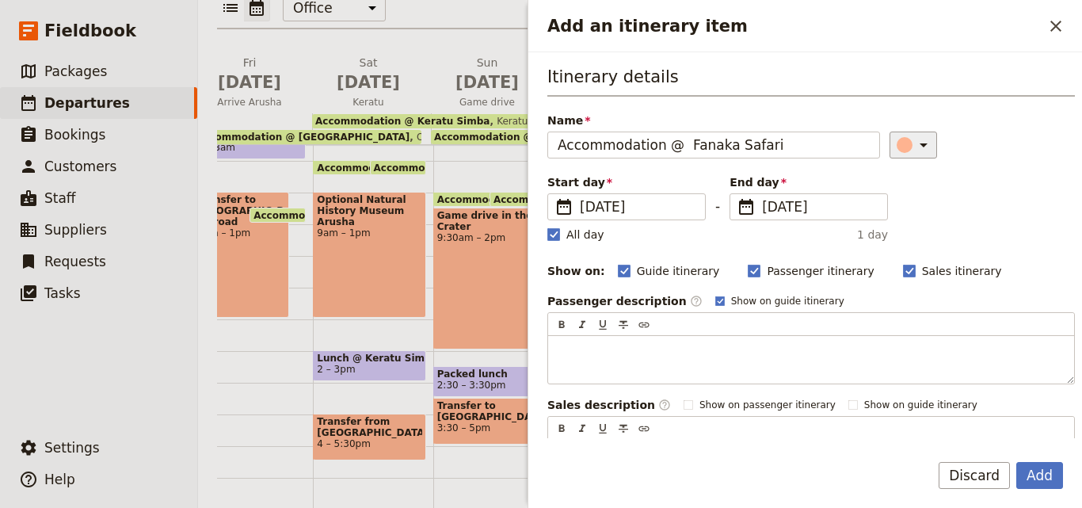
click at [914, 154] on icon "Add an itinerary item" at bounding box center [923, 144] width 19 height 19
click at [883, 194] on div "button" at bounding box center [889, 197] width 16 height 16
click at [559, 231] on rect "Add an itinerary item" at bounding box center [553, 234] width 12 height 12
click at [547, 227] on input "All day" at bounding box center [547, 226] width 1 height 1
checkbox input "false"
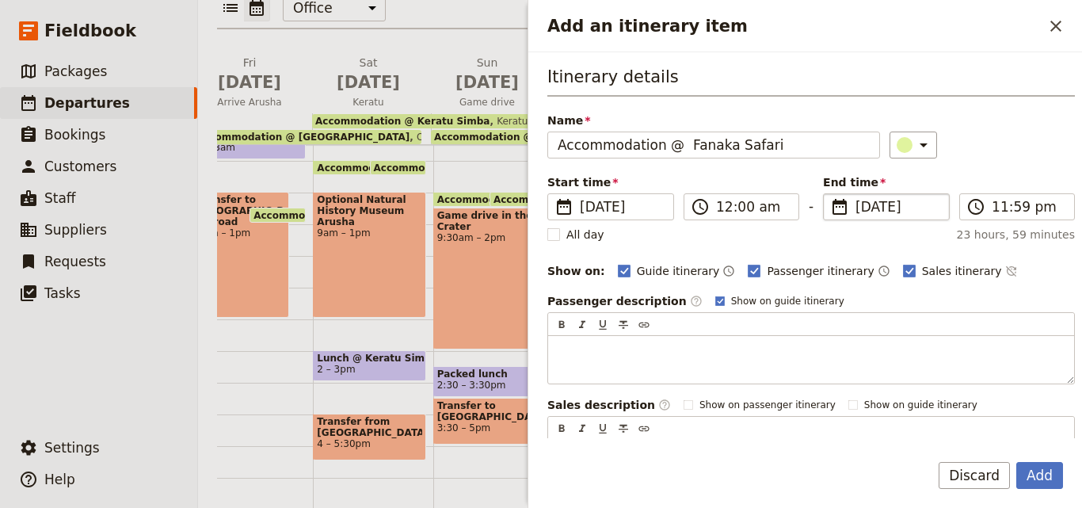
click at [862, 205] on span "[DATE]" at bounding box center [897, 206] width 84 height 19
click at [830, 194] on input "[DATE]" at bounding box center [829, 193] width 1 height 1
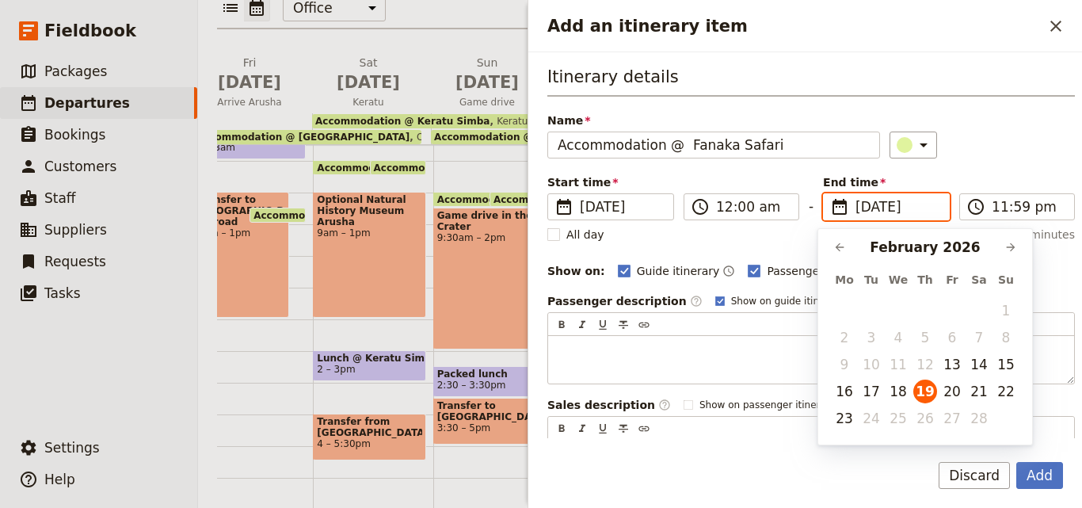
scroll to position [0, 0]
click at [951, 398] on button "20" at bounding box center [952, 391] width 24 height 24
type input "[DATE]"
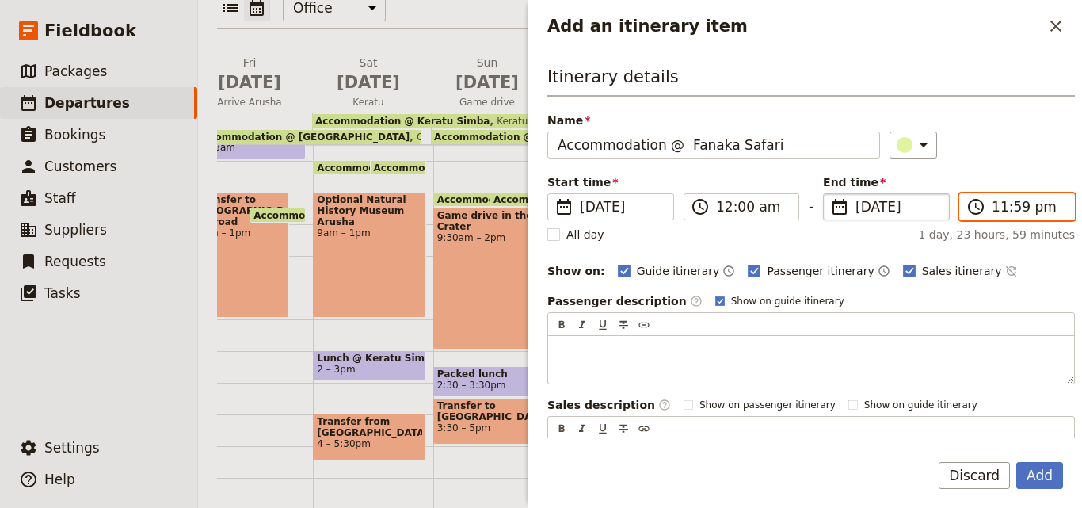
click at [1002, 205] on input "11:59 pm" at bounding box center [1028, 206] width 73 height 19
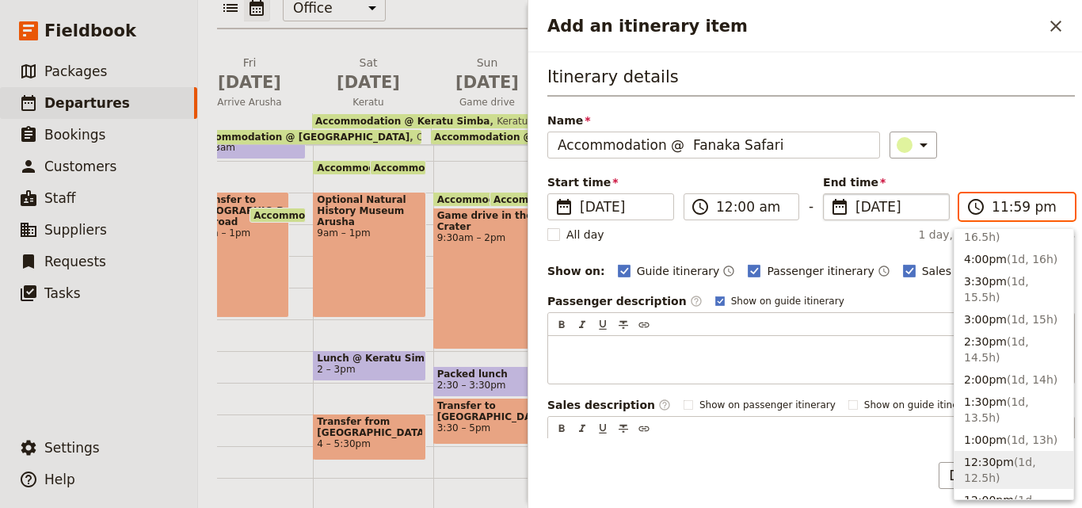
scroll to position [634, 0]
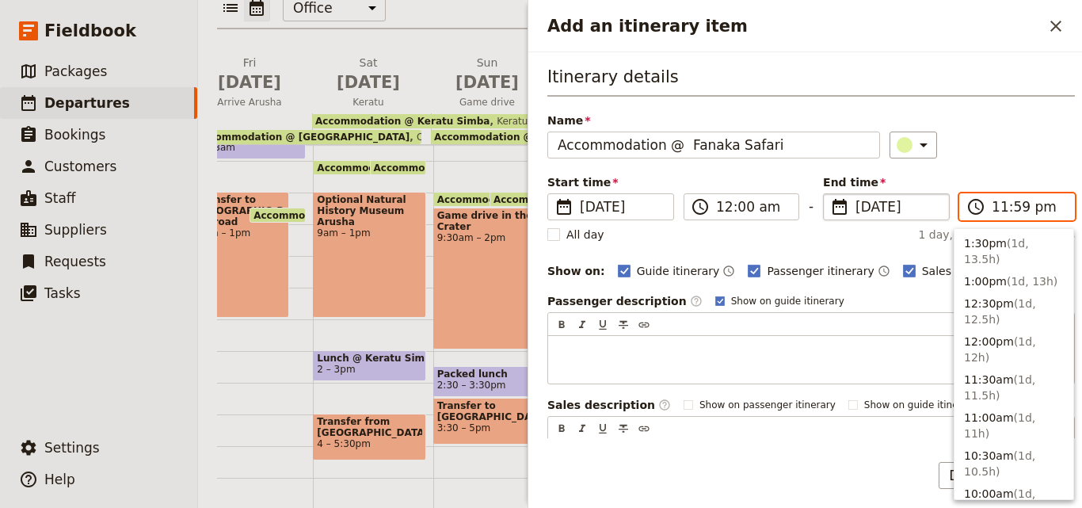
type input "09:00 am"
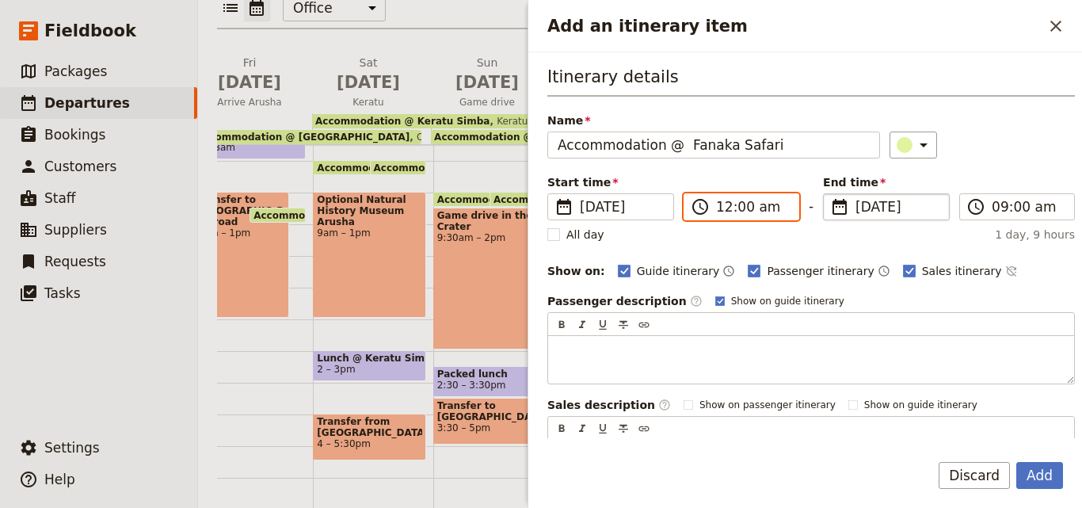
click at [733, 202] on input "12:00 am" at bounding box center [752, 206] width 73 height 19
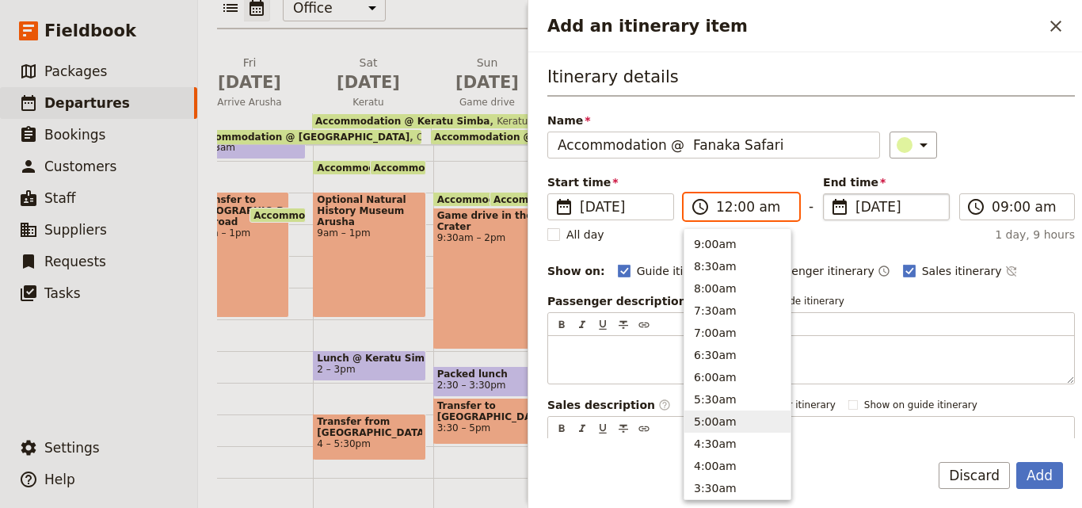
scroll to position [484, 0]
click at [719, 359] on button "10:00am" at bounding box center [737, 358] width 106 height 22
type input "10:00 am"
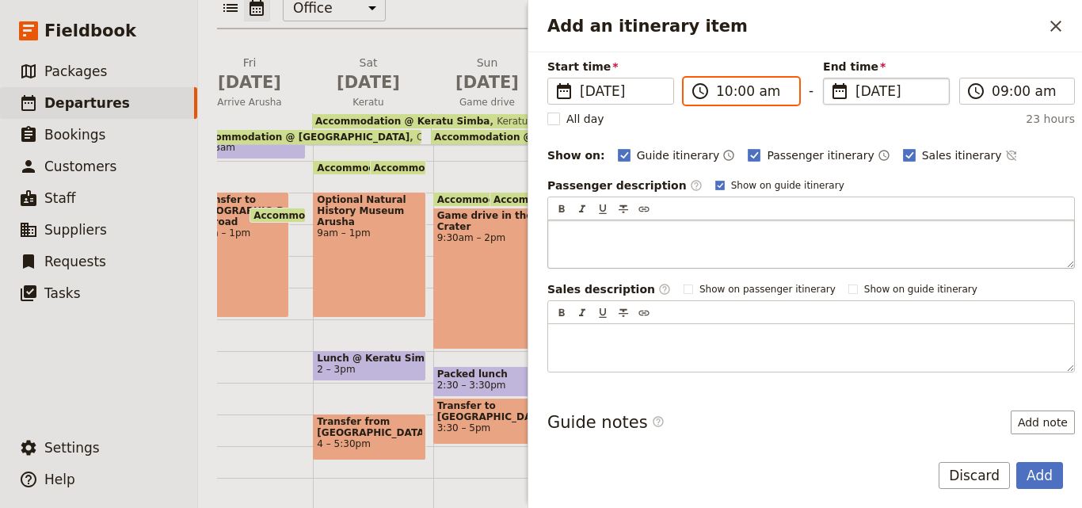
scroll to position [189, 0]
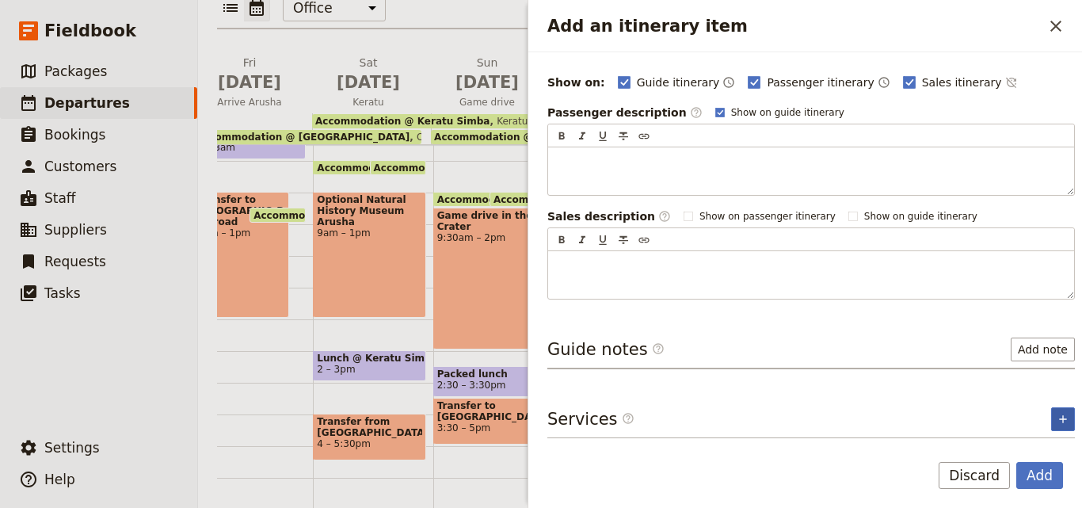
click at [1057, 417] on icon "Add service inclusion" at bounding box center [1063, 419] width 13 height 13
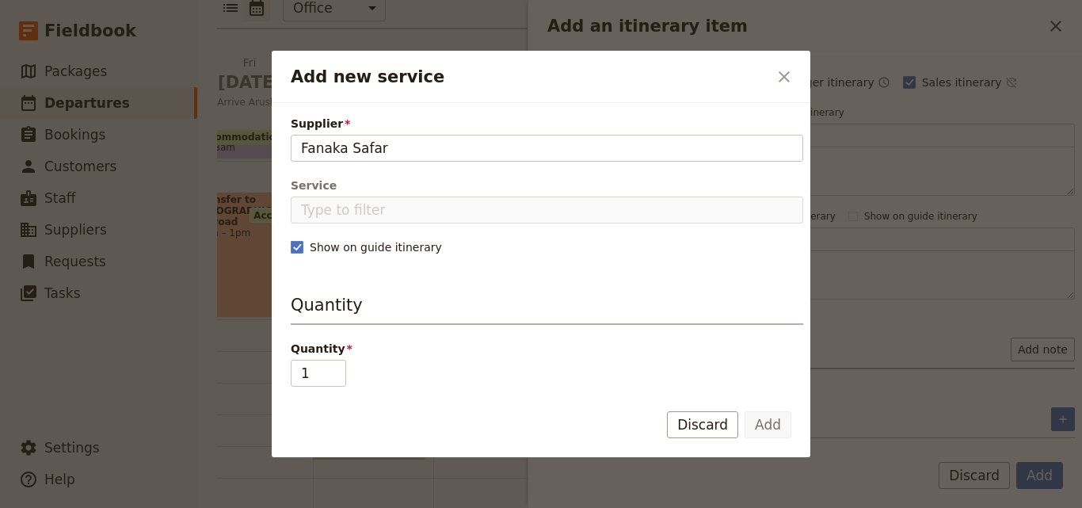
type input "Fanaka Safar"
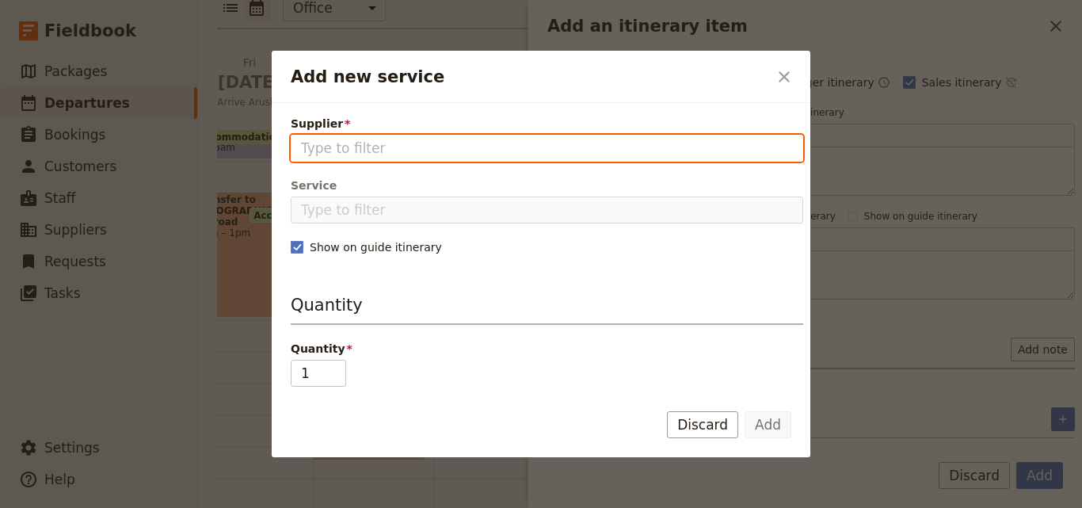
paste input "Fanaka Safar"
click at [306, 144] on input "Fanaka Safar" at bounding box center [547, 148] width 492 height 19
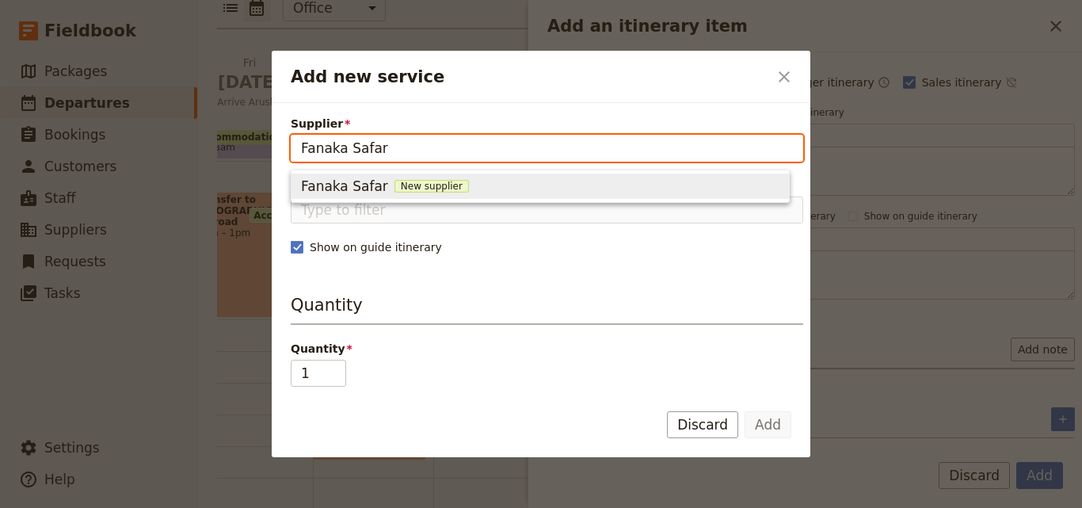
click at [395, 185] on span "New supplier" at bounding box center [431, 186] width 74 height 13
type input "Fanaka Safar"
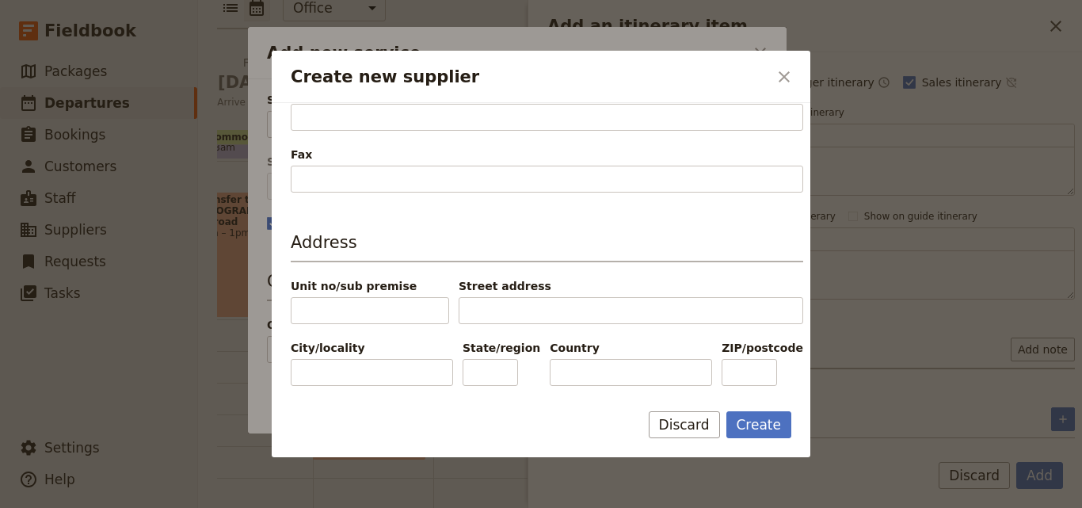
scroll to position [264, 0]
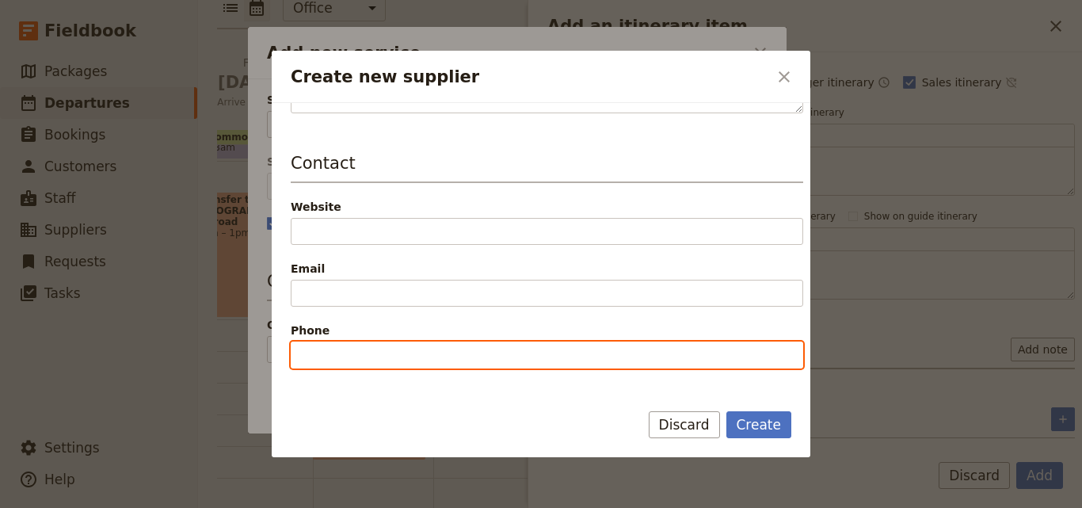
paste input "[PHONE_NUMBER]"
type input "[PHONE_NUMBER]"
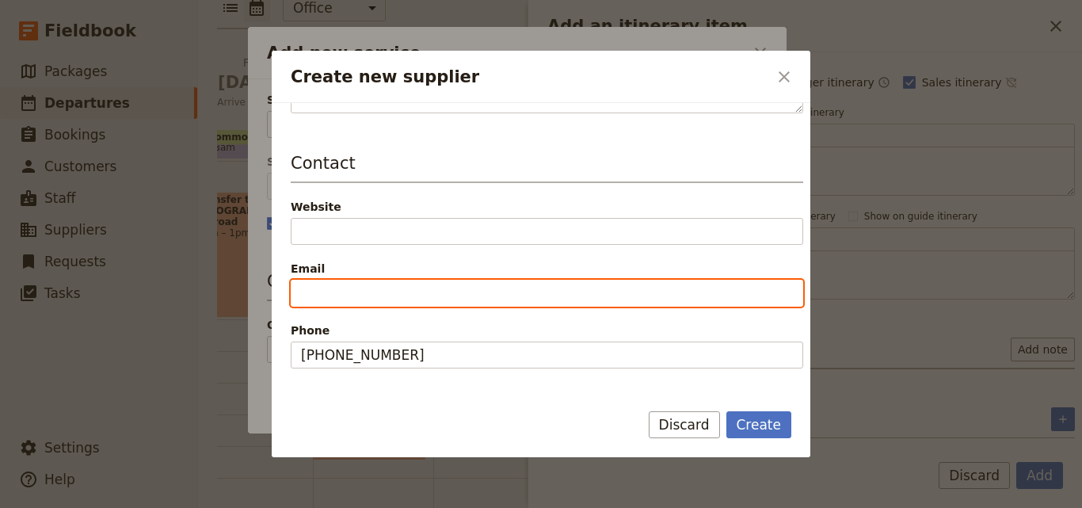
paste input "[EMAIL_ADDRESS][DOMAIN_NAME]"
type input "[EMAIL_ADDRESS][DOMAIN_NAME]"
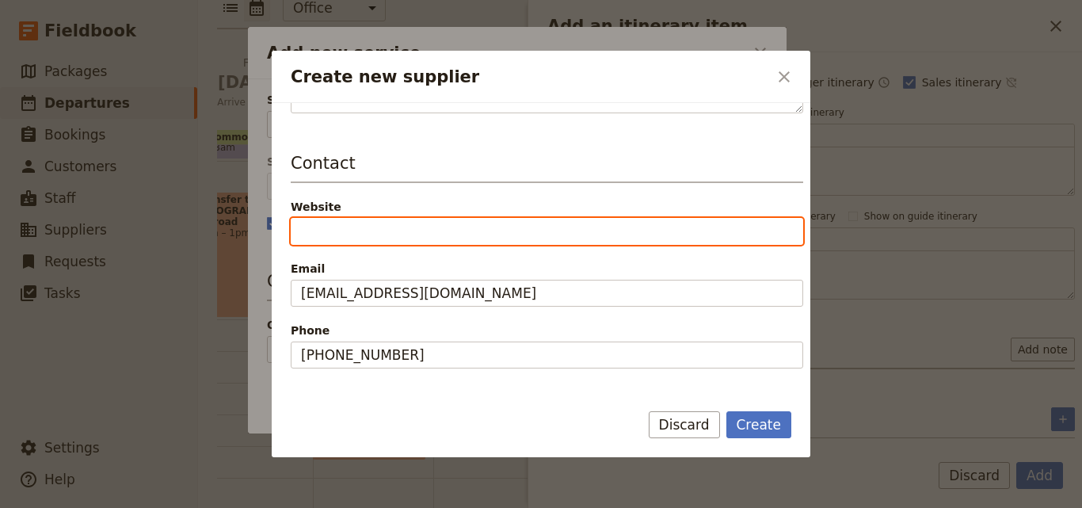
click at [372, 236] on input "Website" at bounding box center [547, 231] width 512 height 27
paste input "[URL][DOMAIN_NAME]"
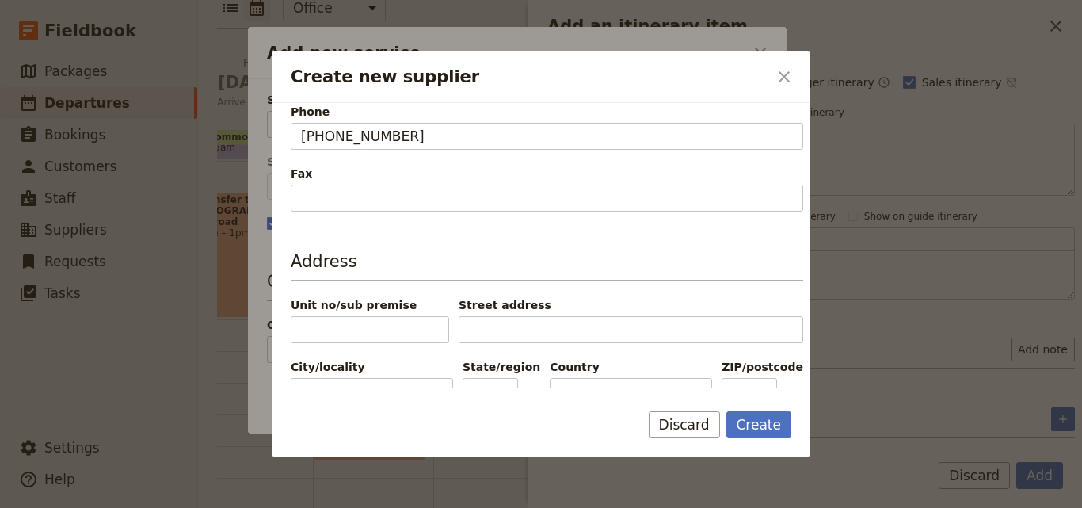
scroll to position [520, 0]
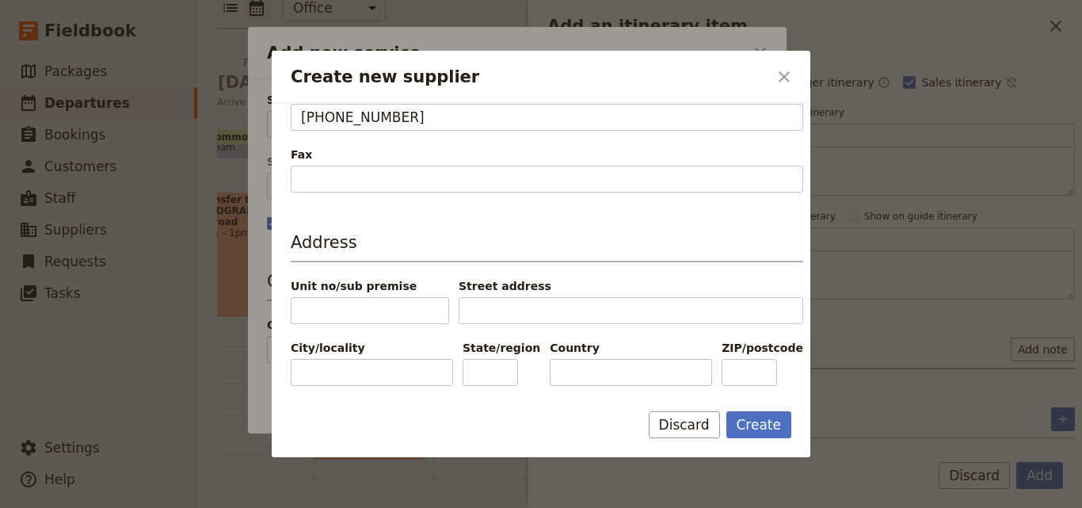
type input "[URL][DOMAIN_NAME]"
paste input "[GEOGRAPHIC_DATA]"
click at [555, 369] on input "[GEOGRAPHIC_DATA]" at bounding box center [631, 372] width 162 height 27
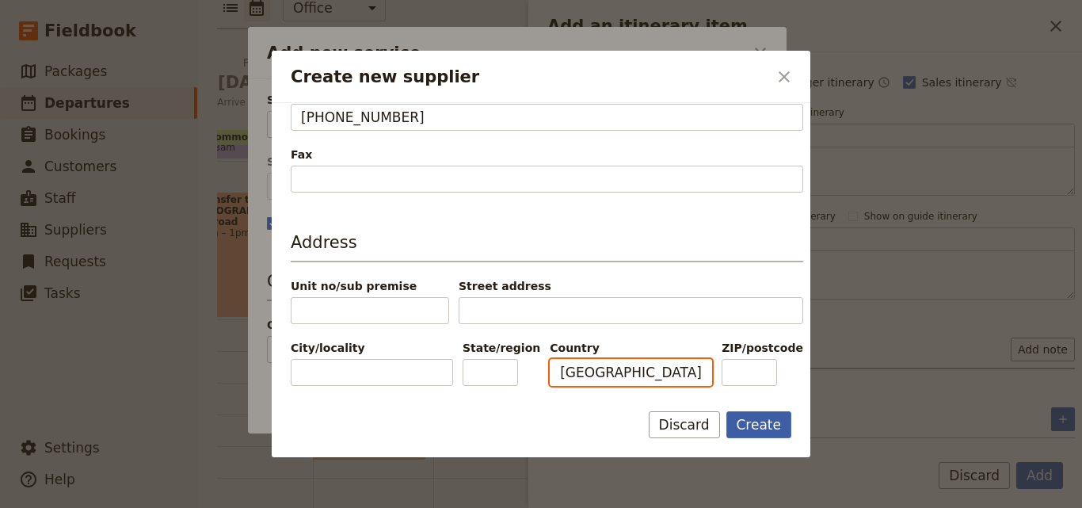
type input "[GEOGRAPHIC_DATA]"
click at [760, 425] on button "Create" at bounding box center [759, 424] width 66 height 27
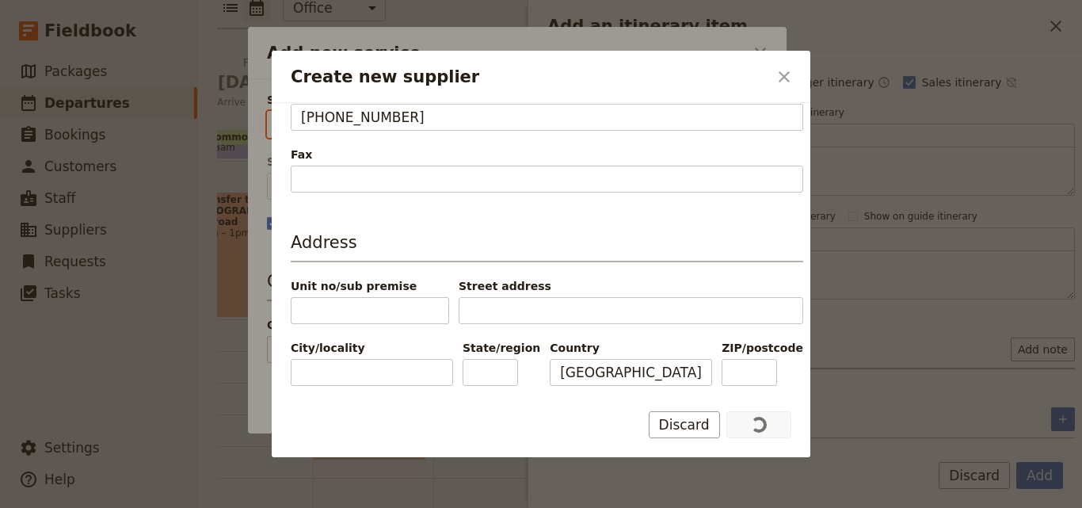
type input "Fanaka Safar"
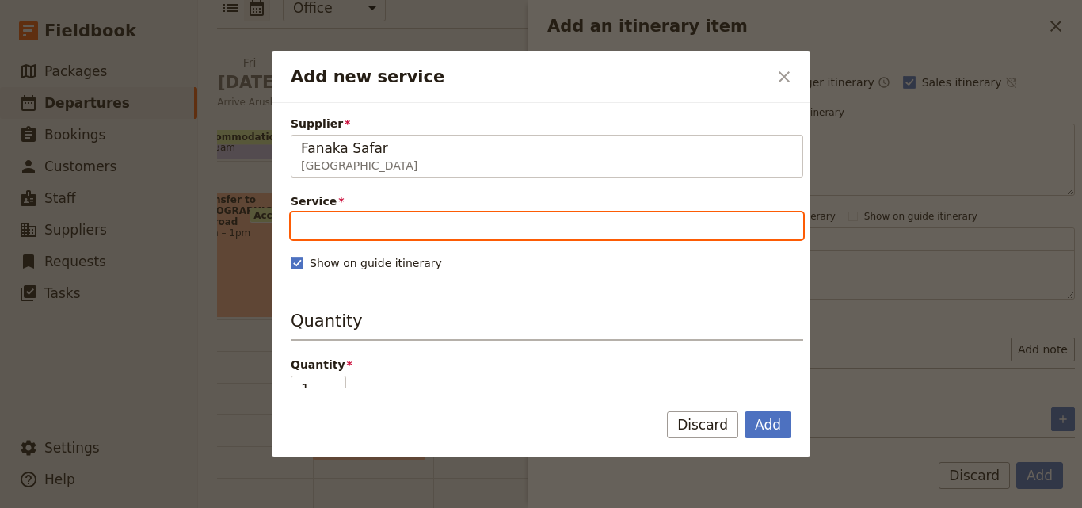
click at [445, 221] on input "Service" at bounding box center [547, 225] width 512 height 27
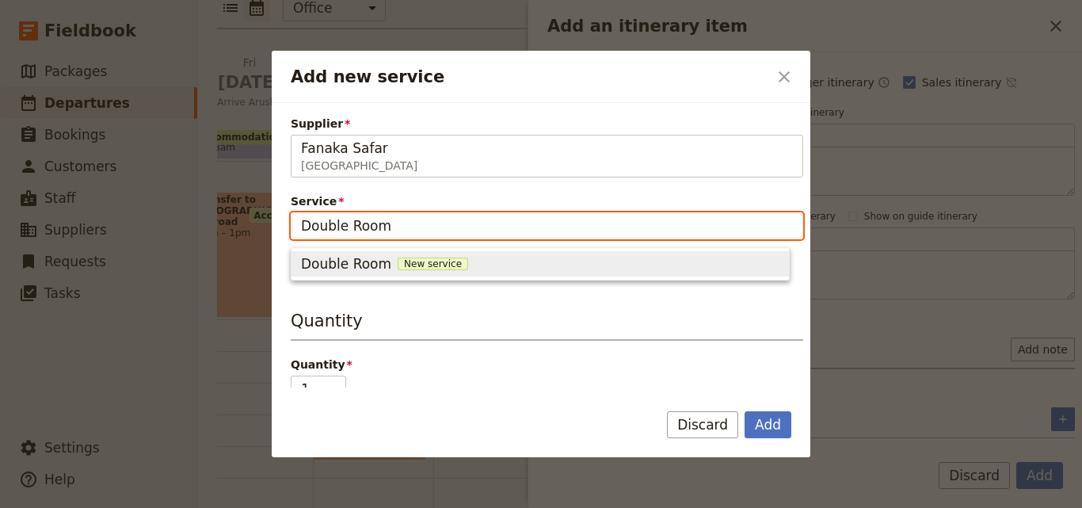
click at [432, 257] on div "Double Room New service" at bounding box center [540, 263] width 478 height 19
type input "Double Room"
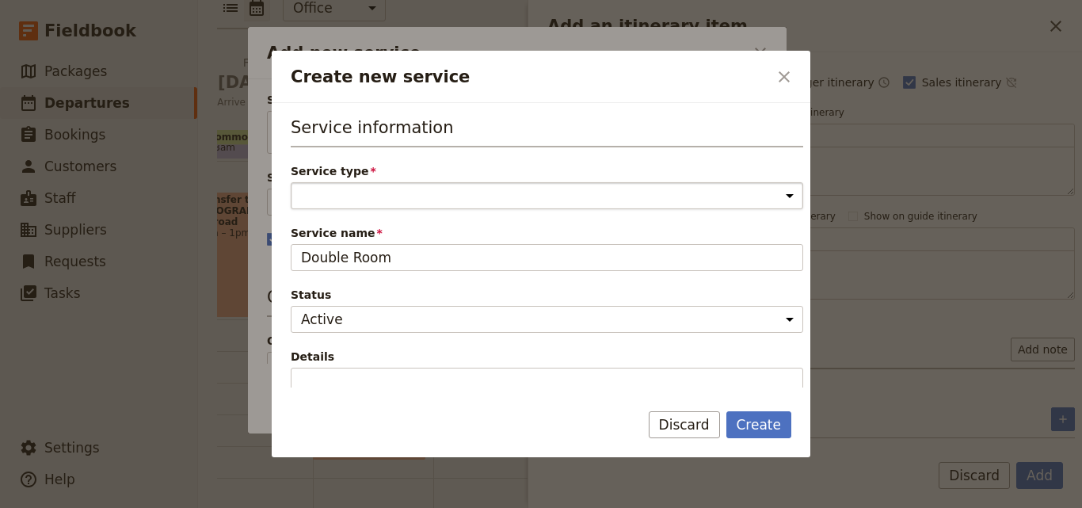
click at [412, 198] on select "Accommodation Activity Transport Flight Food and beverage Other" at bounding box center [547, 195] width 512 height 27
select select "AccommodationService"
click at [291, 182] on select "Accommodation Activity Transport Flight Food and beverage Other" at bounding box center [547, 195] width 512 height 27
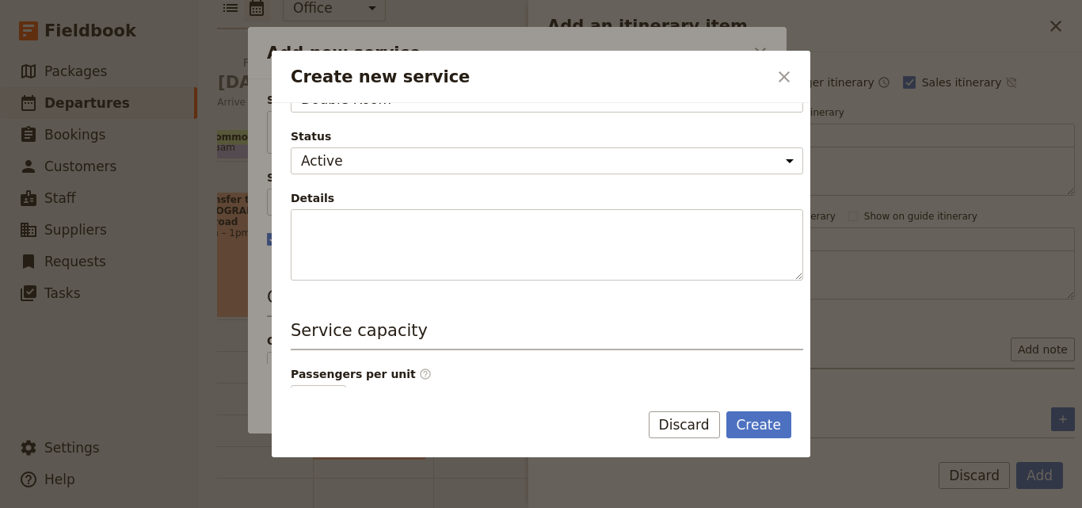
scroll to position [396, 0]
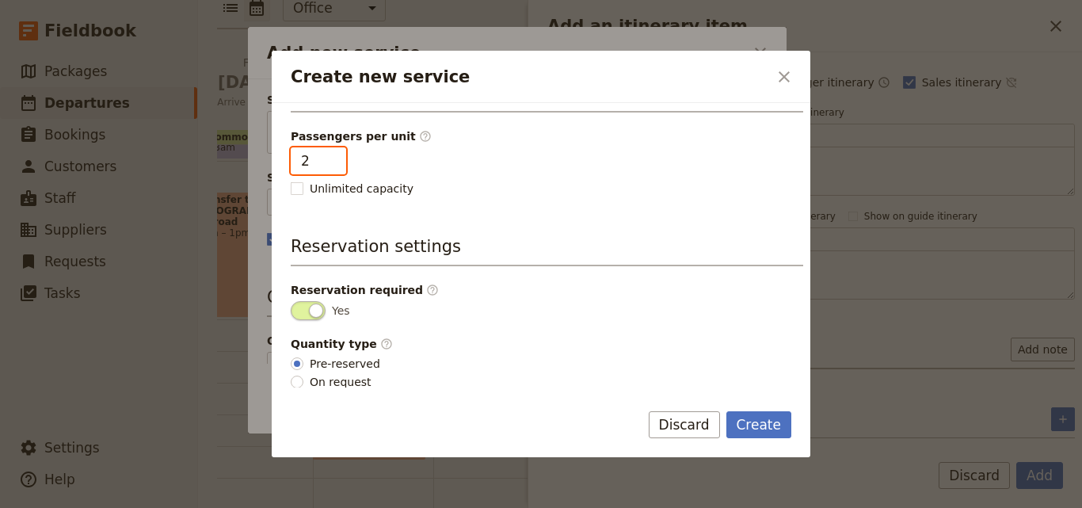
type input "2"
click at [330, 157] on input "2" at bounding box center [318, 160] width 55 height 27
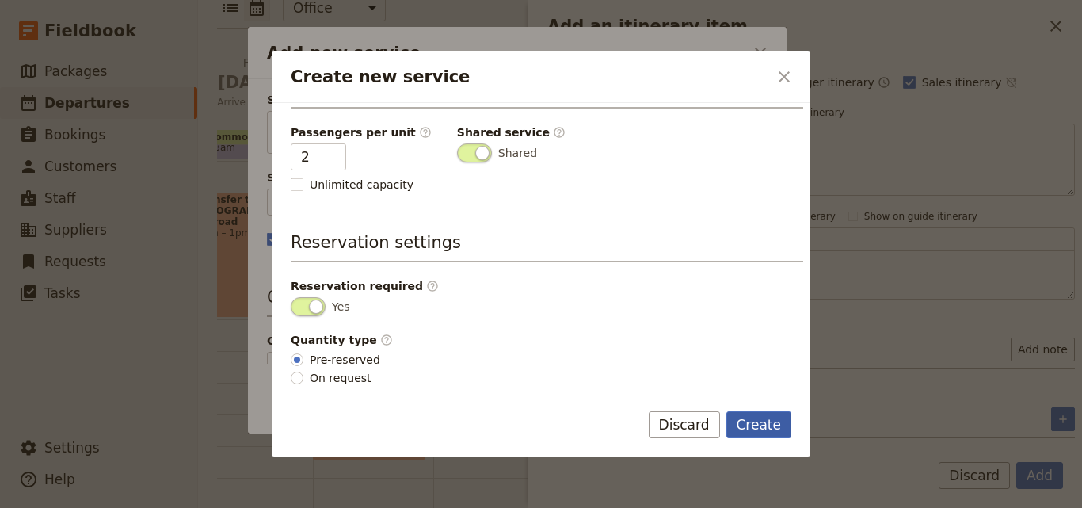
click at [777, 427] on button "Create" at bounding box center [759, 424] width 66 height 27
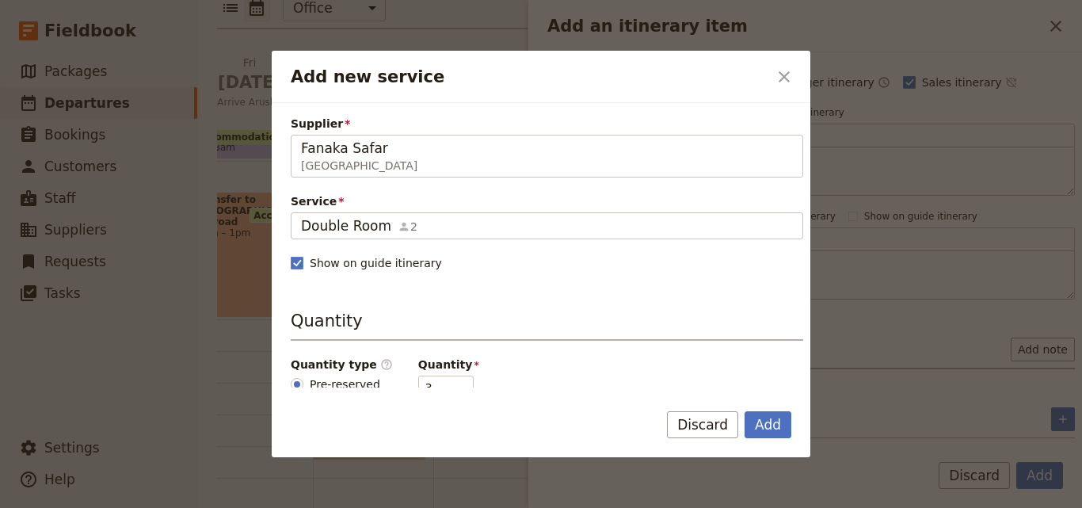
scroll to position [158, 0]
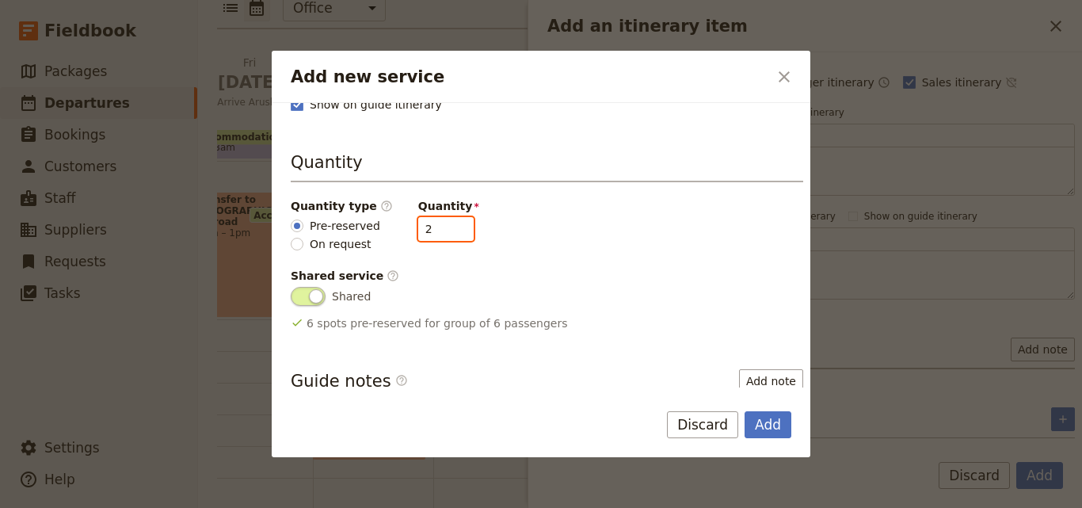
click at [443, 235] on input "2" at bounding box center [445, 229] width 55 height 24
type input "1"
click at [443, 235] on input "1" at bounding box center [445, 229] width 55 height 24
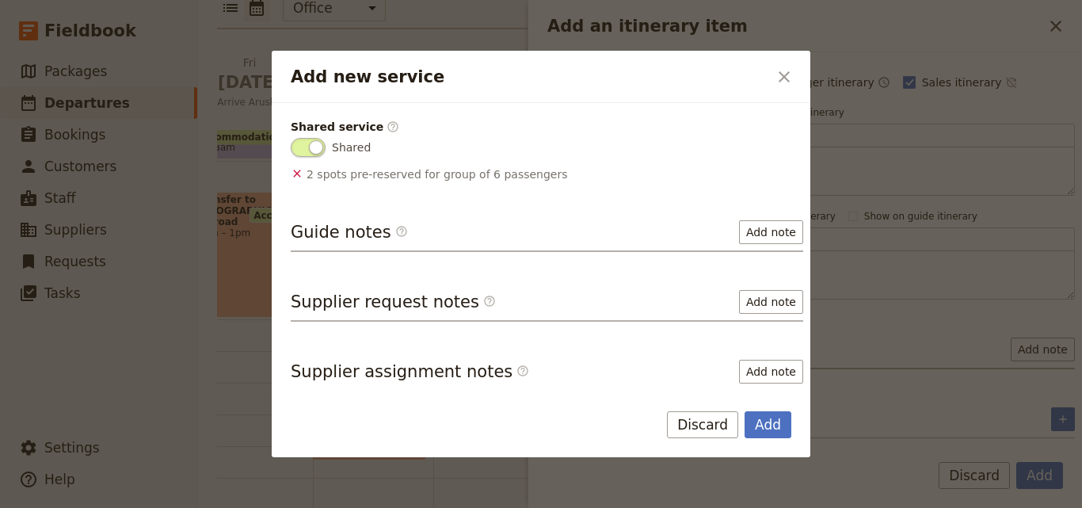
scroll to position [313, 0]
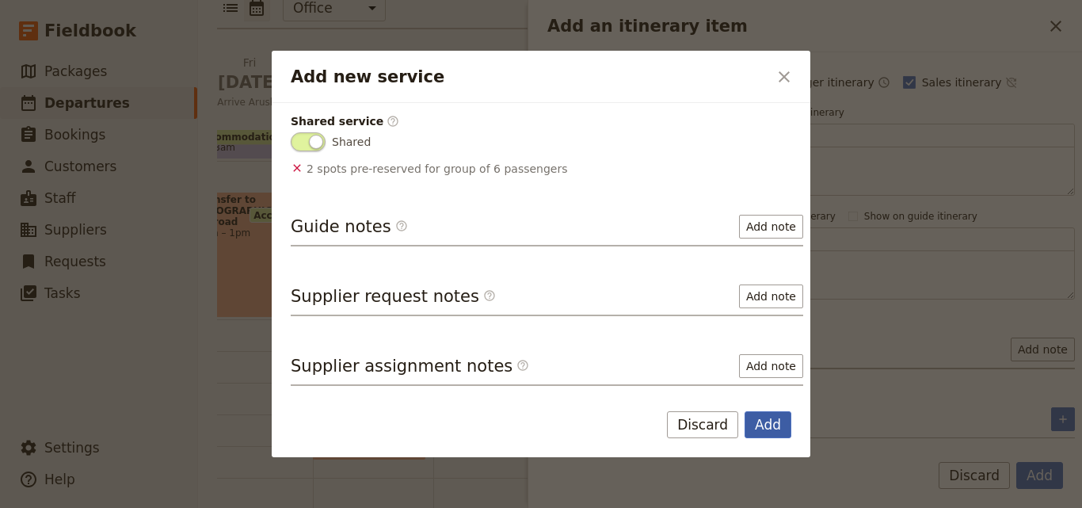
click at [782, 427] on button "Add" at bounding box center [768, 424] width 47 height 27
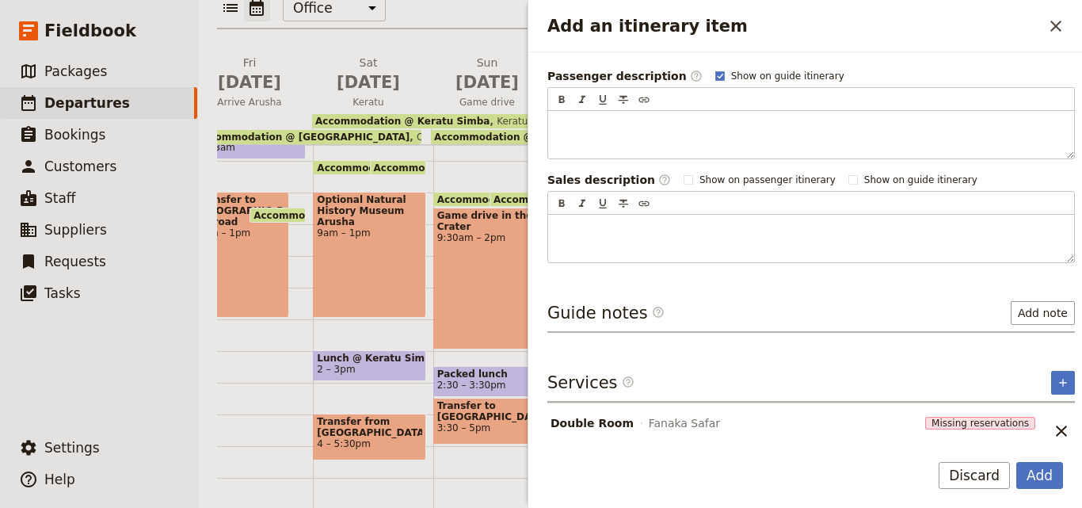
scroll to position [245, 0]
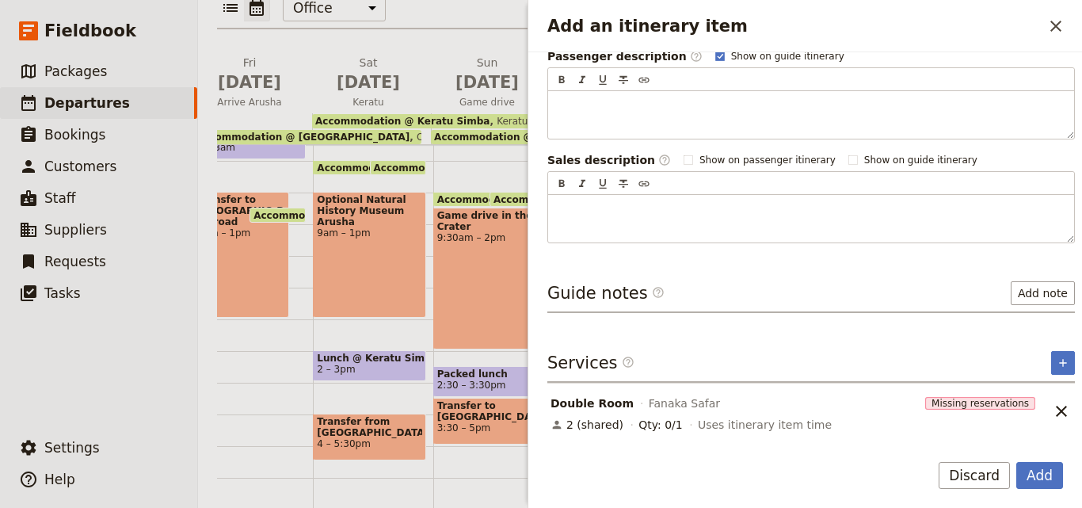
click at [1049, 374] on div "Services ​ ​" at bounding box center [811, 367] width 528 height 32
click at [1057, 367] on icon "Add service inclusion" at bounding box center [1063, 362] width 13 height 13
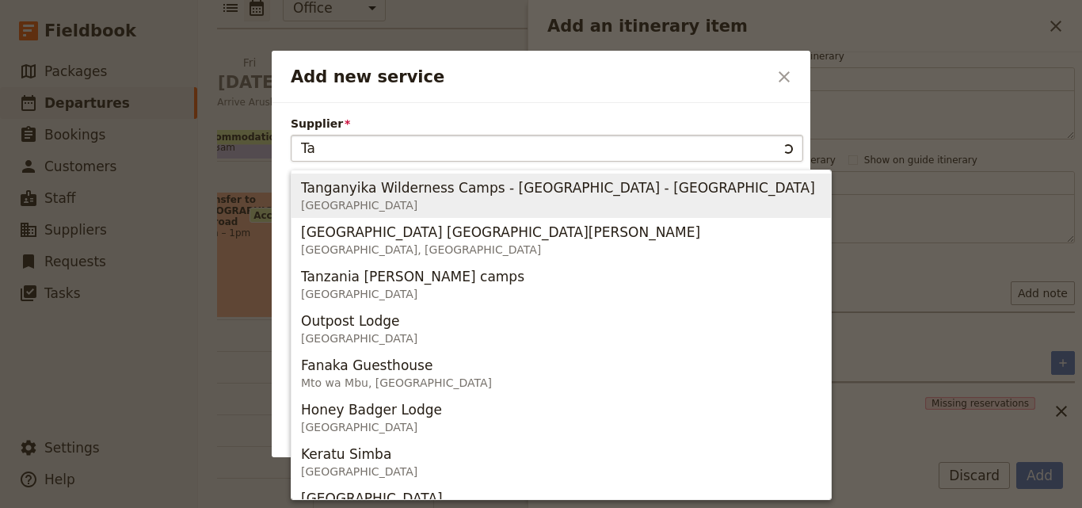
type input "T"
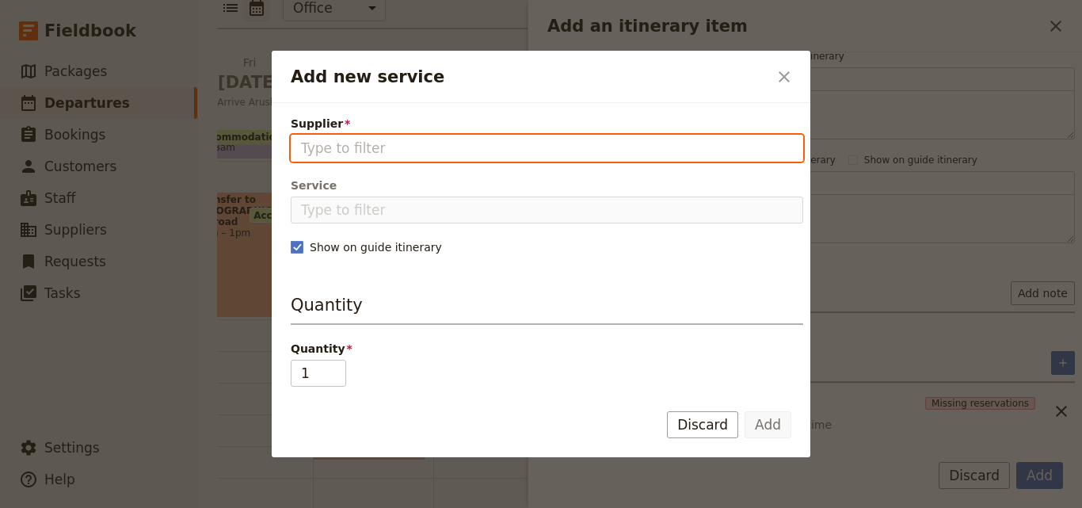
paste input "Fanaka Safari"
type input "Fanaka Safari"
click at [370, 144] on input "Supplier" at bounding box center [547, 148] width 492 height 19
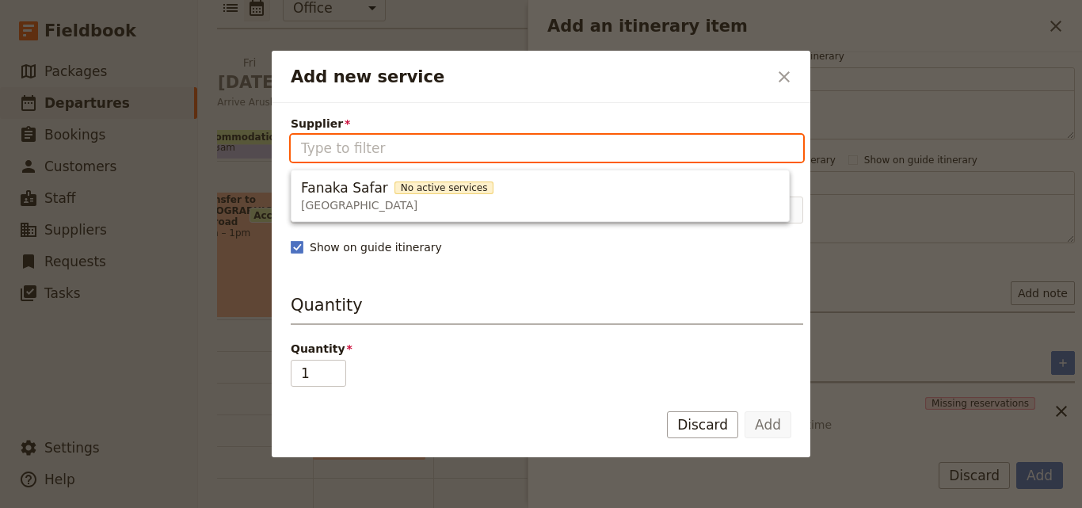
drag, startPoint x: 370, startPoint y: 144, endPoint x: 332, endPoint y: 190, distance: 59.6
click at [332, 190] on span "Fanaka Safar" at bounding box center [344, 187] width 87 height 19
type input "Fanaka Safar"
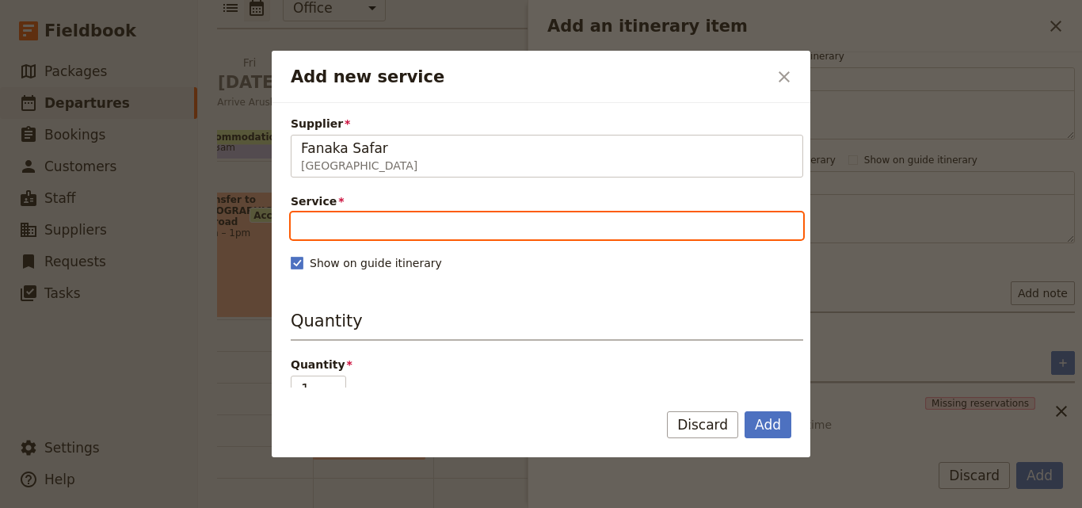
click at [343, 218] on input "Service" at bounding box center [547, 225] width 512 height 27
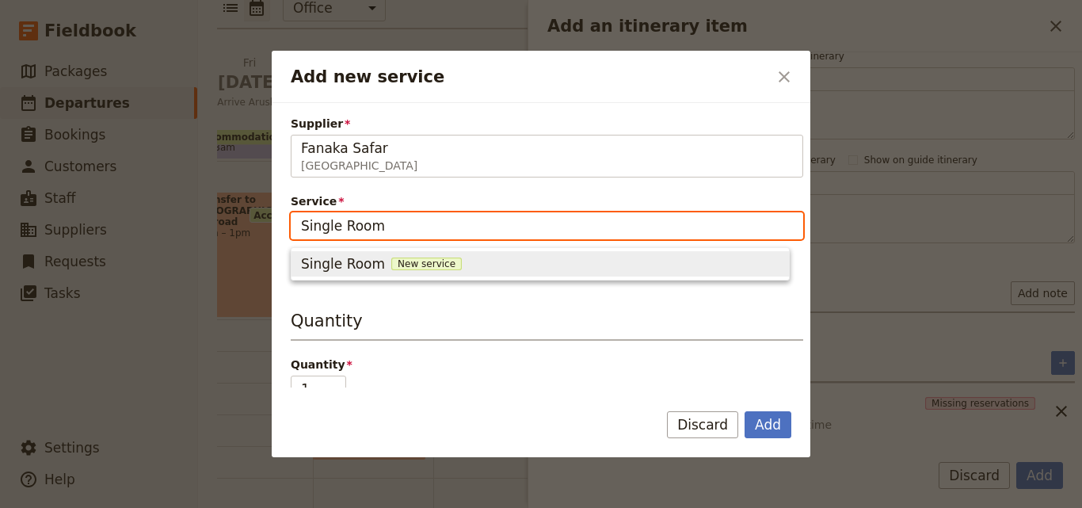
click at [417, 265] on span "New service" at bounding box center [426, 263] width 70 height 13
type input "Single Room"
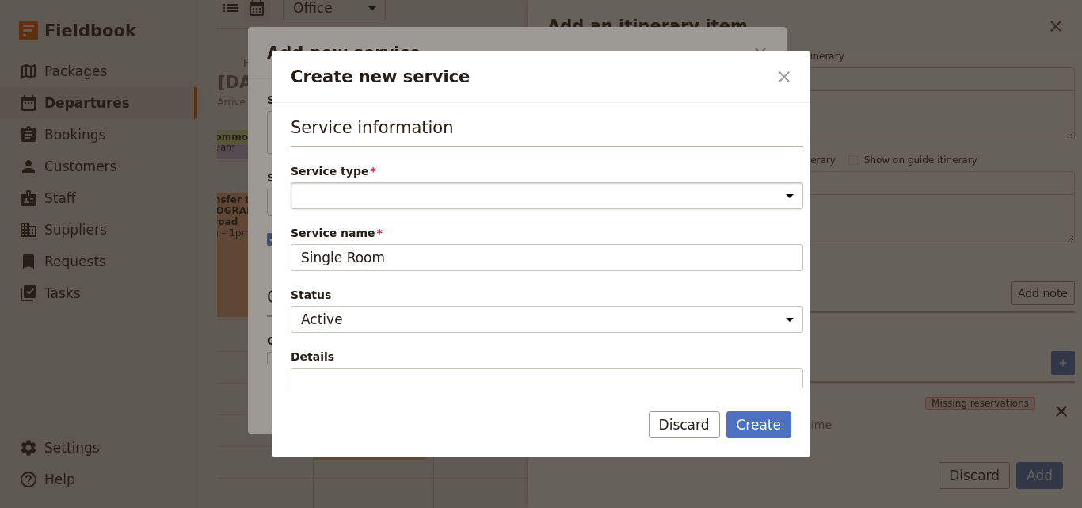
click at [404, 184] on select "Accommodation Activity Transport Flight Food and beverage Other" at bounding box center [547, 195] width 512 height 27
select select "AccommodationService"
click at [291, 182] on select "Accommodation Activity Transport Flight Food and beverage Other" at bounding box center [547, 195] width 512 height 27
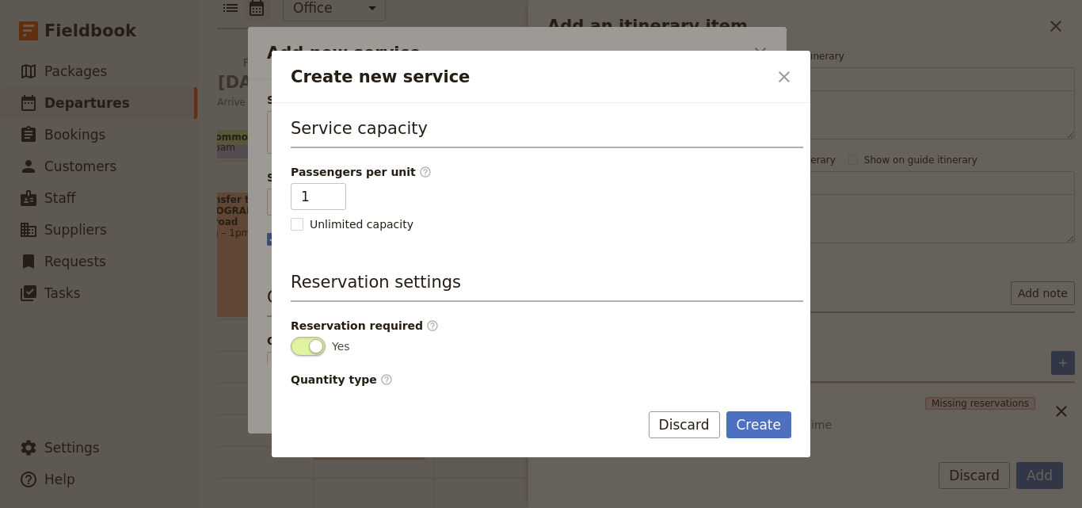
scroll to position [400, 0]
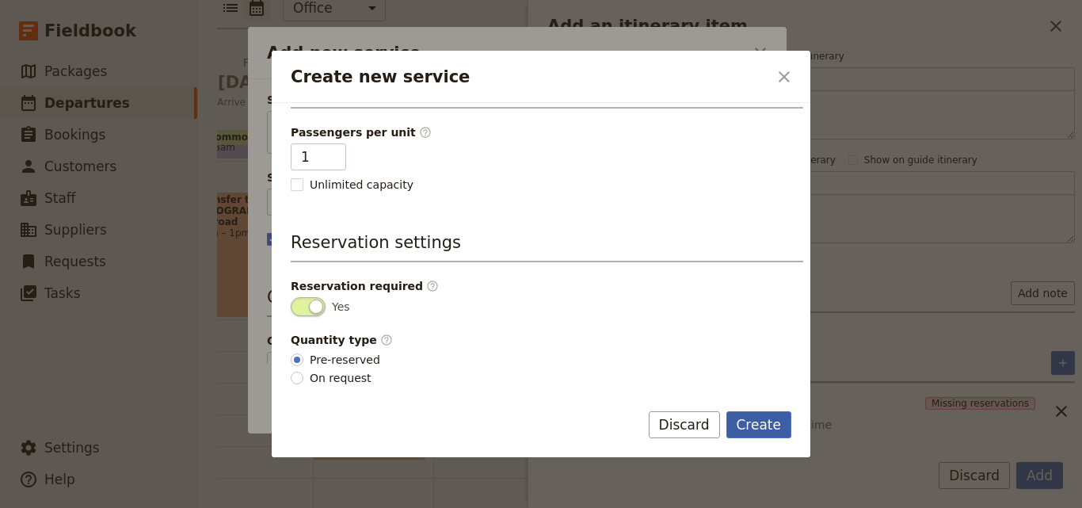
click at [756, 417] on button "Create" at bounding box center [759, 424] width 66 height 27
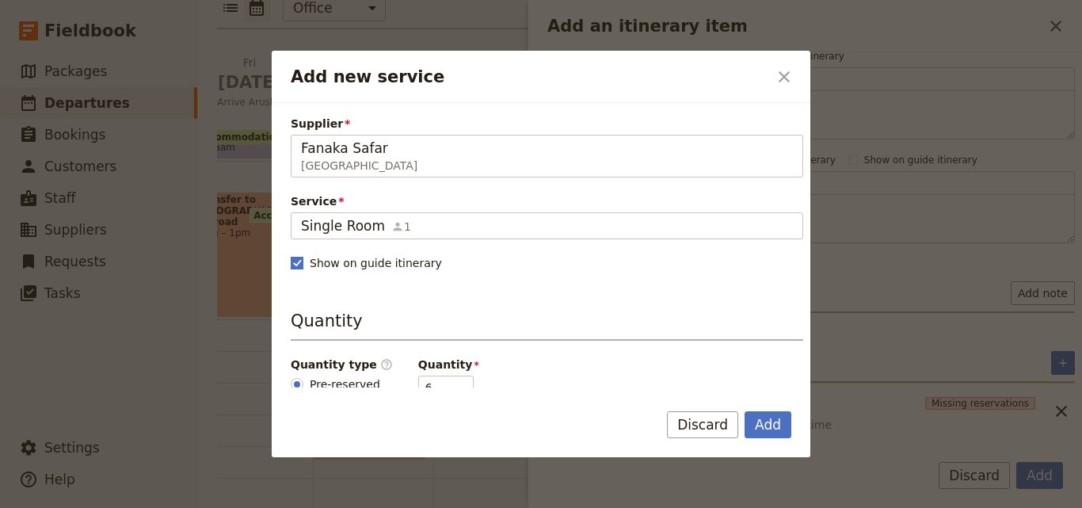
scroll to position [238, 0]
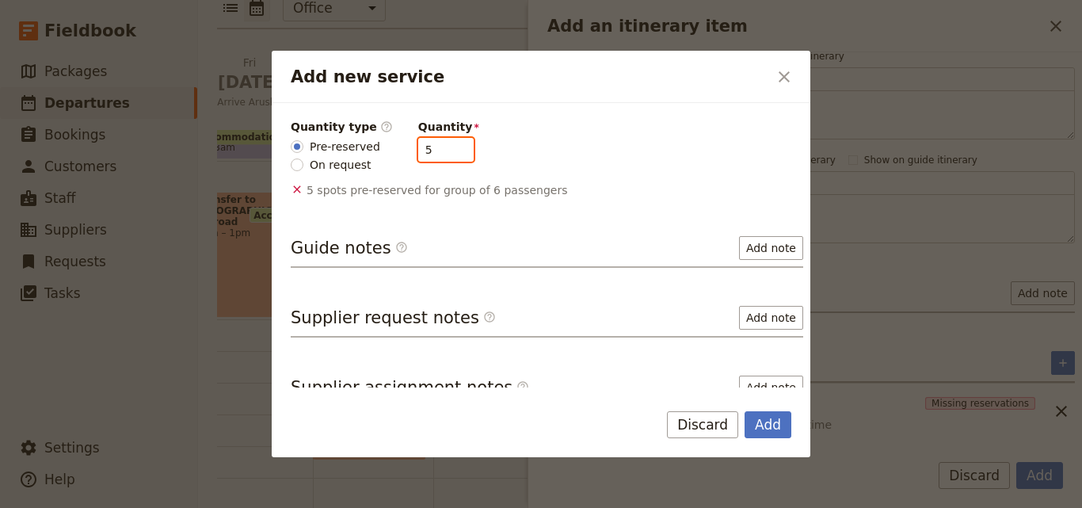
click at [448, 154] on input "5" at bounding box center [445, 150] width 55 height 24
click at [448, 154] on input "4" at bounding box center [445, 150] width 55 height 24
click at [448, 154] on input "3" at bounding box center [445, 150] width 55 height 24
type input "2"
click at [448, 154] on input "2" at bounding box center [445, 150] width 55 height 24
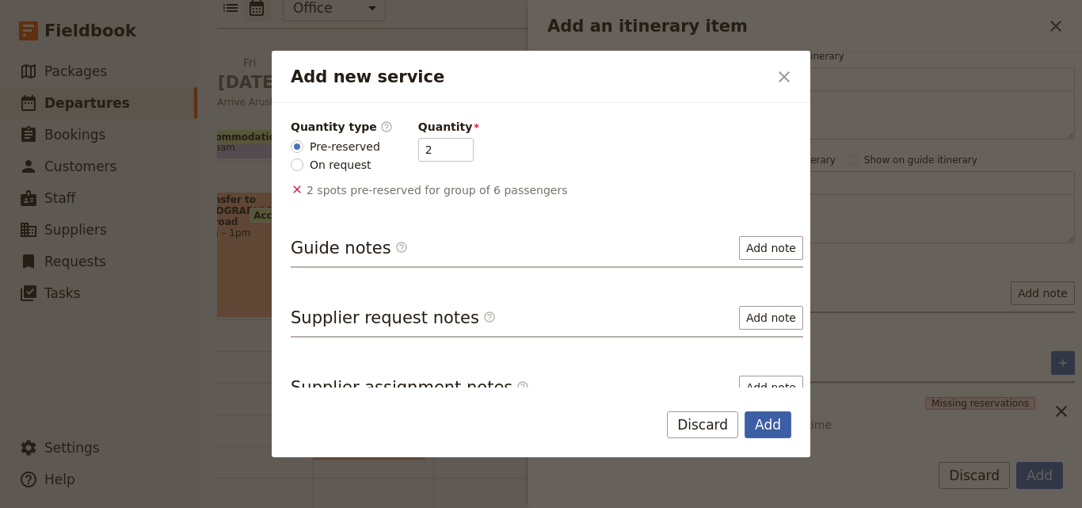
click at [779, 421] on button "Add" at bounding box center [768, 424] width 47 height 27
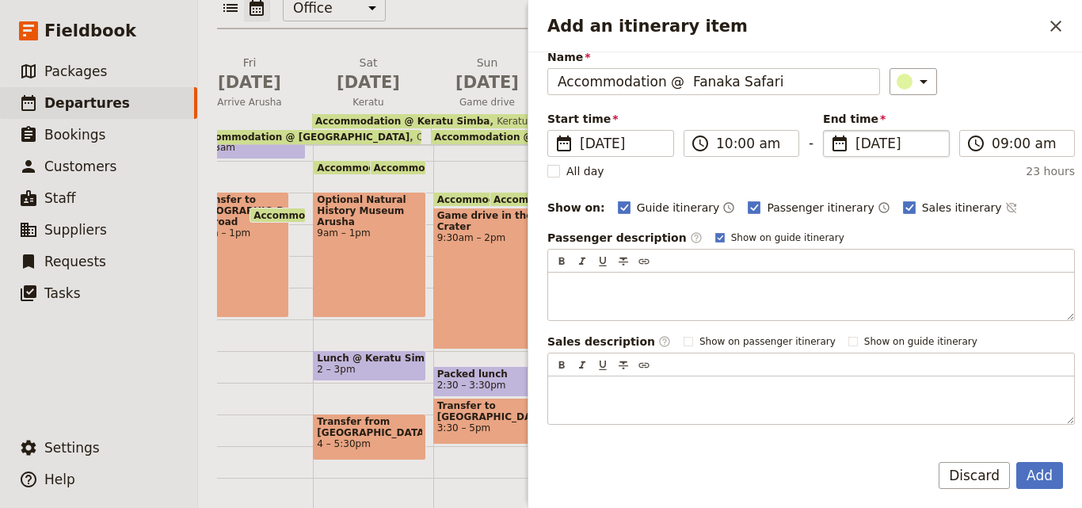
scroll to position [0, 0]
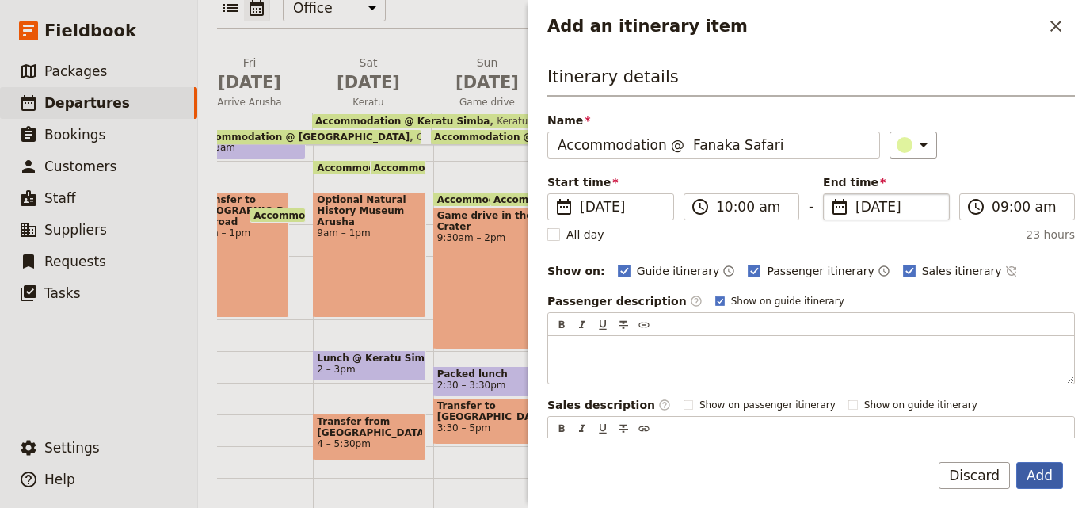
click at [1046, 474] on button "Add" at bounding box center [1039, 475] width 47 height 27
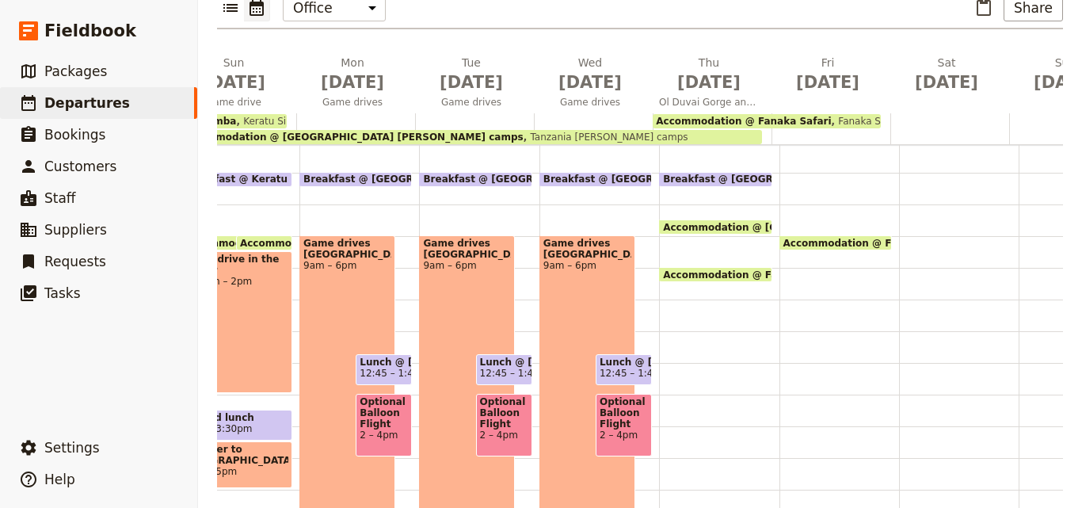
scroll to position [158, 0]
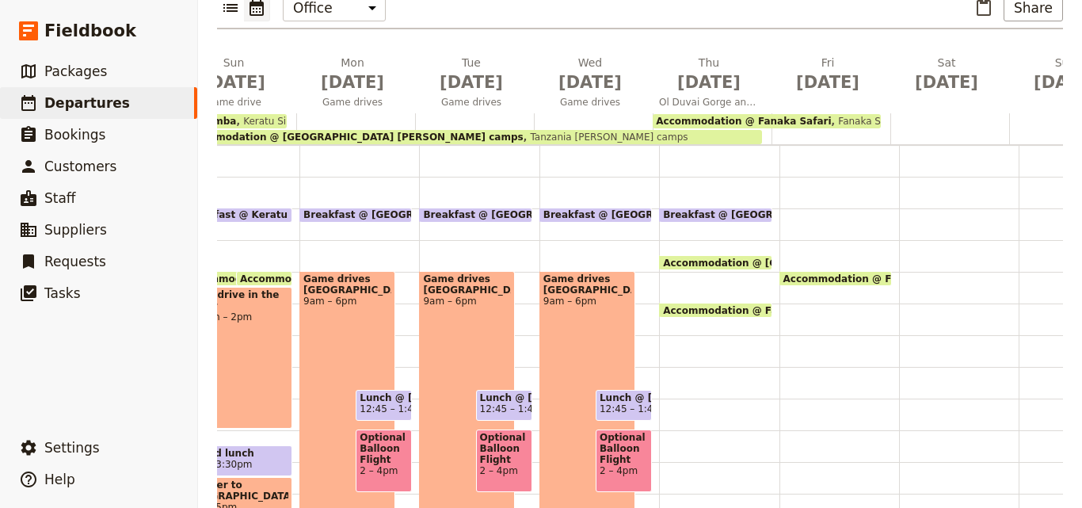
click at [675, 248] on div "Breakfast @ [GEOGRAPHIC_DATA][PERSON_NAME] 7 – 7:30am Accommodation @ [GEOGRAPH…" at bounding box center [719, 367] width 120 height 760
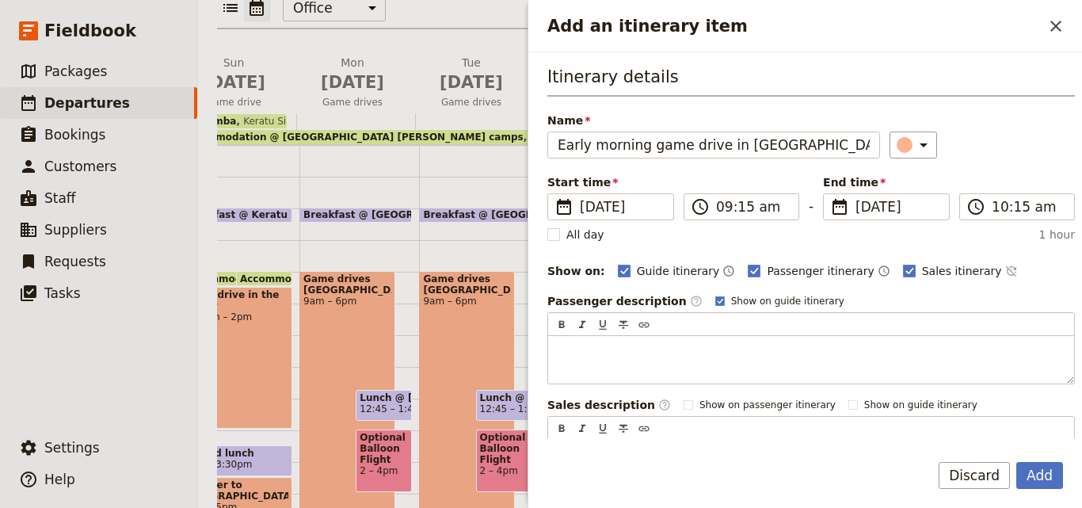
scroll to position [0, 13]
click at [707, 147] on input "Early morning game drive in [GEOGRAPHIC_DATA]" at bounding box center [713, 144] width 333 height 27
type input "Early morning game drive in [GEOGRAPHIC_DATA]"
click at [726, 205] on input "09:15 am" at bounding box center [752, 206] width 73 height 19
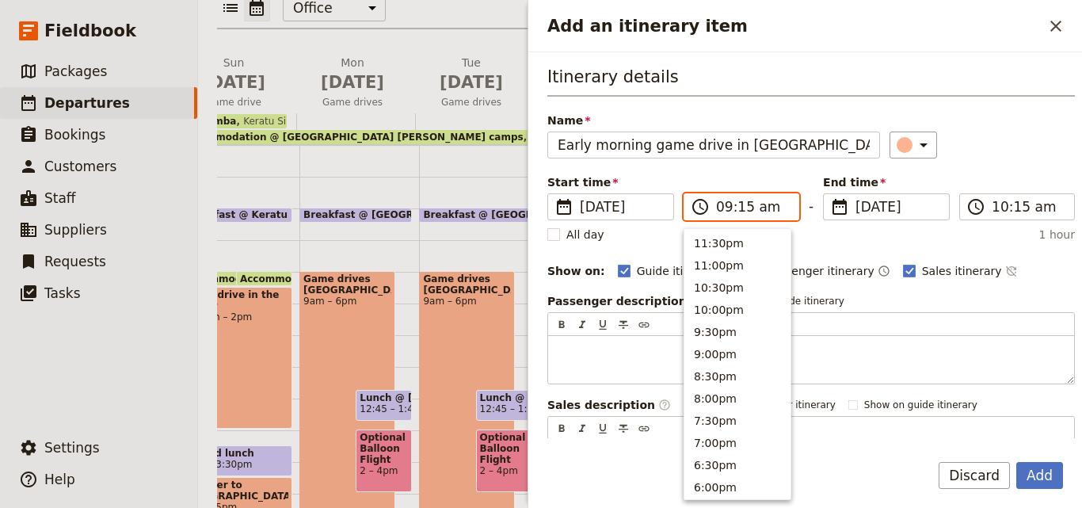
scroll to position [646, 0]
click at [741, 289] on button "8:00am" at bounding box center [737, 284] width 106 height 22
type input "08:00 am"
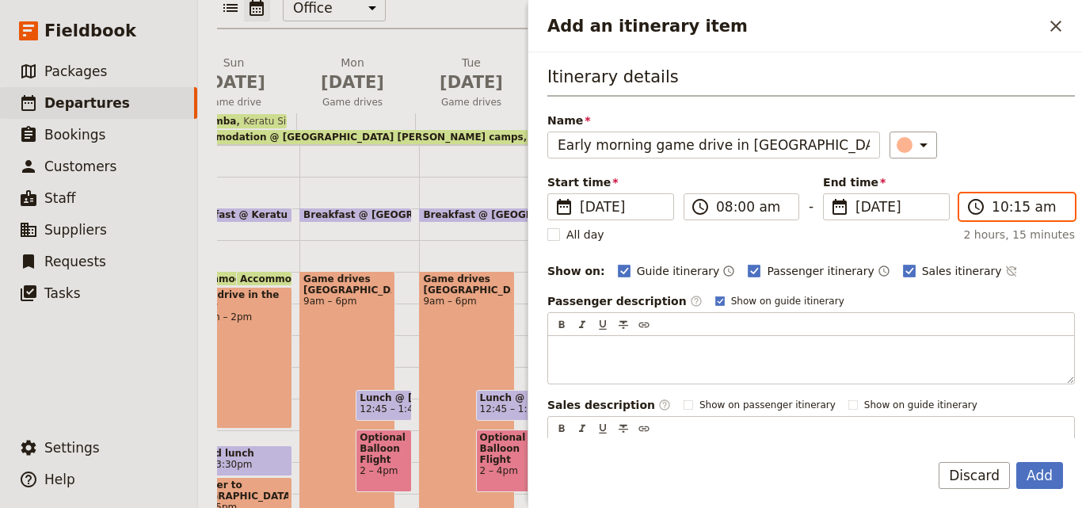
click at [992, 210] on input "10:15 am" at bounding box center [1028, 206] width 73 height 19
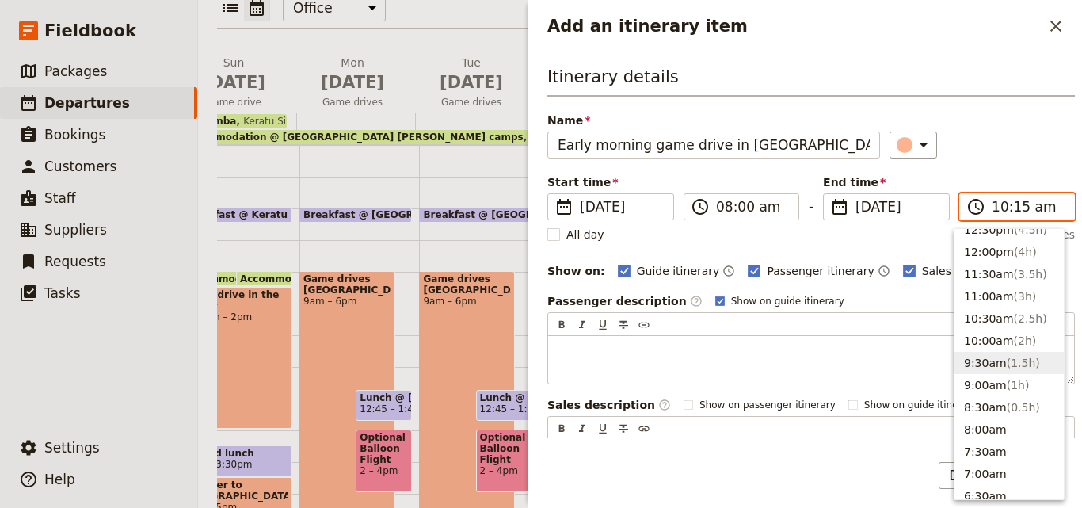
scroll to position [444, 0]
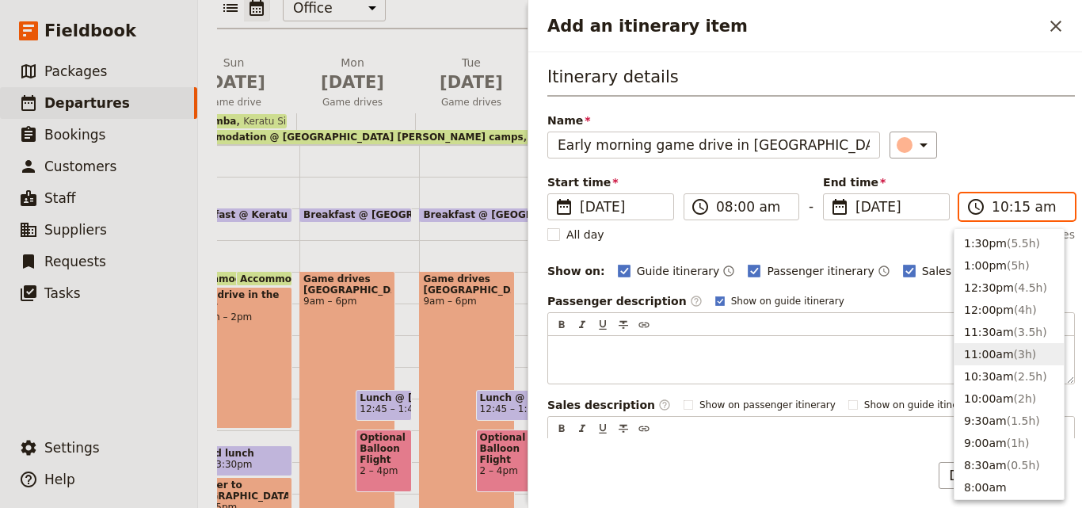
click at [995, 353] on button "11:00am ( 3h )" at bounding box center [1008, 354] width 109 height 22
type input "11:00 am"
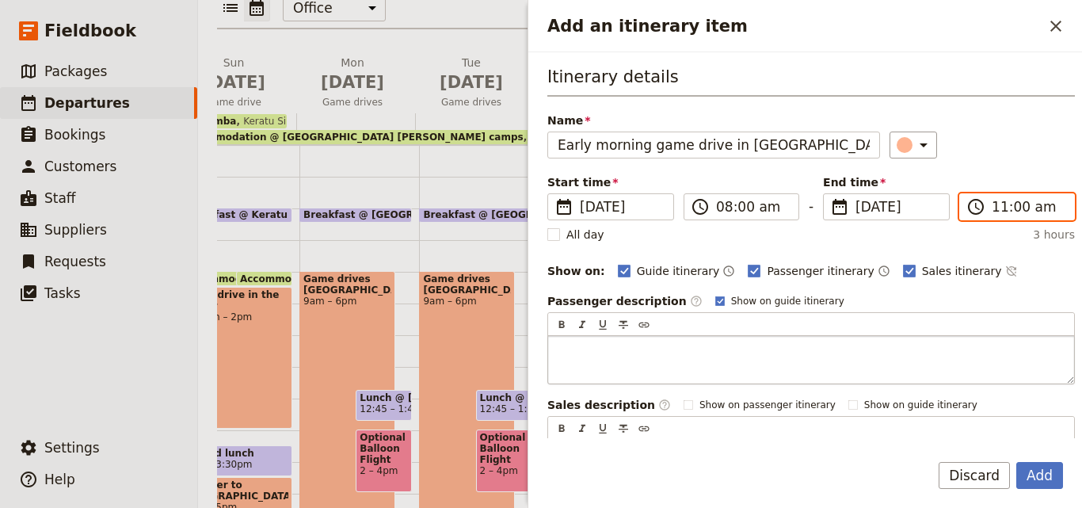
scroll to position [158, 0]
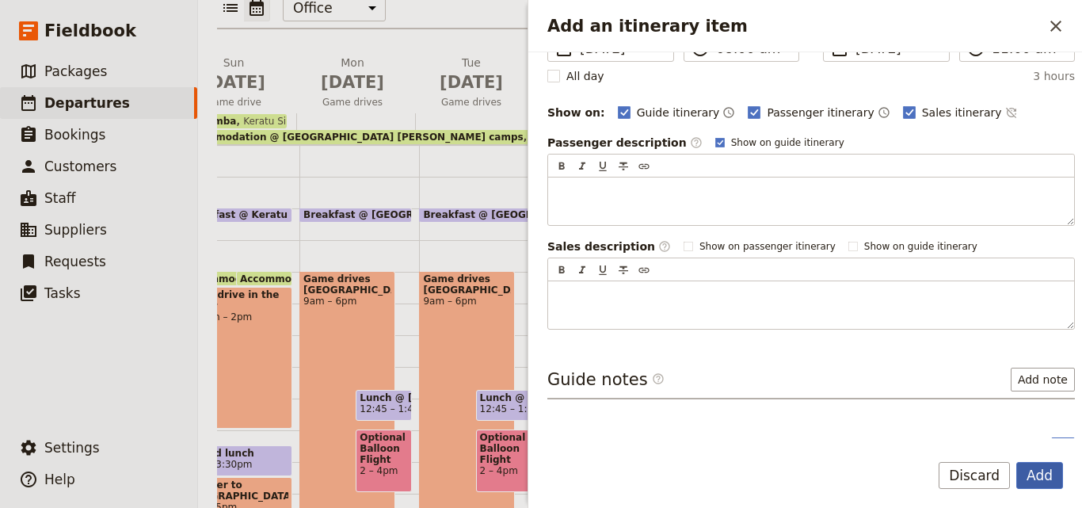
click at [1038, 481] on button "Add" at bounding box center [1039, 475] width 47 height 27
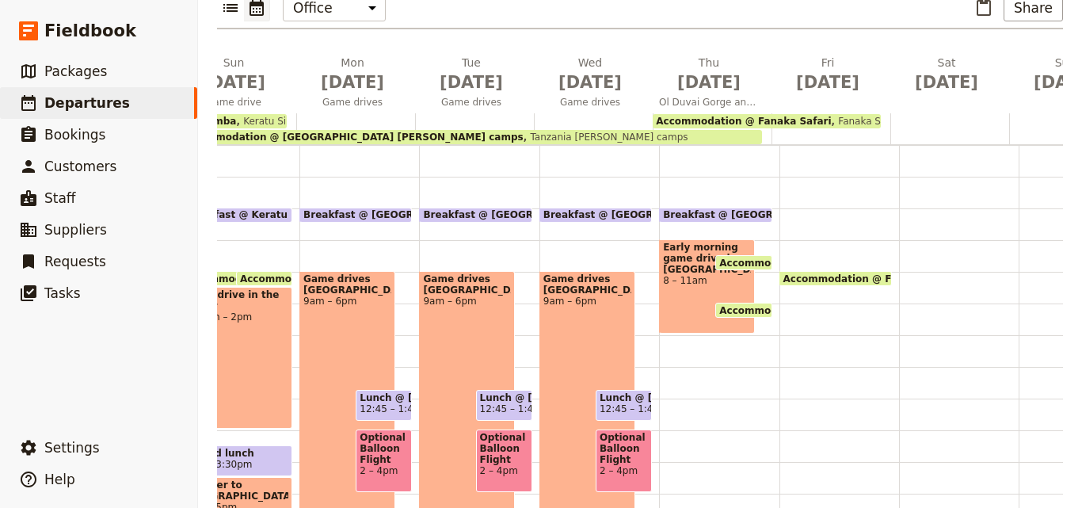
click at [700, 209] on span "Breakfast @ [GEOGRAPHIC_DATA][PERSON_NAME]" at bounding box center [800, 214] width 275 height 11
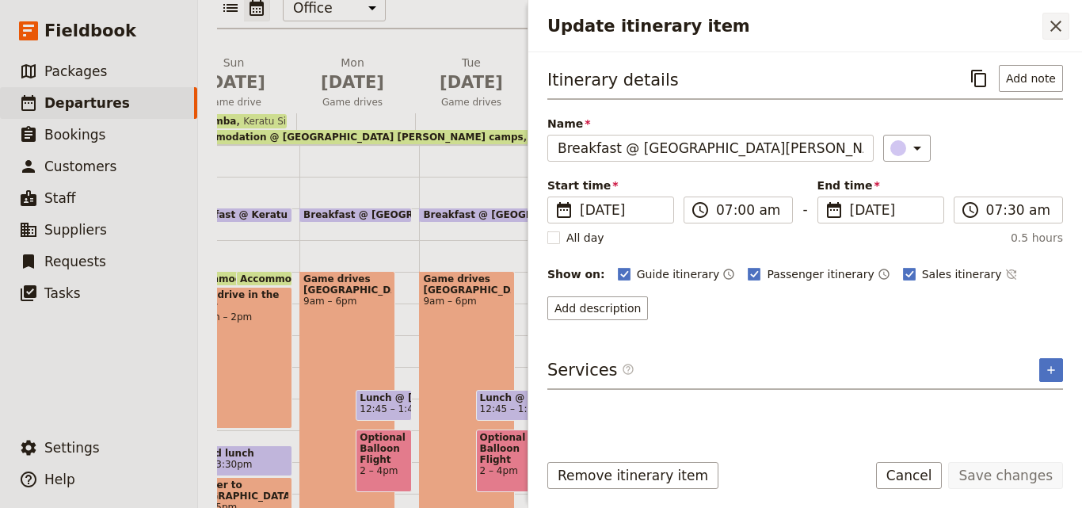
click at [1062, 30] on icon "Close drawer" at bounding box center [1055, 26] width 19 height 19
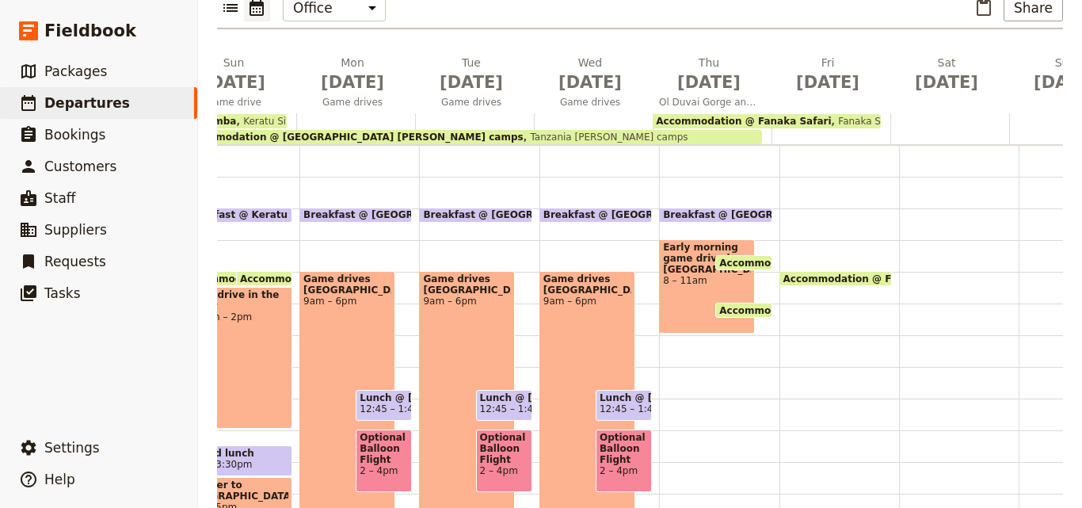
click at [685, 358] on div "Breakfast @ [GEOGRAPHIC_DATA][PERSON_NAME] 7 – 7:30am Early morning game drive …" at bounding box center [719, 367] width 120 height 760
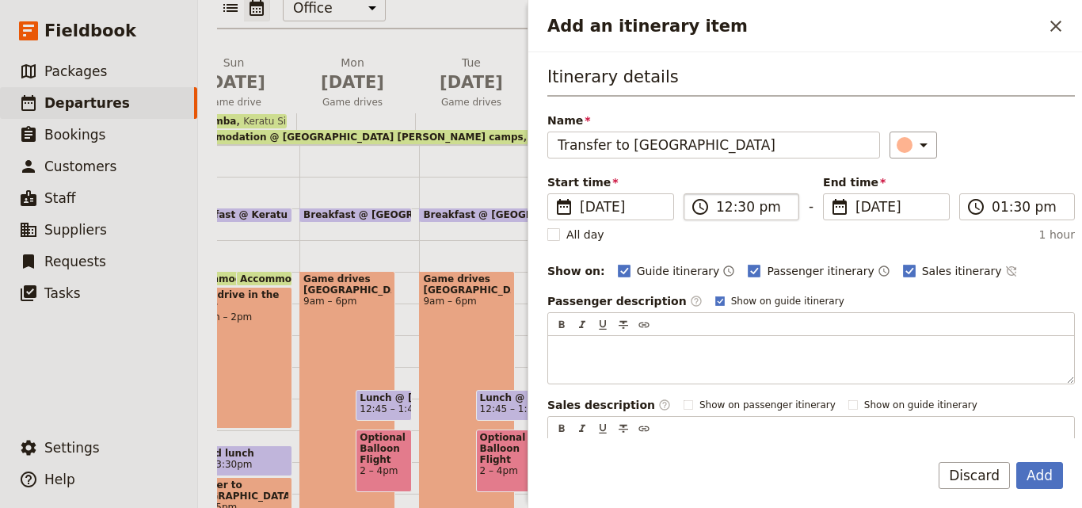
type input "Transfer to [GEOGRAPHIC_DATA]"
click at [725, 208] on input "12:30 pm" at bounding box center [752, 206] width 73 height 19
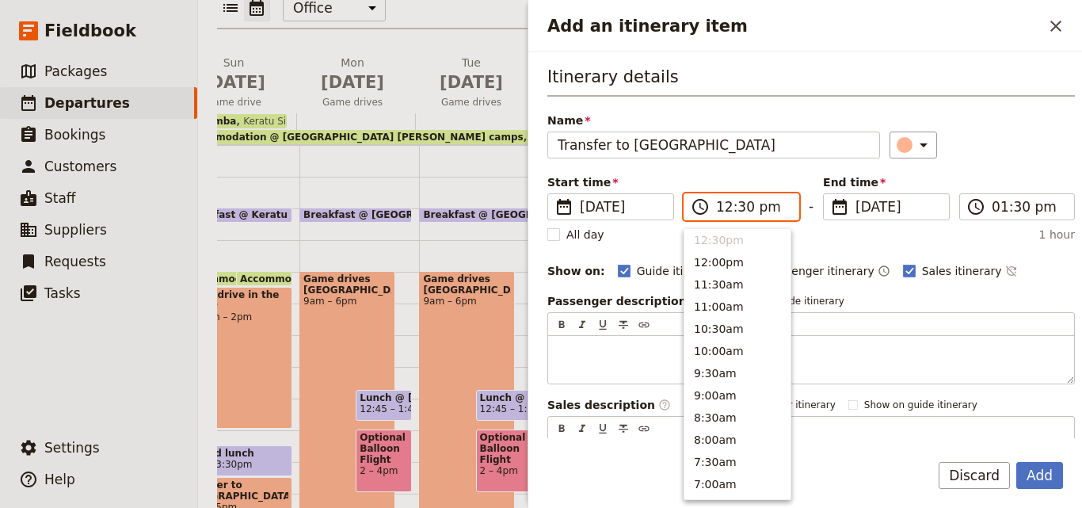
scroll to position [253, 0]
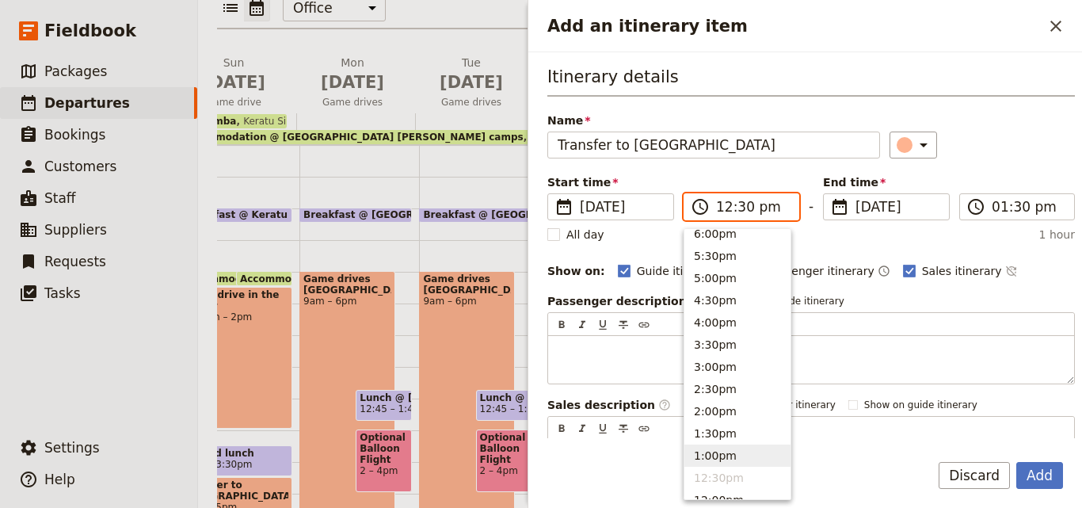
click at [712, 451] on button "1:00pm" at bounding box center [737, 455] width 106 height 22
type input "01:00 pm"
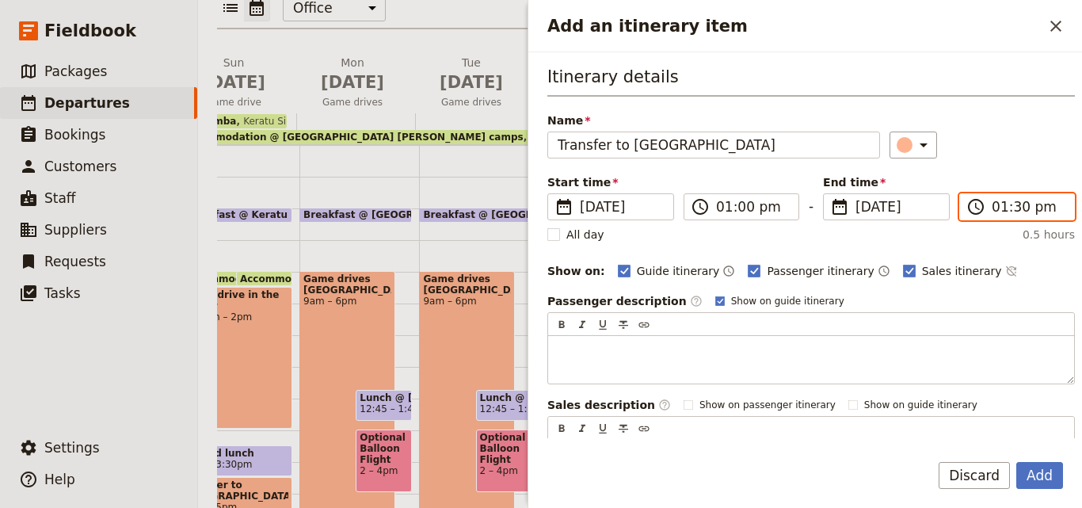
click at [1003, 211] on input "01:30 pm" at bounding box center [1028, 206] width 73 height 19
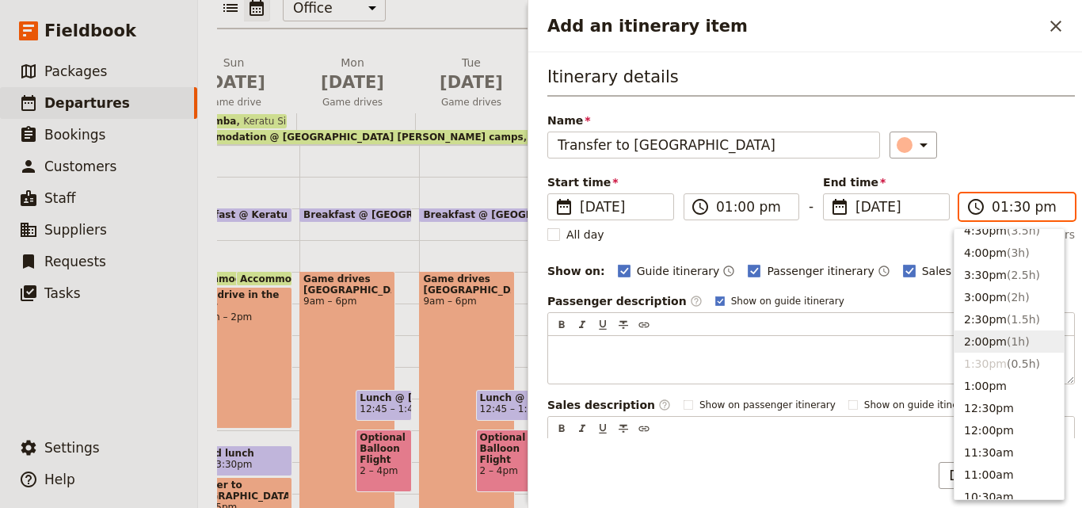
scroll to position [288, 0]
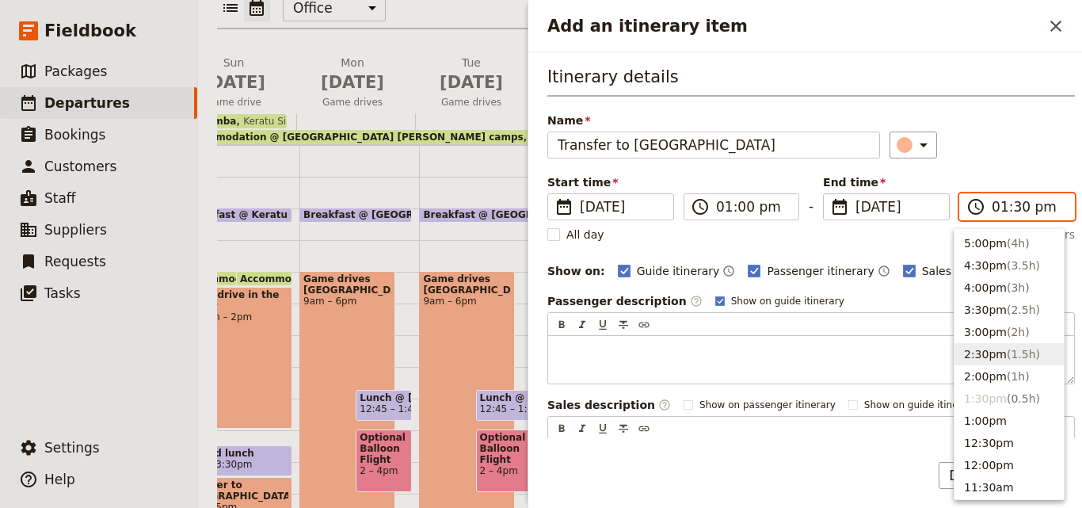
click at [1008, 350] on span "( 1.5h )" at bounding box center [1023, 354] width 33 height 13
type input "02:30 pm"
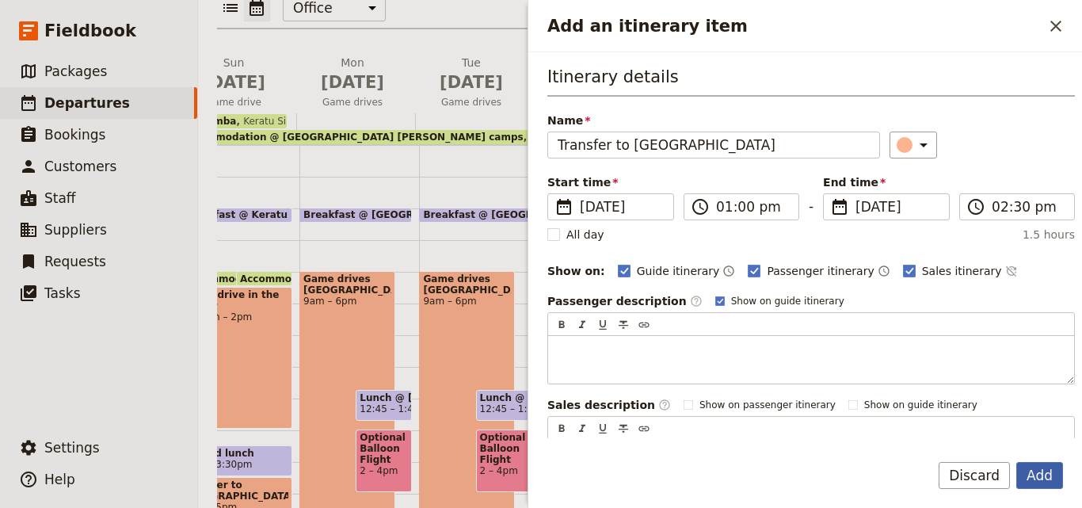
click at [1034, 468] on button "Add" at bounding box center [1039, 475] width 47 height 27
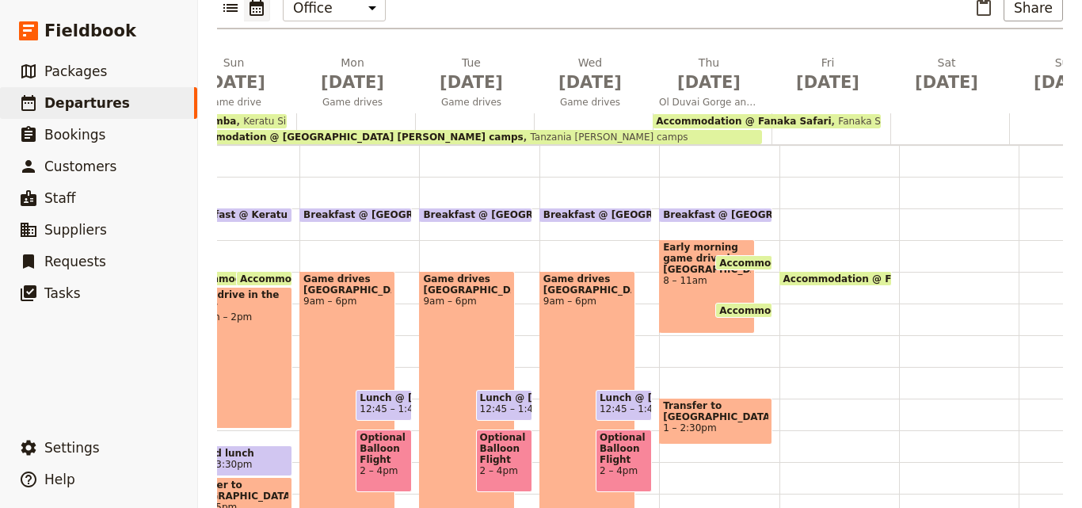
click at [741, 400] on span "Transfer to [GEOGRAPHIC_DATA]" at bounding box center [715, 411] width 105 height 22
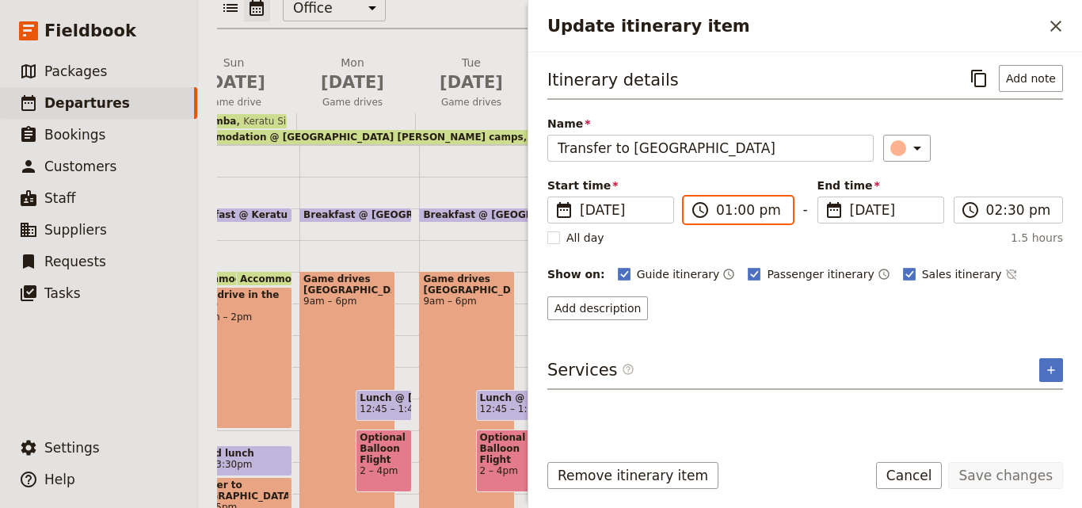
click at [726, 215] on input "01:00 pm" at bounding box center [749, 209] width 67 height 19
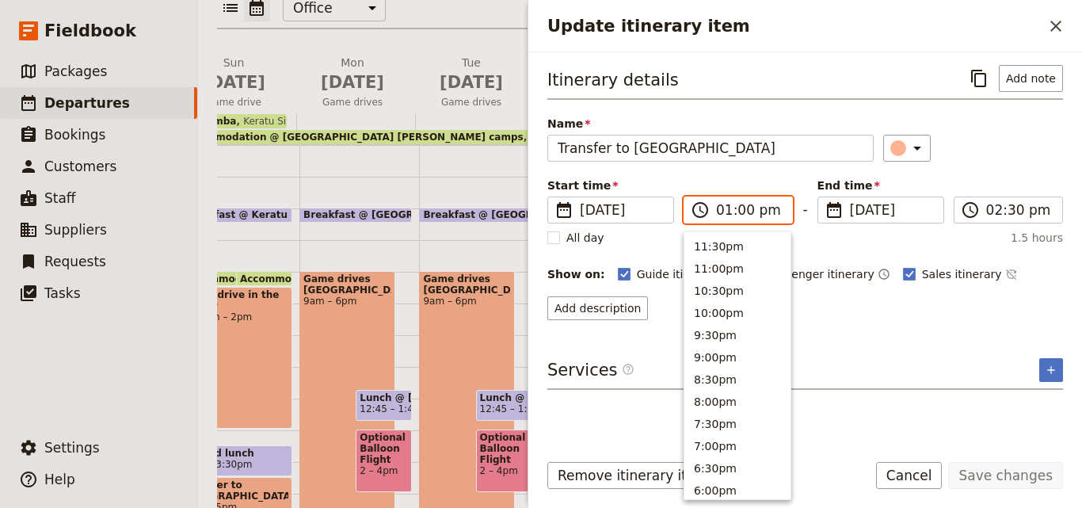
scroll to position [447, 0]
click at [732, 301] on button "12:00pm" at bounding box center [737, 310] width 106 height 22
type input "12:00 pm"
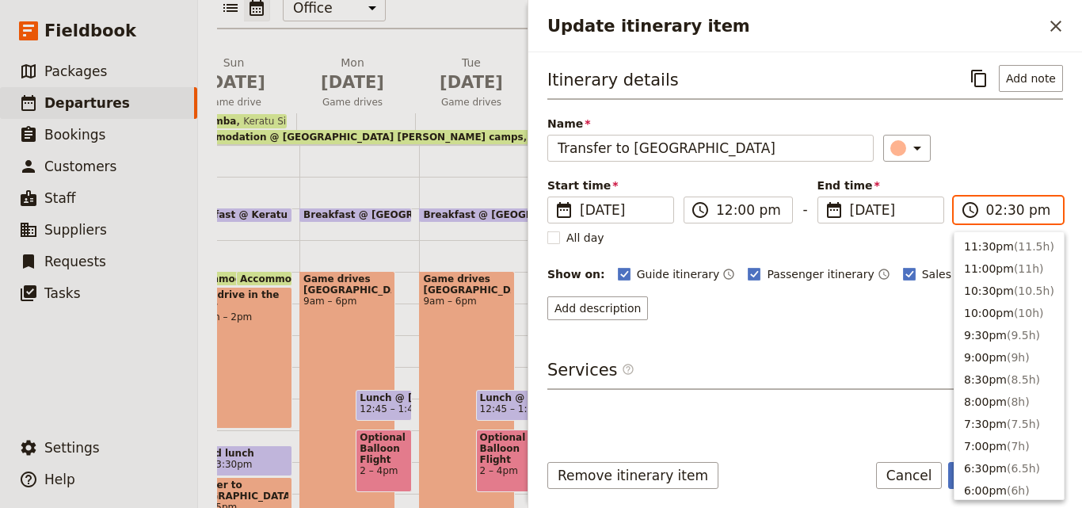
click at [996, 211] on input "02:30 pm" at bounding box center [1019, 209] width 67 height 19
click at [1008, 285] on span "( 1.5h )" at bounding box center [1023, 287] width 33 height 13
type input "01:30 pm"
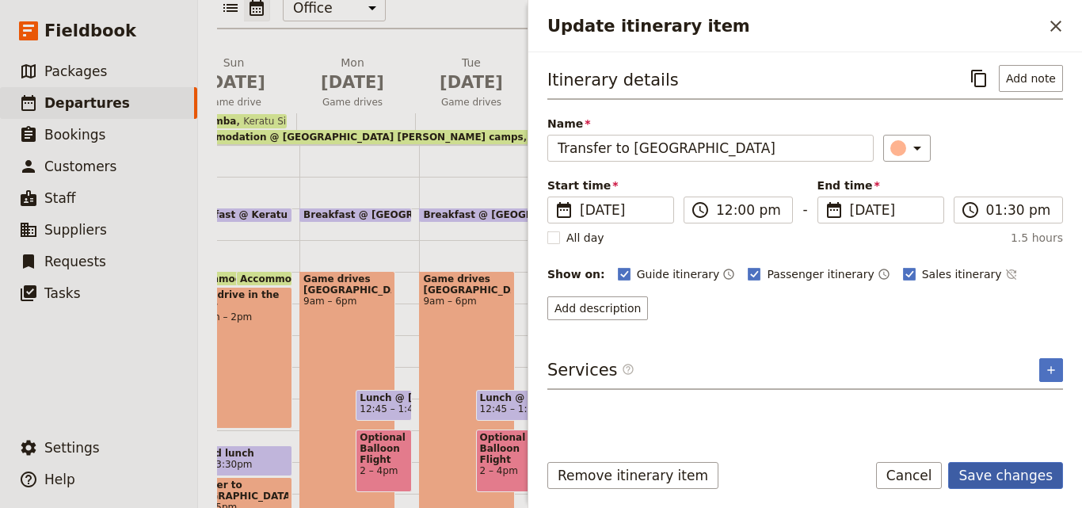
click at [1029, 479] on button "Save changes" at bounding box center [1005, 475] width 115 height 27
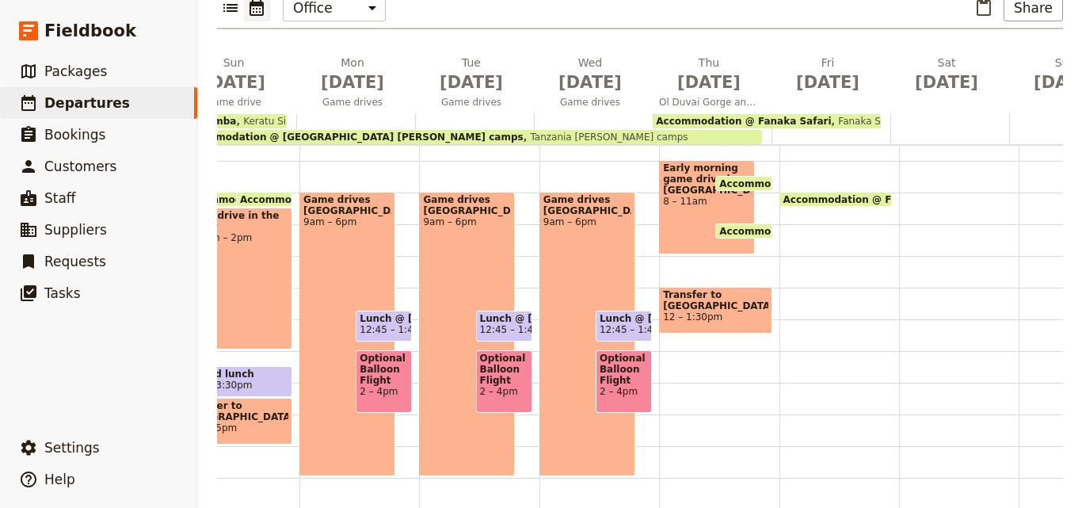
scroll to position [317, 0]
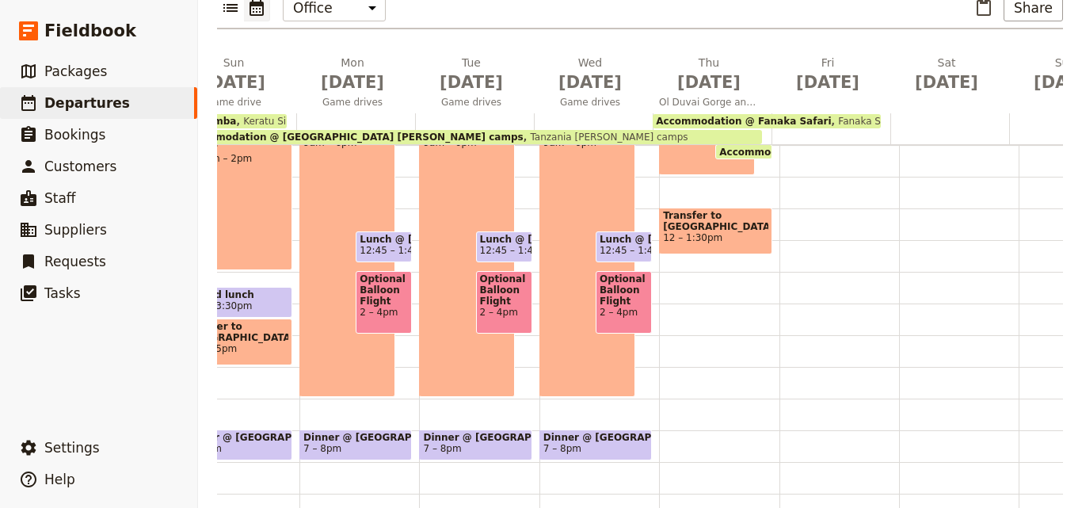
click at [659, 308] on div "Breakfast @ [GEOGRAPHIC_DATA][PERSON_NAME] 7 – 7:30am Early morning game drive …" at bounding box center [719, 208] width 120 height 760
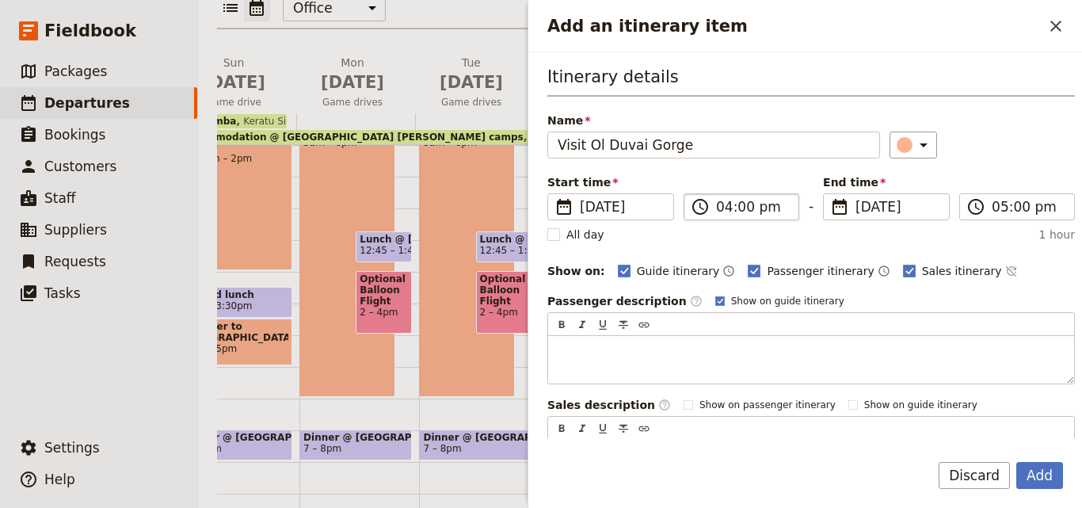
type input "Visit Ol Duvai Gorge"
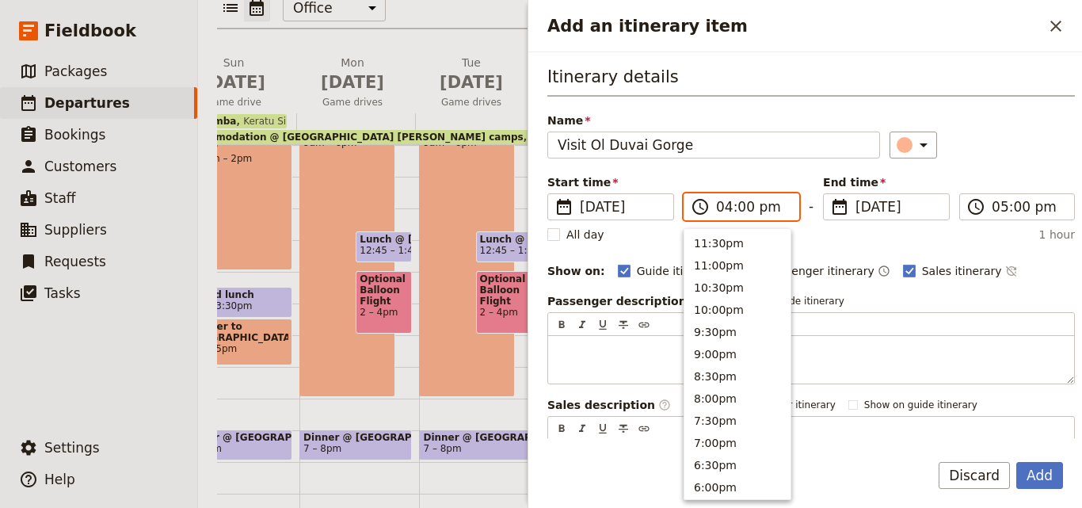
click at [723, 210] on input "04:00 pm" at bounding box center [752, 206] width 73 height 19
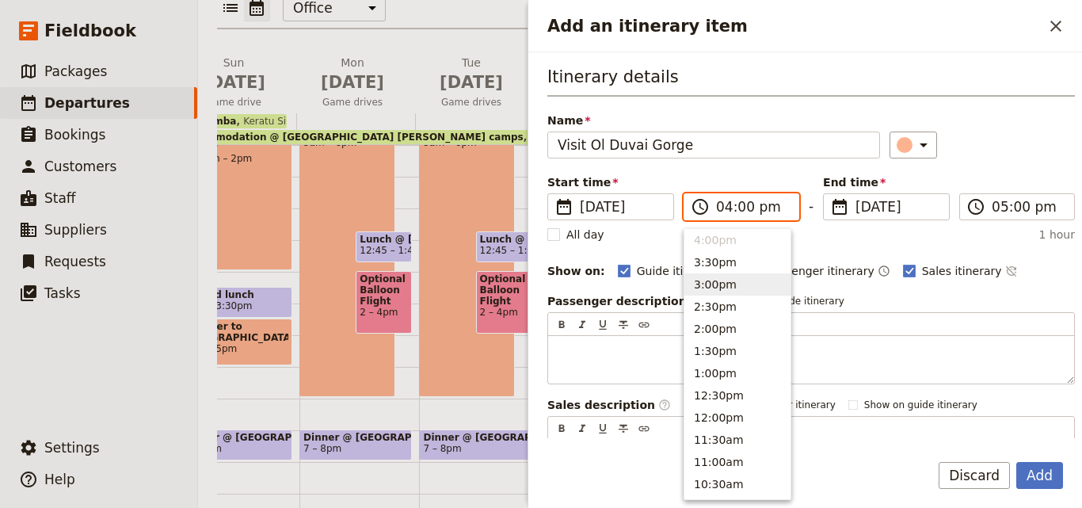
click at [726, 289] on button "3:00pm" at bounding box center [737, 284] width 106 height 22
type input "03:00 pm"
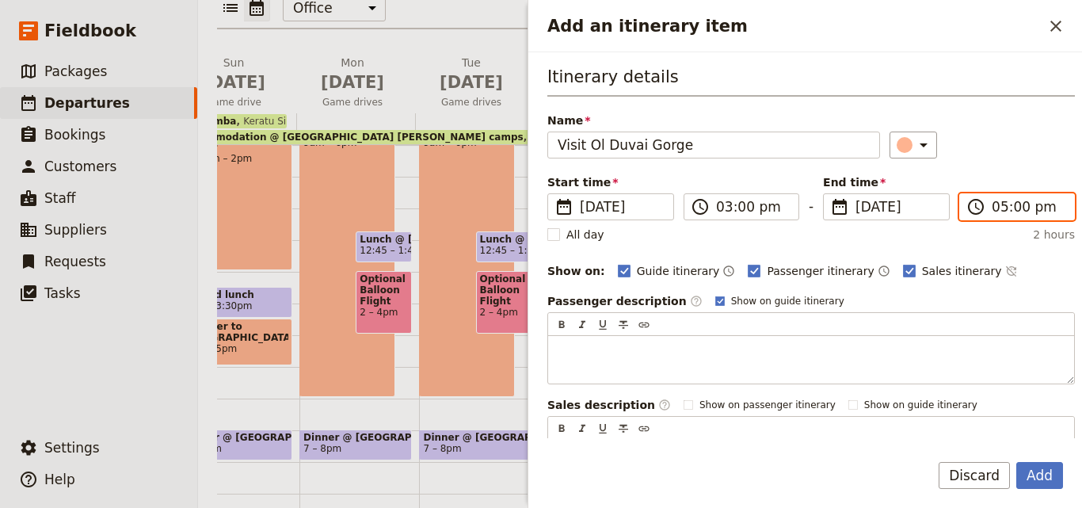
click at [997, 208] on input "05:00 pm" at bounding box center [1028, 206] width 73 height 19
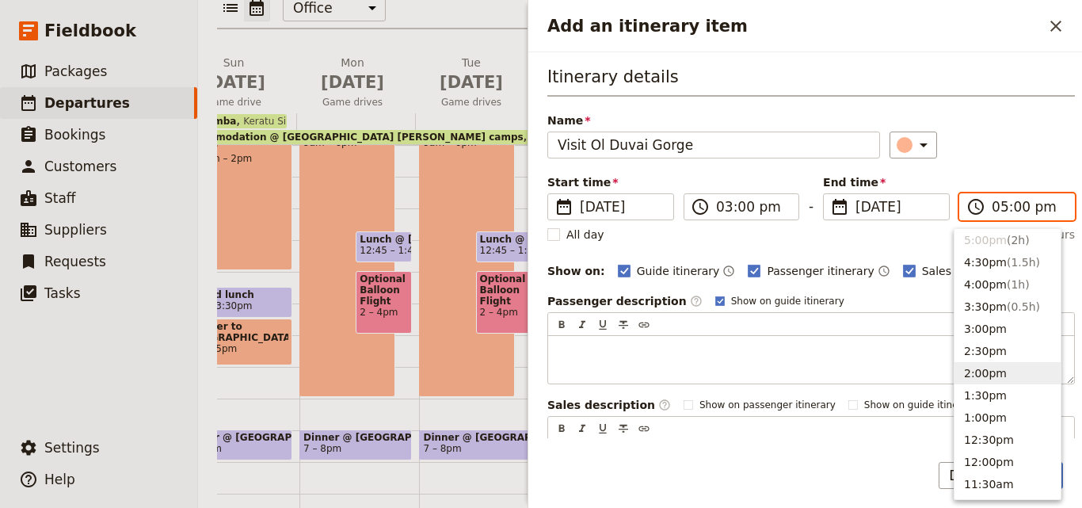
scroll to position [133, 0]
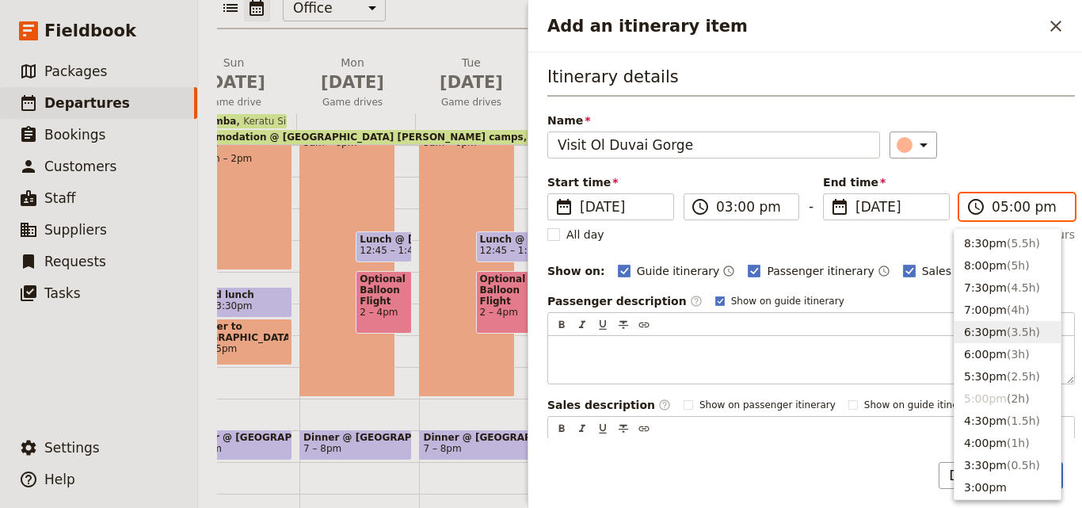
click at [1007, 338] on span "( 3.5h )" at bounding box center [1023, 332] width 33 height 13
type input "06:30 pm"
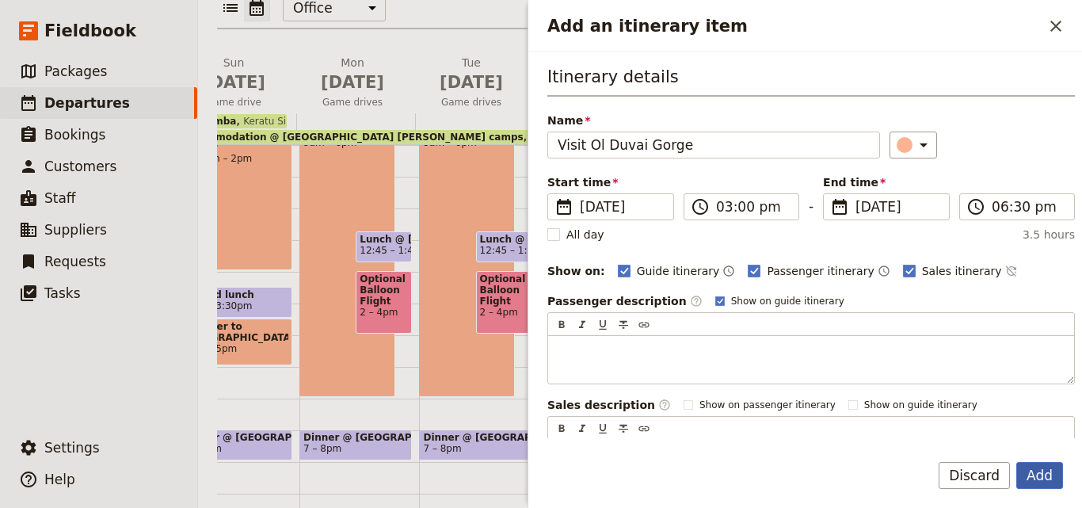
click at [1027, 471] on button "Add" at bounding box center [1039, 475] width 47 height 27
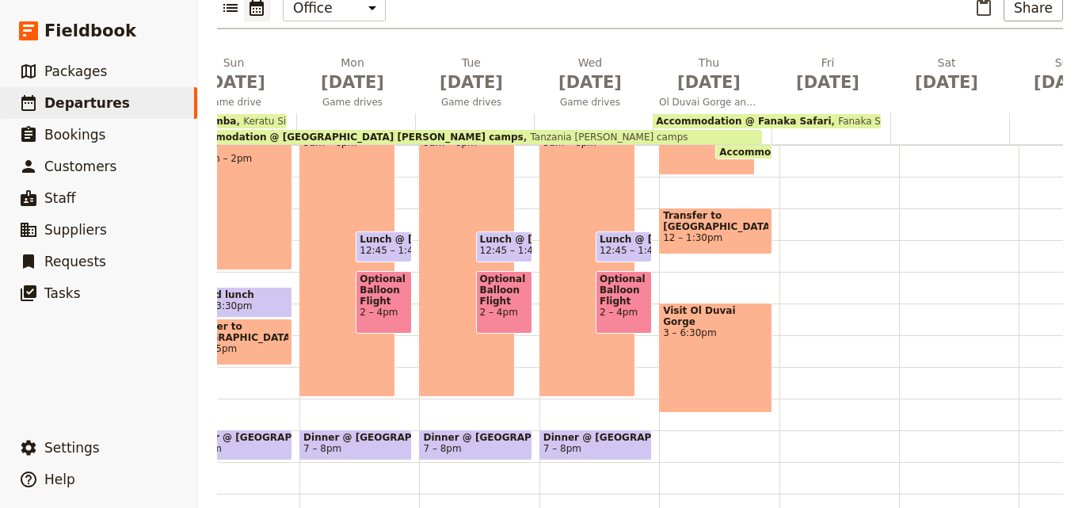
click at [741, 360] on div "Visit Ol Duvai Gorge 3 – 6:30pm" at bounding box center [715, 358] width 112 height 110
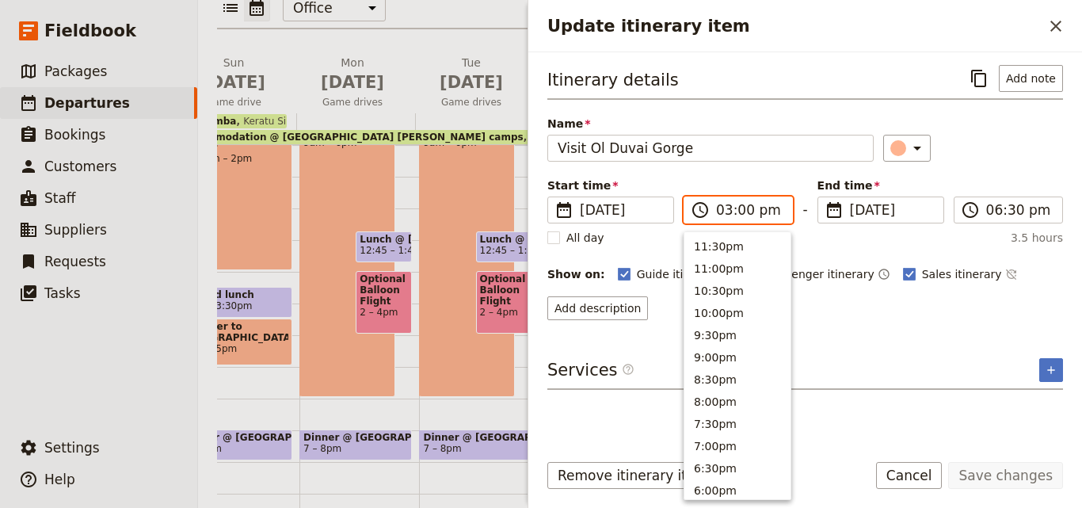
click at [723, 204] on input "03:00 pm" at bounding box center [749, 209] width 67 height 19
click at [730, 277] on button "2:00pm" at bounding box center [737, 287] width 106 height 22
type input "02:00 pm"
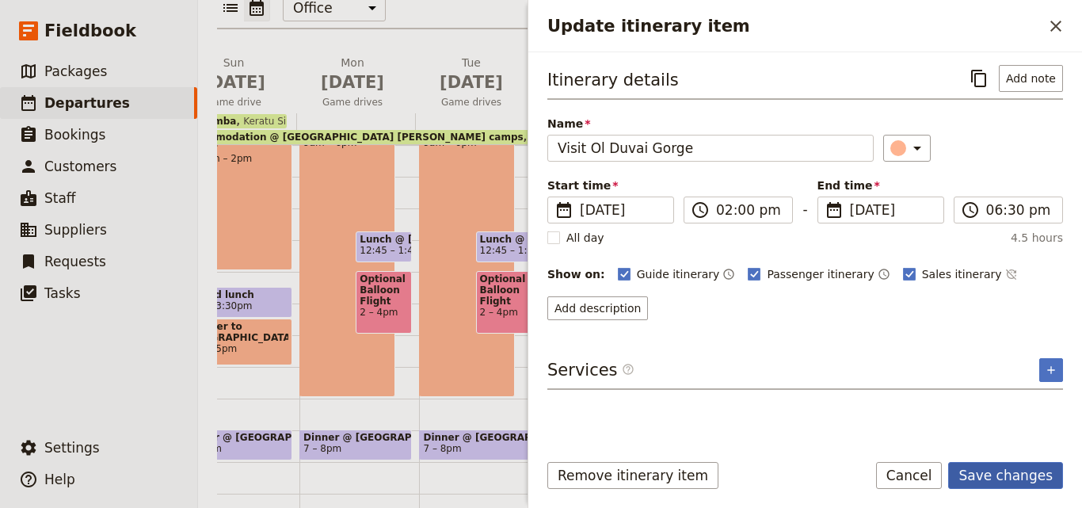
click at [1032, 483] on button "Save changes" at bounding box center [1005, 475] width 115 height 27
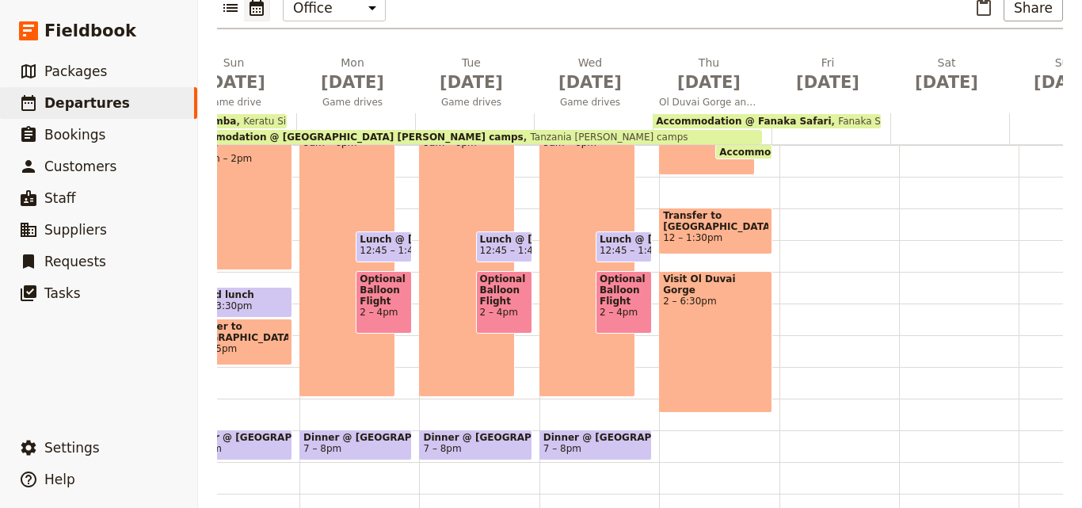
click at [689, 227] on div "Breakfast @ [GEOGRAPHIC_DATA][PERSON_NAME] 7 – 7:30am Early morning game drive …" at bounding box center [719, 208] width 120 height 760
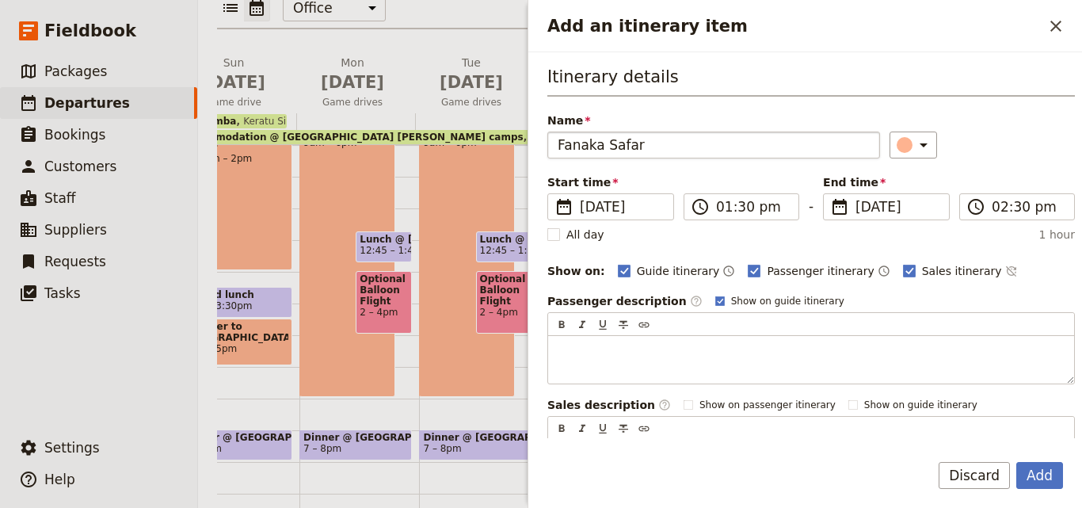
click at [555, 143] on input "Fanaka Safar" at bounding box center [713, 144] width 333 height 27
type input "Lunch @ Fanaka Safar"
click at [914, 144] on icon "Add an itinerary item" at bounding box center [923, 144] width 19 height 19
click at [910, 208] on button "button" at bounding box center [907, 216] width 19 height 19
click at [737, 209] on input "01:30 pm" at bounding box center [752, 206] width 73 height 19
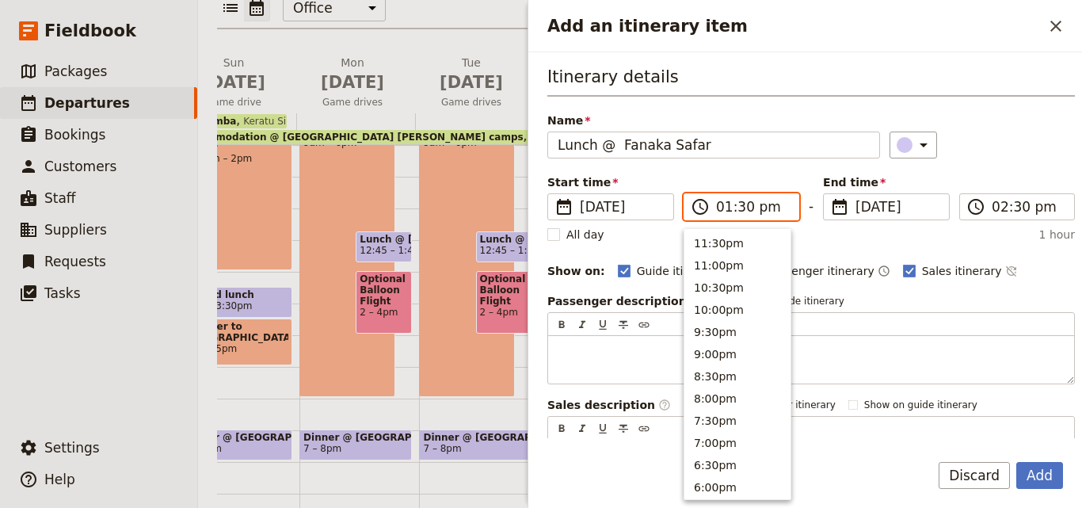
scroll to position [447, 0]
click at [741, 211] on input "01:30 pm" at bounding box center [752, 206] width 73 height 19
type input "01:00 pm"
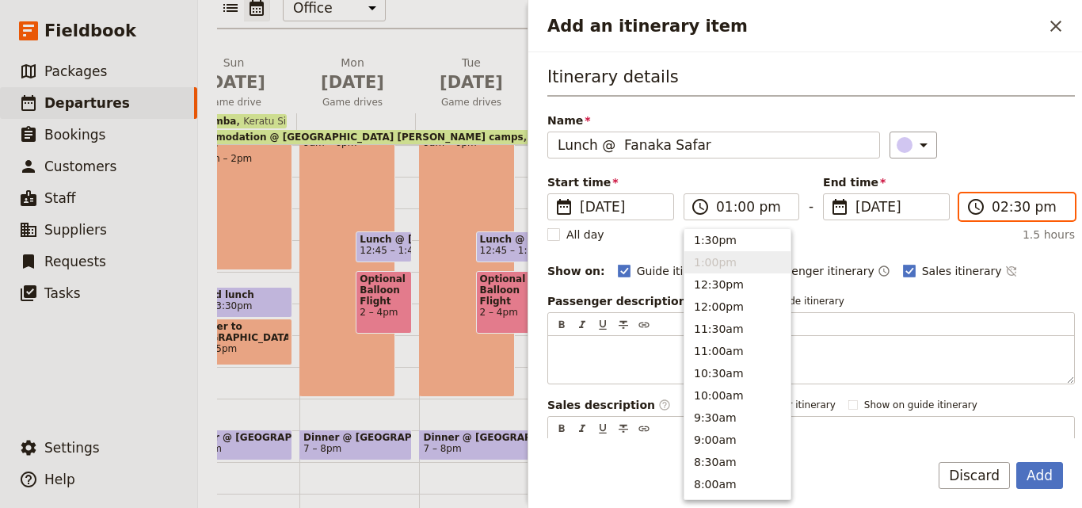
click at [1014, 206] on input "02:30 pm" at bounding box center [1028, 206] width 73 height 19
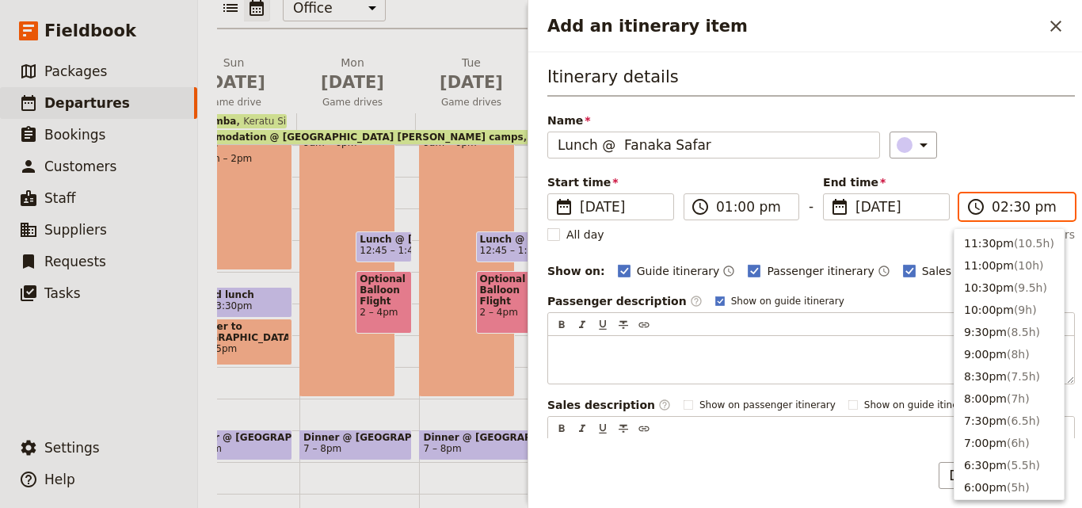
scroll to position [402, 0]
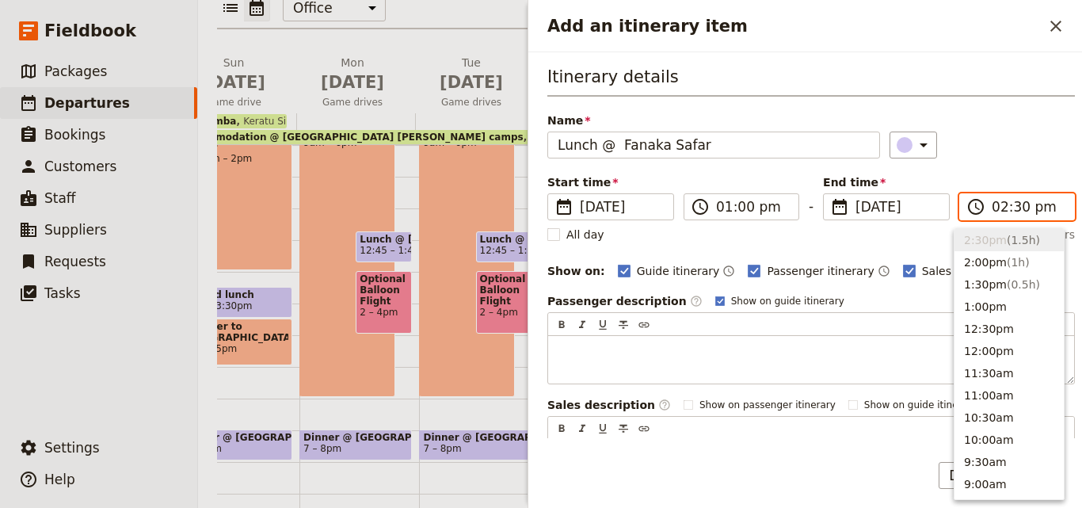
click at [1014, 206] on input "02:30 pm" at bounding box center [1028, 206] width 73 height 19
type input "02:00 pm"
click at [977, 74] on h3 "Itinerary details" at bounding box center [811, 81] width 528 height 32
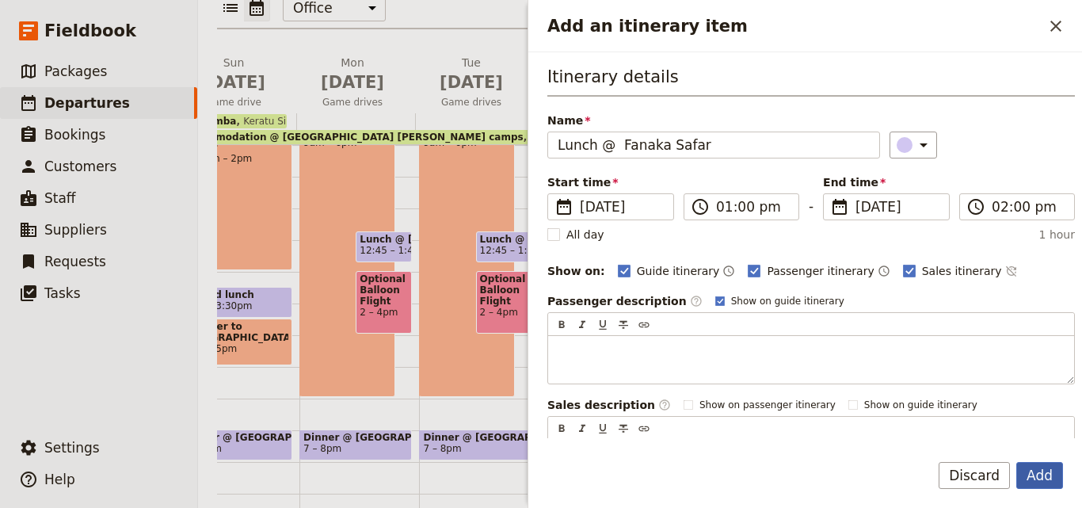
click at [1045, 477] on button "Add" at bounding box center [1039, 475] width 47 height 27
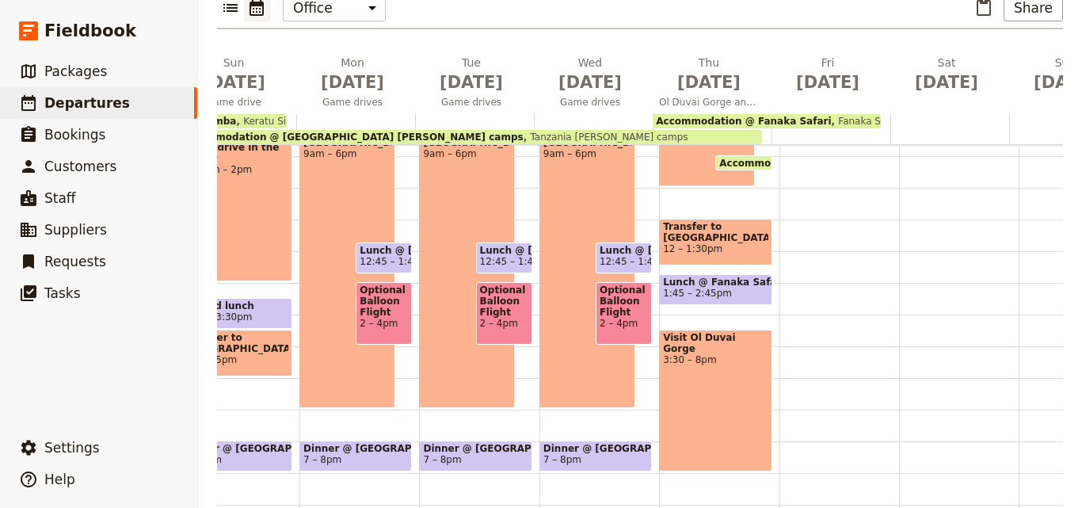
scroll to position [238, 0]
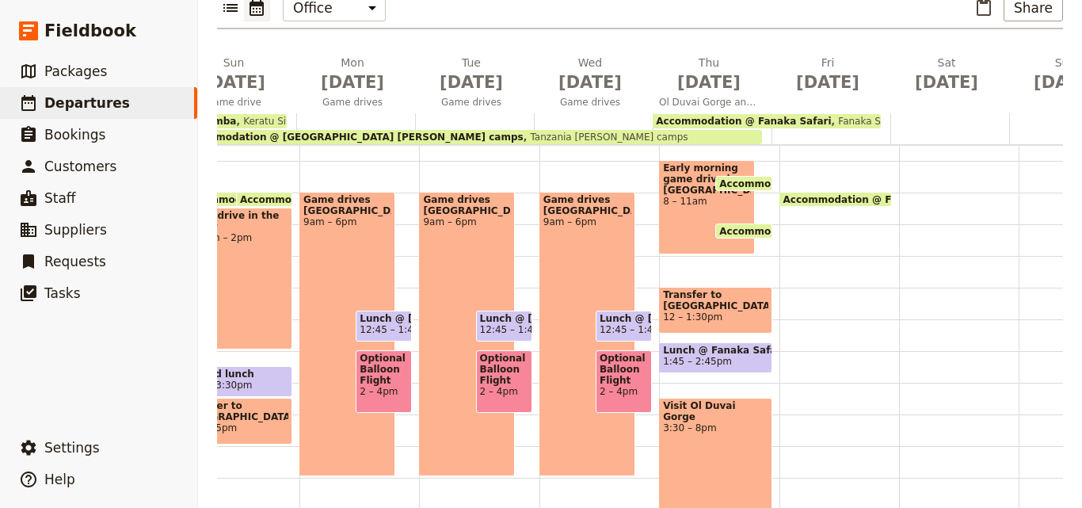
click at [726, 398] on div "Visit Ol Duvai Gorge 3:30 – 8pm" at bounding box center [715, 469] width 112 height 142
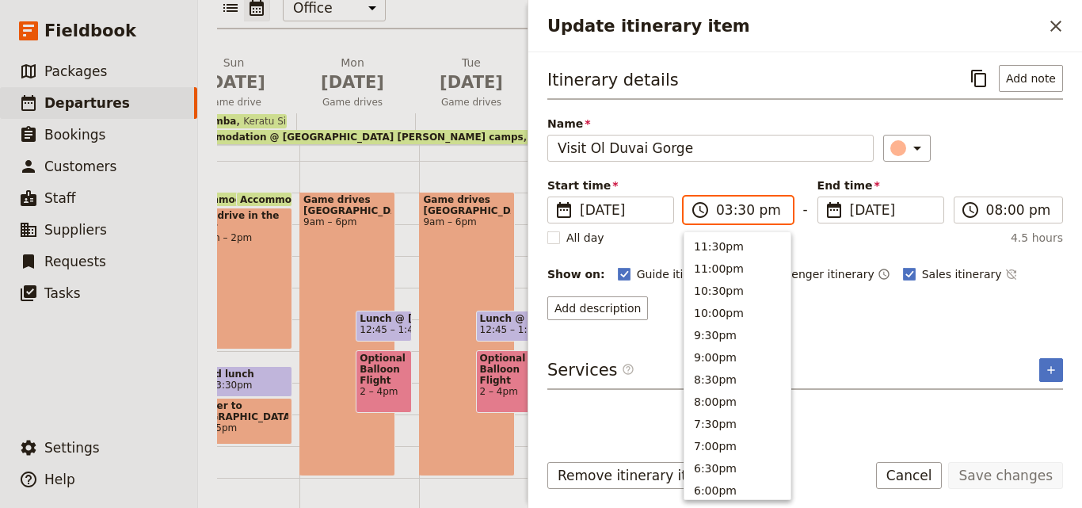
click at [738, 208] on input "03:30 pm" at bounding box center [749, 209] width 67 height 19
click at [742, 210] on input "03:30 pm" at bounding box center [749, 209] width 67 height 19
type input "03:00 pm"
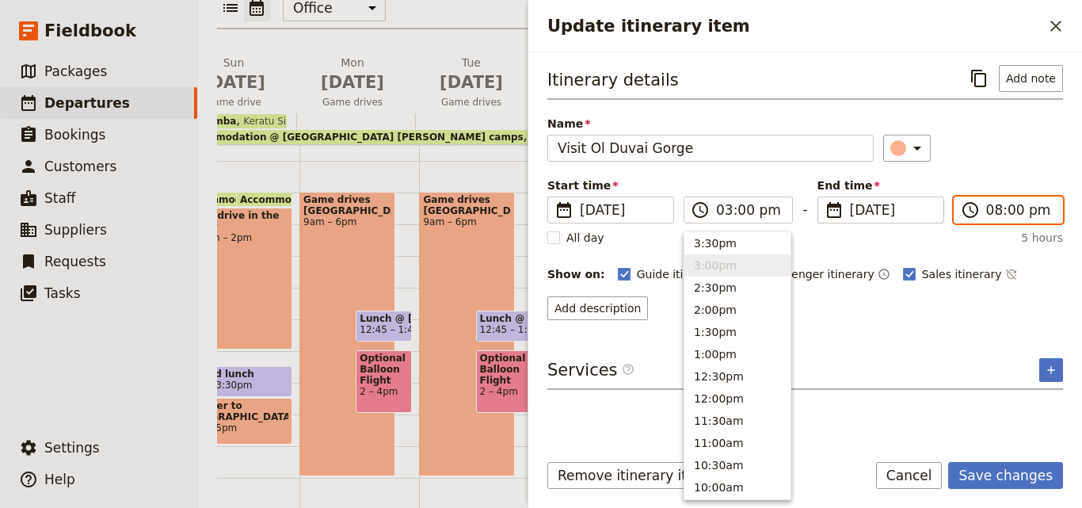
click at [993, 215] on input "08:00 pm" at bounding box center [1019, 209] width 67 height 19
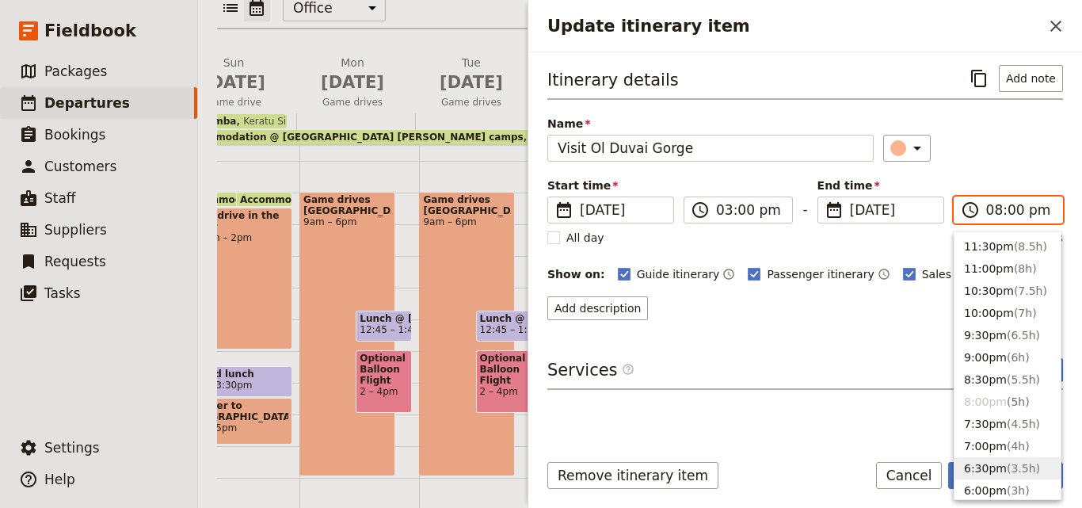
click at [1001, 457] on button "6:30pm ( 3.5h )" at bounding box center [1007, 468] width 106 height 22
type input "06:30 pm"
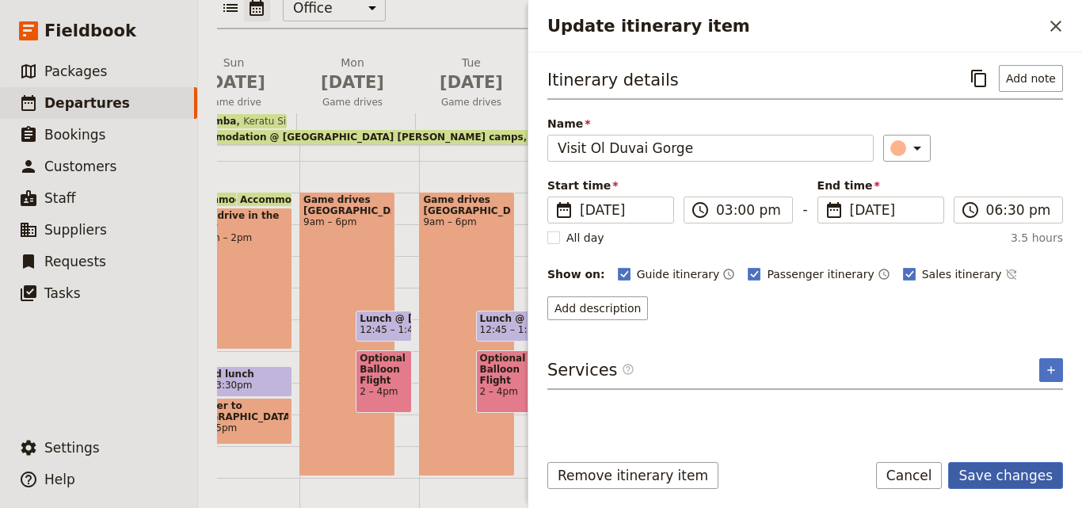
click at [1019, 467] on button "Save changes" at bounding box center [1005, 475] width 115 height 27
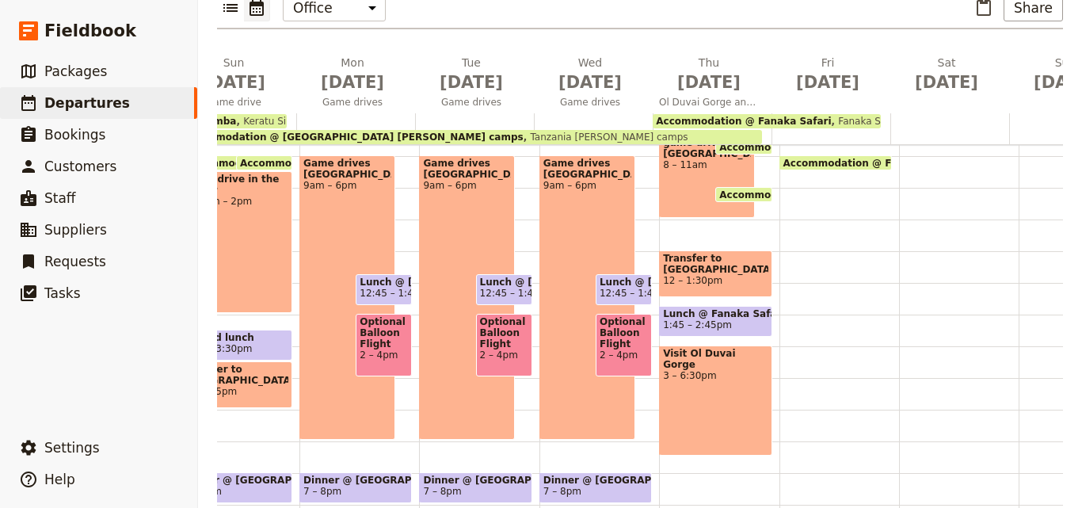
scroll to position [116, 0]
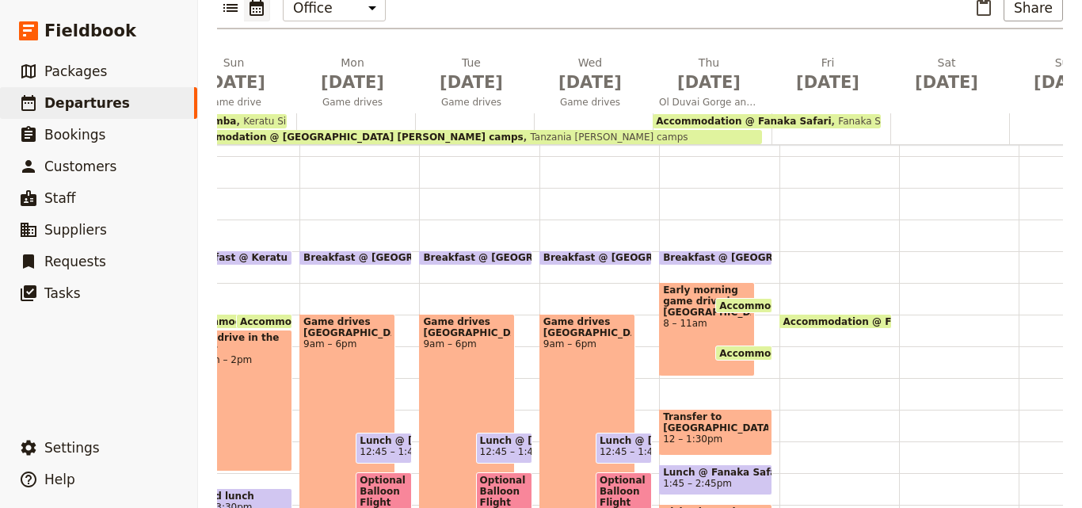
click at [739, 252] on span "Breakfast @ [GEOGRAPHIC_DATA][PERSON_NAME]" at bounding box center [800, 257] width 275 height 11
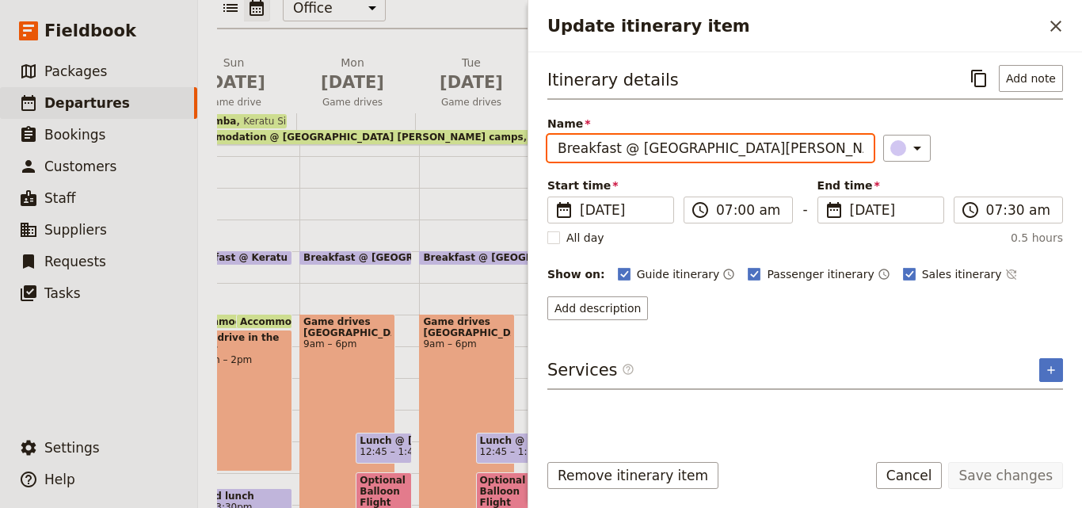
drag, startPoint x: 783, startPoint y: 149, endPoint x: 516, endPoint y: 146, distance: 267.7
click at [516, 146] on div "[DATE] - [GEOGRAPHIC_DATA] - [PERSON_NAME]'s Family Trip ​ Draft [DATE] – [DATE…" at bounding box center [640, 254] width 884 height 508
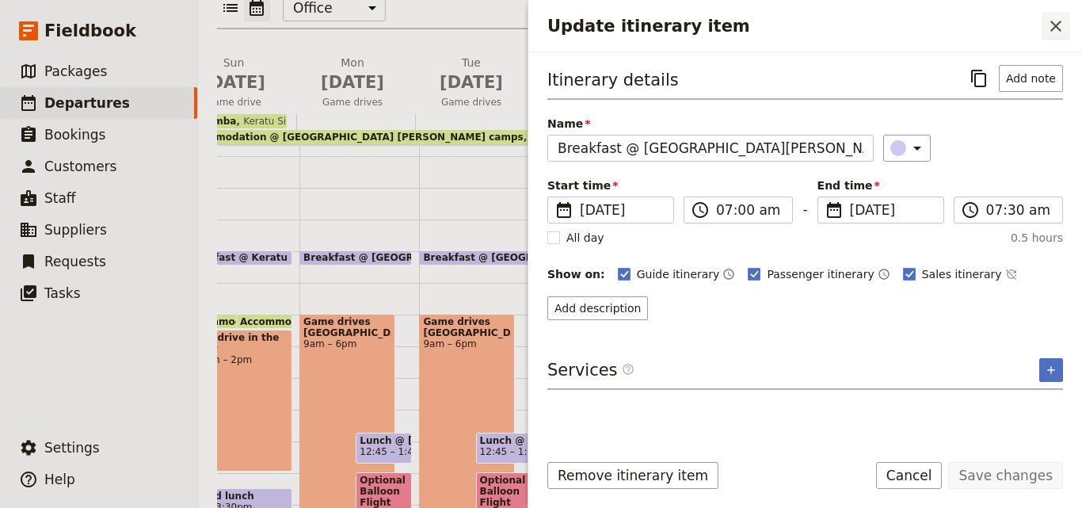
click at [1048, 22] on icon "Close drawer" at bounding box center [1055, 26] width 19 height 19
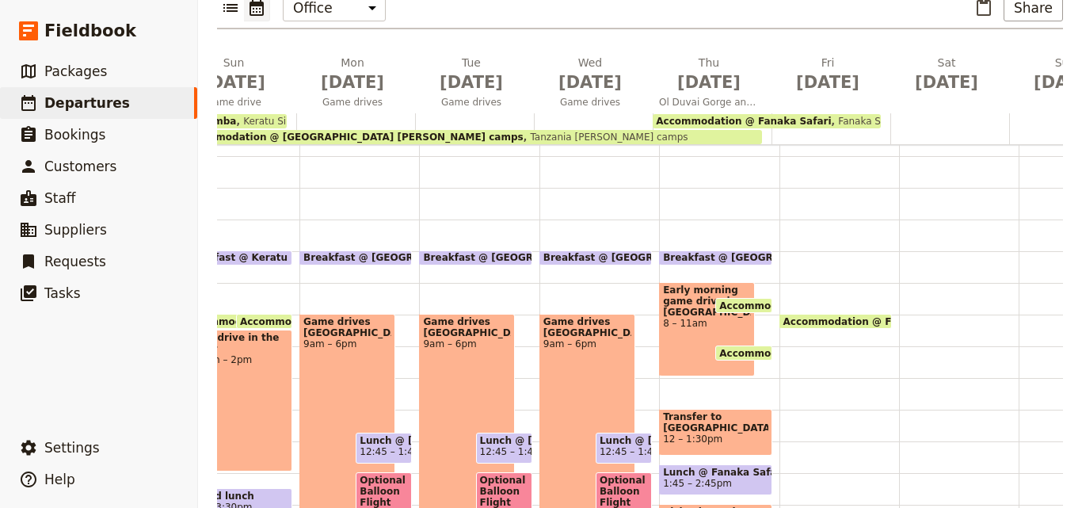
click at [783, 222] on div "Accommodation @ Fanaka Safari 10 – 9am Fanaka Safar" at bounding box center [839, 409] width 120 height 760
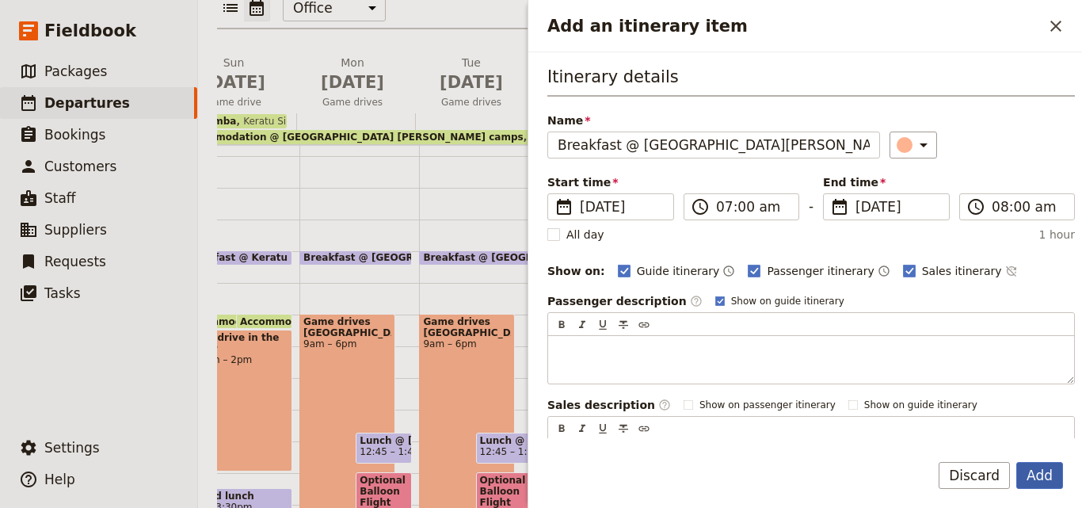
type input "Breakfast @ [GEOGRAPHIC_DATA][PERSON_NAME]"
click at [1050, 467] on button "Add" at bounding box center [1039, 475] width 47 height 27
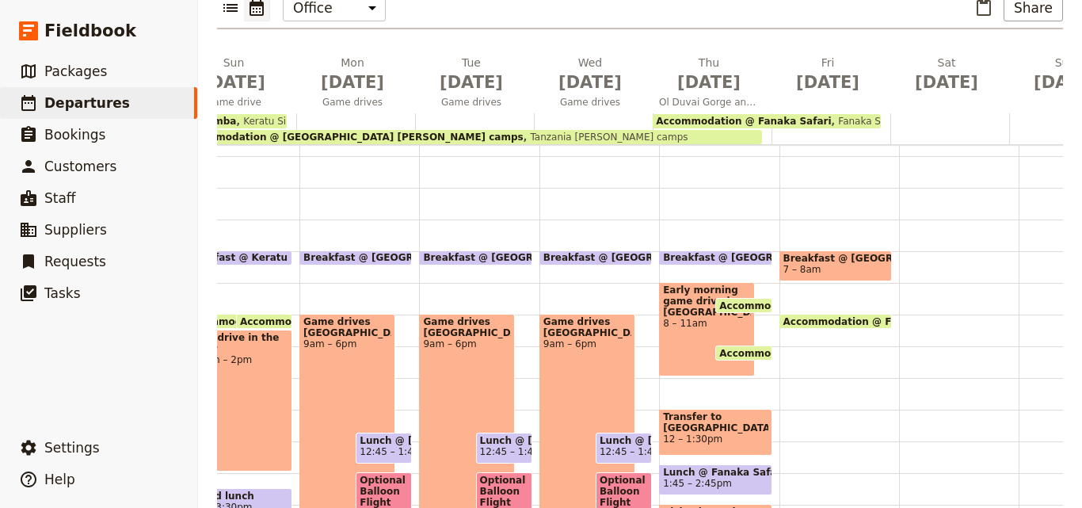
click at [722, 478] on span "1:45 – 2:45pm" at bounding box center [715, 483] width 105 height 11
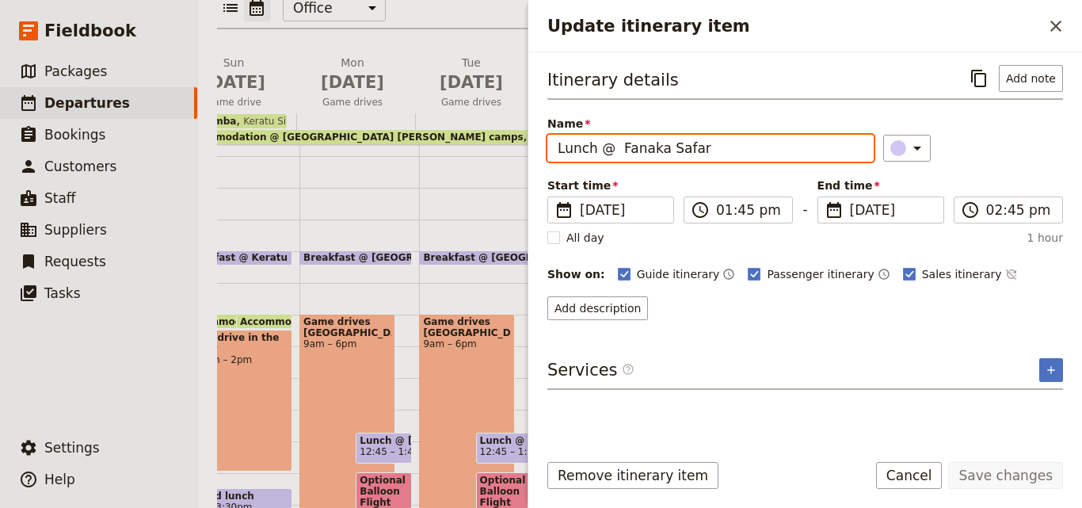
drag, startPoint x: 747, startPoint y: 142, endPoint x: 615, endPoint y: 139, distance: 131.5
click at [615, 139] on input "Lunch @ Fanaka Safar" at bounding box center [710, 148] width 326 height 27
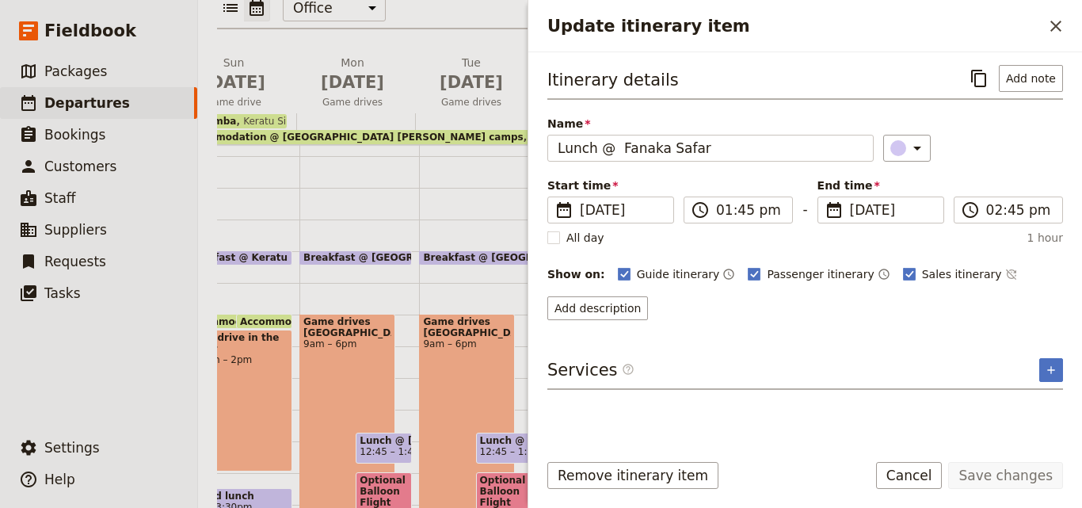
click at [1072, 31] on div "Update itinerary item ​" at bounding box center [805, 26] width 554 height 52
click at [1054, 28] on icon "Close drawer" at bounding box center [1055, 26] width 11 height 11
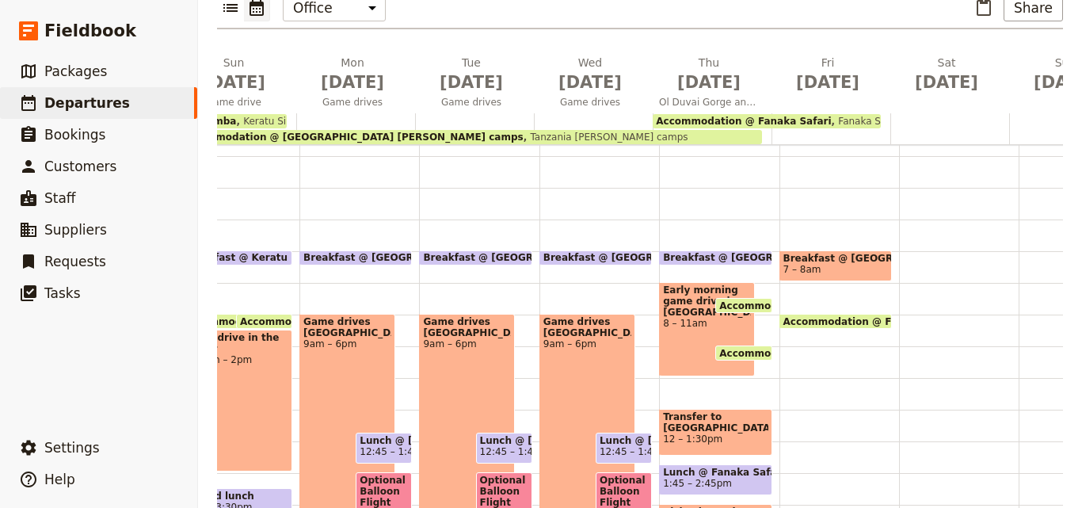
click at [820, 264] on span "7 – 8am" at bounding box center [835, 269] width 105 height 11
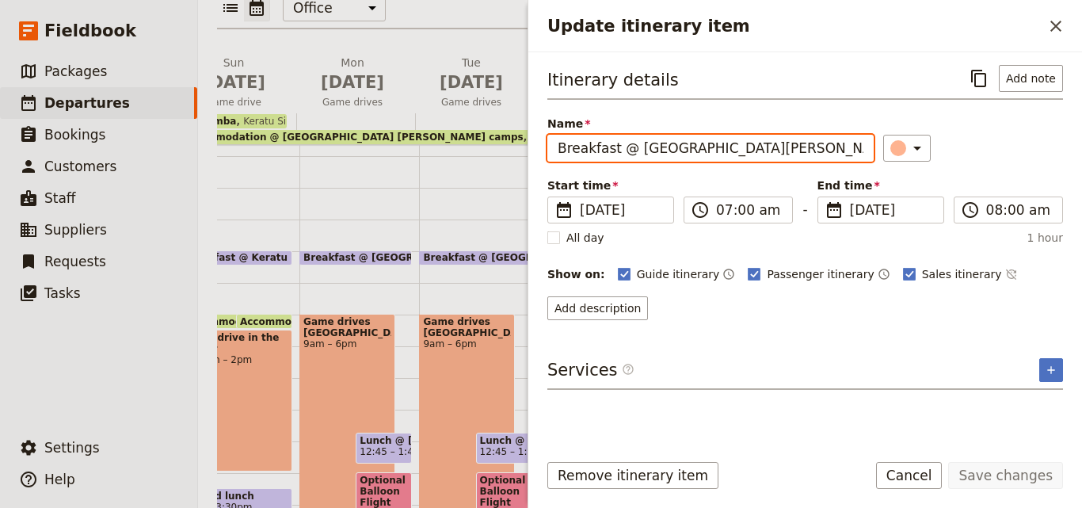
drag, startPoint x: 765, startPoint y: 146, endPoint x: 630, endPoint y: 146, distance: 135.4
click at [630, 146] on input "Breakfast @ [GEOGRAPHIC_DATA][PERSON_NAME]" at bounding box center [710, 148] width 326 height 27
paste input "Update itinerary item"
drag, startPoint x: 757, startPoint y: 153, endPoint x: 631, endPoint y: 149, distance: 126.0
click at [631, 149] on input "Breakfast @ [GEOGRAPHIC_DATA][PERSON_NAME]" at bounding box center [710, 148] width 326 height 27
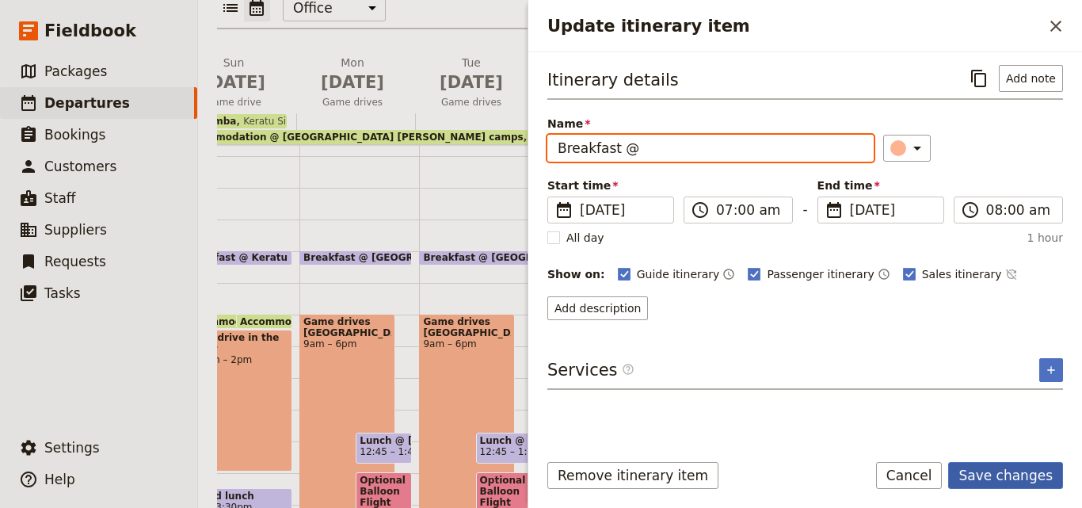
type input "Breakfast @"
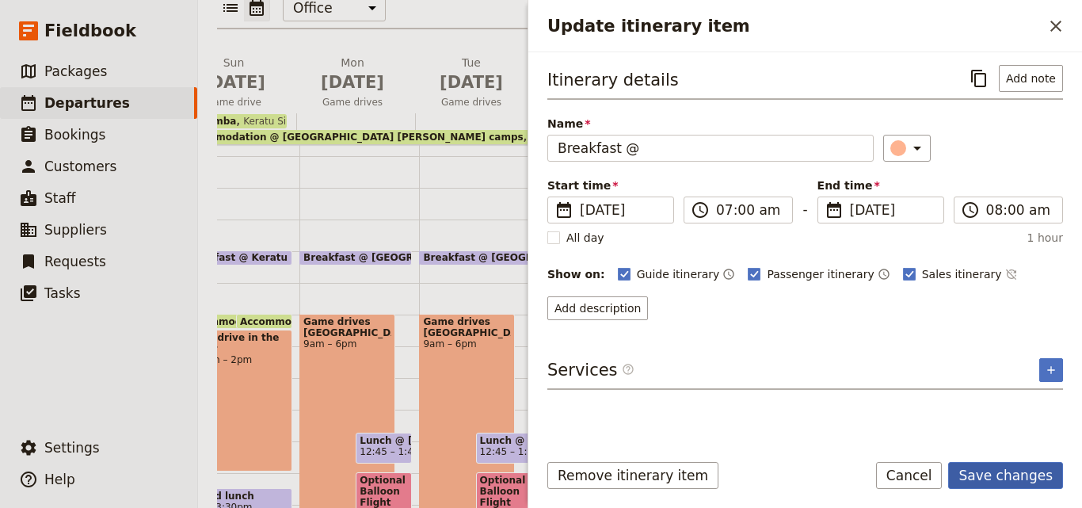
click at [1039, 482] on button "Save changes" at bounding box center [1005, 475] width 115 height 27
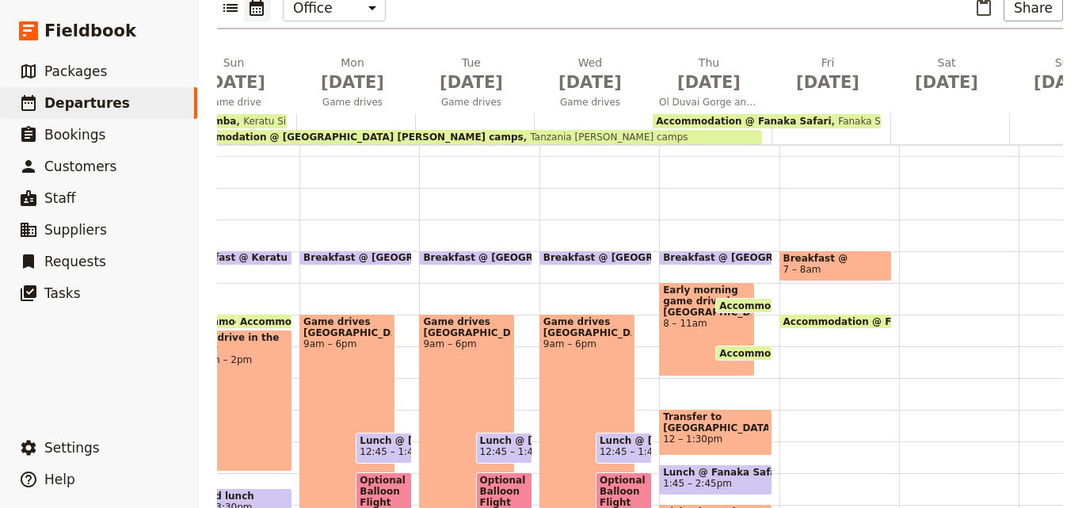
click at [727, 467] on span "Lunch @ Fanaka Safar" at bounding box center [715, 472] width 105 height 11
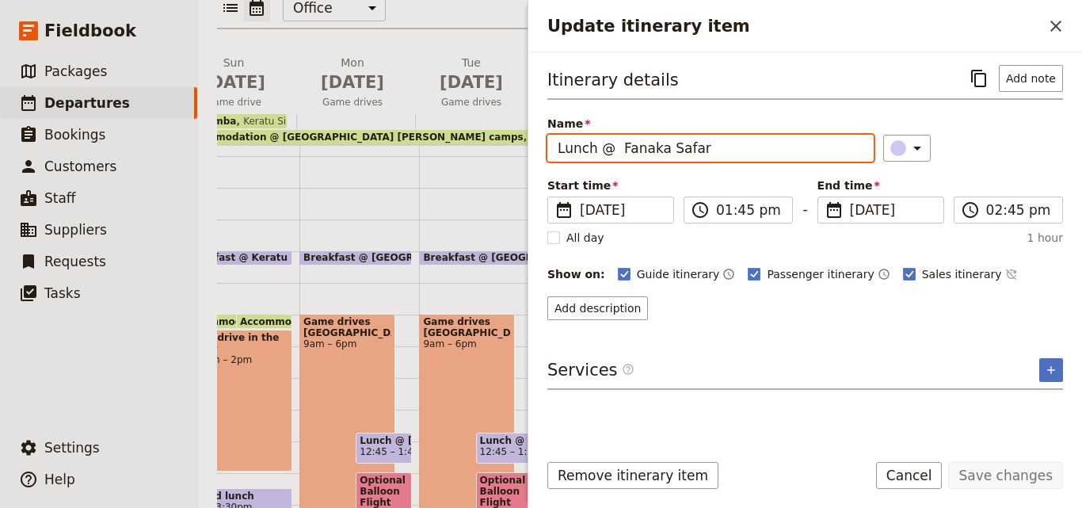
drag, startPoint x: 699, startPoint y: 150, endPoint x: 617, endPoint y: 143, distance: 81.9
click at [617, 143] on input "Lunch @ Fanaka Safar" at bounding box center [710, 148] width 326 height 27
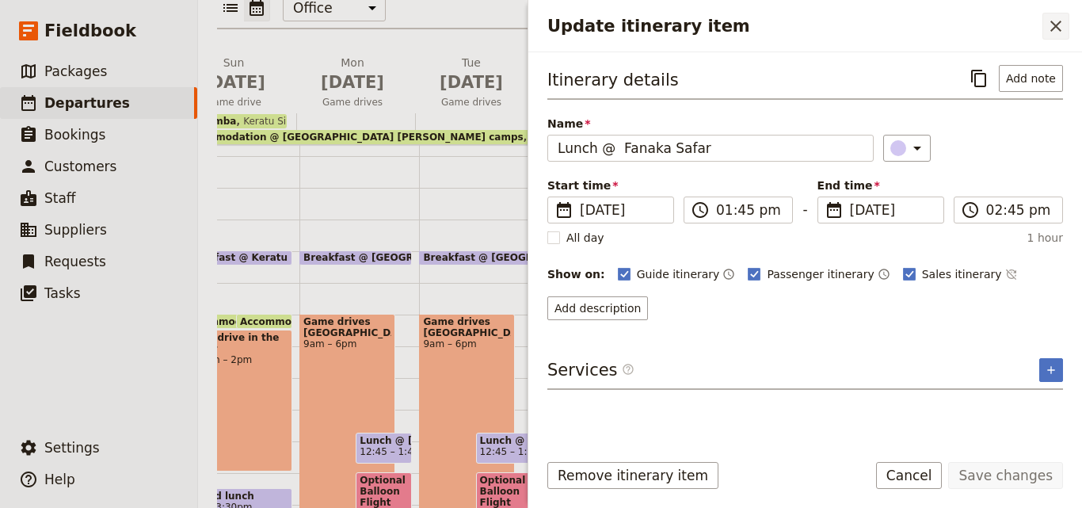
click at [1057, 33] on icon "Close drawer" at bounding box center [1055, 26] width 19 height 19
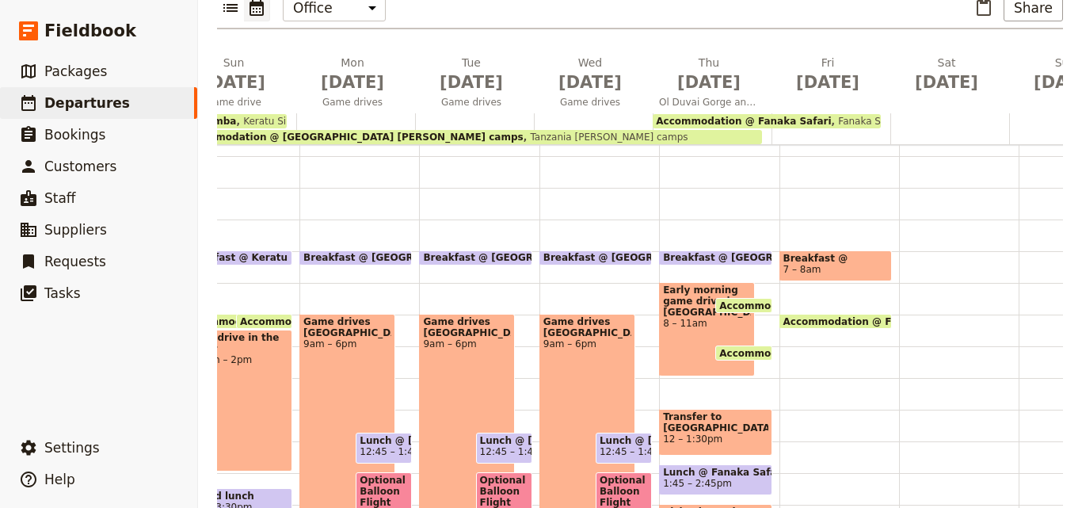
click at [821, 253] on span "Breakfast @" at bounding box center [835, 258] width 105 height 11
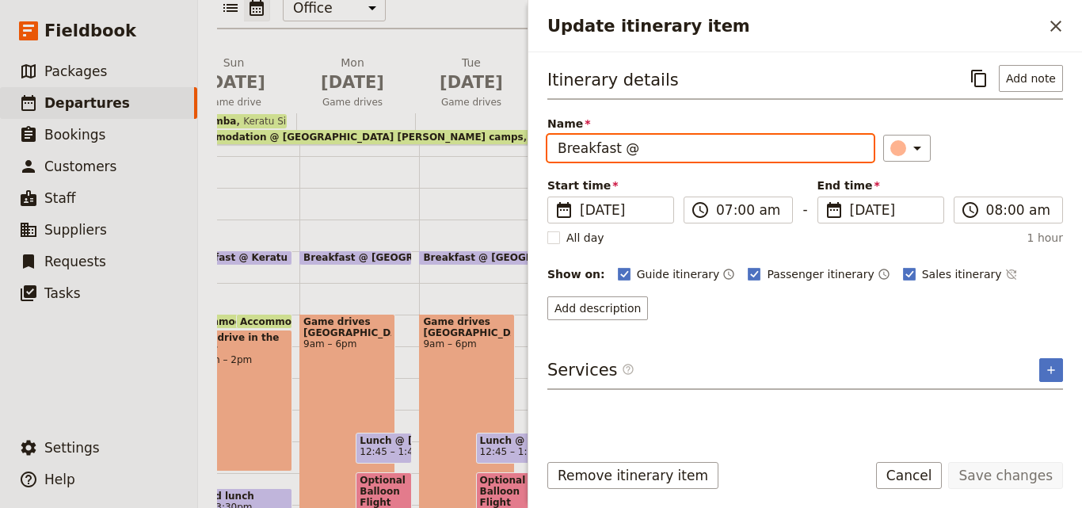
click at [786, 147] on input "Breakfast @" at bounding box center [710, 148] width 326 height 27
paste input "Fanaka Safar"
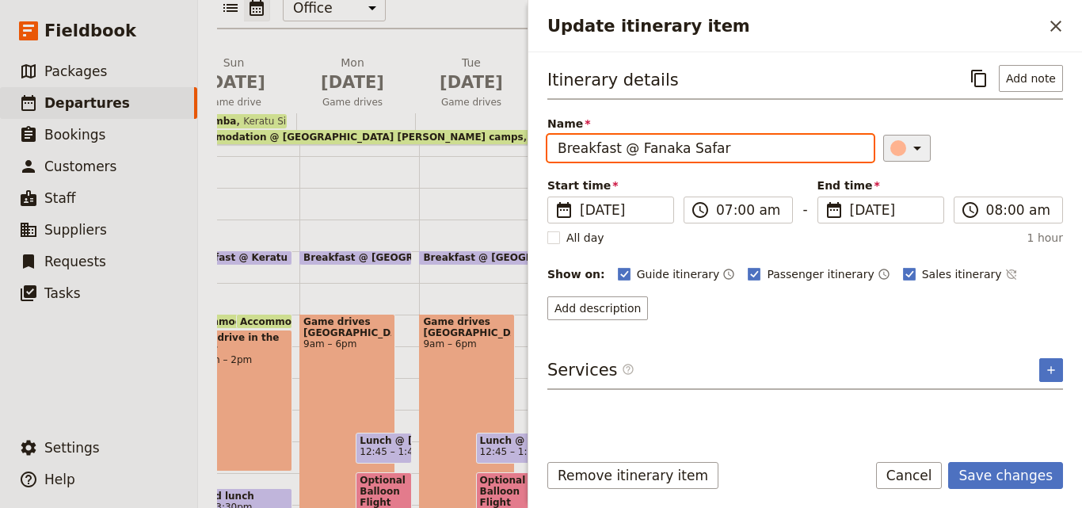
type input "Breakfast @ Fanaka Safar"
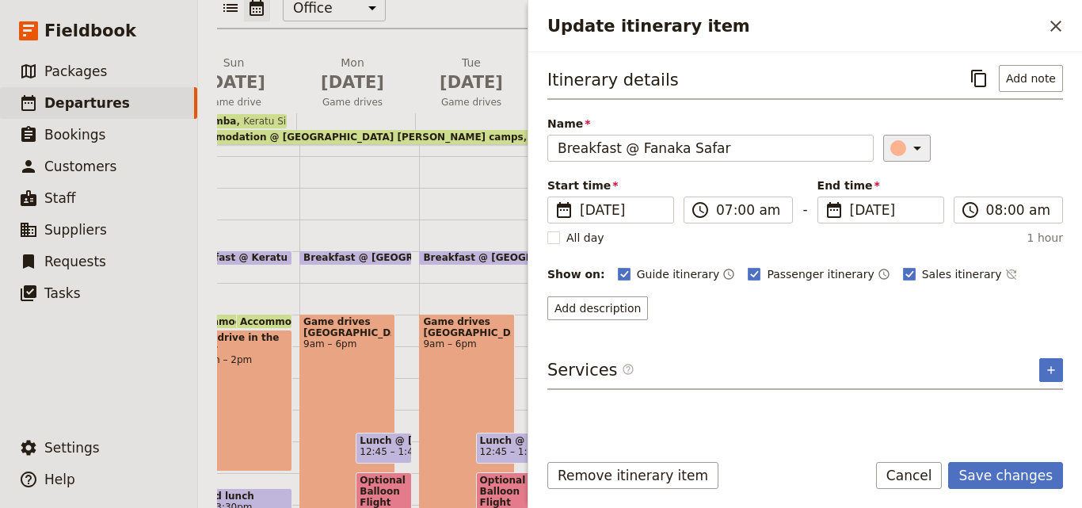
click at [908, 151] on icon "Update itinerary item" at bounding box center [917, 148] width 19 height 19
click at [905, 213] on div "button" at bounding box center [908, 219] width 16 height 16
click at [1032, 473] on button "Save changes" at bounding box center [1005, 475] width 115 height 27
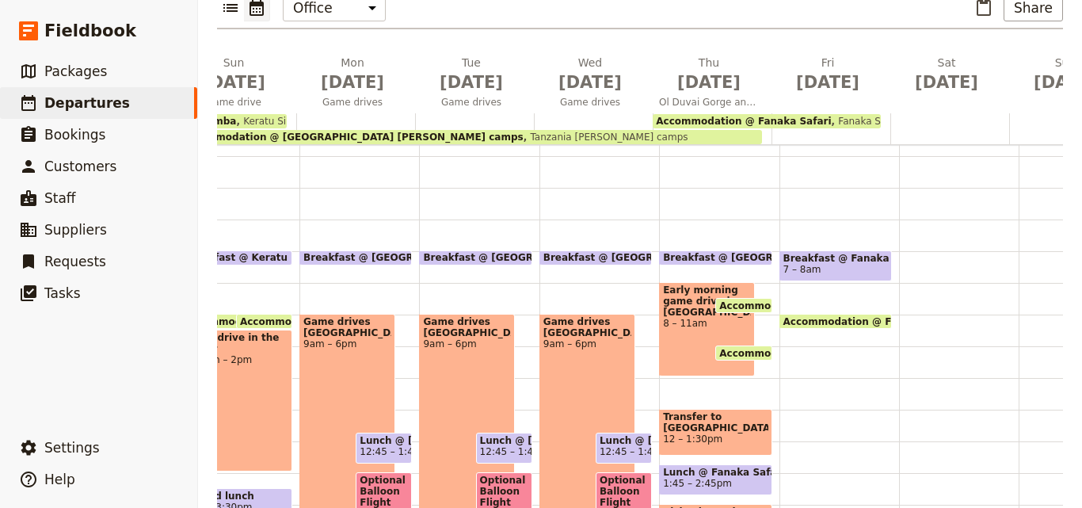
click at [852, 253] on span "Breakfast @ Fanaka Safar" at bounding box center [835, 258] width 105 height 11
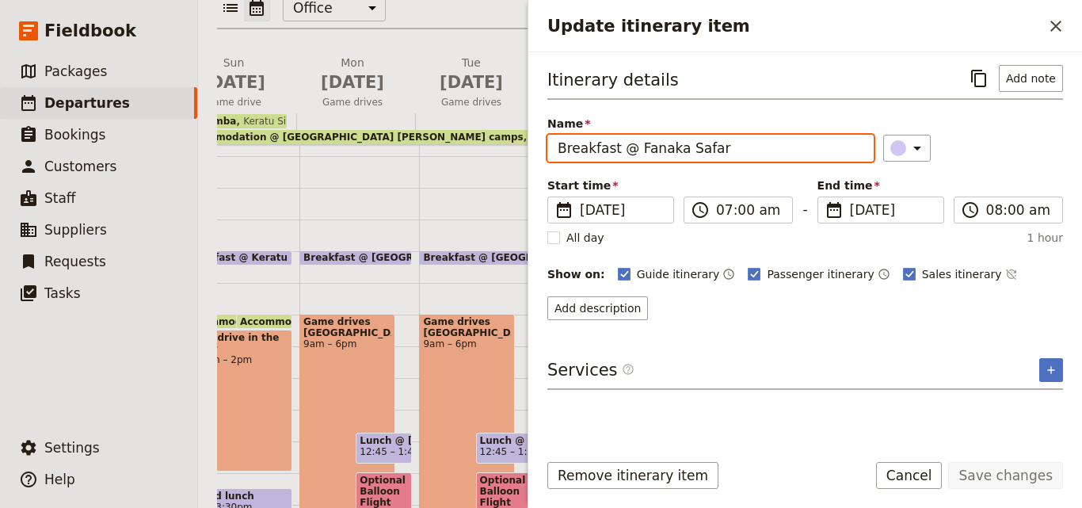
drag, startPoint x: 781, startPoint y: 154, endPoint x: 553, endPoint y: 160, distance: 228.2
click at [553, 160] on input "Breakfast @ Fanaka Safar" at bounding box center [710, 148] width 326 height 27
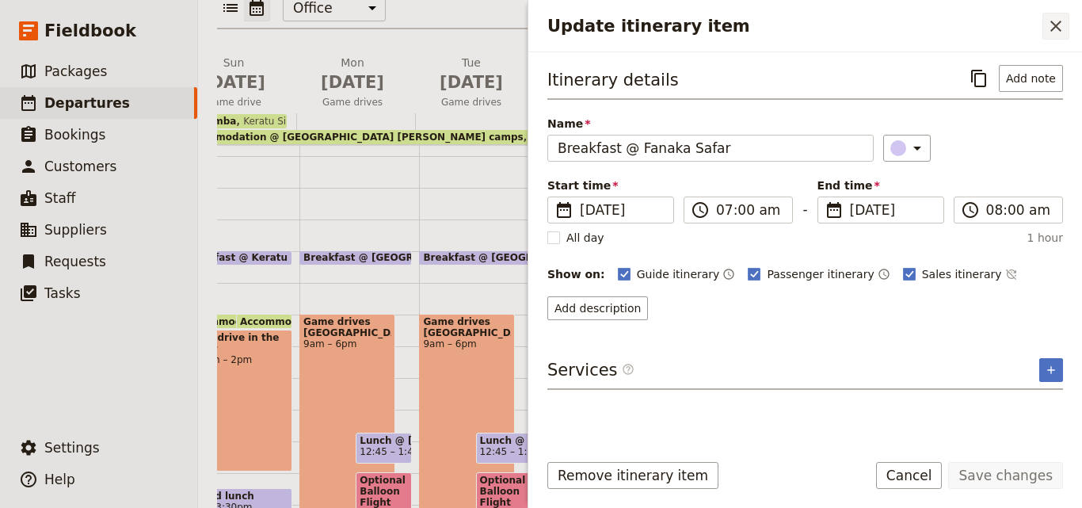
click at [1059, 36] on button "​" at bounding box center [1055, 26] width 27 height 27
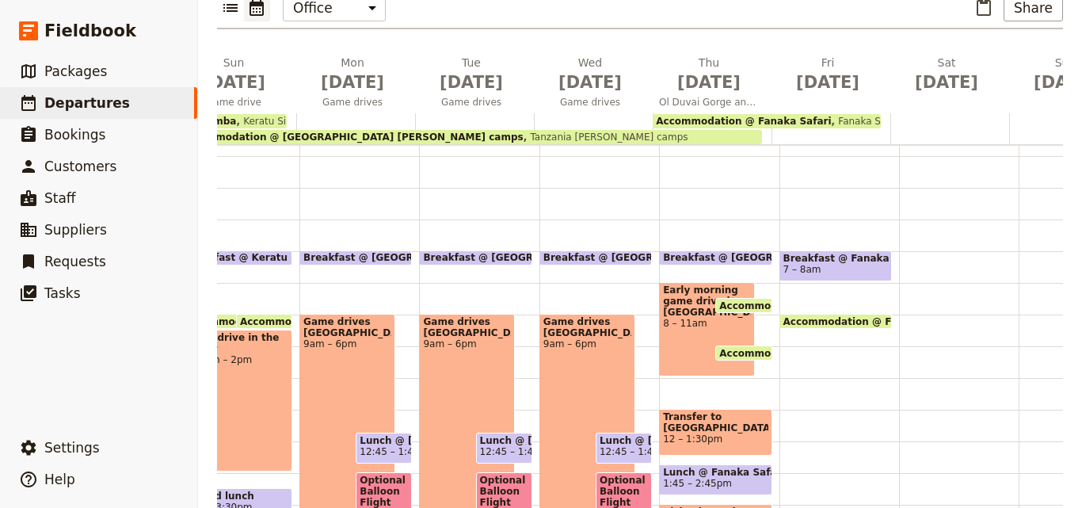
click at [909, 219] on div at bounding box center [959, 409] width 120 height 760
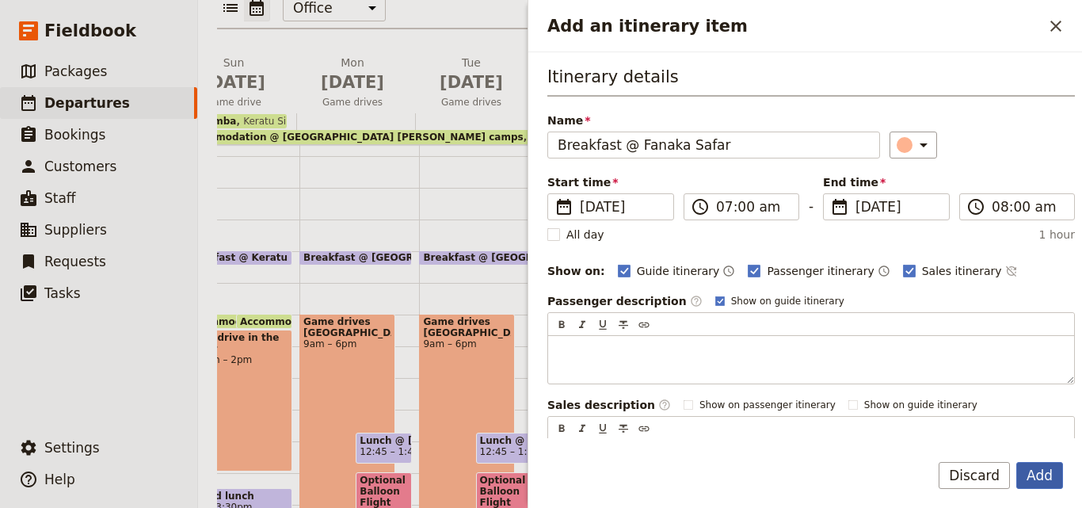
type input "Breakfast @ Fanaka Safar"
click at [1043, 465] on button "Add" at bounding box center [1039, 475] width 47 height 27
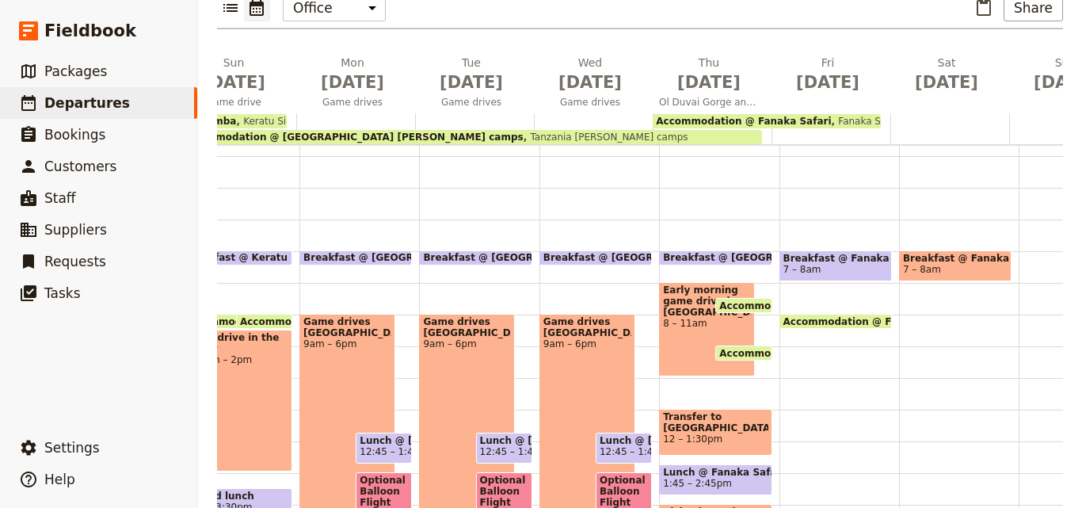
click at [800, 113] on div at bounding box center [831, 128] width 119 height 31
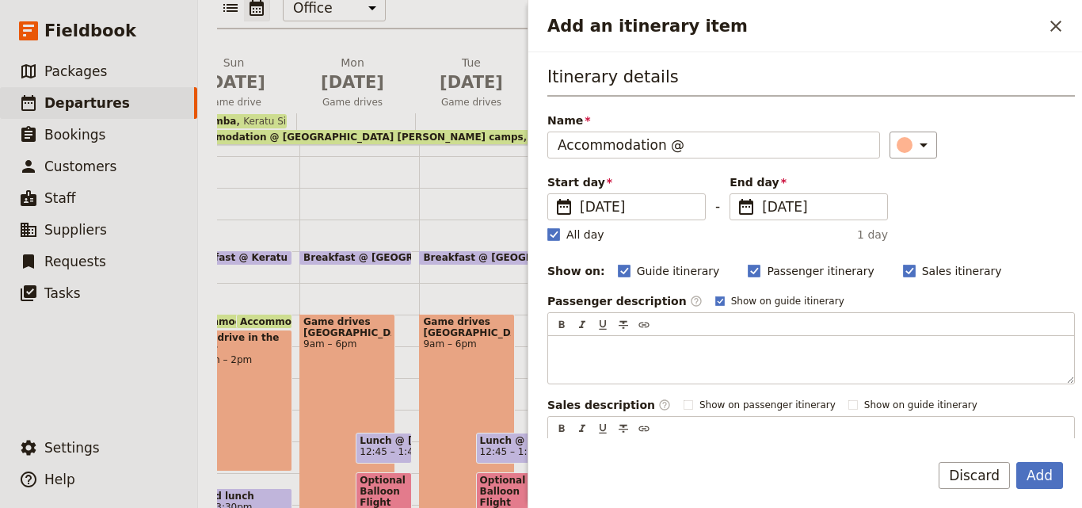
type input "Accommodation @"
click at [562, 231] on label "All day" at bounding box center [575, 235] width 57 height 16
click at [547, 227] on input "All day" at bounding box center [547, 226] width 1 height 1
checkbox input "false"
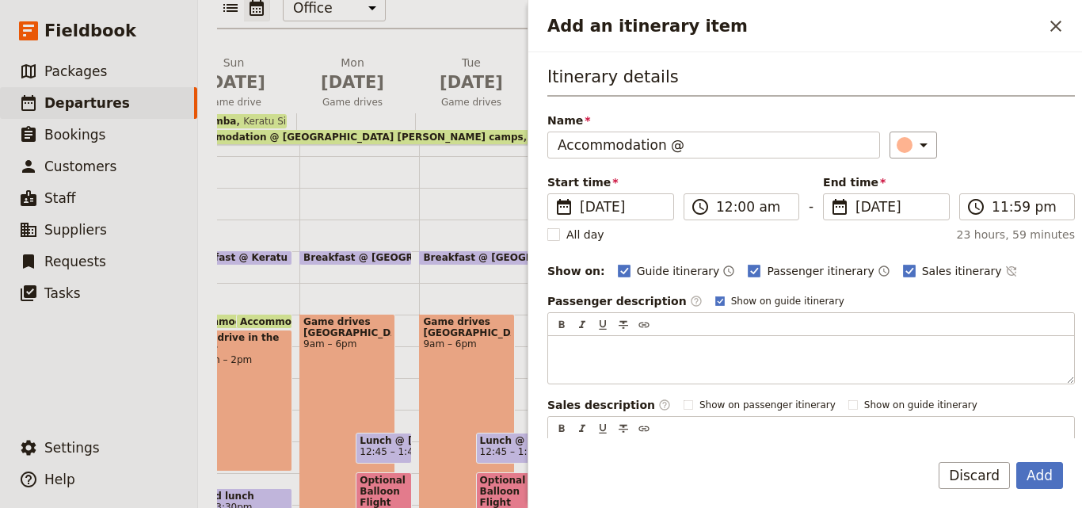
click at [868, 185] on span "End time" at bounding box center [886, 182] width 127 height 16
click at [830, 193] on input "[DATE]" at bounding box center [829, 193] width 1 height 1
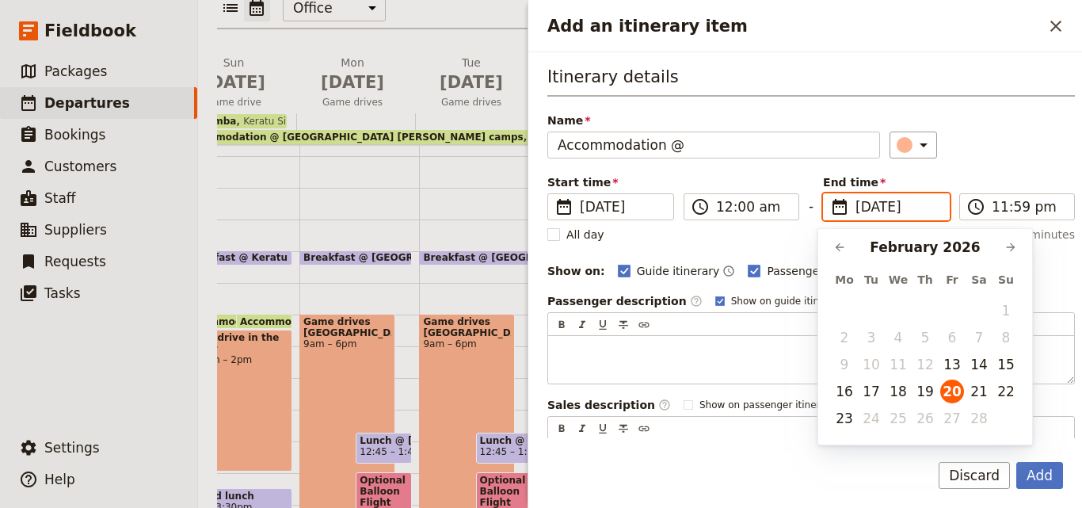
scroll to position [0, 0]
click at [1004, 397] on button "22" at bounding box center [1006, 391] width 24 height 24
type input "[DATE]"
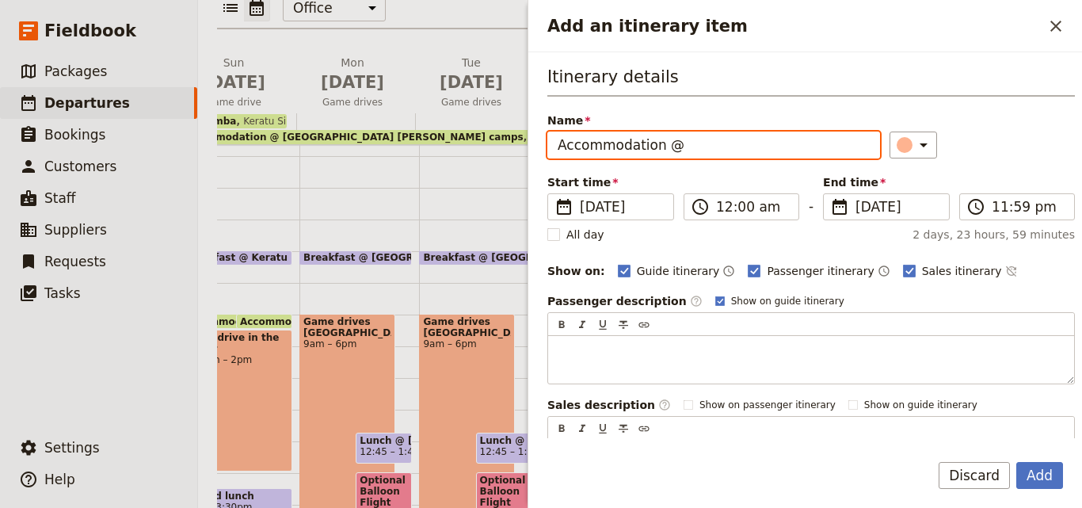
click at [675, 147] on input "Accommodation @" at bounding box center [713, 144] width 333 height 27
paste input "Tarangire [GEOGRAPHIC_DATA]"
type input "Accommodation @ [GEOGRAPHIC_DATA]"
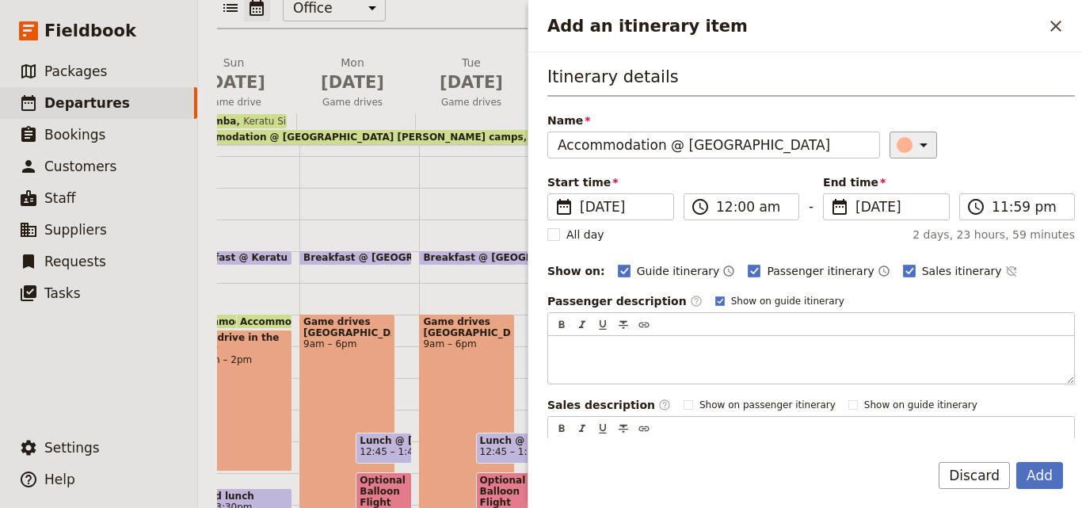
click at [914, 139] on icon "Add an itinerary item" at bounding box center [923, 144] width 19 height 19
click at [884, 200] on div "button" at bounding box center [889, 197] width 16 height 16
click at [722, 207] on input "12:00 am" at bounding box center [752, 206] width 73 height 19
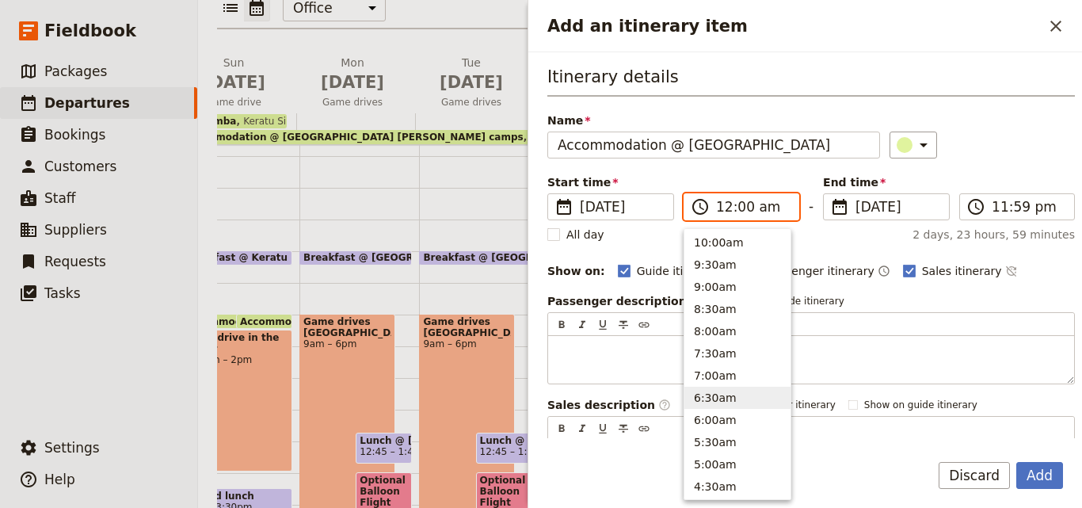
scroll to position [563, 0]
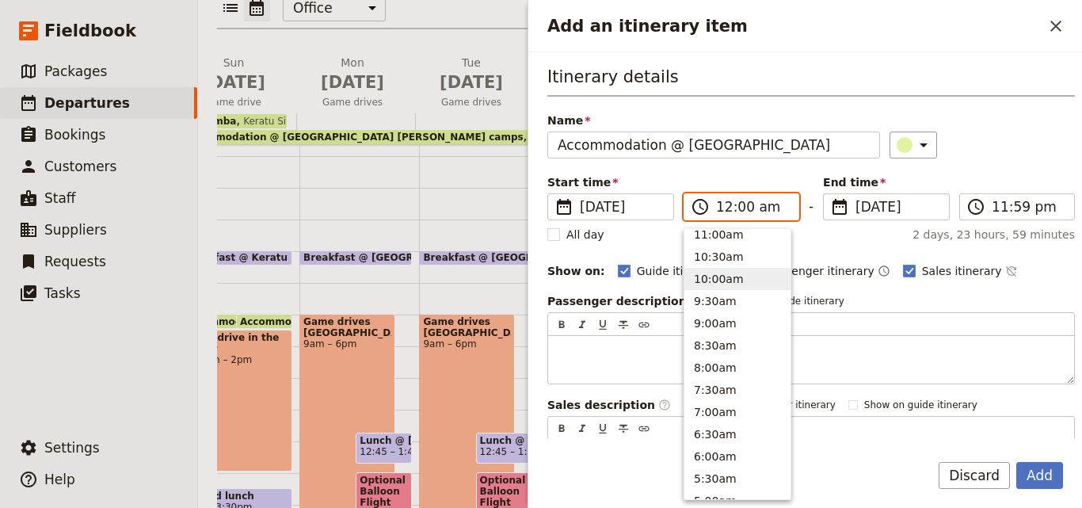
click at [722, 284] on button "10:00am" at bounding box center [737, 279] width 106 height 22
type input "10:00 am"
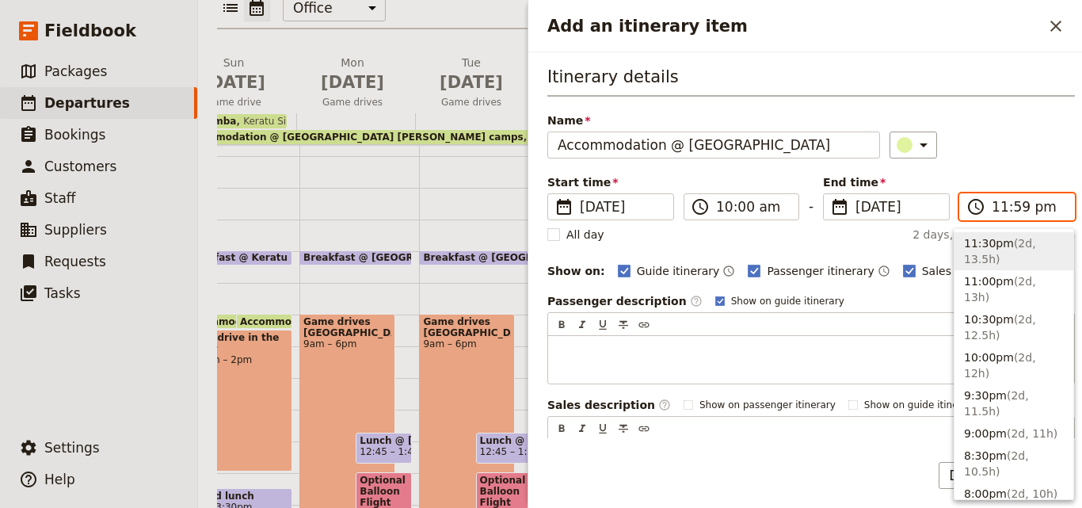
click at [1004, 203] on input "11:59 pm" at bounding box center [1028, 206] width 73 height 19
click at [1015, 384] on button "9:30pm ( 2d, 11.5h )" at bounding box center [1013, 403] width 119 height 38
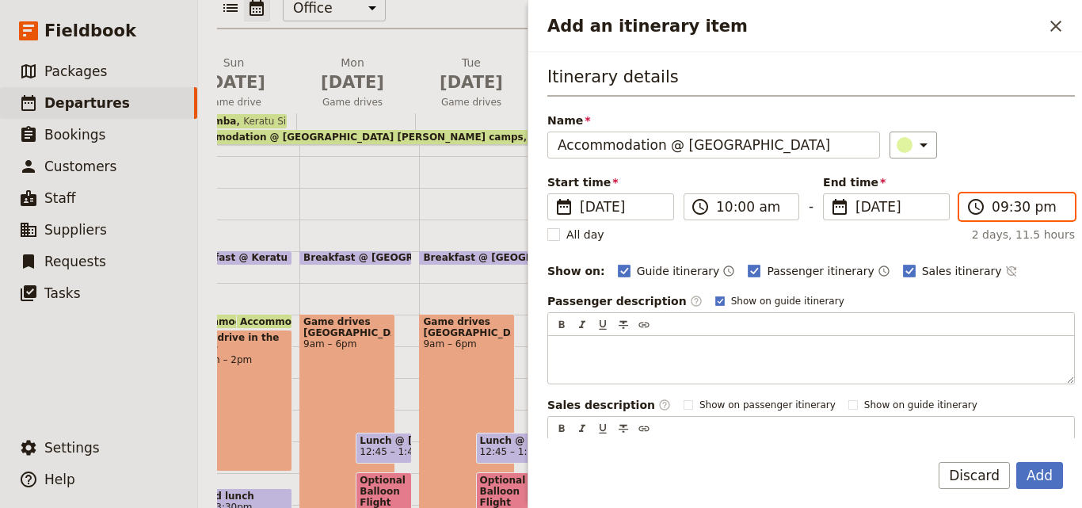
click at [1001, 197] on input "09:30 pm" at bounding box center [1028, 206] width 73 height 19
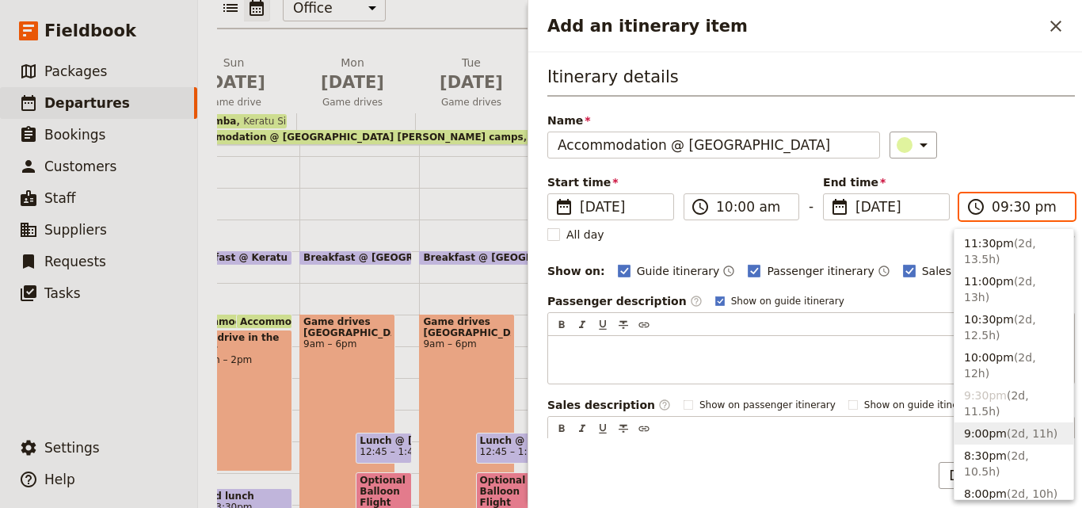
click at [1007, 427] on span "( 2d, 11h )" at bounding box center [1032, 433] width 51 height 13
type input "09:00 pm"
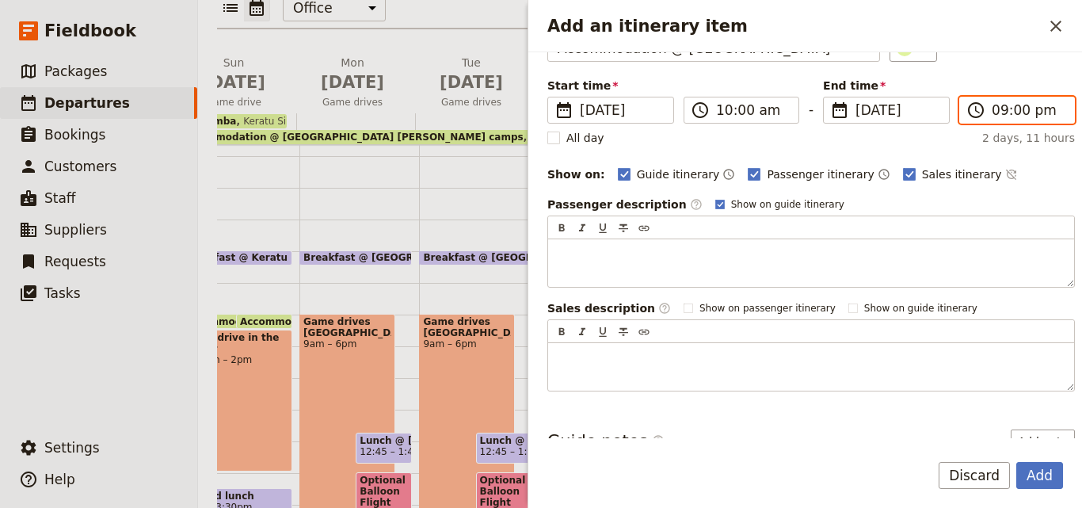
scroll to position [30, 0]
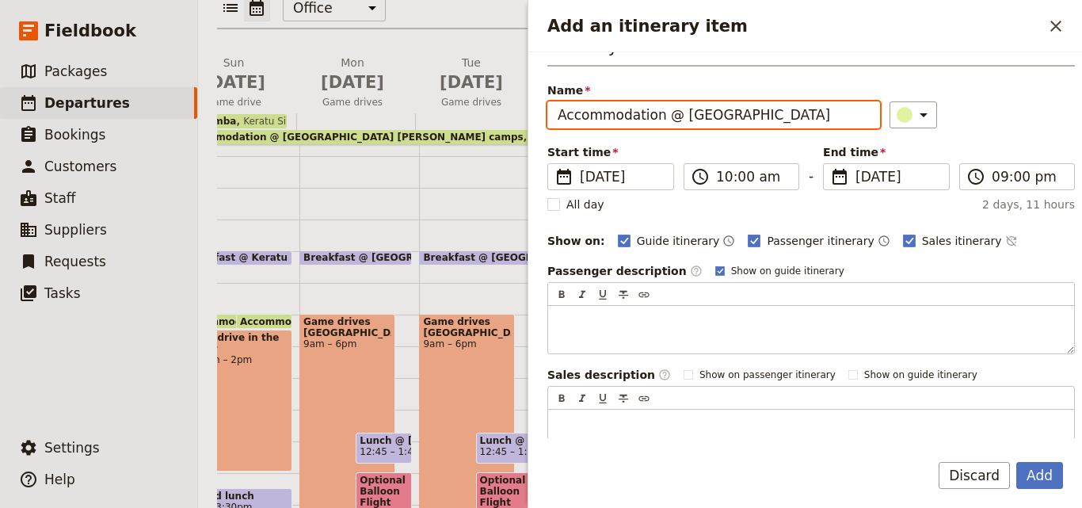
drag, startPoint x: 817, startPoint y: 115, endPoint x: 672, endPoint y: 109, distance: 145.1
click at [672, 109] on input "Accommodation @ [GEOGRAPHIC_DATA]" at bounding box center [713, 114] width 333 height 27
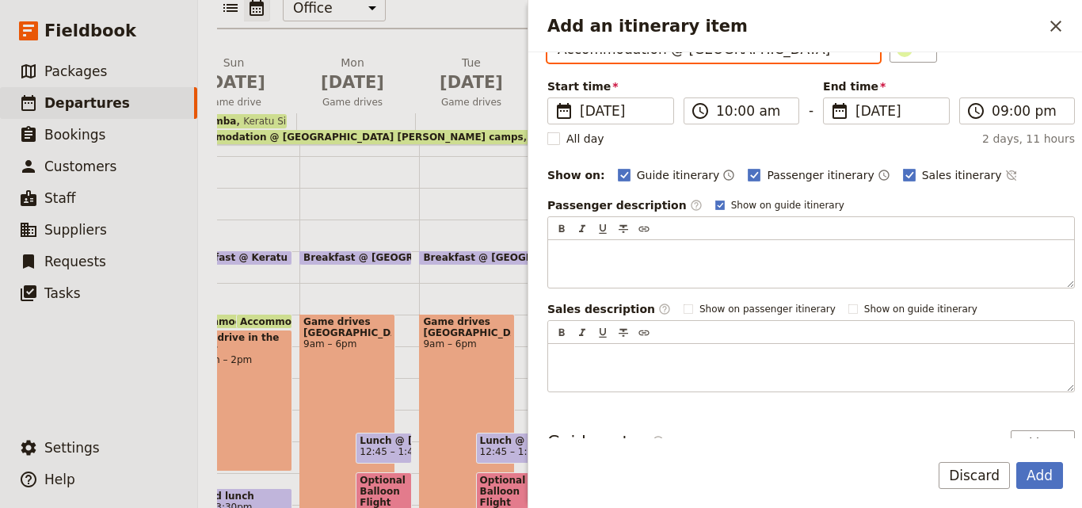
scroll to position [189, 0]
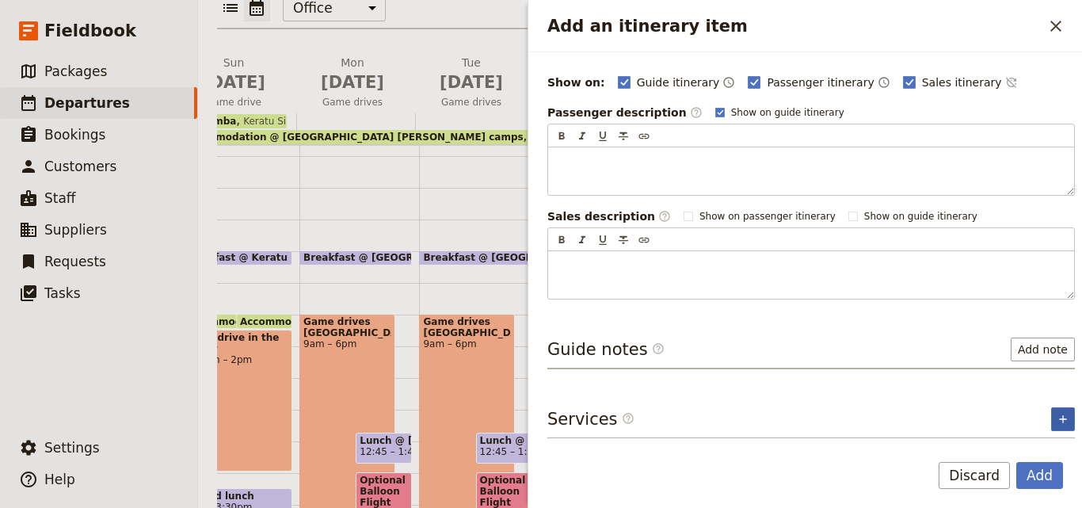
click at [1051, 412] on button "​" at bounding box center [1063, 419] width 24 height 24
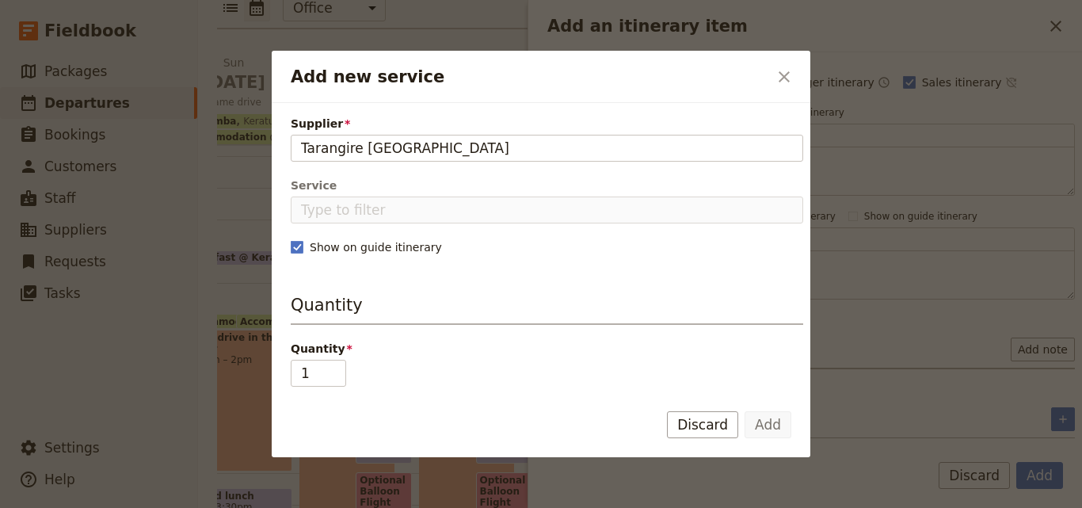
type input "Tarangire [GEOGRAPHIC_DATA]"
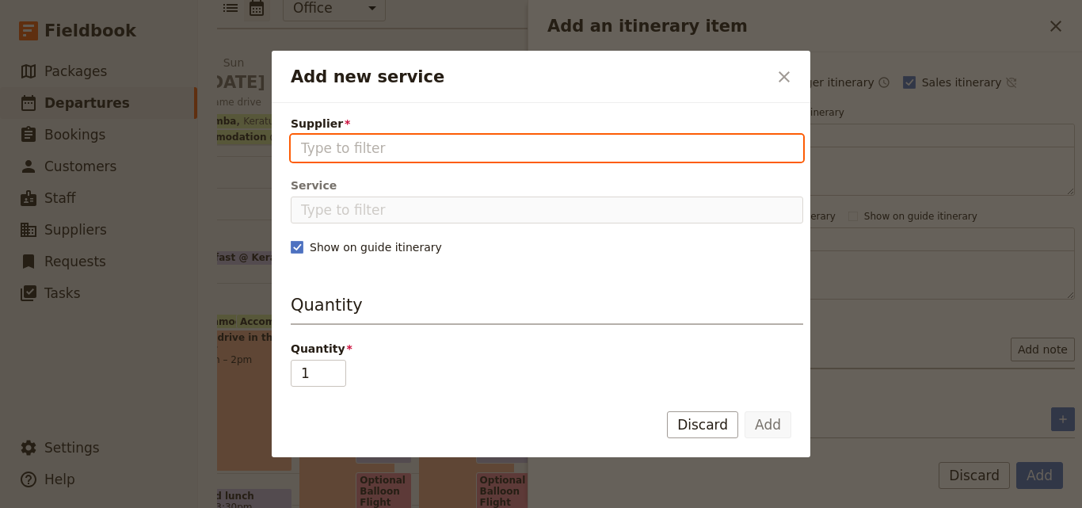
drag, startPoint x: 436, startPoint y: 124, endPoint x: 418, endPoint y: 147, distance: 28.8
paste input "Tarangire [GEOGRAPHIC_DATA]"
click at [303, 145] on input "Tarangire [GEOGRAPHIC_DATA]" at bounding box center [547, 148] width 492 height 19
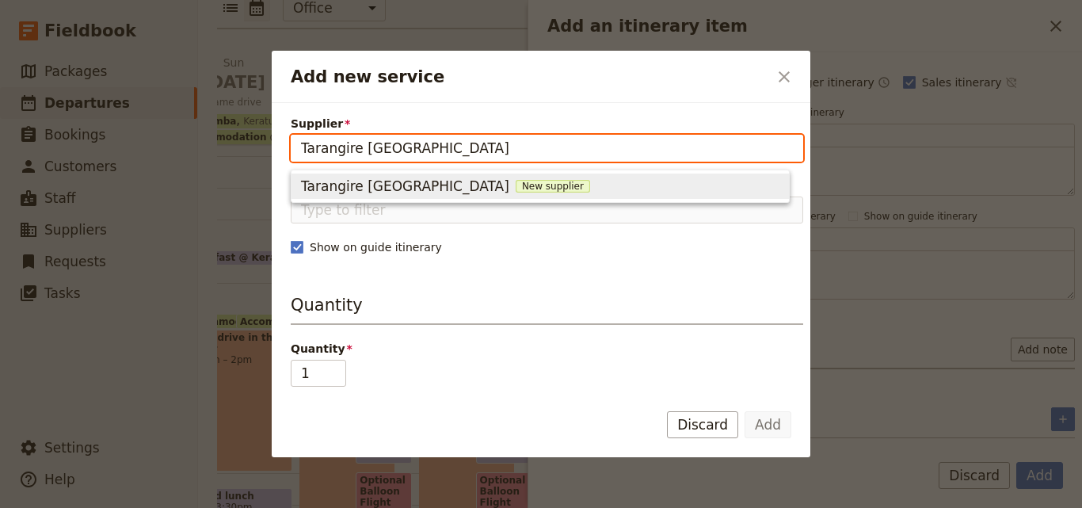
click at [516, 183] on span "New supplier" at bounding box center [553, 186] width 74 height 13
type input "Tarangire [GEOGRAPHIC_DATA]"
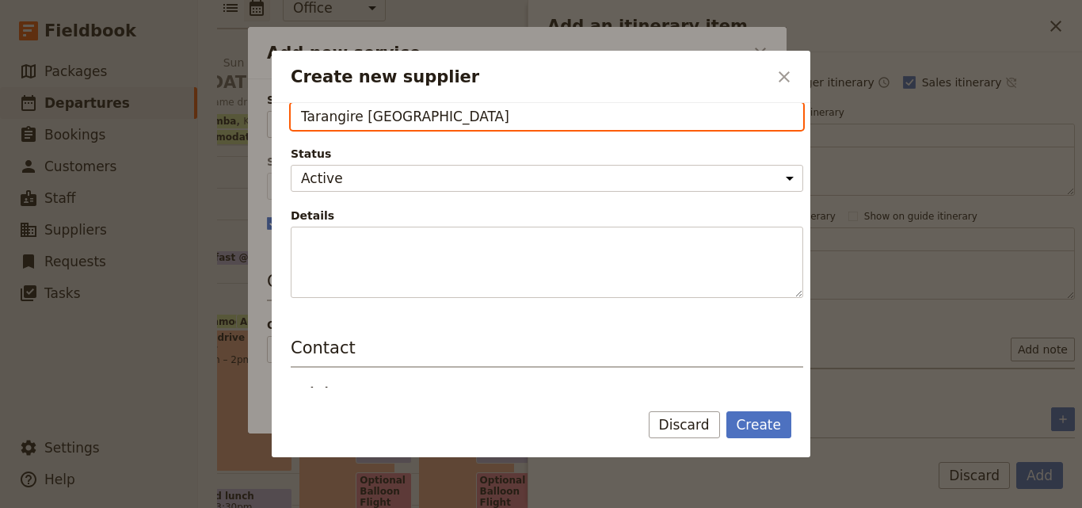
scroll to position [317, 0]
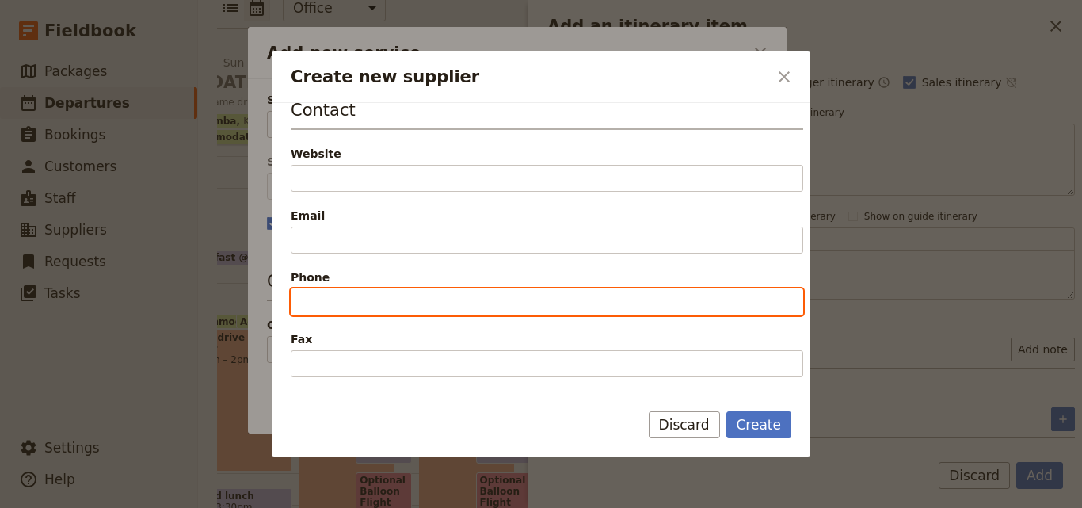
paste input "[PHONE_NUMBER]"
type input "[PHONE_NUMBER]"
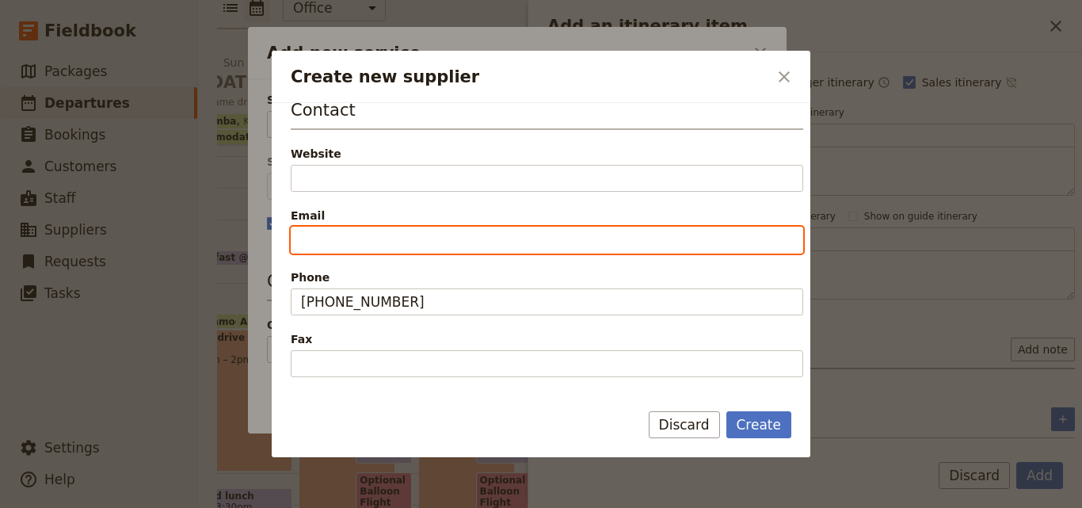
paste input "[EMAIL_ADDRESS][DOMAIN_NAME]"
type input "[EMAIL_ADDRESS][DOMAIN_NAME]"
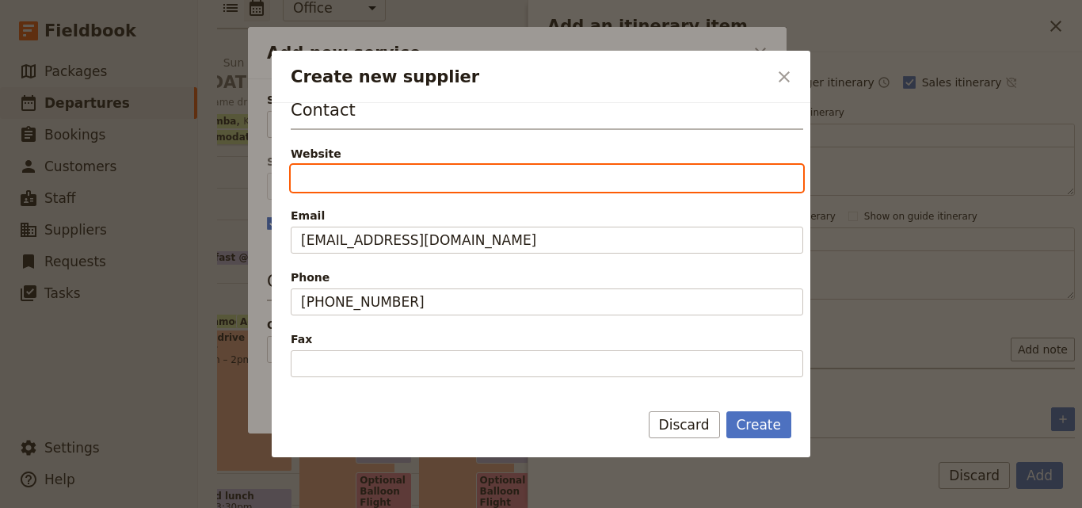
paste input "[URL][DOMAIN_NAME]"
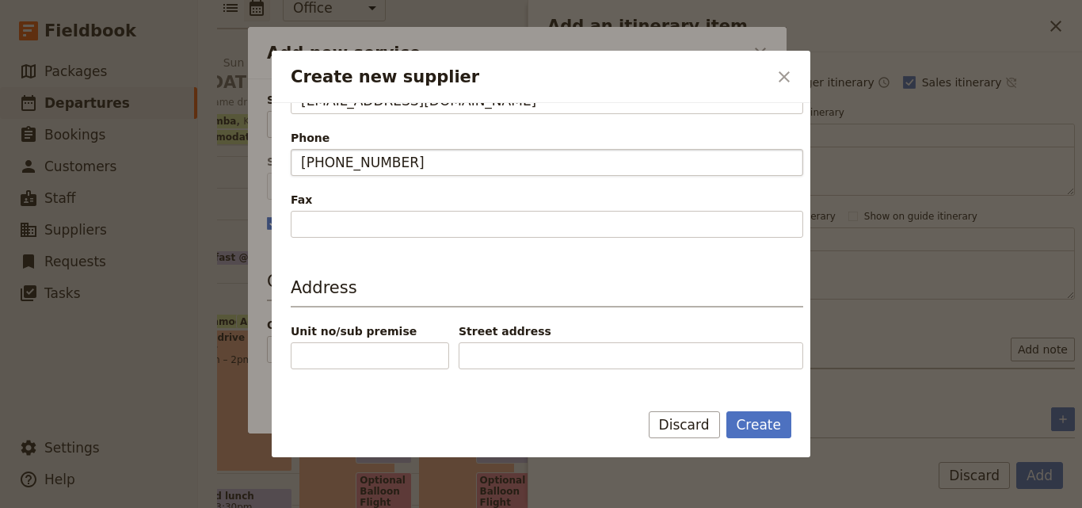
scroll to position [520, 0]
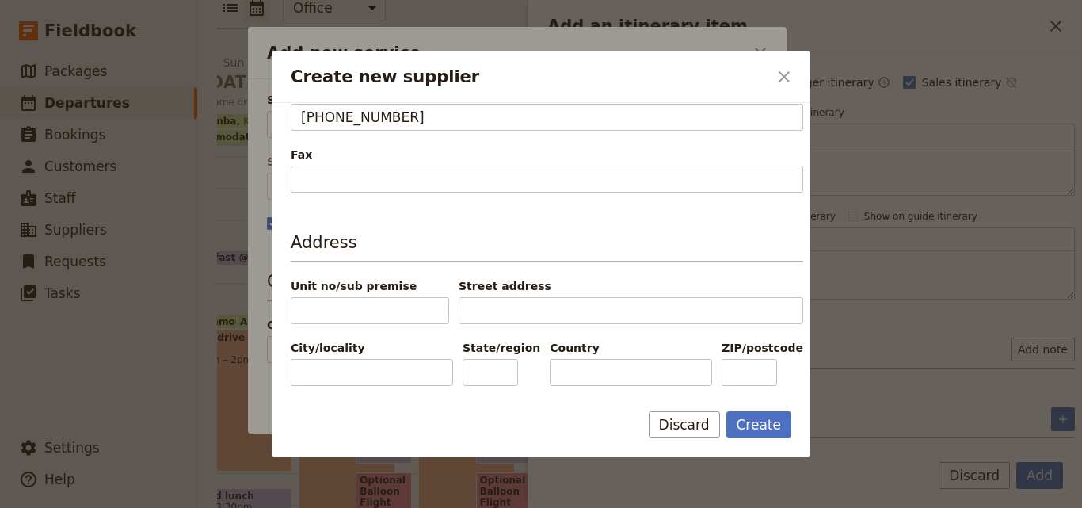
type input "[URL][DOMAIN_NAME]"
paste input "[GEOGRAPHIC_DATA]"
click at [556, 372] on input "[GEOGRAPHIC_DATA]" at bounding box center [631, 372] width 162 height 27
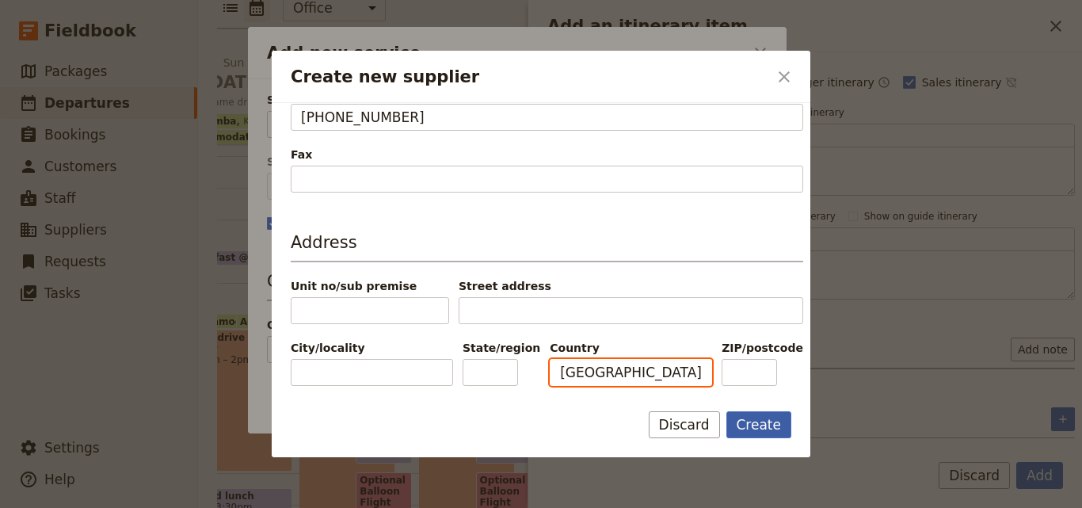
type input "[GEOGRAPHIC_DATA]"
click at [752, 427] on button "Create" at bounding box center [759, 424] width 66 height 27
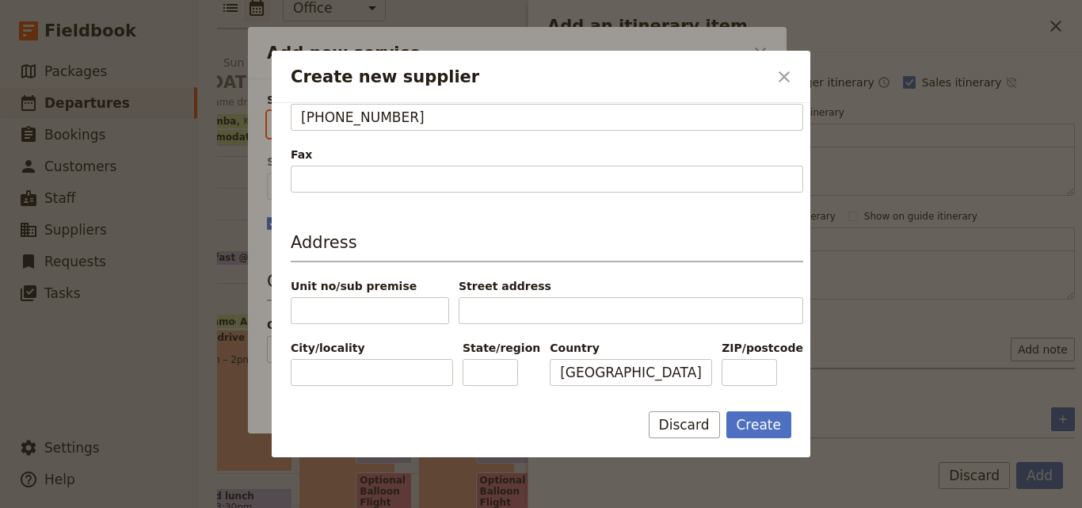
type input "Tarangire [GEOGRAPHIC_DATA]"
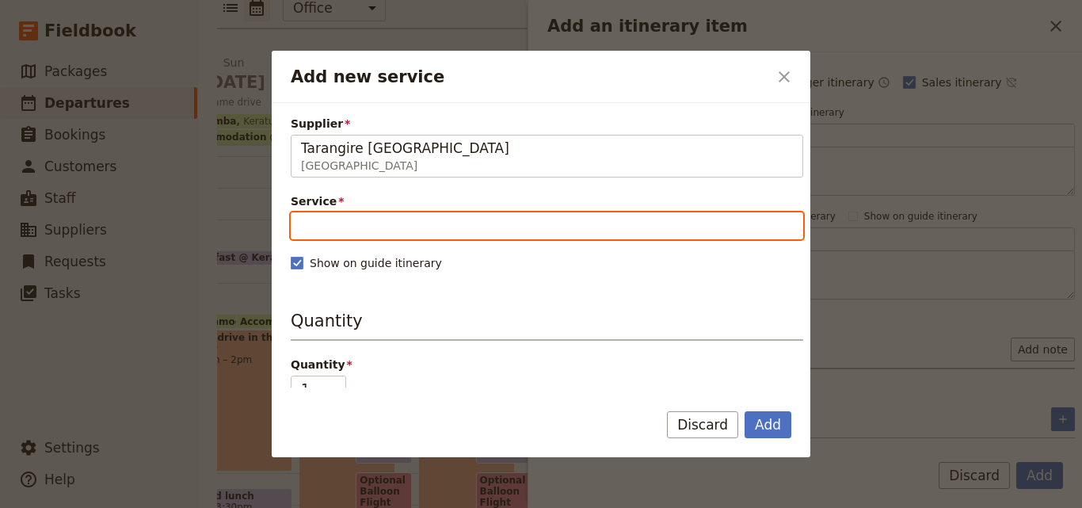
click at [581, 230] on input "Service" at bounding box center [547, 225] width 512 height 27
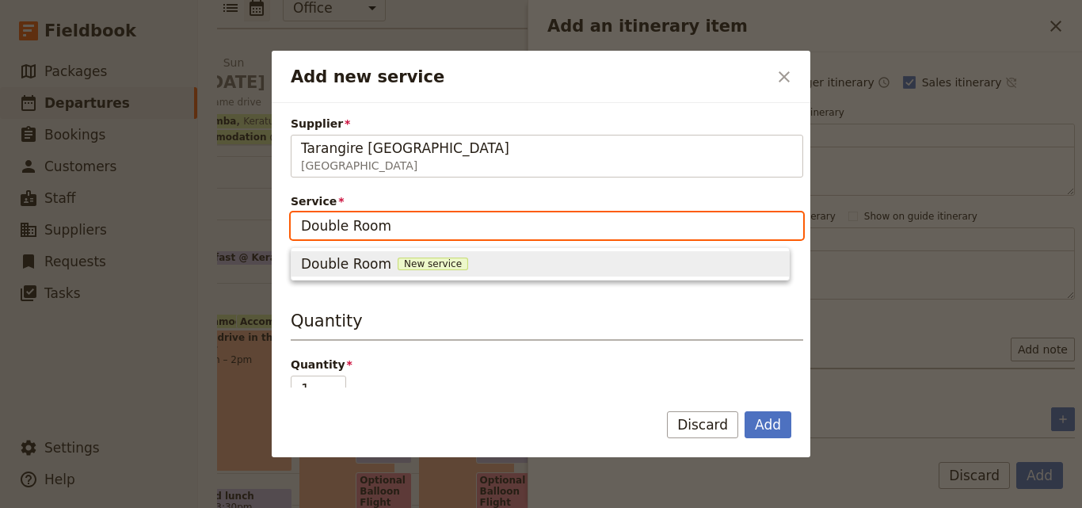
click at [436, 259] on span "New service" at bounding box center [433, 263] width 70 height 13
type input "Double Room"
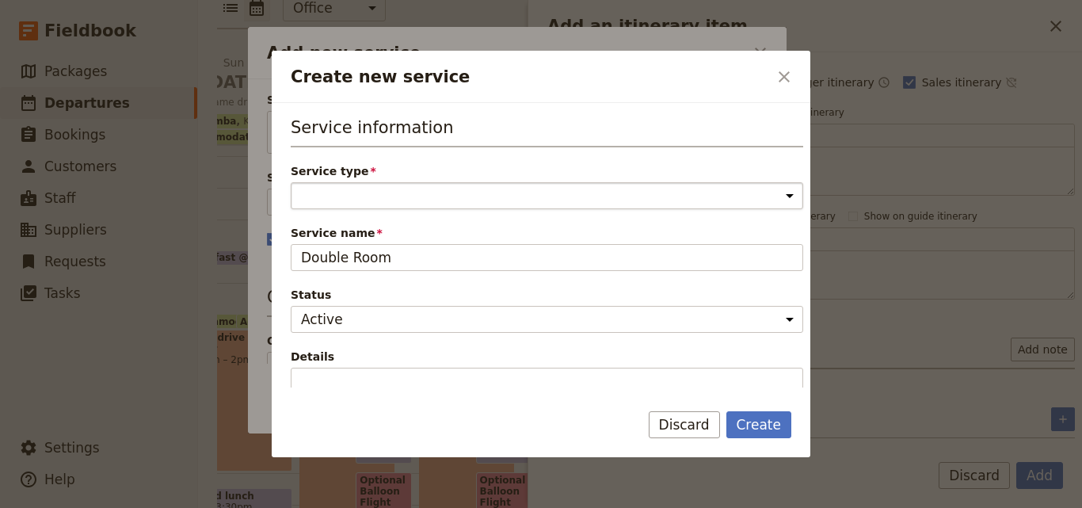
click at [368, 198] on select "Accommodation Activity Transport Flight Food and beverage Other" at bounding box center [547, 195] width 512 height 27
select select "AccommodationService"
click at [291, 182] on select "Accommodation Activity Transport Flight Food and beverage Other" at bounding box center [547, 195] width 512 height 27
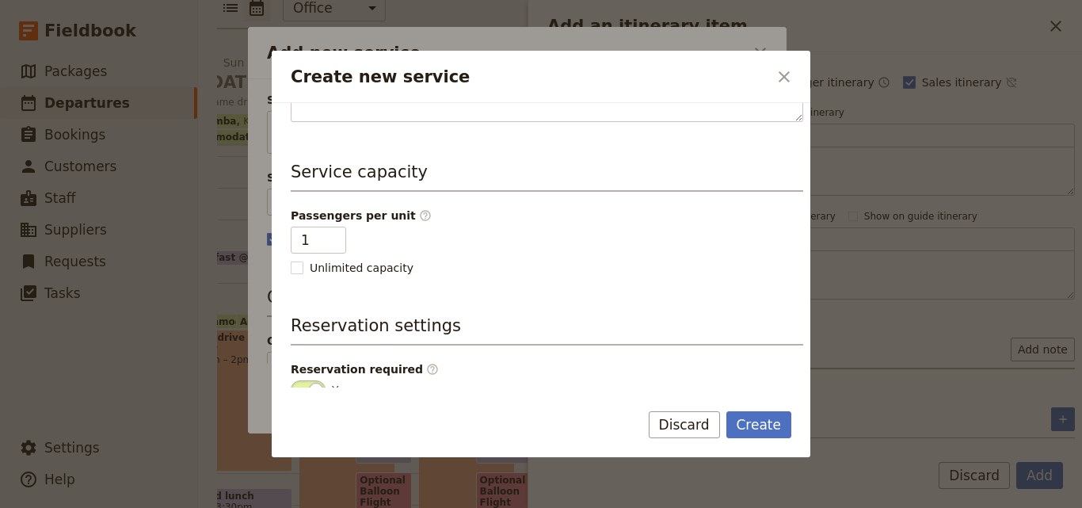
scroll to position [396, 0]
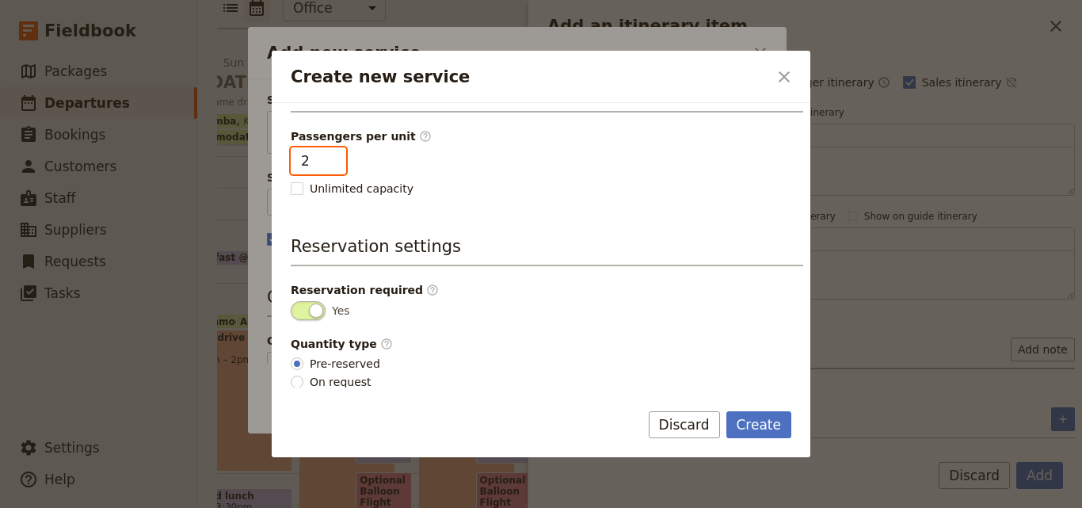
type input "2"
click at [333, 157] on input "2" at bounding box center [318, 160] width 55 height 27
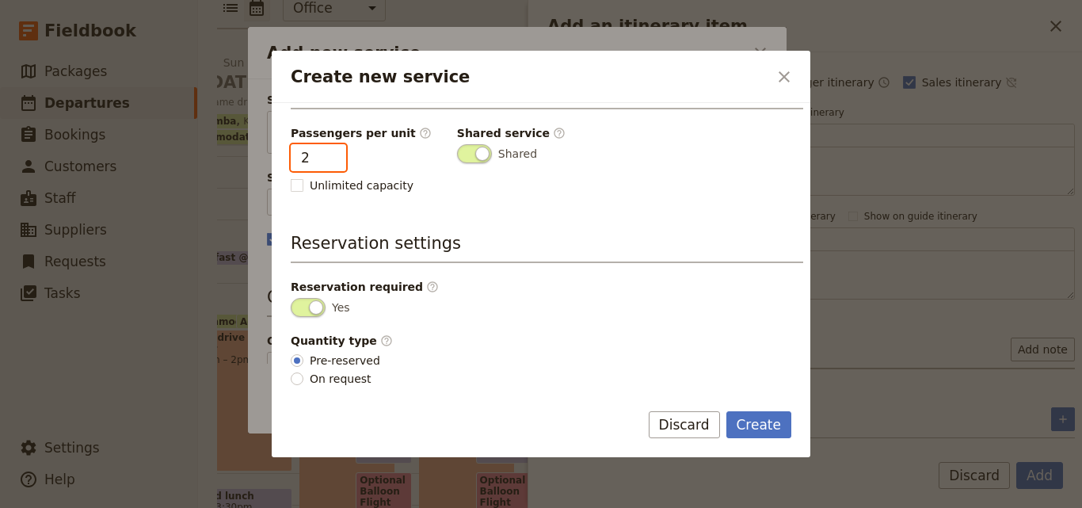
scroll to position [400, 0]
click at [753, 424] on button "Create" at bounding box center [759, 424] width 66 height 27
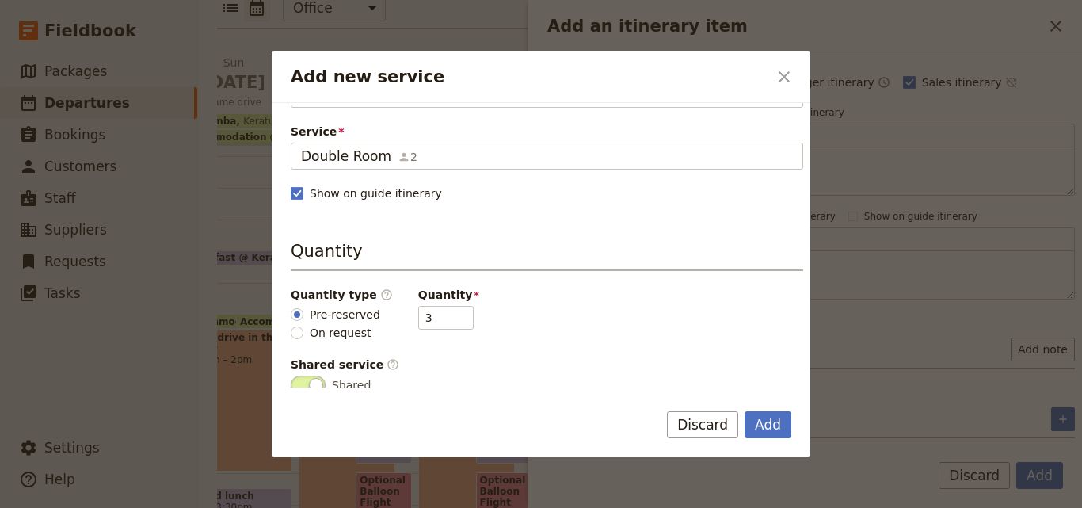
scroll to position [158, 0]
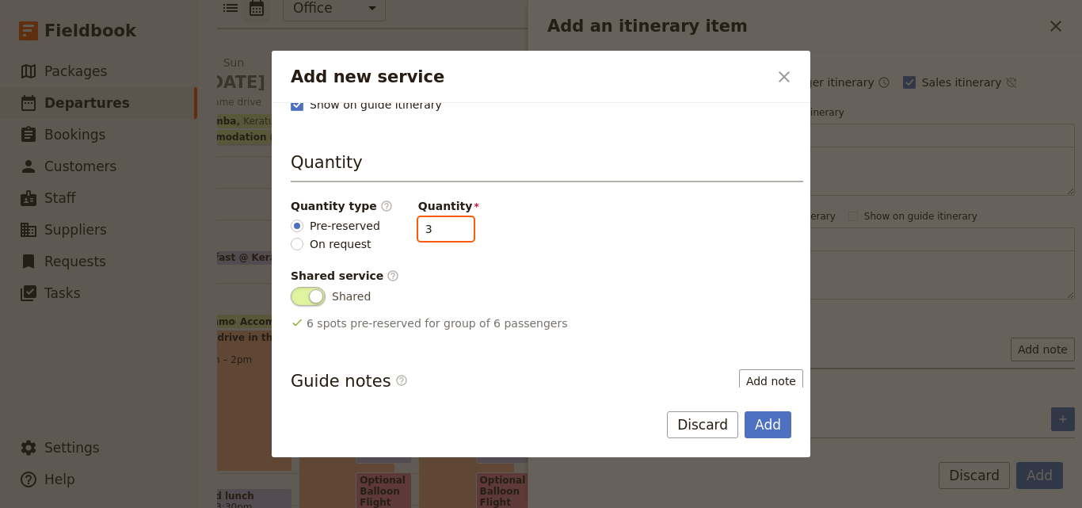
click at [447, 238] on input "3" at bounding box center [445, 229] width 55 height 24
click at [448, 234] on input "2" at bounding box center [445, 229] width 55 height 24
type input "1"
click at [448, 234] on input "1" at bounding box center [445, 229] width 55 height 24
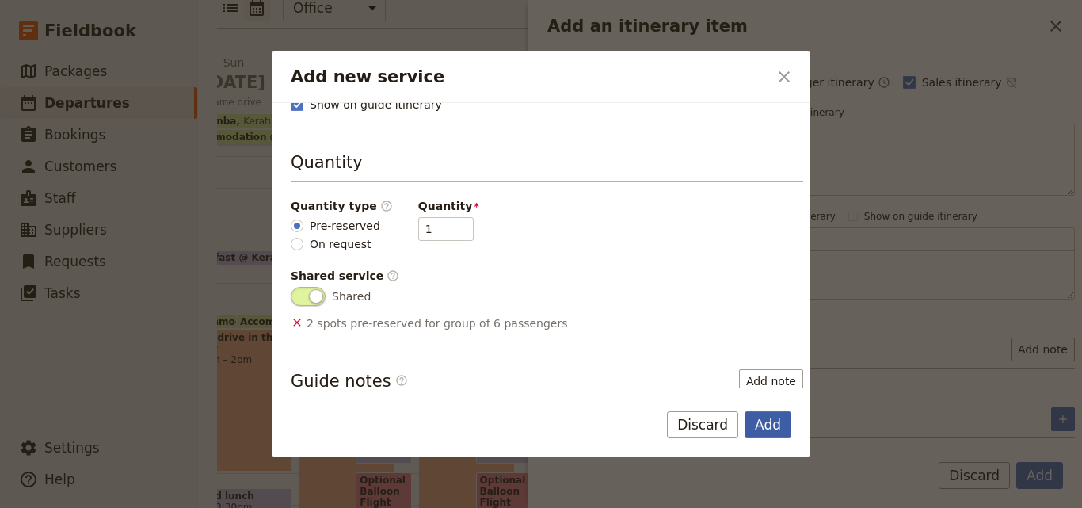
click at [756, 429] on button "Add" at bounding box center [768, 424] width 47 height 27
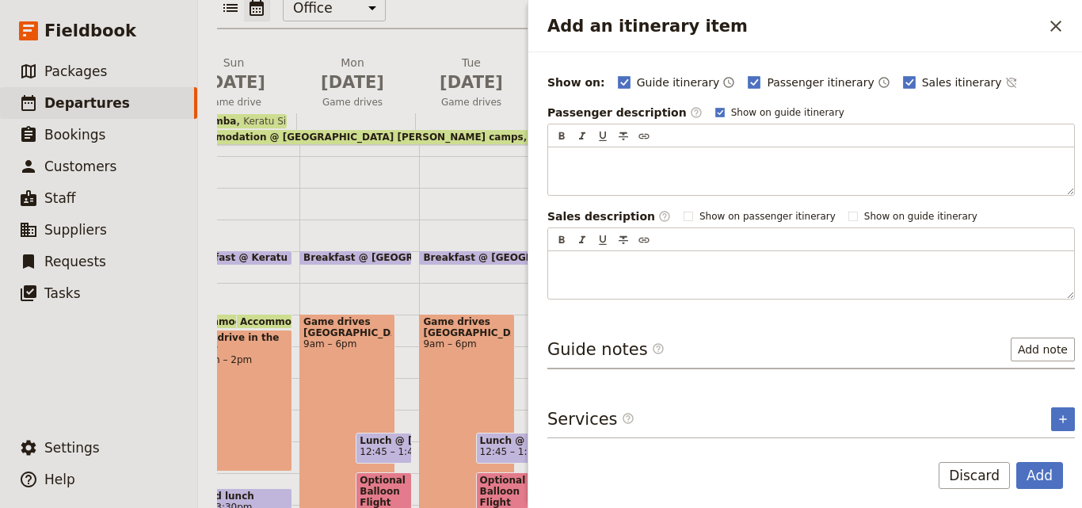
scroll to position [245, 0]
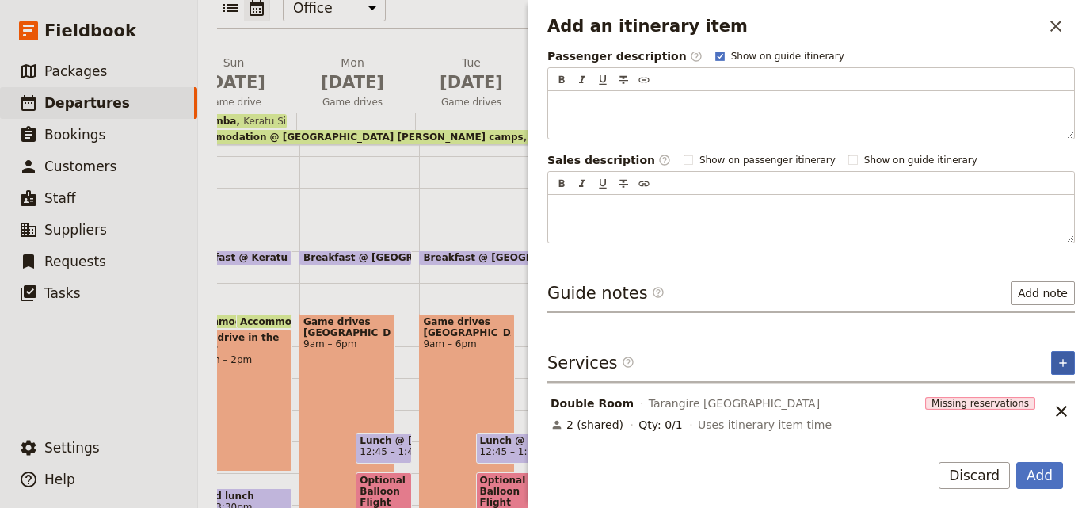
click at [1057, 358] on icon "Add service inclusion" at bounding box center [1063, 362] width 13 height 13
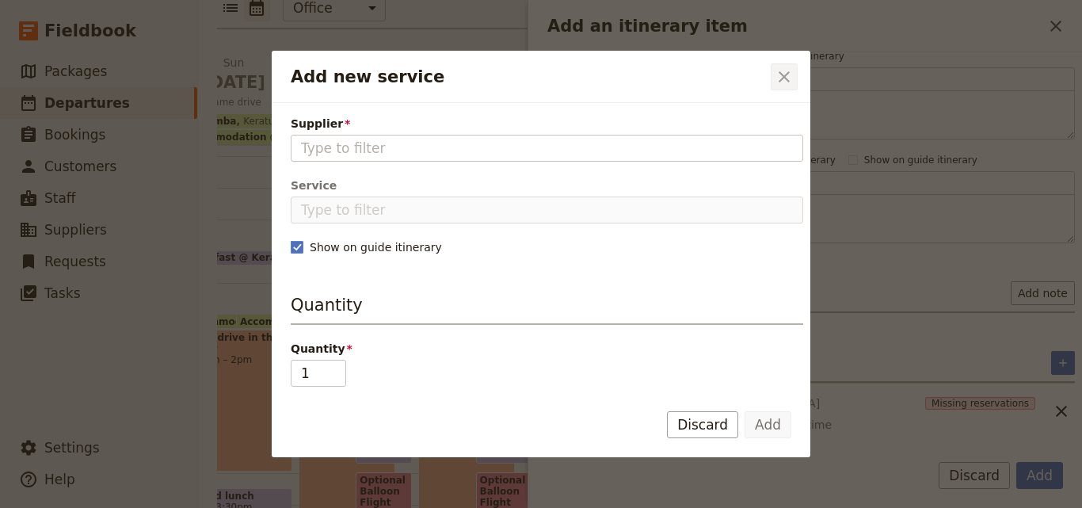
click at [784, 83] on icon "Close dialog" at bounding box center [784, 76] width 19 height 19
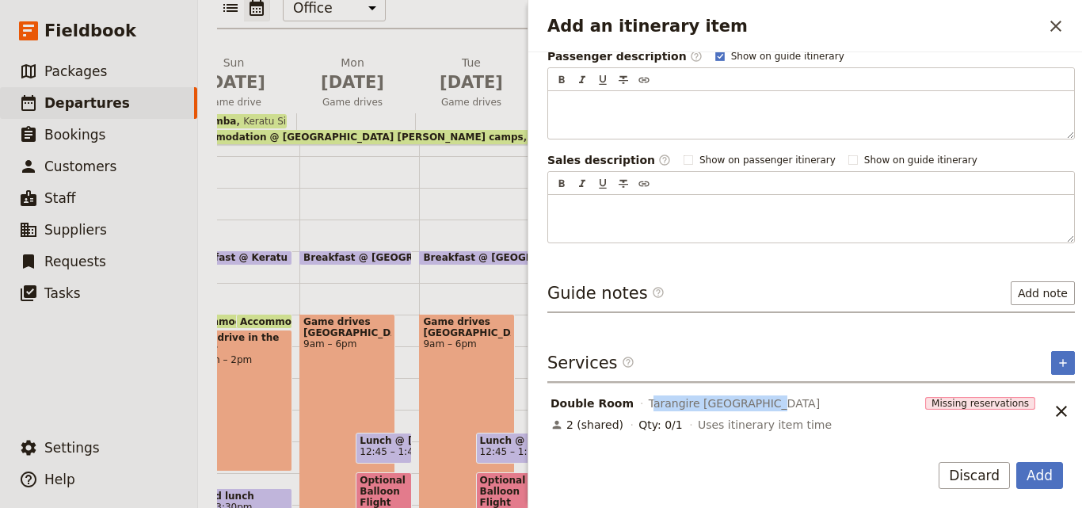
drag, startPoint x: 783, startPoint y: 406, endPoint x: 636, endPoint y: 406, distance: 147.3
click at [636, 406] on div "Double Room Tarangire [GEOGRAPHIC_DATA]" at bounding box center [734, 403] width 371 height 19
copy span "Tarangire [GEOGRAPHIC_DATA]"
click at [1059, 362] on icon "Add service inclusion" at bounding box center [1062, 362] width 7 height 7
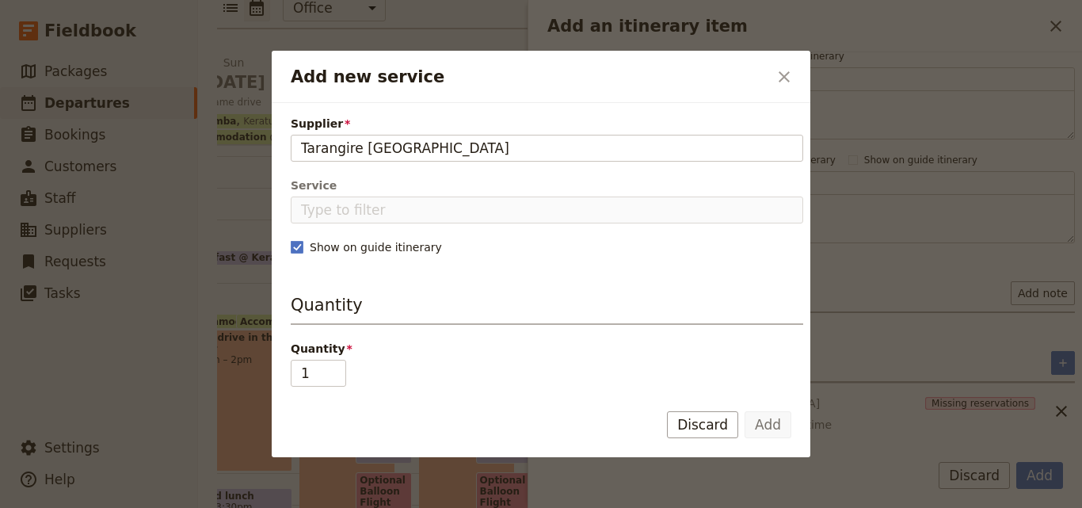
type input "Tarangire [GEOGRAPHIC_DATA]"
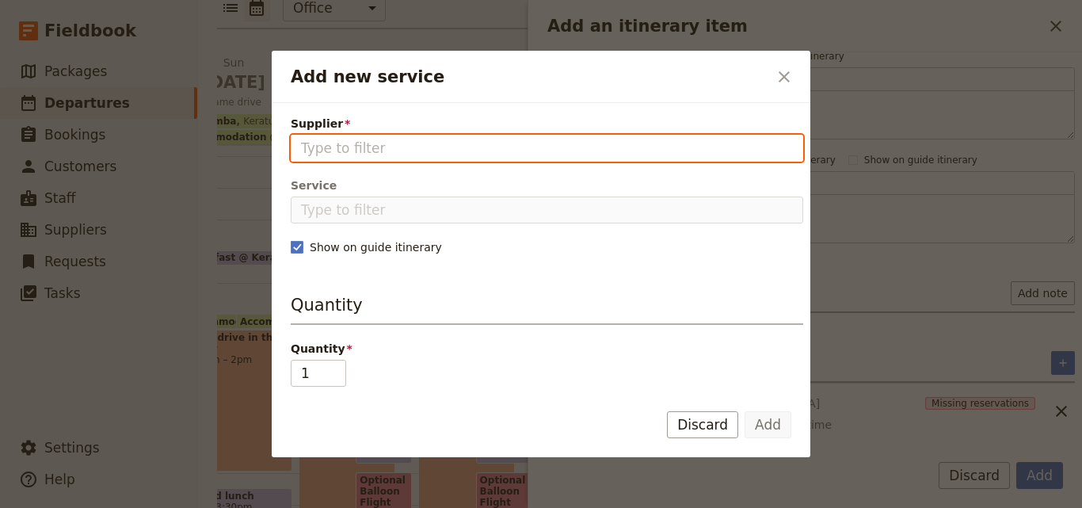
paste input "Tarangire [GEOGRAPHIC_DATA]"
click at [302, 147] on input "Tarangire [GEOGRAPHIC_DATA]" at bounding box center [547, 148] width 492 height 19
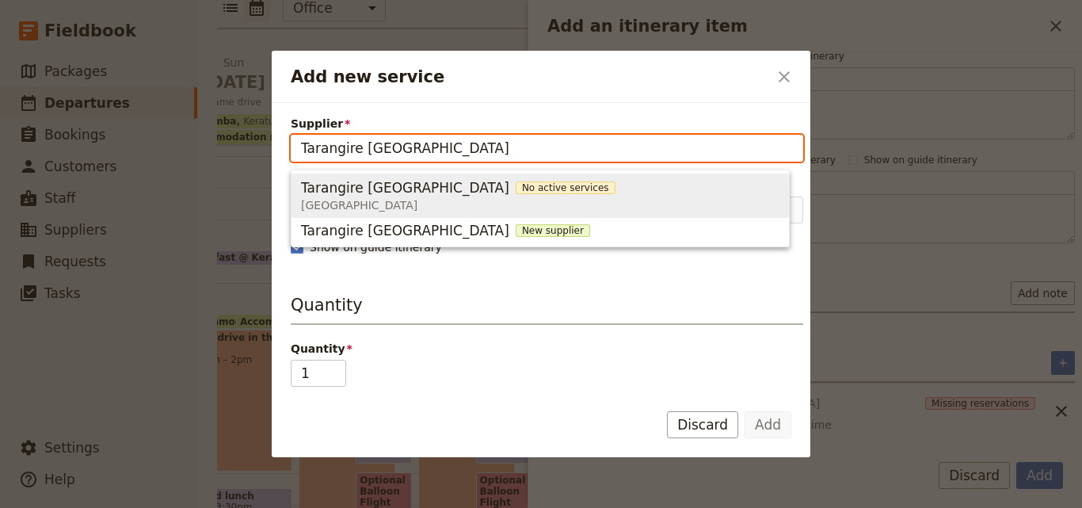
click at [516, 188] on span "No active services" at bounding box center [566, 187] width 100 height 13
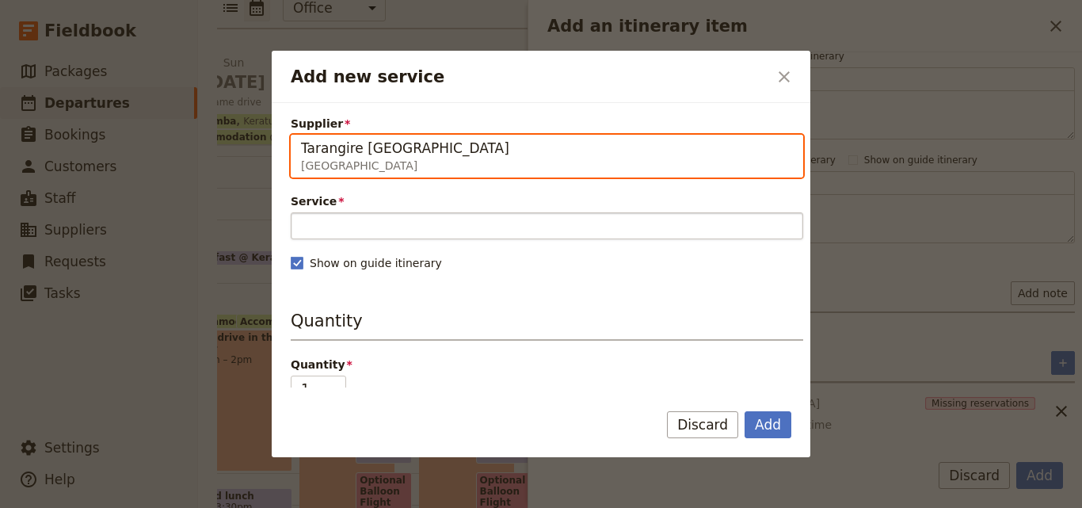
type input "Tarangire [GEOGRAPHIC_DATA]"
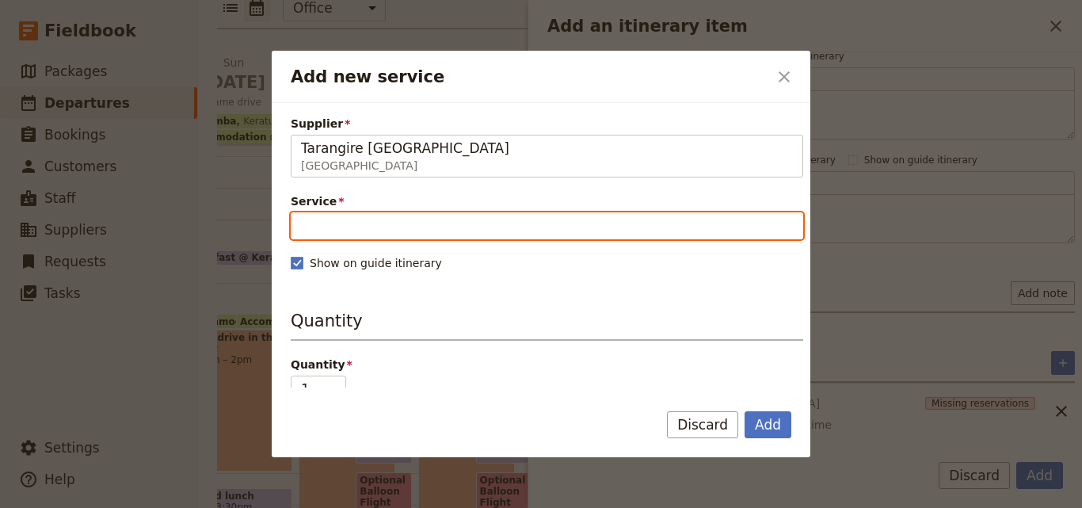
click at [464, 221] on input "Service" at bounding box center [547, 225] width 512 height 27
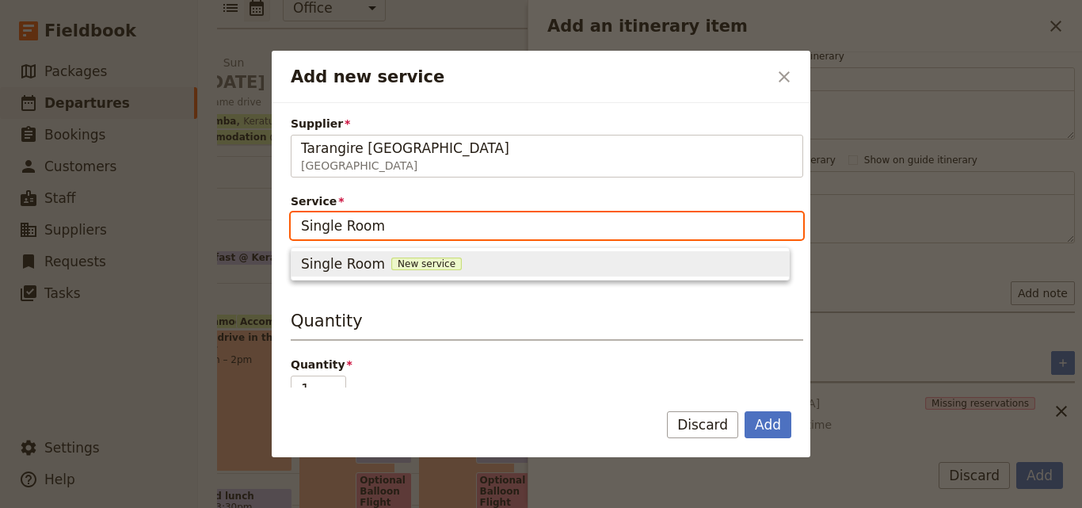
click at [425, 261] on span "New service" at bounding box center [426, 263] width 70 height 13
type input "Single Room"
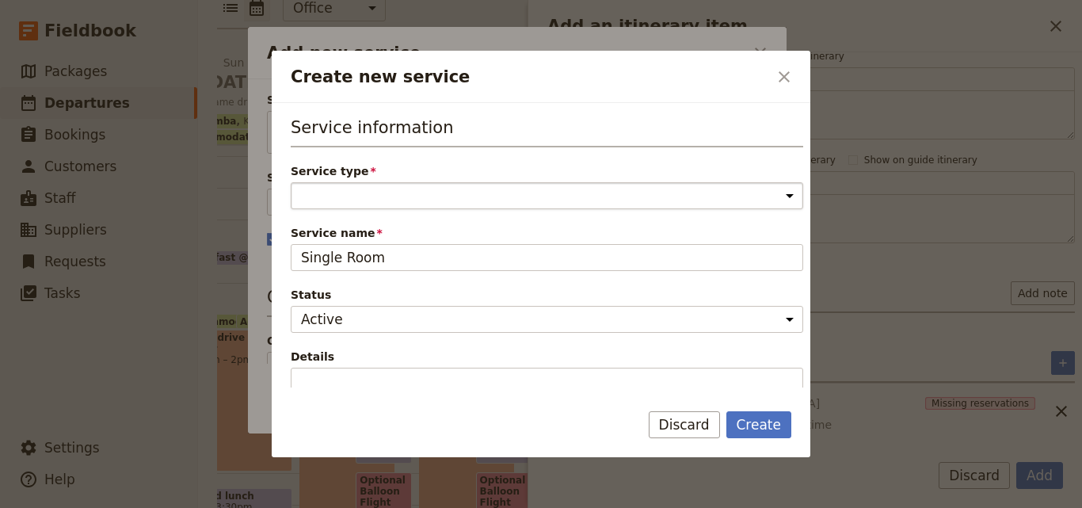
click at [417, 193] on select "Accommodation Activity Transport Flight Food and beverage Other" at bounding box center [547, 195] width 512 height 27
select select "AccommodationService"
click at [291, 182] on select "Accommodation Activity Transport Flight Food and beverage Other" at bounding box center [547, 195] width 512 height 27
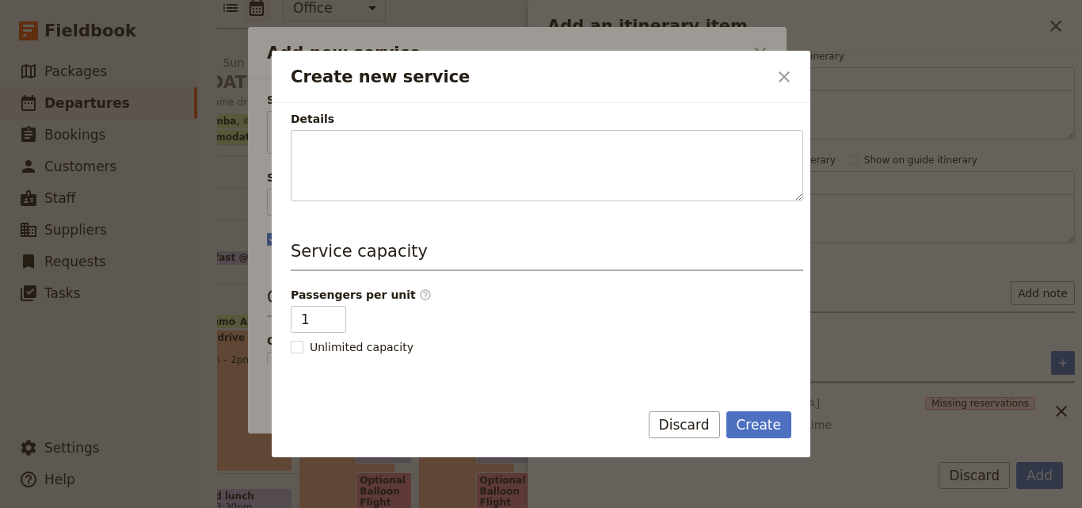
scroll to position [400, 0]
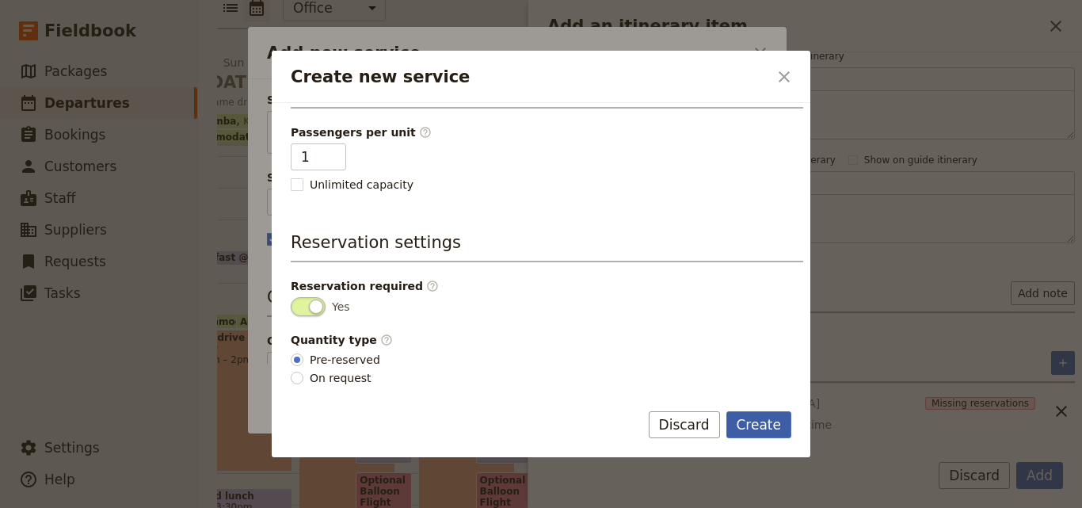
click at [775, 415] on button "Create" at bounding box center [759, 424] width 66 height 27
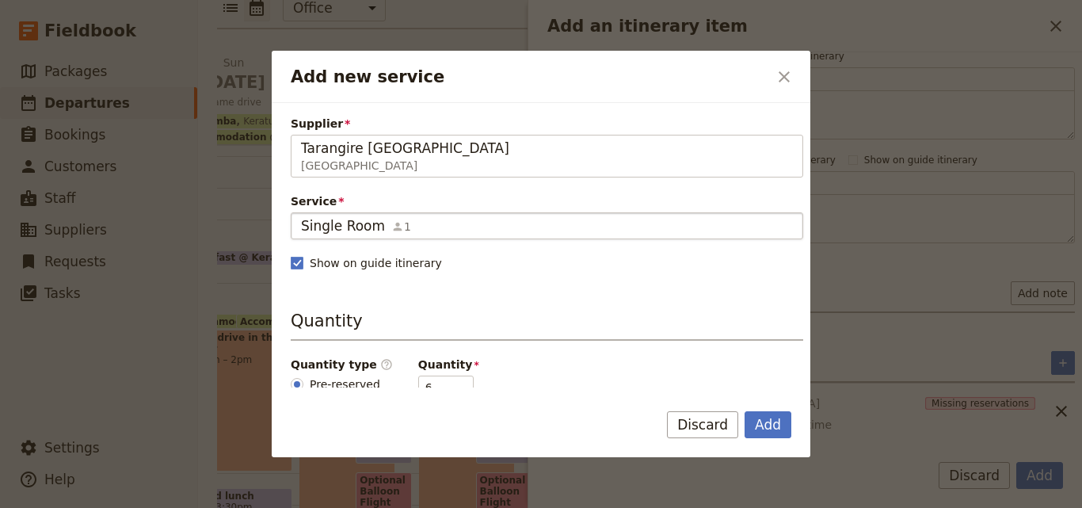
scroll to position [158, 0]
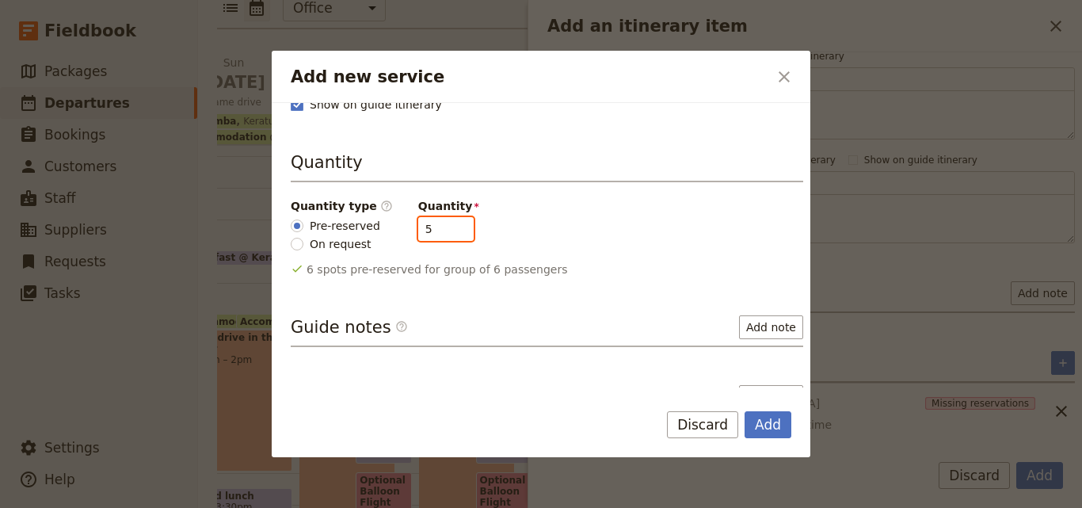
click at [444, 236] on input "5" at bounding box center [445, 229] width 55 height 24
click at [444, 236] on input "4" at bounding box center [445, 229] width 55 height 24
click at [444, 236] on input "3" at bounding box center [445, 229] width 55 height 24
type input "2"
click at [444, 236] on input "2" at bounding box center [445, 229] width 55 height 24
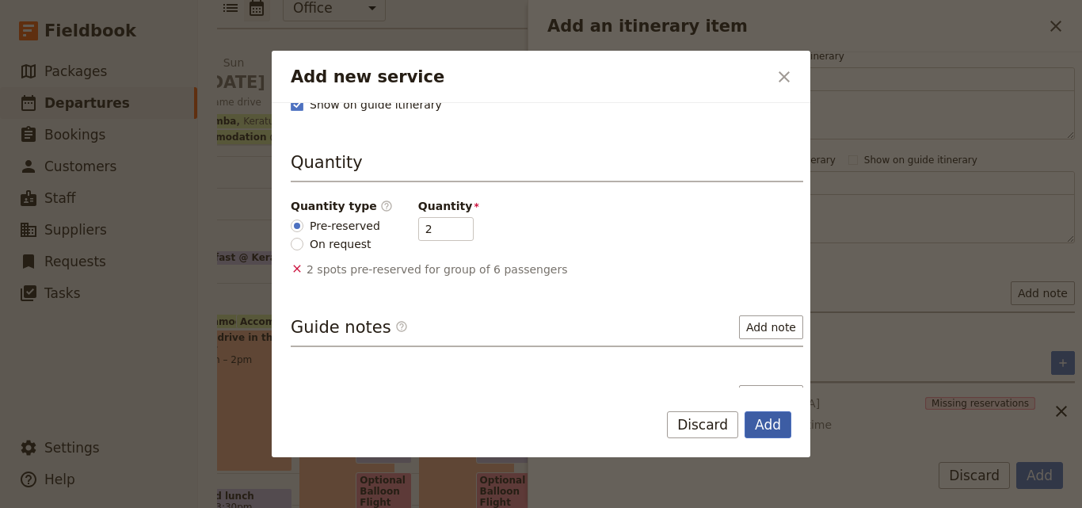
click at [773, 416] on button "Add" at bounding box center [768, 424] width 47 height 27
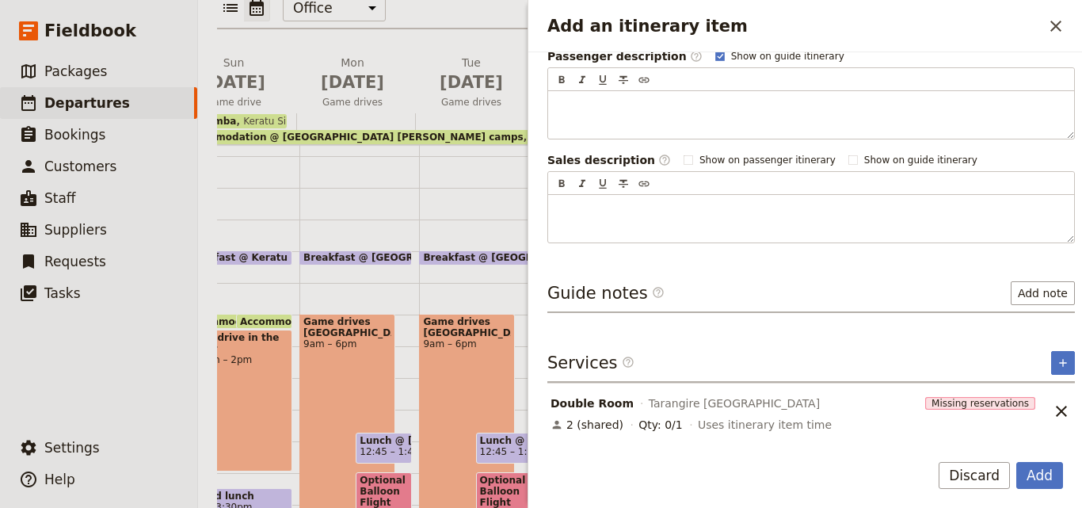
scroll to position [301, 0]
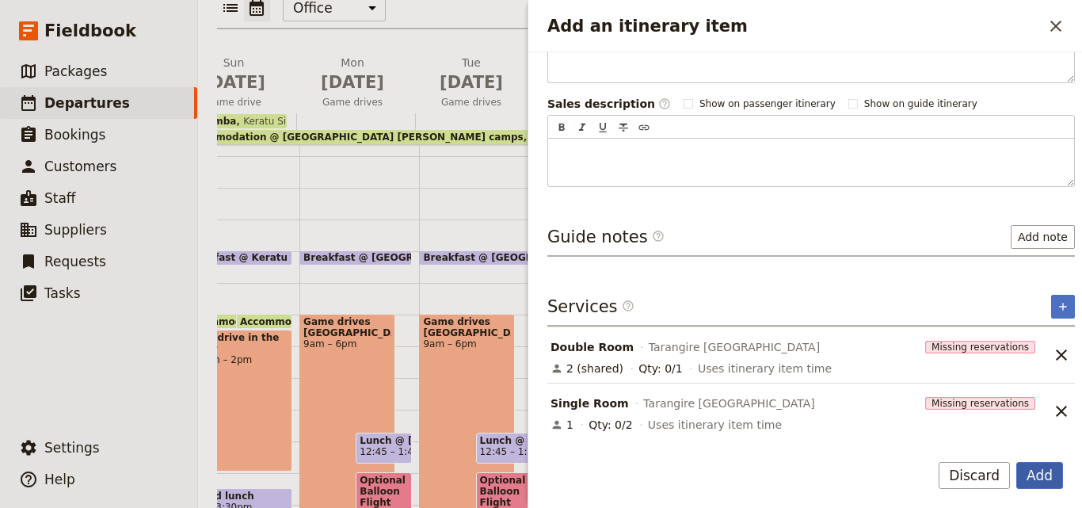
click at [1025, 471] on button "Add" at bounding box center [1039, 475] width 47 height 27
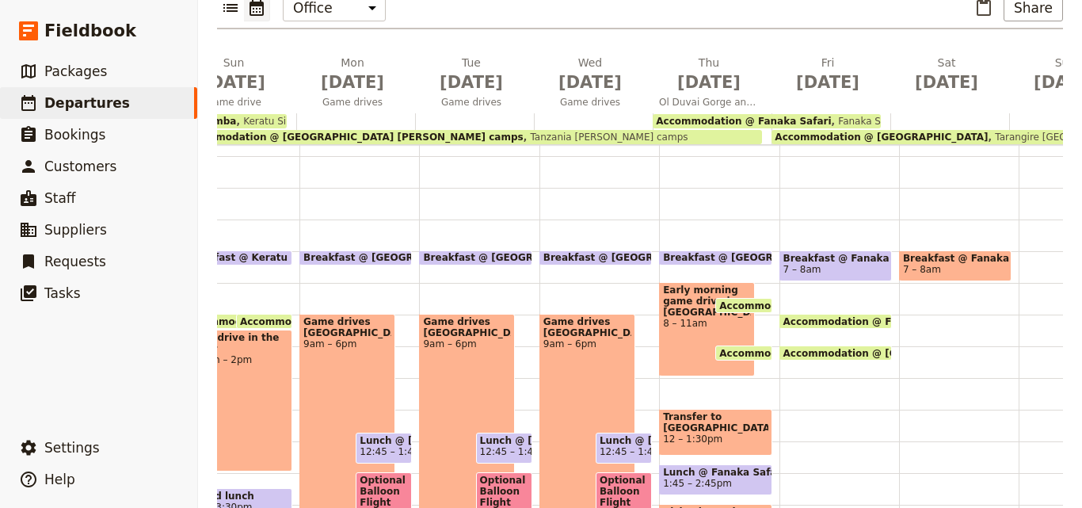
click at [855, 131] on span "Accommodation @ [GEOGRAPHIC_DATA]" at bounding box center [881, 136] width 213 height 11
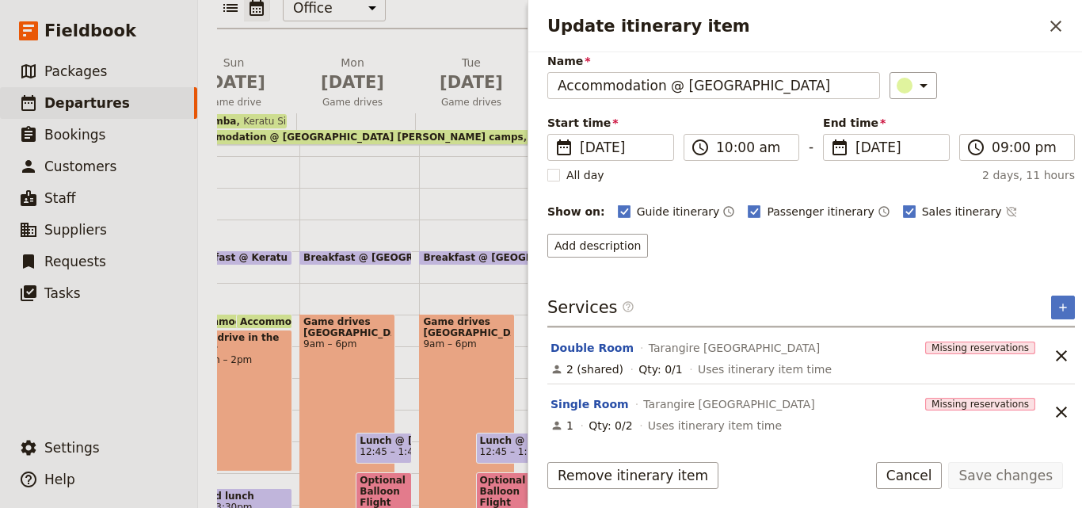
scroll to position [63, 0]
click at [1050, 24] on icon "Close drawer" at bounding box center [1055, 26] width 19 height 19
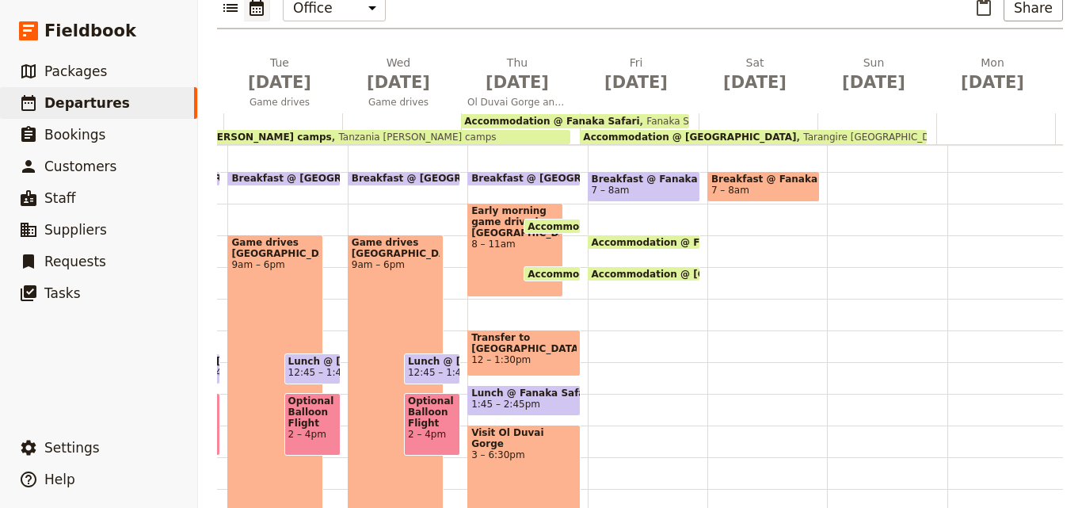
scroll to position [0, 532]
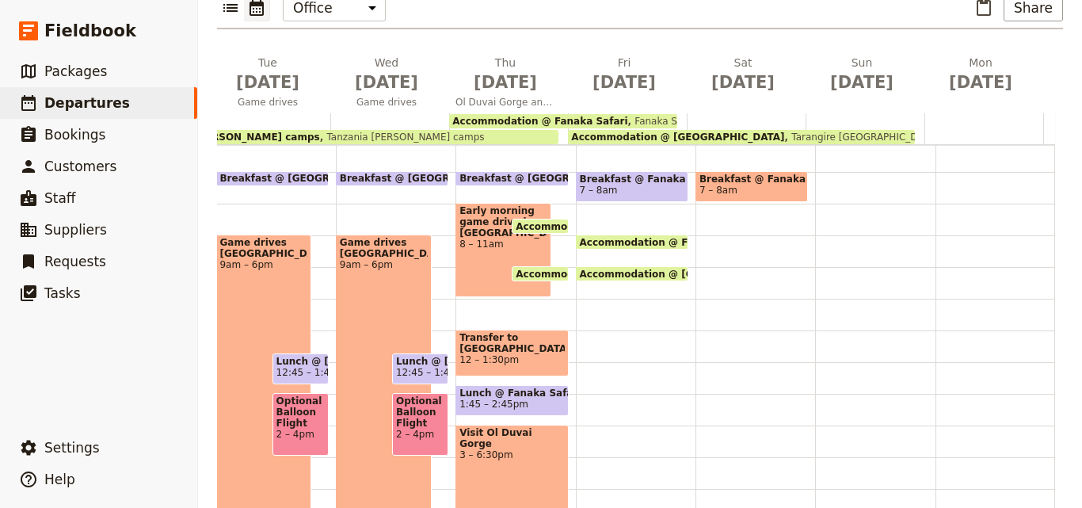
click at [603, 263] on div "Breakfast @ Fanaka Safar 7 – 8am Accommodation @ Fanaka Safari 10 – 9am Fanaka …" at bounding box center [636, 330] width 120 height 760
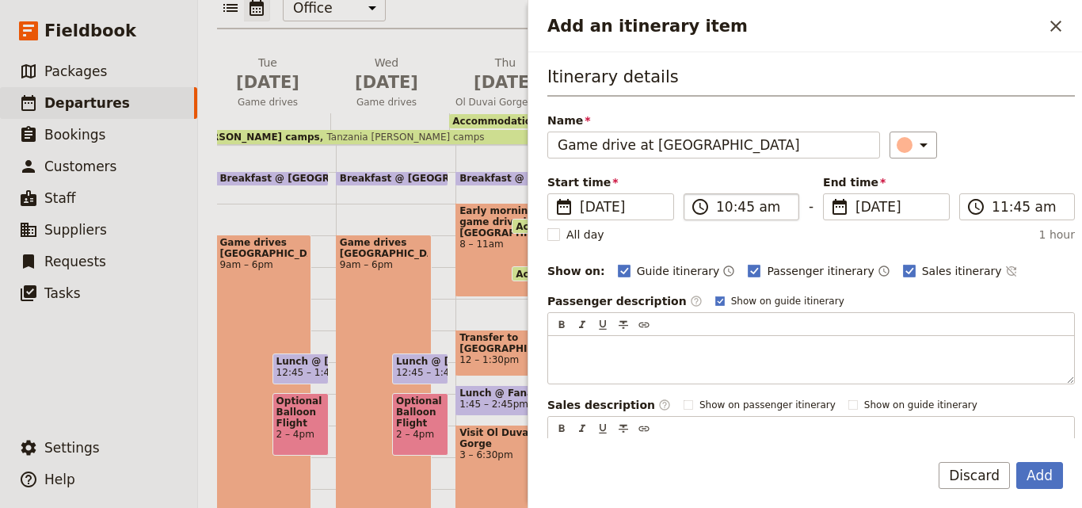
type input "Game drive at [GEOGRAPHIC_DATA]"
click at [729, 211] on input "10:45 am" at bounding box center [752, 206] width 73 height 19
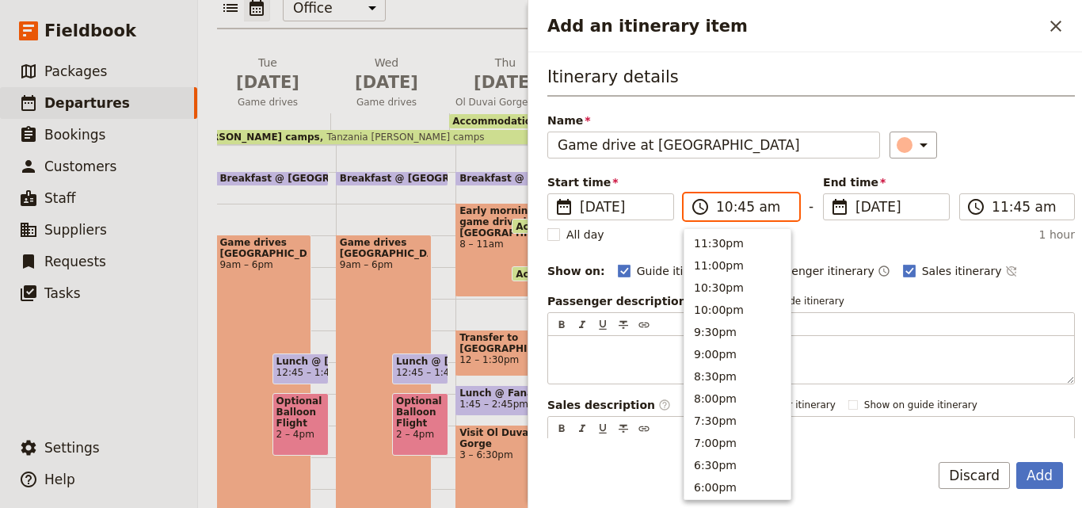
scroll to position [580, 0]
click at [742, 310] on button "9:00am" at bounding box center [737, 306] width 106 height 22
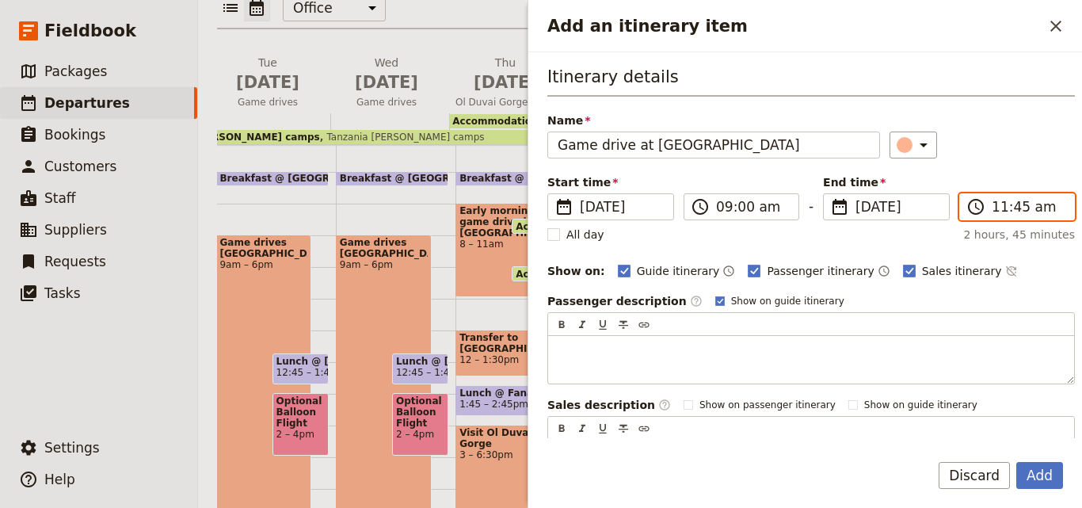
click at [993, 212] on input "11:45 am" at bounding box center [1028, 206] width 73 height 19
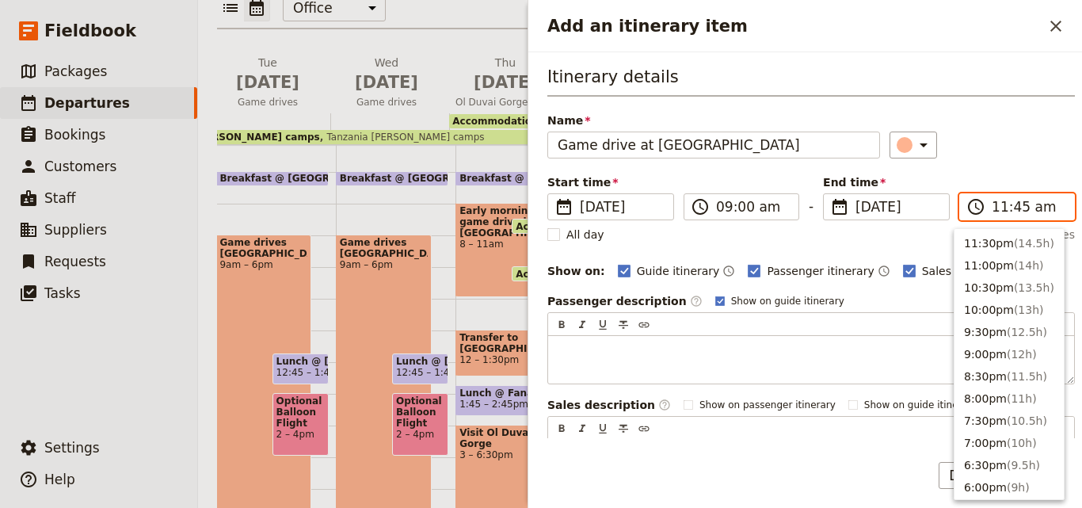
scroll to position [513, 0]
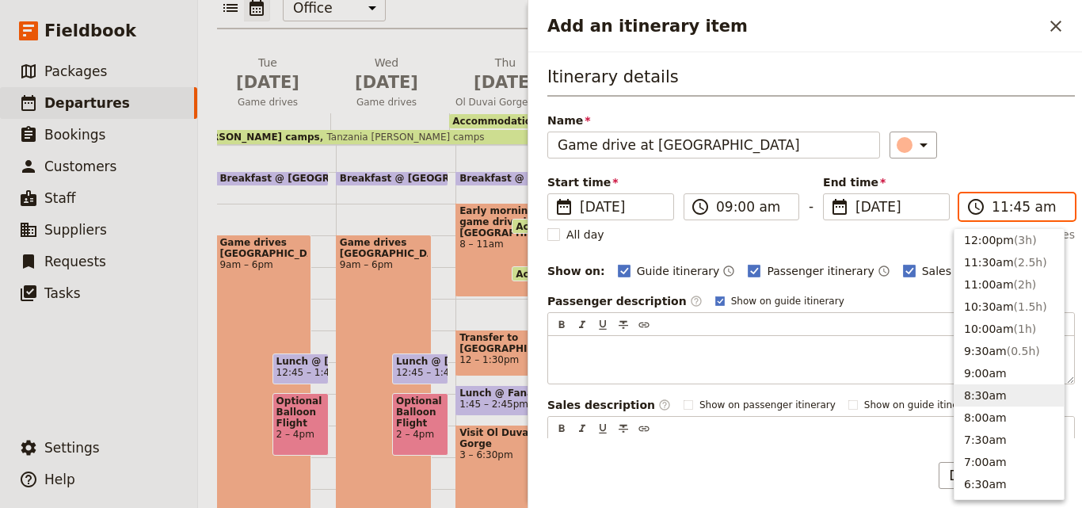
click at [993, 391] on button "8:30am" at bounding box center [1008, 395] width 109 height 22
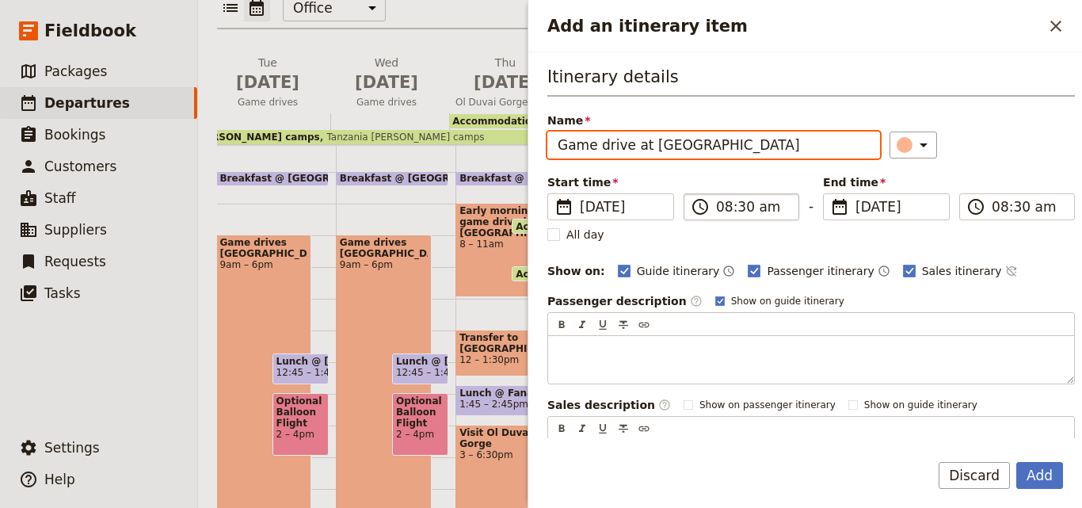
click at [722, 215] on input "08:30 am" at bounding box center [752, 206] width 73 height 19
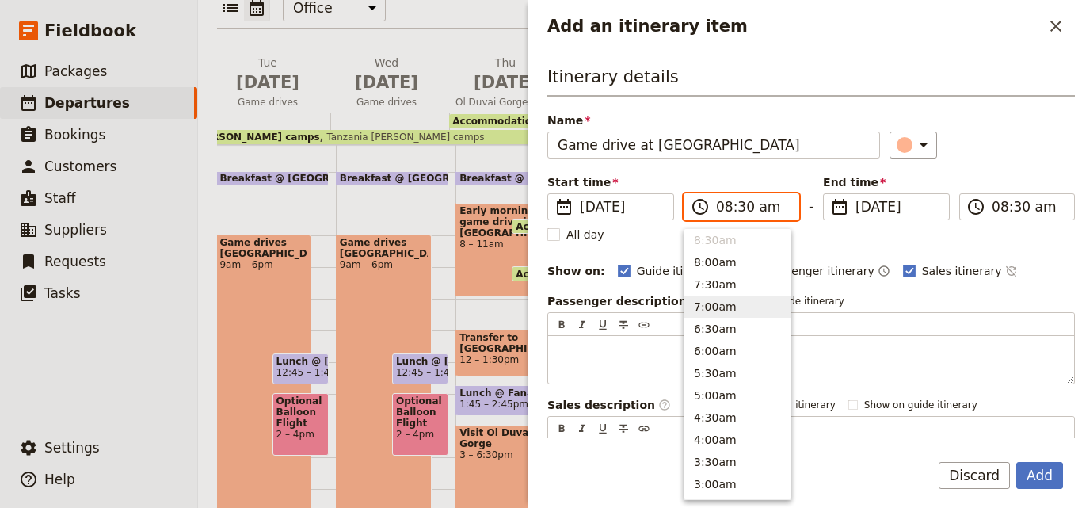
scroll to position [510, 0]
click at [723, 331] on button "10:00am" at bounding box center [737, 332] width 106 height 22
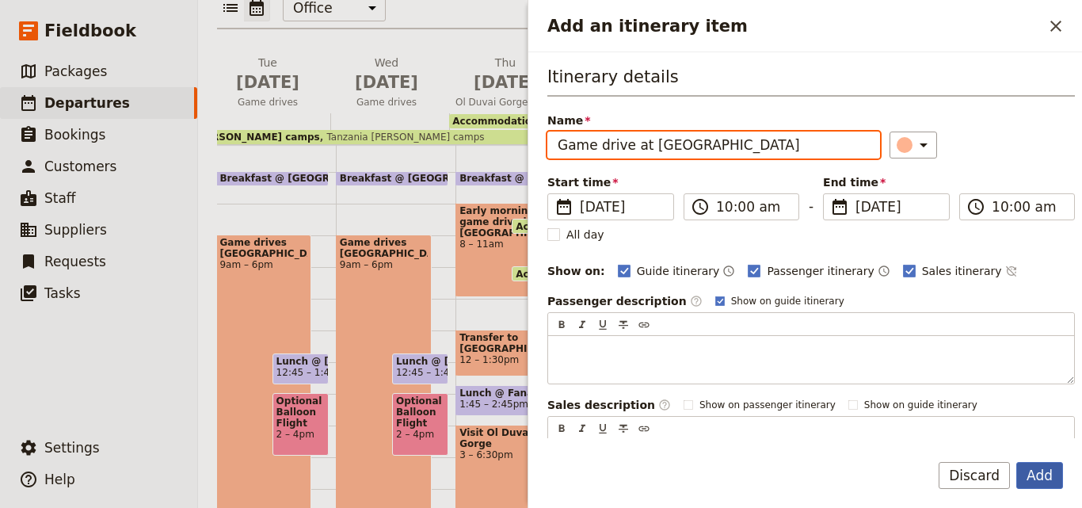
click at [1035, 471] on button "Add" at bounding box center [1039, 475] width 47 height 27
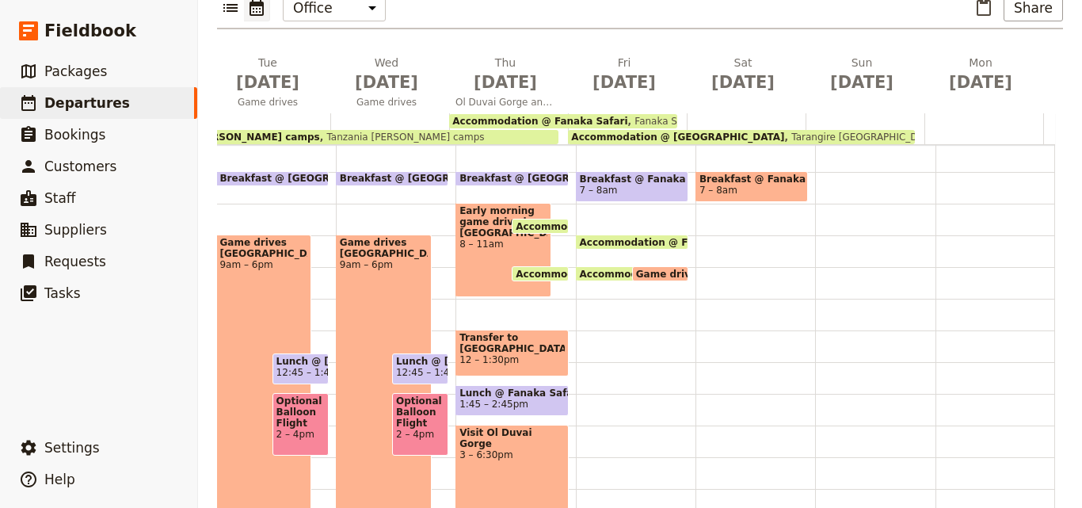
click at [635, 274] on span at bounding box center [660, 277] width 55 height 6
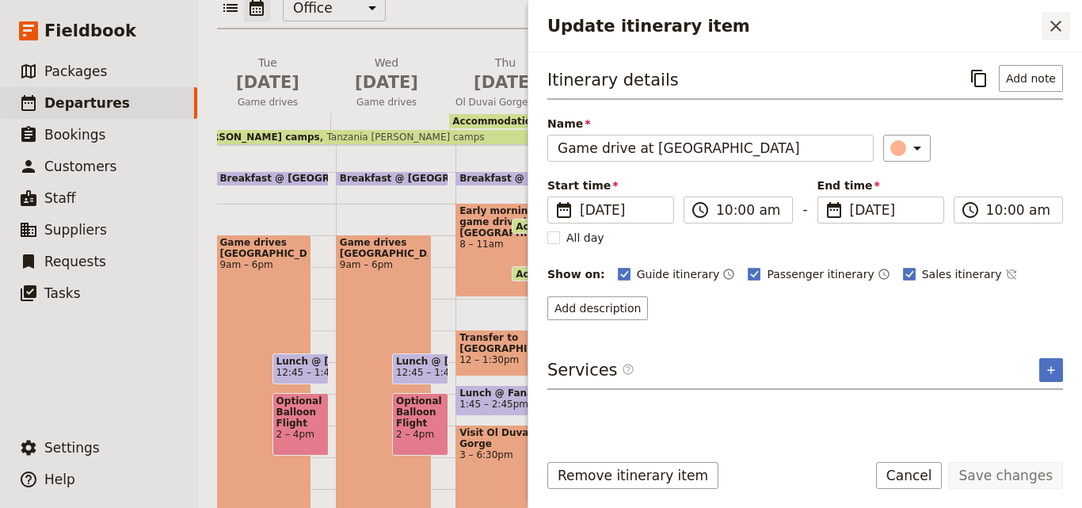
click at [1050, 29] on icon "Close drawer" at bounding box center [1055, 26] width 19 height 19
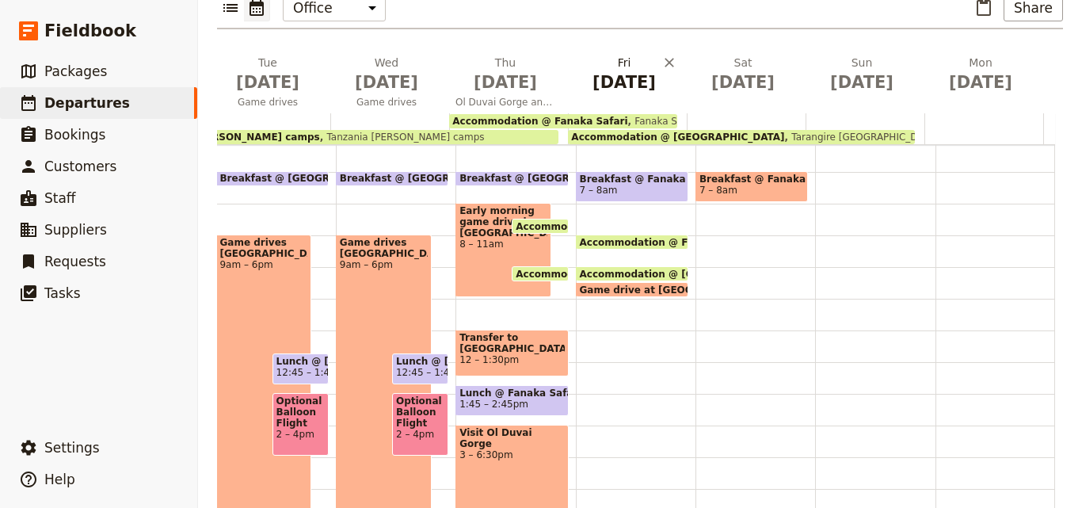
click at [596, 70] on span "[DATE]" at bounding box center [624, 82] width 100 height 24
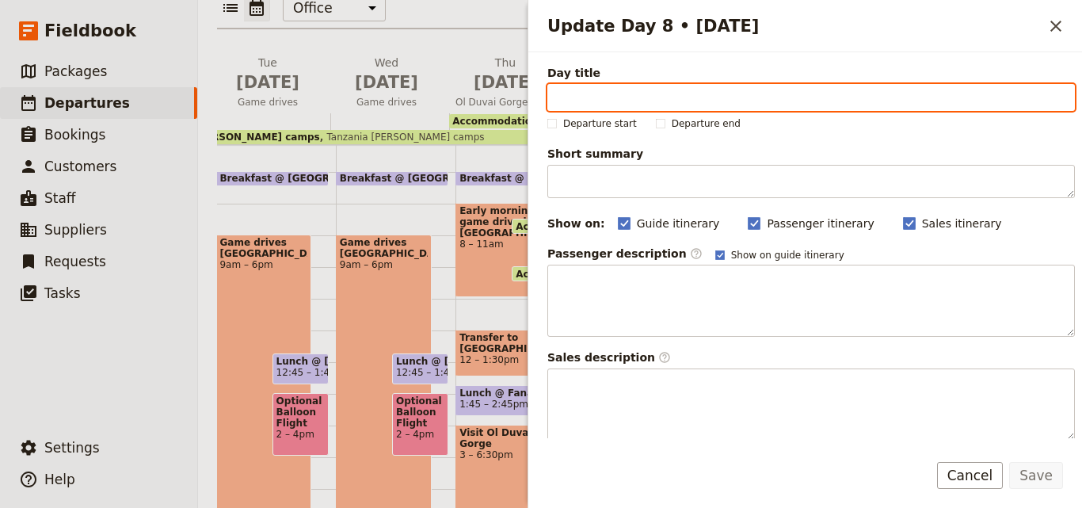
paste input "[GEOGRAPHIC_DATA] and [GEOGRAPHIC_DATA]"
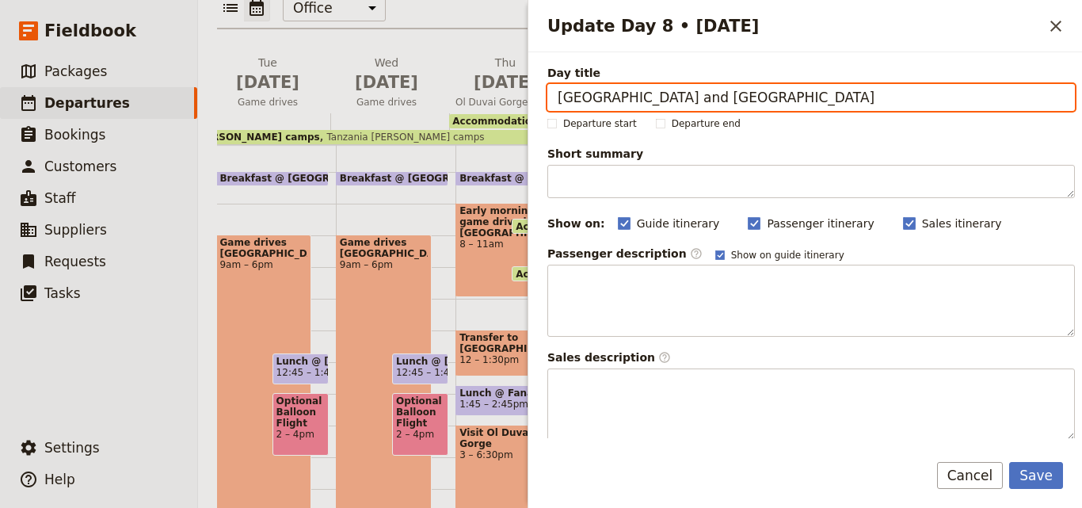
drag, startPoint x: 695, startPoint y: 102, endPoint x: 678, endPoint y: 93, distance: 19.2
click at [678, 93] on input "[GEOGRAPHIC_DATA] and [GEOGRAPHIC_DATA]" at bounding box center [811, 97] width 528 height 27
click at [687, 97] on input "[GEOGRAPHIC_DATA] and [GEOGRAPHIC_DATA]" at bounding box center [811, 97] width 528 height 27
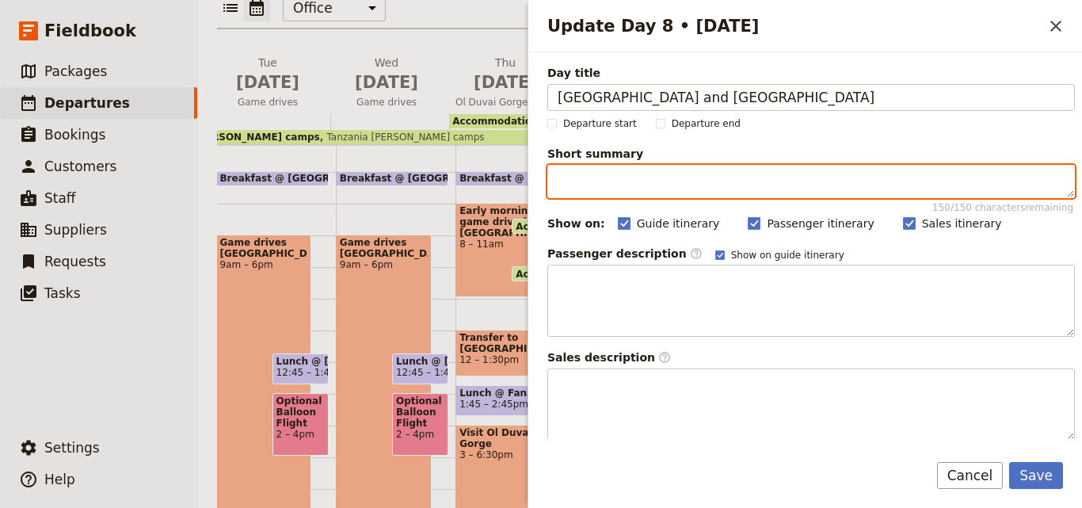
click at [684, 169] on textarea "Short summary 150 / 150 characters remaining" at bounding box center [811, 181] width 528 height 33
paste textarea "Game drive at [GEOGRAPHIC_DATA]"
click at [561, 184] on textarea "Game drive at [GEOGRAPHIC_DATA]" at bounding box center [811, 181] width 528 height 33
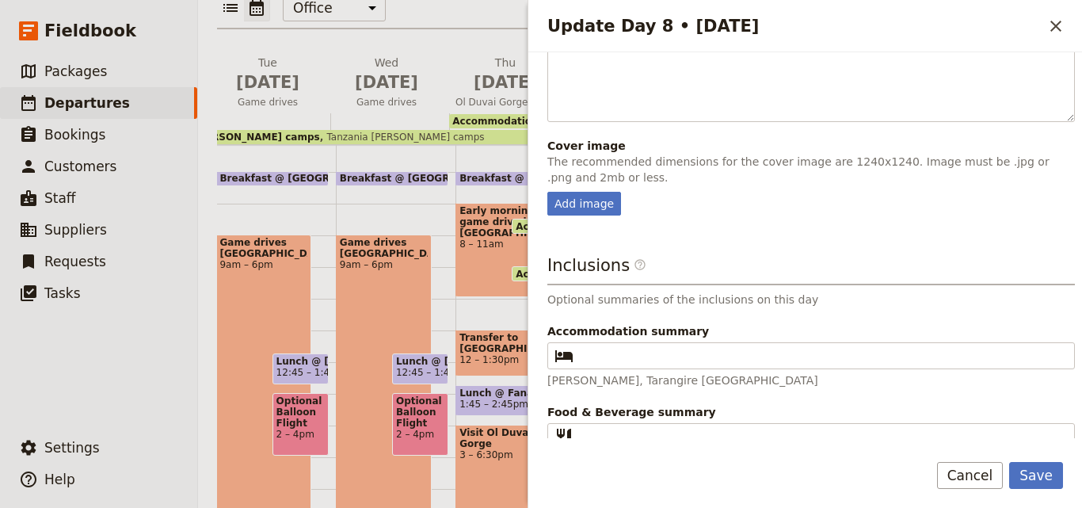
scroll to position [436, 0]
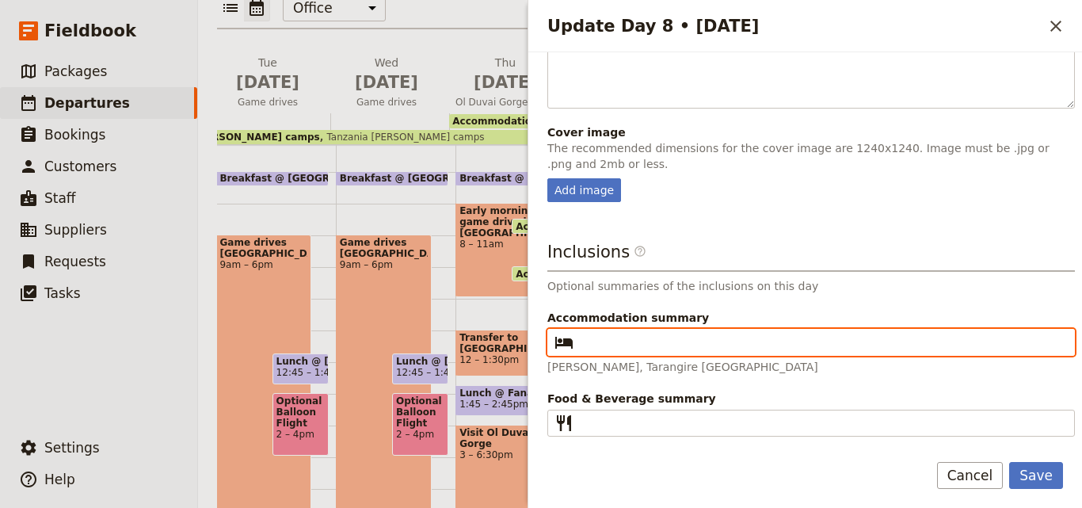
paste input "[GEOGRAPHIC_DATA]"
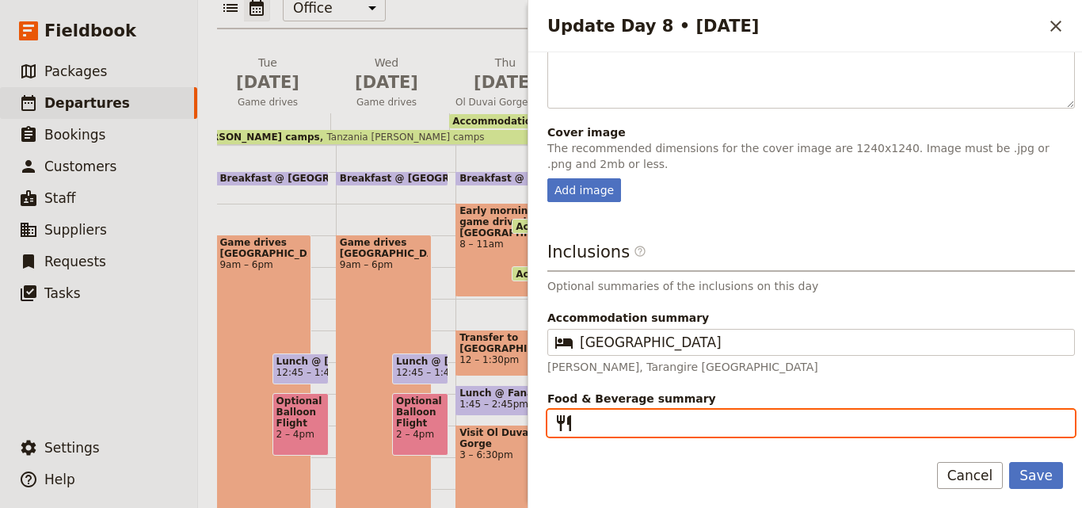
click at [659, 420] on input "Food & Beverage summary ​" at bounding box center [822, 422] width 485 height 19
paste input "B D"
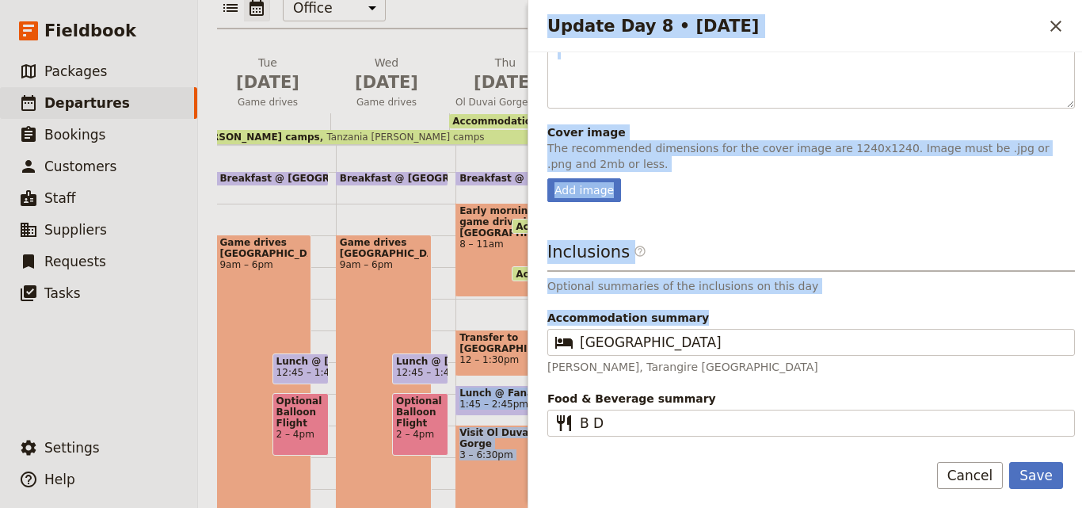
drag, startPoint x: 749, startPoint y: 352, endPoint x: 524, endPoint y: 329, distance: 225.3
click at [524, 329] on div "[DATE] - [GEOGRAPHIC_DATA] - [PERSON_NAME]'s Family Trip ​ Draft [DATE] – [DATE…" at bounding box center [640, 254] width 884 height 508
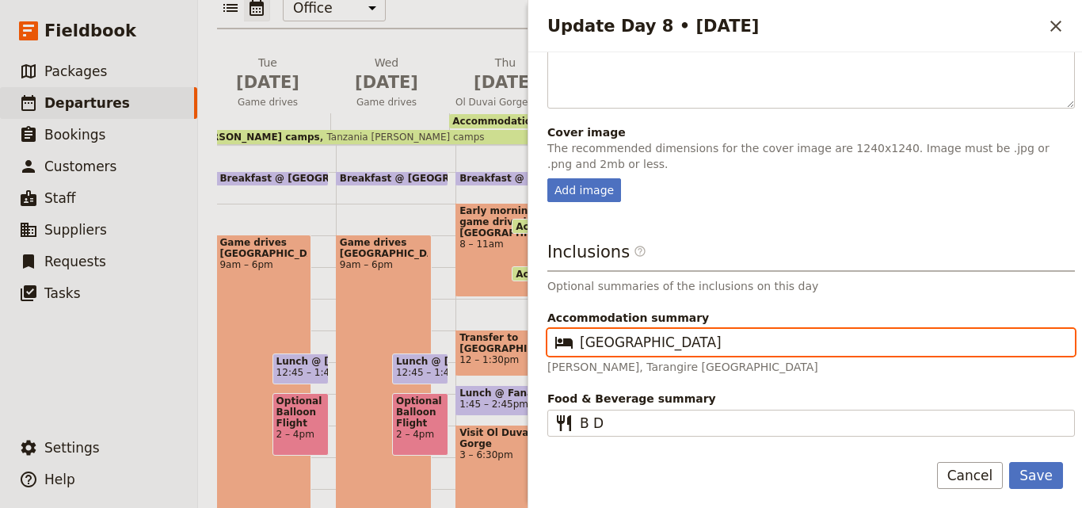
click at [769, 348] on input "[GEOGRAPHIC_DATA]" at bounding box center [822, 342] width 485 height 19
drag, startPoint x: 769, startPoint y: 348, endPoint x: 598, endPoint y: 337, distance: 171.5
click at [598, 337] on input "[GEOGRAPHIC_DATA]" at bounding box center [822, 342] width 485 height 19
paste input "Tarangire [GEOGRAPHIC_DATA]"
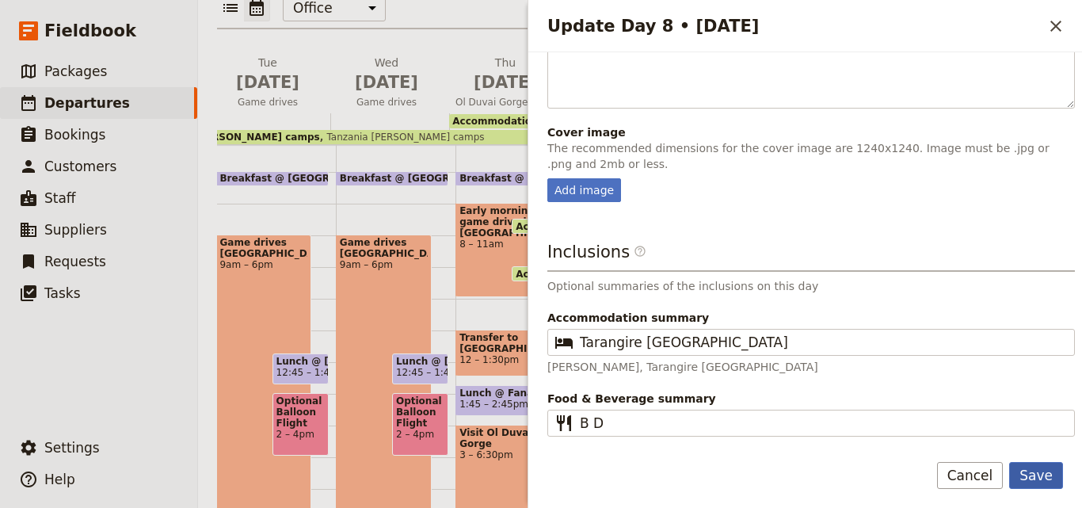
click at [1038, 480] on button "Save" at bounding box center [1036, 475] width 54 height 27
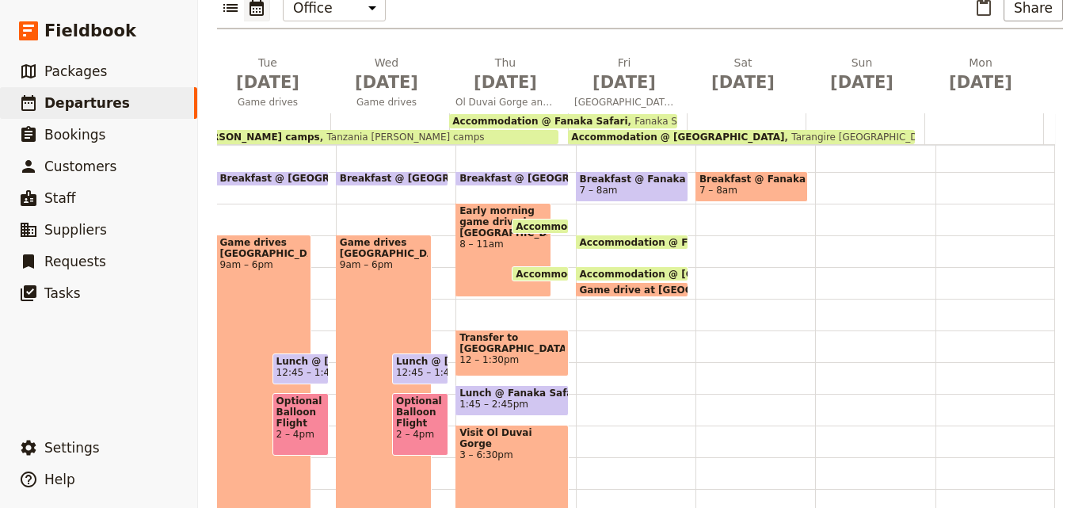
click at [642, 114] on div "Accommodation @ Fanaka Safari Fanaka Safar" at bounding box center [563, 121] width 228 height 14
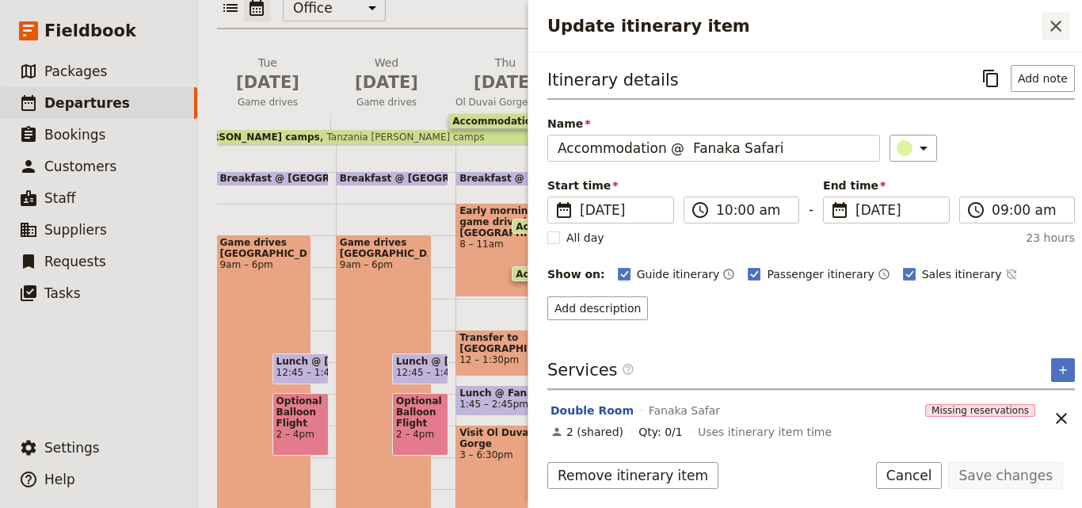
click at [1050, 26] on icon "Close drawer" at bounding box center [1055, 26] width 19 height 19
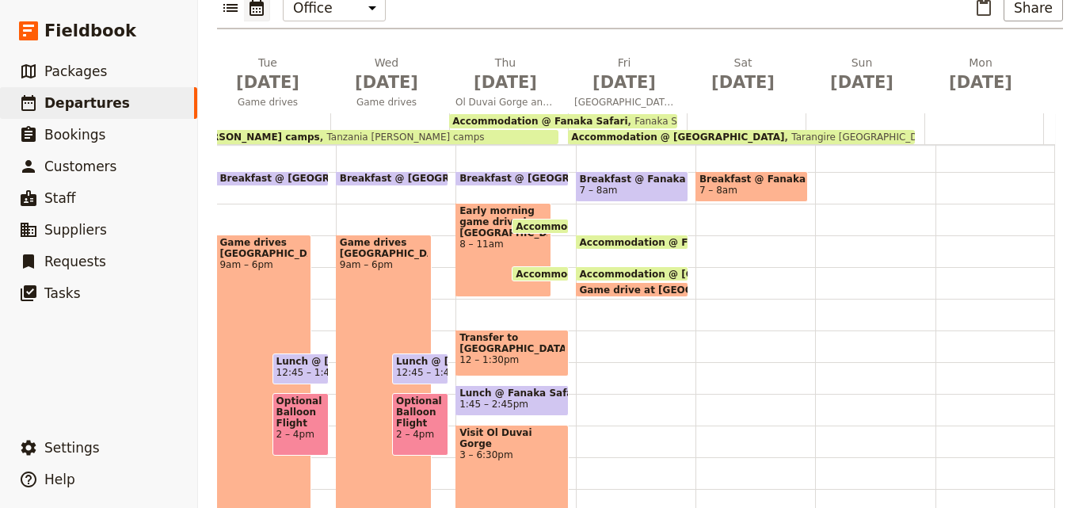
click at [599, 284] on span "Game drive at [GEOGRAPHIC_DATA]" at bounding box center [678, 289] width 197 height 10
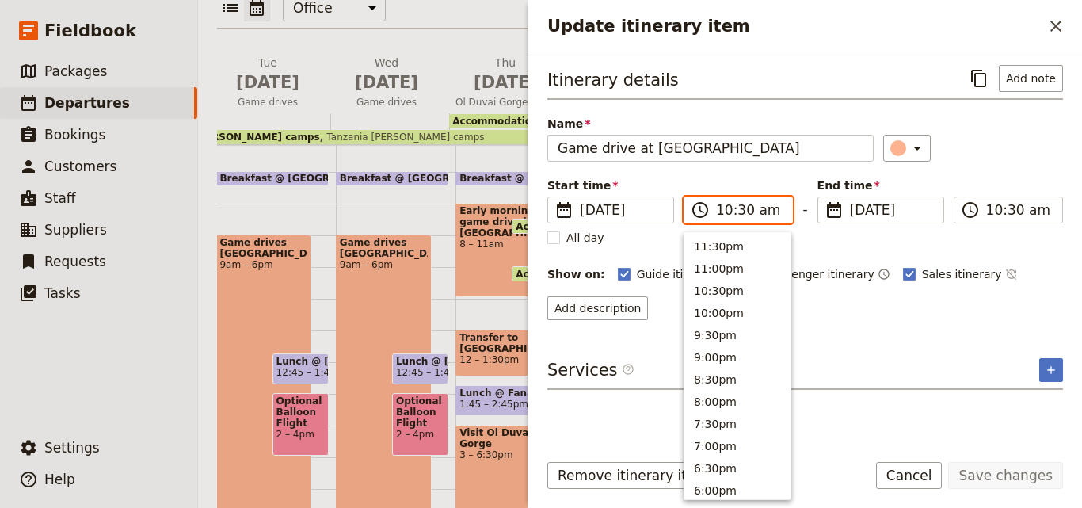
scroll to position [580, 0]
click at [728, 214] on input "10:30 am" at bounding box center [749, 209] width 67 height 19
click at [707, 303] on button "9:00am" at bounding box center [737, 310] width 106 height 22
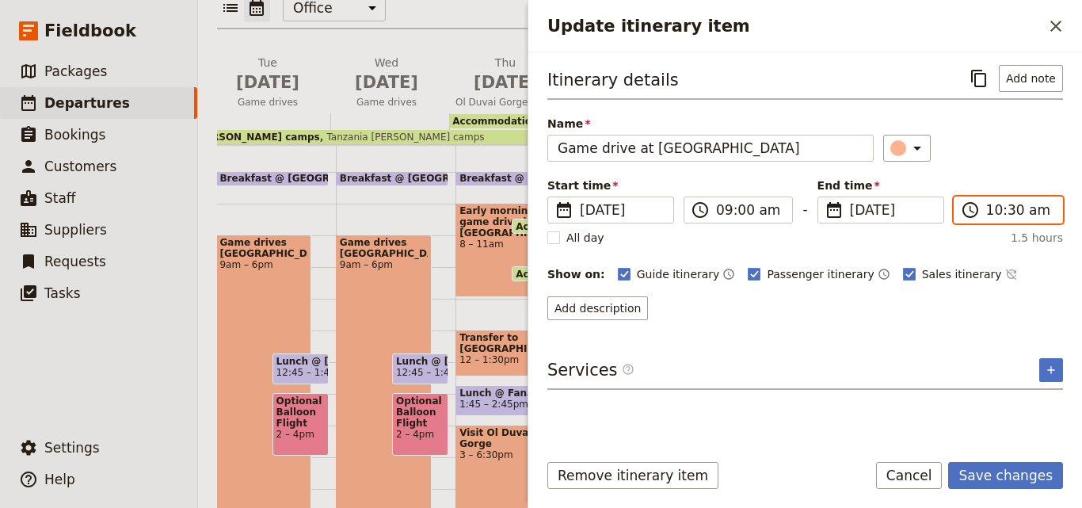
click at [998, 215] on input "10:30 am" at bounding box center [1019, 209] width 67 height 19
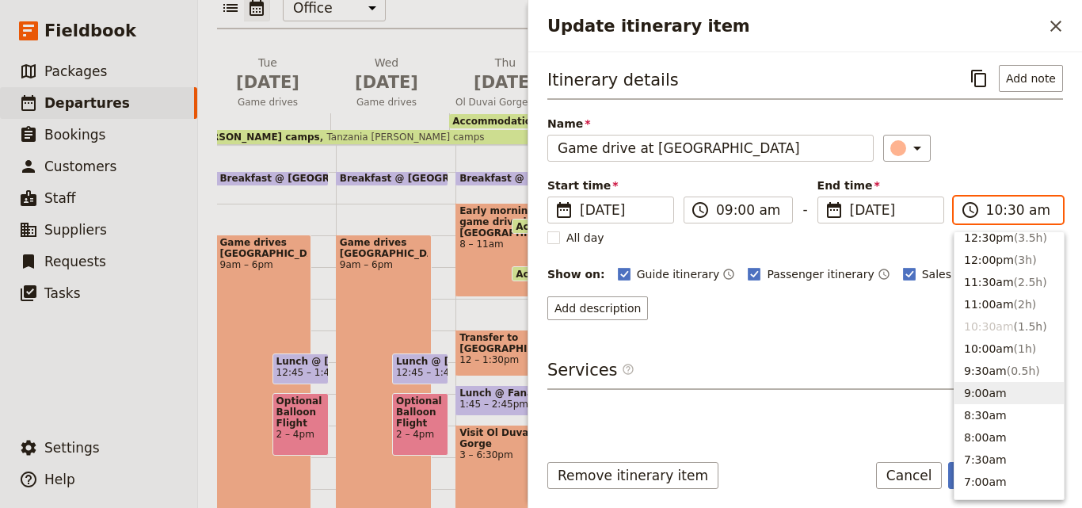
scroll to position [421, 0]
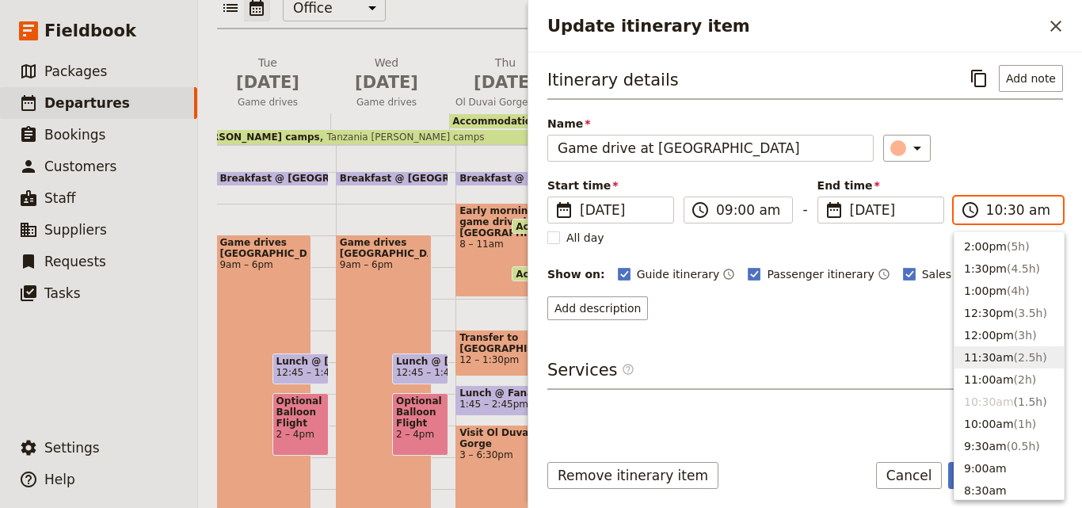
click at [1000, 352] on button "11:30am ( 2.5h )" at bounding box center [1008, 357] width 109 height 22
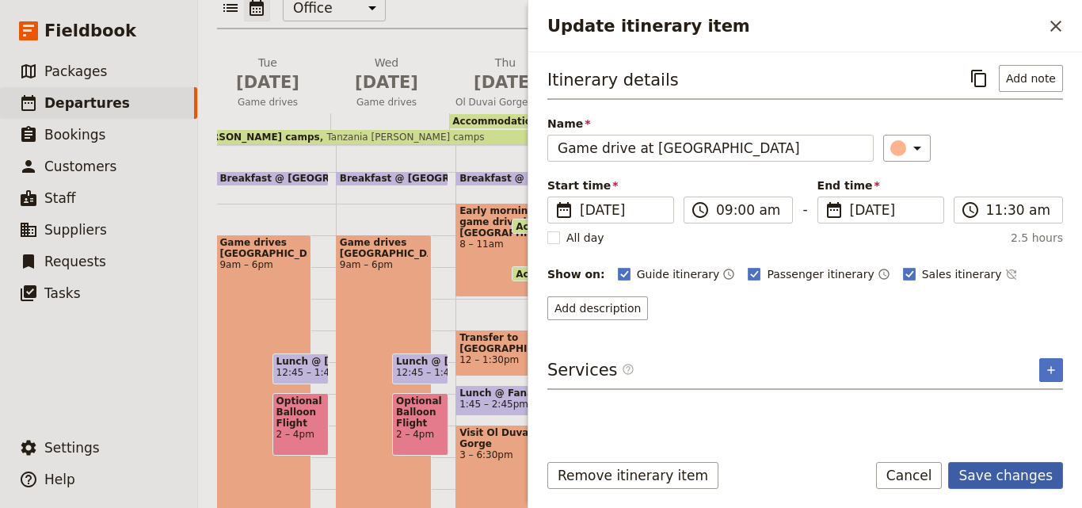
click at [1013, 469] on button "Save changes" at bounding box center [1005, 475] width 115 height 27
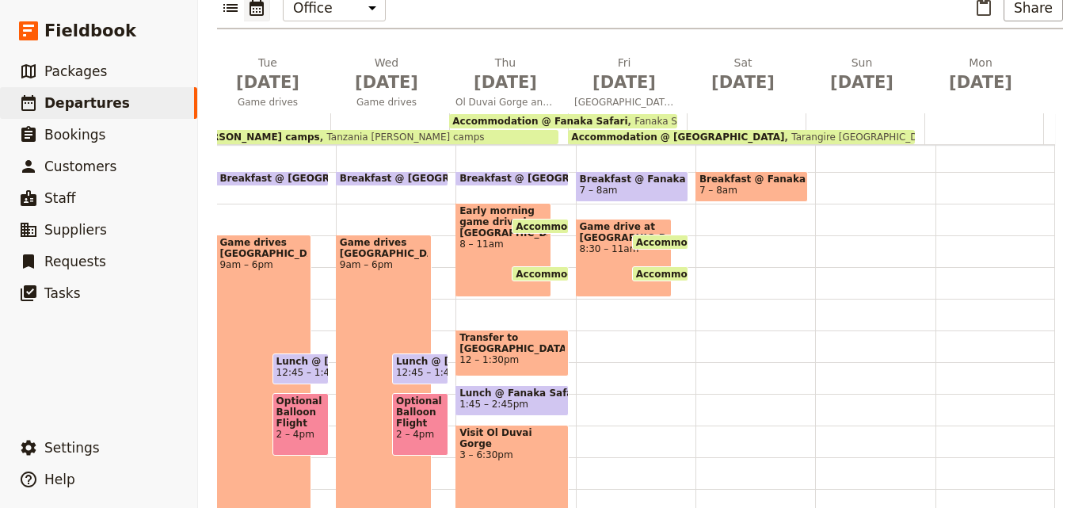
click at [600, 243] on span "8:30 – 11am" at bounding box center [624, 248] width 88 height 11
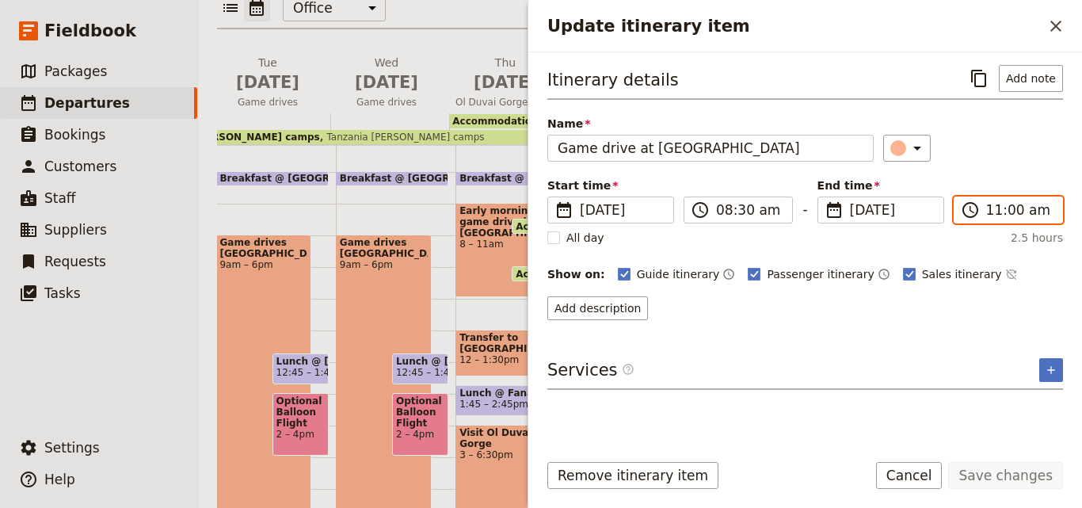
click at [989, 217] on input "11:00 am" at bounding box center [1019, 209] width 67 height 19
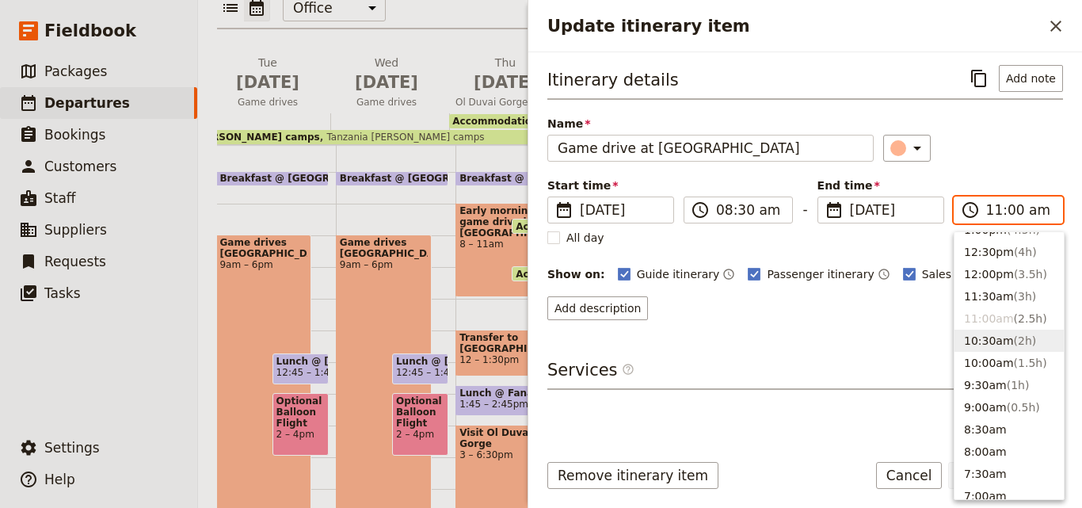
scroll to position [478, 0]
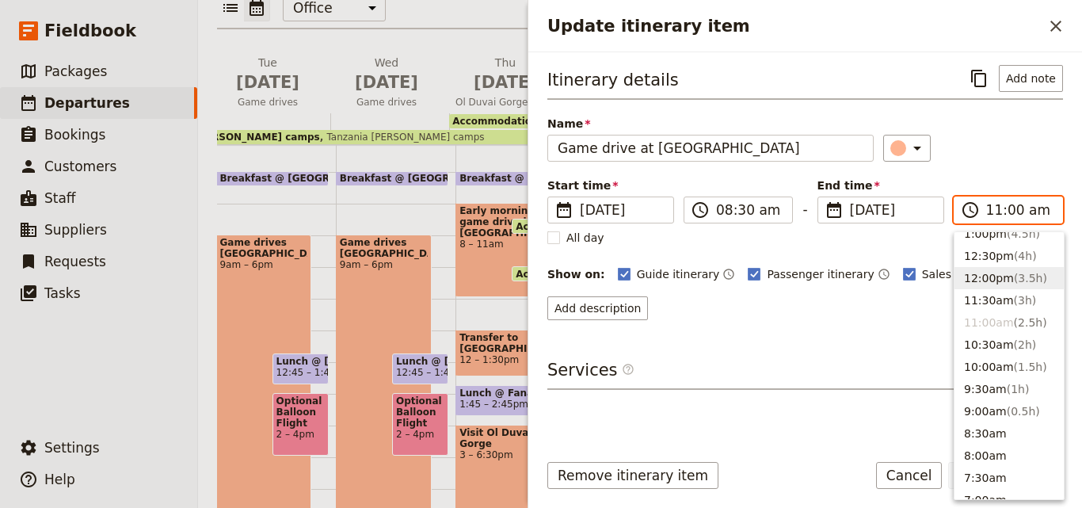
click at [981, 270] on button "12:00pm ( 3.5h )" at bounding box center [1008, 278] width 109 height 22
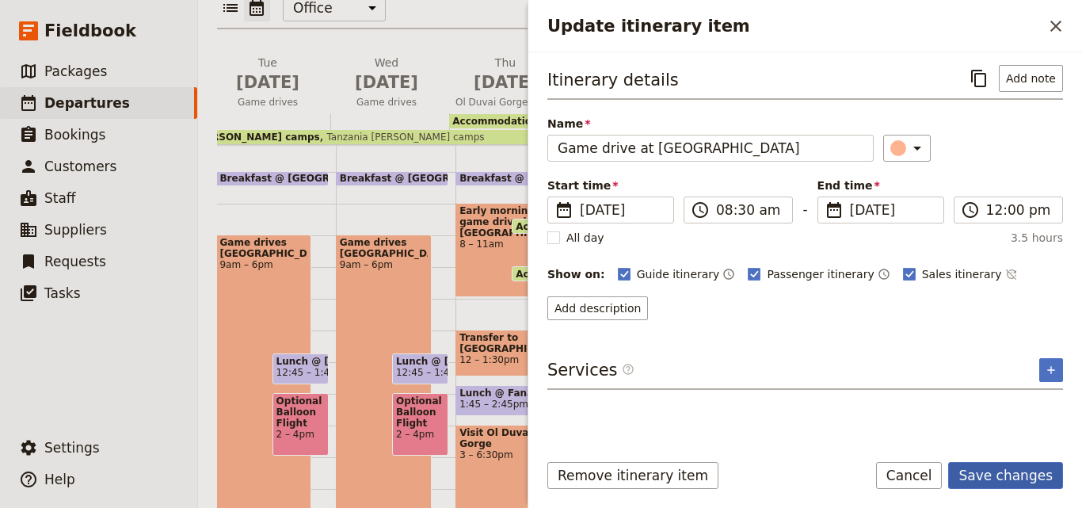
click at [1021, 478] on button "Save changes" at bounding box center [1005, 475] width 115 height 27
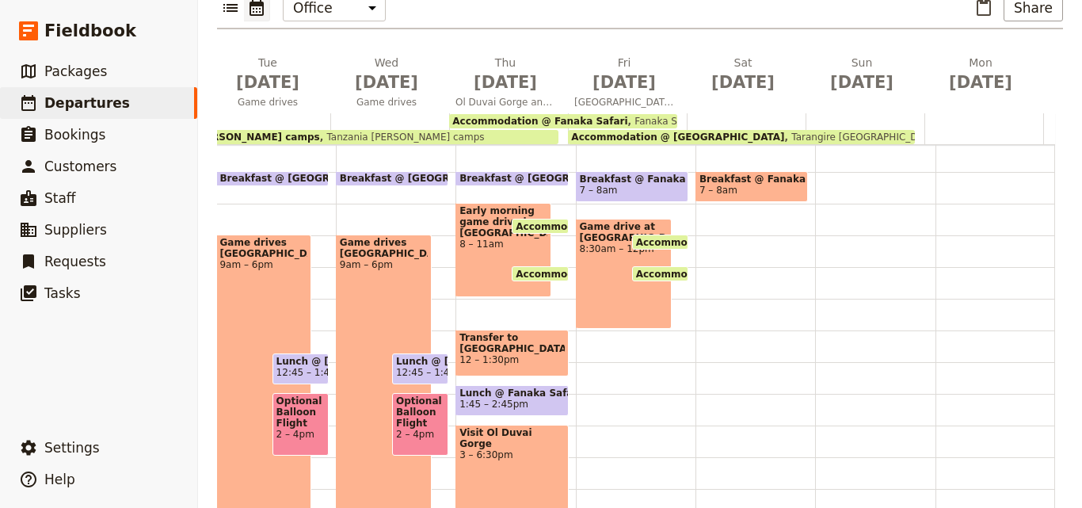
click at [576, 333] on div "Breakfast @ Fanaka Safar 7 – 8am Game drive at [GEOGRAPHIC_DATA] 8:30am – 12pm …" at bounding box center [636, 330] width 120 height 760
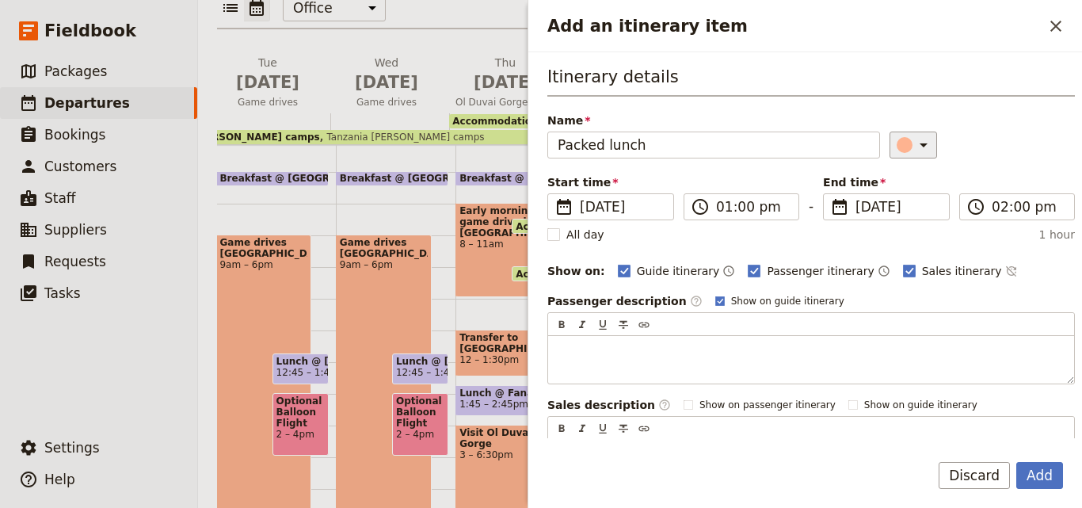
click at [898, 136] on div "​" at bounding box center [915, 144] width 35 height 19
click at [913, 214] on div "button" at bounding box center [908, 216] width 16 height 16
click at [1053, 479] on button "Add" at bounding box center [1039, 475] width 47 height 27
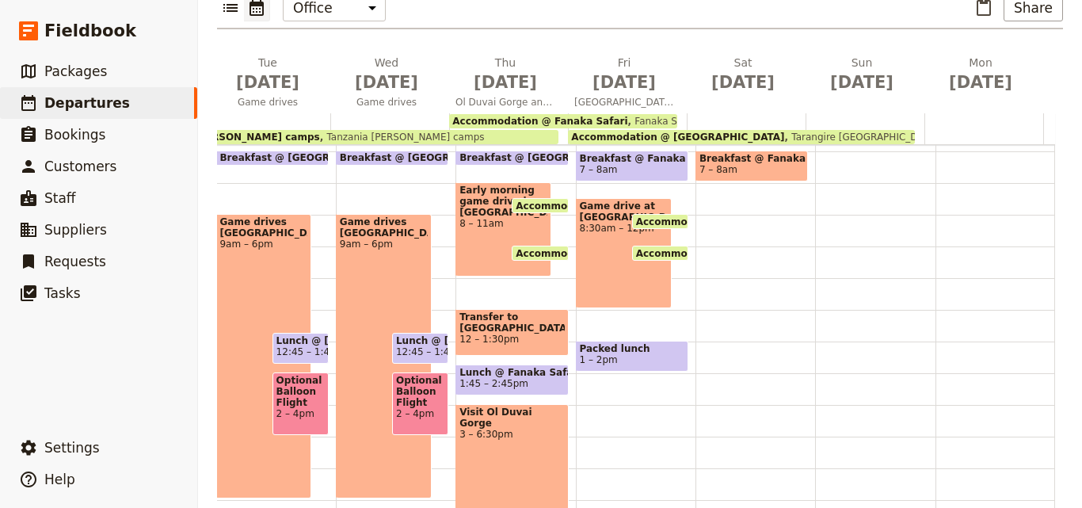
scroll to position [295, 0]
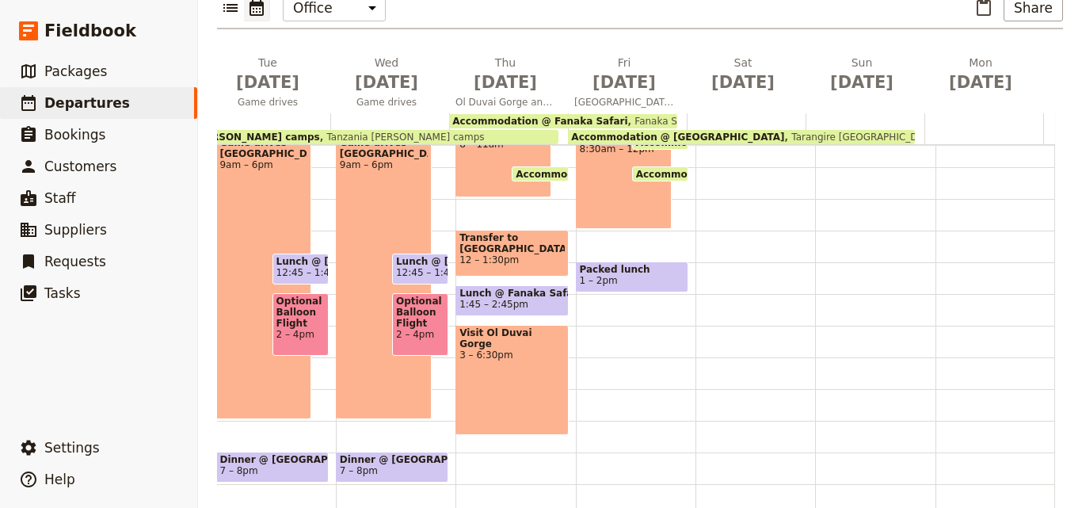
click at [576, 272] on div "Breakfast @ Fanaka Safar 7 – 8am Game drive at [GEOGRAPHIC_DATA] 8:30am – 12pm …" at bounding box center [636, 230] width 120 height 760
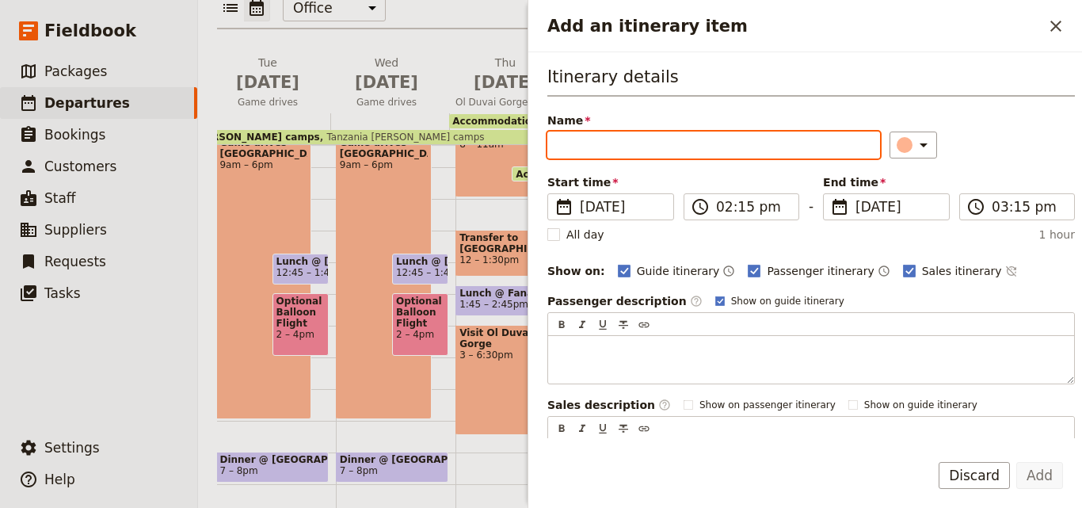
drag, startPoint x: 636, startPoint y: 128, endPoint x: 601, endPoint y: 145, distance: 39.0
paste input "Transfer to [GEOGRAPHIC_DATA]"
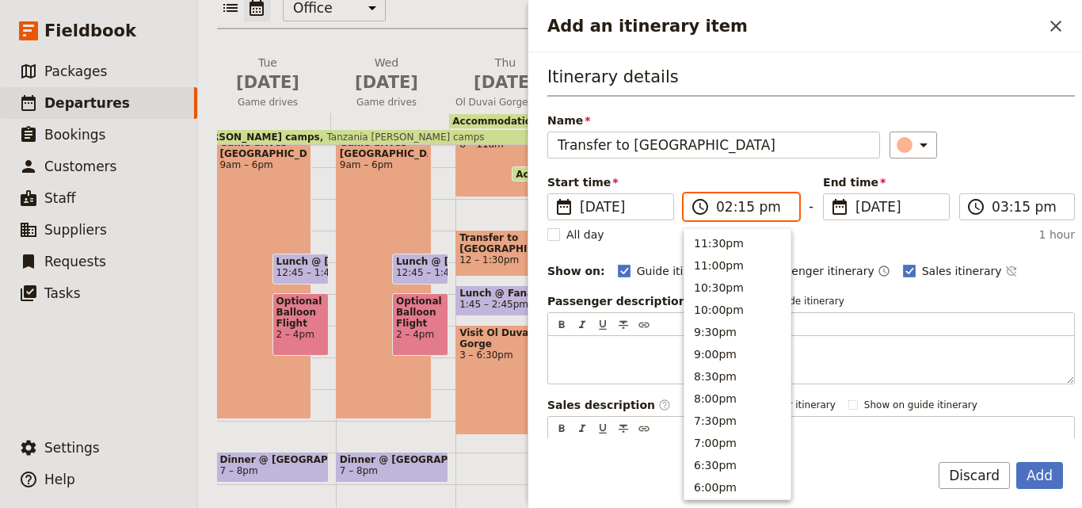
click at [722, 211] on input "02:15 pm" at bounding box center [752, 206] width 73 height 19
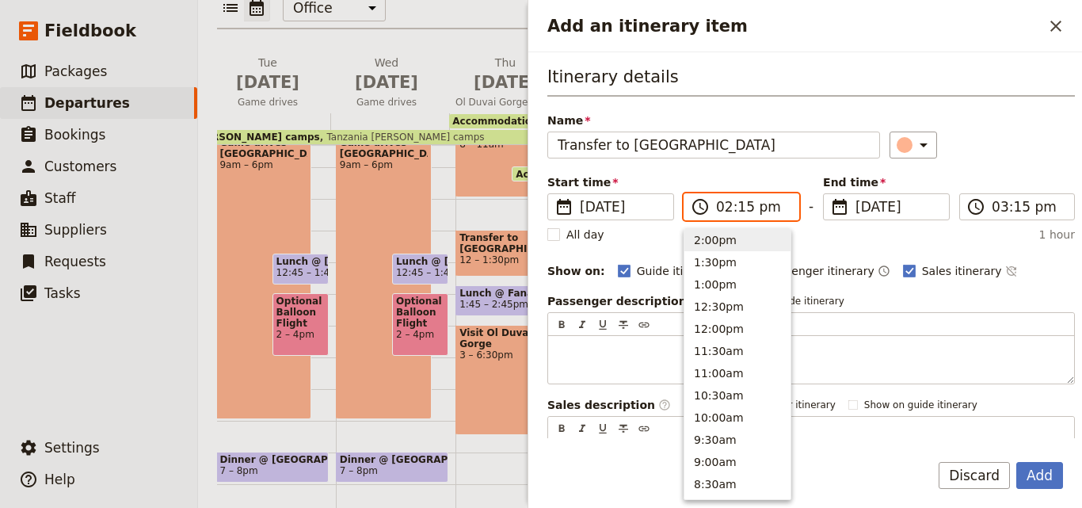
click at [732, 243] on button "2:00pm" at bounding box center [737, 240] width 106 height 22
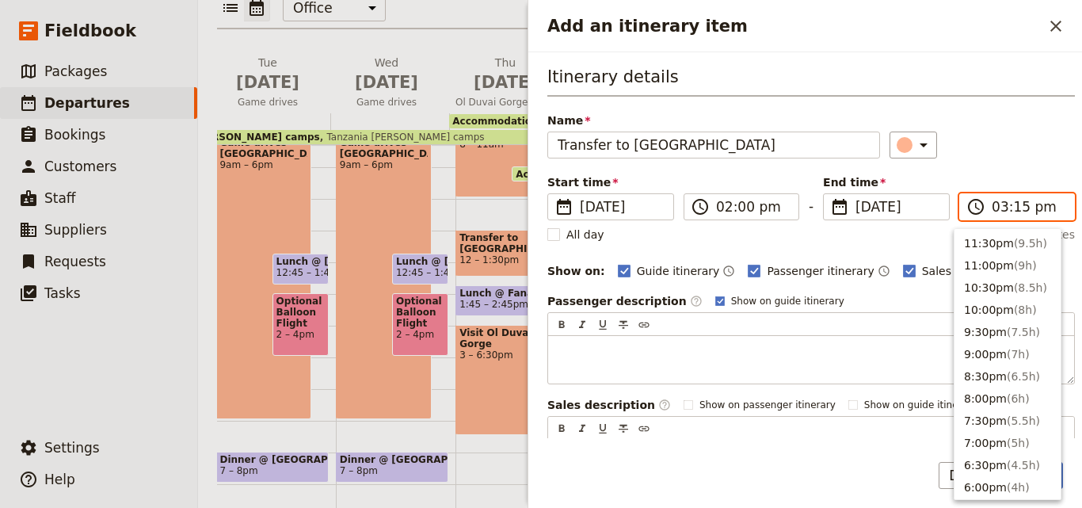
click at [993, 210] on input "03:15 pm" at bounding box center [1028, 206] width 73 height 19
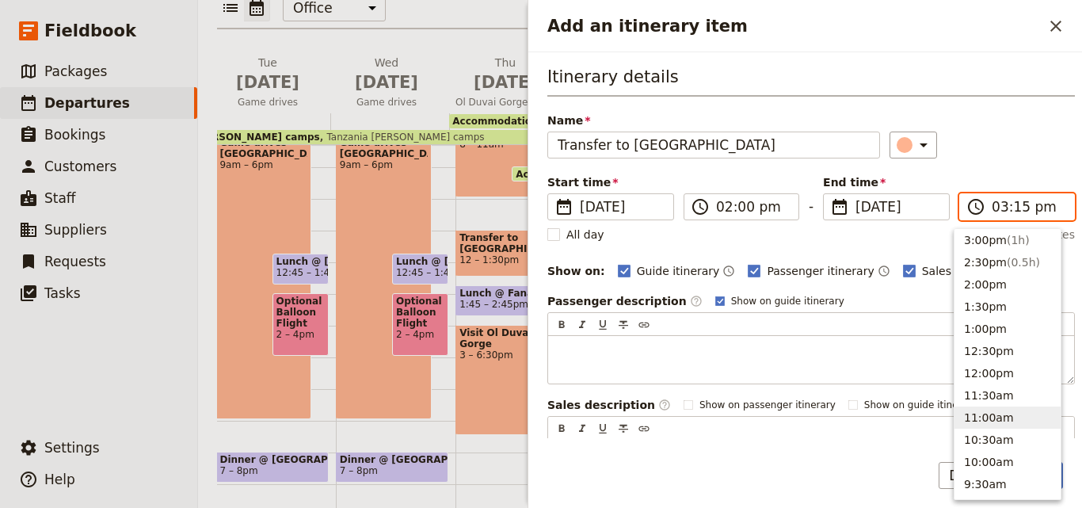
scroll to position [301, 0]
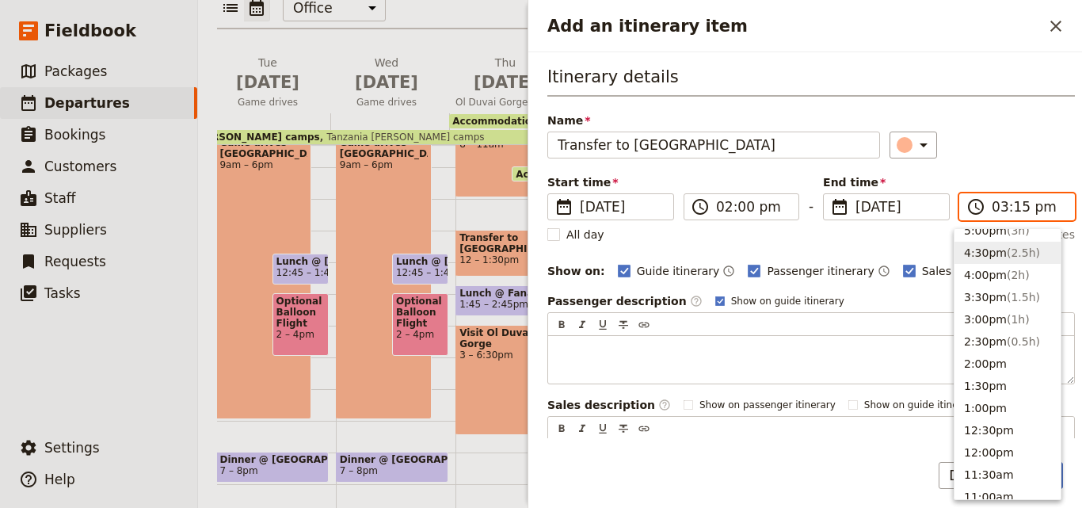
click at [993, 260] on button "4:30pm ( 2.5h )" at bounding box center [1007, 253] width 106 height 22
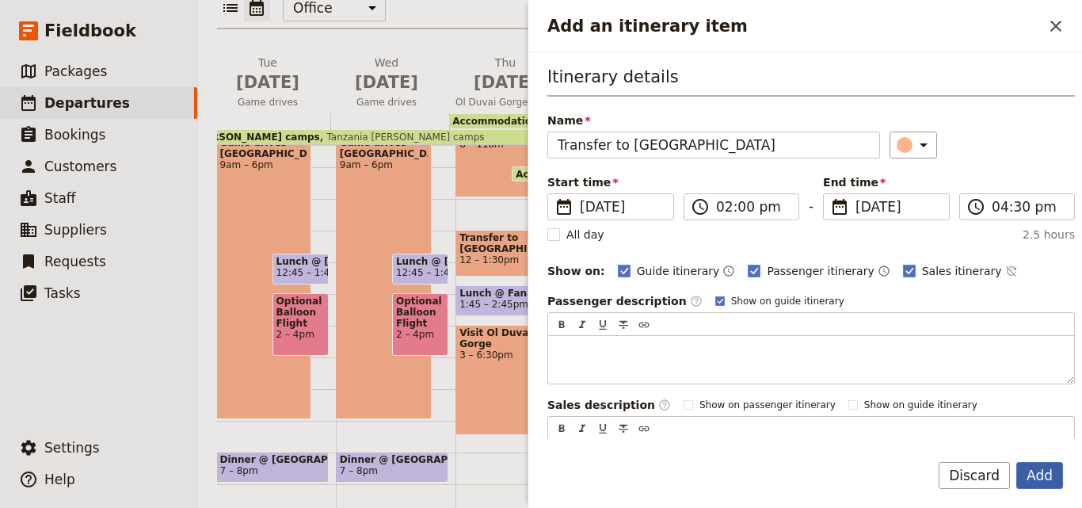
click at [1032, 474] on button "Add" at bounding box center [1039, 475] width 47 height 27
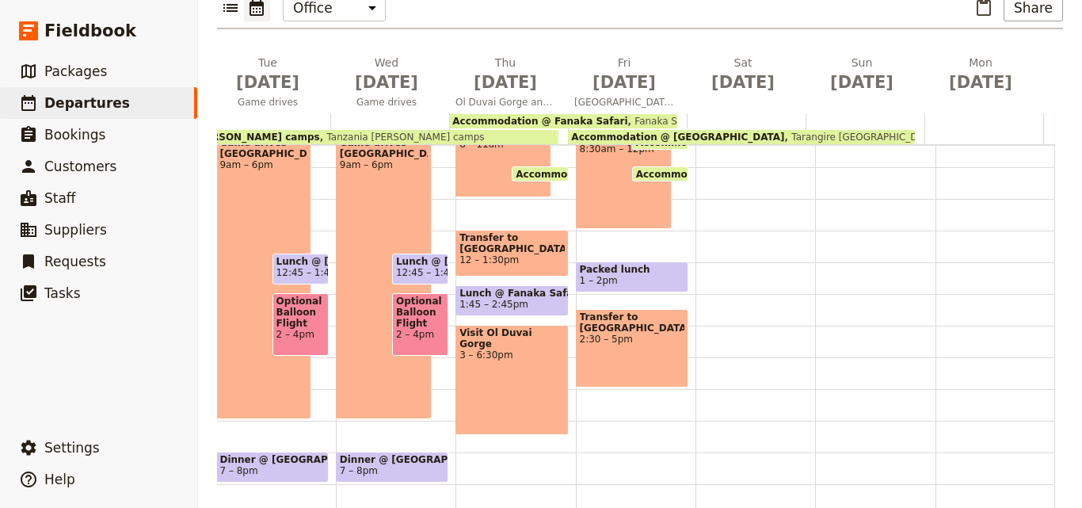
click at [613, 333] on span "2:30 – 5pm" at bounding box center [632, 338] width 105 height 11
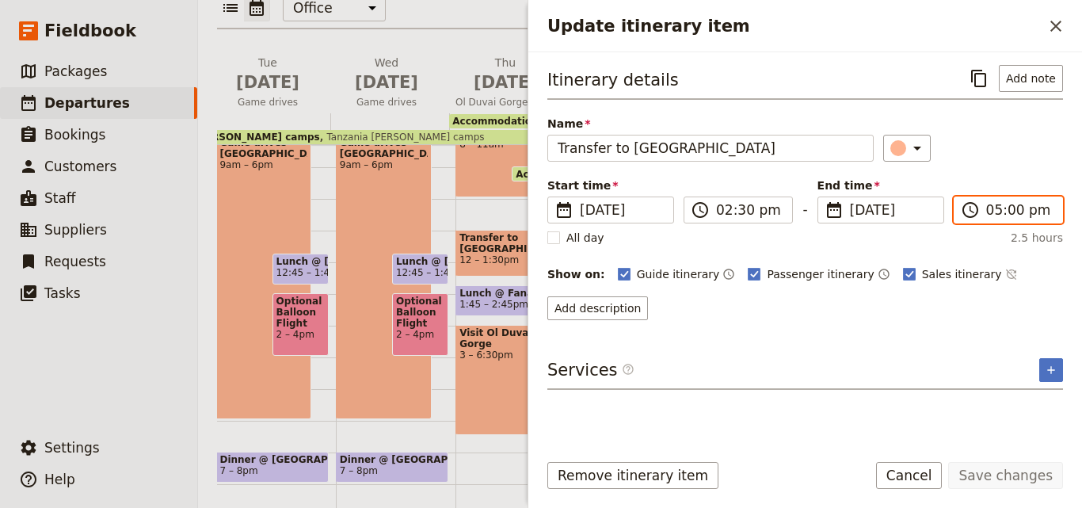
click at [992, 213] on input "05:00 pm" at bounding box center [1019, 209] width 67 height 19
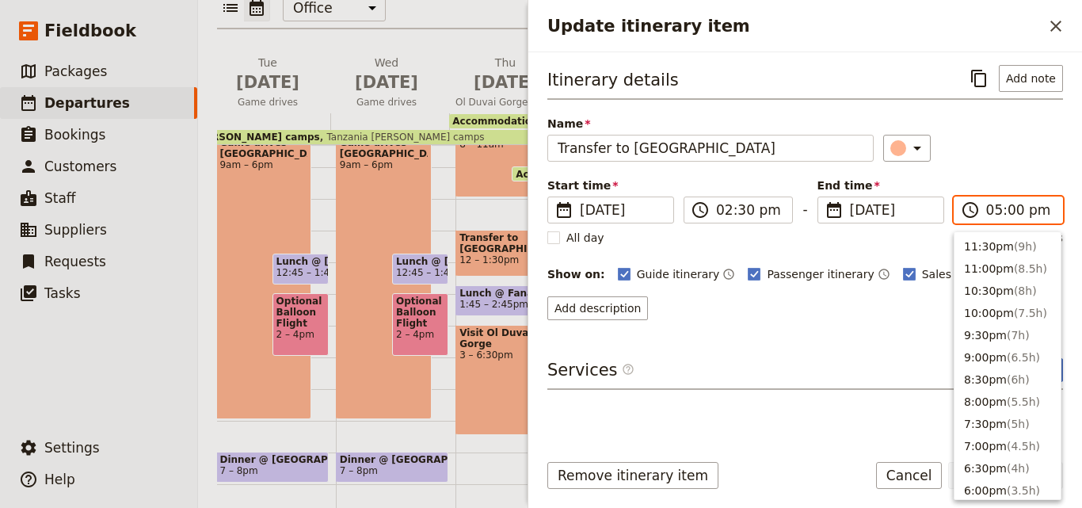
scroll to position [291, 0]
click at [977, 289] on button "4:00pm ( 1.5h )" at bounding box center [1007, 287] width 106 height 22
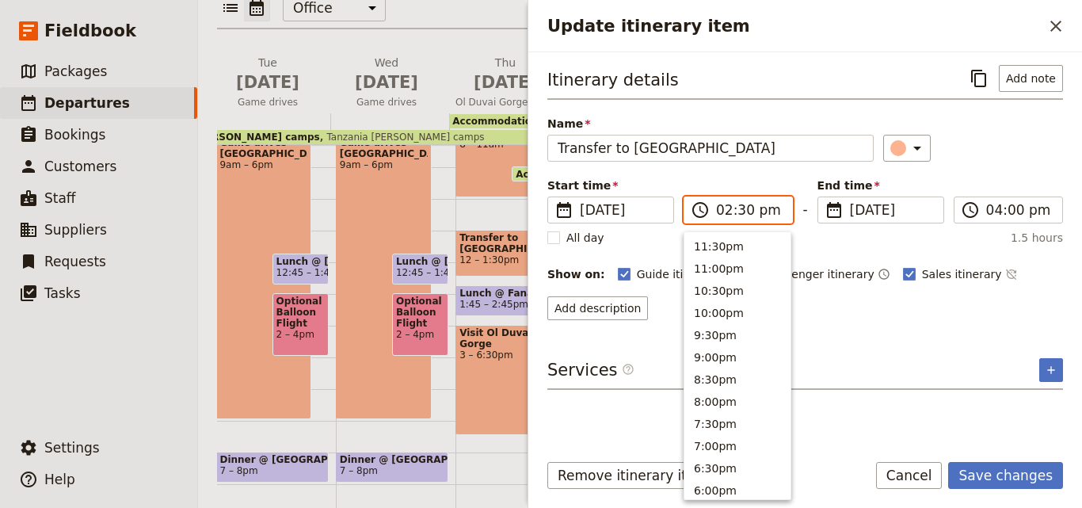
click at [741, 208] on input "02:30 pm" at bounding box center [749, 209] width 67 height 19
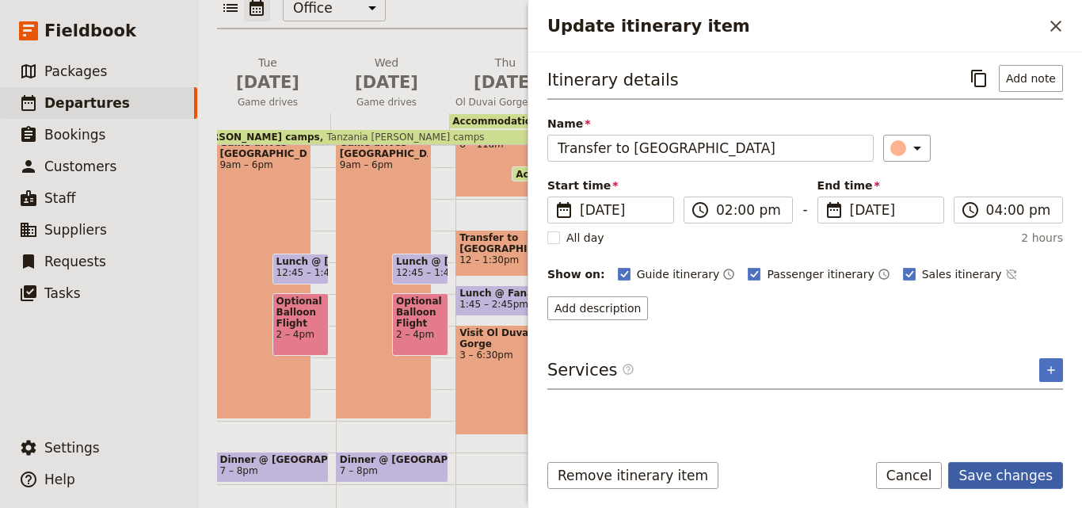
click at [1019, 474] on button "Save changes" at bounding box center [1005, 475] width 115 height 27
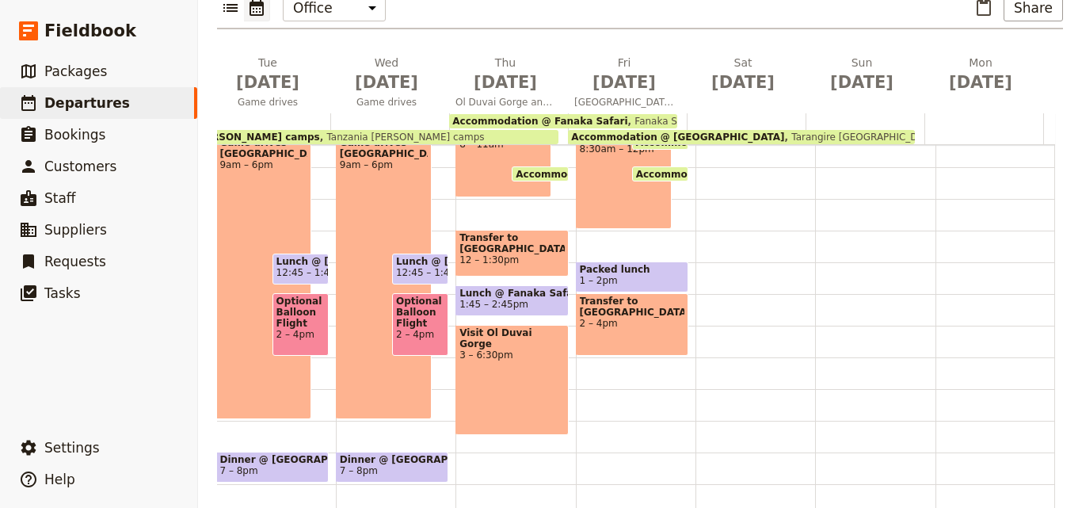
click at [623, 318] on span "2 – 4pm" at bounding box center [632, 323] width 105 height 11
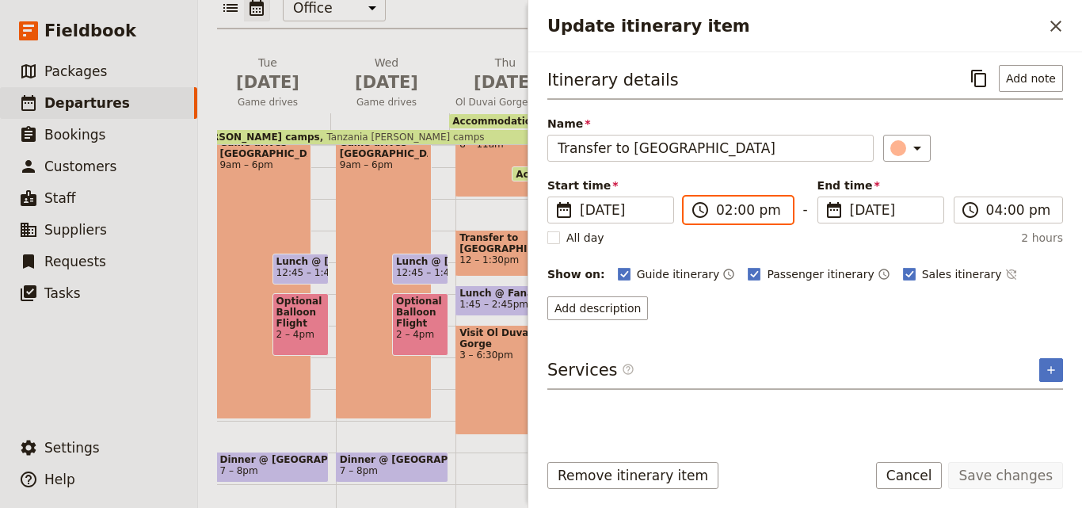
click at [742, 206] on input "02:00 pm" at bounding box center [749, 209] width 67 height 19
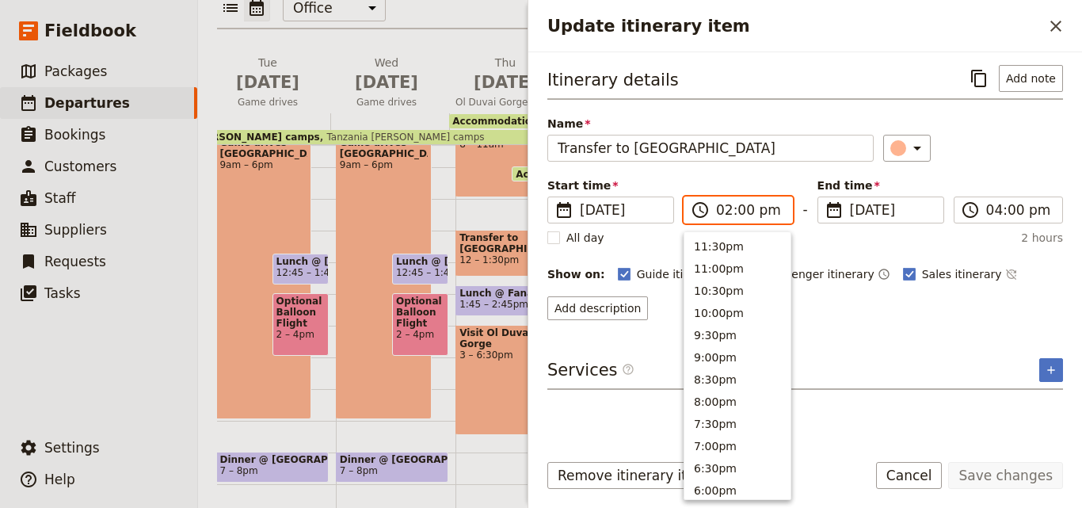
scroll to position [425, 0]
click at [742, 206] on input "02:00 pm" at bounding box center [749, 209] width 67 height 19
click at [739, 210] on input "02:00 pm" at bounding box center [749, 209] width 67 height 19
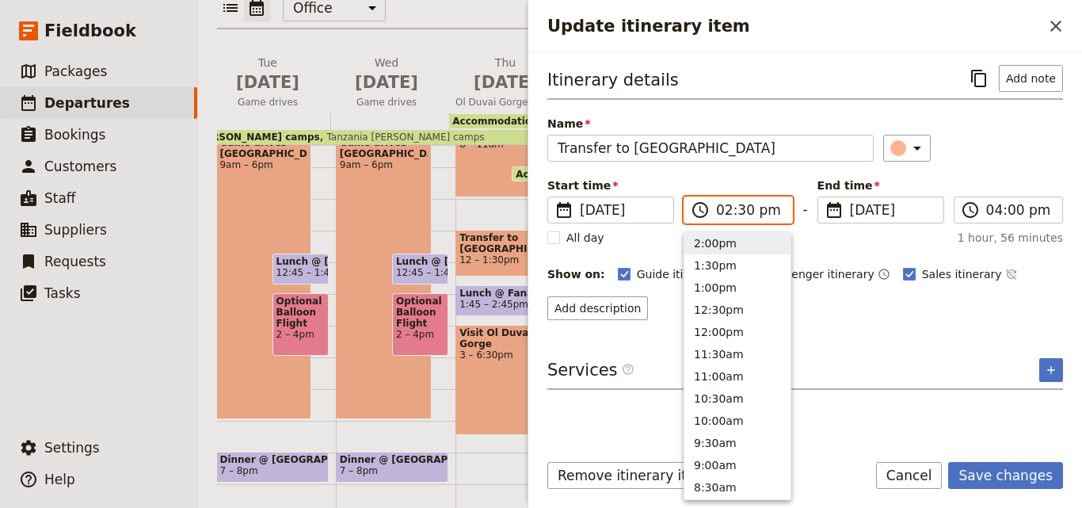
scroll to position [403, 0]
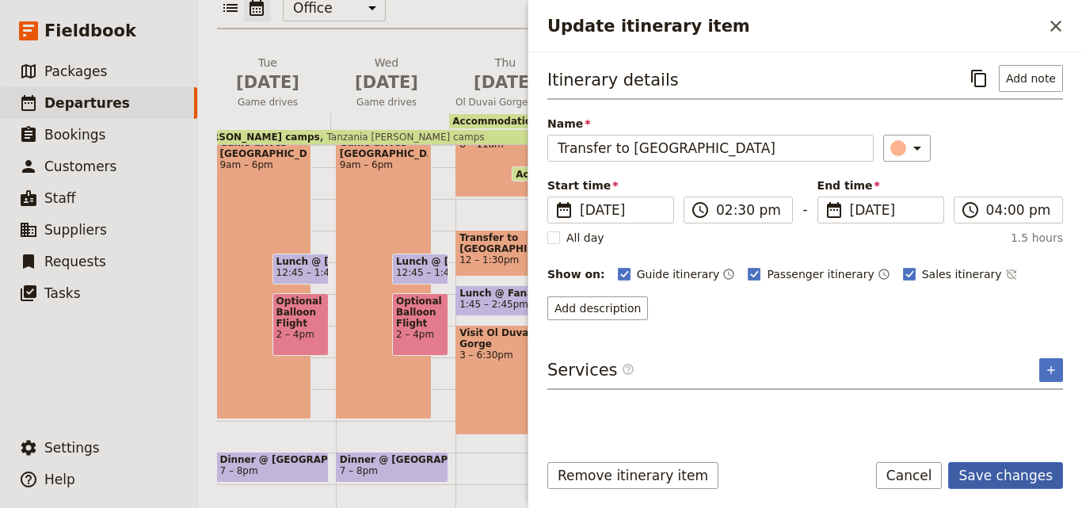
click at [1006, 486] on button "Save changes" at bounding box center [1005, 475] width 115 height 27
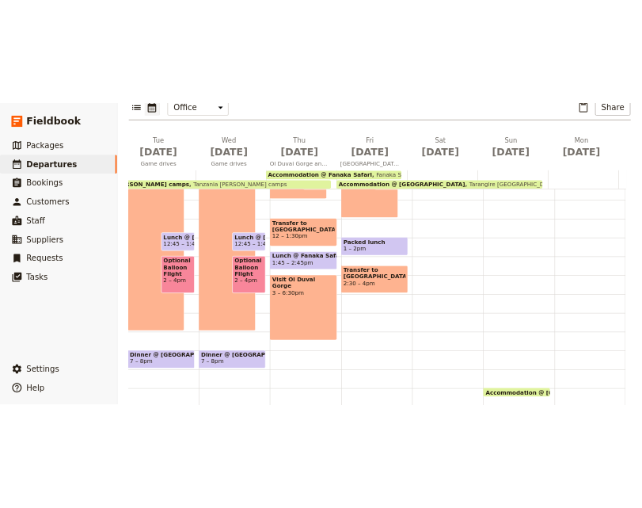
scroll to position [332, 0]
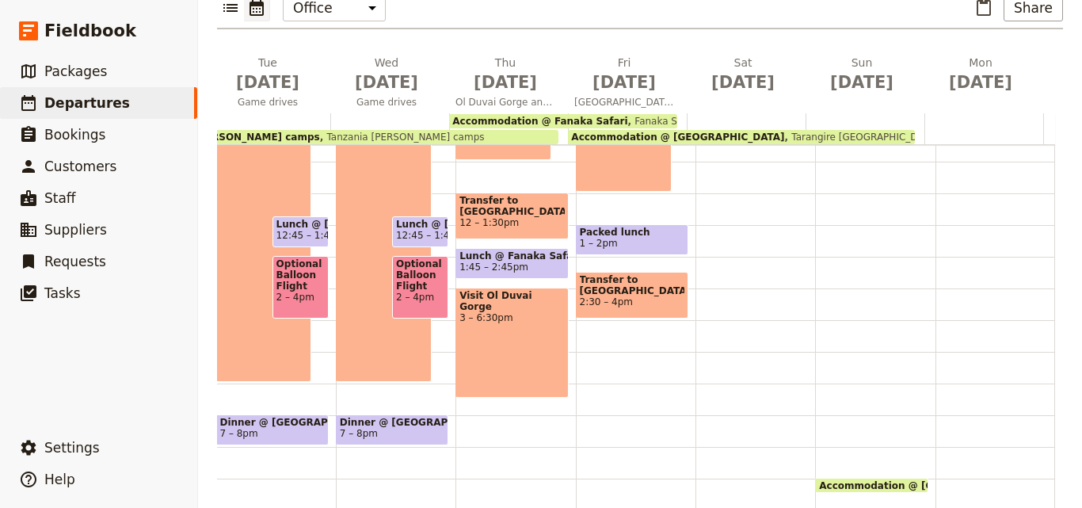
click at [726, 131] on span "Accommodation @ [GEOGRAPHIC_DATA]" at bounding box center [677, 136] width 213 height 11
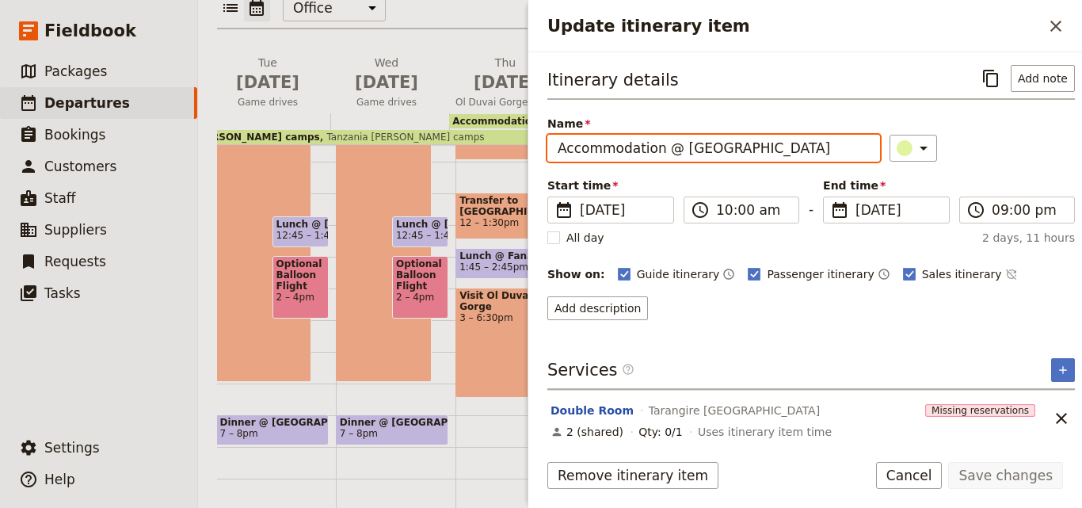
drag, startPoint x: 830, startPoint y: 154, endPoint x: 676, endPoint y: 153, distance: 153.7
click at [676, 153] on input "Accommodation @ [GEOGRAPHIC_DATA]" at bounding box center [713, 148] width 333 height 27
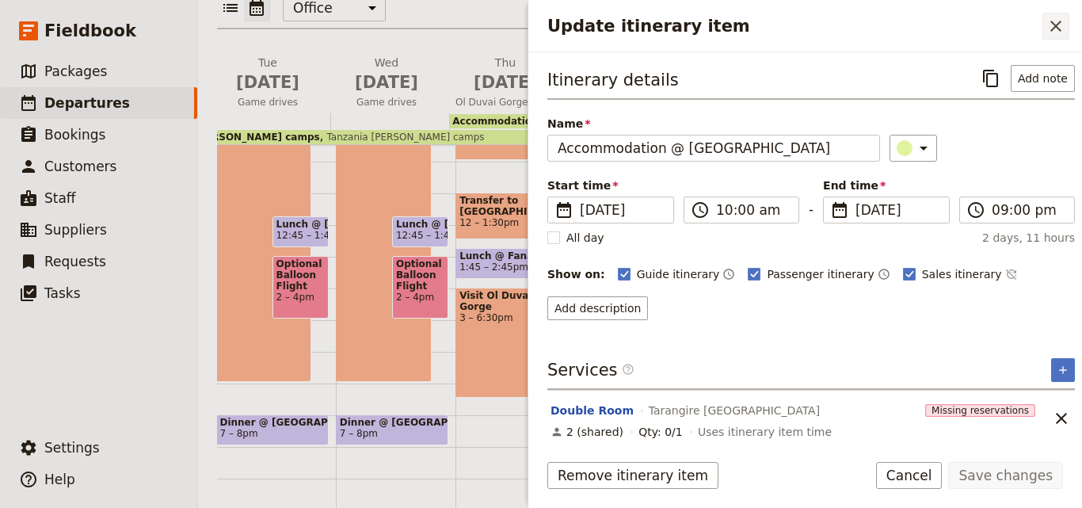
click at [1057, 21] on icon "Close drawer" at bounding box center [1055, 26] width 19 height 19
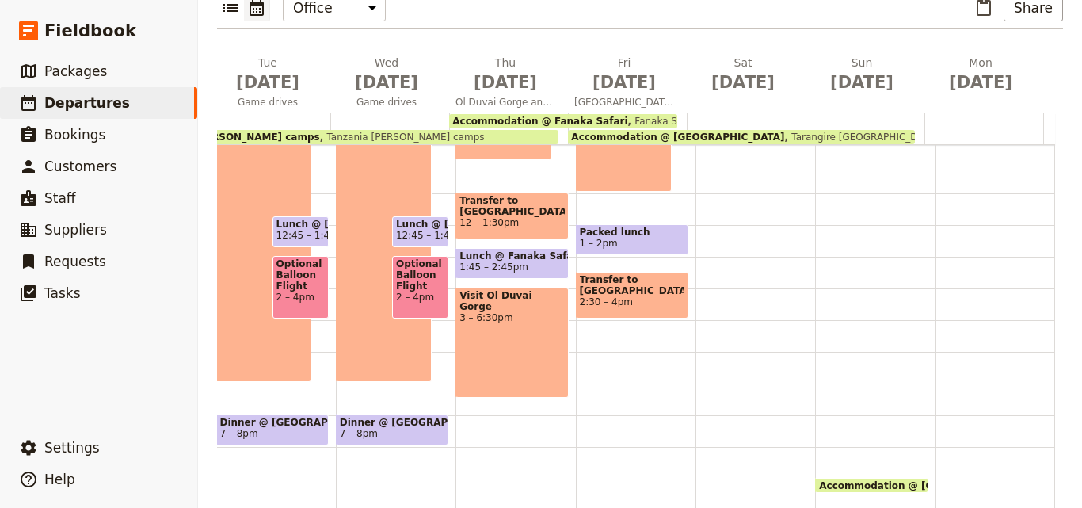
click at [592, 356] on div "Breakfast @ Fanaka Safar 7 – 8am Game drive at [GEOGRAPHIC_DATA] 8:30am – 12pm …" at bounding box center [636, 193] width 120 height 760
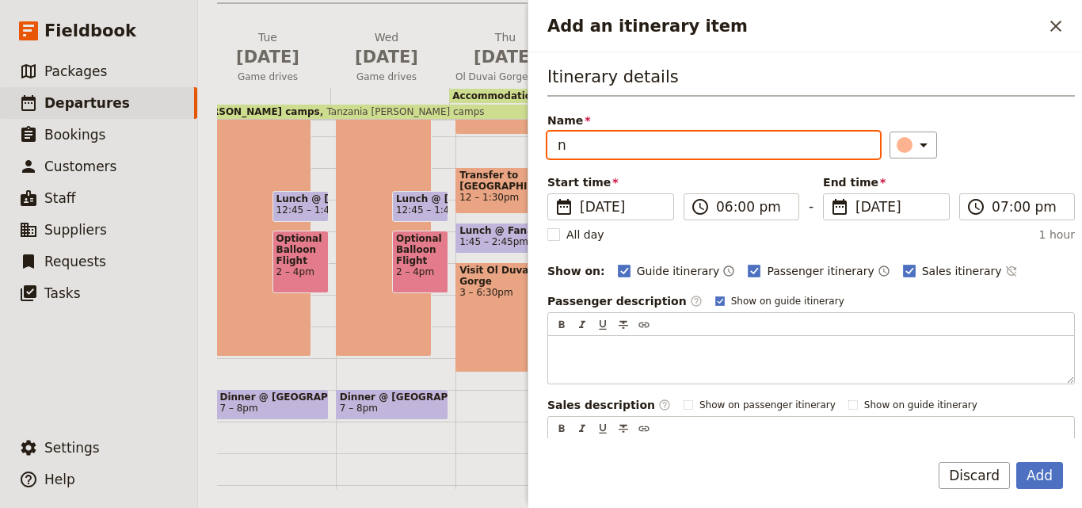
scroll to position [231, 0]
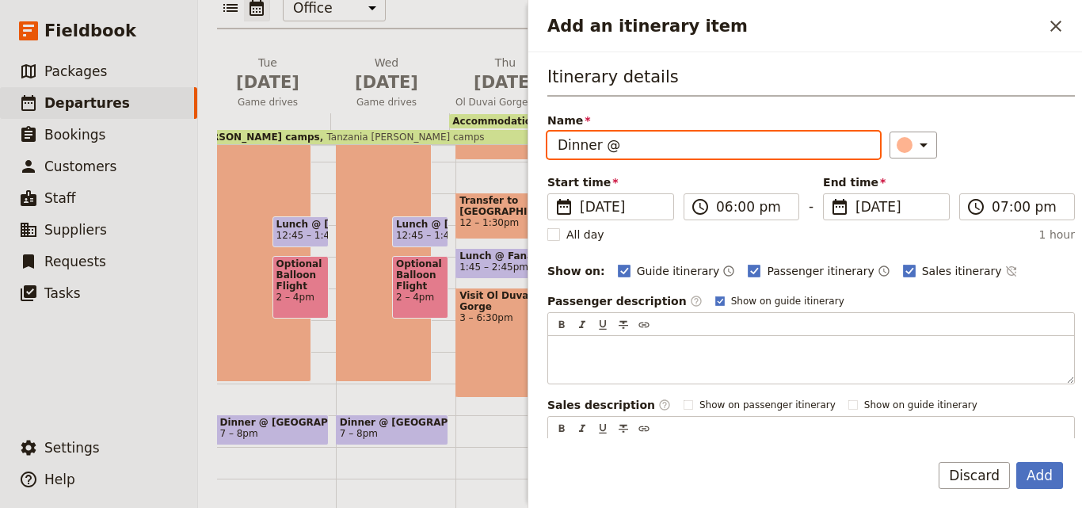
paste input "Tarangire [GEOGRAPHIC_DATA]"
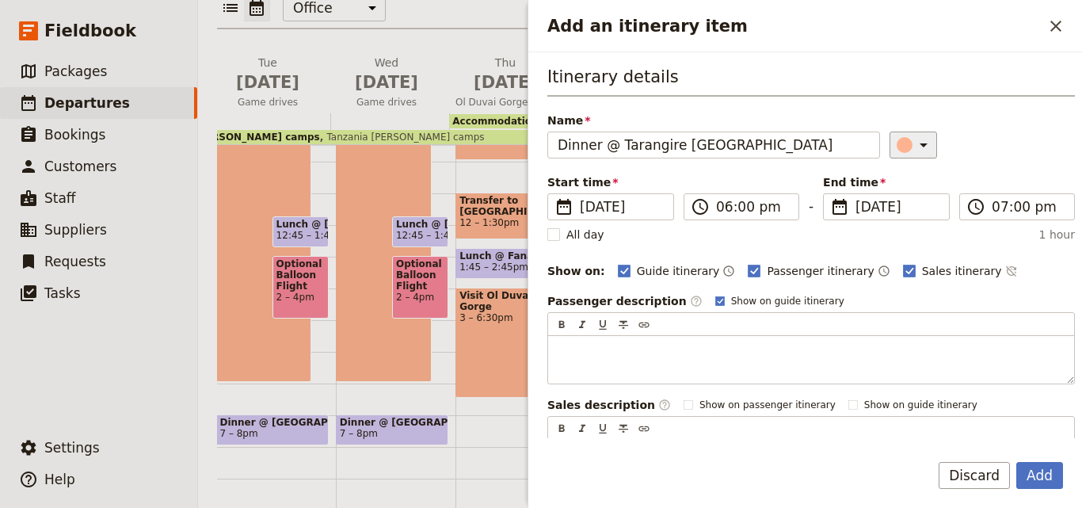
click at [890, 136] on button "​" at bounding box center [914, 144] width 48 height 27
click at [904, 219] on div "button" at bounding box center [908, 216] width 16 height 16
click at [729, 210] on input "06:00 pm" at bounding box center [752, 206] width 73 height 19
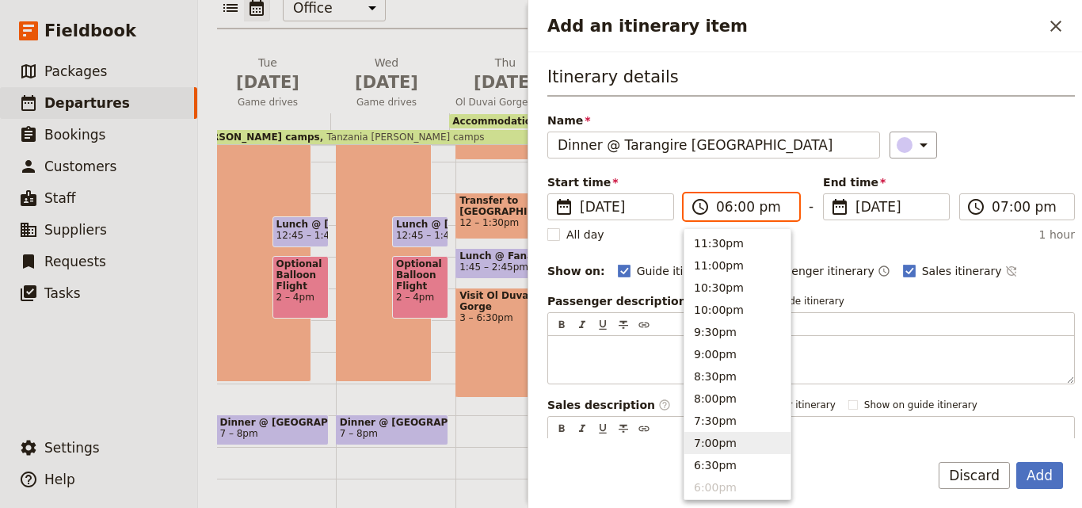
click at [723, 436] on button "7:00pm" at bounding box center [737, 443] width 106 height 22
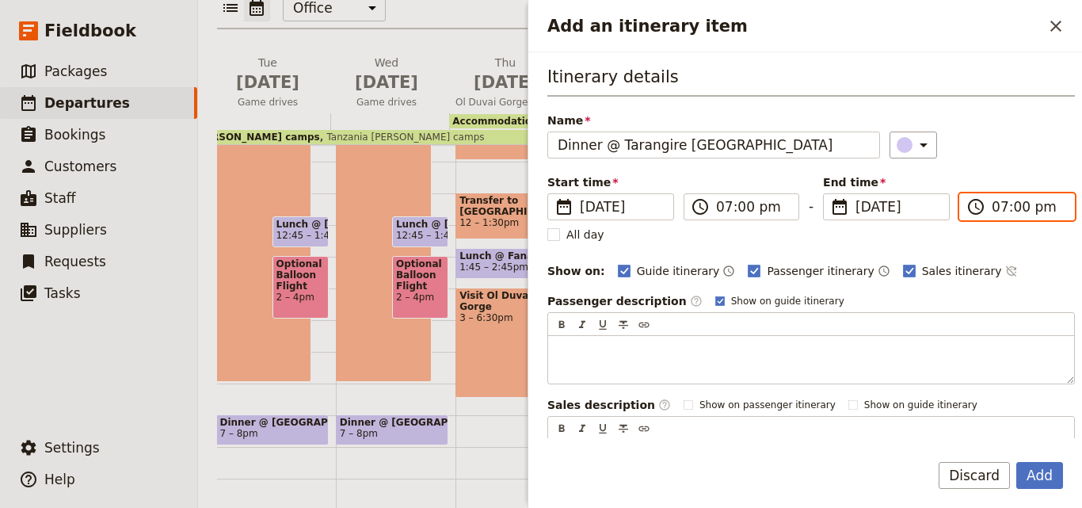
click at [995, 211] on input "07:00 pm" at bounding box center [1028, 206] width 73 height 19
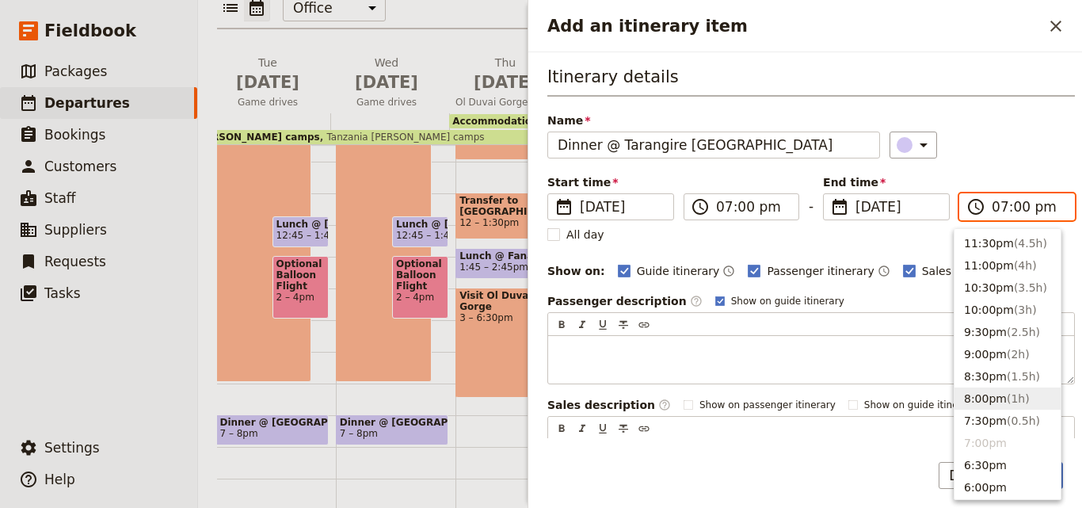
click at [1007, 401] on span "( 1h )" at bounding box center [1018, 398] width 23 height 13
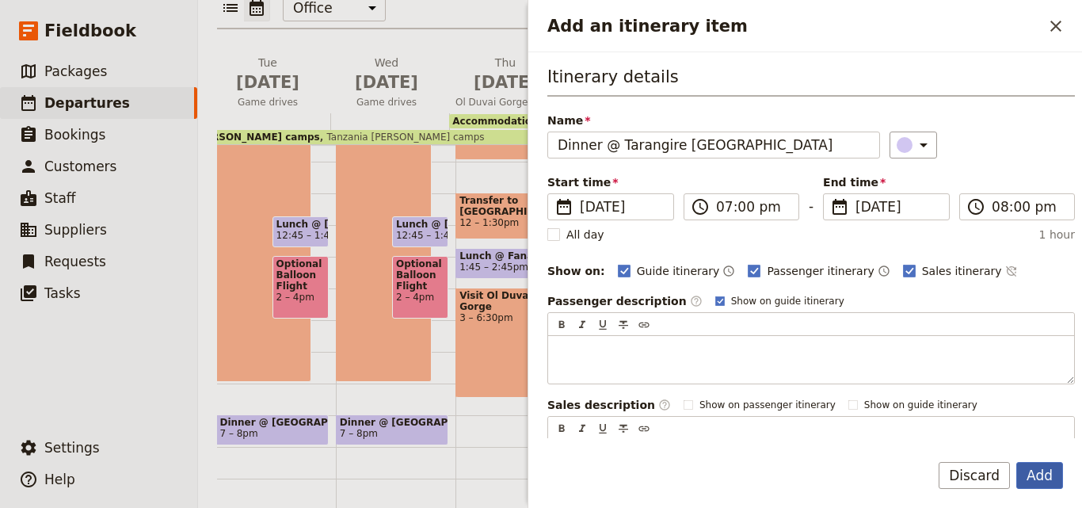
click at [1049, 488] on button "Add" at bounding box center [1039, 475] width 47 height 27
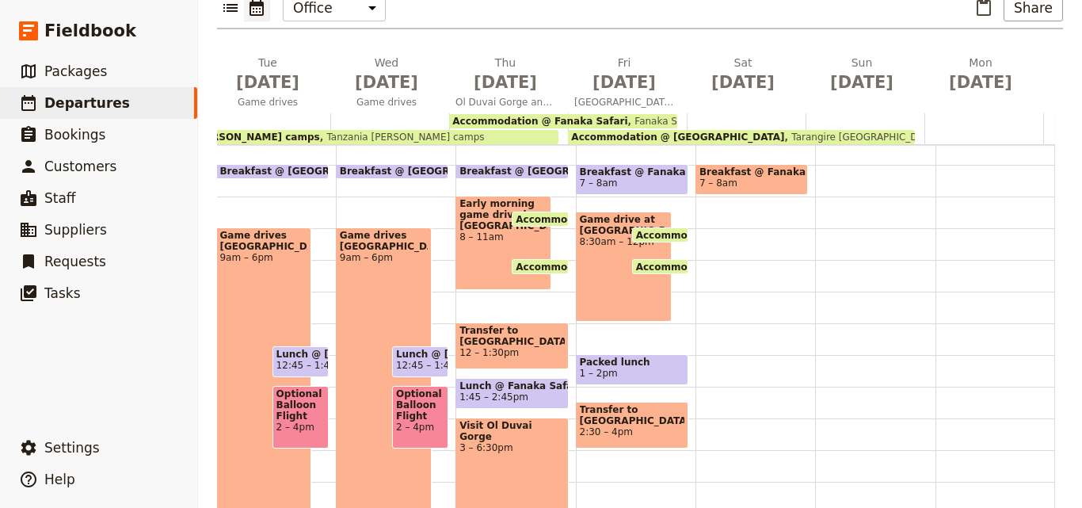
scroll to position [173, 0]
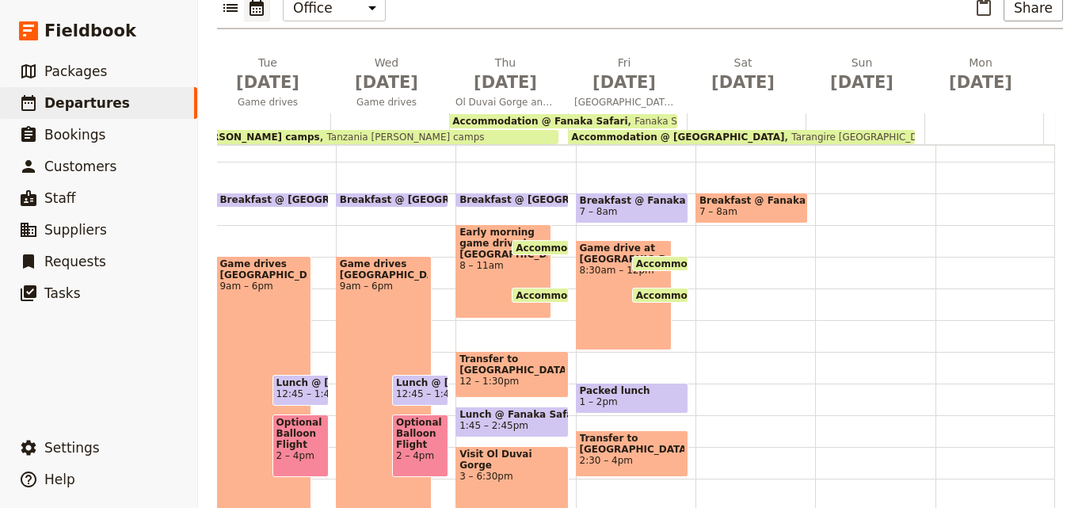
click at [578, 255] on div "Game drive at [GEOGRAPHIC_DATA] 8:30am – 12pm" at bounding box center [624, 295] width 96 height 110
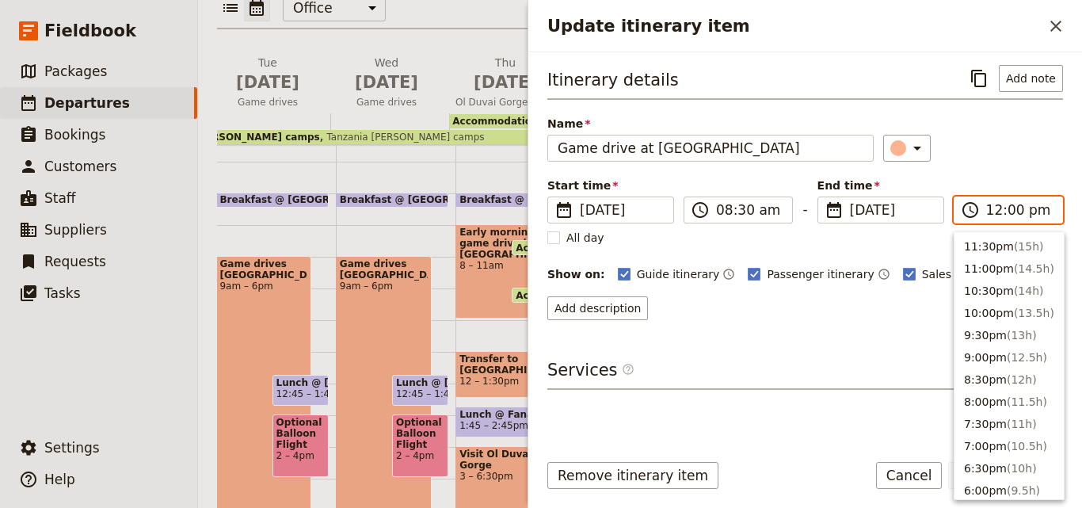
click at [989, 211] on input "12:00 pm" at bounding box center [1019, 209] width 67 height 19
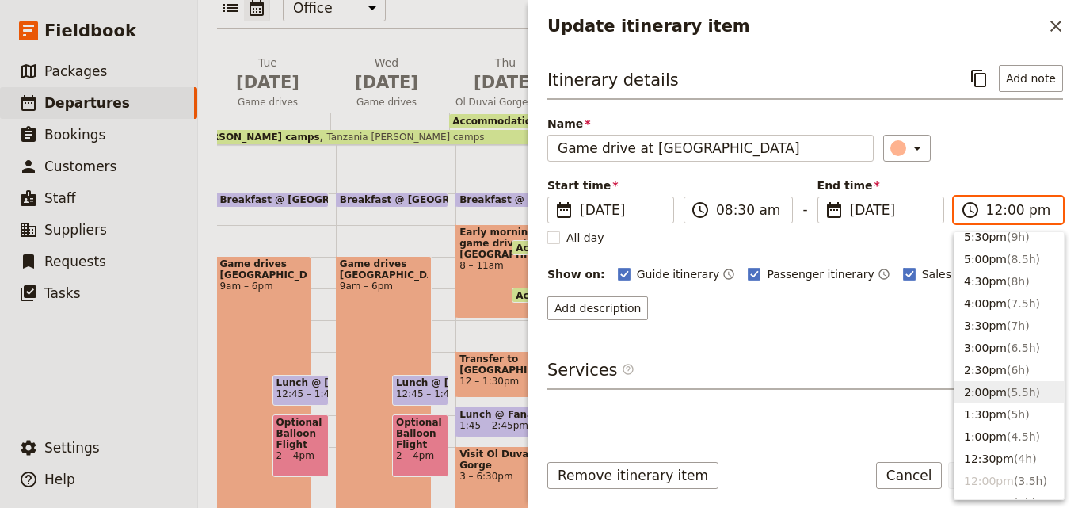
click at [1007, 398] on span "( 5.5h )" at bounding box center [1023, 392] width 33 height 13
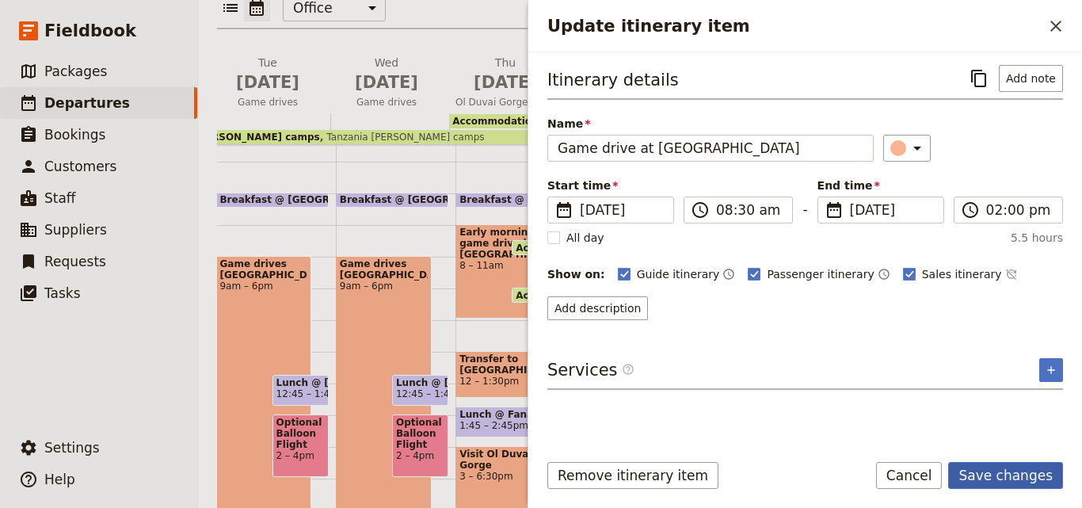
click at [1015, 474] on button "Save changes" at bounding box center [1005, 475] width 115 height 27
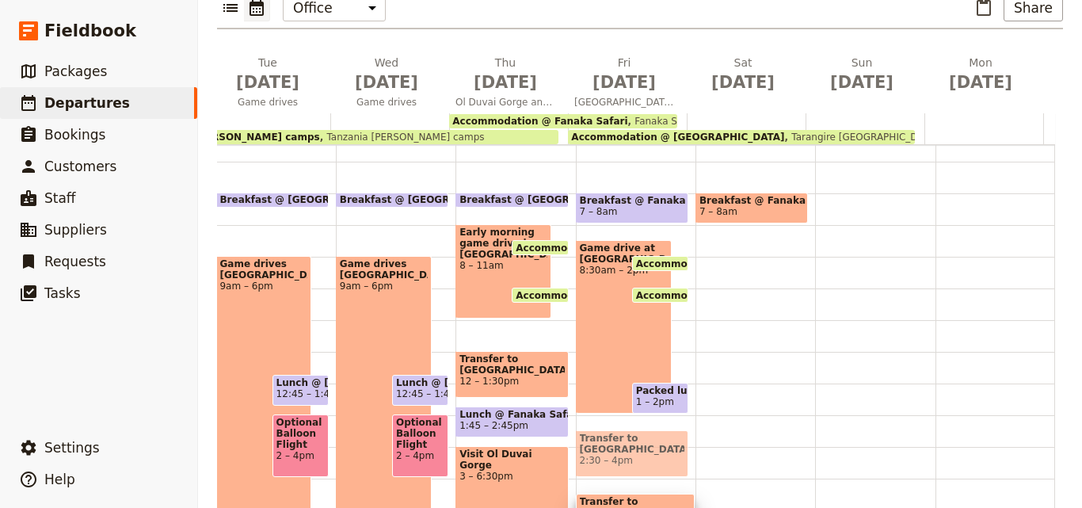
scroll to position [190, 0]
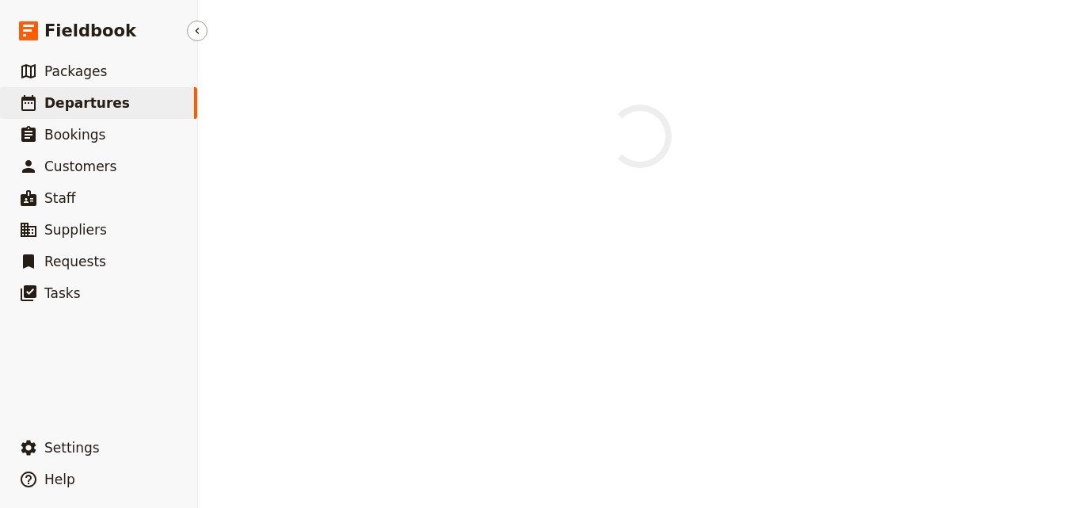
click at [93, 92] on link "​ Departures" at bounding box center [98, 103] width 197 height 32
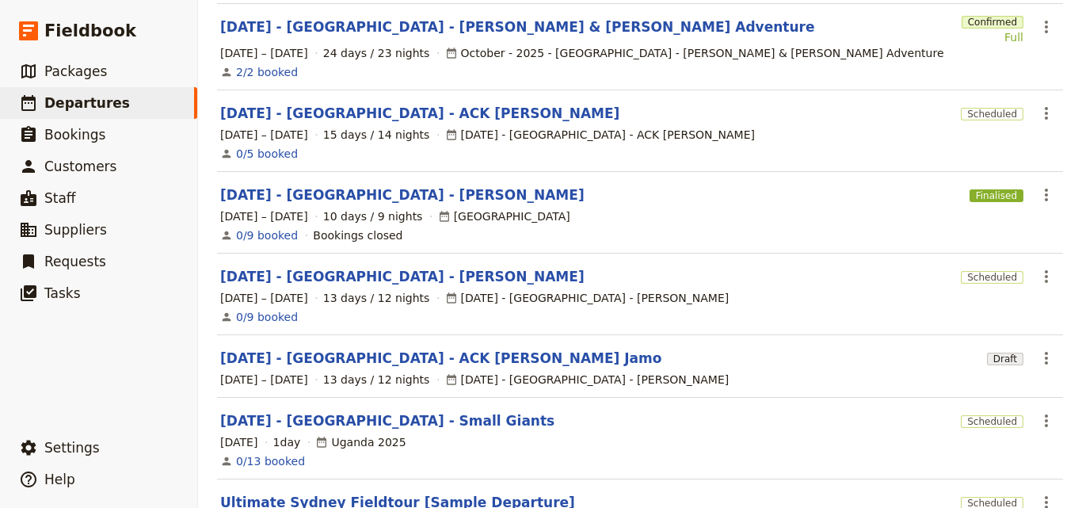
scroll to position [497, 0]
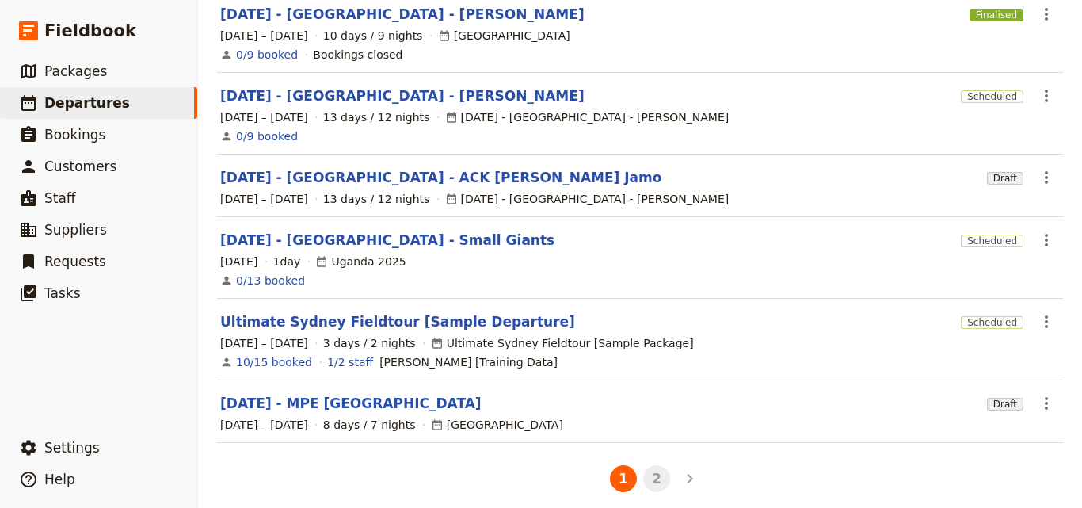
click at [656, 467] on button "2" at bounding box center [656, 478] width 27 height 27
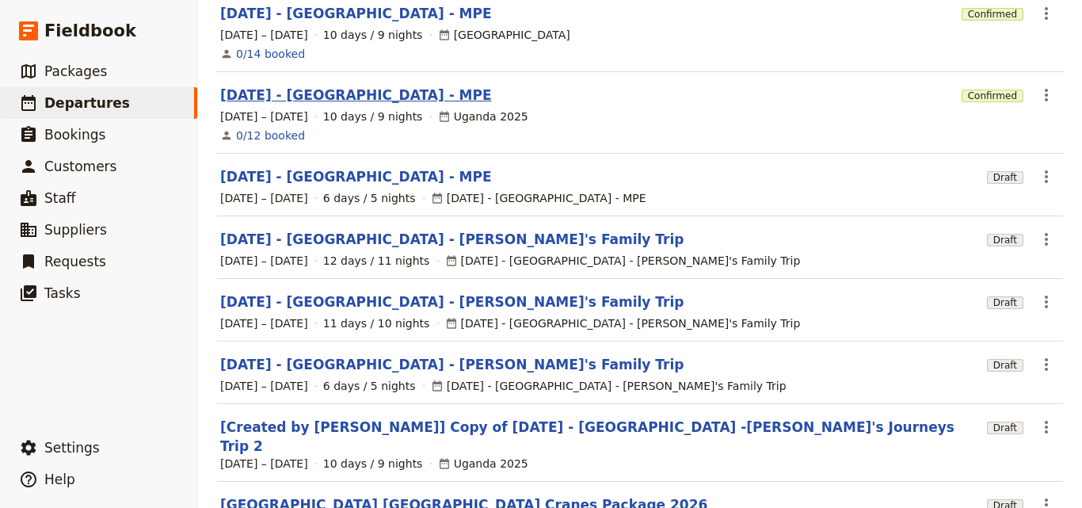
scroll to position [268, 0]
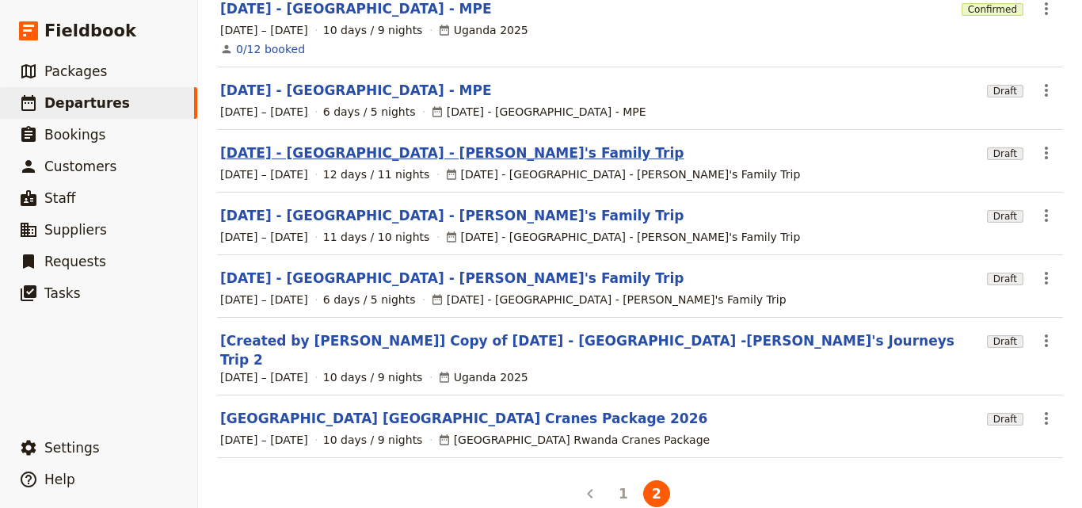
click at [382, 143] on link "[DATE] - [GEOGRAPHIC_DATA] - [PERSON_NAME]'s Family Trip" at bounding box center [451, 152] width 463 height 19
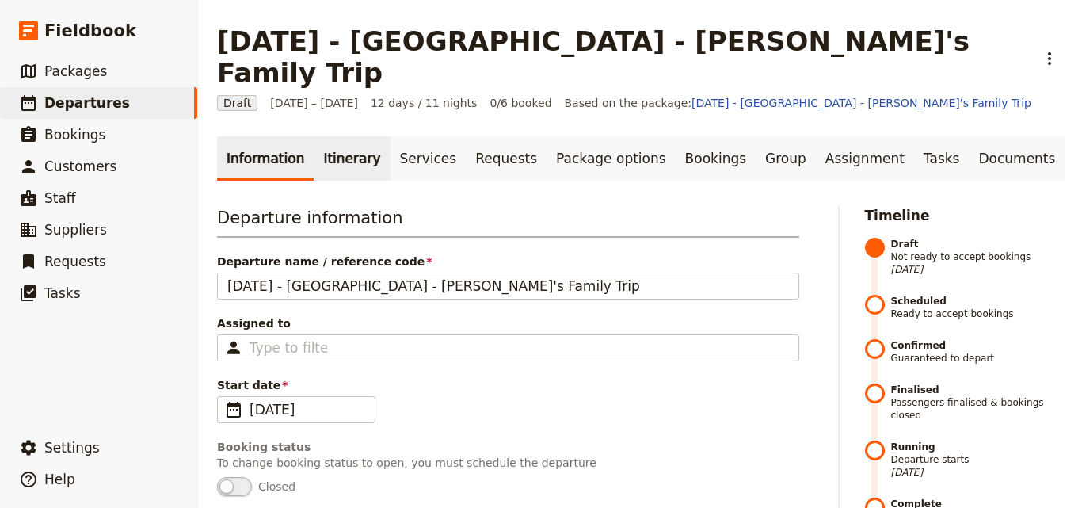
click at [359, 136] on link "Itinerary" at bounding box center [352, 158] width 76 height 44
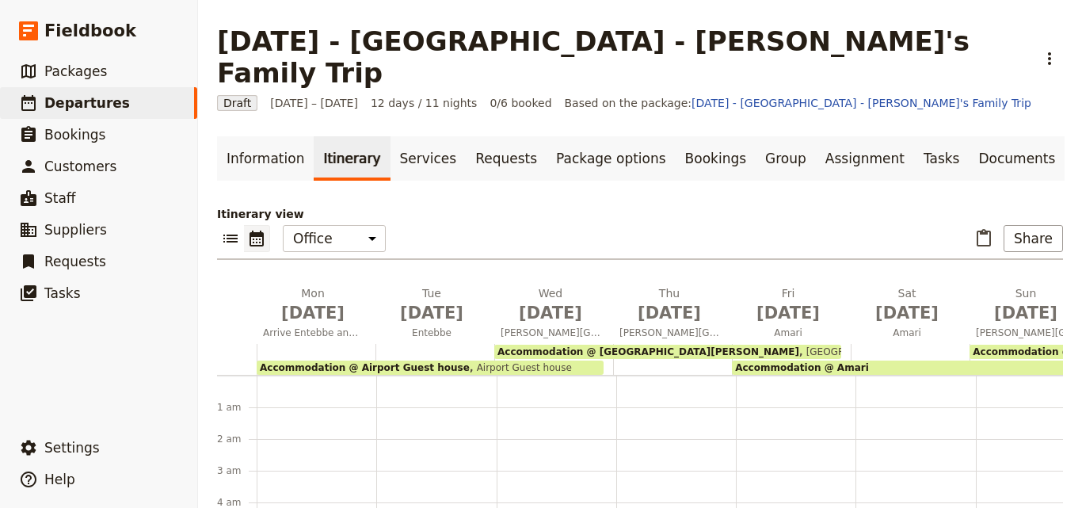
scroll to position [174, 0]
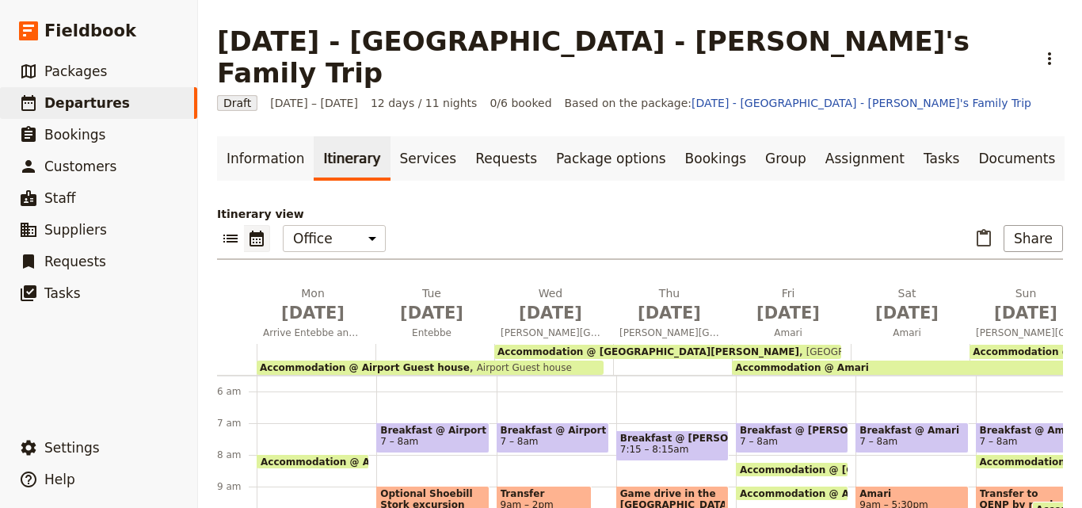
click at [470, 362] on span "Airport Guest house" at bounding box center [521, 367] width 102 height 11
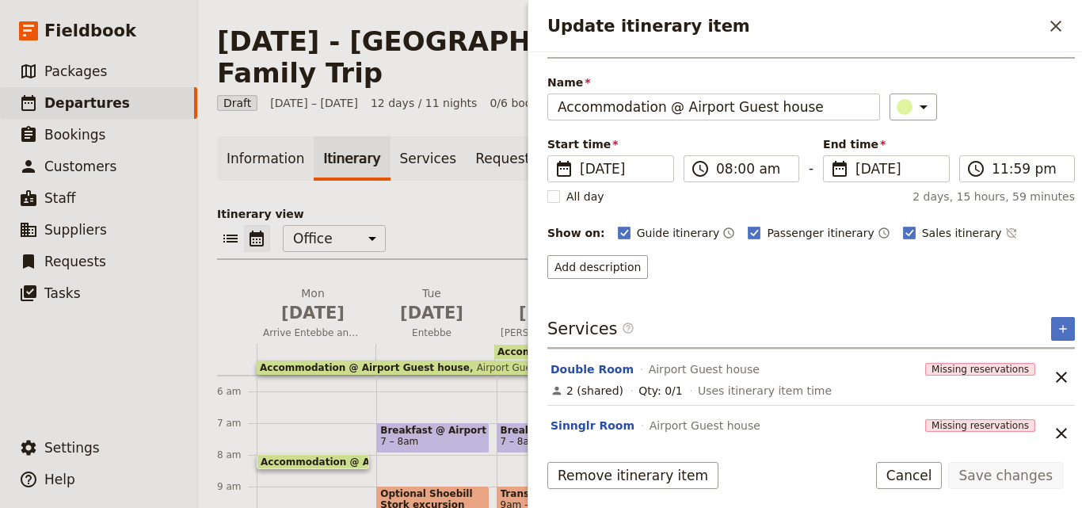
scroll to position [63, 0]
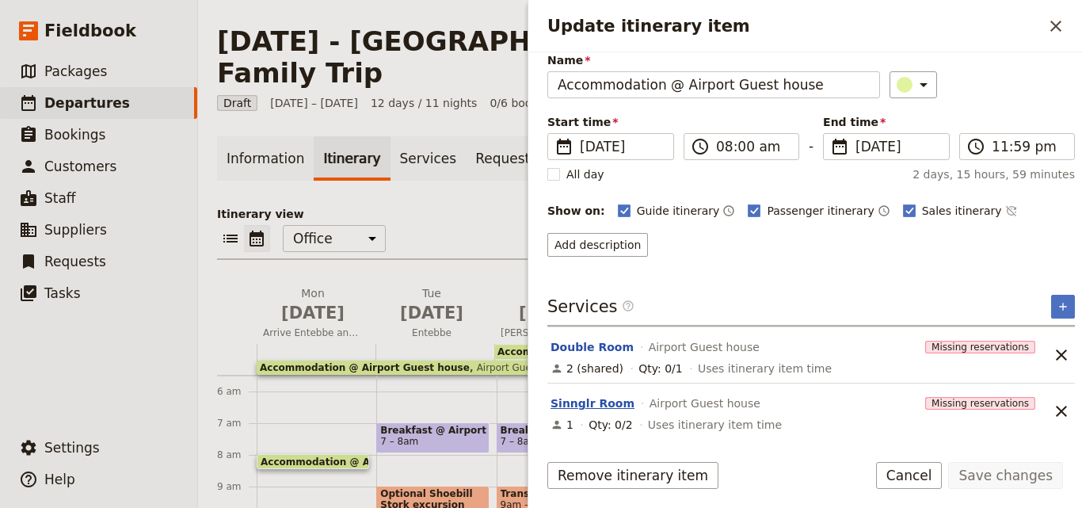
click at [581, 405] on button "Sinnglr Room" at bounding box center [593, 403] width 84 height 16
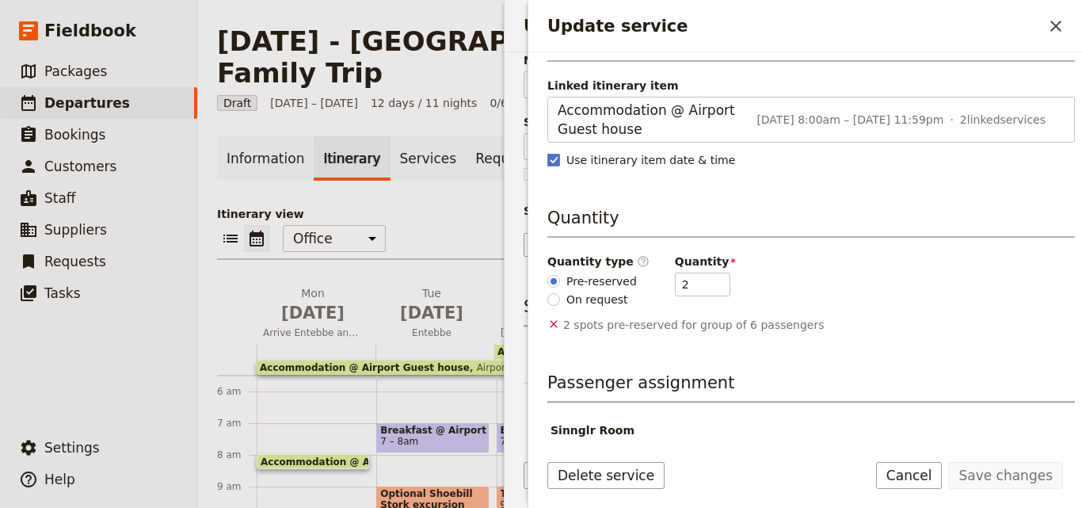
scroll to position [137, 0]
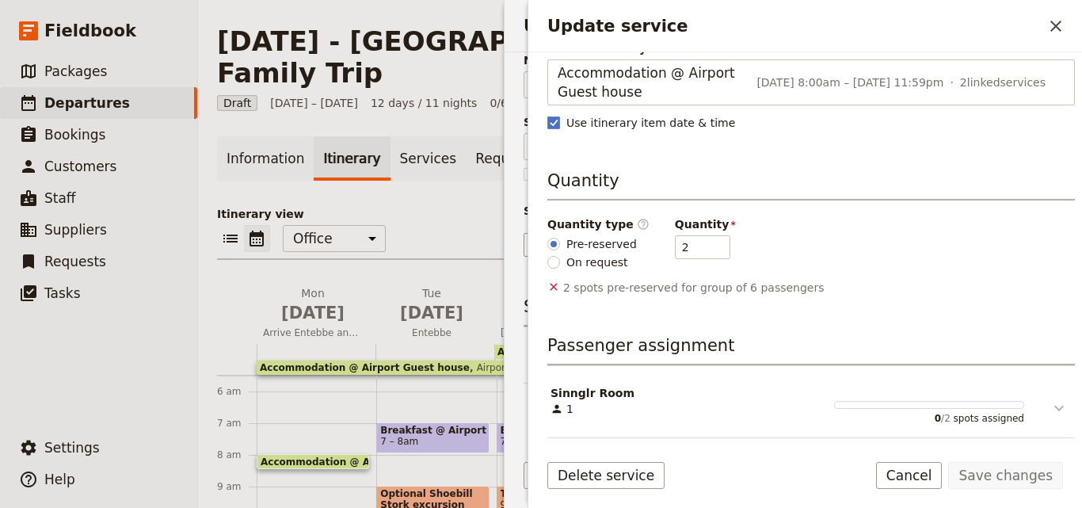
click at [1050, 408] on icon "Update service" at bounding box center [1059, 407] width 19 height 19
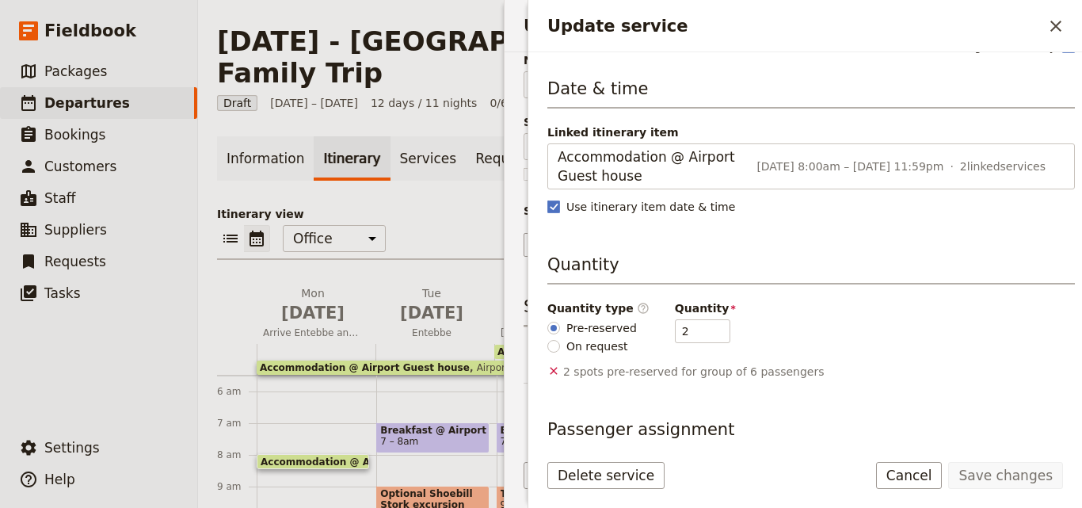
scroll to position [0, 0]
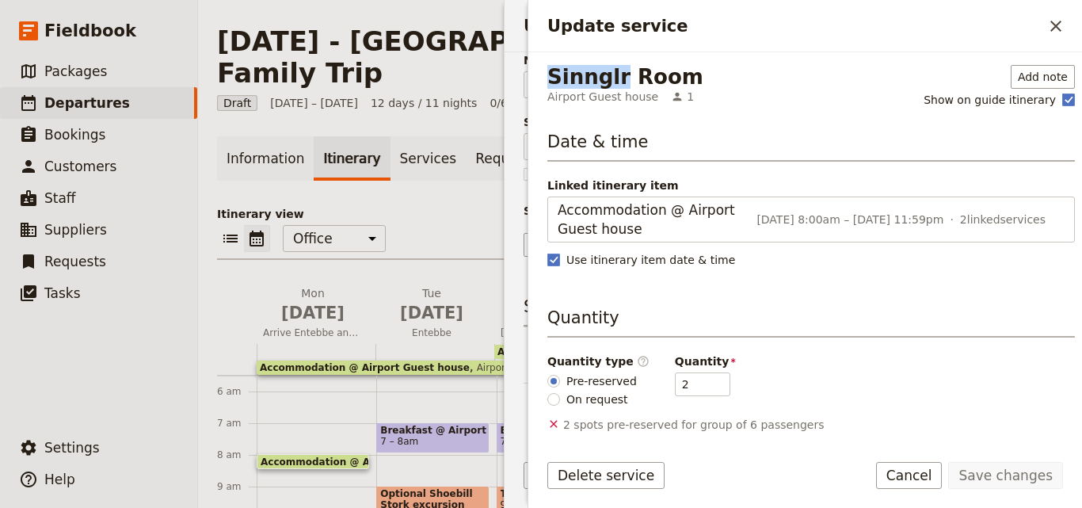
drag, startPoint x: 610, startPoint y: 78, endPoint x: 548, endPoint y: 78, distance: 61.8
click at [548, 78] on div "Sinnglr Room" at bounding box center [625, 77] width 156 height 24
click at [1051, 14] on button "​" at bounding box center [1055, 26] width 27 height 27
